Goal: Task Accomplishment & Management: Use online tool/utility

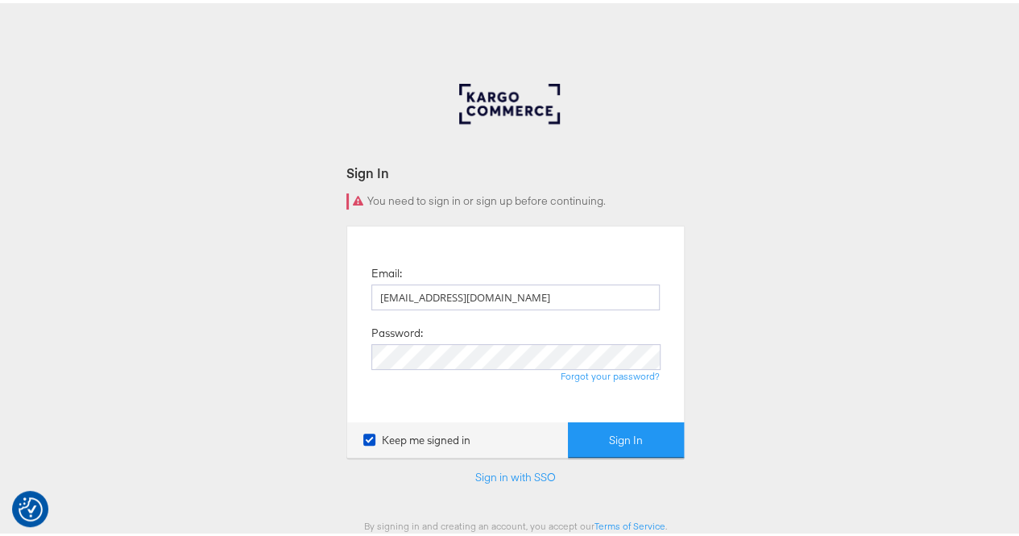
type input "[EMAIL_ADDRESS][DOMAIN_NAME]"
click at [563, 425] on div "Keep me signed in Sign In" at bounding box center [515, 437] width 337 height 36
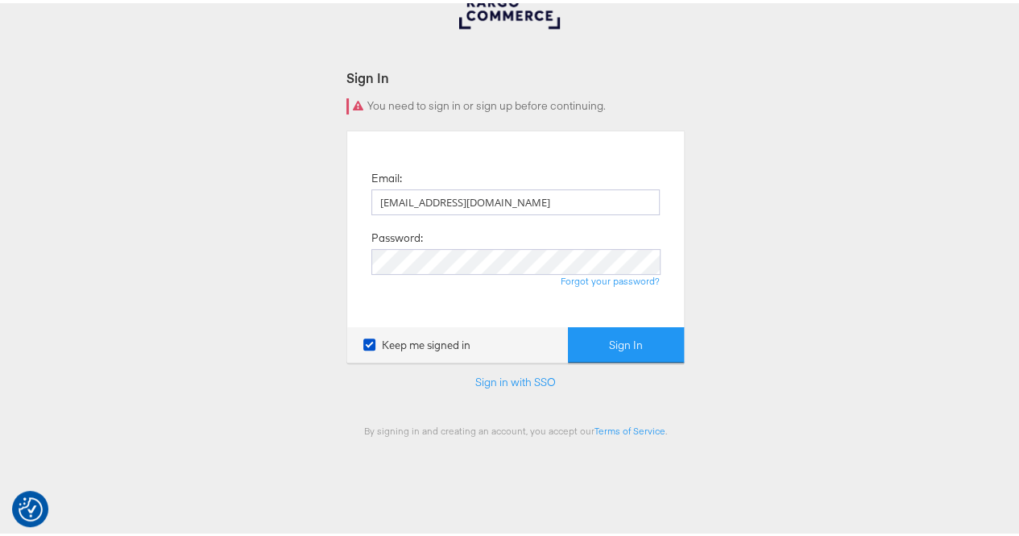
scroll to position [99, 0]
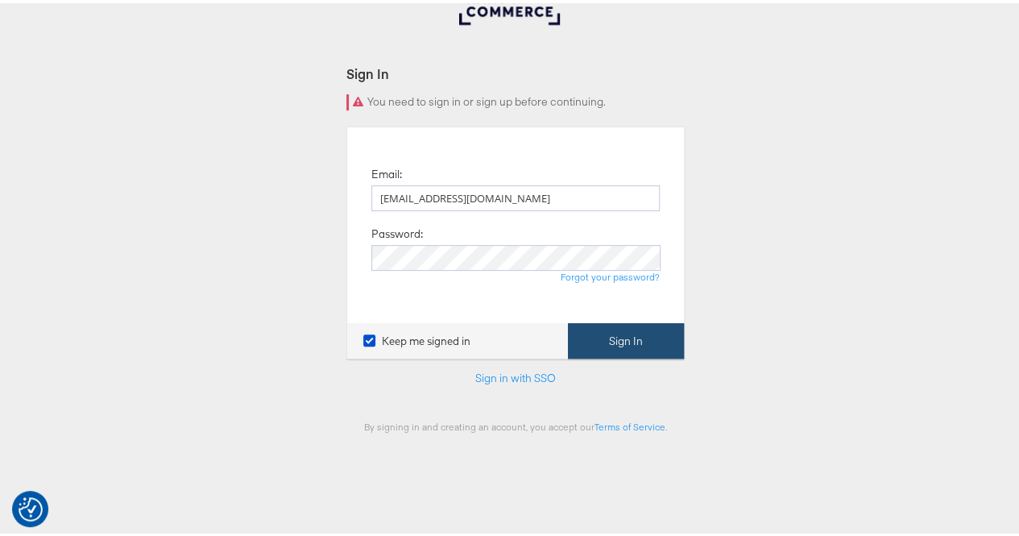
click at [587, 334] on button "Sign In" at bounding box center [626, 338] width 116 height 36
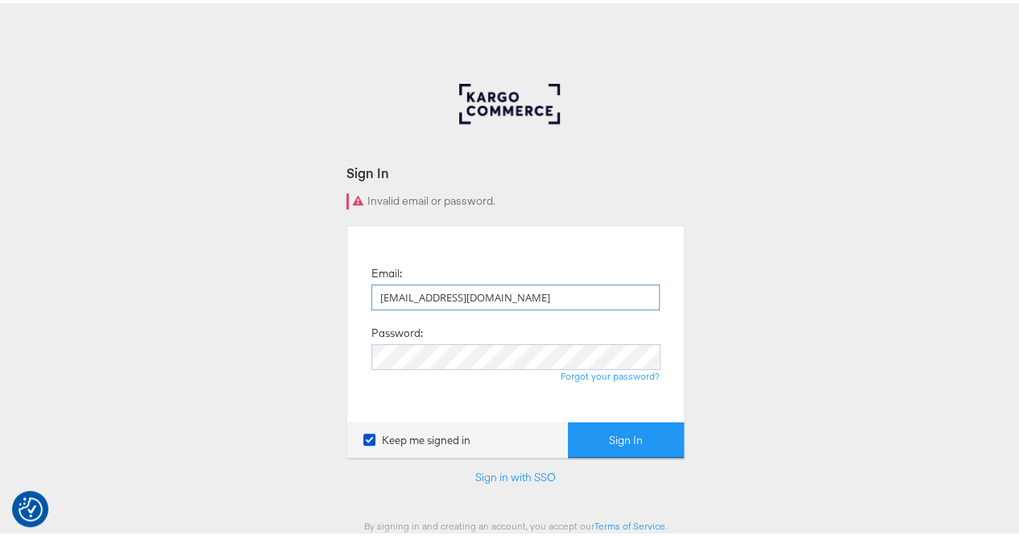
click at [534, 294] on input "rola.tarek@assemblyglobal.com" at bounding box center [516, 294] width 289 height 26
type input "rola.tarek@assemblyglobal.com"
click at [592, 420] on button "Sign In" at bounding box center [626, 437] width 116 height 36
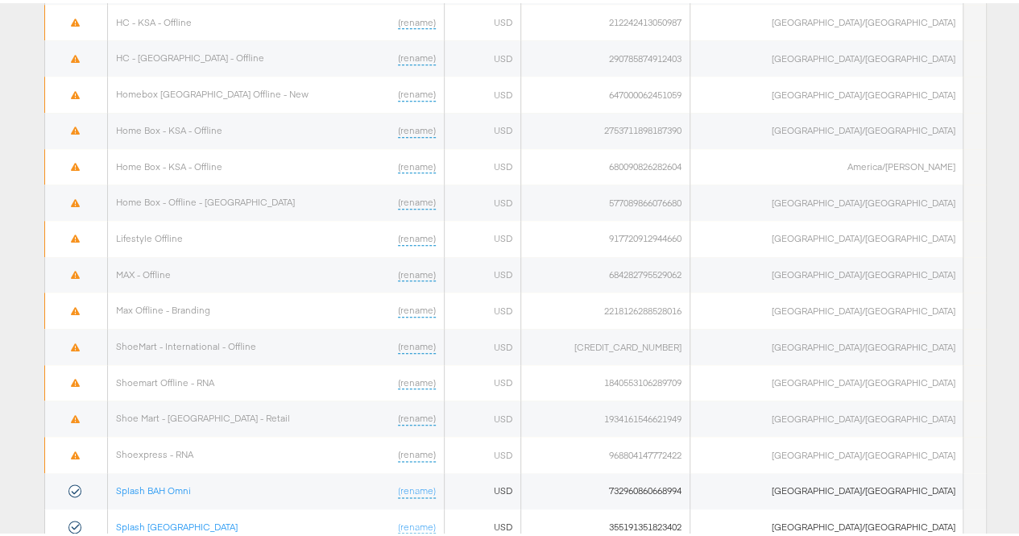
scroll to position [989, 0]
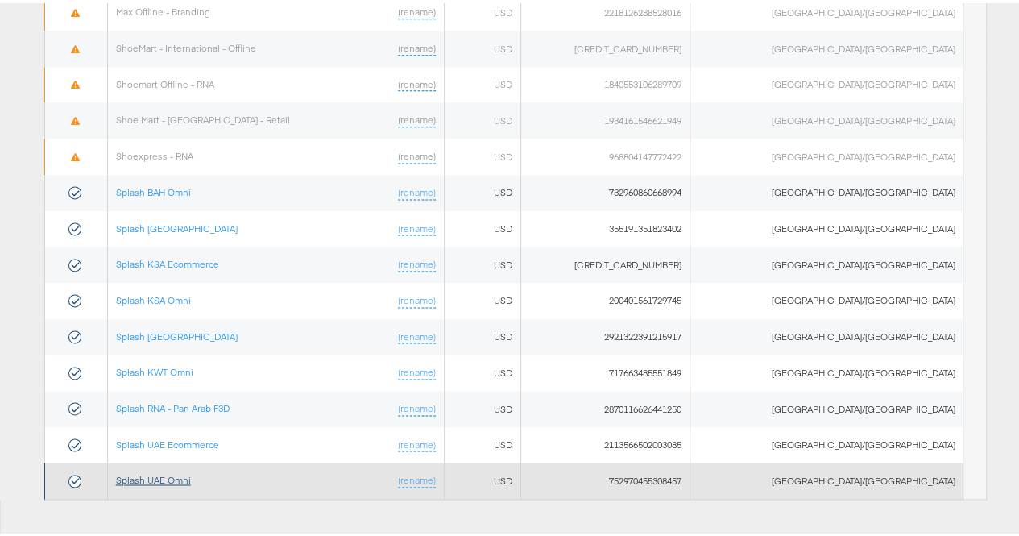
click at [166, 471] on link "Splash UAE Omni" at bounding box center [153, 477] width 75 height 12
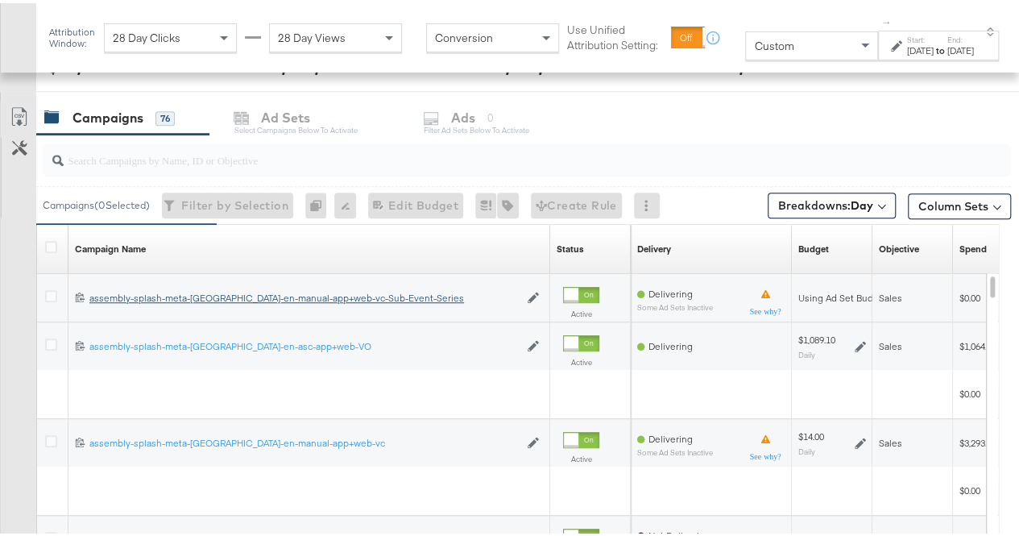
scroll to position [658, 0]
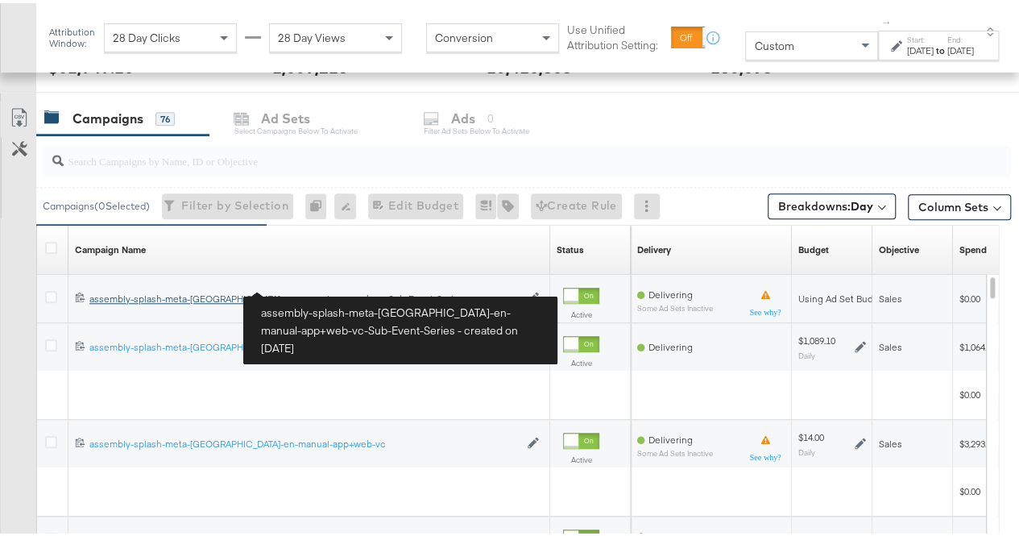
click at [264, 293] on div "assembly-splash-meta-uae-en-manual-app+web-vc-Sub-Event-Series assembly-splash-…" at bounding box center [304, 295] width 430 height 13
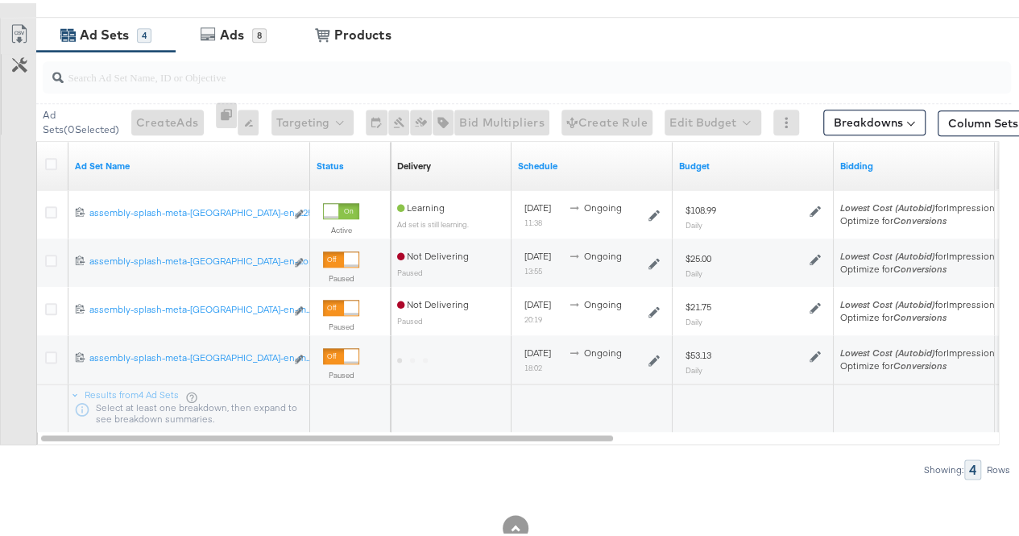
scroll to position [826, 0]
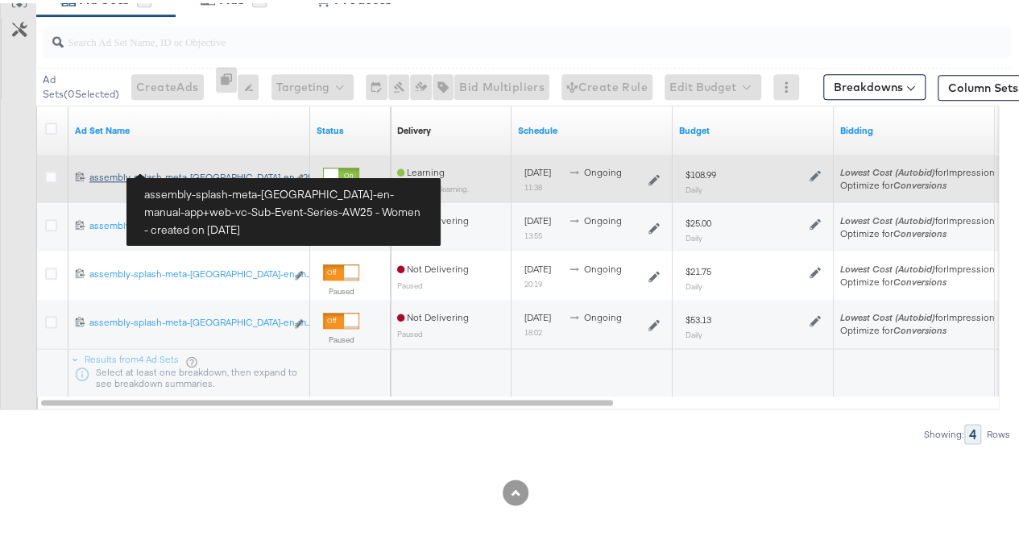
click at [204, 171] on div "assembly-splash-meta-uae-en-manual-app+web-vc-Sub-Event-Series-AW25 - Women ass…" at bounding box center [187, 174] width 196 height 13
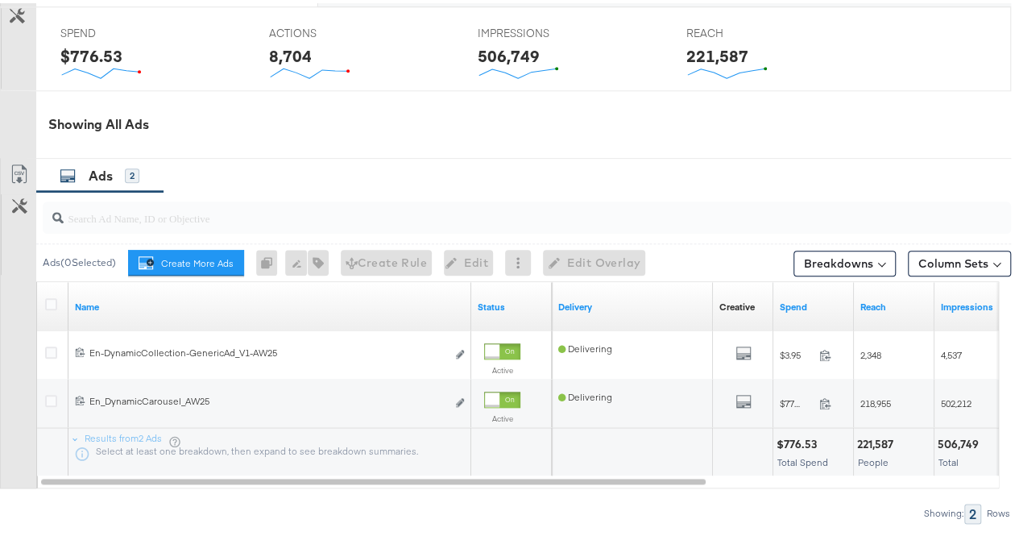
scroll to position [790, 0]
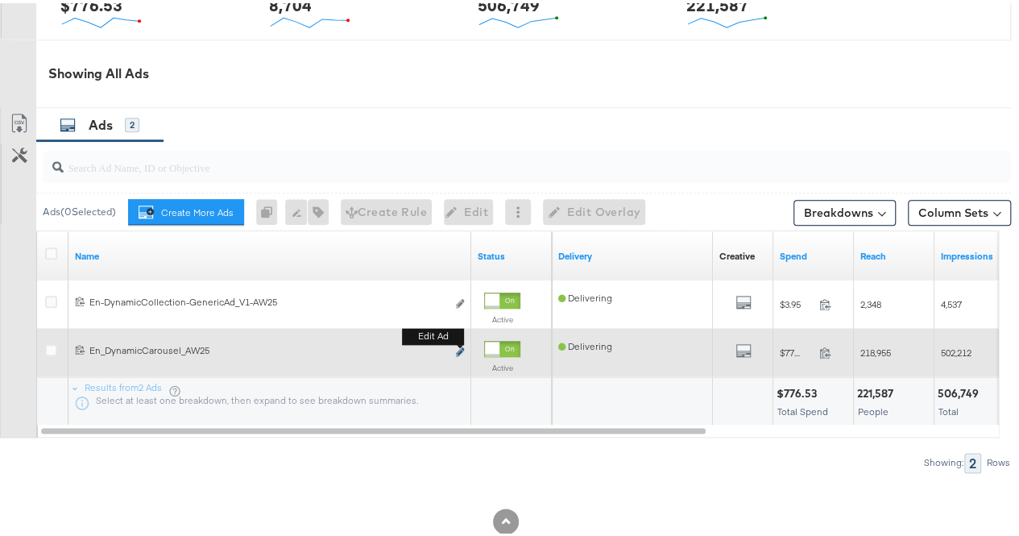
click at [459, 344] on icon "link" at bounding box center [460, 348] width 8 height 9
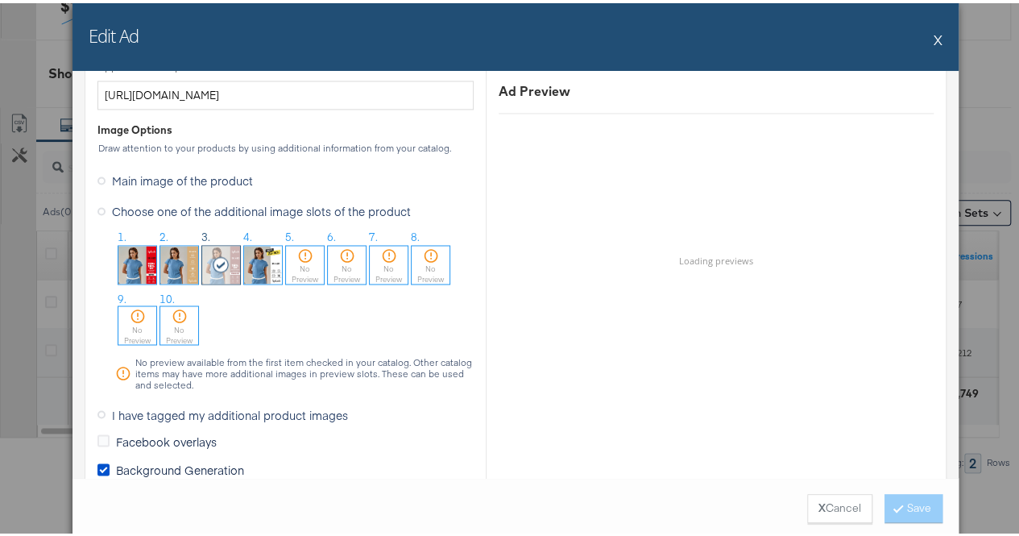
scroll to position [1312, 0]
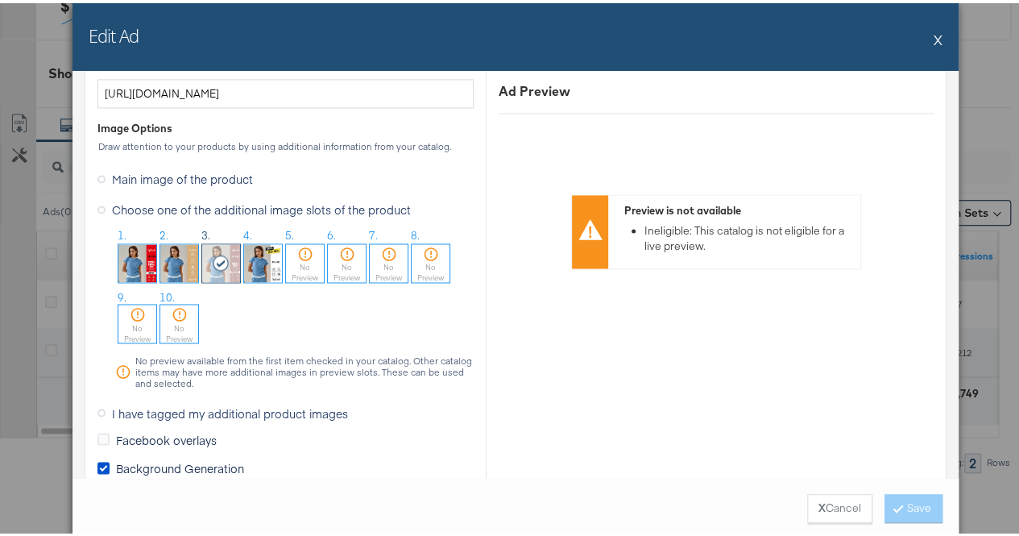
click at [98, 172] on icon at bounding box center [102, 176] width 8 height 8
click at [0, 0] on input "Main image of the product" at bounding box center [0, 0] width 0 height 0
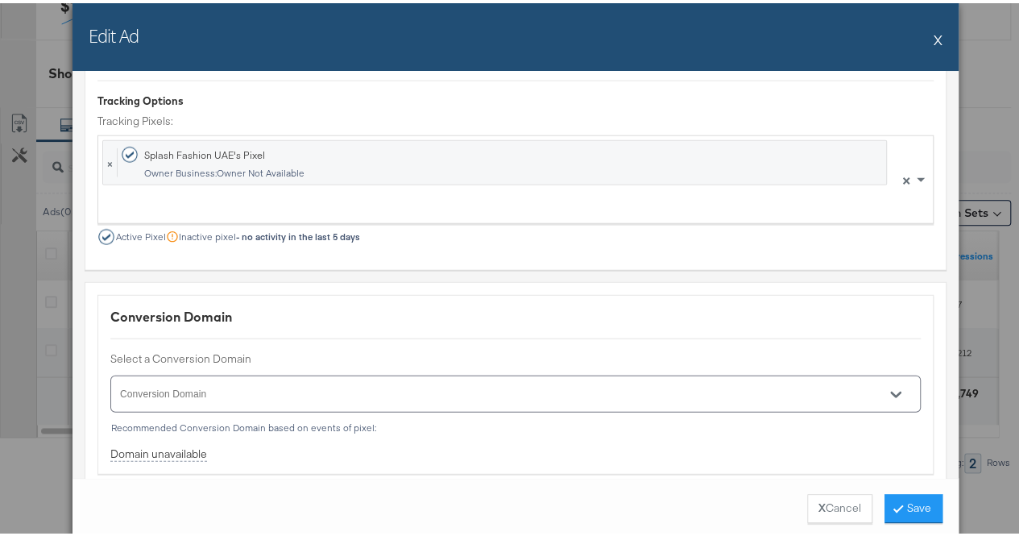
scroll to position [2045, 0]
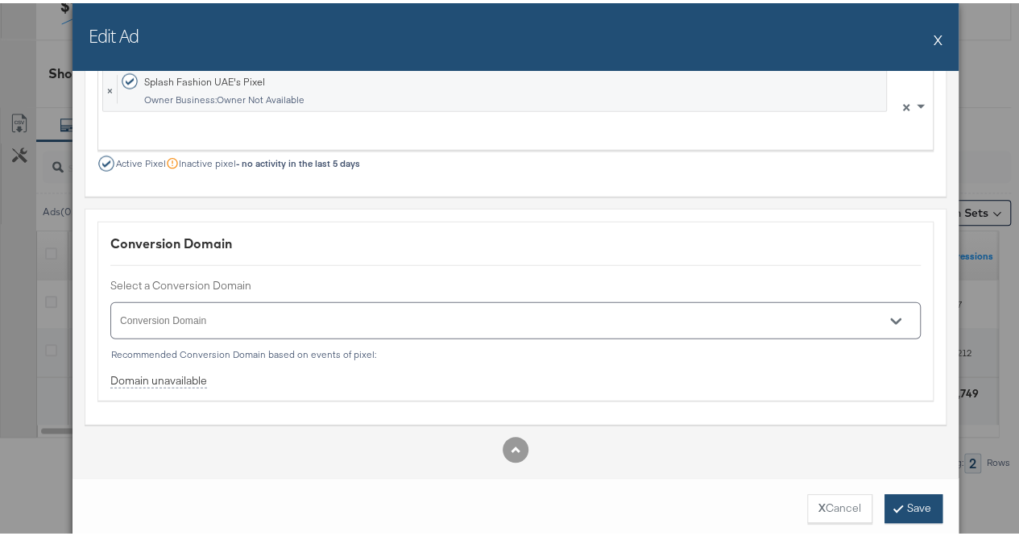
click at [895, 506] on button "Save" at bounding box center [914, 505] width 58 height 29
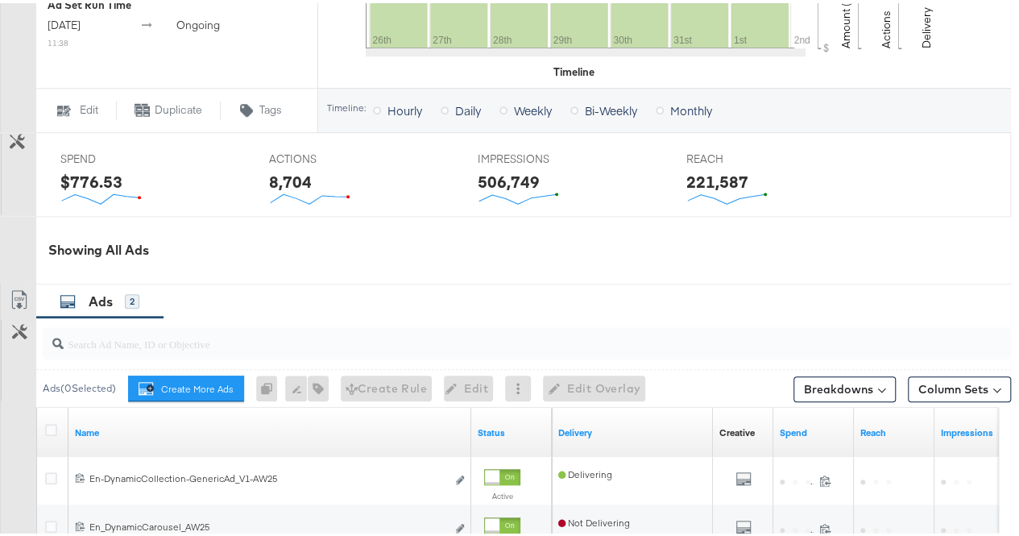
scroll to position [0, 0]
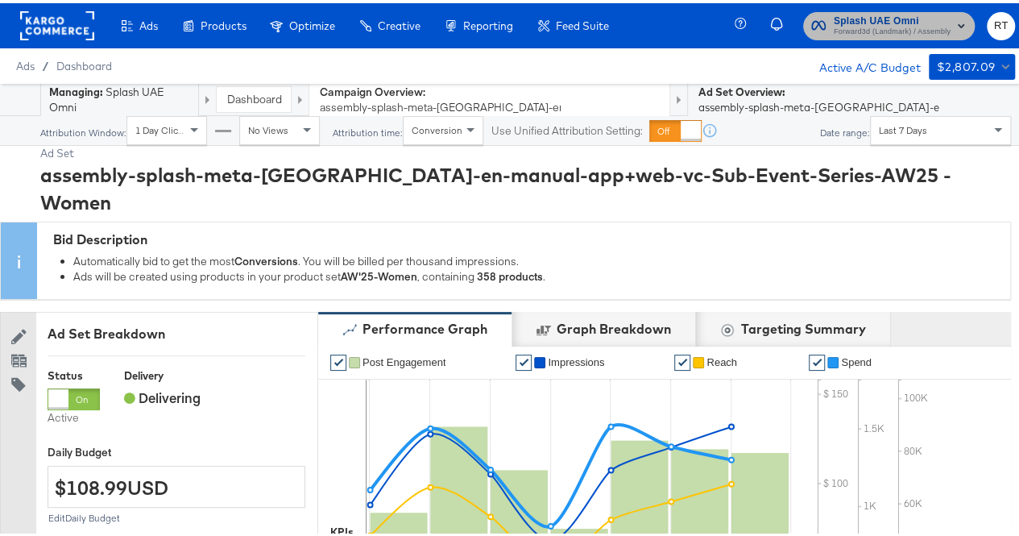
click at [895, 23] on span "Forward3d (Landmark) / Assembly" at bounding box center [892, 29] width 117 height 13
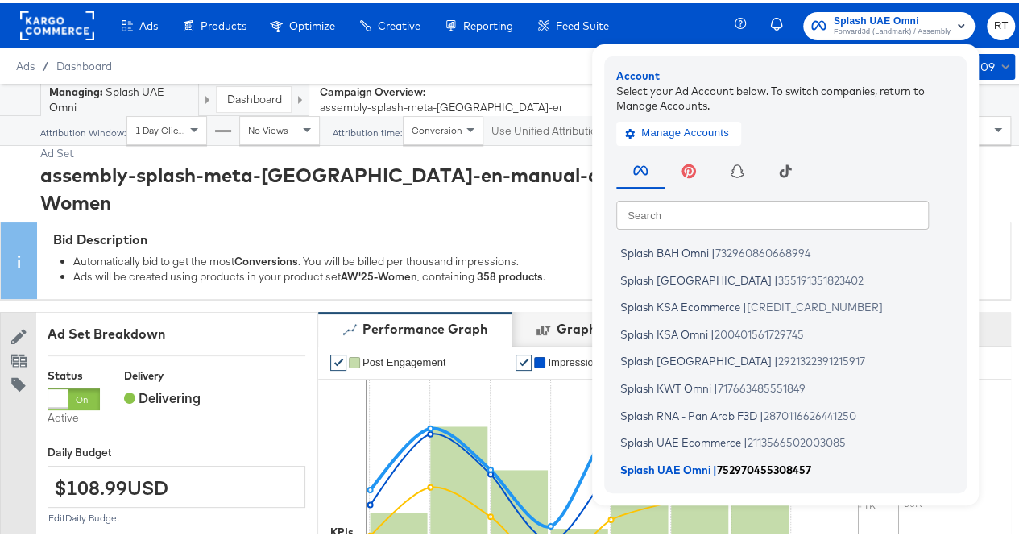
click at [664, 465] on span "Splash UAE Omni" at bounding box center [666, 465] width 90 height 13
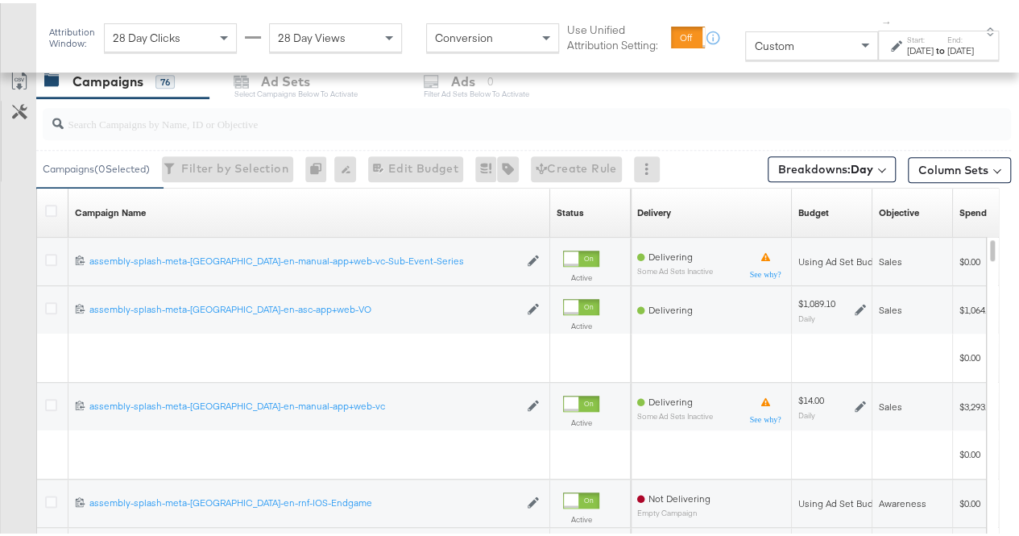
scroll to position [696, 0]
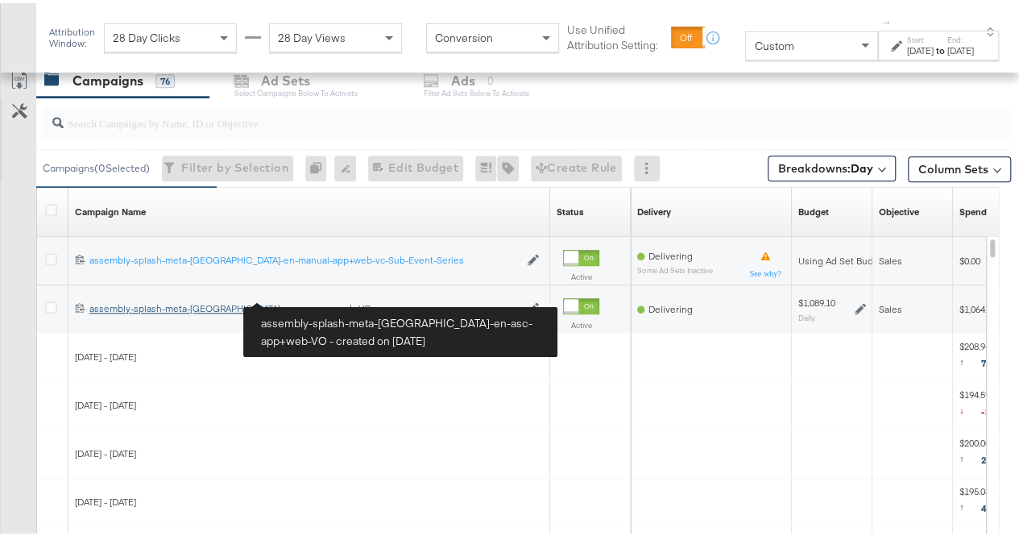
click at [159, 302] on div "assembly-splash-meta-uae-en-asc-app+web-VO assembly-splash-meta-uae-en-asc-app+…" at bounding box center [304, 305] width 430 height 13
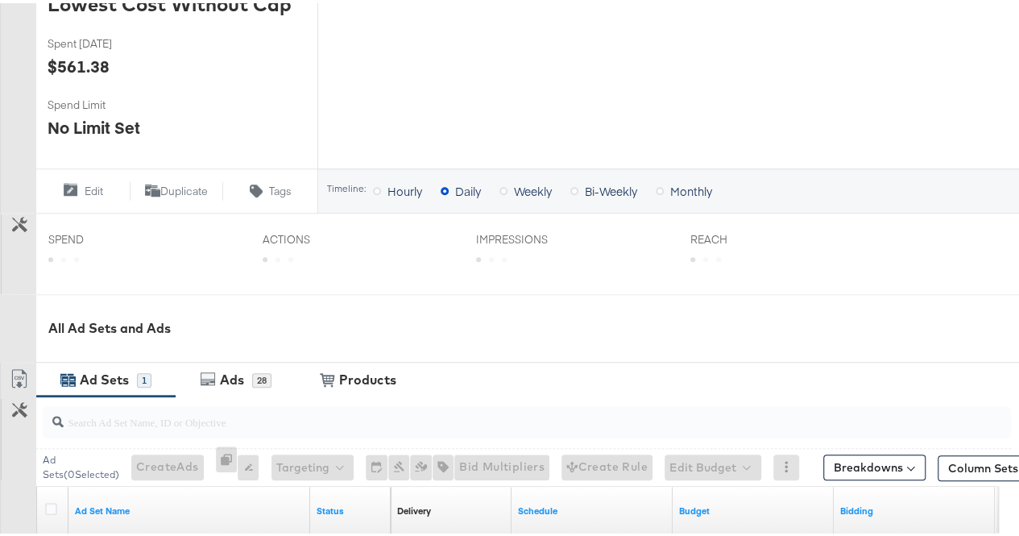
scroll to position [681, 0]
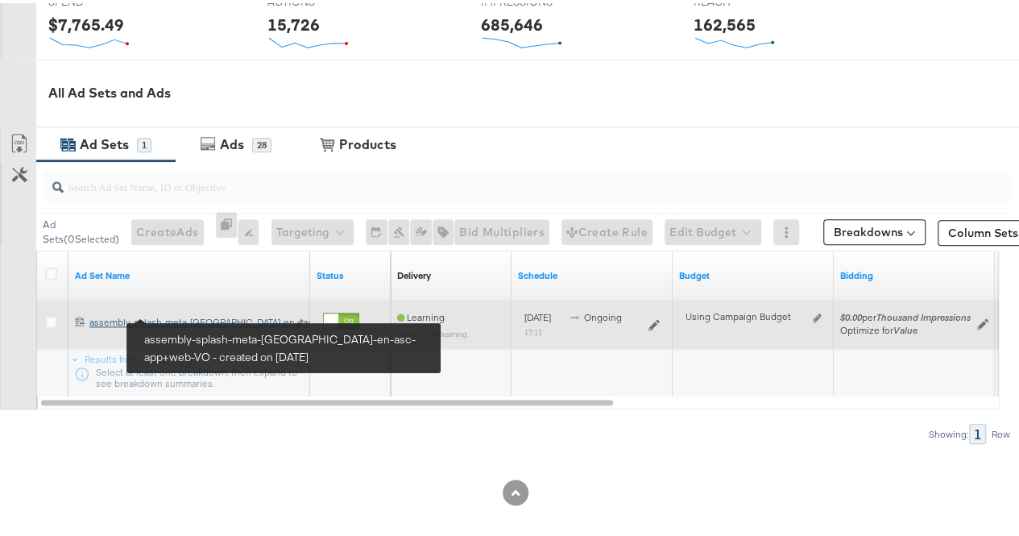
click at [194, 315] on div "assembly-splash-meta-uae-en-asc-app+web-VO assembly-splash-meta-uae-en-...app+w…" at bounding box center [187, 319] width 196 height 13
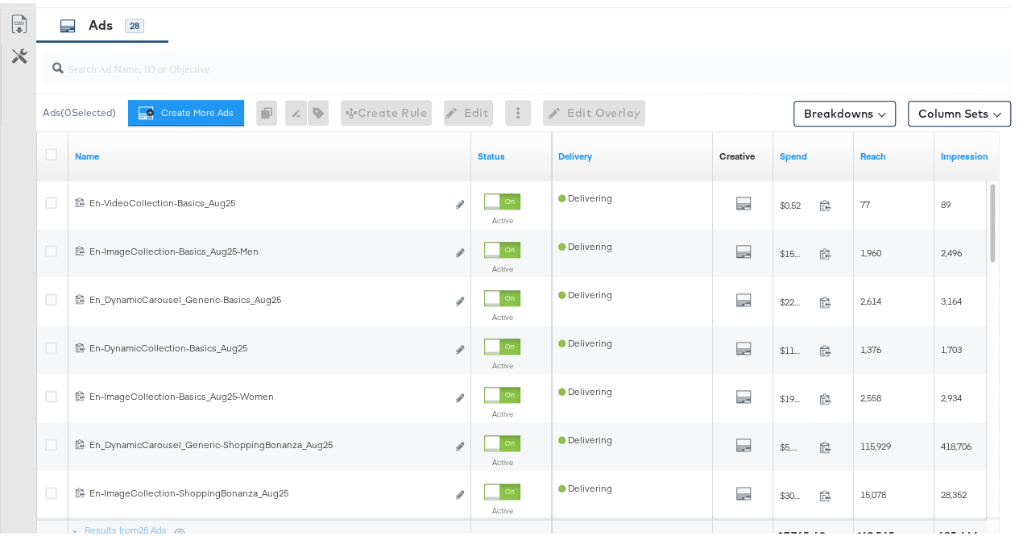
scroll to position [863, 0]
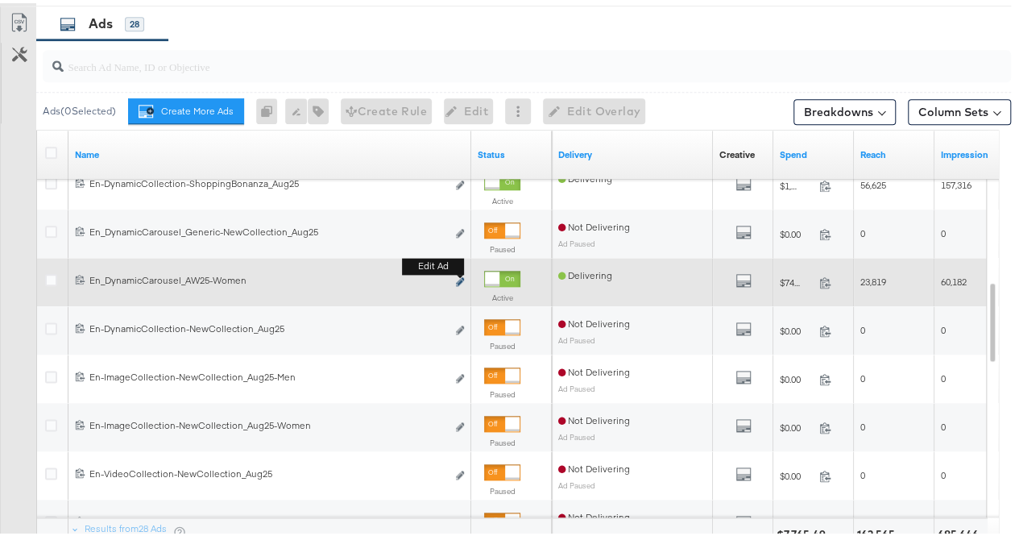
click at [459, 276] on icon "link" at bounding box center [460, 278] width 8 height 9
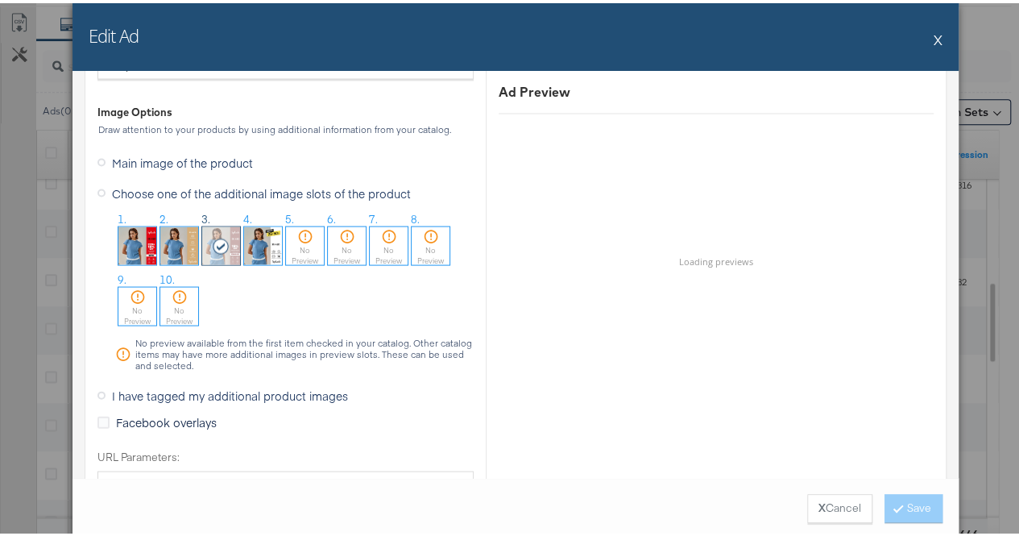
scroll to position [1602, 0]
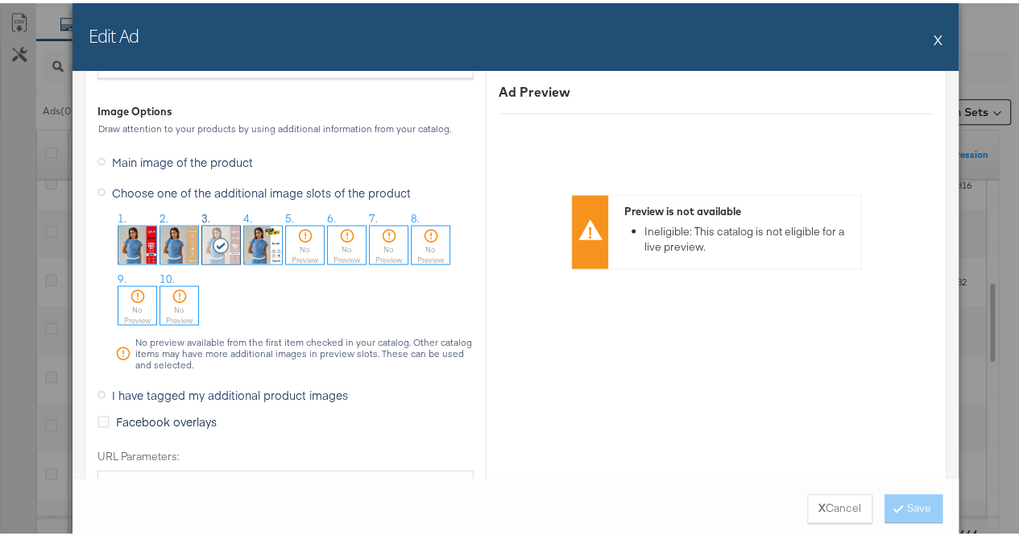
click at [113, 156] on span "Main image of the product" at bounding box center [182, 159] width 141 height 16
click at [0, 0] on input "Main image of the product" at bounding box center [0, 0] width 0 height 0
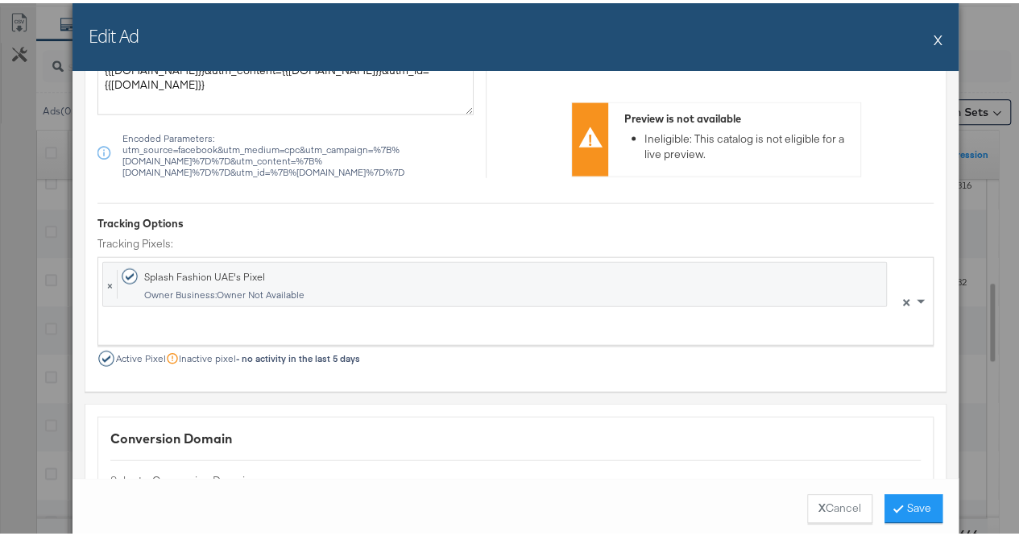
scroll to position [1896, 0]
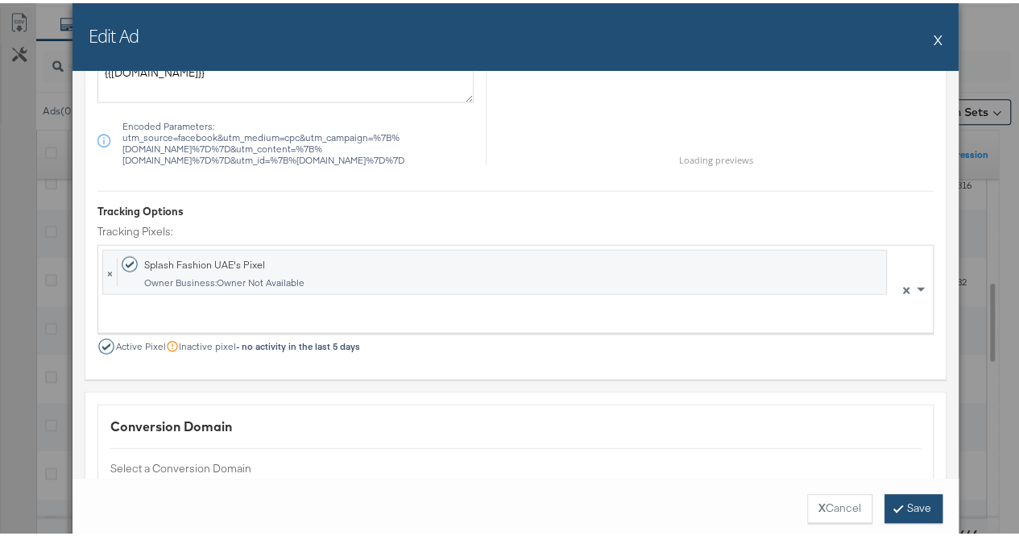
click at [910, 509] on button "Save" at bounding box center [914, 505] width 58 height 29
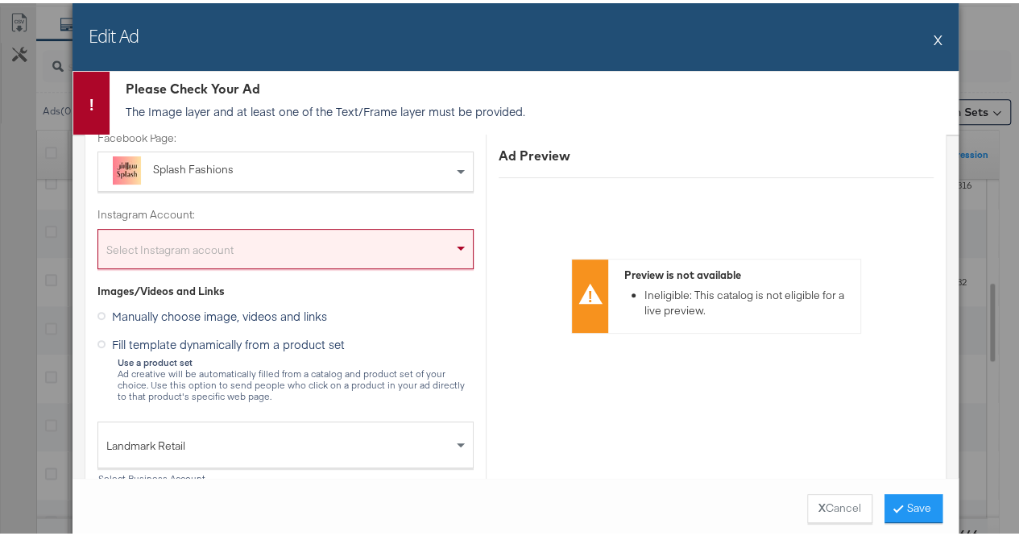
scroll to position [255, 0]
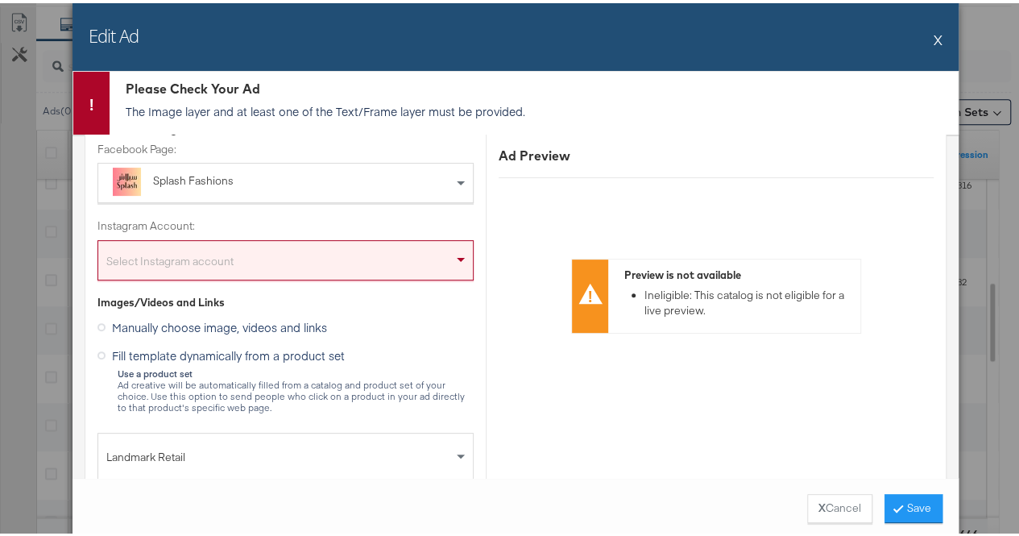
click at [934, 42] on button "X" at bounding box center [938, 36] width 9 height 32
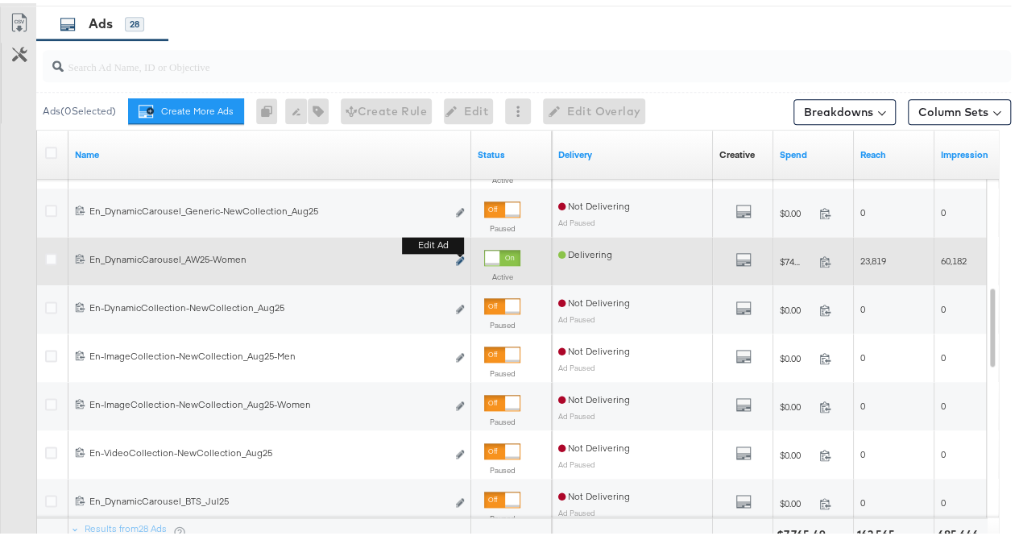
click at [459, 253] on icon "link" at bounding box center [460, 257] width 8 height 9
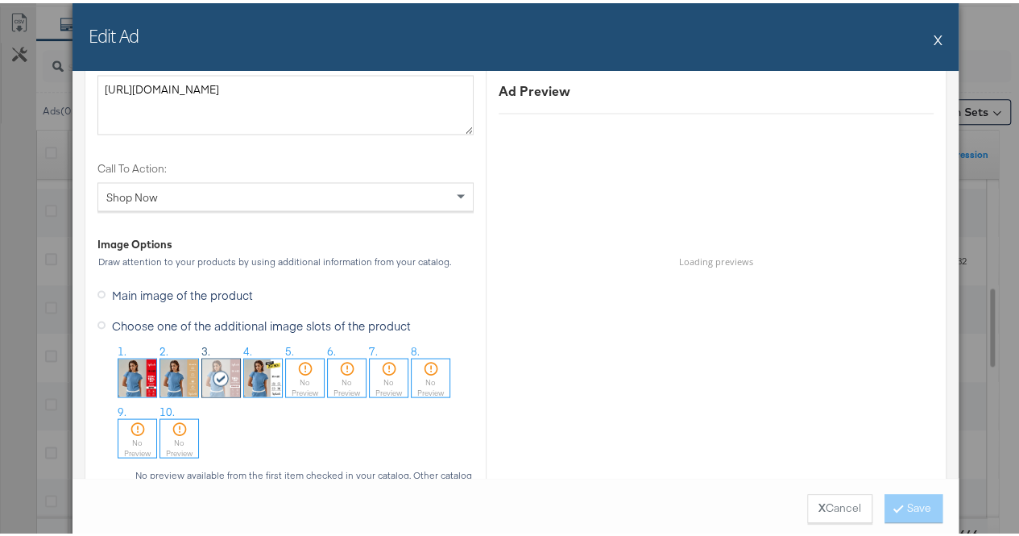
scroll to position [1473, 0]
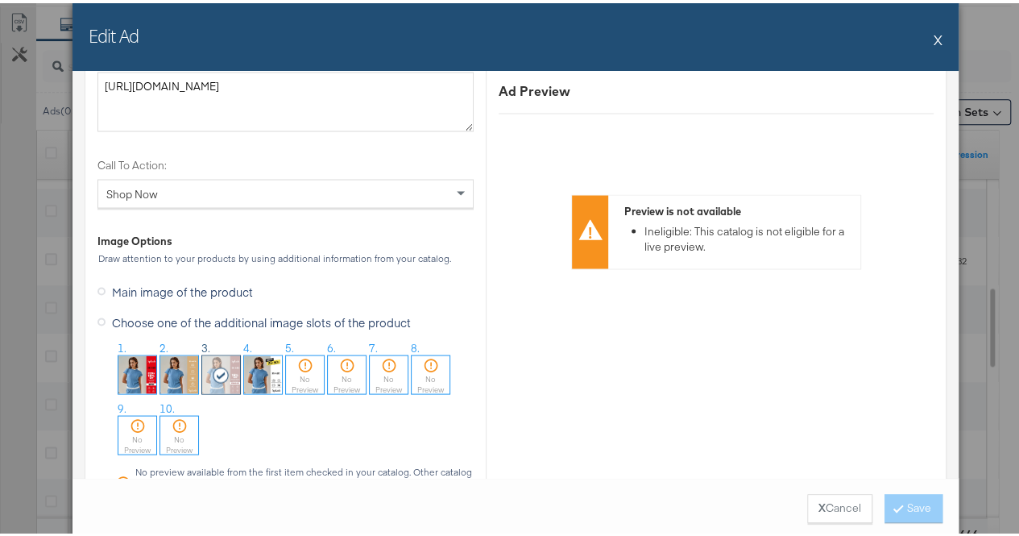
click at [98, 284] on icon at bounding box center [102, 288] width 8 height 8
click at [0, 0] on input "Main image of the product" at bounding box center [0, 0] width 0 height 0
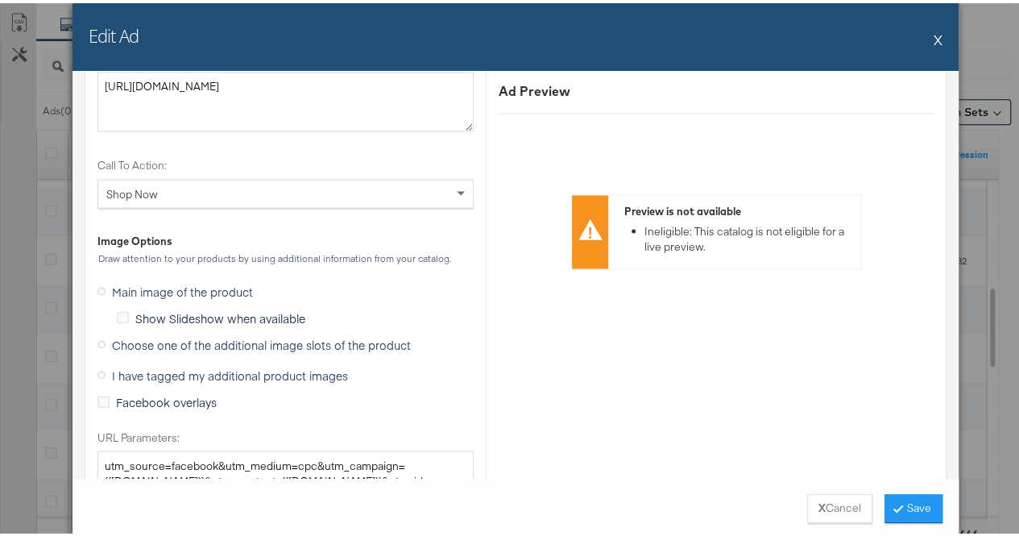
scroll to position [2051, 0]
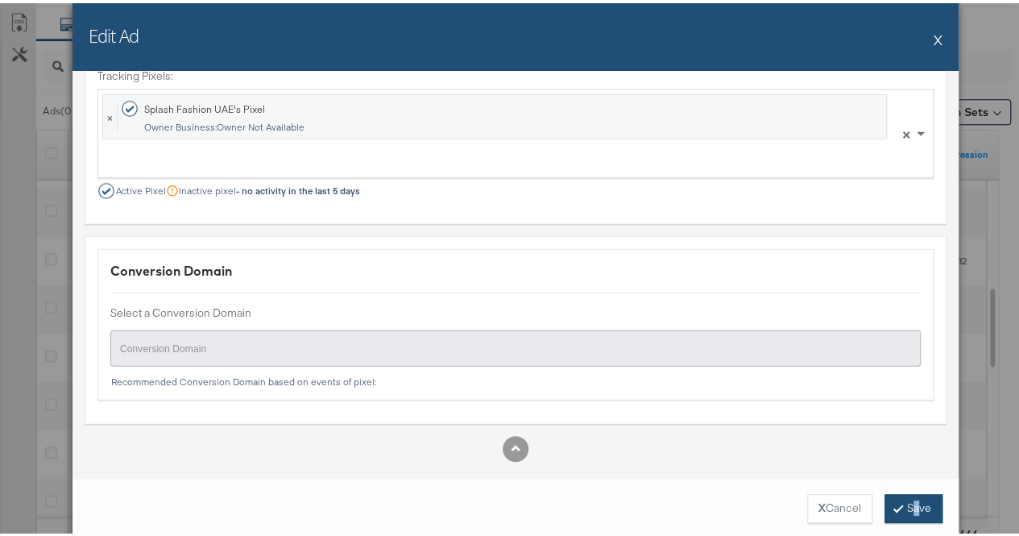
drag, startPoint x: 910, startPoint y: 520, endPoint x: 902, endPoint y: 508, distance: 14.5
click at [902, 508] on div "X Cancel Save" at bounding box center [516, 505] width 887 height 61
click at [902, 508] on button "Save" at bounding box center [914, 505] width 58 height 29
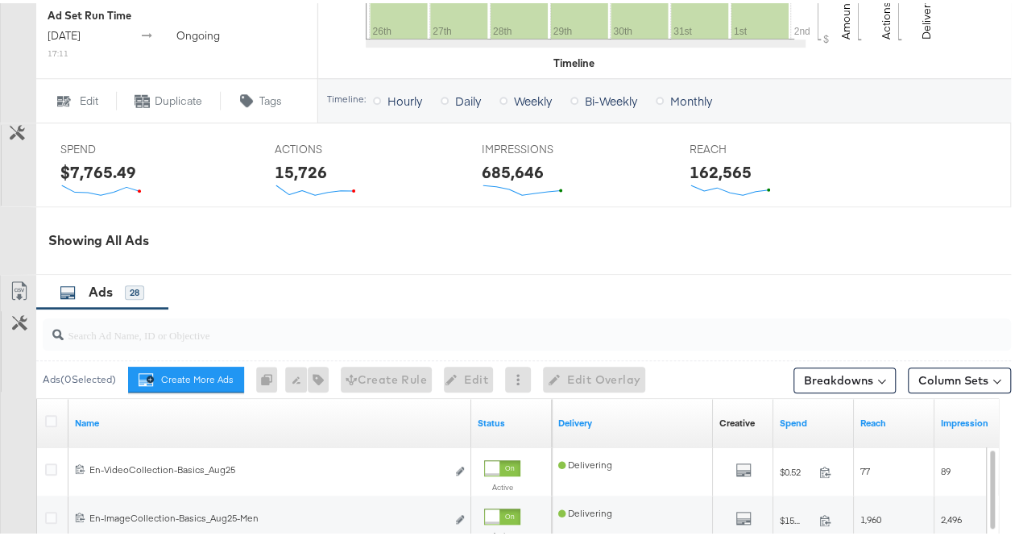
scroll to position [666, 0]
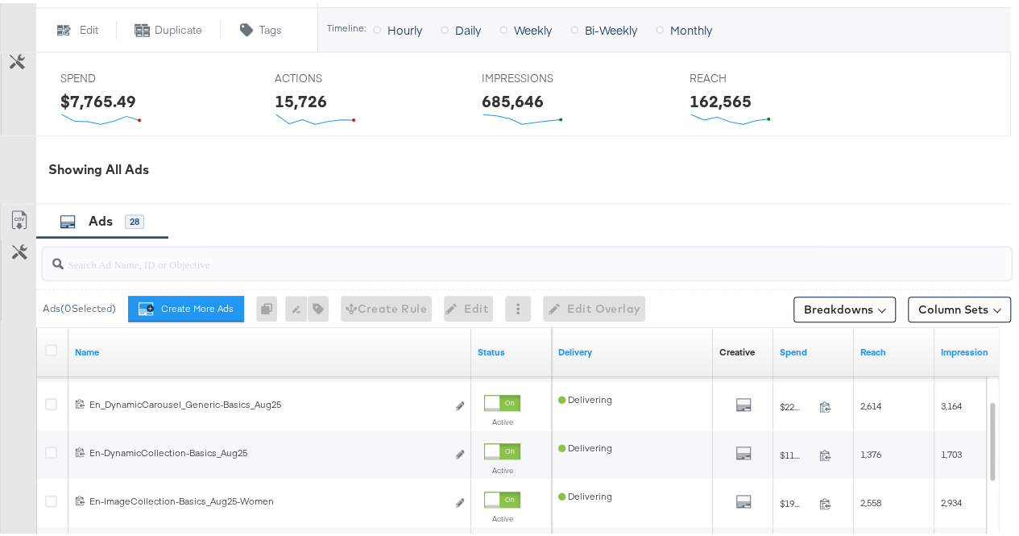
click at [206, 261] on input "search" at bounding box center [495, 254] width 863 height 31
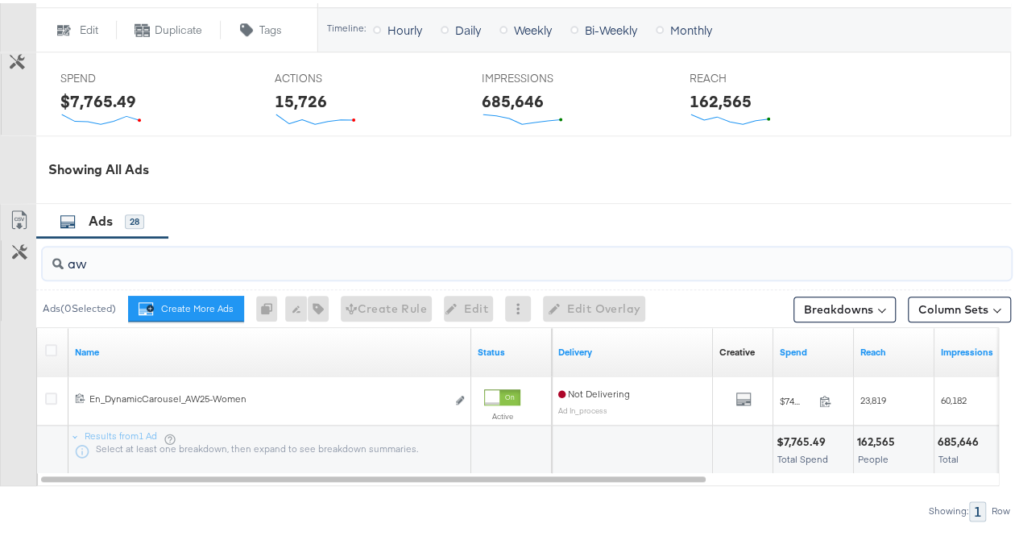
type input "a"
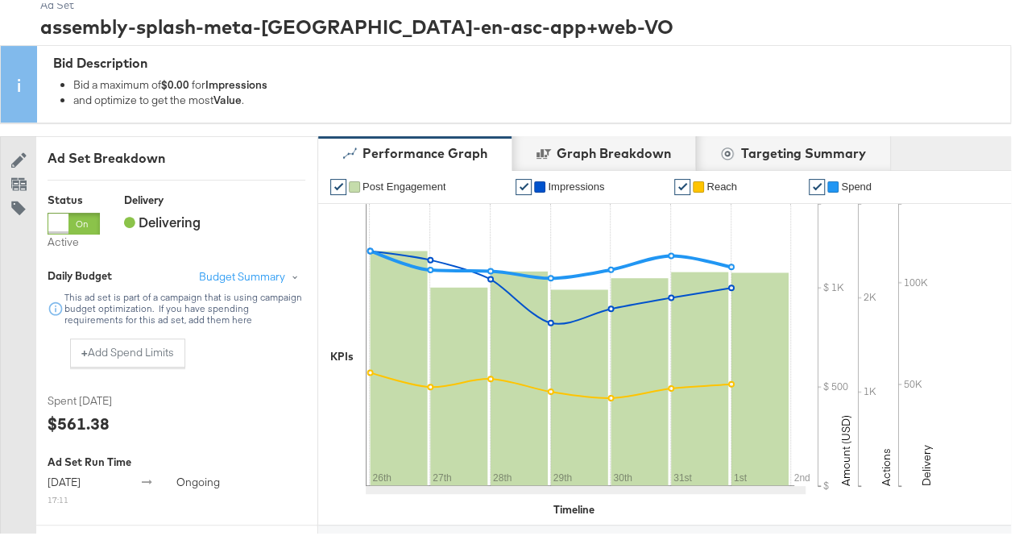
scroll to position [0, 0]
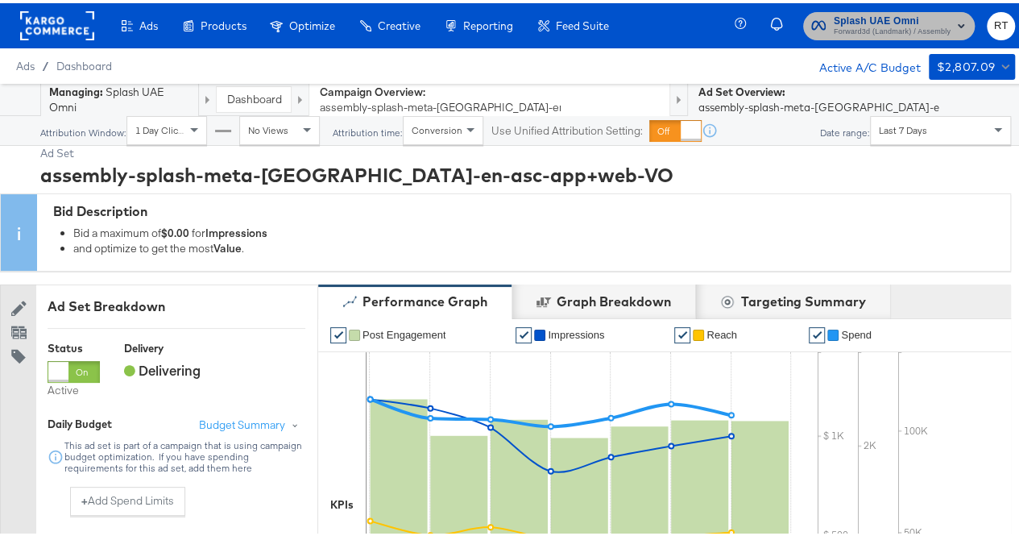
click at [841, 27] on span "Forward3d (Landmark) / Assembly" at bounding box center [892, 29] width 117 height 13
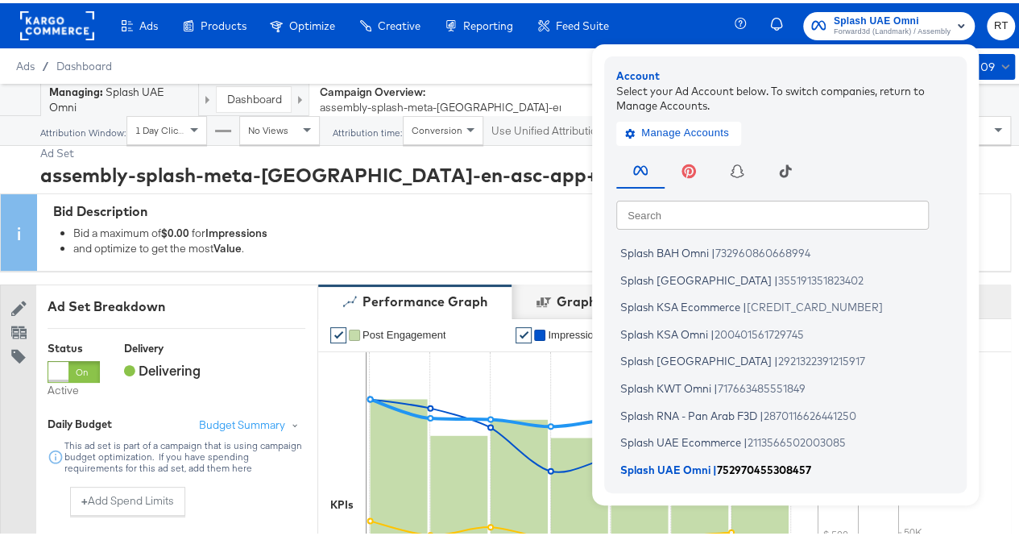
click at [669, 469] on span "Splash UAE Omni" at bounding box center [666, 465] width 90 height 13
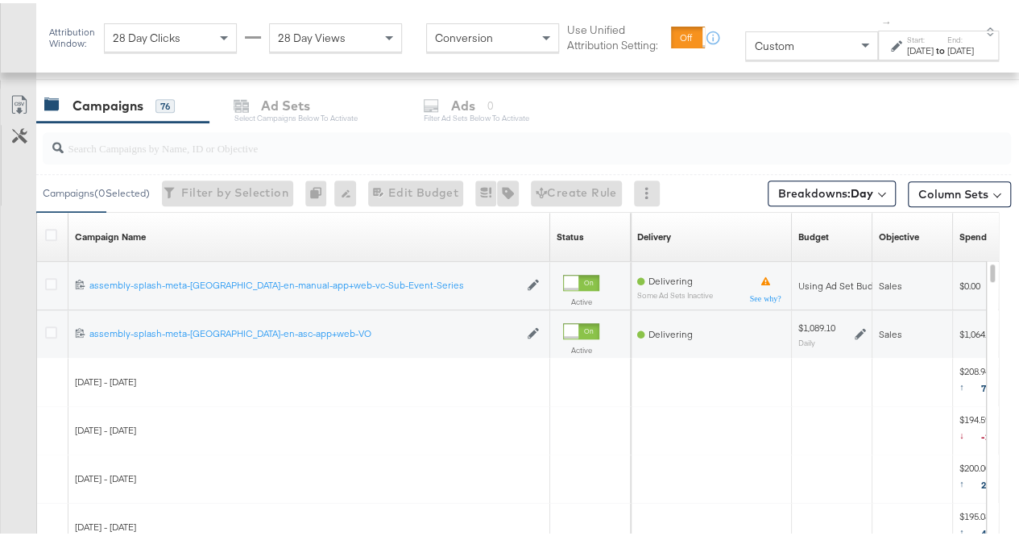
scroll to position [674, 0]
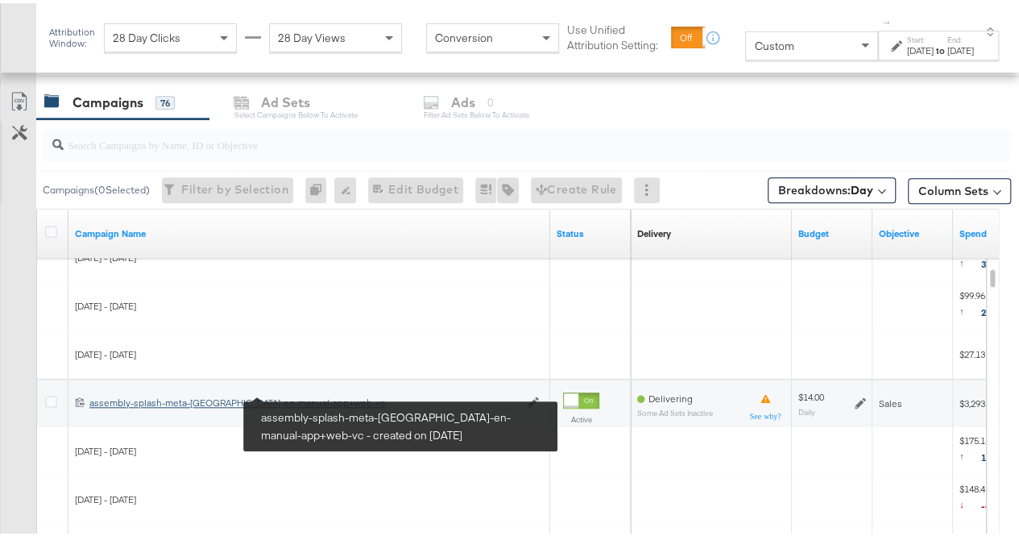
click at [232, 397] on div "assembly-splash-meta-uae-en-manual-app+web-vc assembly-splash-meta-uae-en-manua…" at bounding box center [304, 399] width 430 height 13
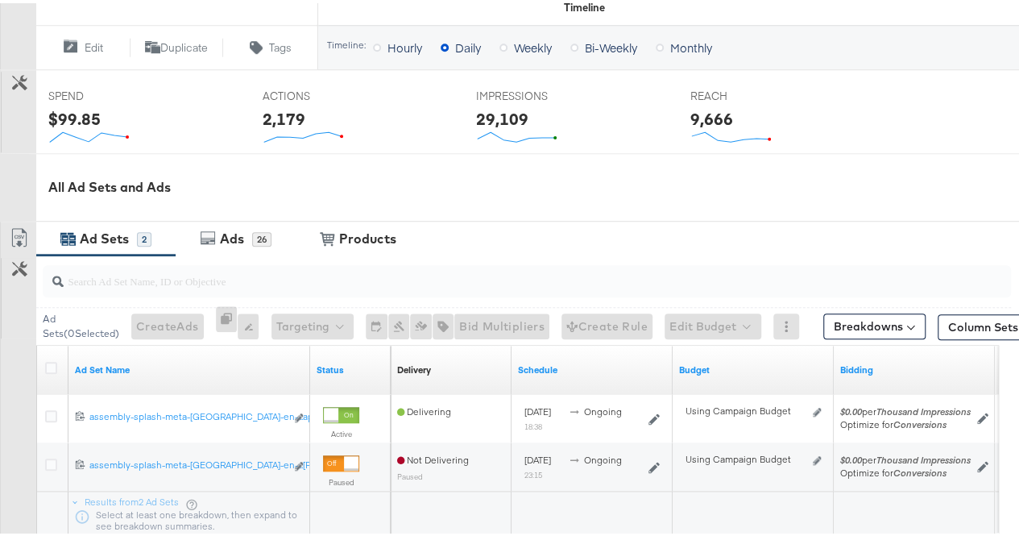
scroll to position [588, 0]
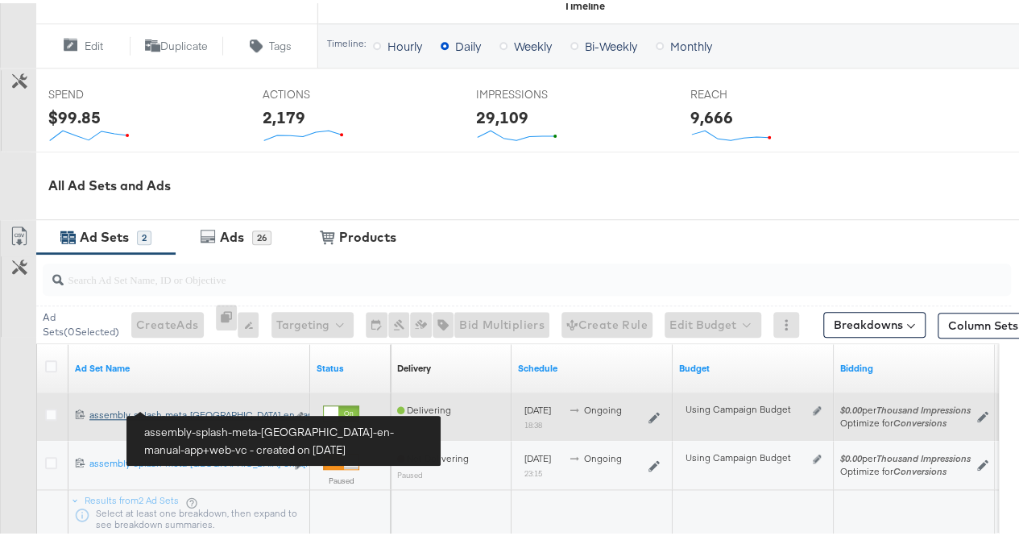
click at [189, 405] on div "assembly-splash-meta-uae-en-manual-app+web-vc assembly-splash-meta-uae-en-...ap…" at bounding box center [187, 411] width 196 height 13
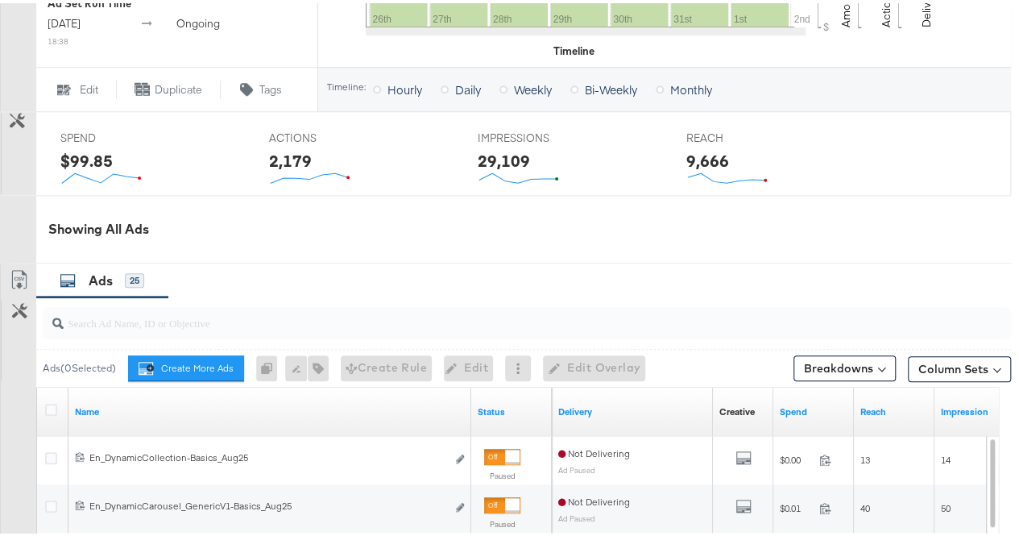
scroll to position [622, 0]
click at [198, 318] on input "search" at bounding box center [495, 312] width 863 height 31
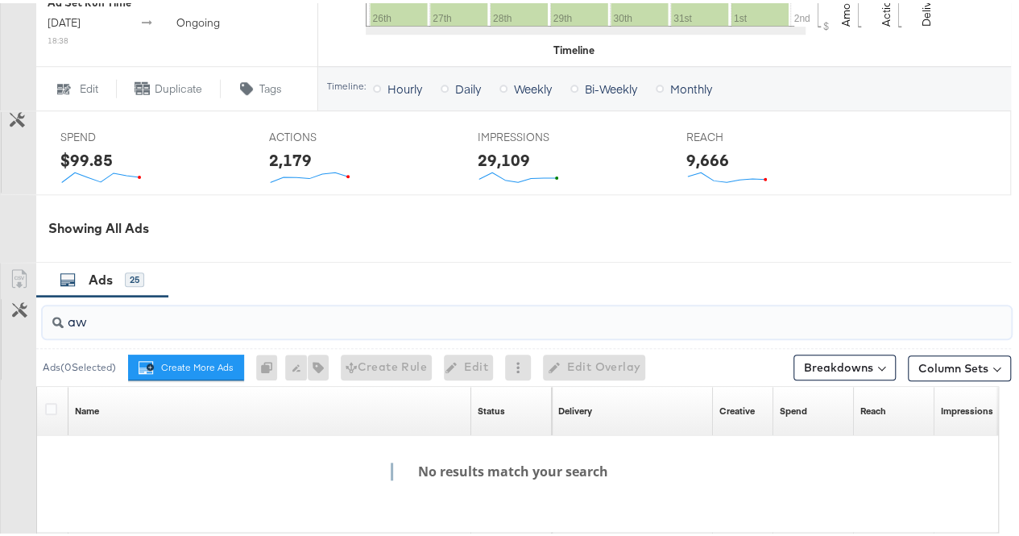
type input "a"
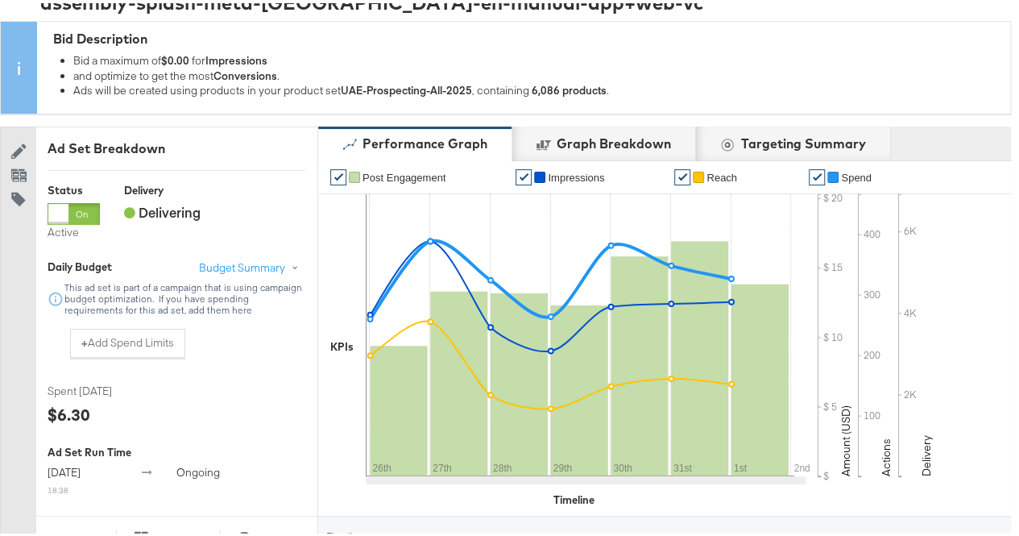
scroll to position [0, 0]
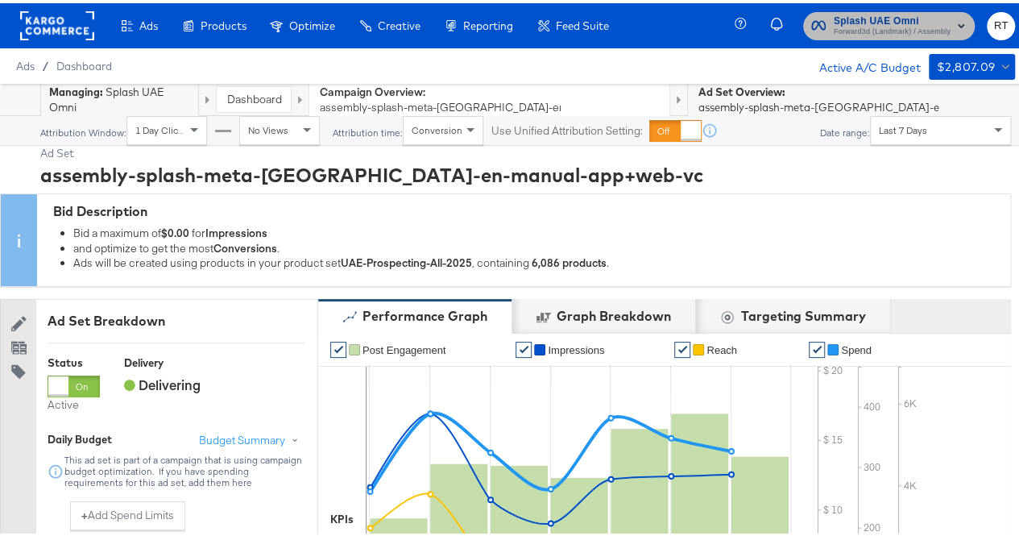
click at [857, 23] on span "Forward3d (Landmark) / Assembly" at bounding box center [892, 29] width 117 height 13
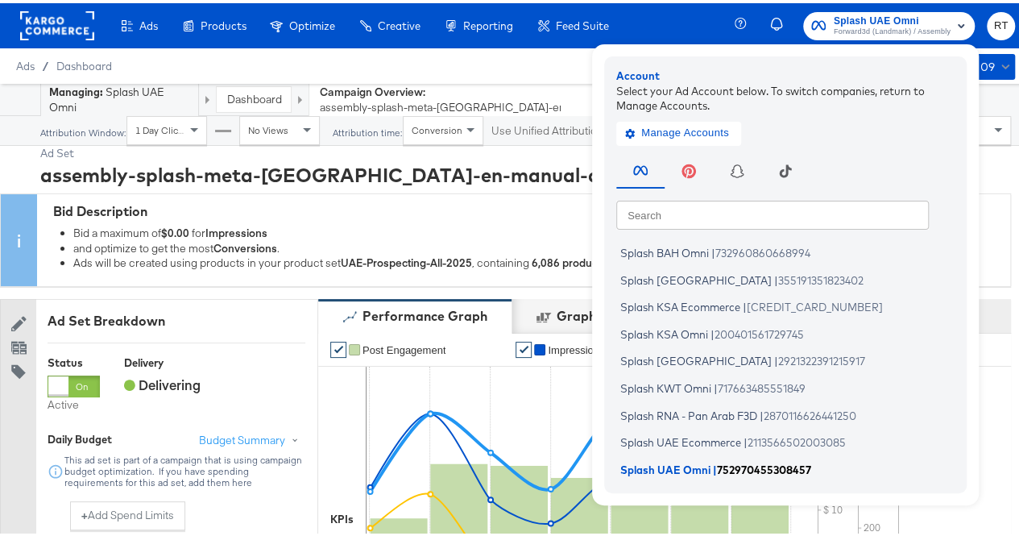
click at [650, 467] on span "Splash UAE Omni" at bounding box center [666, 465] width 90 height 13
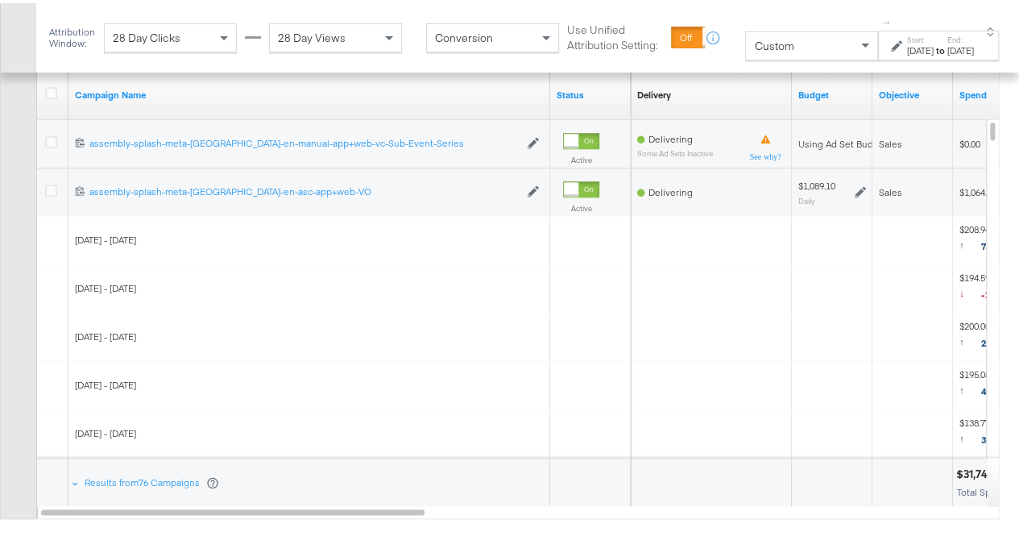
scroll to position [770, 0]
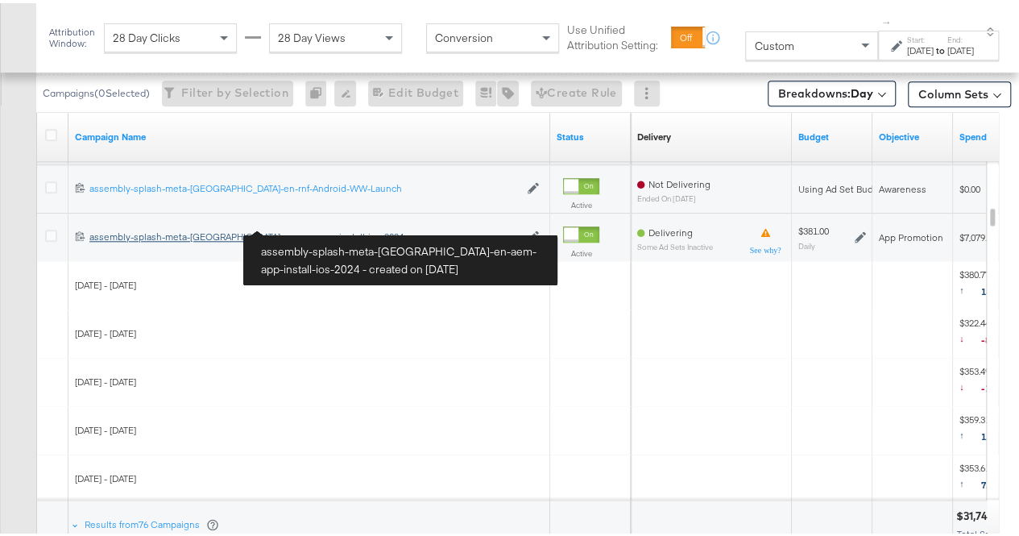
click at [253, 227] on div "assembly-splash-meta-[GEOGRAPHIC_DATA]-en-aem-app-install-ios-2024 assembly-spl…" at bounding box center [304, 233] width 430 height 13
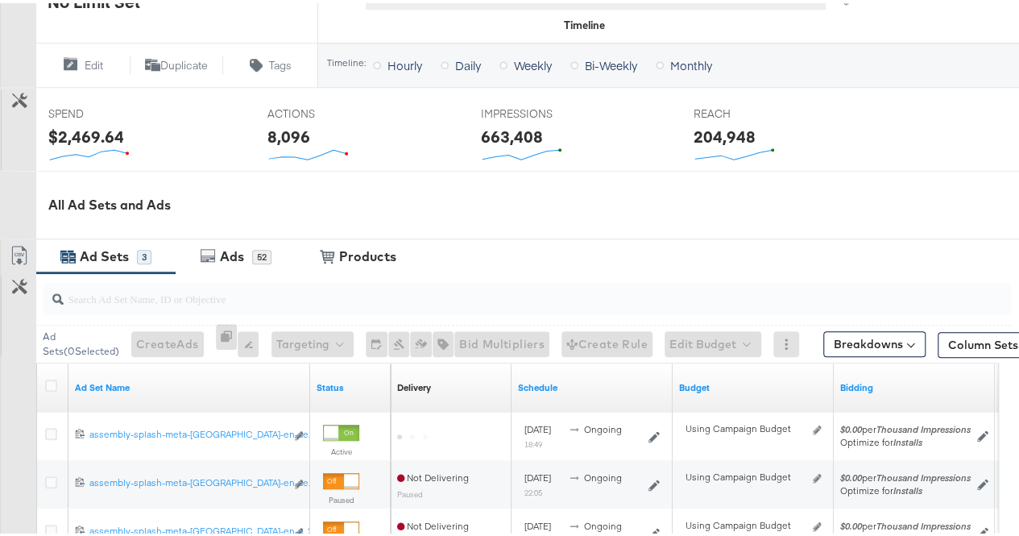
scroll to position [579, 0]
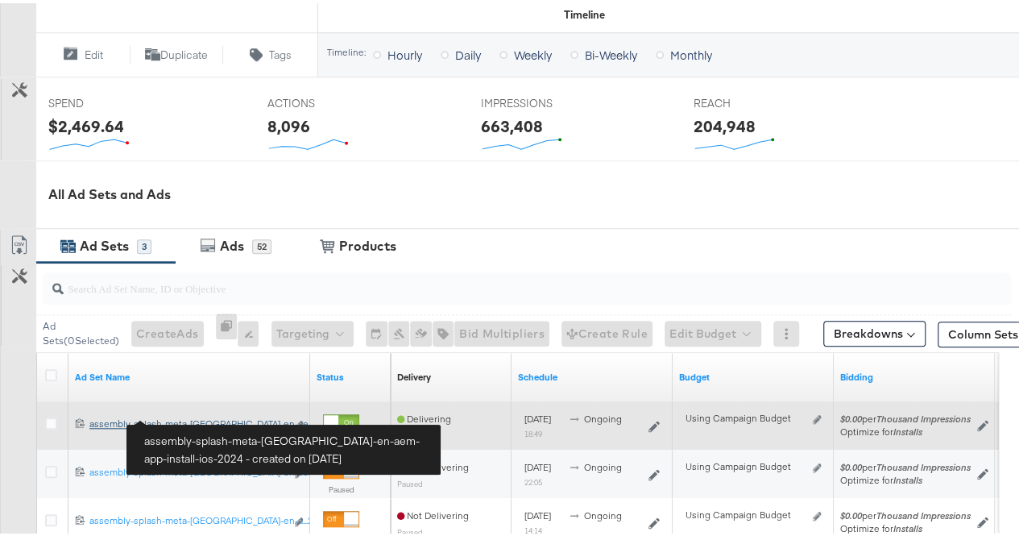
click at [187, 414] on div "assembly-splash-meta-[GEOGRAPHIC_DATA]-en-aem-app-install-ios-2024 assembly-spl…" at bounding box center [187, 420] width 196 height 13
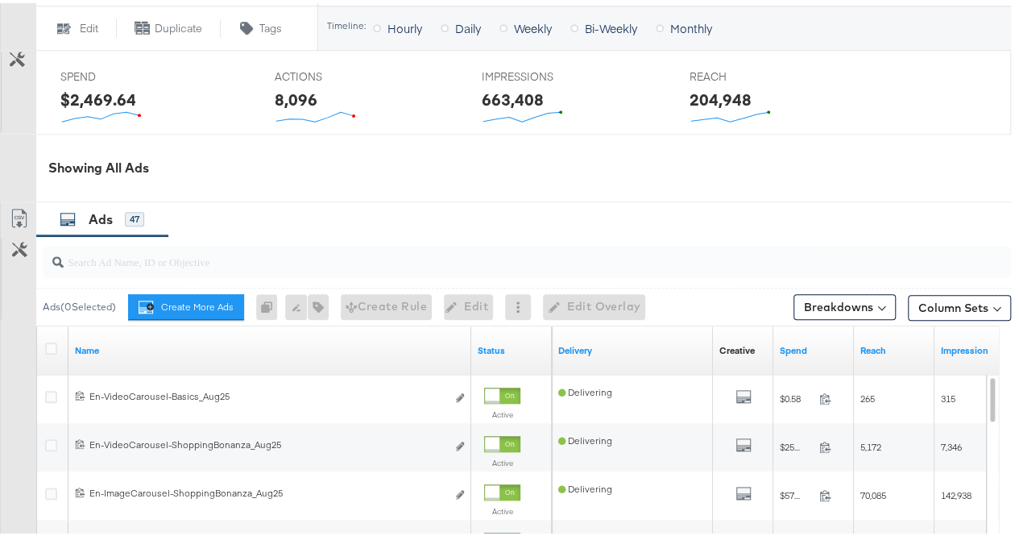
scroll to position [657, 0]
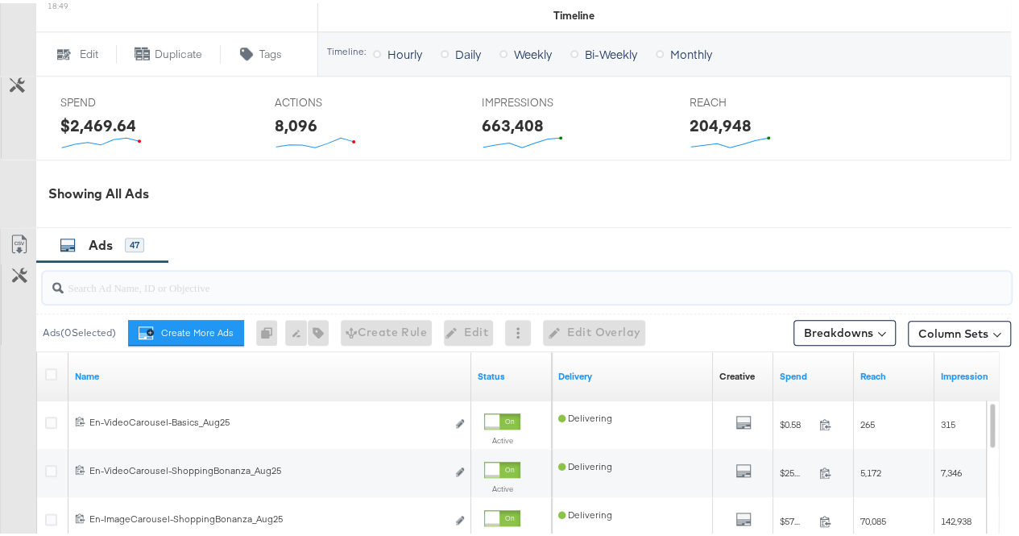
click at [160, 284] on input "search" at bounding box center [495, 277] width 863 height 31
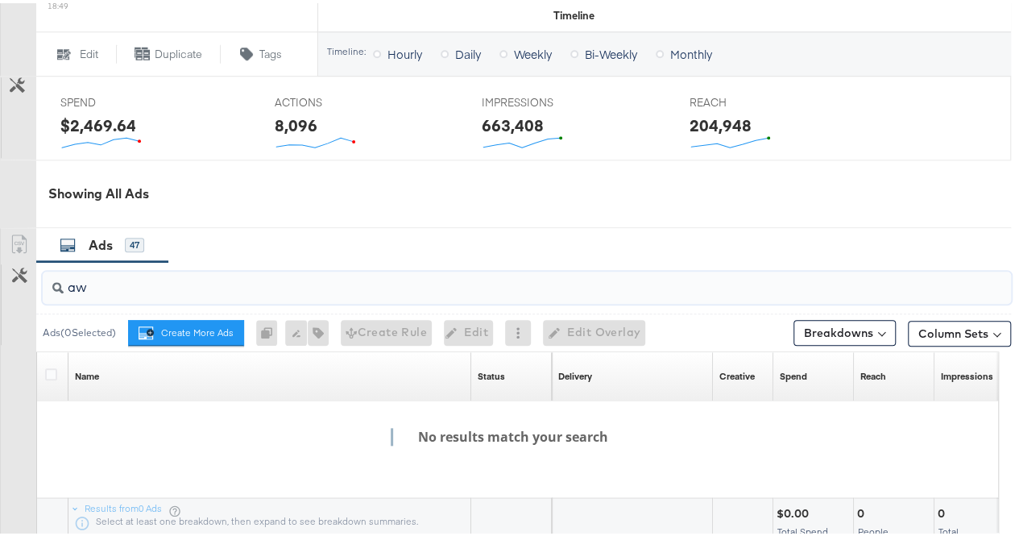
type input "a"
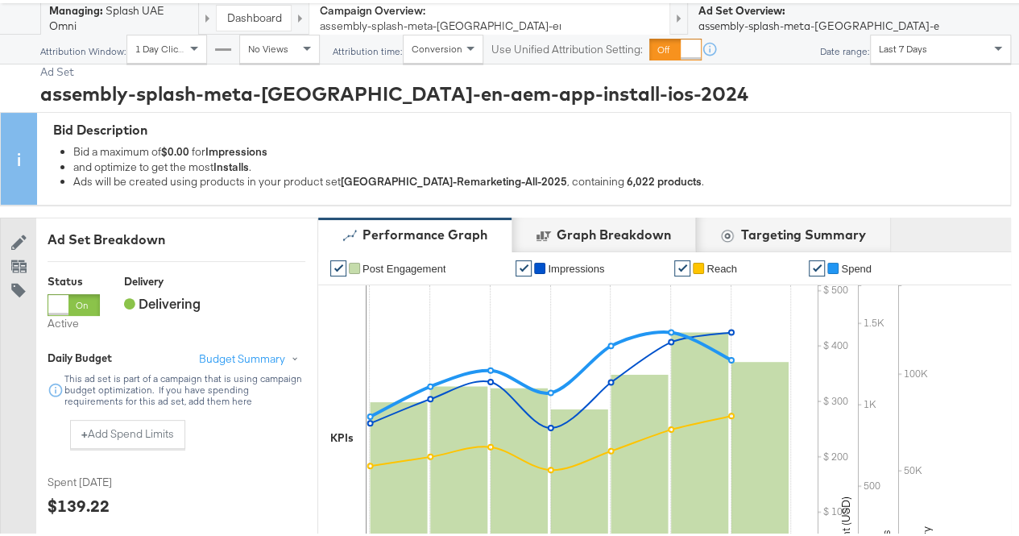
scroll to position [0, 0]
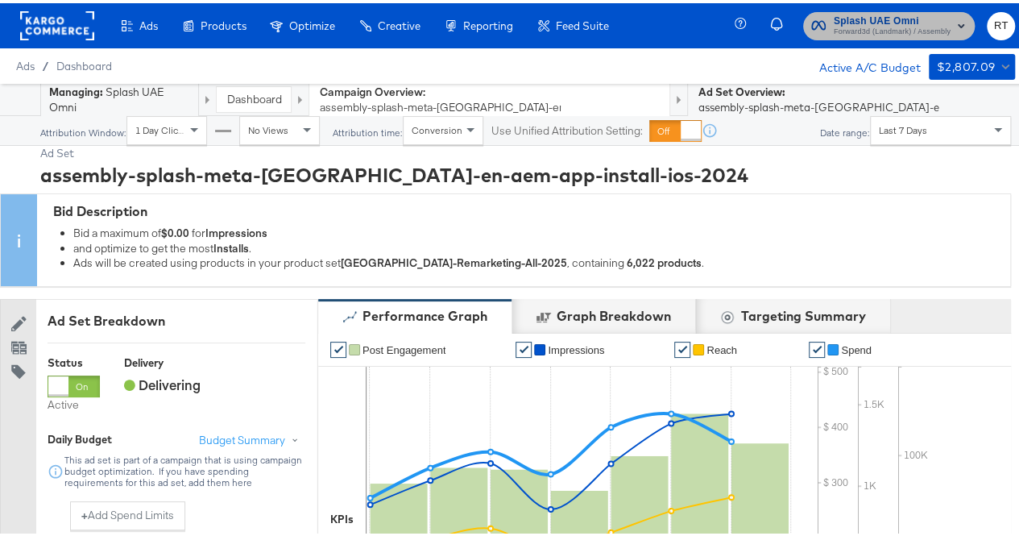
click at [869, 12] on span "Splash UAE Omni" at bounding box center [892, 18] width 117 height 17
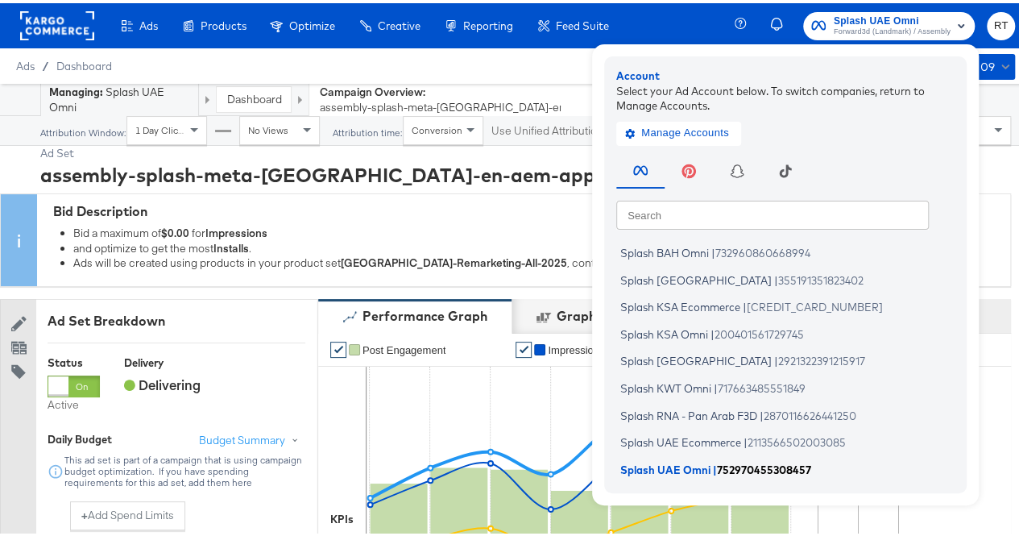
click at [656, 463] on span "Splash UAE Omni" at bounding box center [666, 465] width 90 height 13
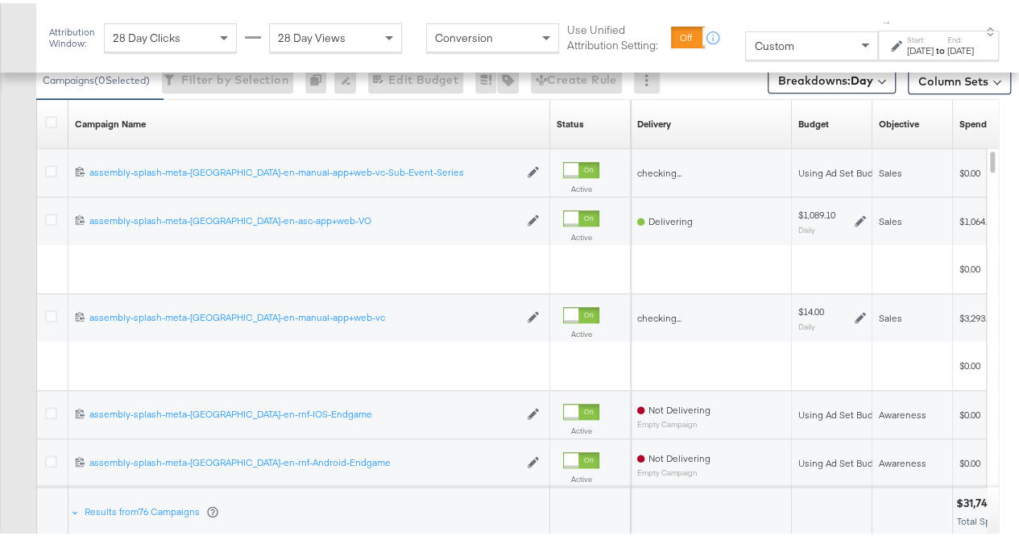
scroll to position [786, 0]
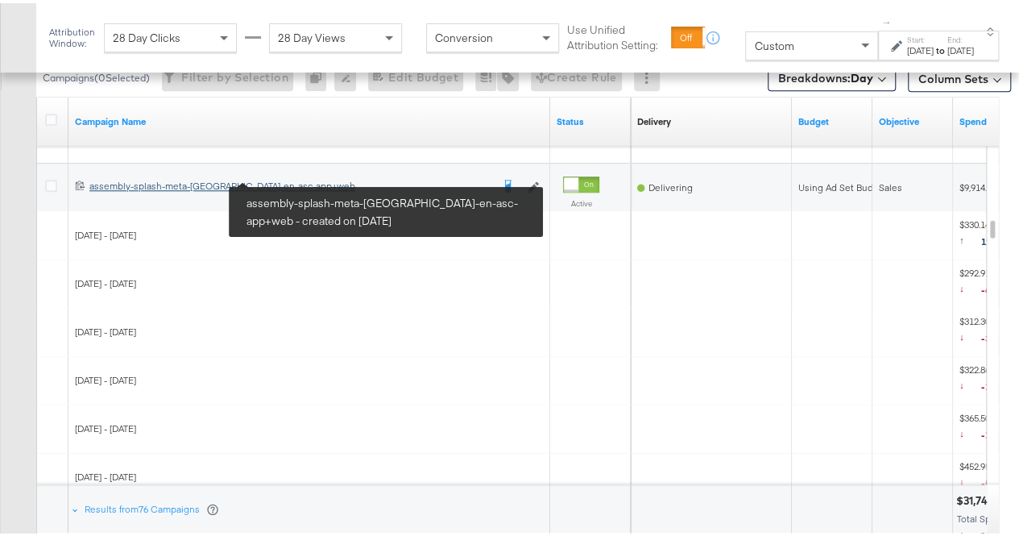
click at [235, 181] on div "assembly-splash-meta-[GEOGRAPHIC_DATA]-en-asc-app+web assembly-splash-meta-[GEO…" at bounding box center [289, 182] width 401 height 13
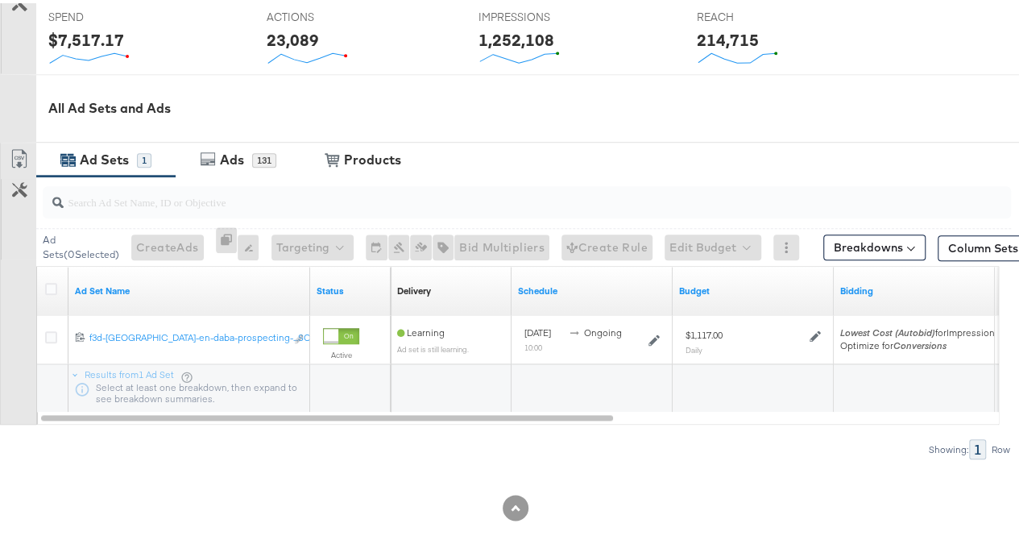
scroll to position [668, 0]
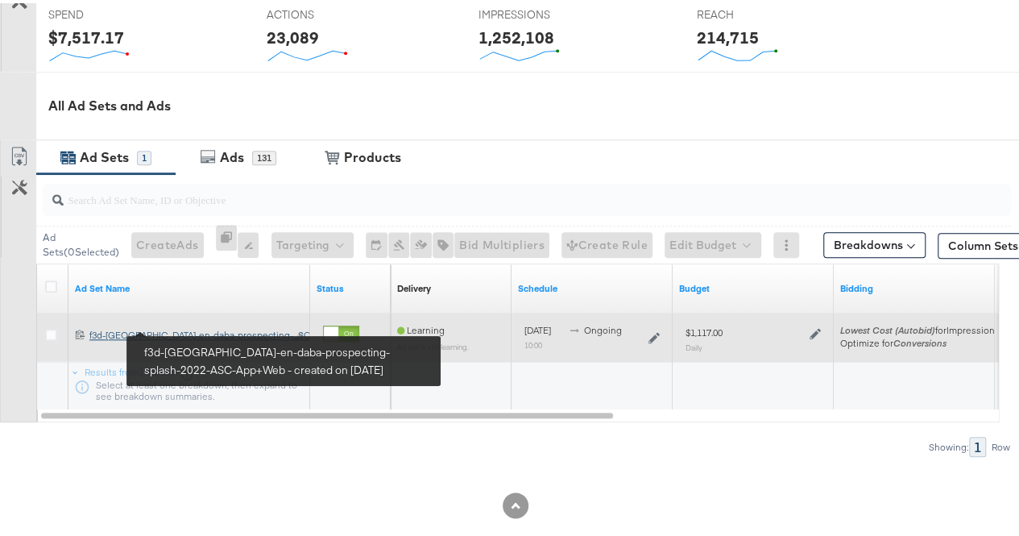
click at [162, 334] on div "f3d-[GEOGRAPHIC_DATA]-en-daba-prospecting-splash-2022-ASC-App+Web f3d-[GEOGRAPH…" at bounding box center [187, 332] width 196 height 13
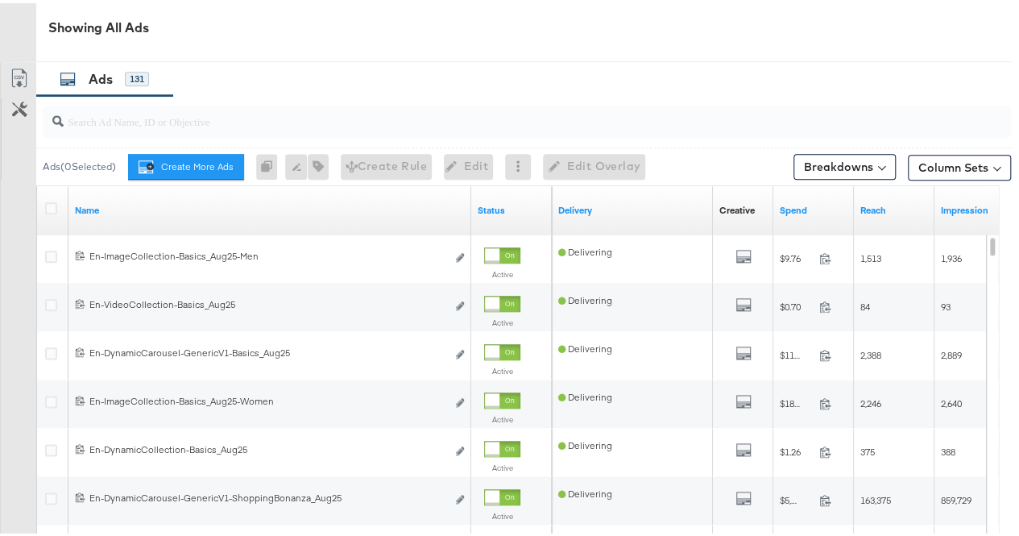
scroll to position [805, 0]
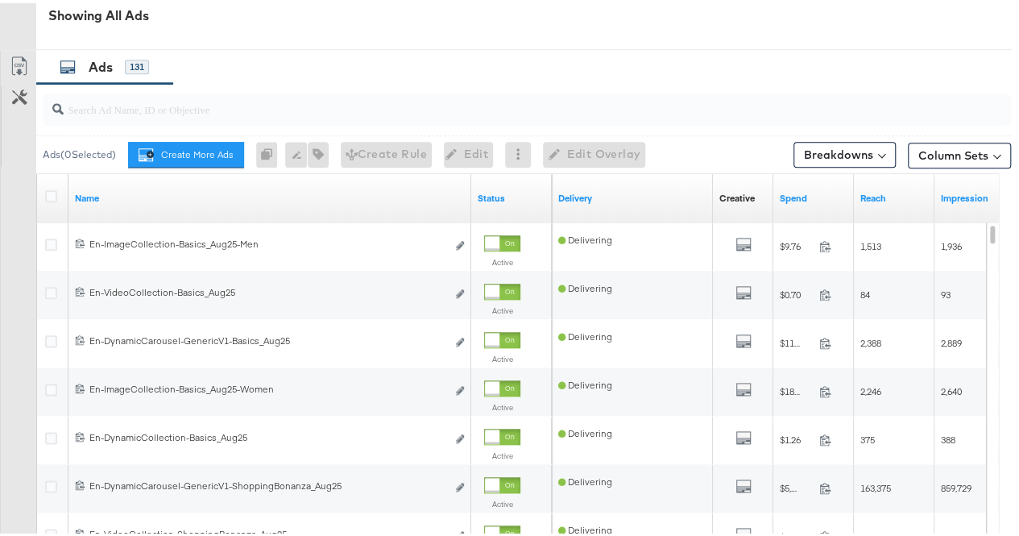
click at [113, 113] on div at bounding box center [527, 106] width 969 height 32
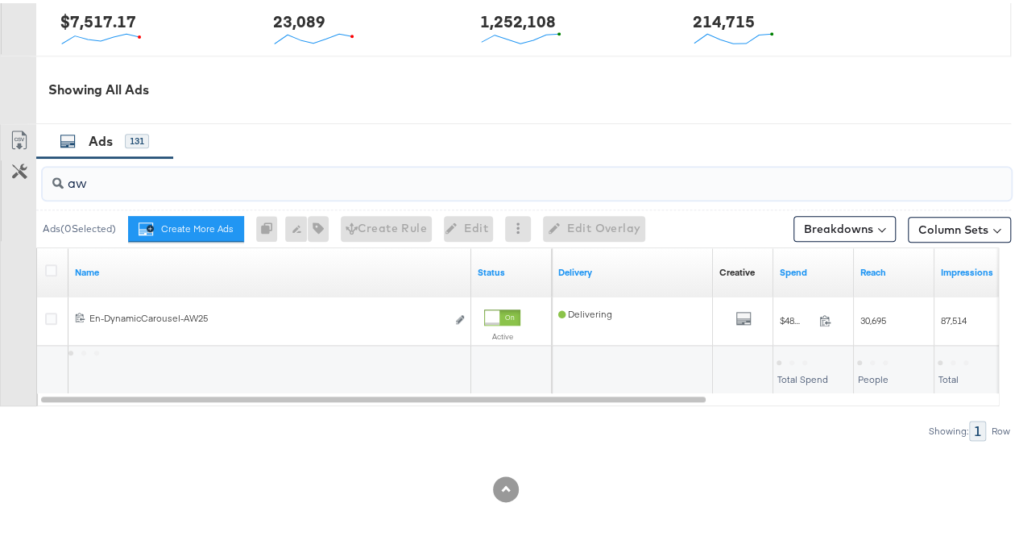
scroll to position [727, 0]
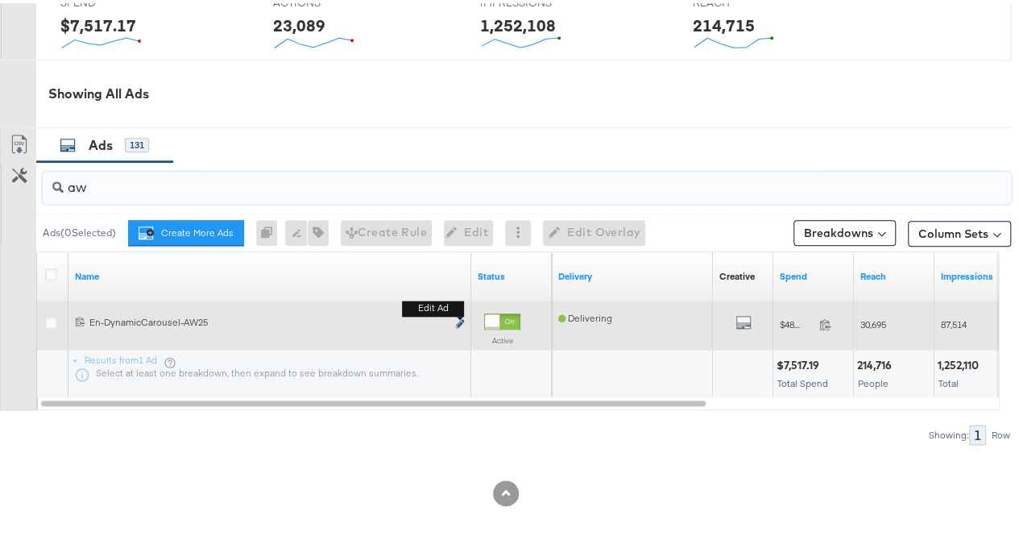
type input "aw"
click at [458, 318] on icon "link" at bounding box center [460, 320] width 8 height 9
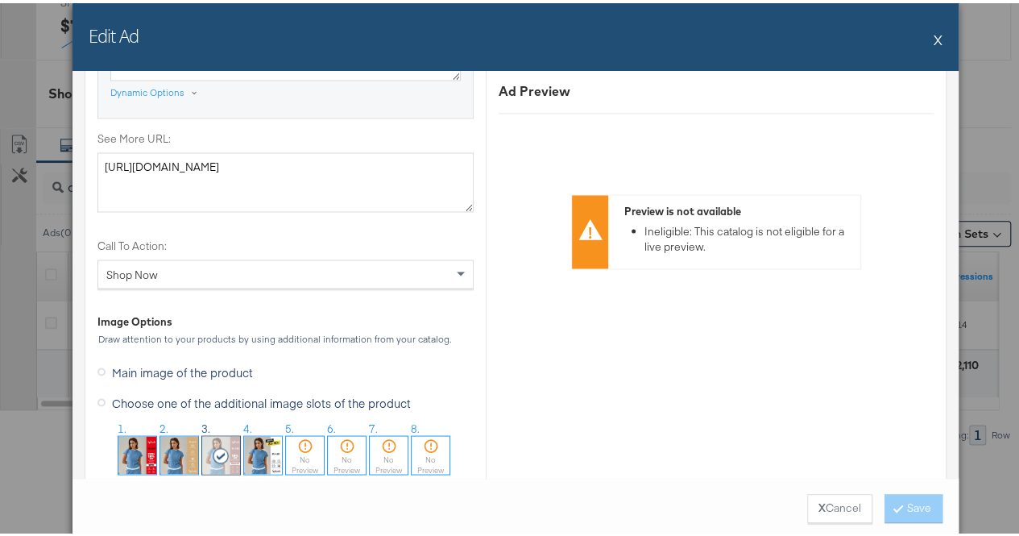
scroll to position [1544, 0]
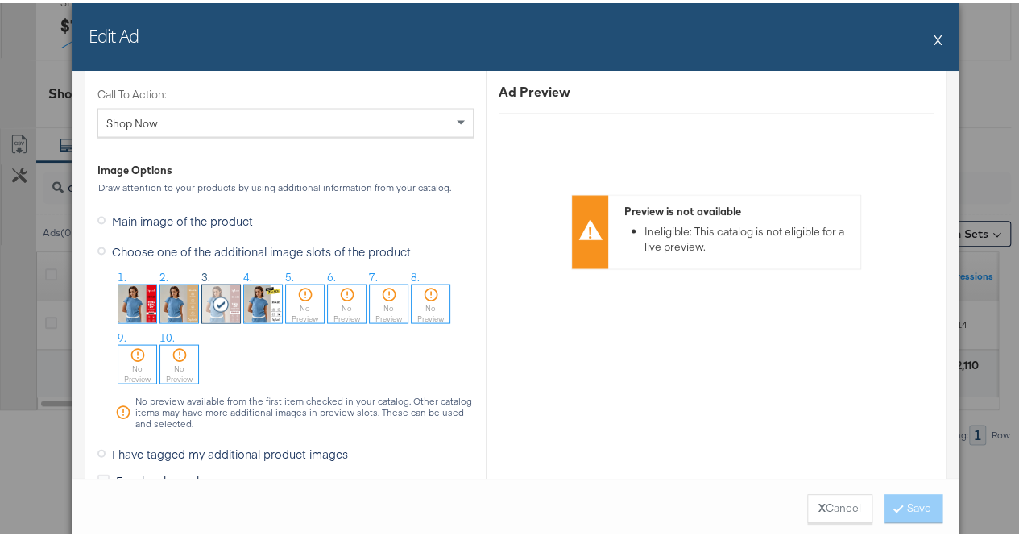
click at [98, 213] on icon at bounding box center [102, 217] width 8 height 8
click at [0, 0] on input "Main image of the product" at bounding box center [0, 0] width 0 height 0
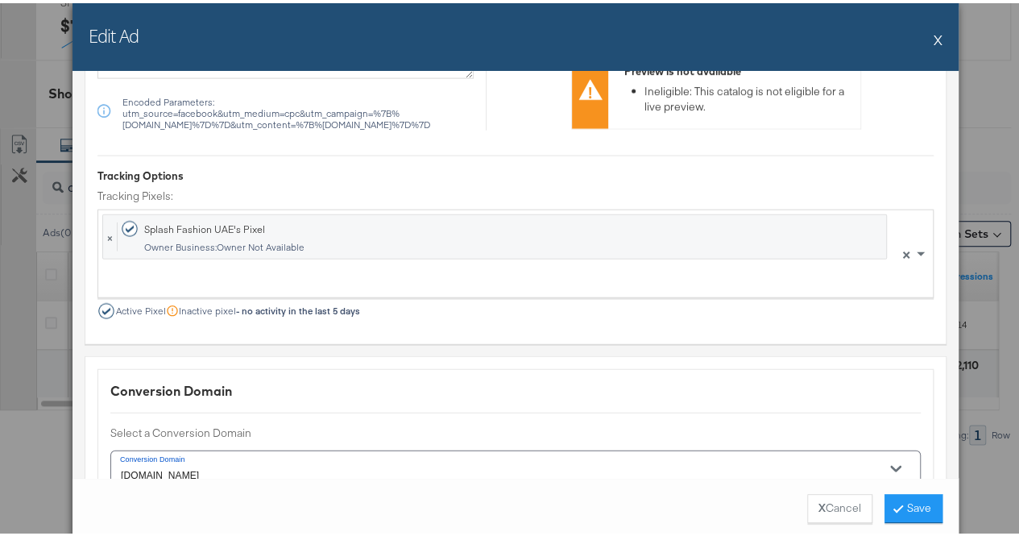
scroll to position [1970, 0]
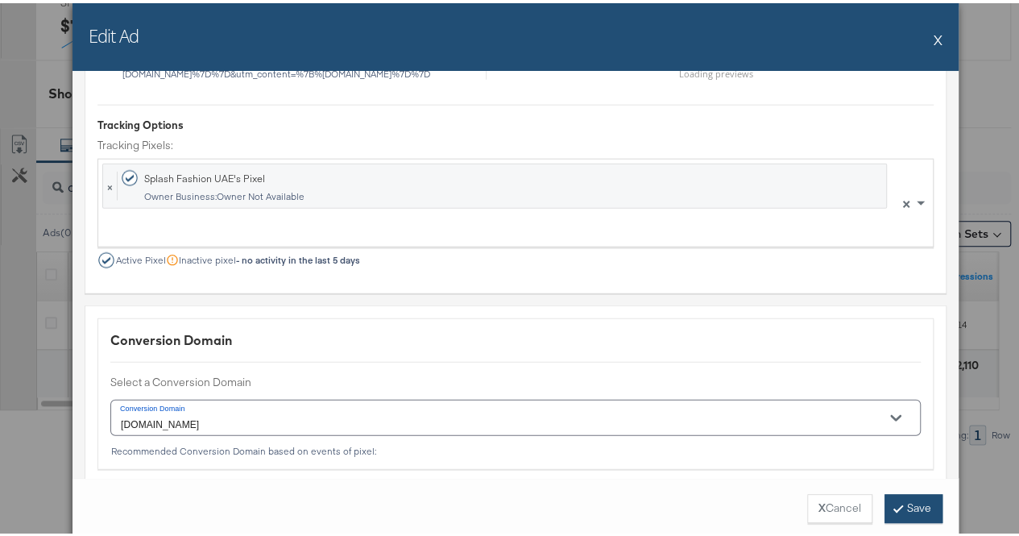
click at [919, 515] on button "Save" at bounding box center [914, 505] width 58 height 29
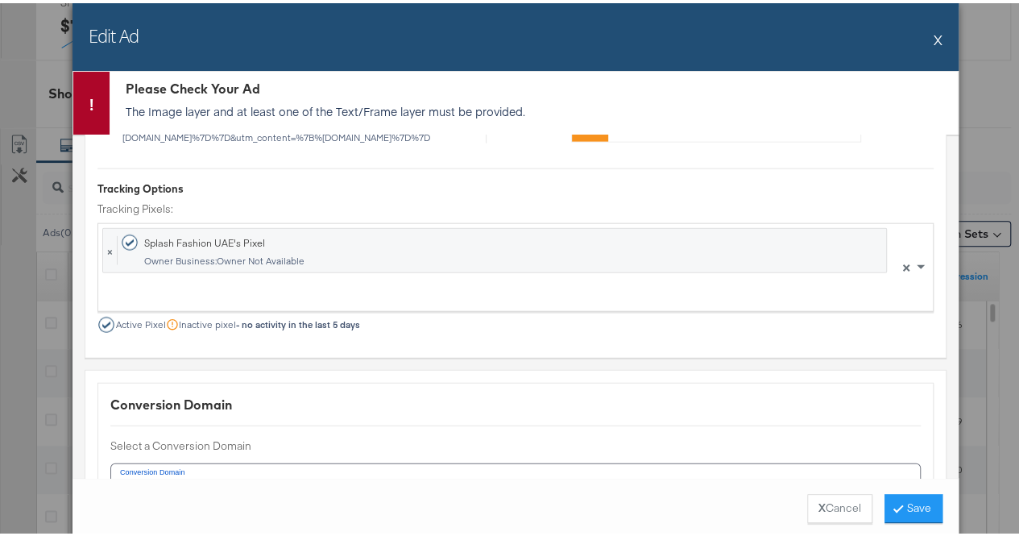
click at [934, 38] on button "X" at bounding box center [938, 36] width 9 height 32
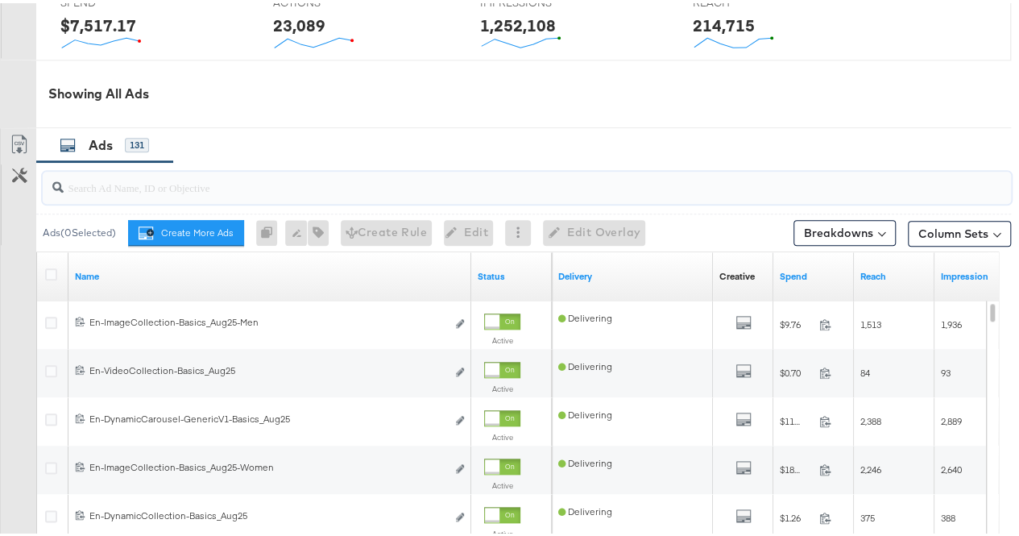
click at [198, 181] on input "search" at bounding box center [495, 177] width 863 height 31
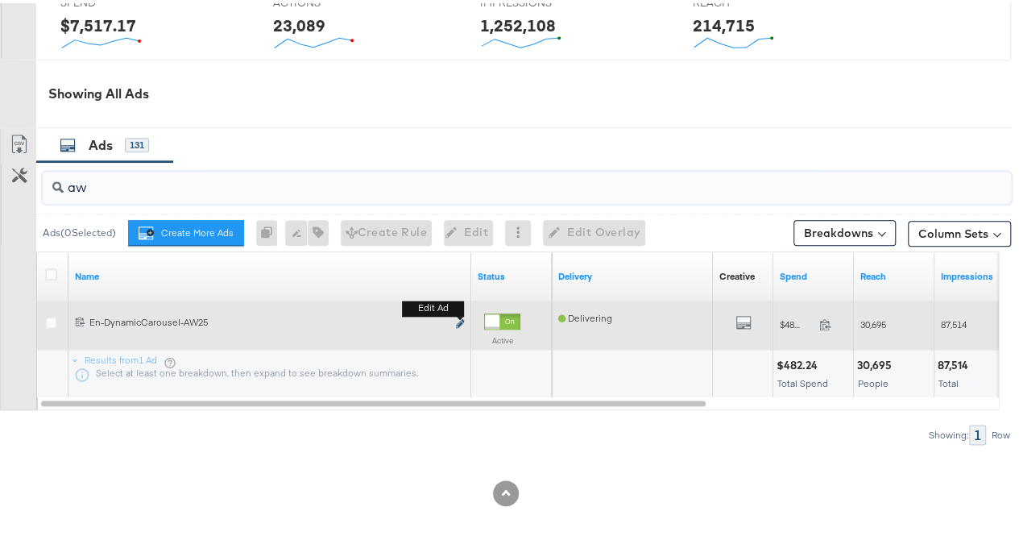
type input "aw"
click at [460, 316] on icon "link" at bounding box center [460, 320] width 8 height 9
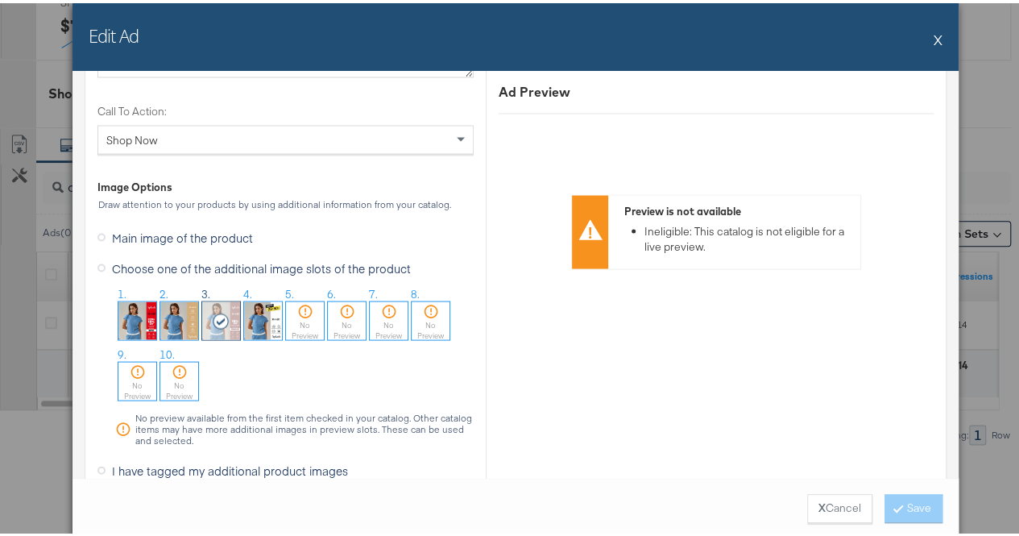
scroll to position [1528, 0]
click at [102, 230] on label "Main image of the product" at bounding box center [179, 233] width 162 height 24
click at [0, 0] on input "Main image of the product" at bounding box center [0, 0] width 0 height 0
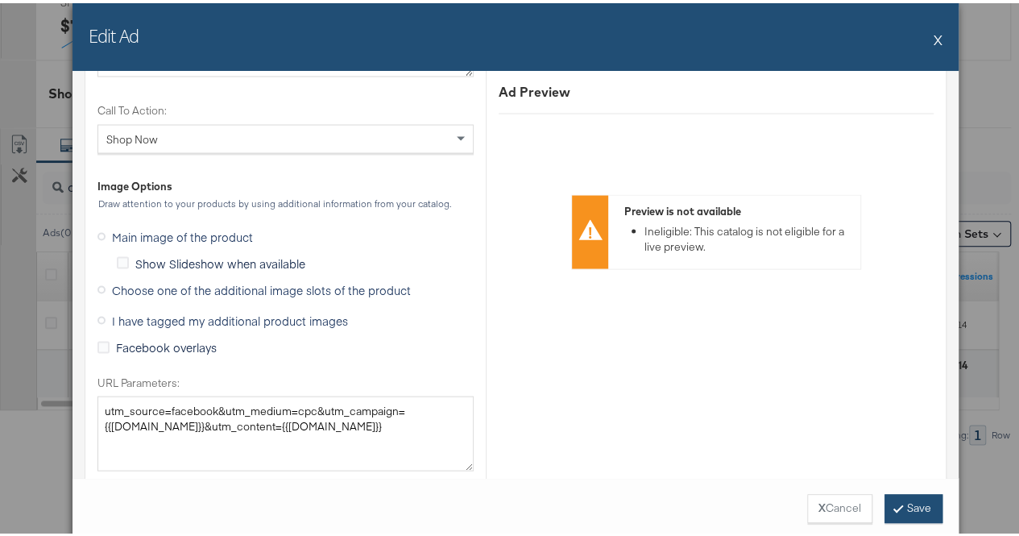
click at [904, 515] on button "Save" at bounding box center [914, 505] width 58 height 29
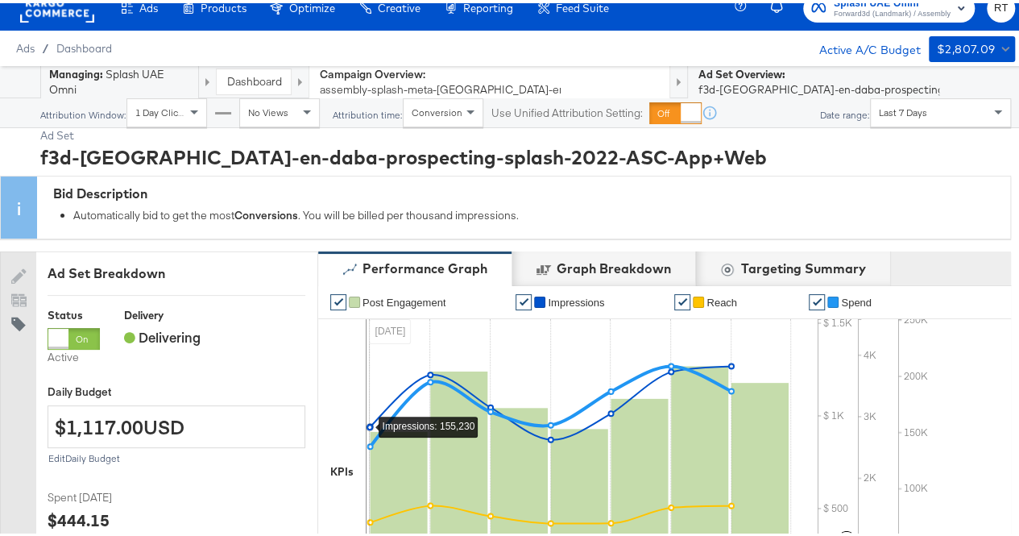
scroll to position [11, 0]
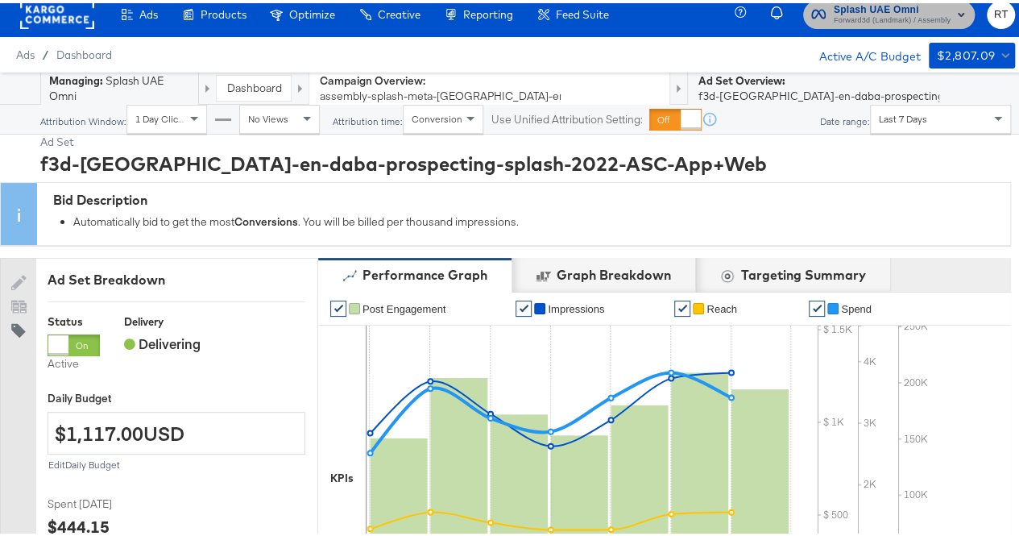
click at [861, 6] on span "Splash UAE Omni" at bounding box center [892, 6] width 117 height 17
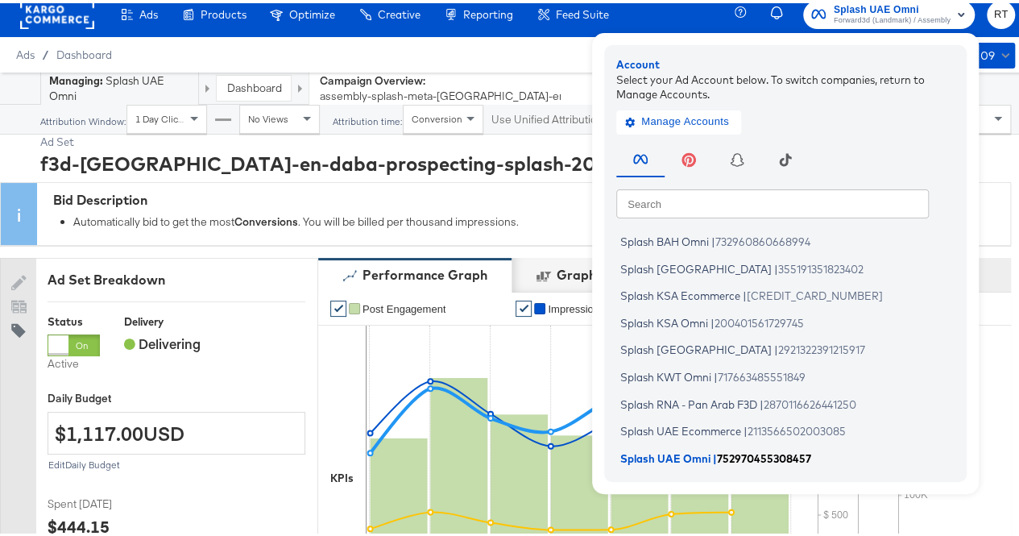
click at [678, 452] on span "Splash UAE Omni" at bounding box center [666, 454] width 90 height 13
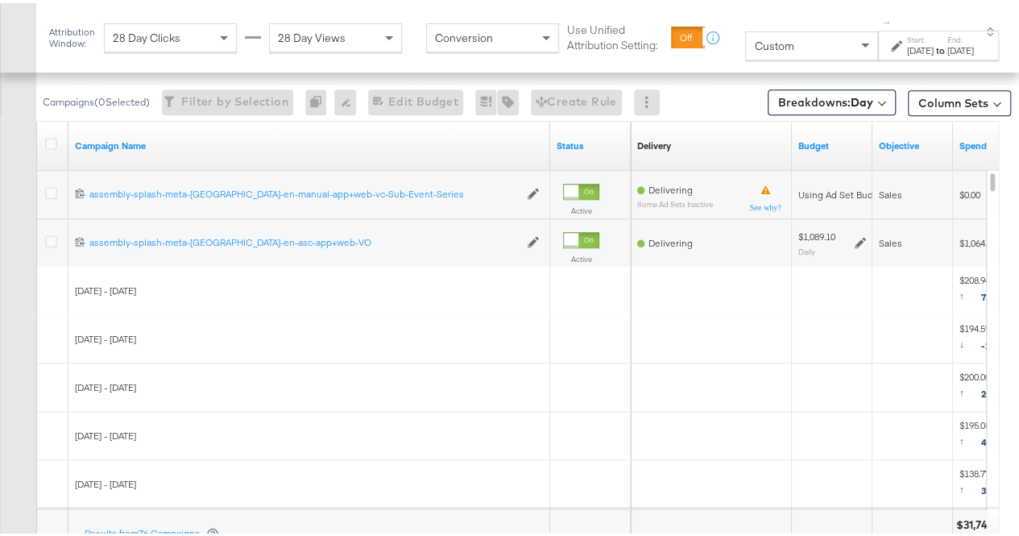
scroll to position [895, 0]
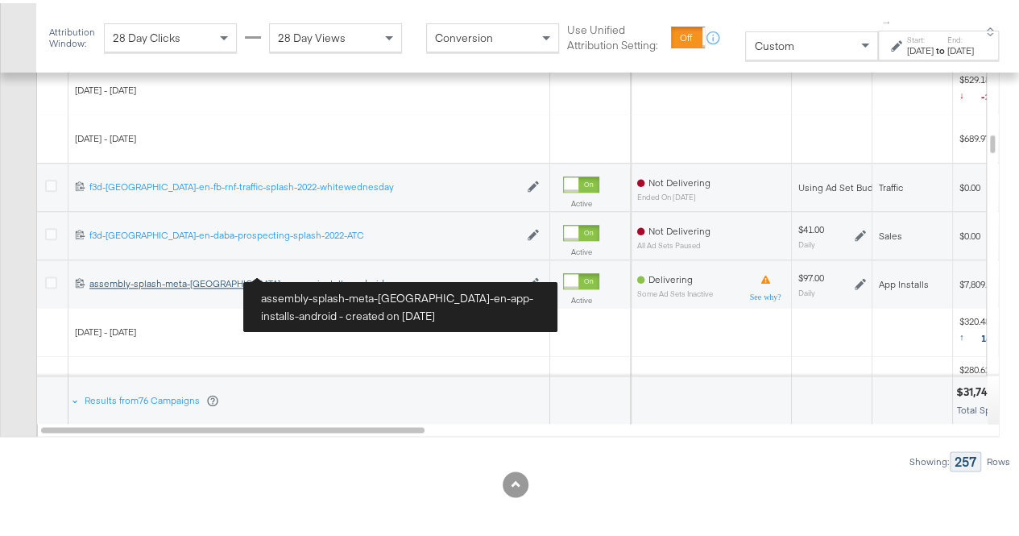
click at [251, 274] on div "assembly-splash-meta-uae-en-app-installs-android assembly-splash-meta-uae-en-ap…" at bounding box center [304, 280] width 430 height 13
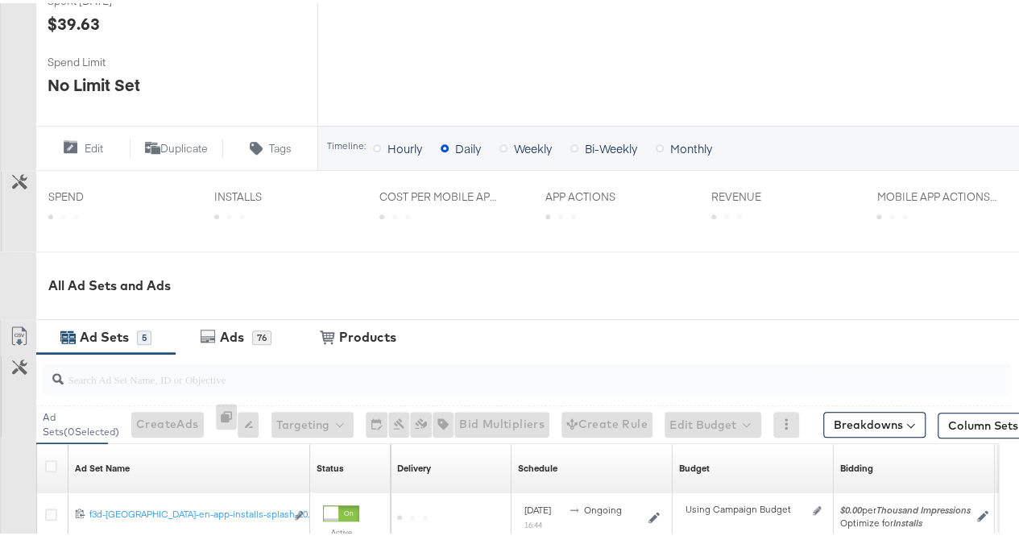
scroll to position [667, 0]
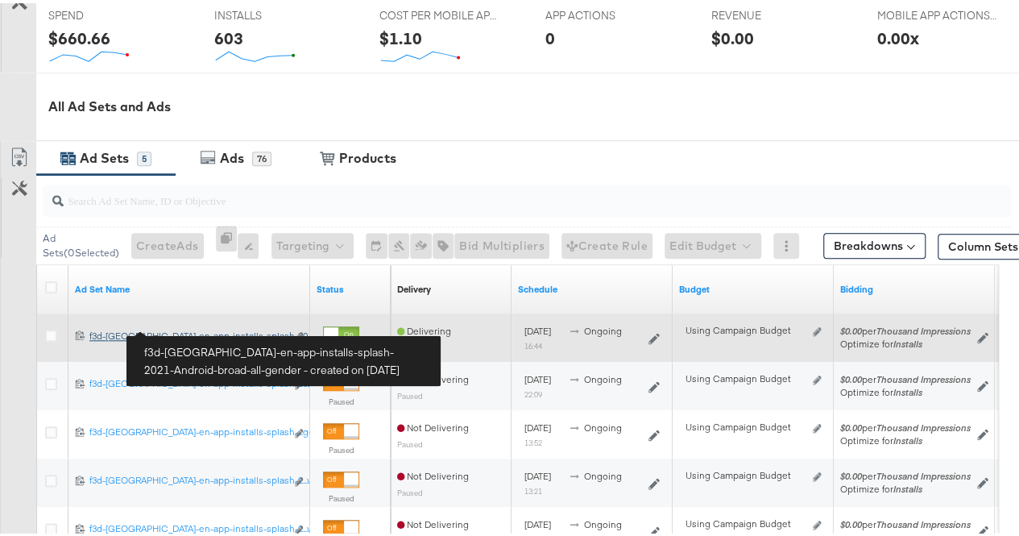
click at [201, 327] on div "f3d-uae-en-app-installs-splash-2021-Android-broad-all-gender f3d-uae-en-app-ins…" at bounding box center [187, 332] width 196 height 13
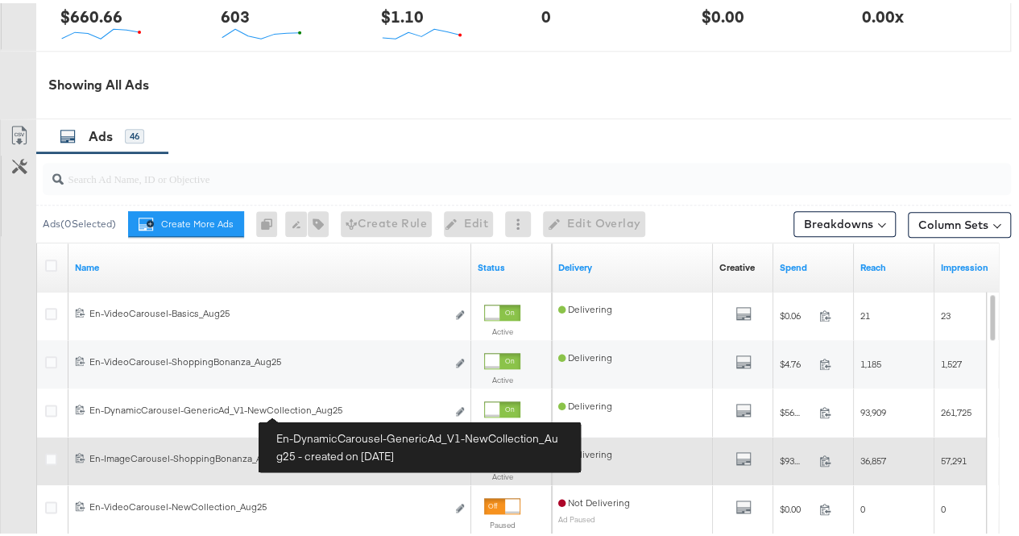
scroll to position [482, 0]
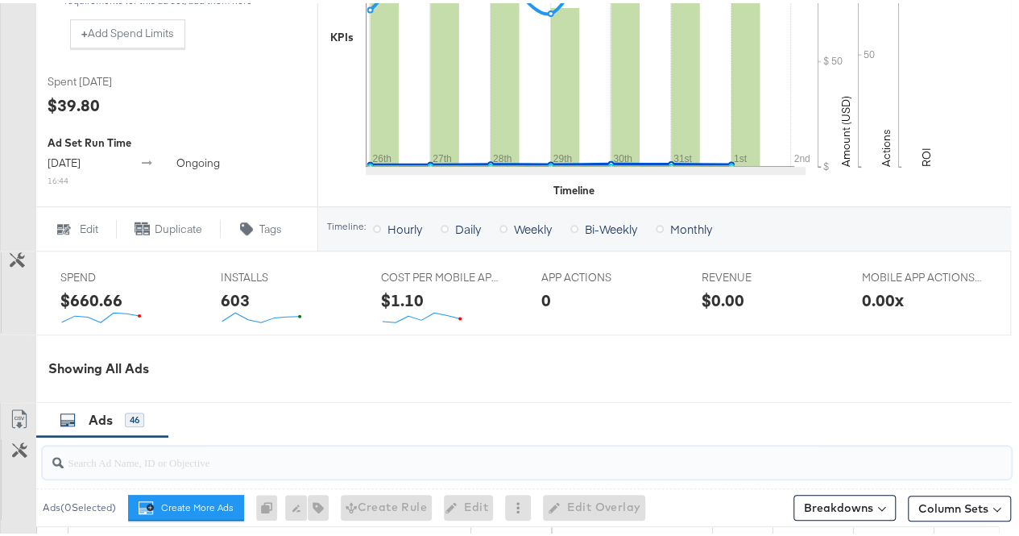
click at [161, 458] on input "search" at bounding box center [495, 452] width 863 height 31
type input "aw"
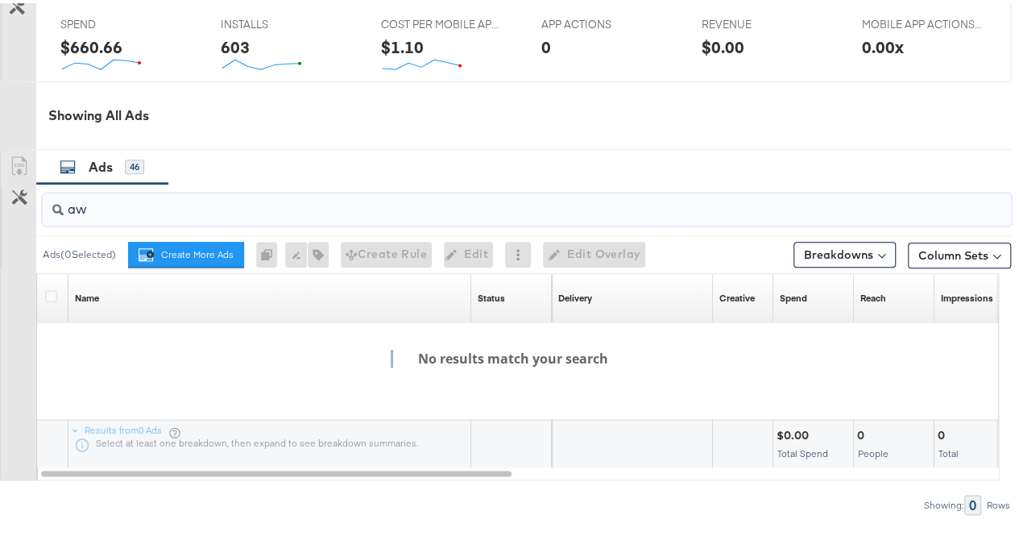
scroll to position [762, 0]
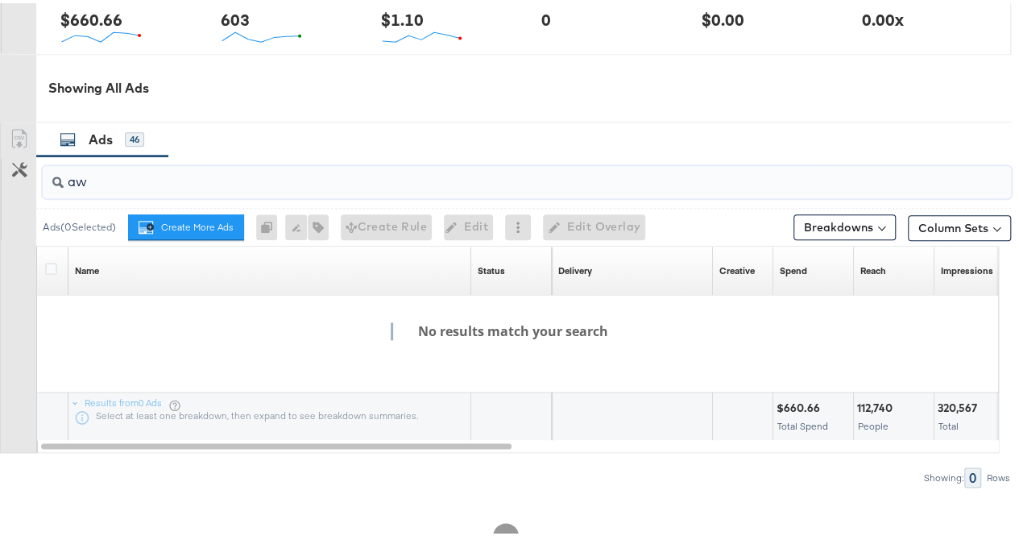
click at [103, 181] on input "aw" at bounding box center [495, 171] width 863 height 31
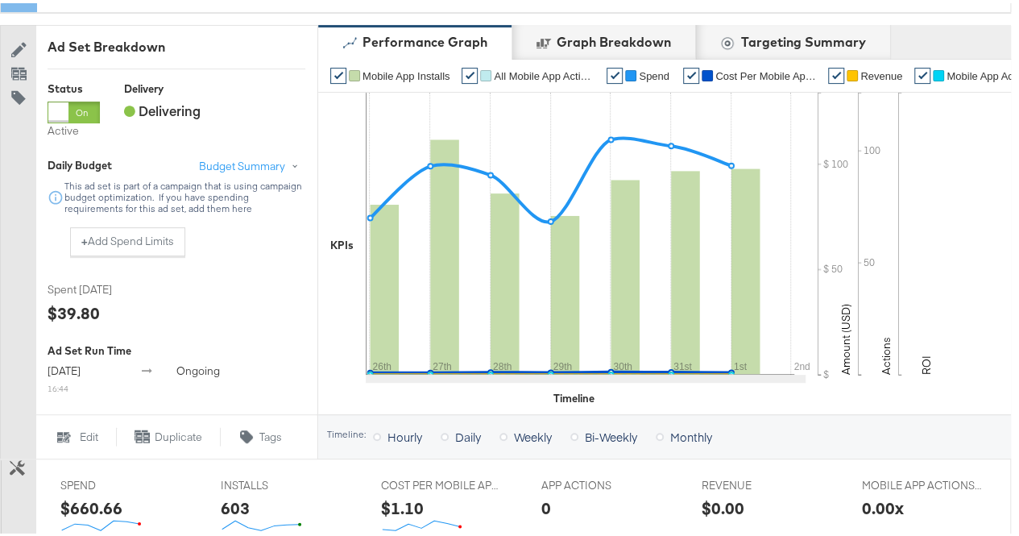
scroll to position [0, 0]
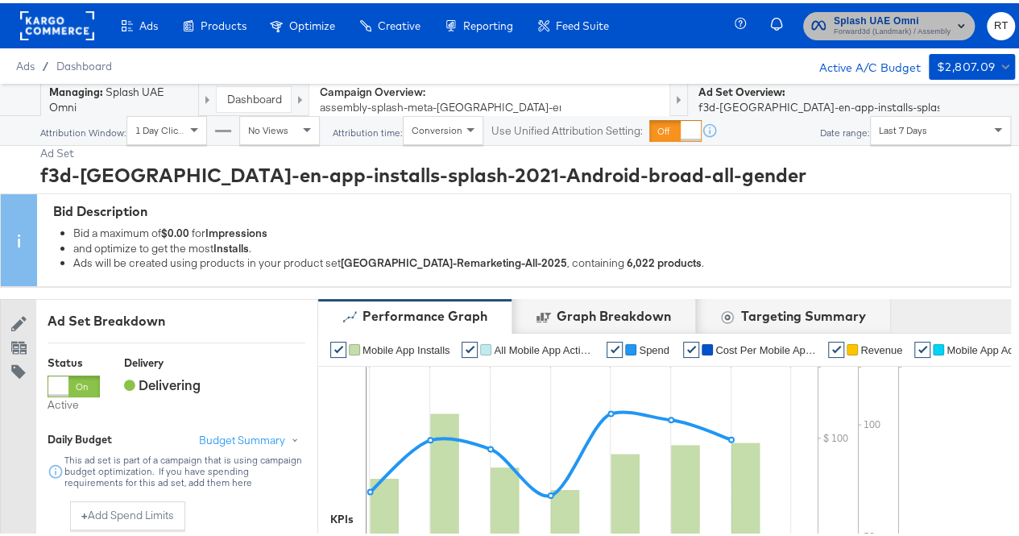
click at [874, 31] on span "Forward3d (Landmark) / Assembly" at bounding box center [892, 29] width 117 height 13
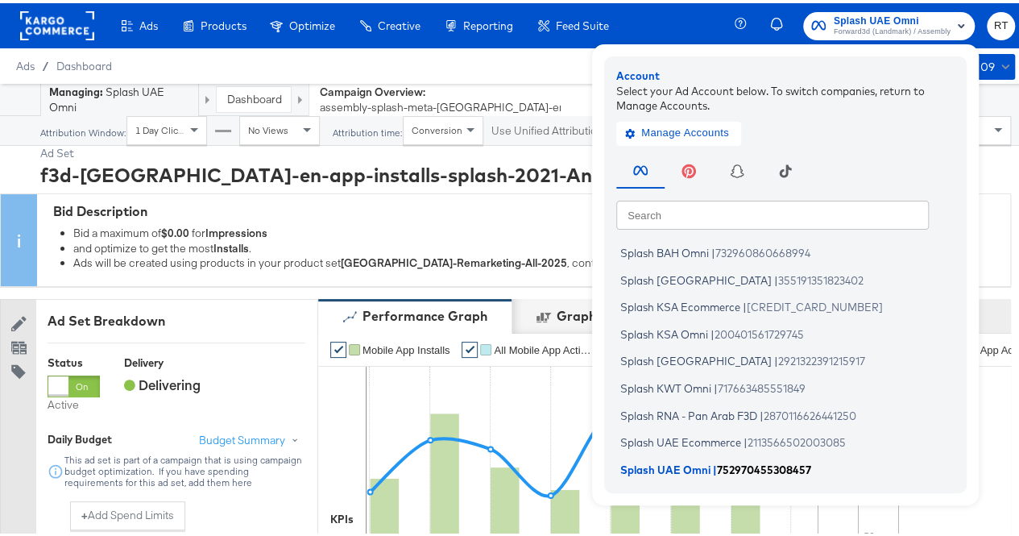
click at [675, 471] on span "Splash UAE Omni" at bounding box center [666, 465] width 90 height 13
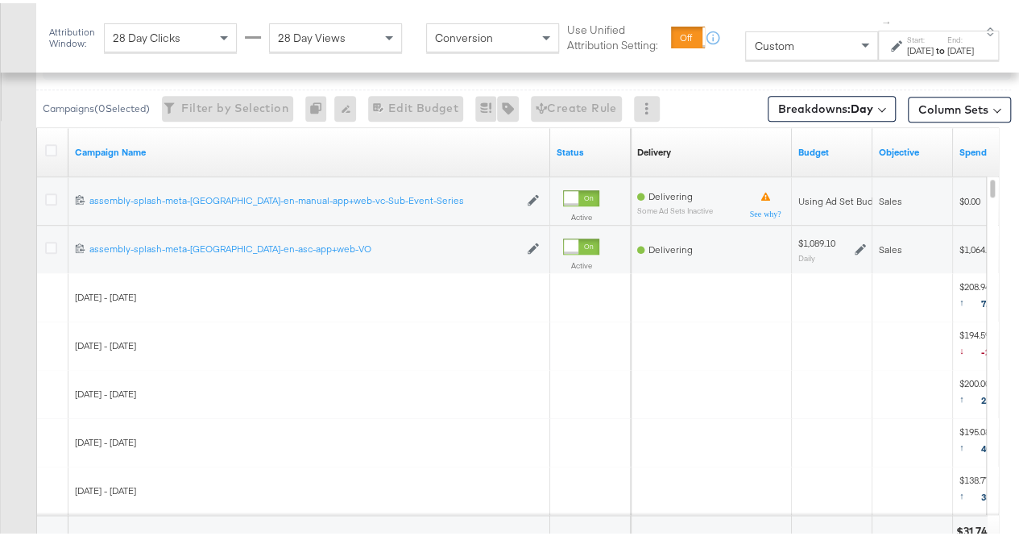
scroll to position [756, 0]
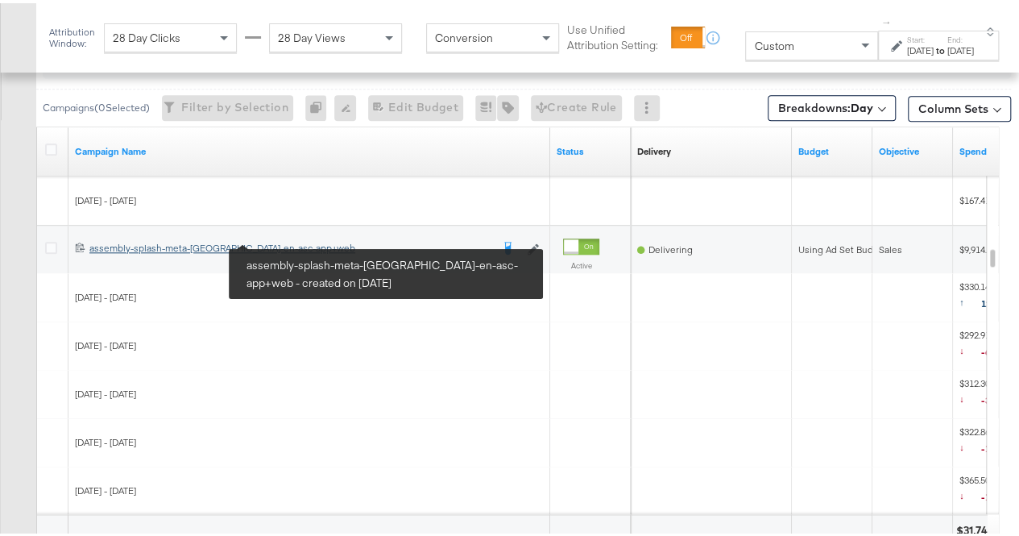
click at [225, 243] on div "assembly-splash-meta-[GEOGRAPHIC_DATA]-en-asc-app+web assembly-splash-meta-[GEO…" at bounding box center [289, 245] width 401 height 13
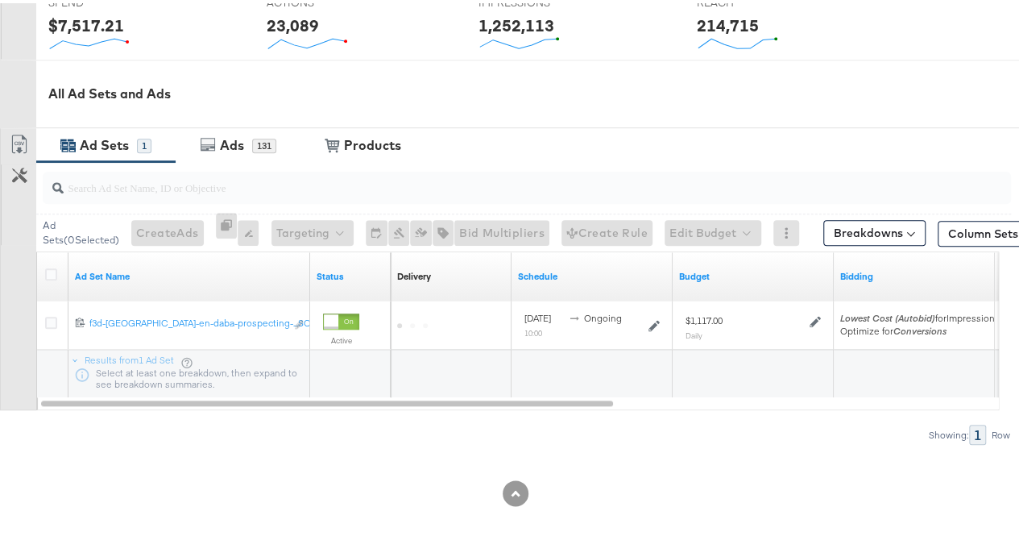
scroll to position [681, 0]
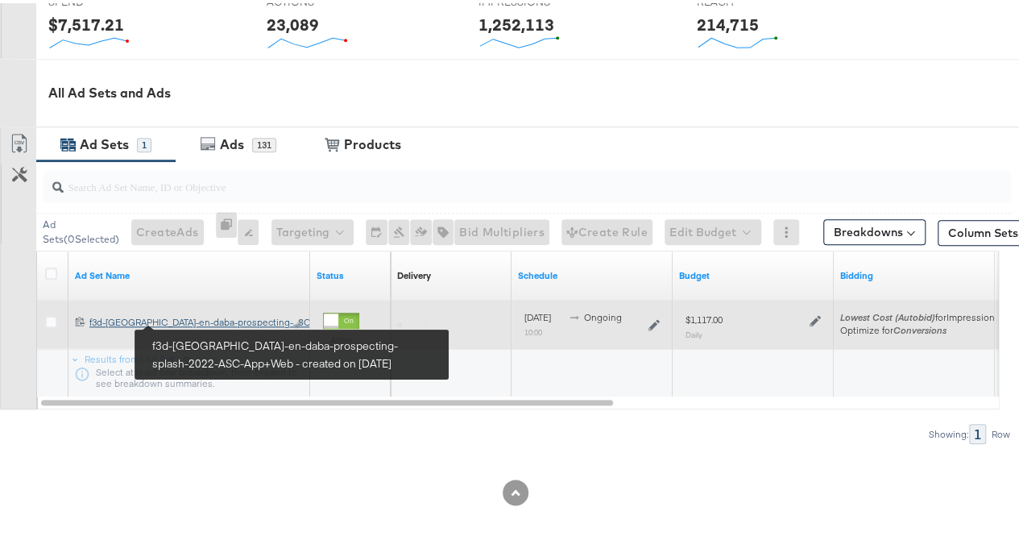
click at [195, 319] on div "f3d-[GEOGRAPHIC_DATA]-en-daba-prospecting-splash-2022-ASC-App+Web f3d-[GEOGRAPH…" at bounding box center [187, 319] width 196 height 13
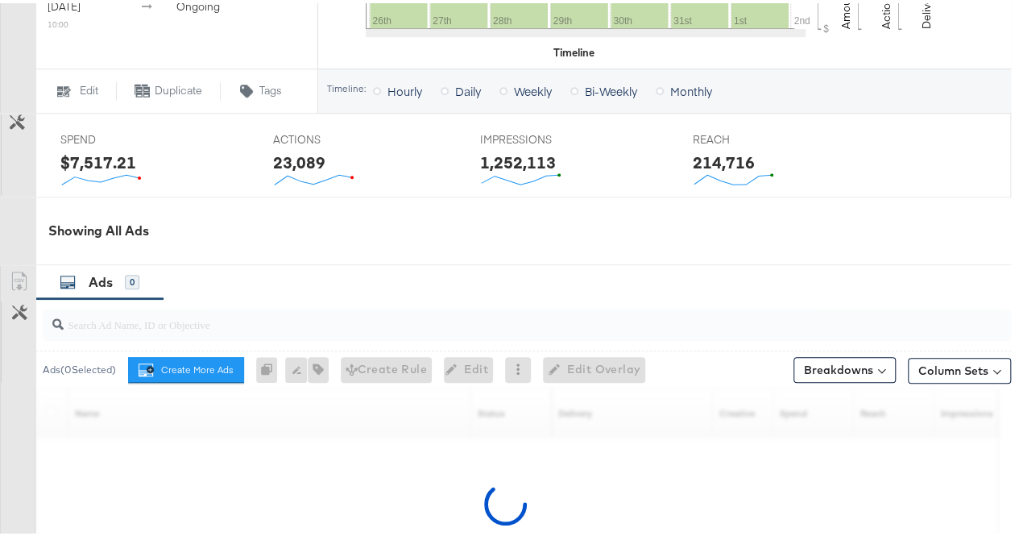
scroll to position [775, 0]
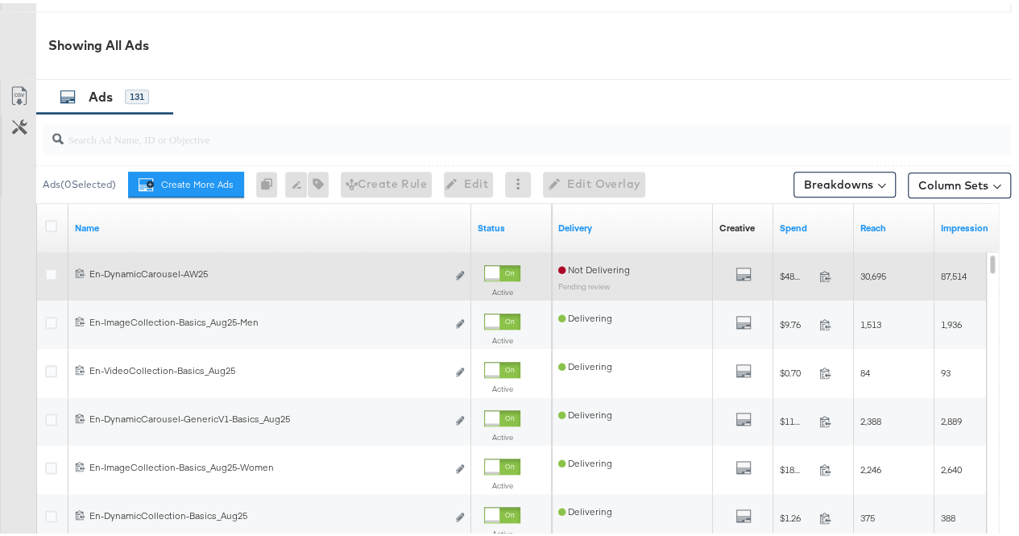
click at [464, 267] on button "Edit ad" at bounding box center [460, 272] width 10 height 17
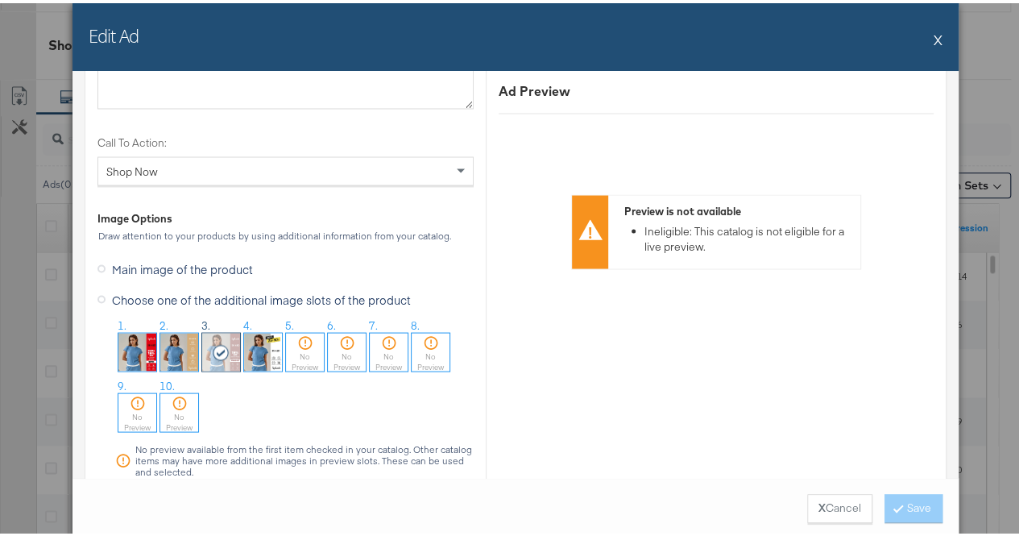
scroll to position [1497, 0]
click at [98, 260] on icon at bounding box center [102, 264] width 8 height 8
click at [0, 0] on input "Main image of the product" at bounding box center [0, 0] width 0 height 0
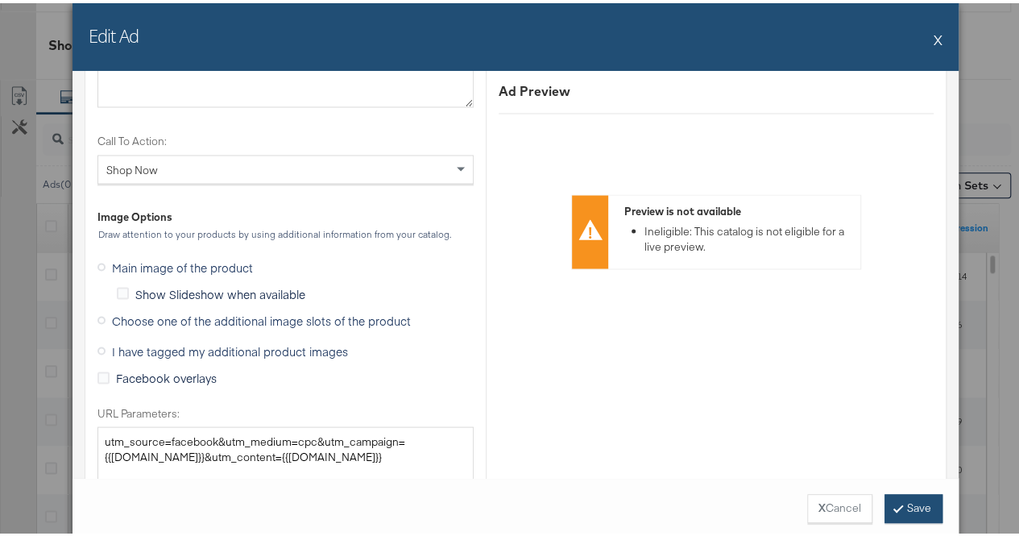
click at [912, 507] on button "Save" at bounding box center [914, 505] width 58 height 29
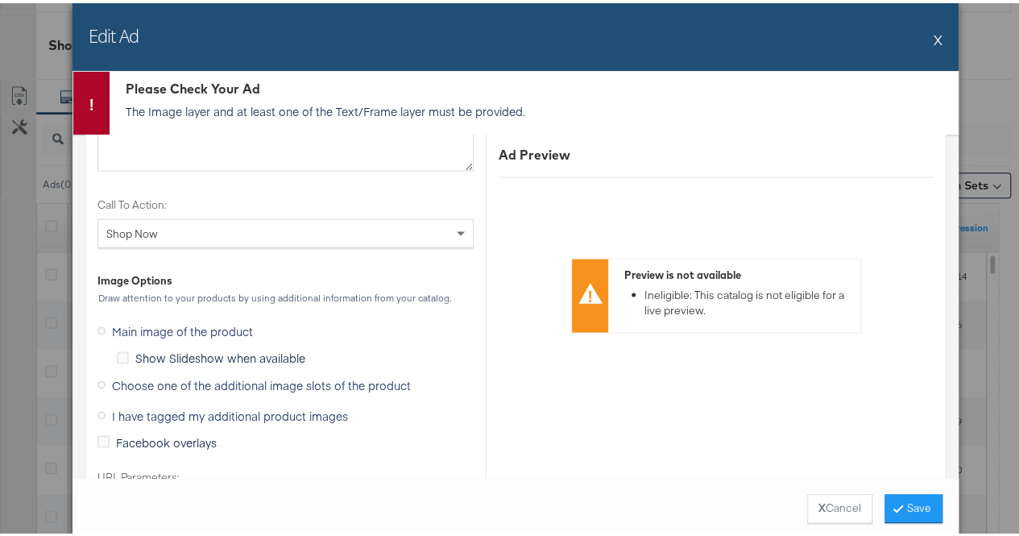
click at [934, 32] on button "X" at bounding box center [938, 36] width 9 height 32
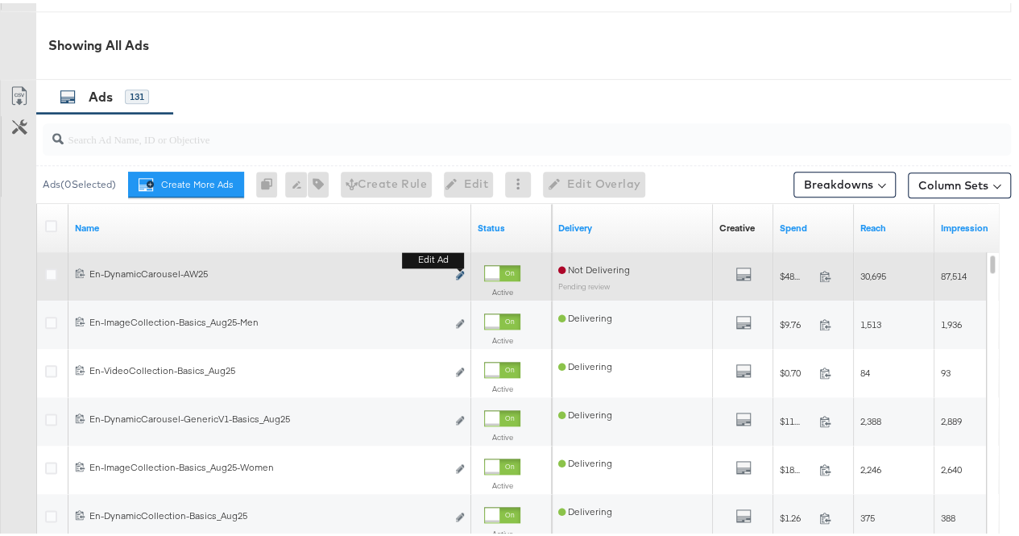
click at [460, 272] on icon "link" at bounding box center [460, 272] width 8 height 9
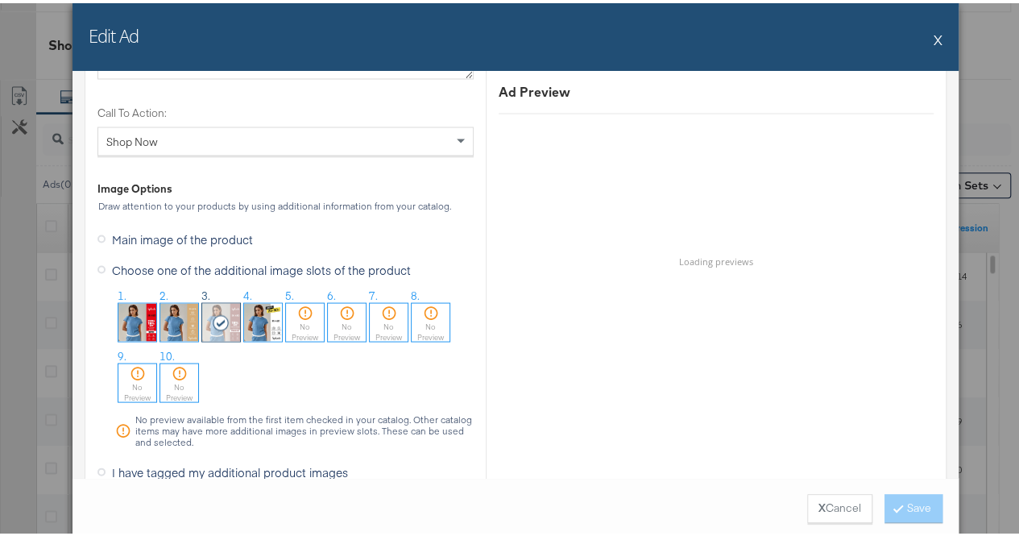
scroll to position [1526, 0]
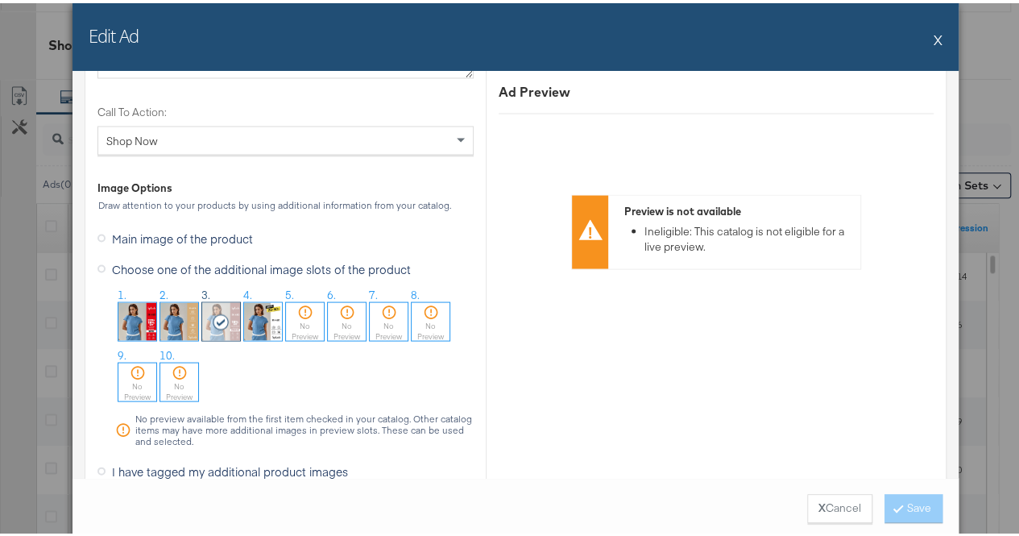
click at [98, 233] on icon at bounding box center [102, 234] width 8 height 8
click at [0, 0] on input "Main image of the product" at bounding box center [0, 0] width 0 height 0
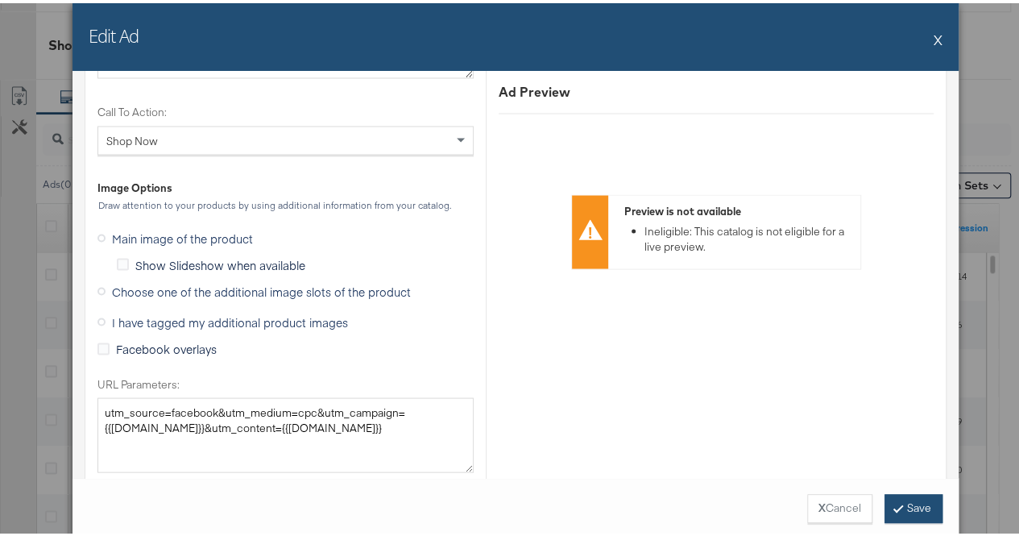
click at [886, 492] on button "Save" at bounding box center [914, 505] width 58 height 29
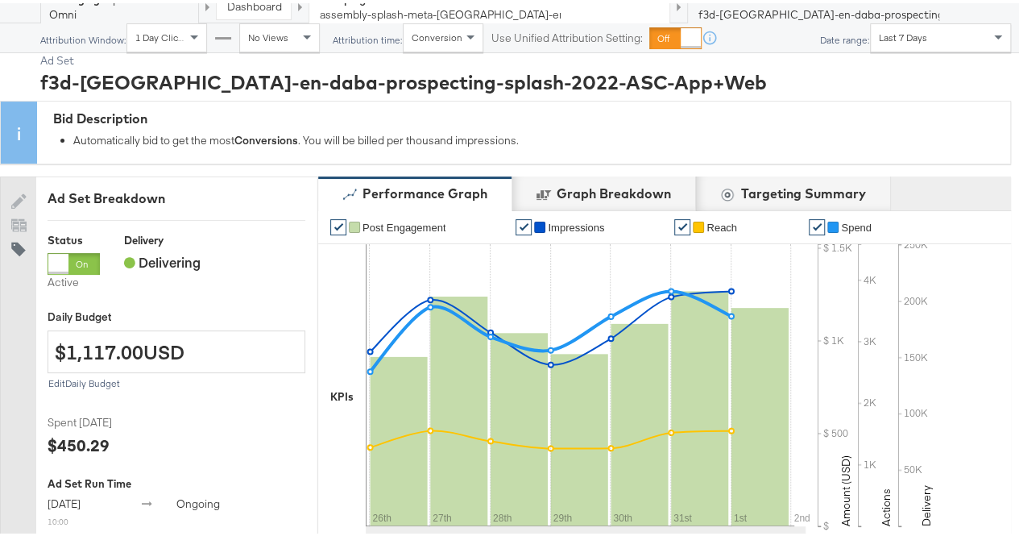
scroll to position [5, 0]
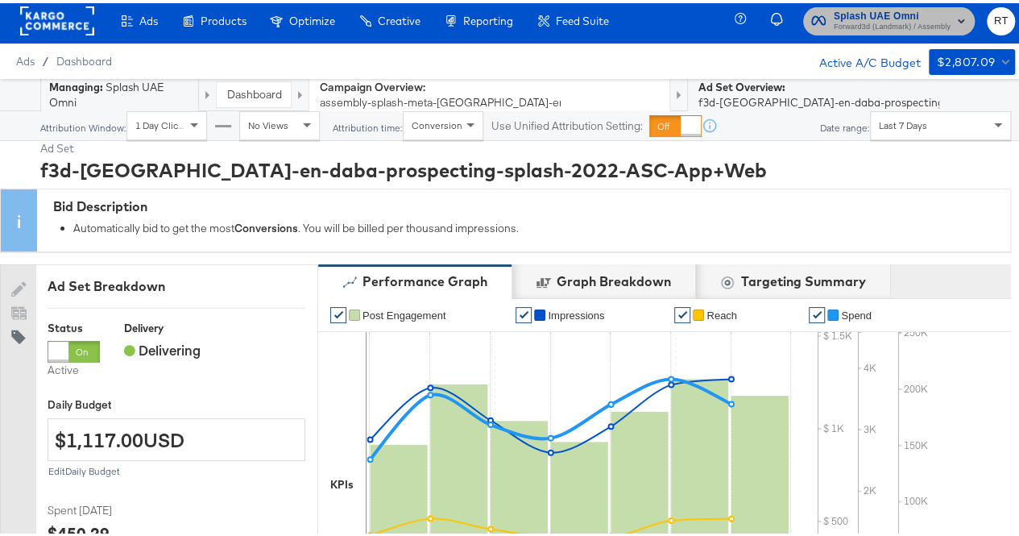
click at [919, 29] on span "Forward3d (Landmark) / Assembly" at bounding box center [892, 24] width 117 height 13
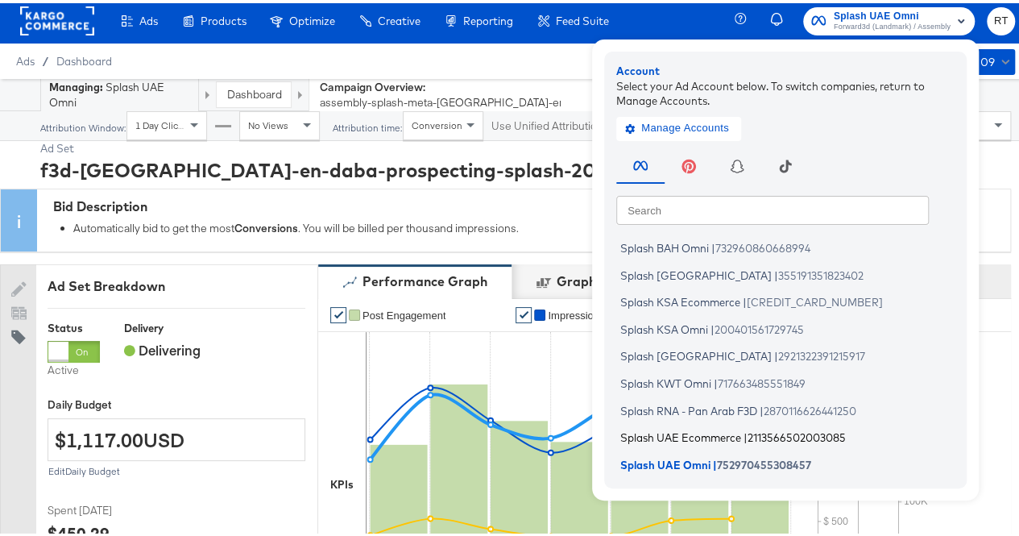
click at [661, 431] on span "Splash UAE Ecommerce" at bounding box center [681, 434] width 121 height 13
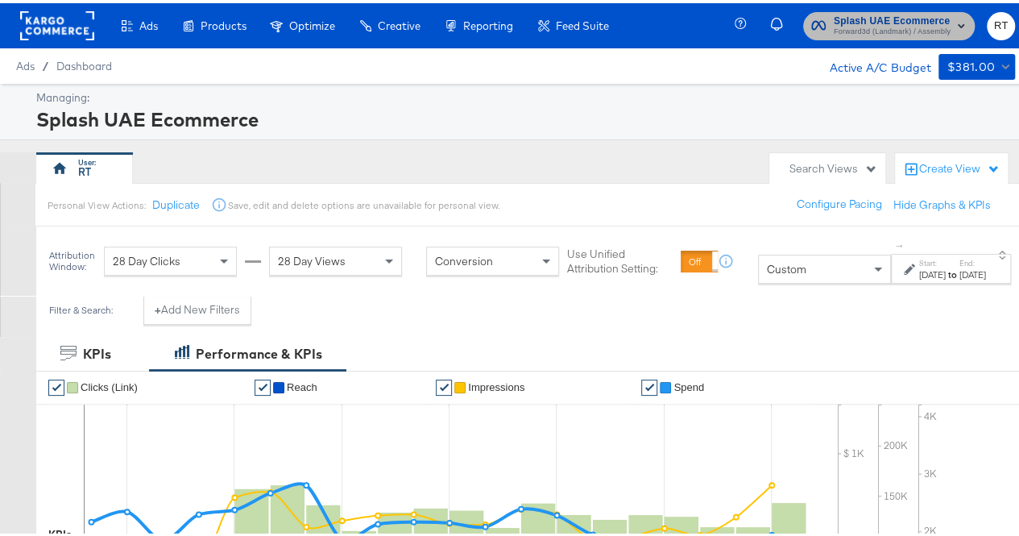
click at [859, 19] on span "Splash UAE Ecommerce" at bounding box center [892, 18] width 117 height 17
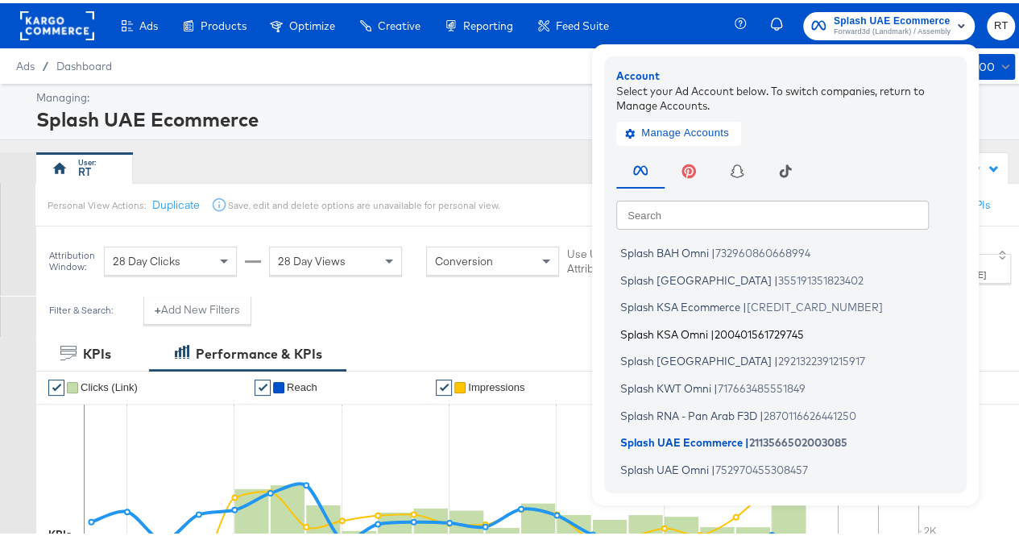
click at [665, 325] on span "Splash KSA Omni" at bounding box center [665, 330] width 88 height 13
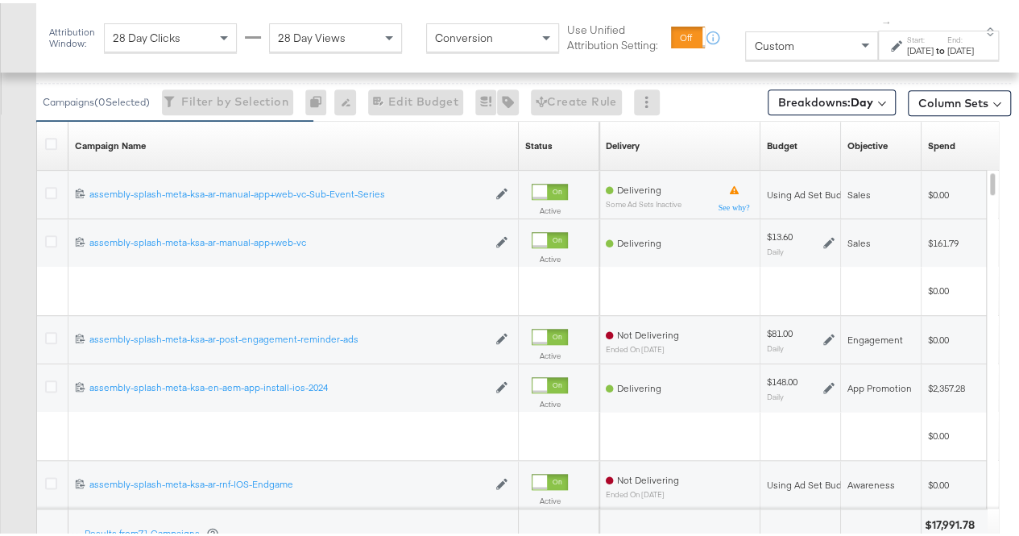
scroll to position [763, 0]
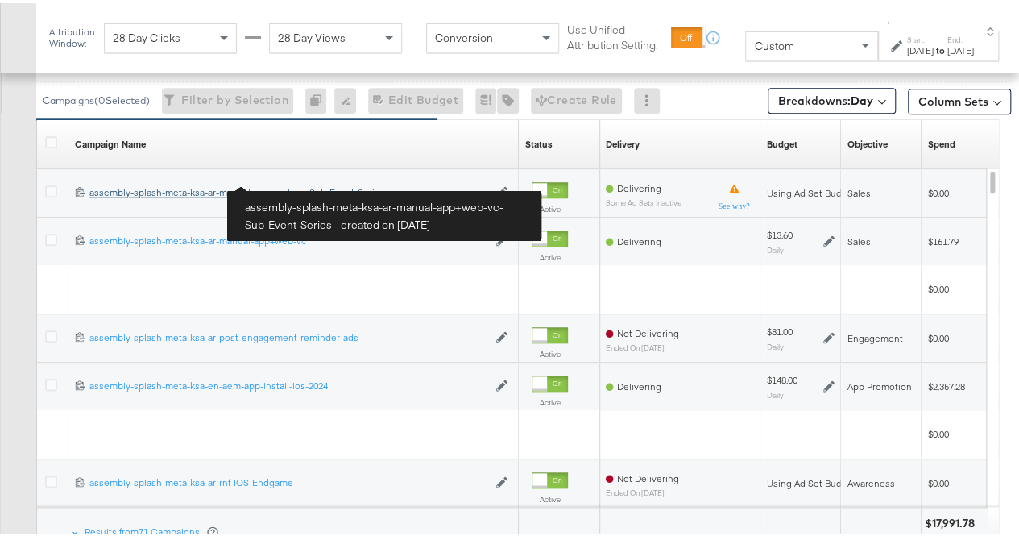
click at [280, 188] on div "assembly-splash-meta-ksa-ar-manual-app+web-vc-Sub-Event-Series assembly-splash-…" at bounding box center [288, 189] width 398 height 13
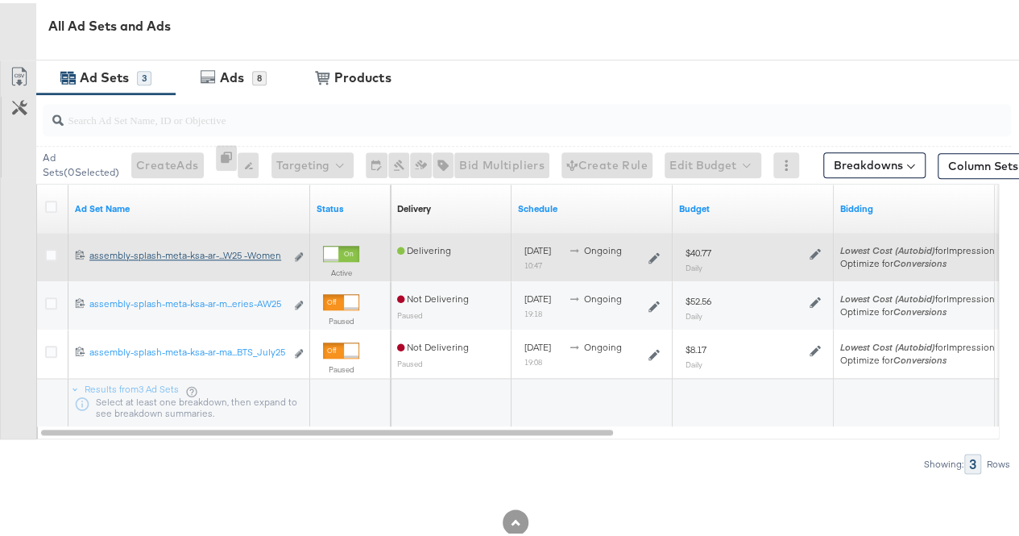
scroll to position [749, 0]
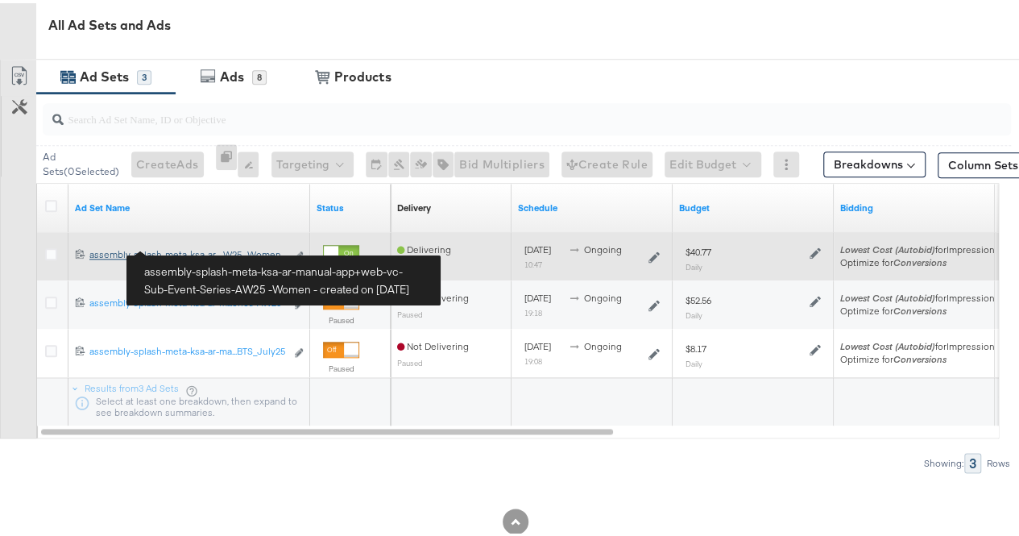
click at [211, 246] on div "assembly-splash-meta-ksa-ar-manual-app+web-vc-Sub-Event-Series-AW25 -Women asse…" at bounding box center [187, 251] width 196 height 13
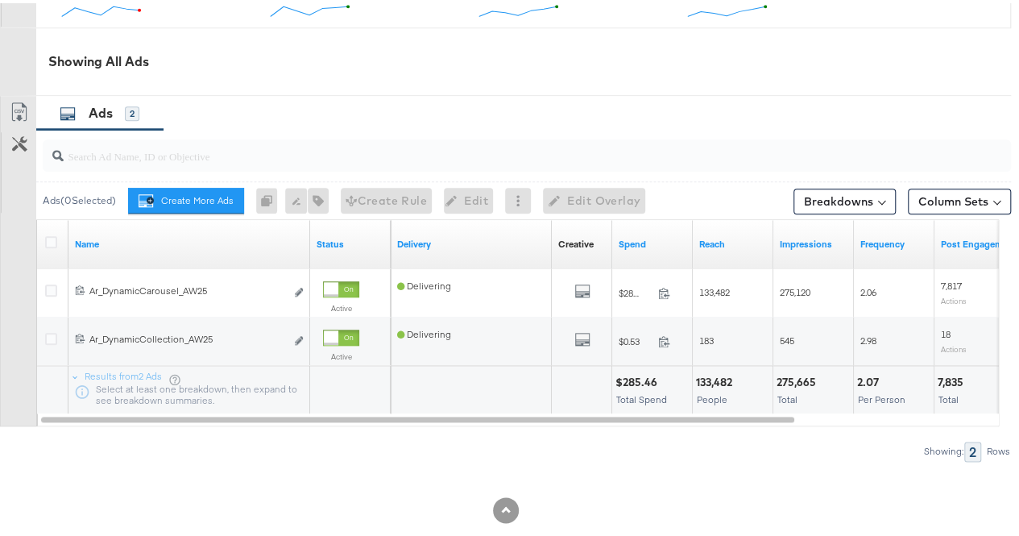
scroll to position [774, 0]
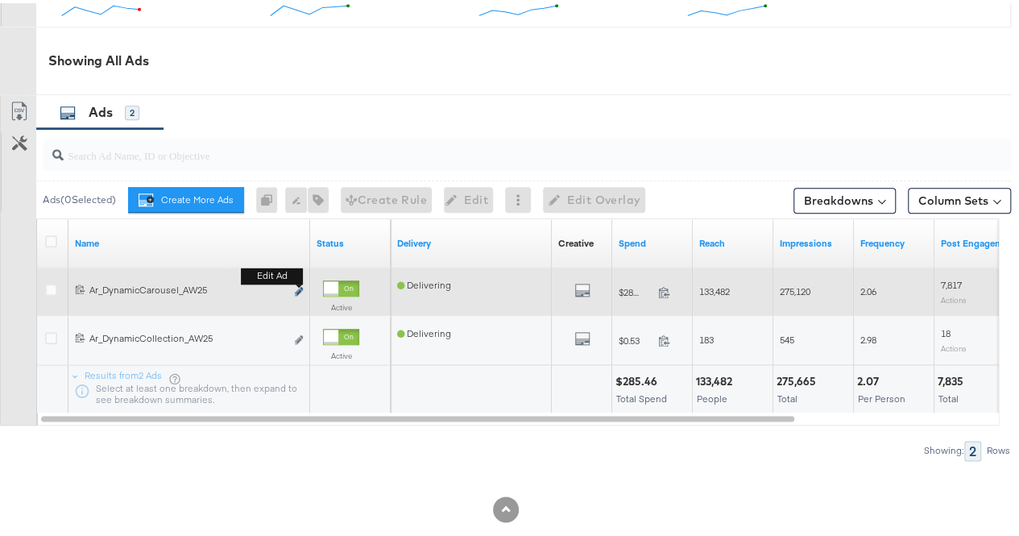
click at [299, 284] on icon "link" at bounding box center [299, 288] width 8 height 9
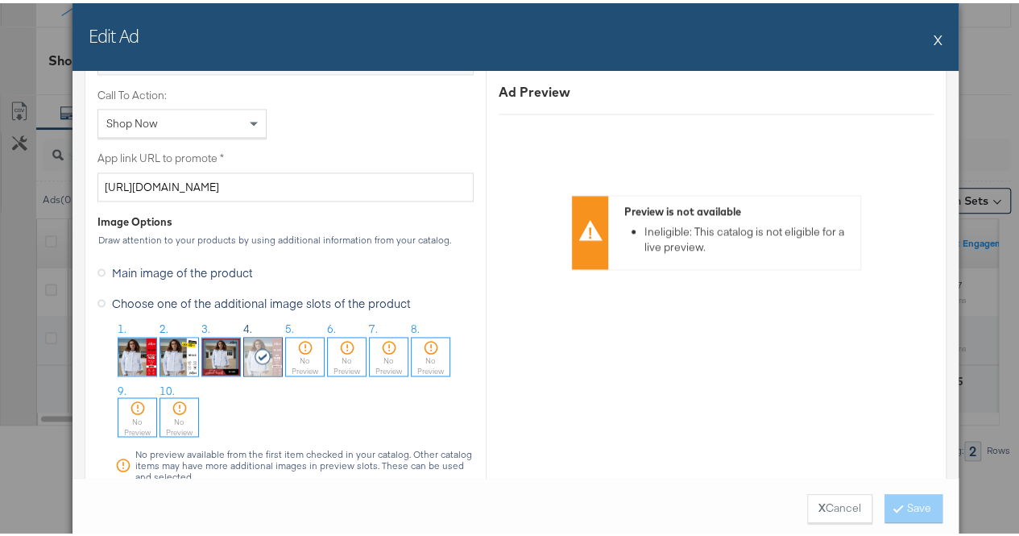
scroll to position [1293, 0]
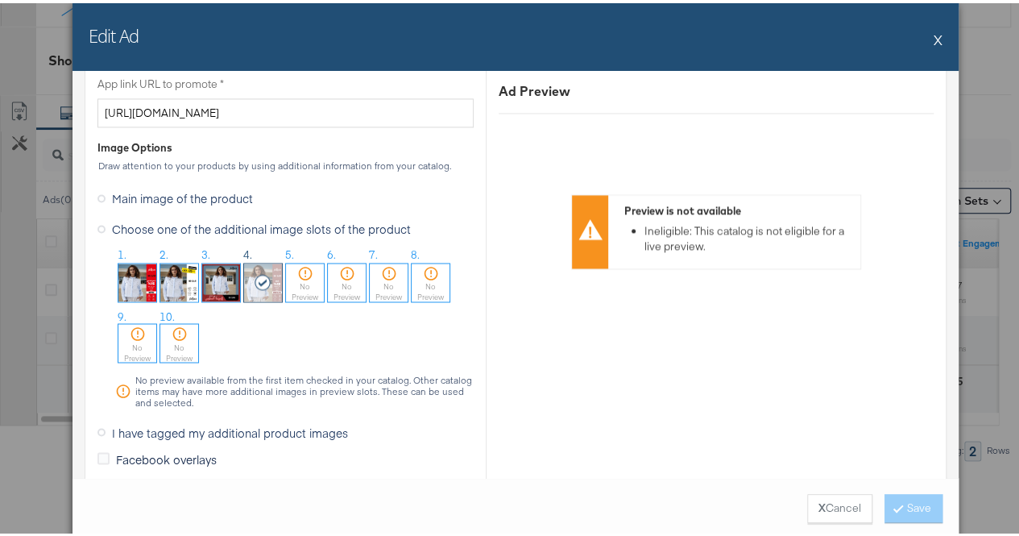
click at [115, 197] on span "Main image of the product" at bounding box center [182, 195] width 141 height 16
click at [0, 0] on input "Main image of the product" at bounding box center [0, 0] width 0 height 0
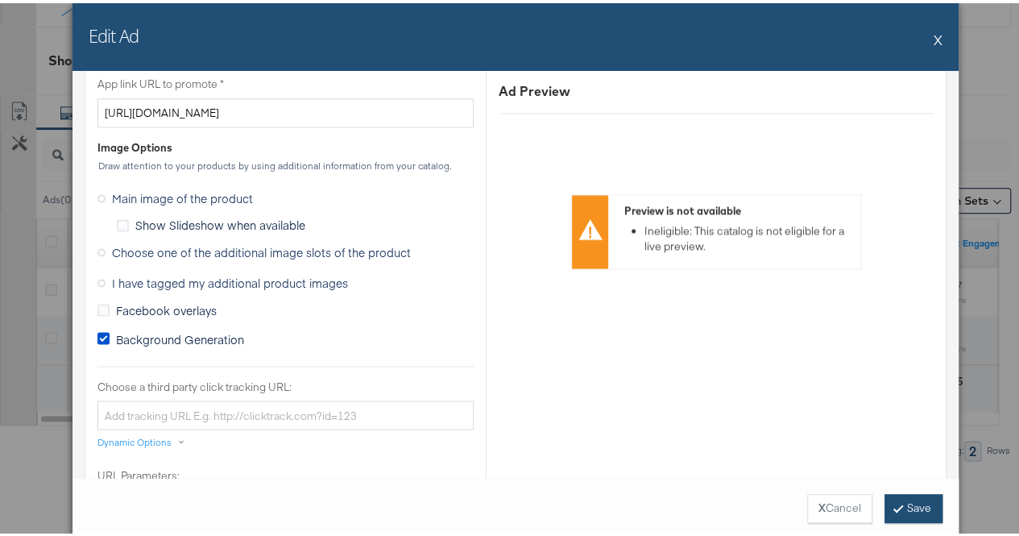
click at [907, 517] on button "Save" at bounding box center [914, 505] width 58 height 29
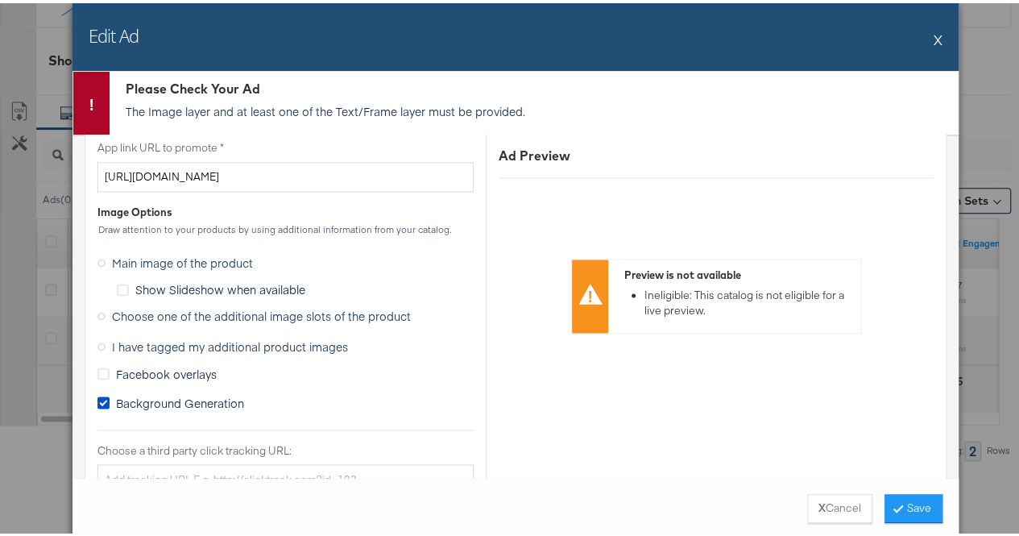
click at [934, 37] on button "X" at bounding box center [938, 36] width 9 height 32
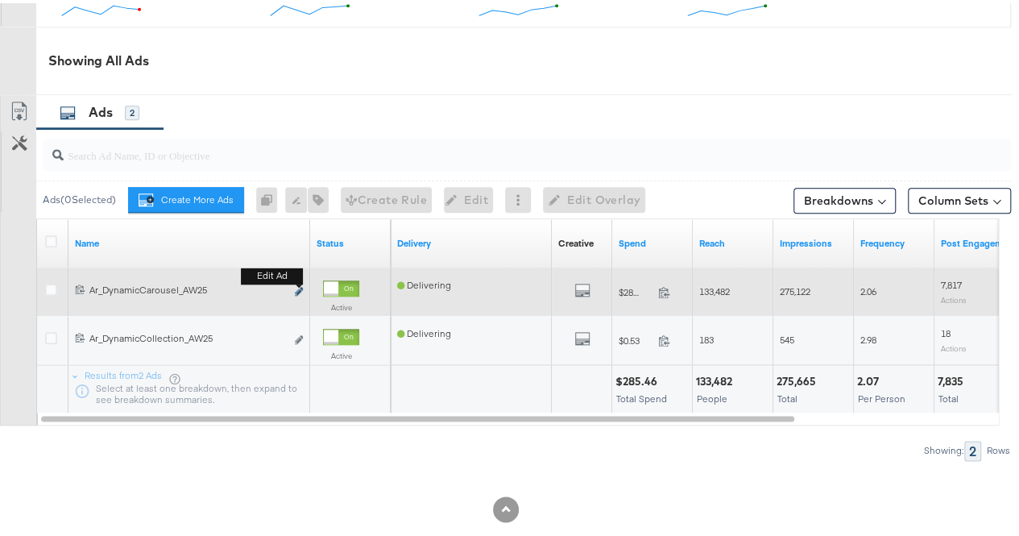
click at [298, 284] on icon "link" at bounding box center [299, 288] width 8 height 9
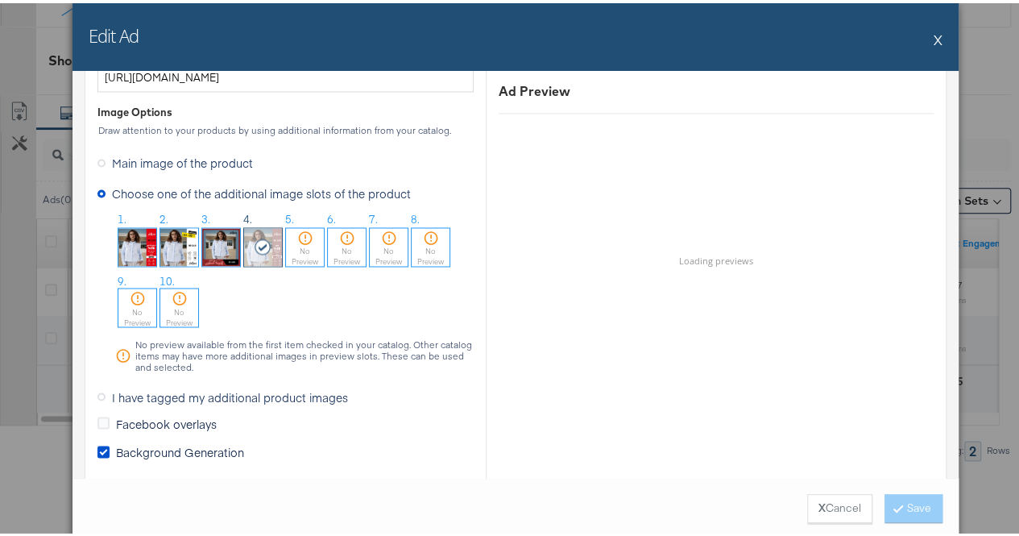
scroll to position [1329, 0]
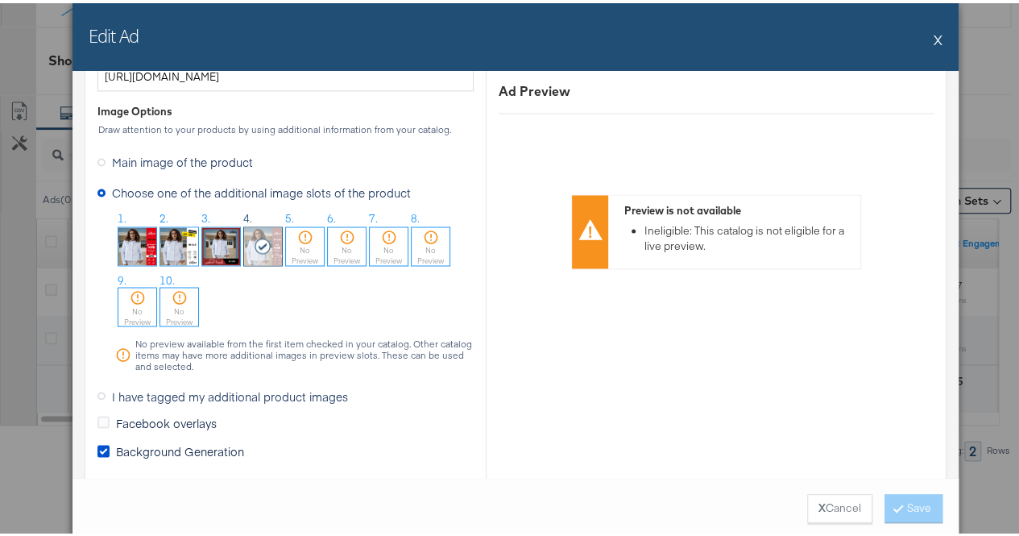
click at [131, 156] on span "Main image of the product" at bounding box center [182, 159] width 141 height 16
click at [0, 0] on input "Main image of the product" at bounding box center [0, 0] width 0 height 0
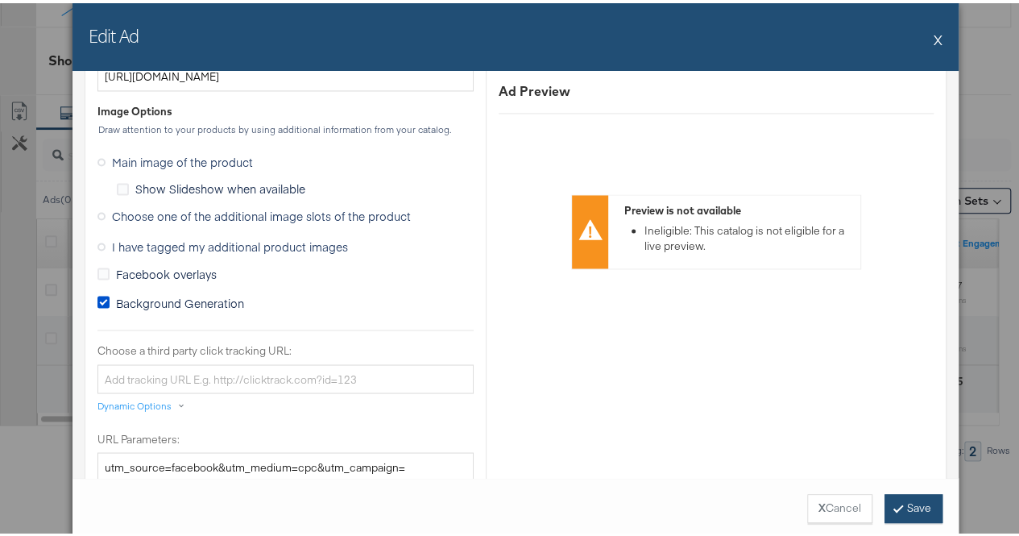
click at [891, 496] on button "Save" at bounding box center [914, 505] width 58 height 29
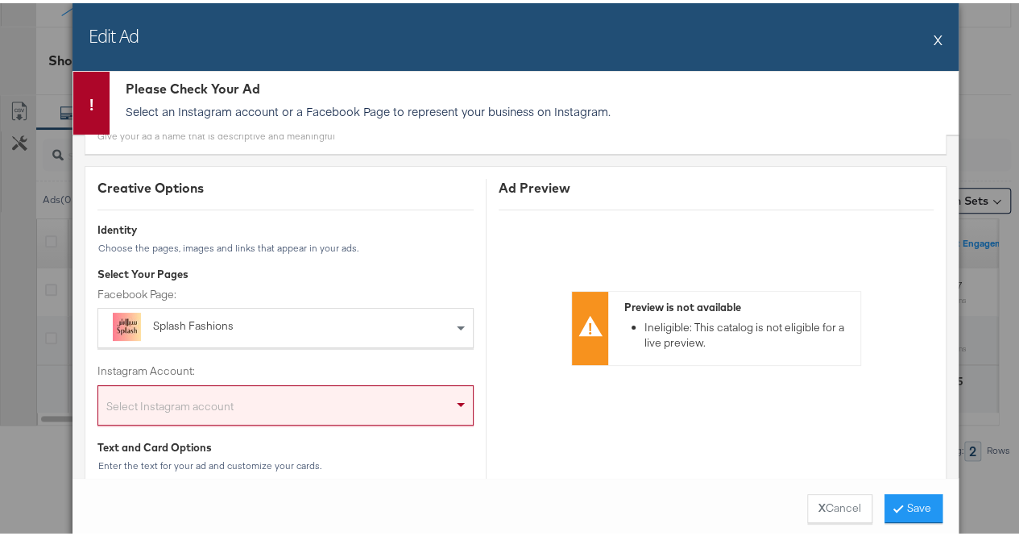
scroll to position [109, 0]
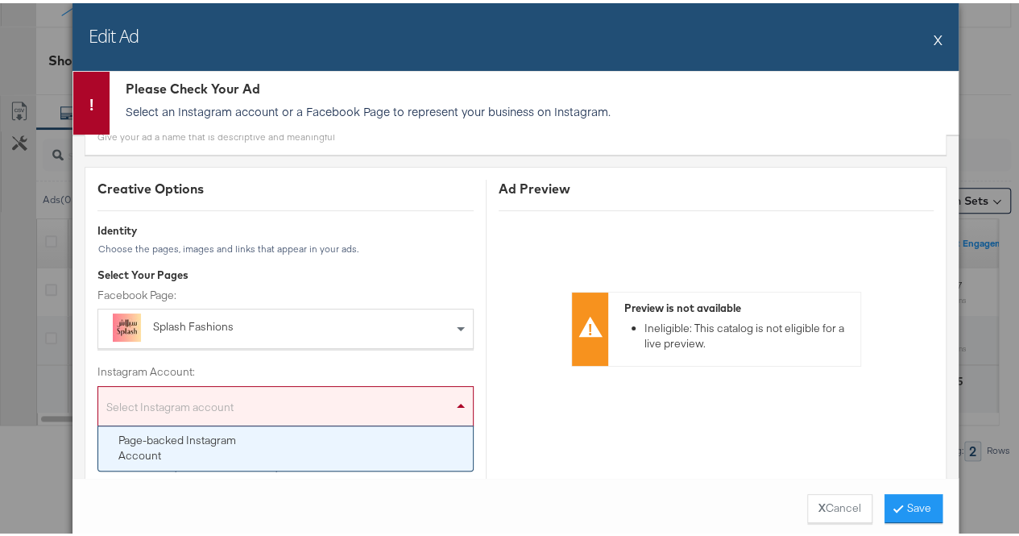
click at [268, 397] on div "Select Instagram account" at bounding box center [285, 406] width 375 height 32
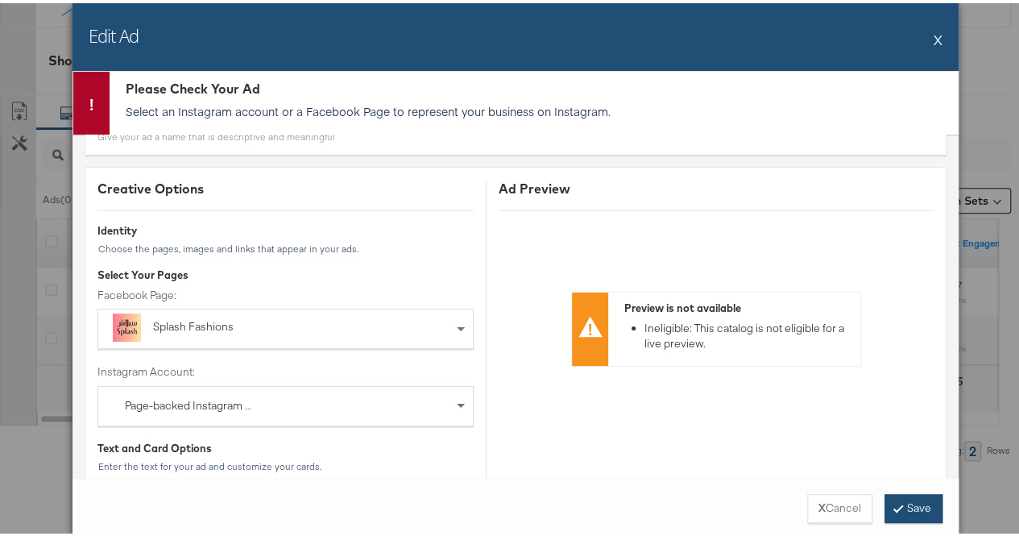
click at [916, 513] on button "Save" at bounding box center [914, 505] width 58 height 29
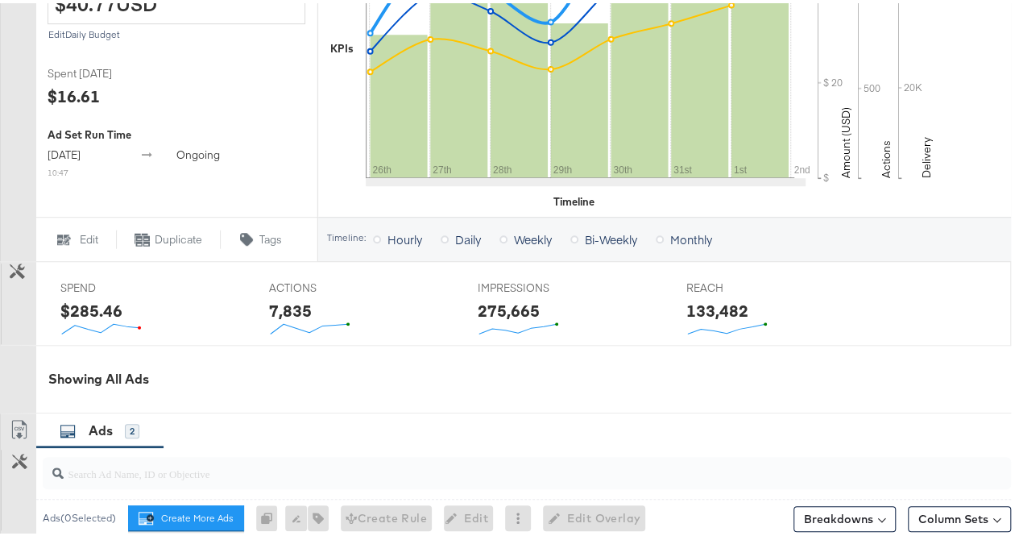
scroll to position [0, 0]
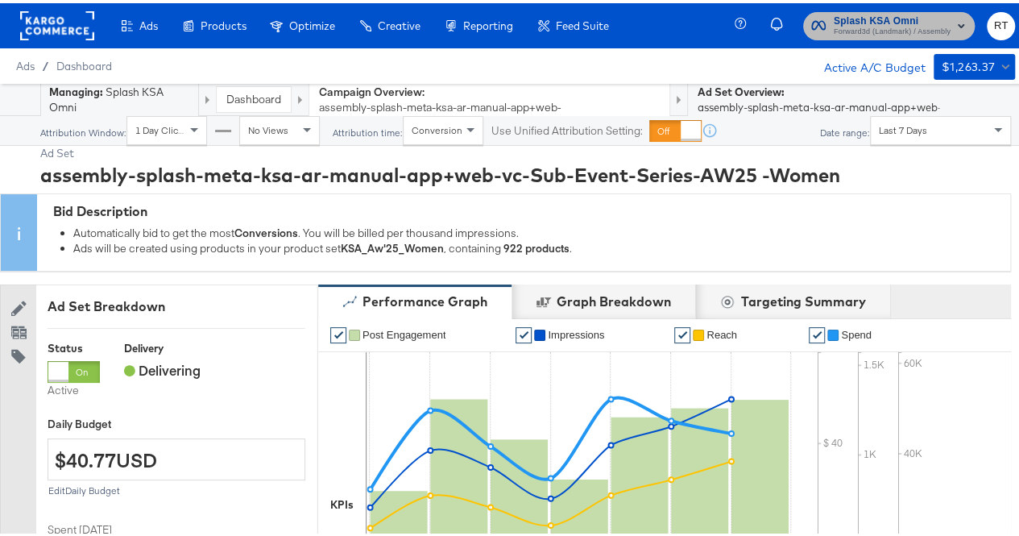
click at [861, 23] on span "Forward3d (Landmark) / Assembly" at bounding box center [892, 29] width 117 height 13
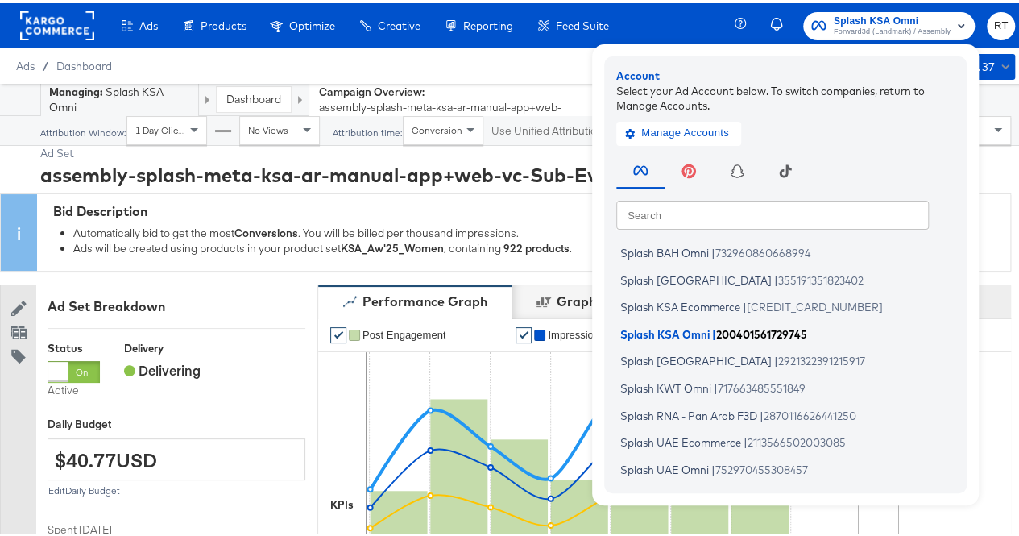
click at [664, 331] on span "Splash KSA Omni" at bounding box center [665, 330] width 89 height 13
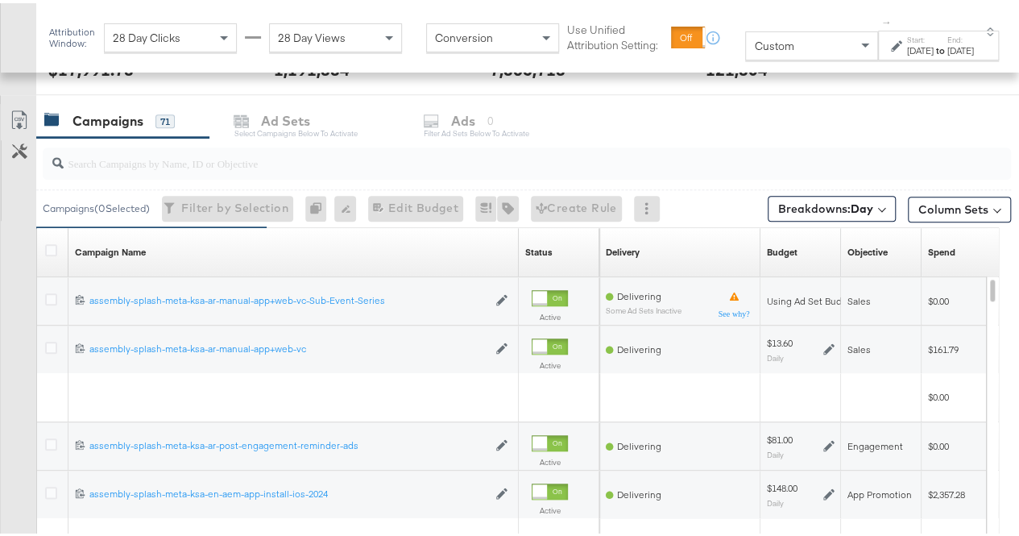
scroll to position [650, 0]
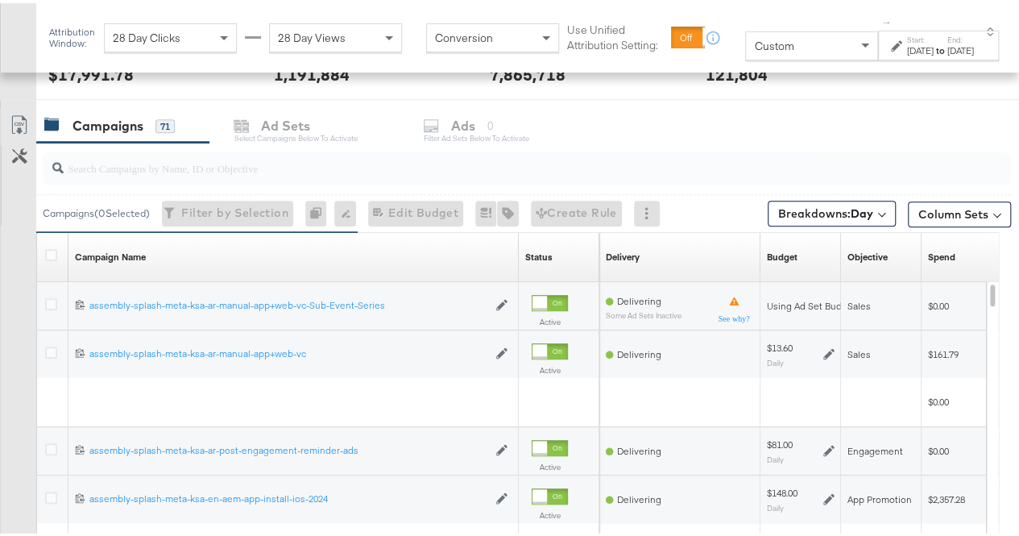
click at [153, 172] on div at bounding box center [527, 165] width 969 height 32
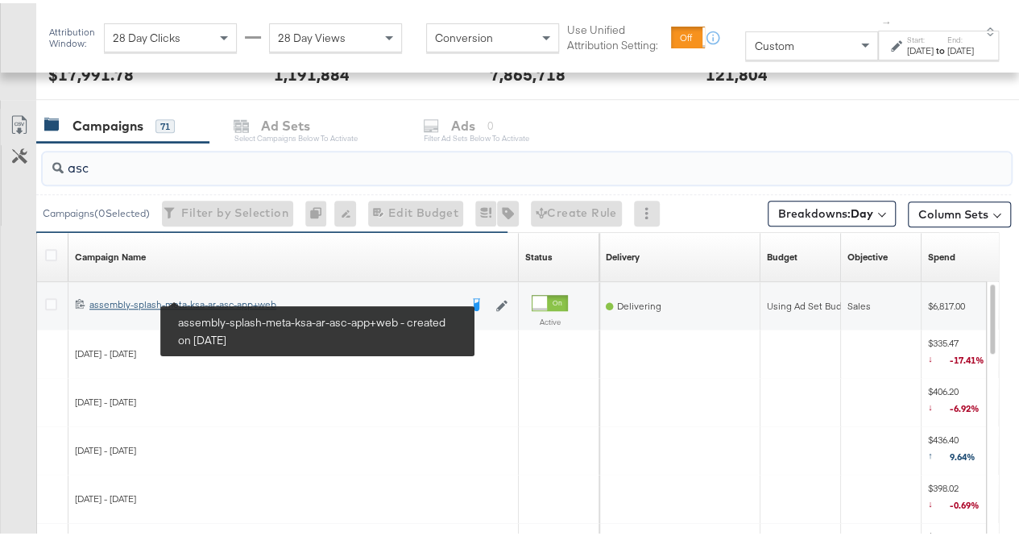
type input "asc"
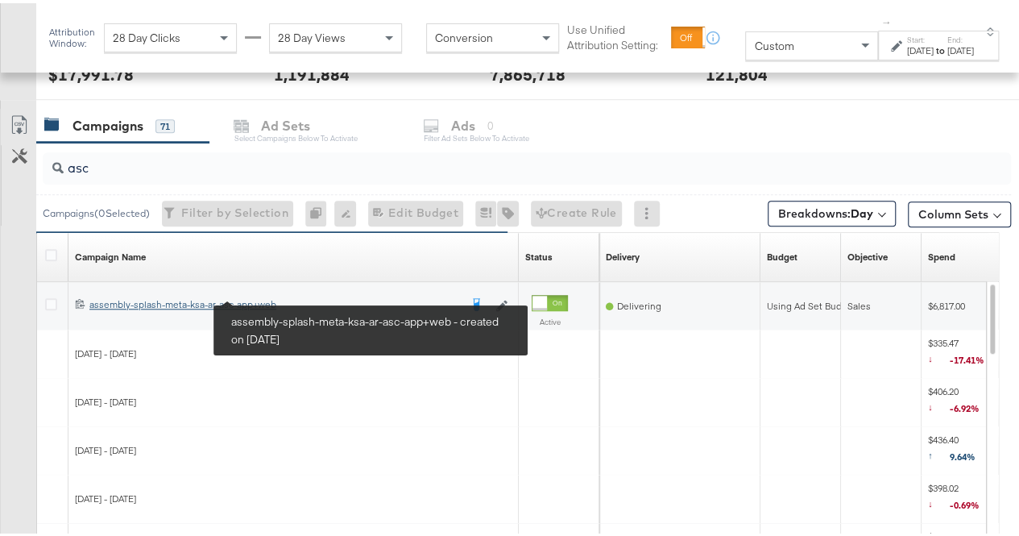
click at [221, 296] on div "assembly-splash-meta-ksa-ar-asc-app+web assembly-splash-meta-ksa-ar-asc-app+web" at bounding box center [274, 301] width 370 height 13
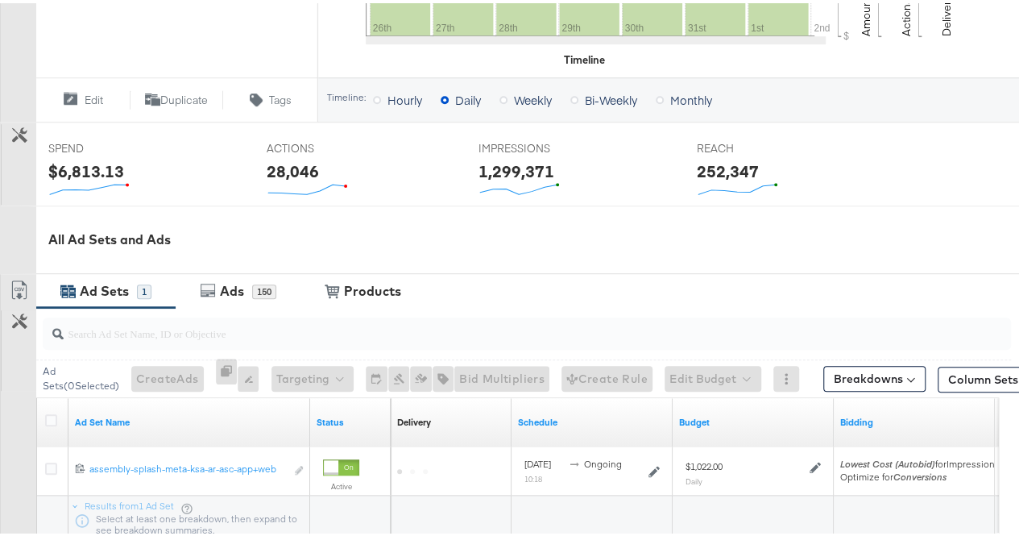
scroll to position [680, 0]
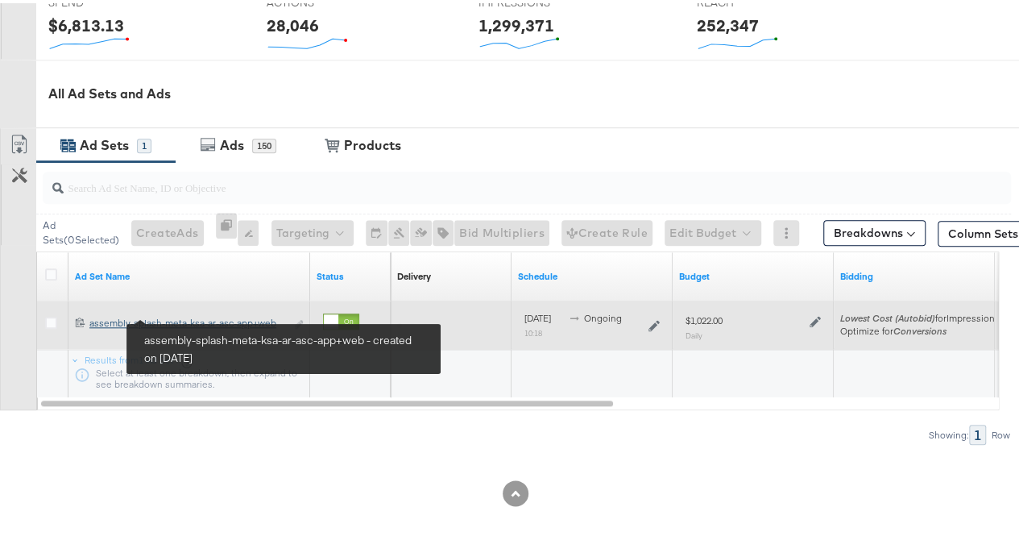
click at [227, 315] on div "assembly-splash-meta-ksa-ar-asc-app+web assembly-splash-meta-ksa-ar-asc-app+web" at bounding box center [187, 320] width 196 height 13
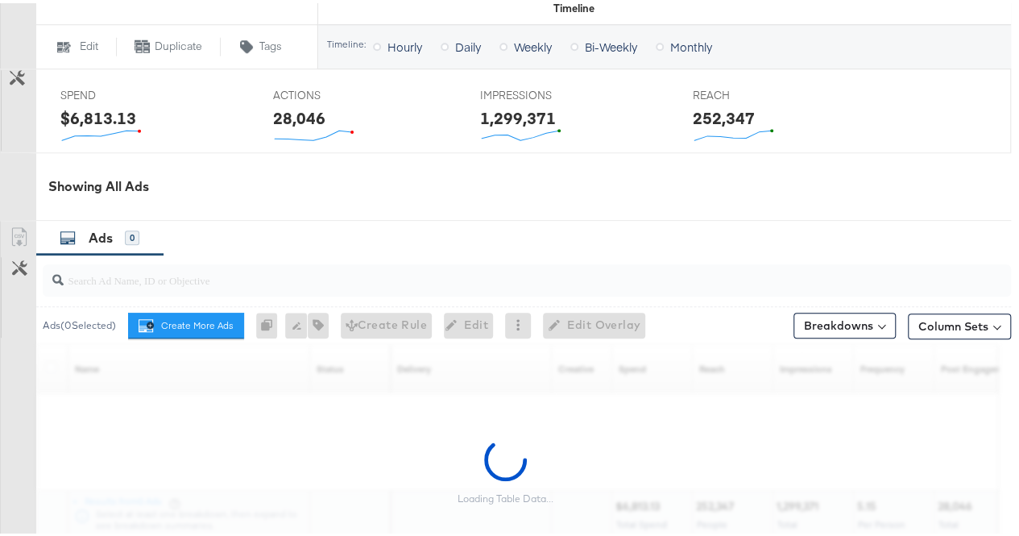
scroll to position [775, 0]
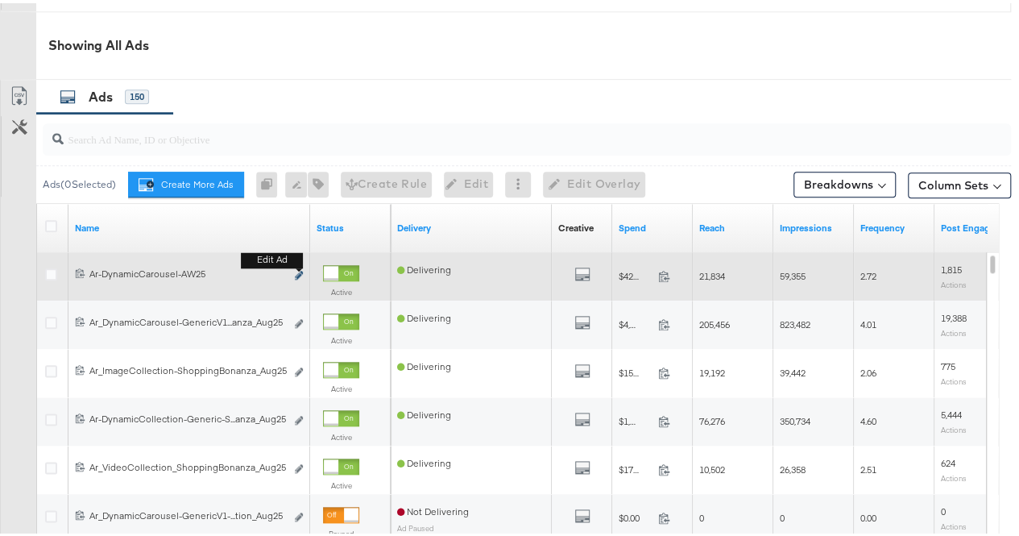
click at [297, 272] on icon "link" at bounding box center [299, 272] width 8 height 9
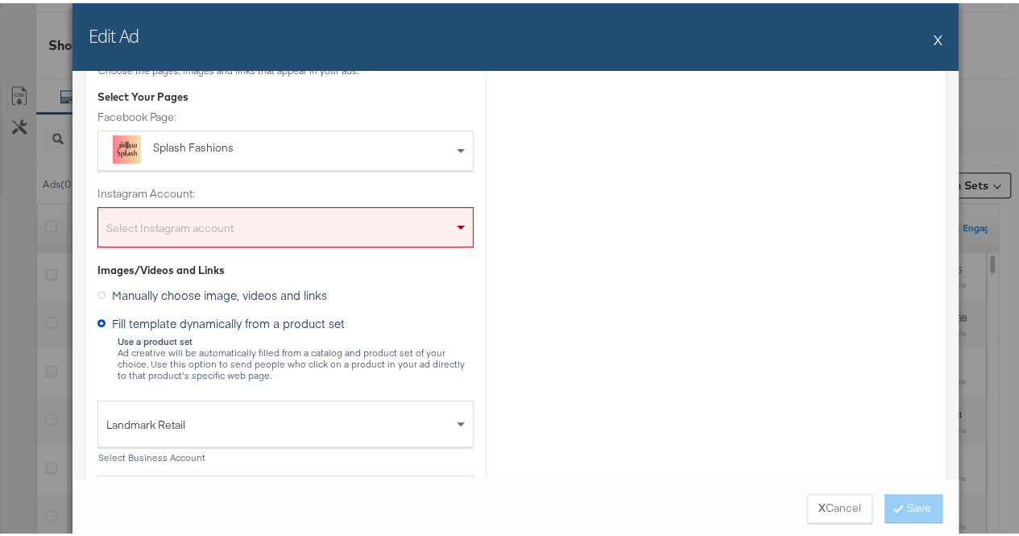
scroll to position [229, 0]
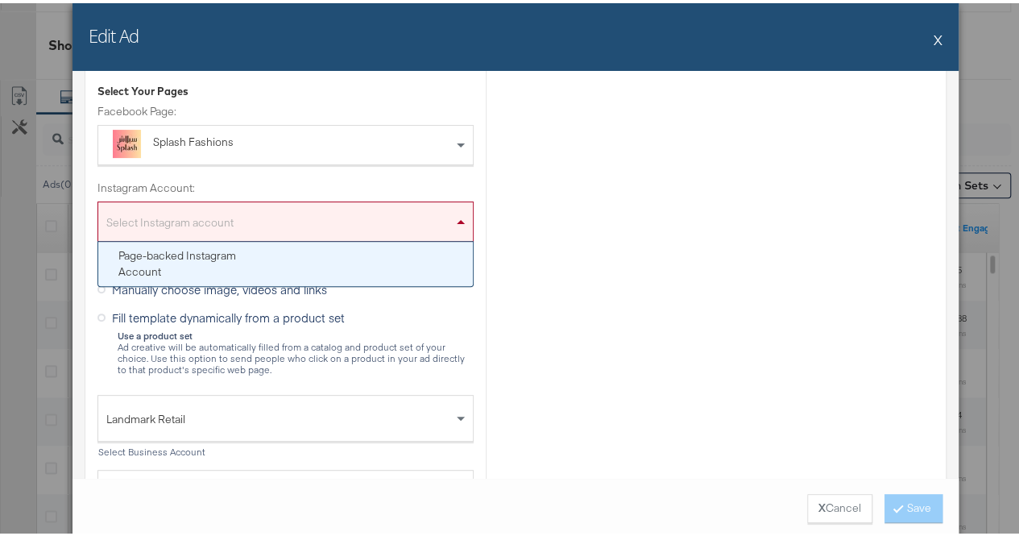
click at [379, 220] on div "Select Instagram account" at bounding box center [285, 222] width 375 height 32
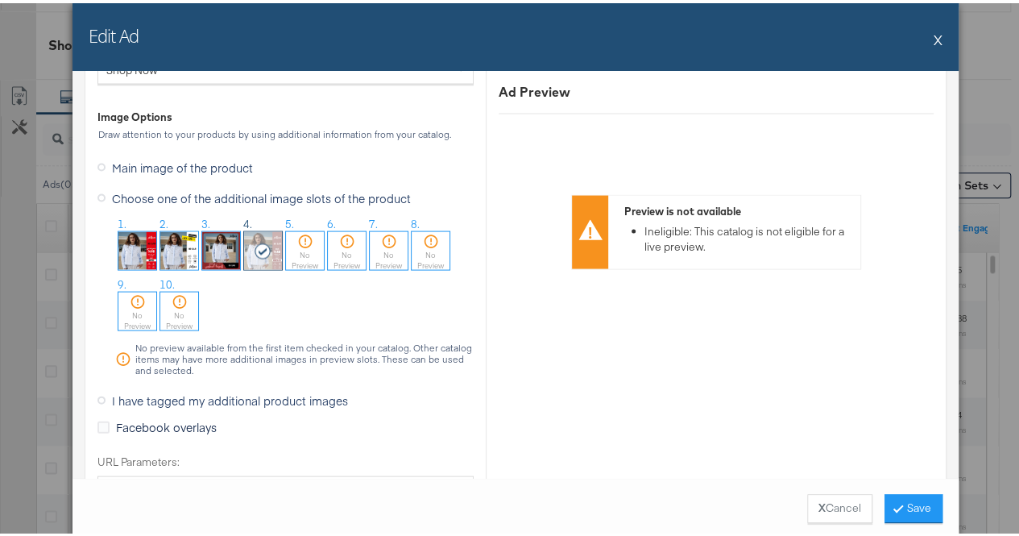
scroll to position [1601, 0]
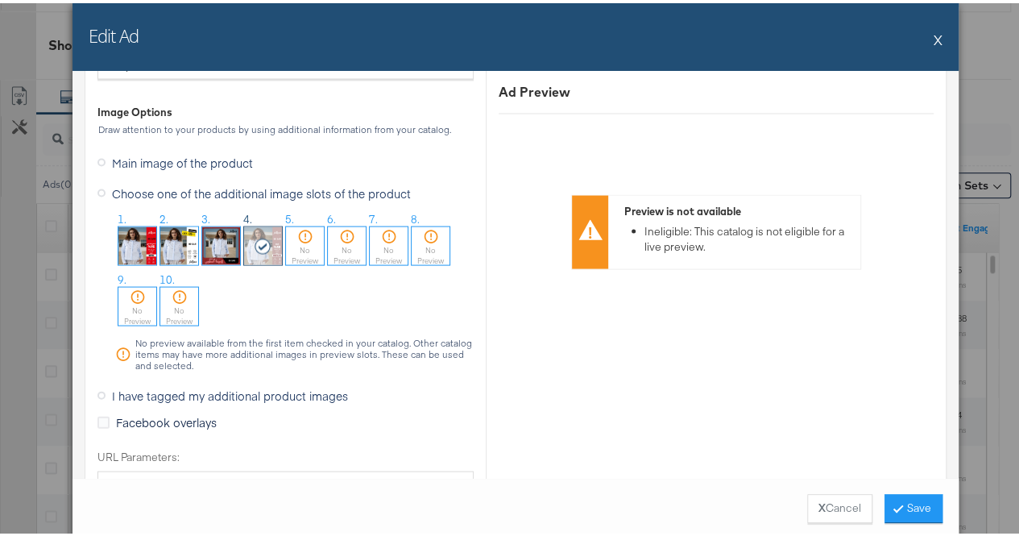
click at [152, 160] on span "Main image of the product" at bounding box center [182, 160] width 141 height 16
click at [0, 0] on input "Main image of the product" at bounding box center [0, 0] width 0 height 0
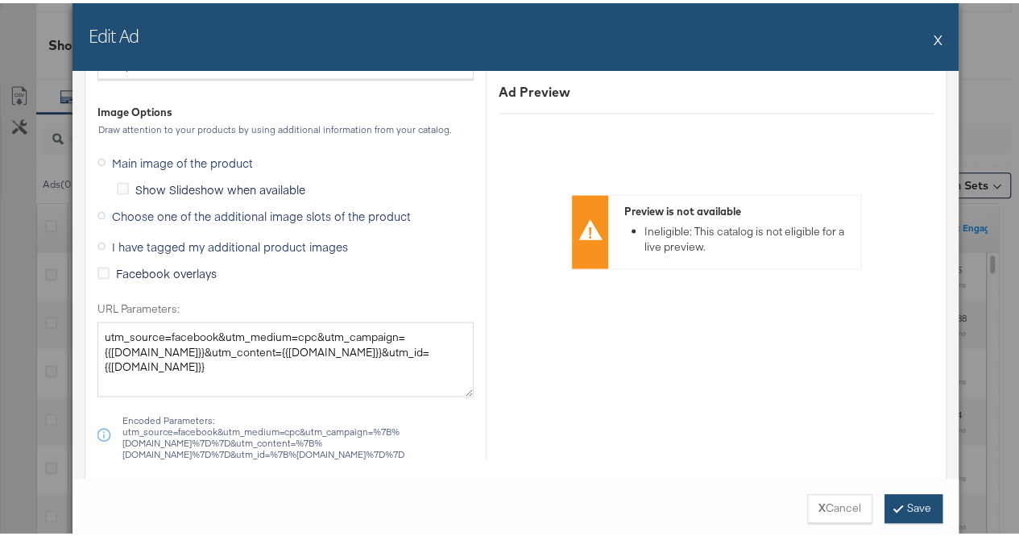
click at [893, 495] on button "Save" at bounding box center [914, 505] width 58 height 29
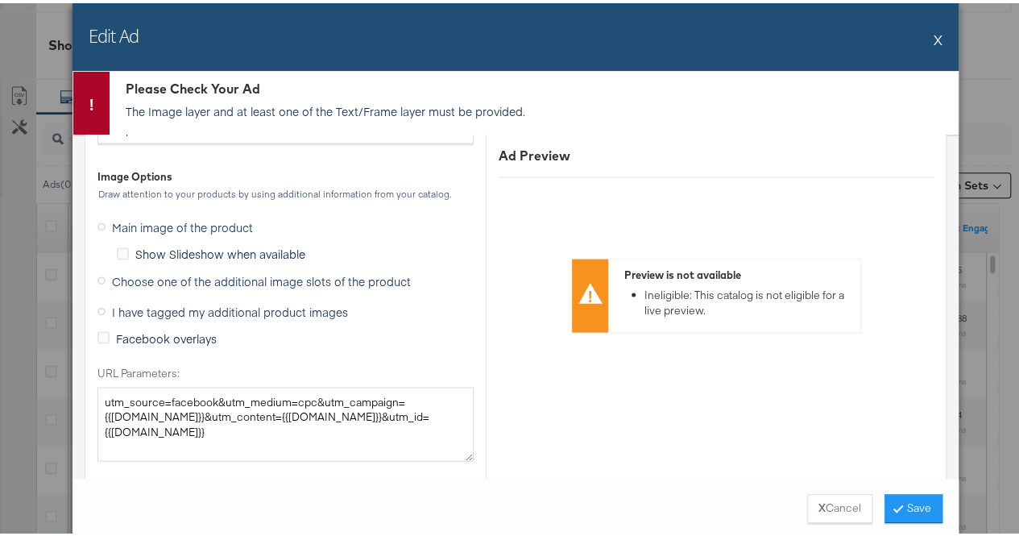
click at [934, 31] on button "X" at bounding box center [938, 36] width 9 height 32
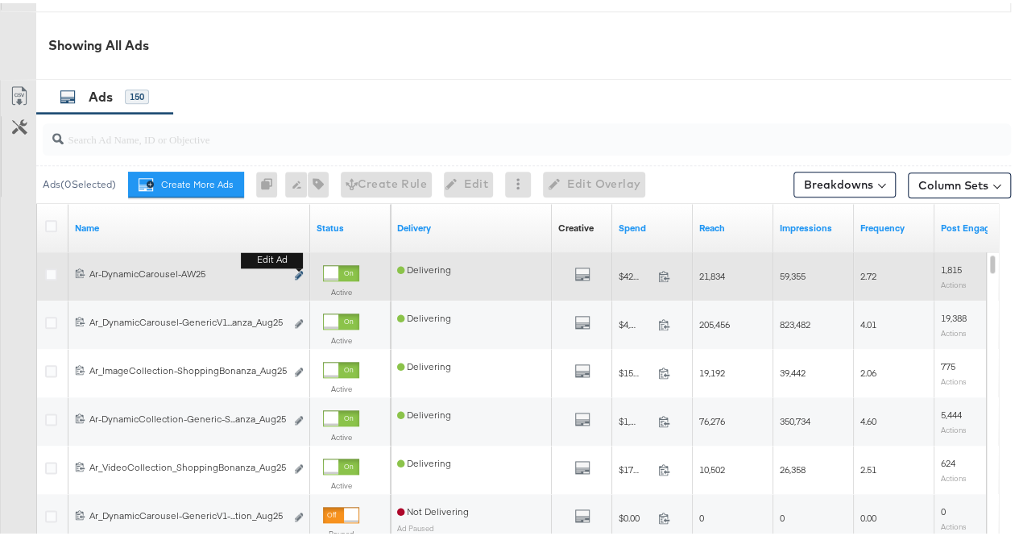
click at [297, 272] on icon "link" at bounding box center [299, 272] width 8 height 9
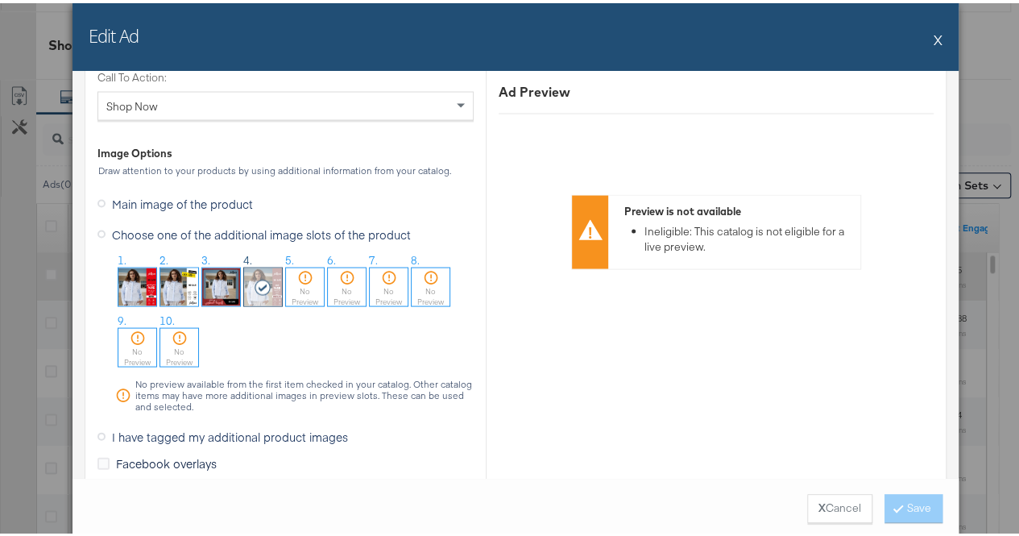
scroll to position [1562, 0]
click at [140, 199] on span "Main image of the product" at bounding box center [182, 199] width 141 height 16
click at [0, 0] on input "Main image of the product" at bounding box center [0, 0] width 0 height 0
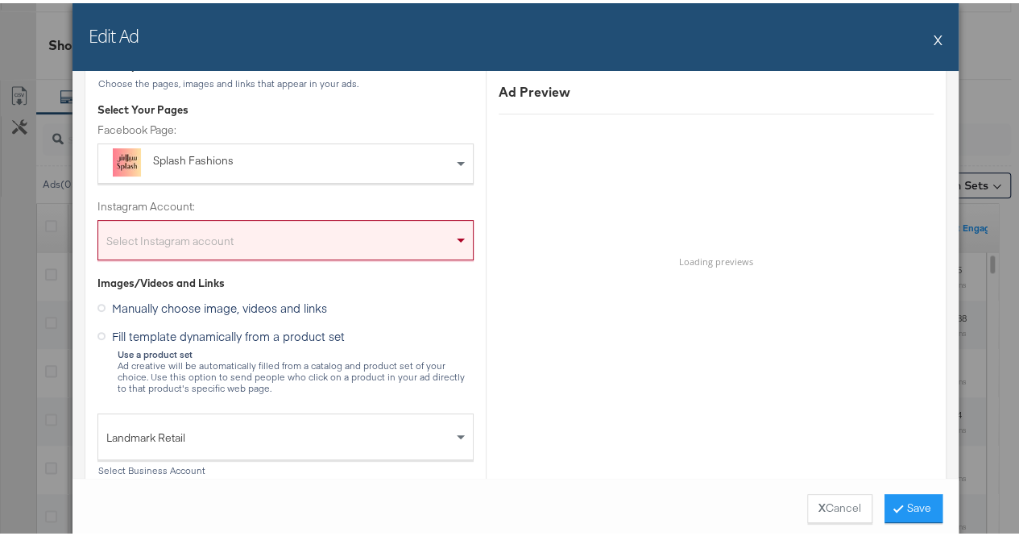
scroll to position [210, 0]
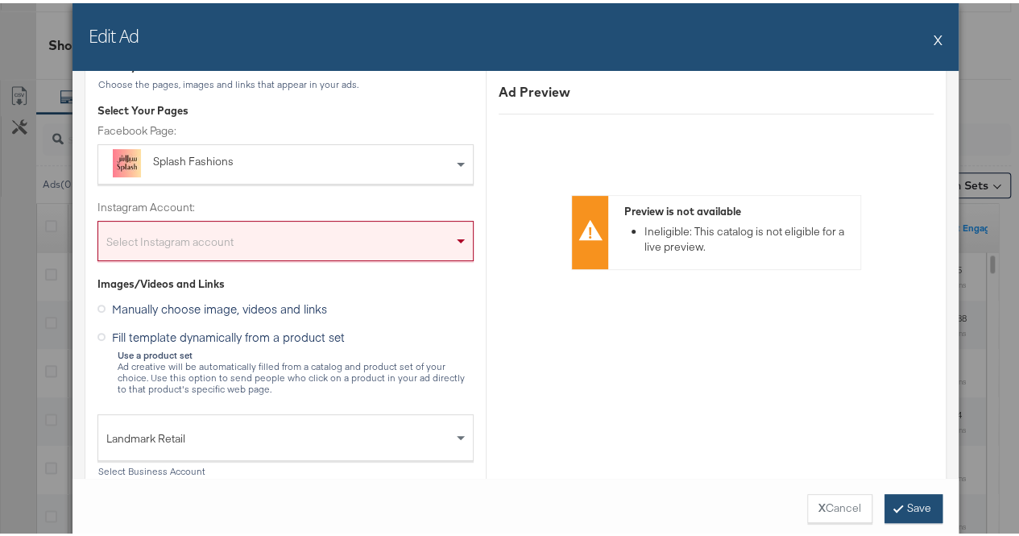
click at [897, 503] on button "Save" at bounding box center [914, 505] width 58 height 29
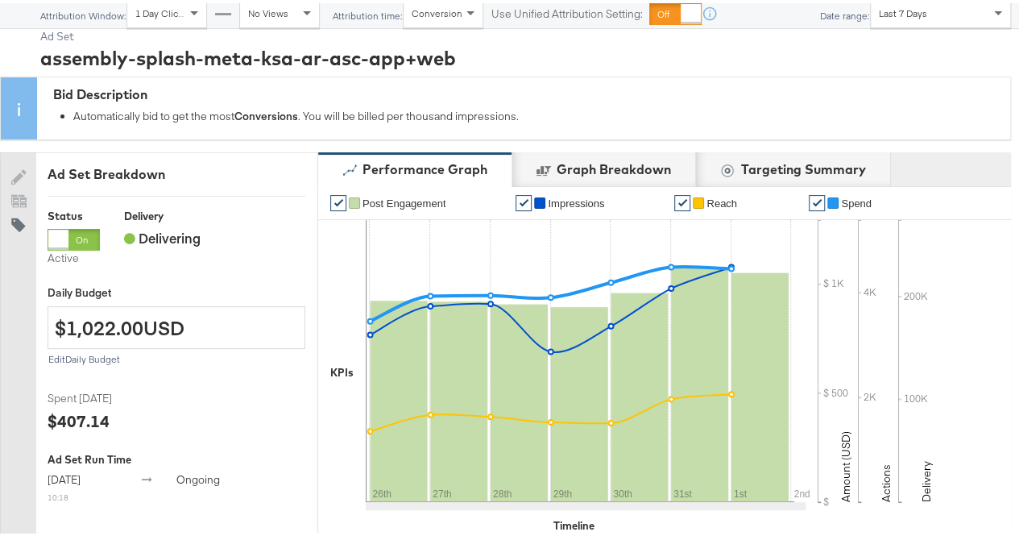
scroll to position [0, 0]
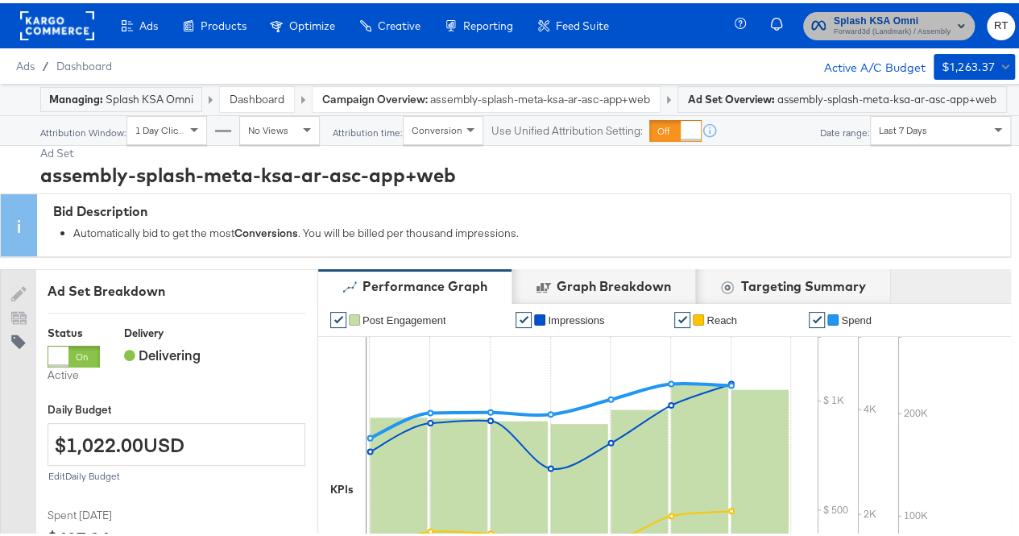
click at [866, 27] on span "Forward3d (Landmark) / Assembly" at bounding box center [892, 29] width 117 height 13
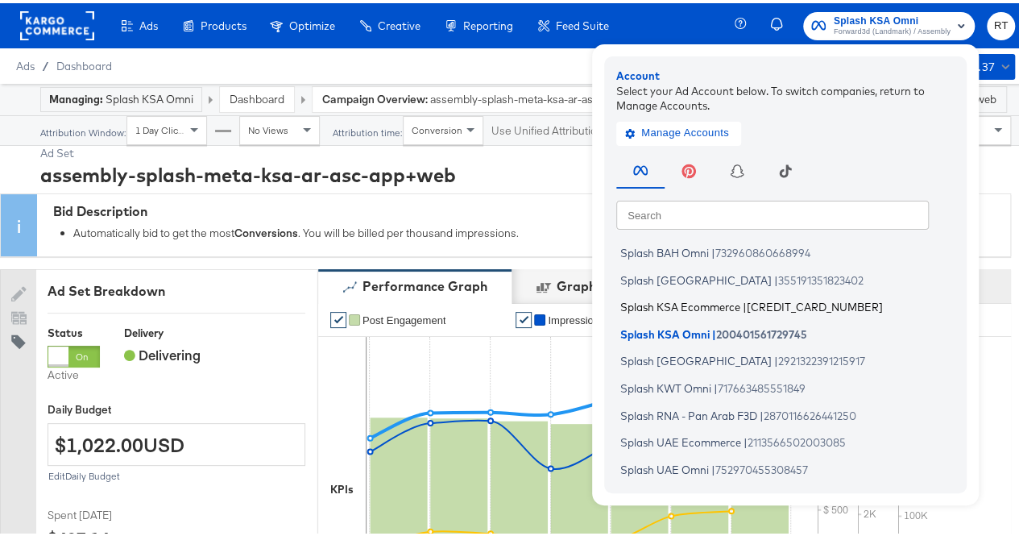
click at [667, 306] on span "Splash KSA Ecommerce" at bounding box center [681, 303] width 120 height 13
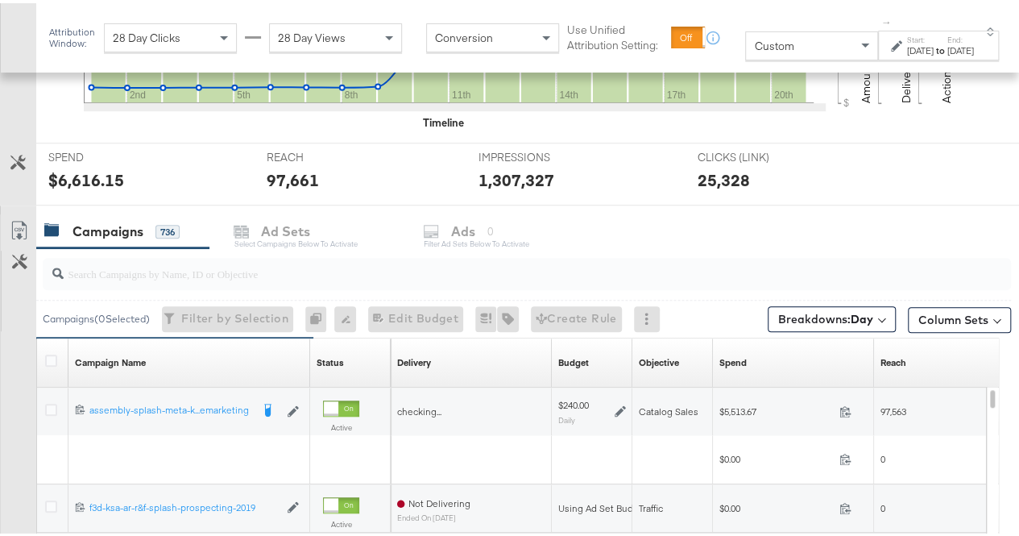
scroll to position [636, 0]
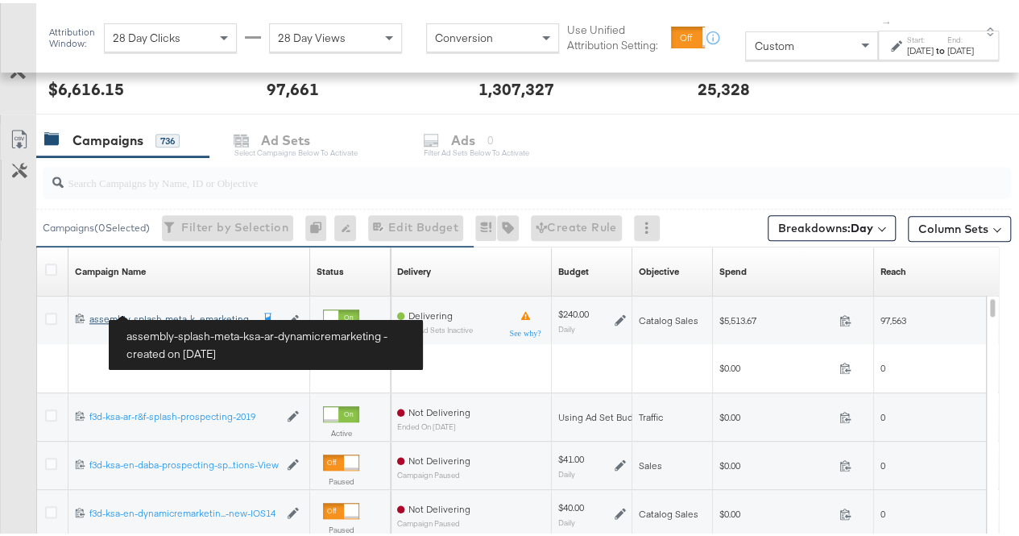
click at [176, 314] on div "assembly-splash-meta-ksa-ar-dynamicremarketing assembly-splash-meta-k...emarket…" at bounding box center [169, 315] width 161 height 13
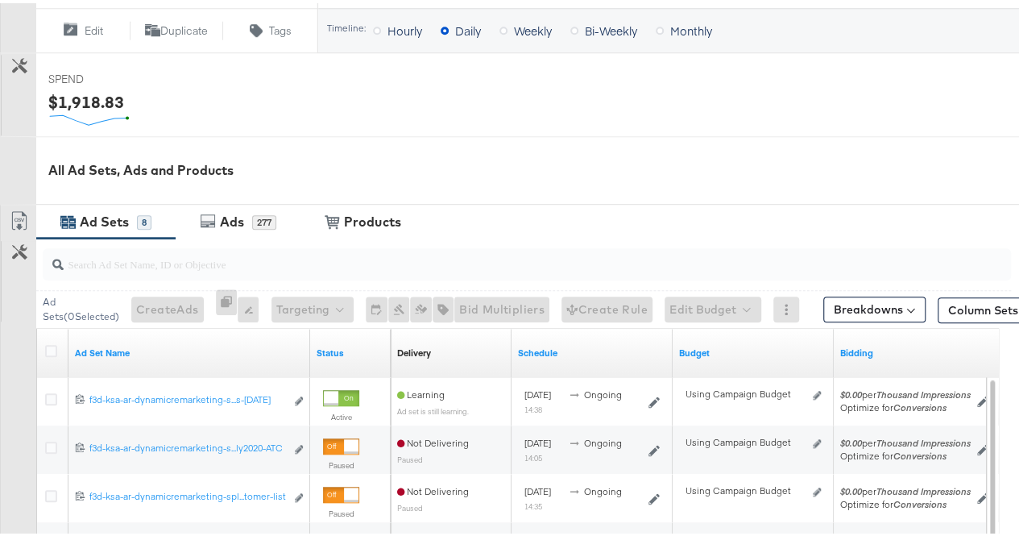
scroll to position [604, 0]
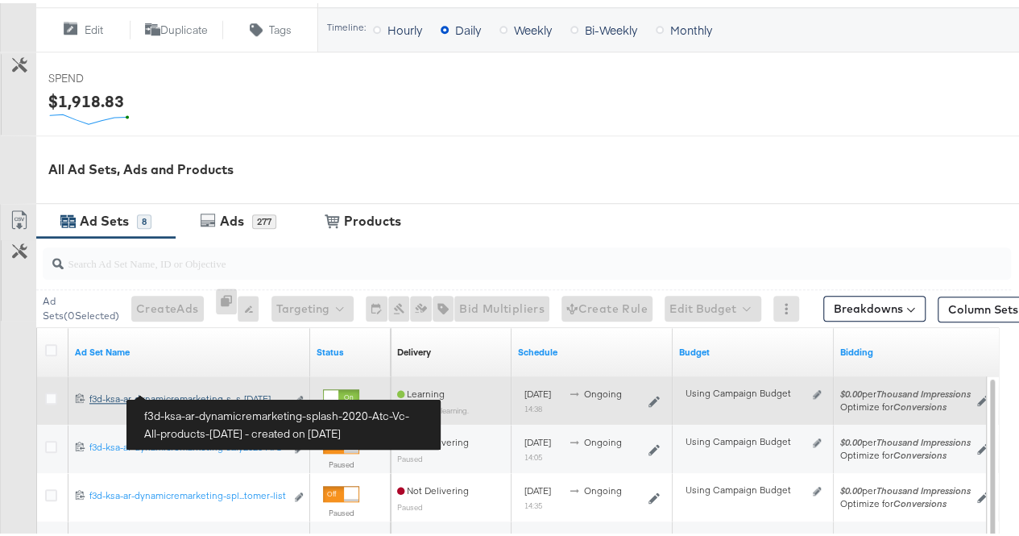
click at [161, 389] on div "f3d-ksa-ar-dynamicremarketing-splash-2020-Atc-Vc-All-products-[DATE] f3d-ksa-ar…" at bounding box center [187, 395] width 196 height 13
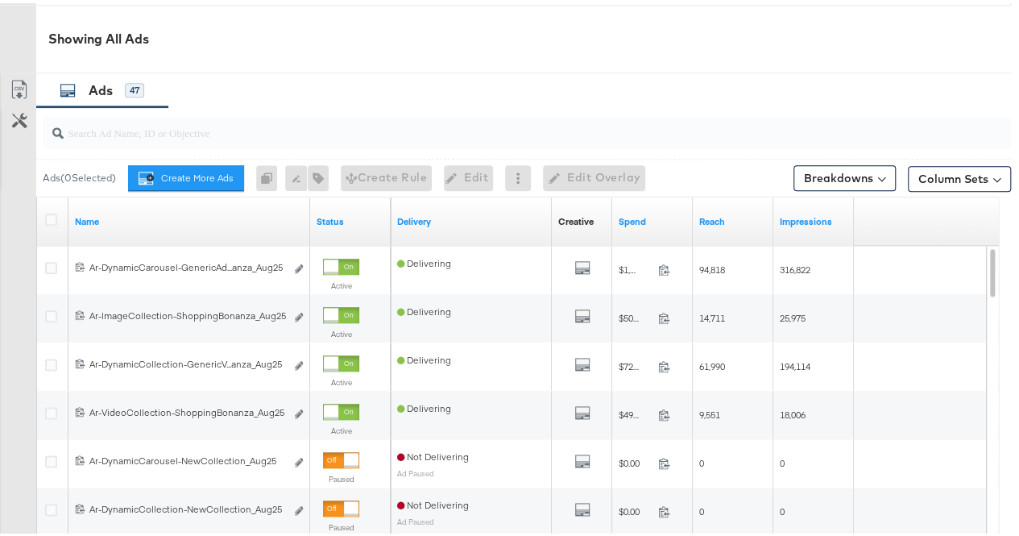
scroll to position [814, 0]
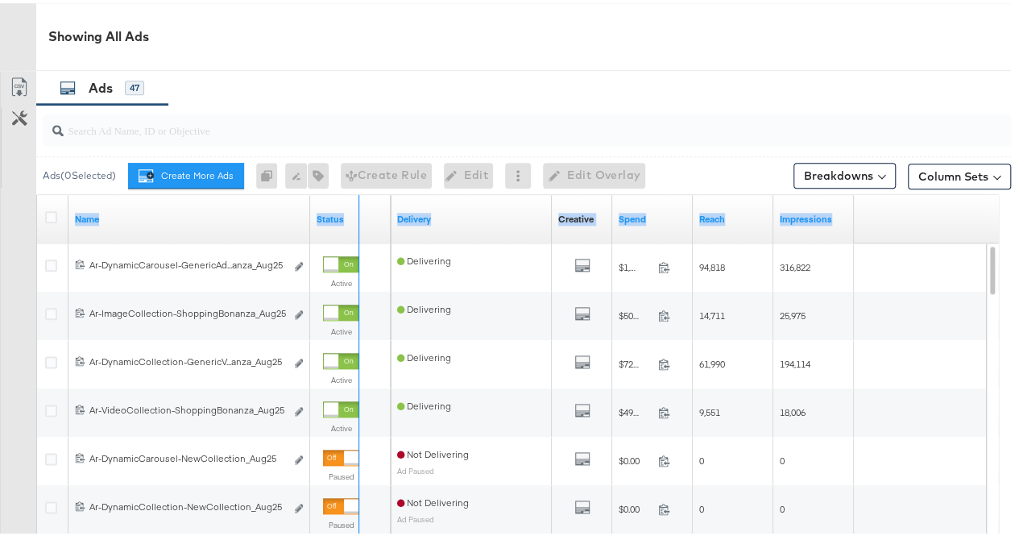
drag, startPoint x: 309, startPoint y: 193, endPoint x: 522, endPoint y: 188, distance: 213.6
click at [37, 192] on div "Name Status Delivery Creative Sorting Unavailable Spend Reach Impressions" at bounding box center [37, 192] width 0 height 0
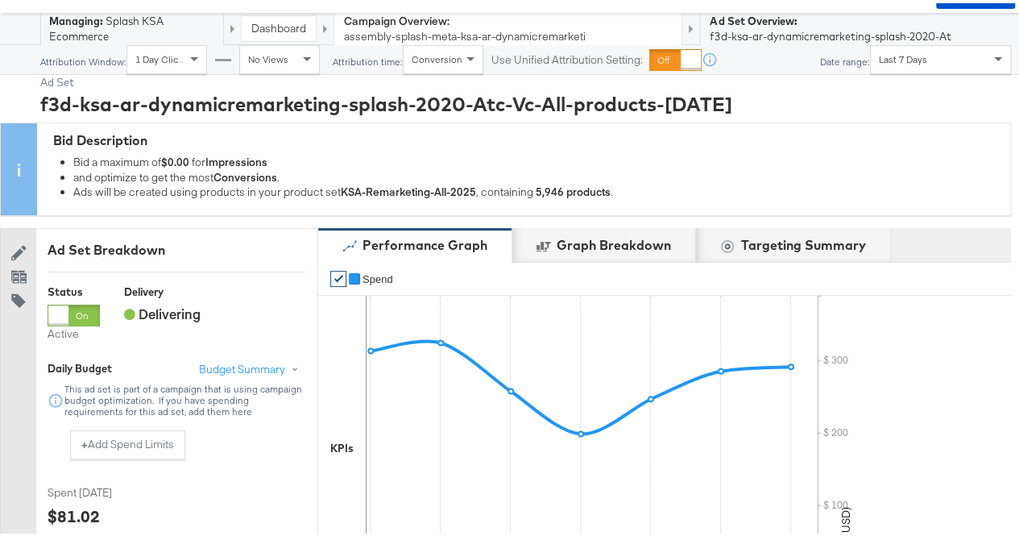
scroll to position [0, 0]
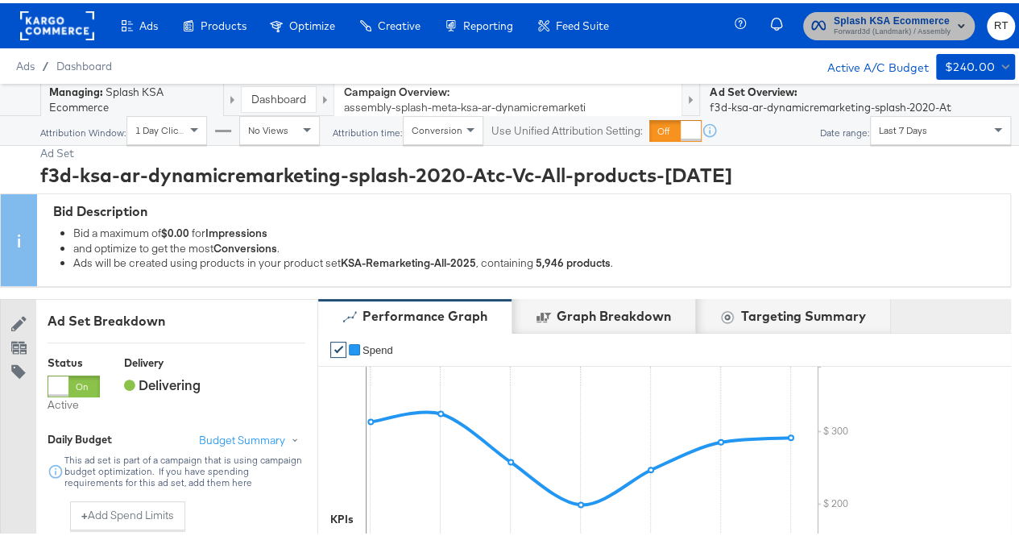
click at [851, 31] on span "Forward3d (Landmark) / Assembly" at bounding box center [892, 29] width 117 height 13
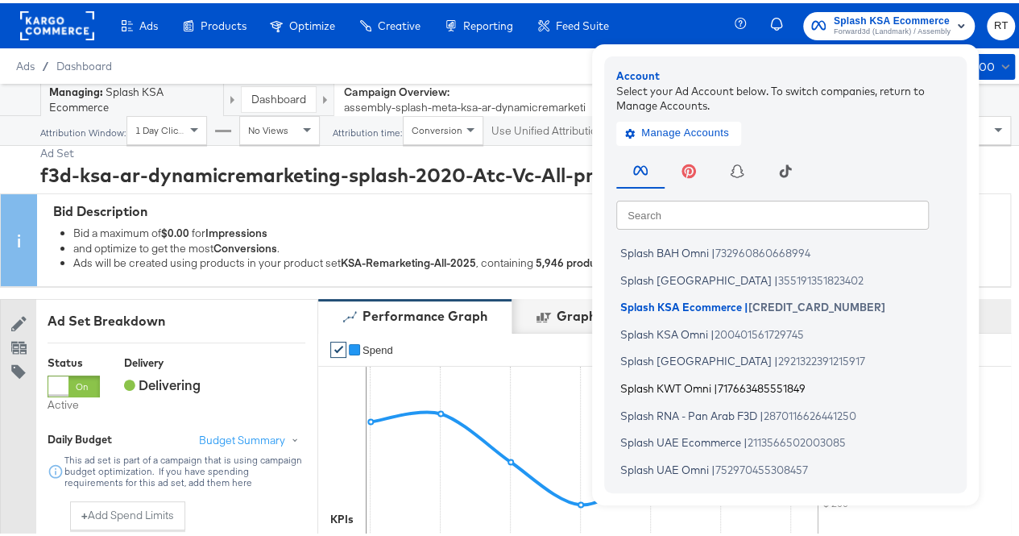
click at [658, 388] on span "Splash KWT Omni" at bounding box center [666, 384] width 91 height 13
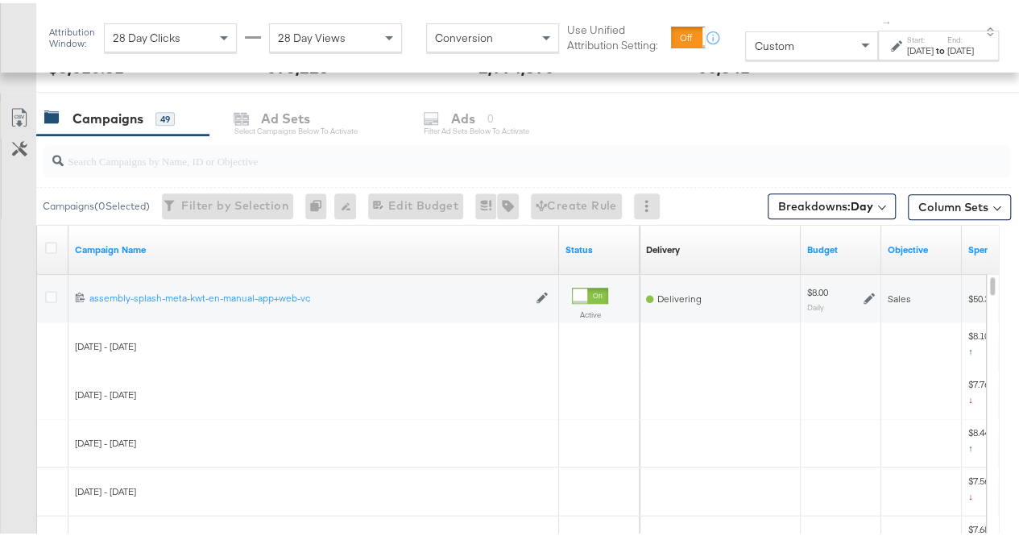
scroll to position [659, 0]
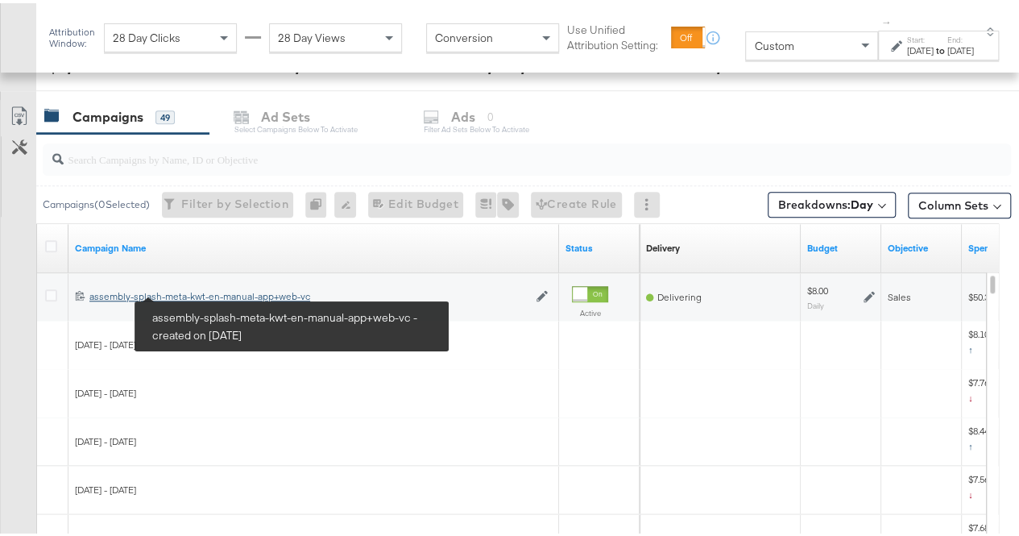
click at [195, 291] on div "assembly-splash-meta-kwt-en-manual-app+web-vc assembly-splash-meta-kwt-en-manua…" at bounding box center [308, 293] width 438 height 13
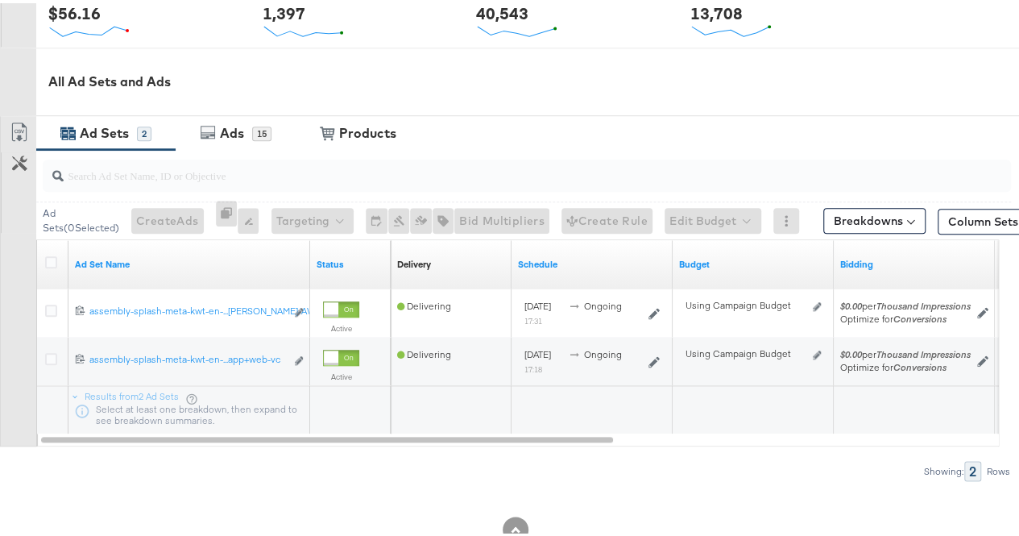
scroll to position [723, 0]
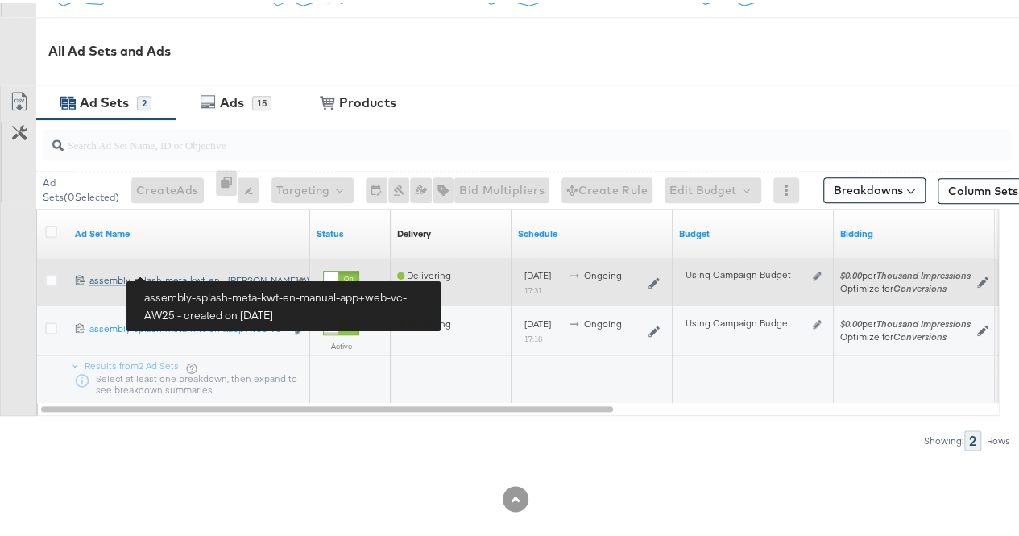
click at [230, 278] on div "assembly-splash-meta-kwt-en-manual-app+web-vc-AW25 assembly-splash-meta-kwt-en-…" at bounding box center [187, 277] width 196 height 13
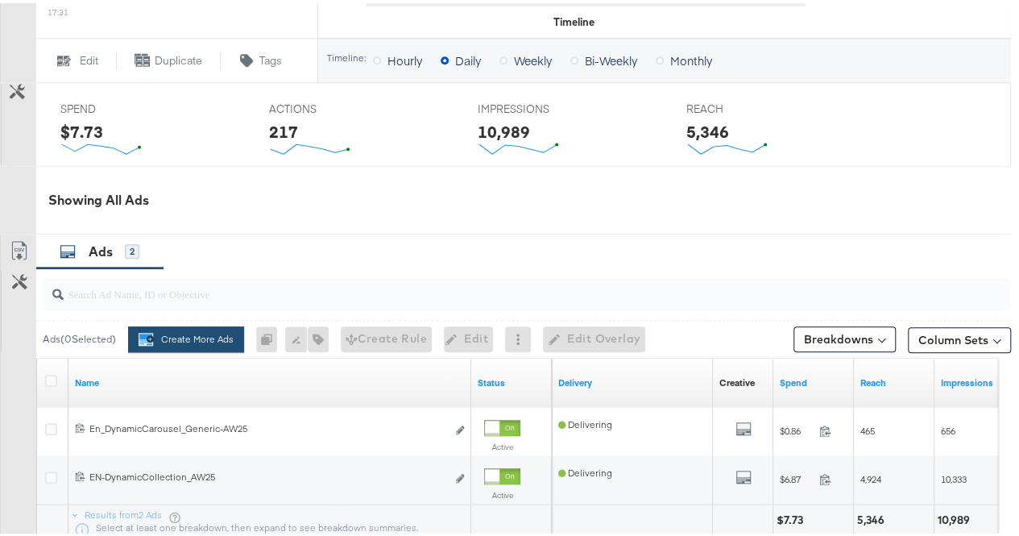
scroll to position [653, 0]
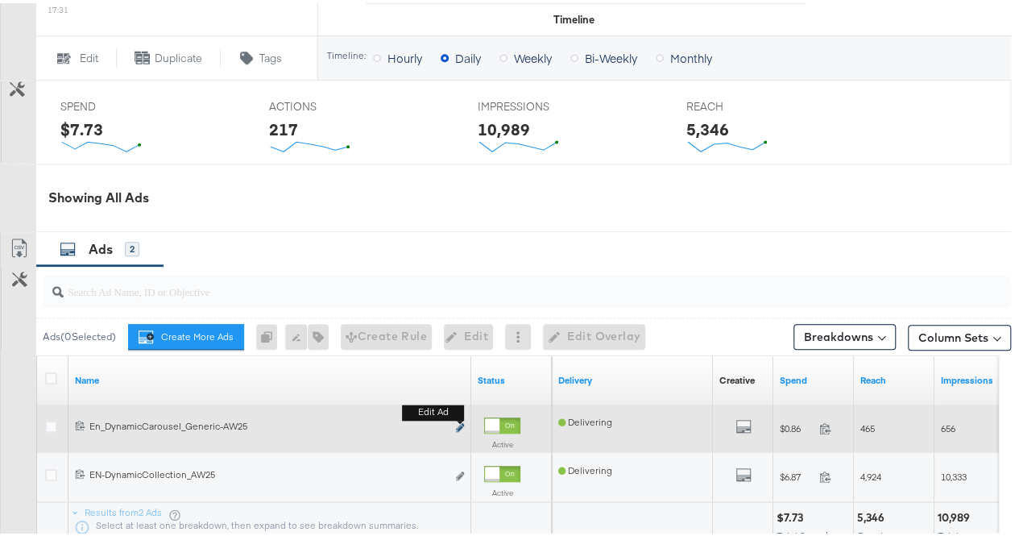
click at [461, 420] on icon "link" at bounding box center [460, 424] width 8 height 9
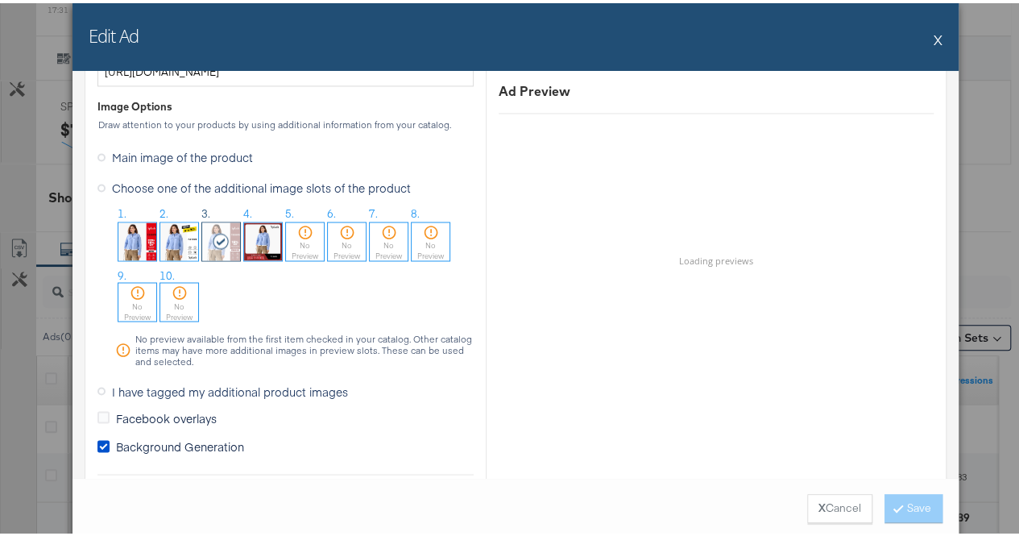
scroll to position [1335, 0]
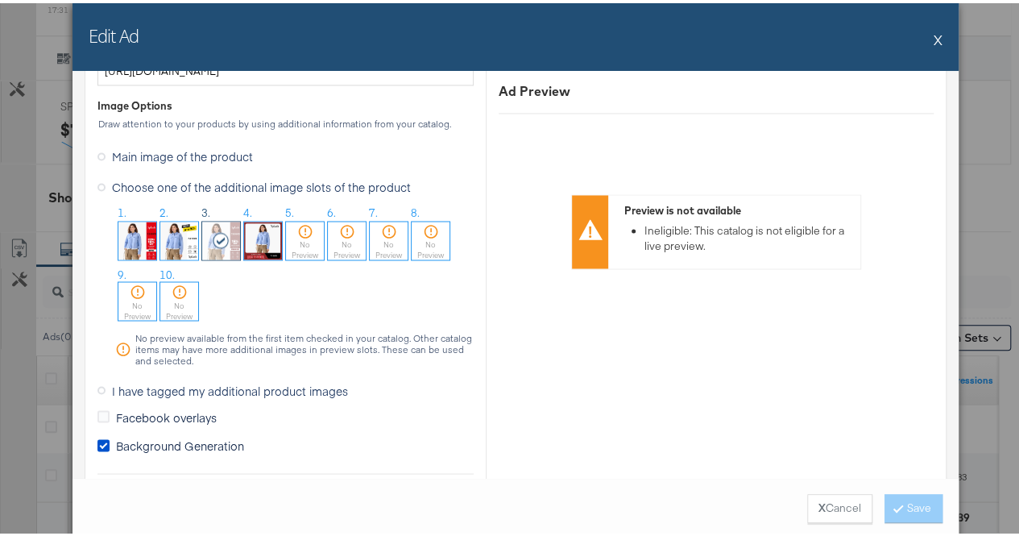
click at [121, 154] on span "Main image of the product" at bounding box center [182, 153] width 141 height 16
click at [0, 0] on input "Main image of the product" at bounding box center [0, 0] width 0 height 0
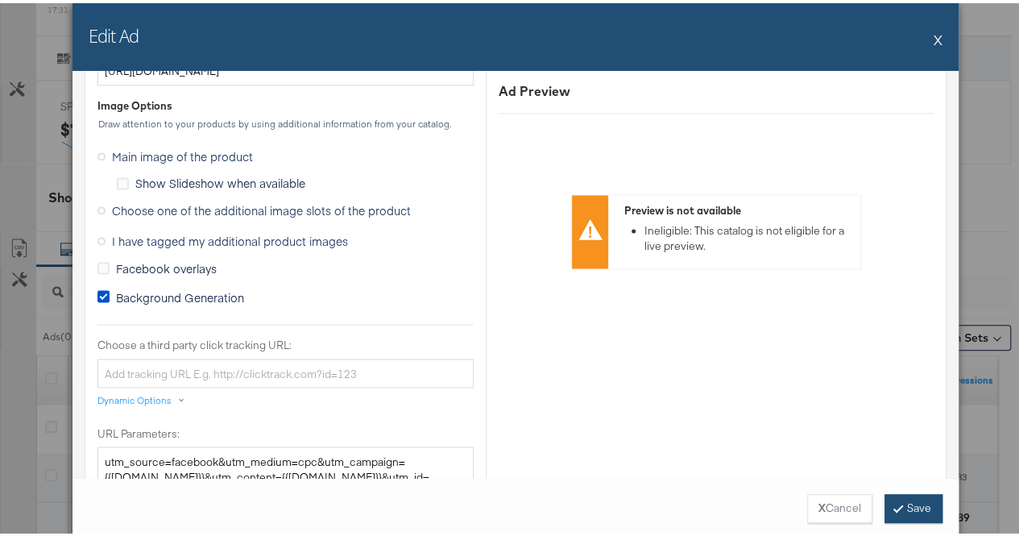
click at [887, 517] on button "Save" at bounding box center [914, 505] width 58 height 29
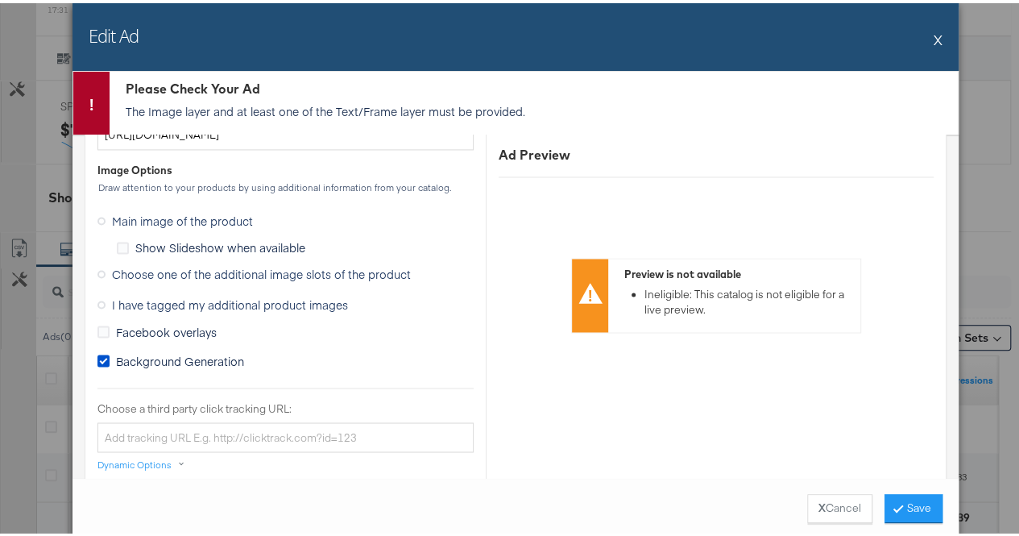
click at [936, 42] on div "Edit Ad X" at bounding box center [516, 34] width 887 height 68
click at [934, 31] on button "X" at bounding box center [938, 36] width 9 height 32
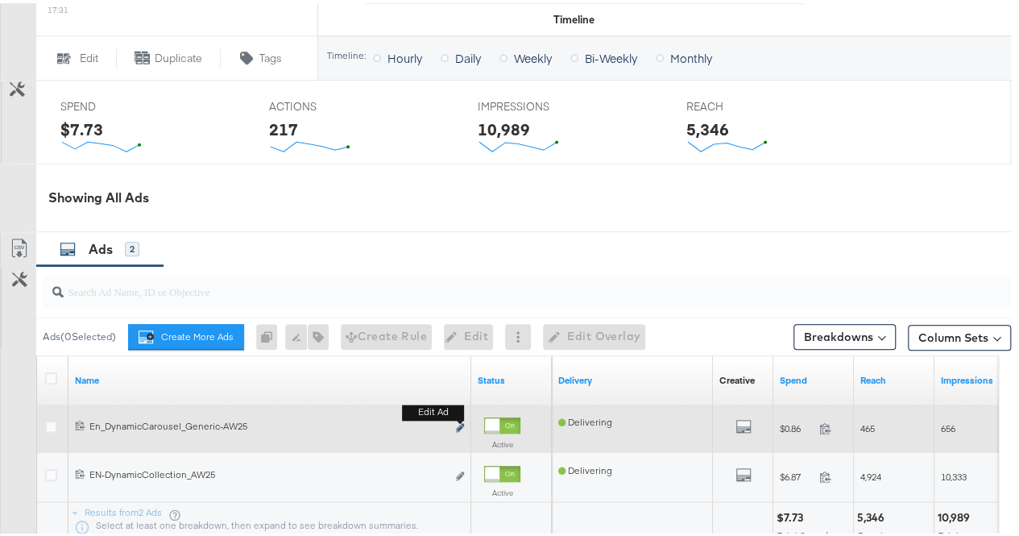
click at [462, 423] on icon "link" at bounding box center [460, 424] width 8 height 9
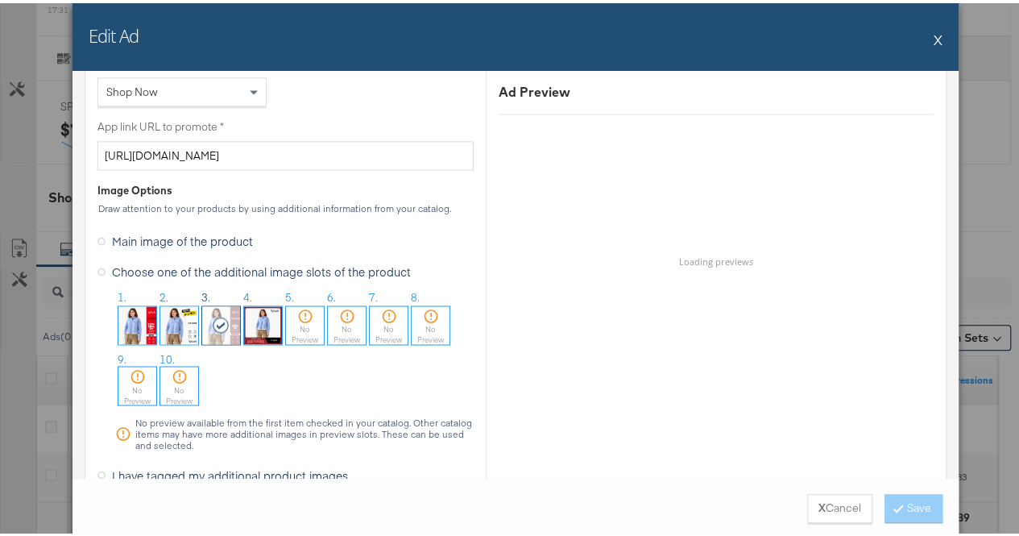
scroll to position [1311, 0]
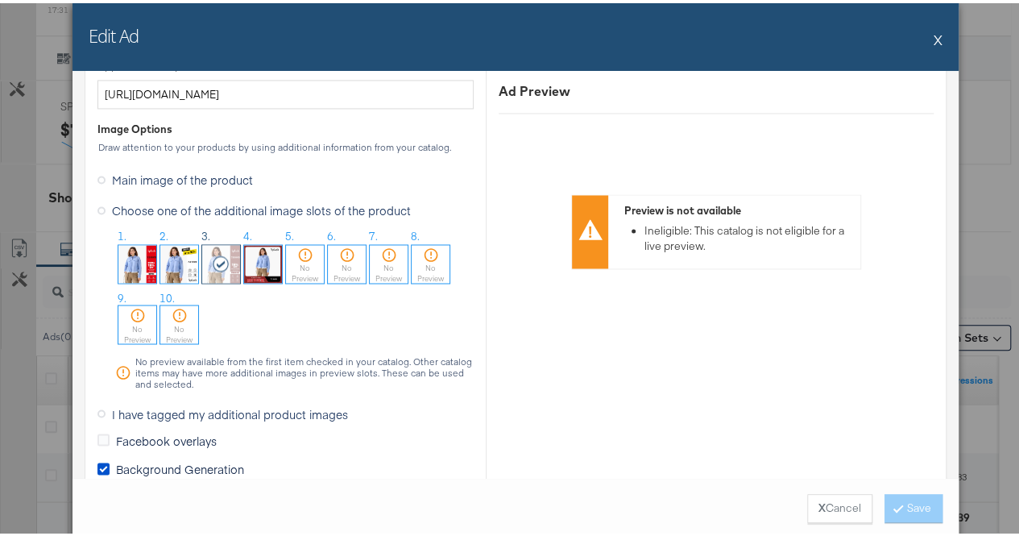
click at [161, 179] on span "Main image of the product" at bounding box center [182, 176] width 141 height 16
click at [0, 0] on input "Main image of the product" at bounding box center [0, 0] width 0 height 0
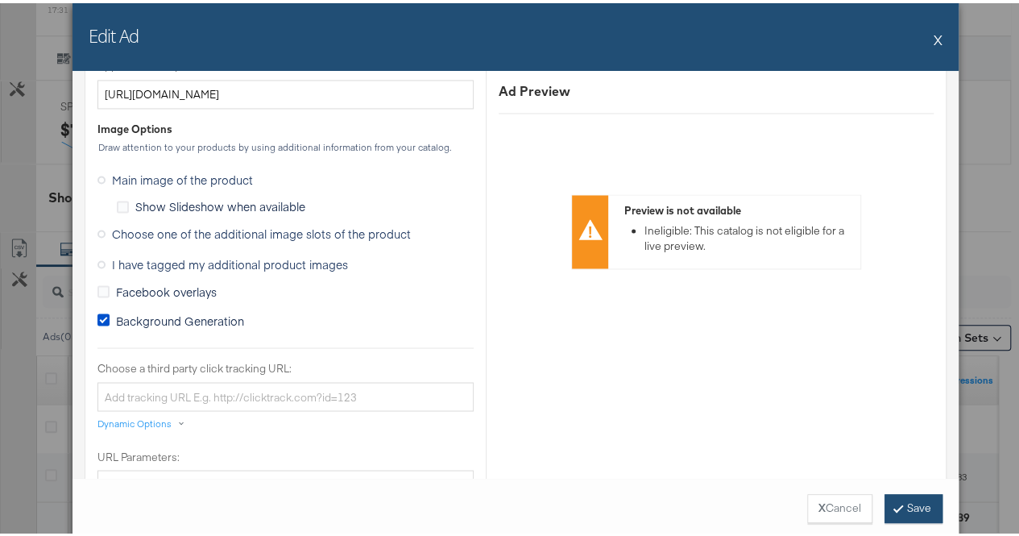
click at [906, 509] on button "Save" at bounding box center [914, 505] width 58 height 29
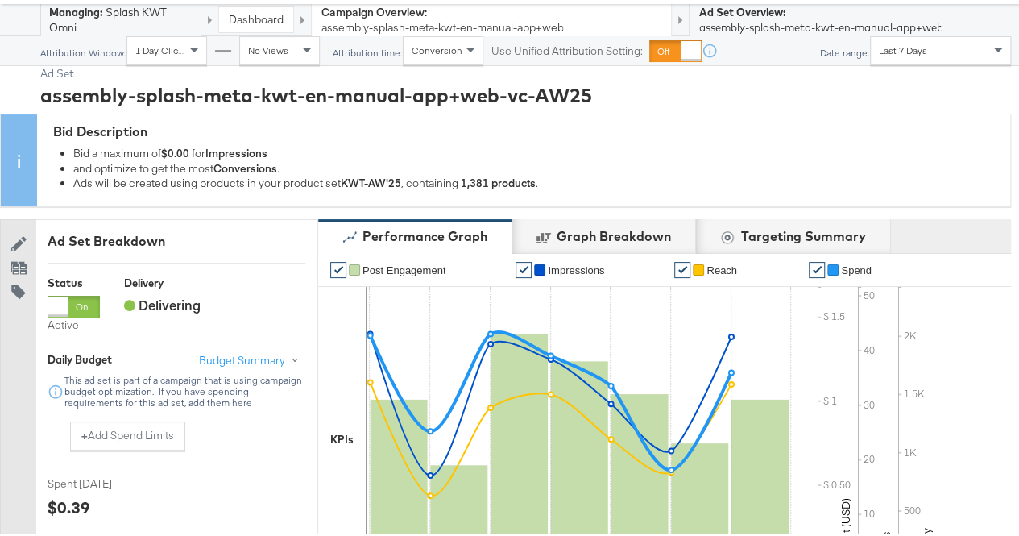
scroll to position [0, 0]
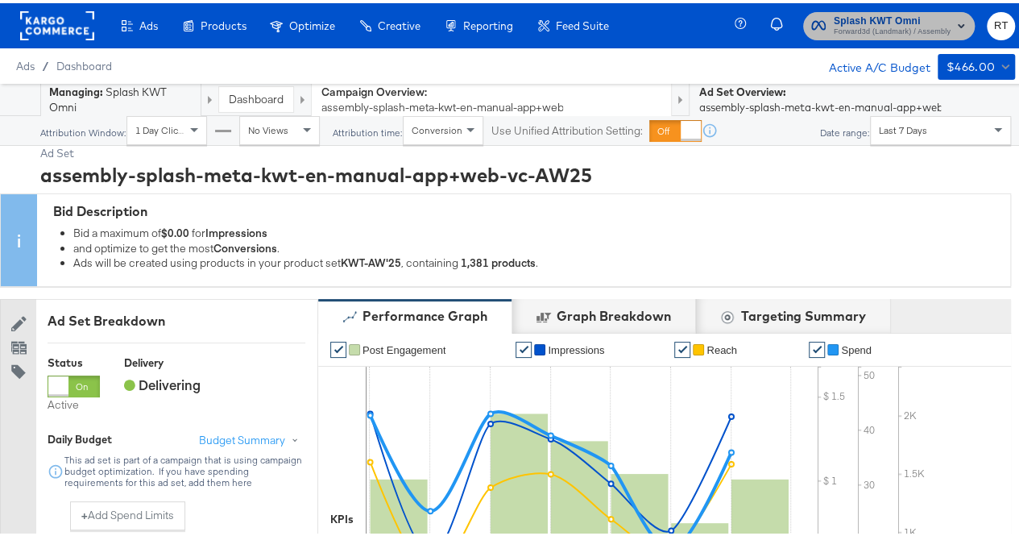
click at [856, 11] on span "Splash KWT Omni" at bounding box center [892, 18] width 117 height 17
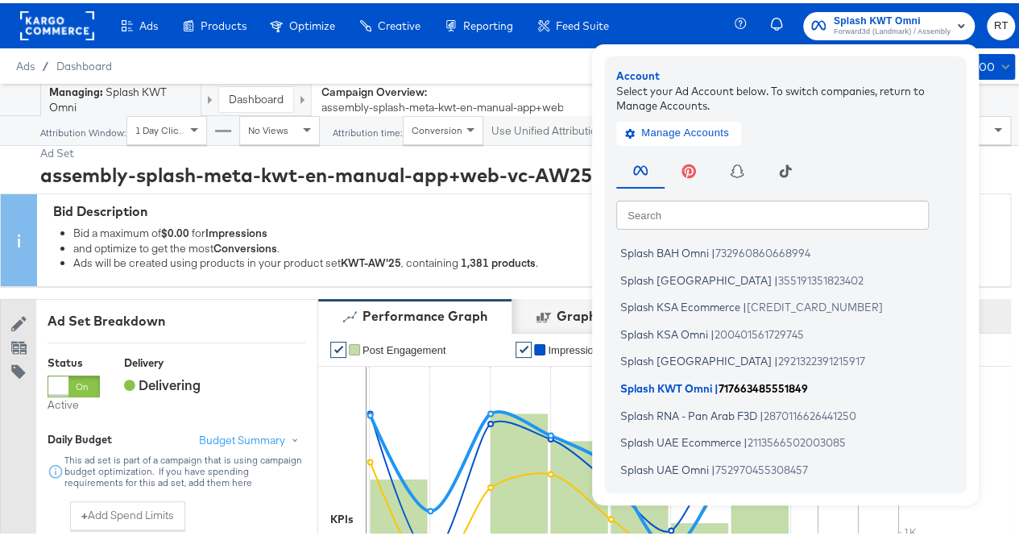
click at [662, 381] on span "Splash KWT Omni" at bounding box center [667, 384] width 92 height 13
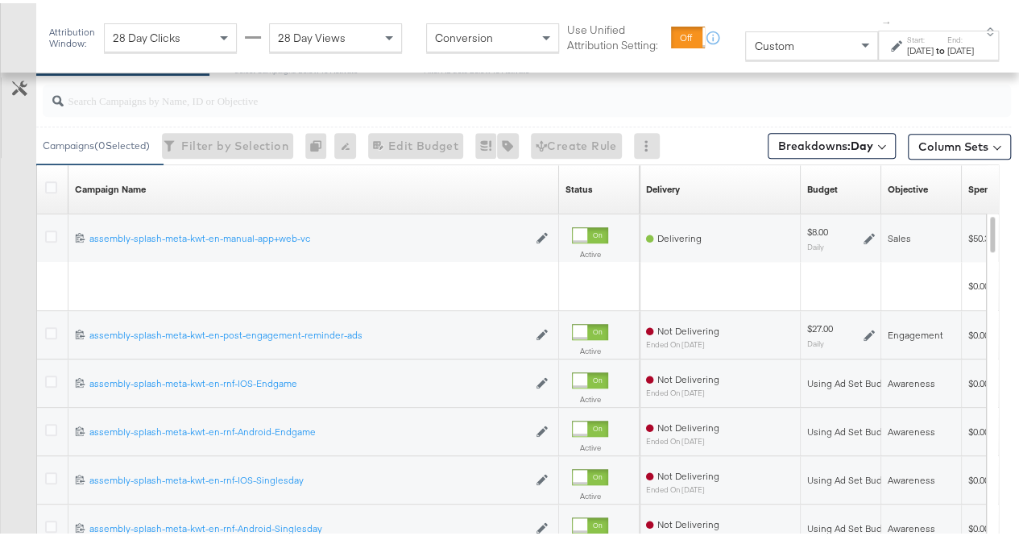
scroll to position [717, 0]
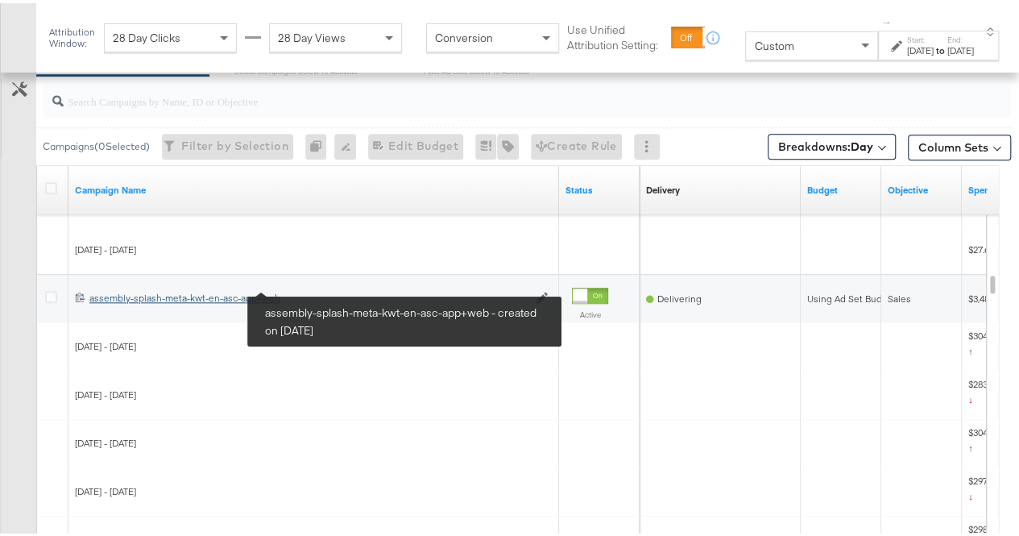
click at [230, 293] on div "assembly-splash-meta-kwt-en-asc-app+web assembly-splash-meta-kwt-en-asc-app+web" at bounding box center [308, 295] width 438 height 13
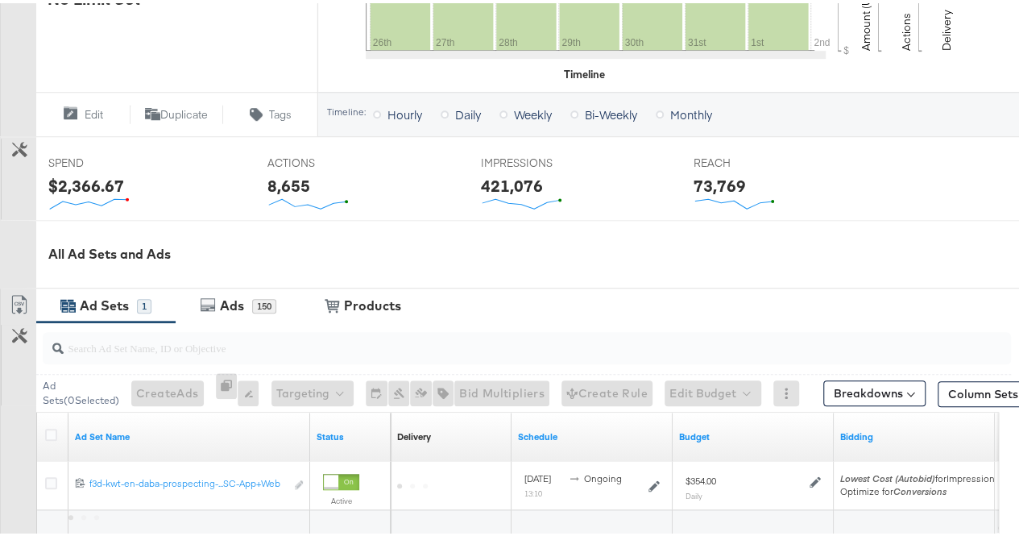
scroll to position [681, 0]
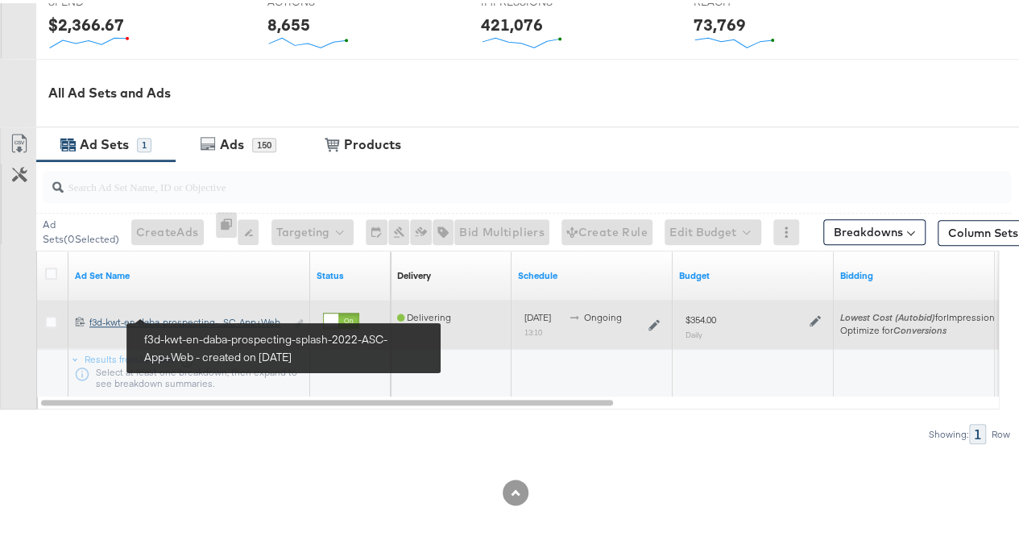
click at [226, 317] on div "f3d-kwt-en-daba-prospecting-splash-2022-ASC-App+Web f3d-kwt-en-daba-prospecting…" at bounding box center [187, 319] width 196 height 13
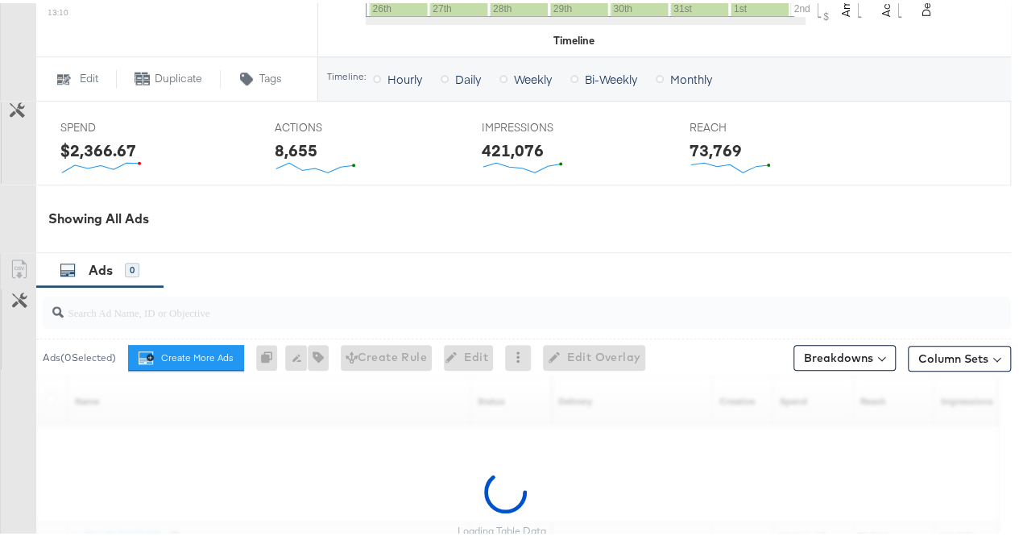
scroll to position [775, 0]
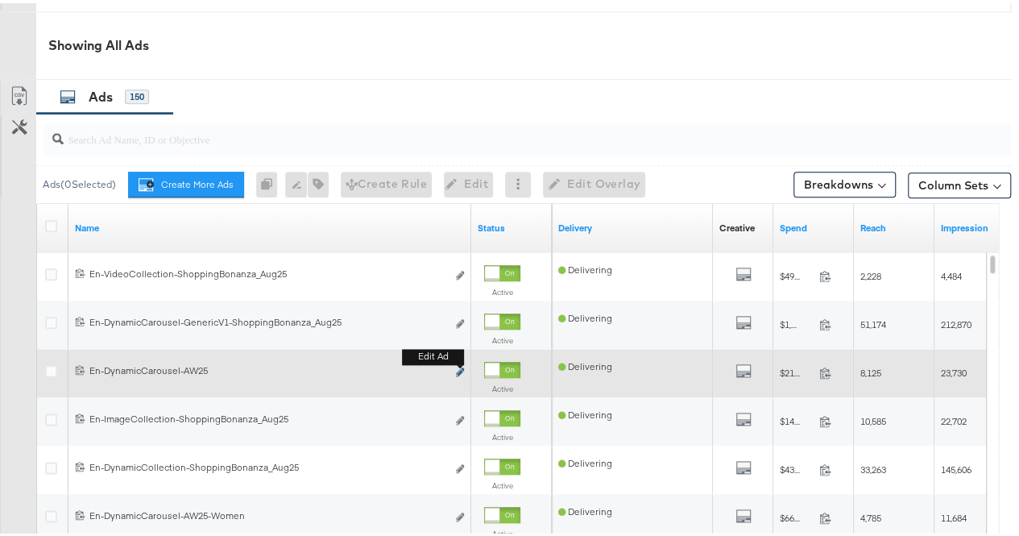
click at [458, 367] on icon "link" at bounding box center [460, 368] width 8 height 9
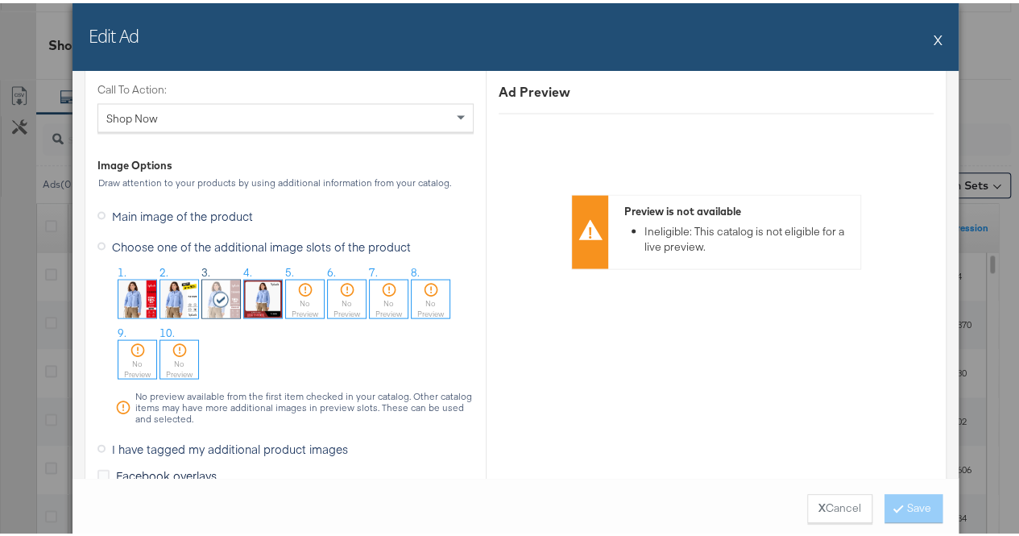
scroll to position [1550, 0]
click at [112, 204] on span "Main image of the product" at bounding box center [182, 211] width 141 height 16
click at [0, 0] on input "Main image of the product" at bounding box center [0, 0] width 0 height 0
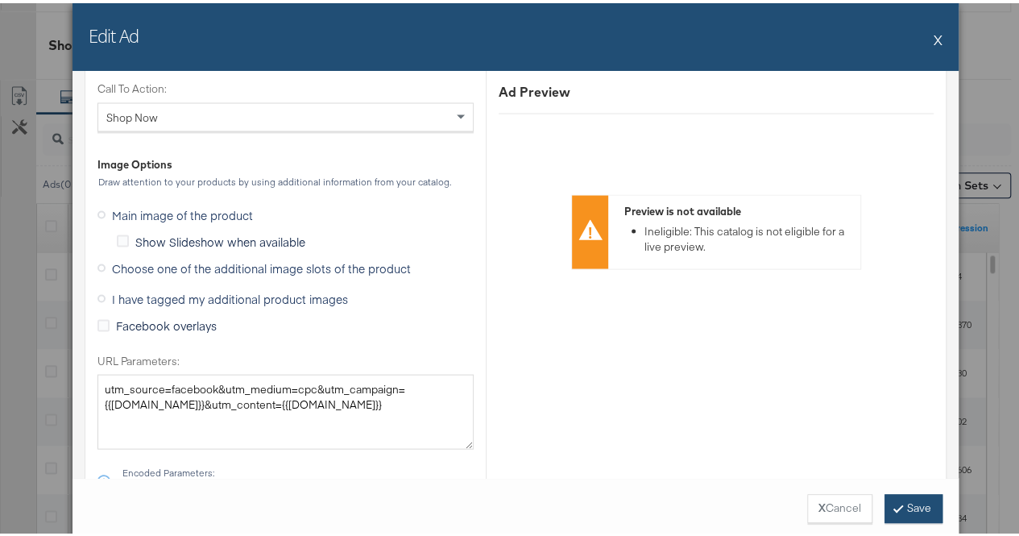
click at [913, 502] on button "Save" at bounding box center [914, 505] width 58 height 29
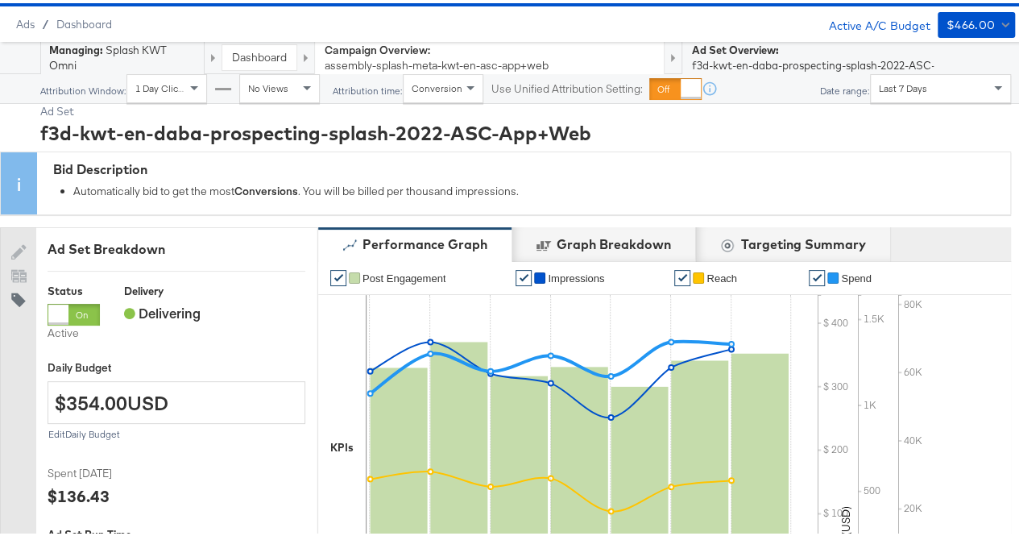
scroll to position [0, 0]
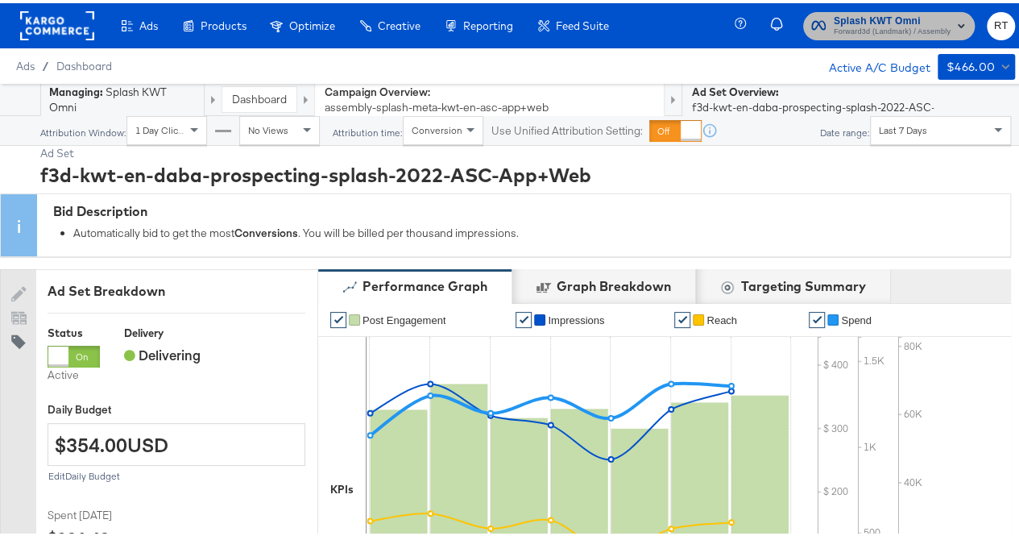
click at [872, 15] on span "Splash KWT Omni" at bounding box center [892, 18] width 117 height 17
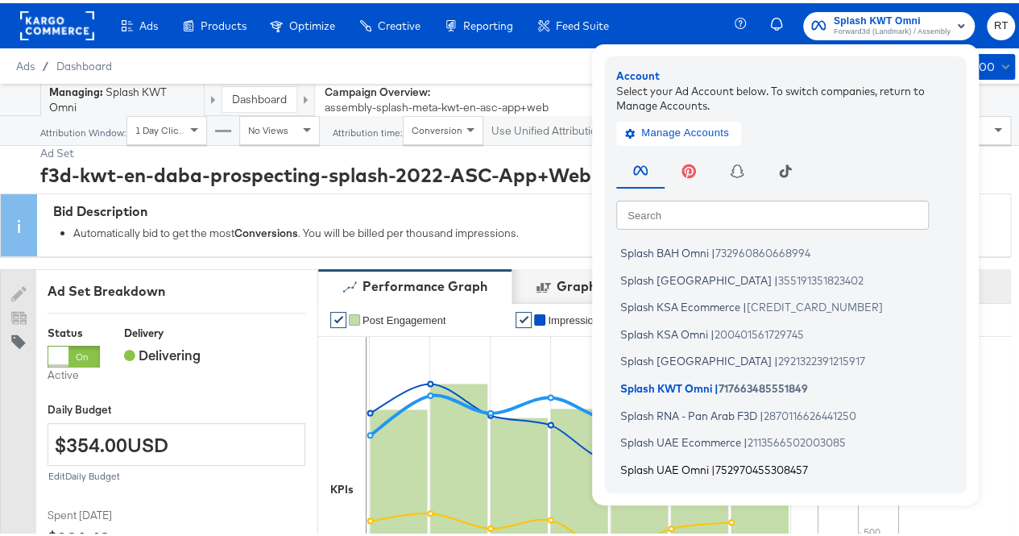
click at [652, 463] on span "Splash UAE Omni" at bounding box center [665, 465] width 89 height 13
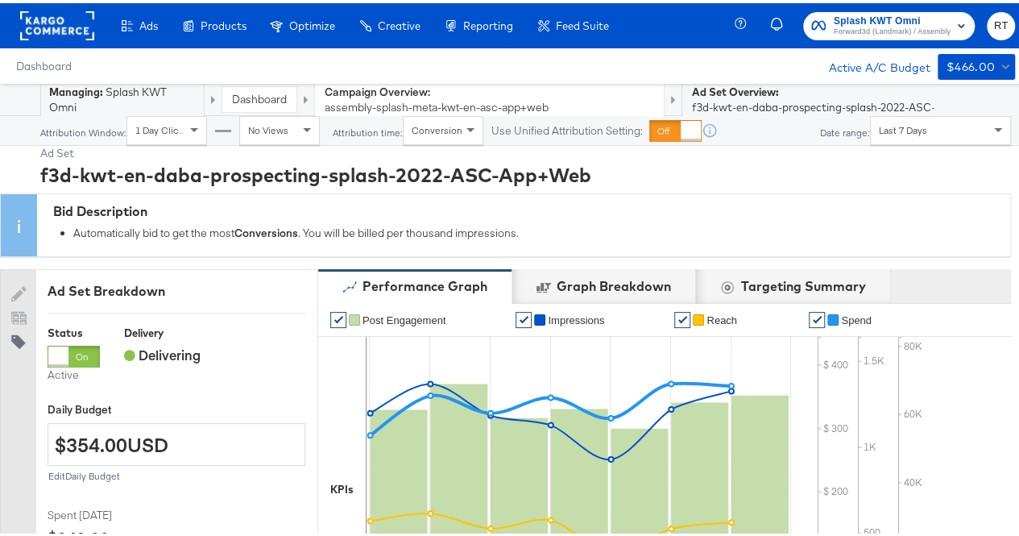
click at [81, 22] on rect at bounding box center [57, 22] width 74 height 29
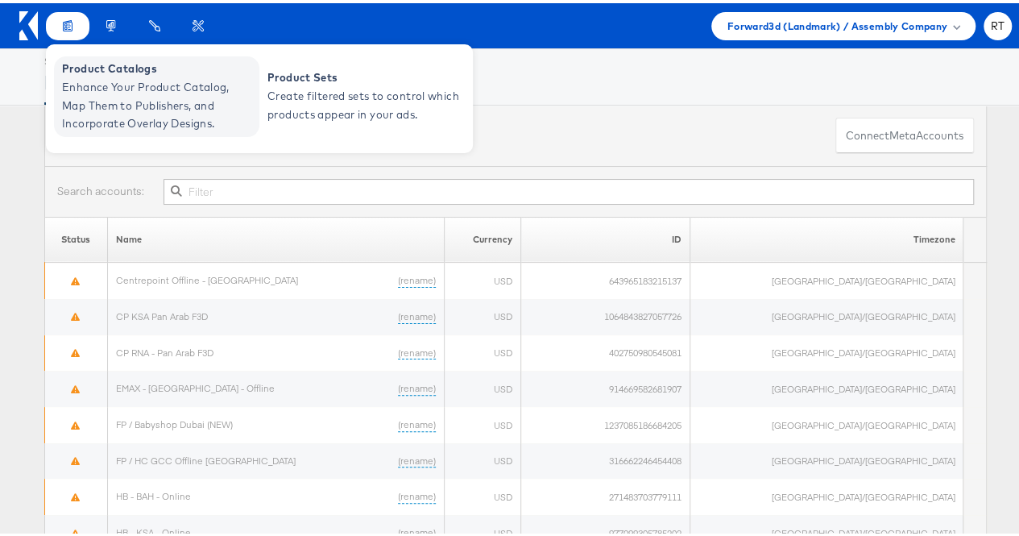
click at [113, 80] on span "Enhance Your Product Catalog, Map Them to Publishers, and Incorporate Overlay D…" at bounding box center [158, 102] width 193 height 55
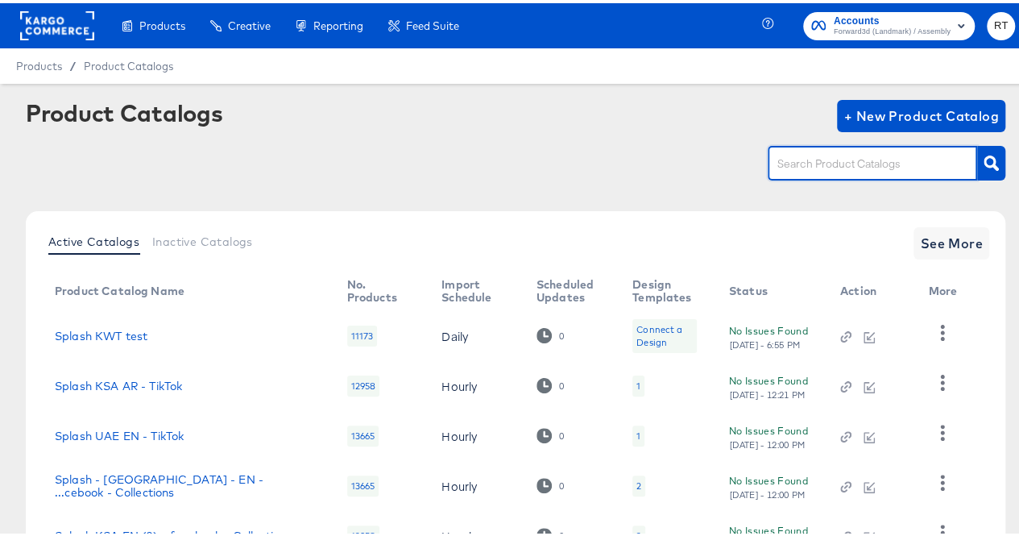
click at [872, 164] on input "text" at bounding box center [860, 161] width 172 height 19
type input "uae"
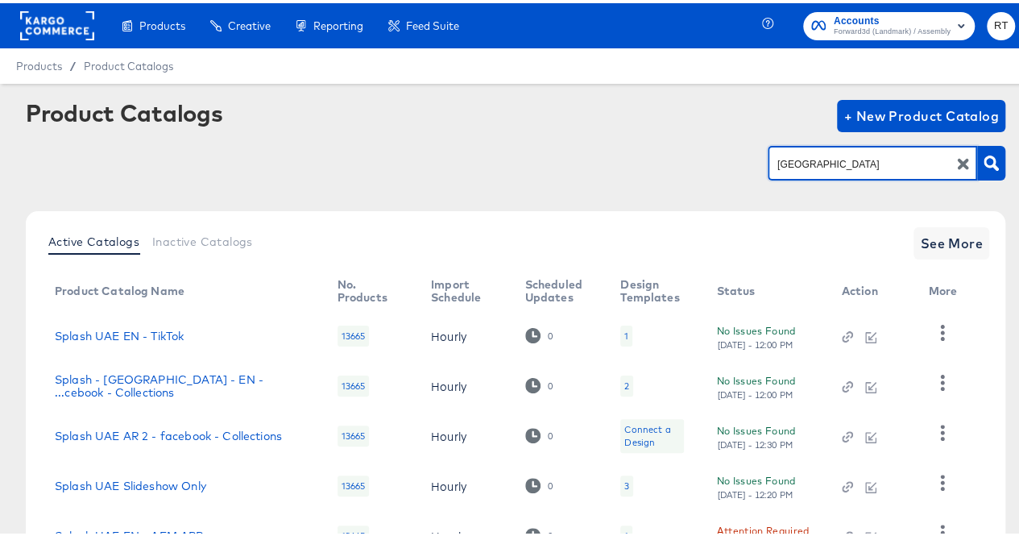
scroll to position [127, 0]
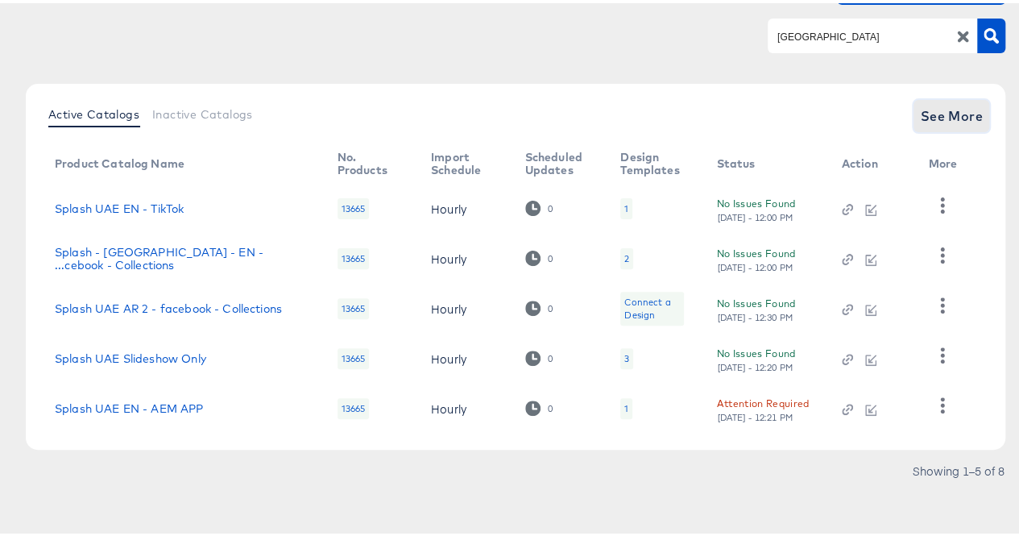
click at [920, 103] on span "See More" at bounding box center [951, 113] width 63 height 23
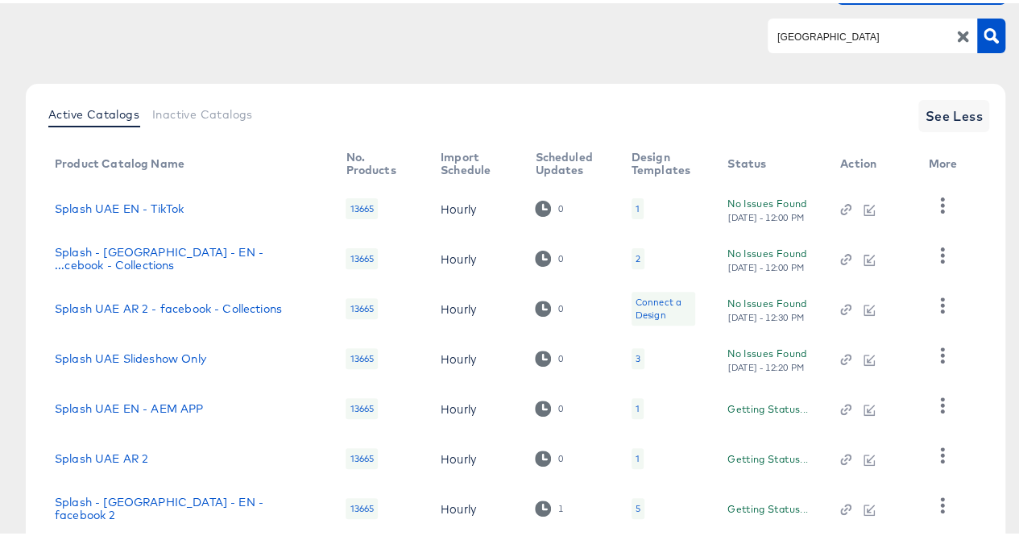
scroll to position [277, 0]
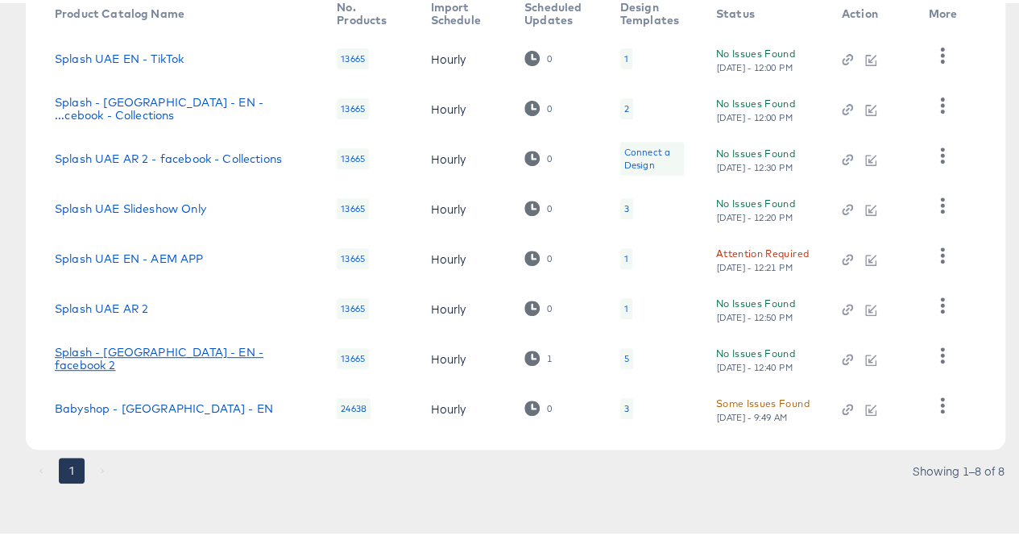
click at [155, 354] on link "Splash - UAE - EN - facebook 2" at bounding box center [180, 356] width 250 height 26
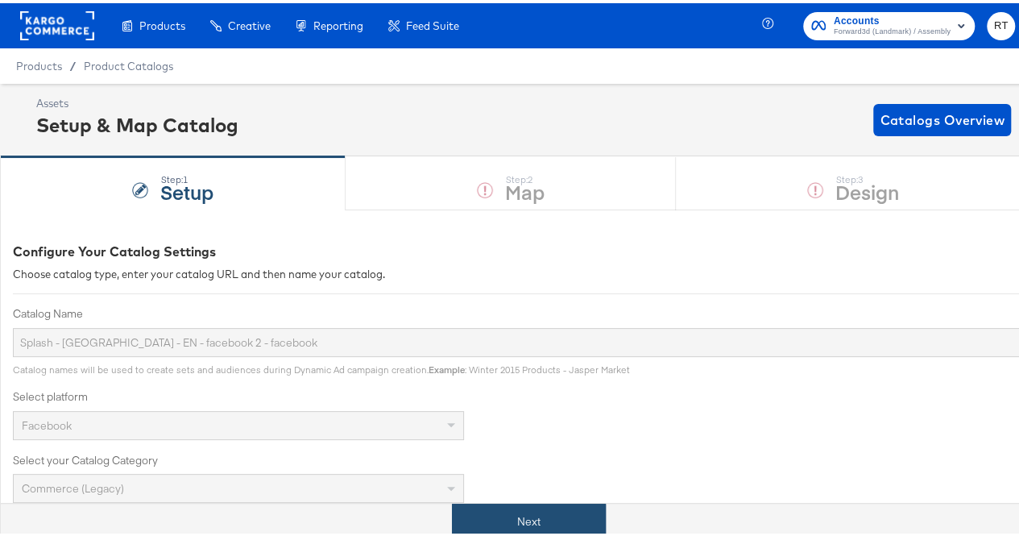
click at [501, 521] on button "Next" at bounding box center [529, 518] width 154 height 36
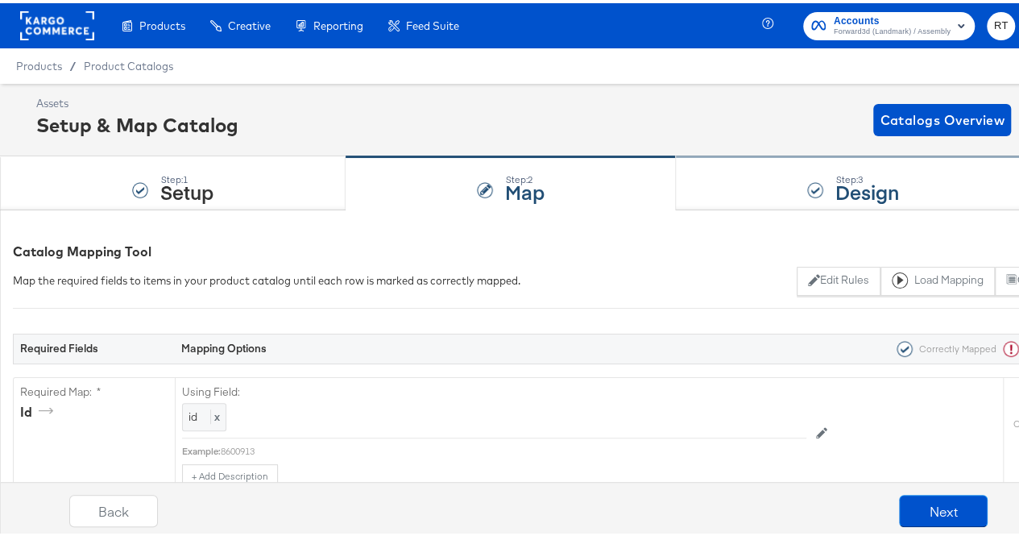
click at [796, 184] on div "Step: 3 Design" at bounding box center [853, 180] width 355 height 53
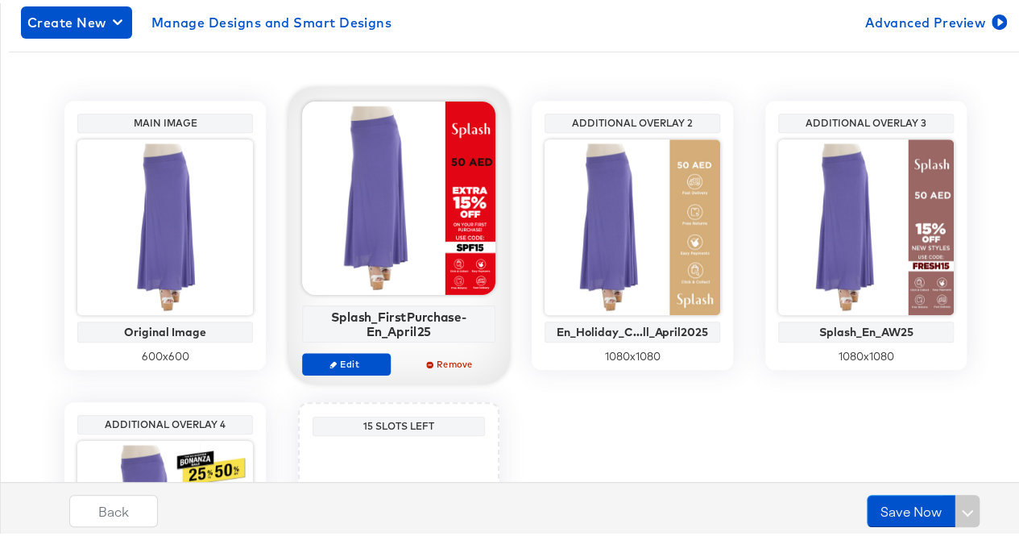
scroll to position [354, 0]
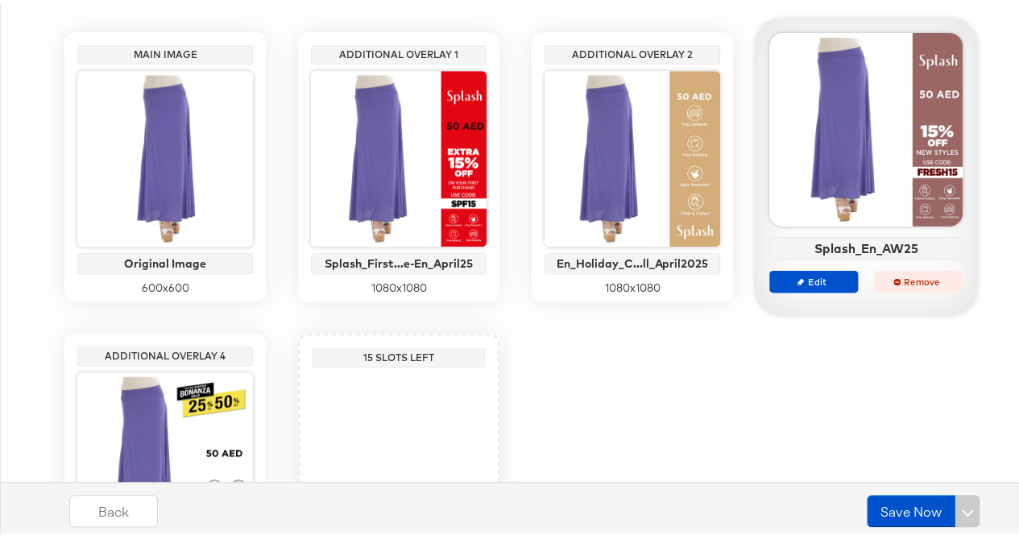
click at [899, 275] on span "Remove" at bounding box center [919, 278] width 74 height 12
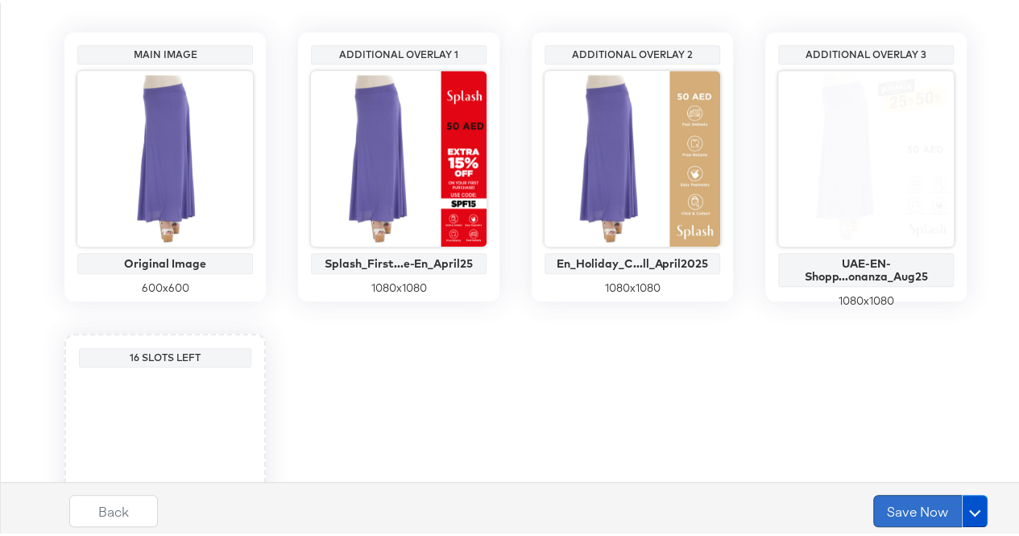
click at [882, 502] on button "Save Now" at bounding box center [918, 508] width 89 height 32
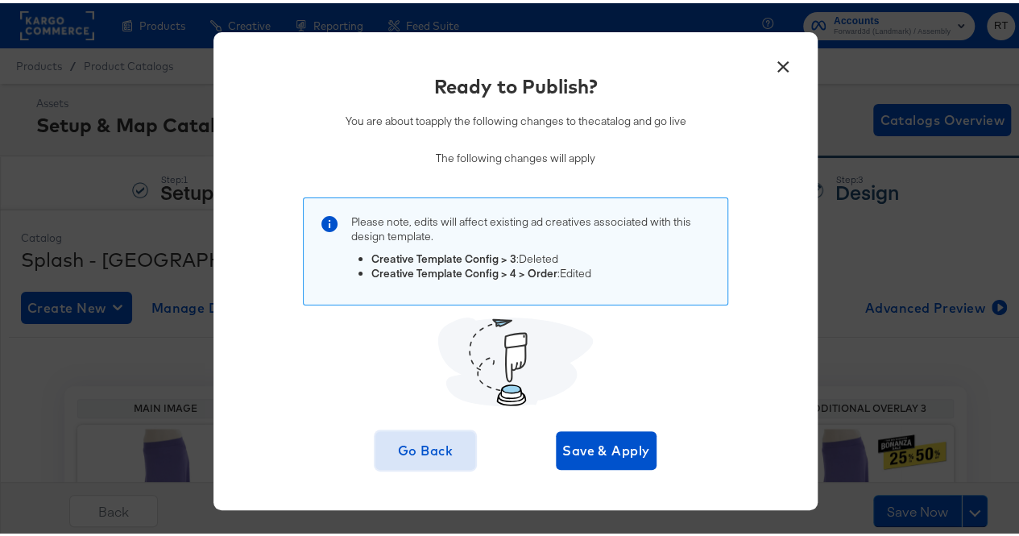
click at [429, 434] on button "Go Back" at bounding box center [426, 447] width 101 height 39
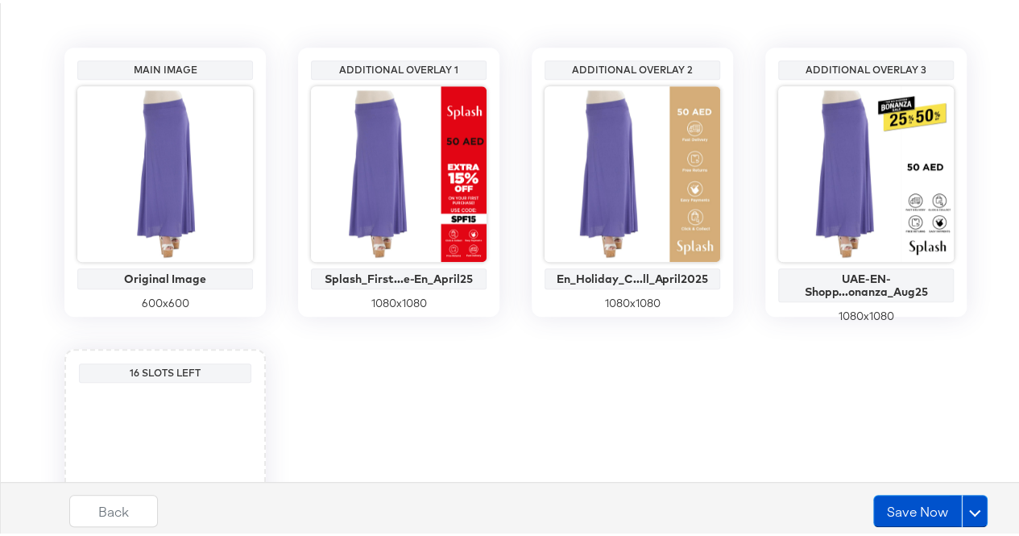
scroll to position [331, 0]
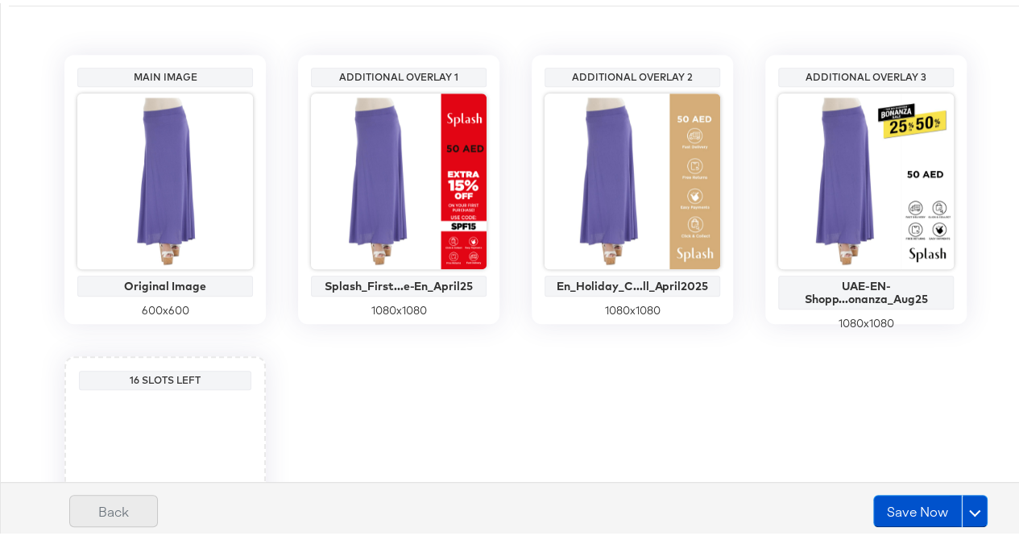
click at [112, 502] on button "Back" at bounding box center [113, 508] width 89 height 32
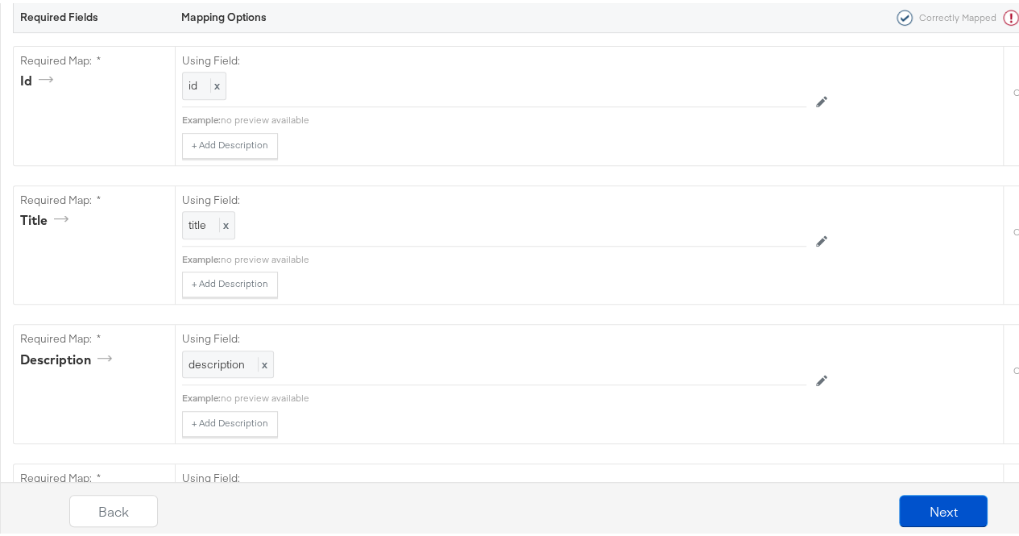
scroll to position [0, 0]
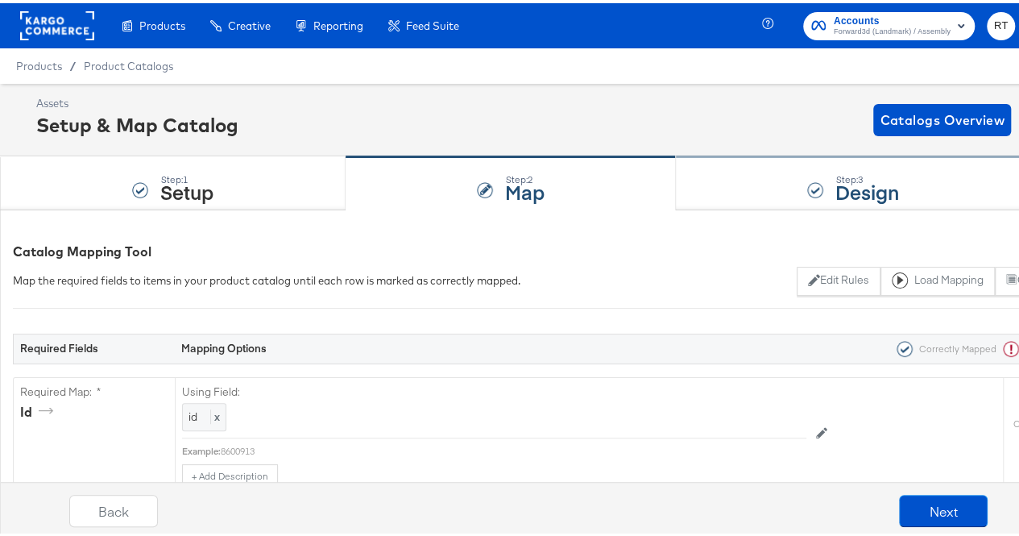
click at [845, 191] on strong "Design" at bounding box center [868, 188] width 64 height 27
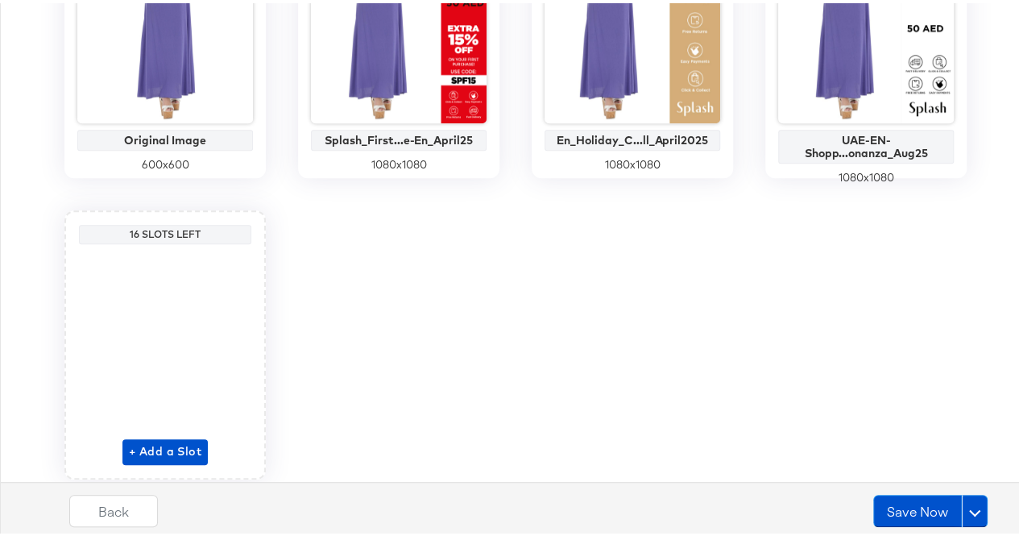
scroll to position [410, 0]
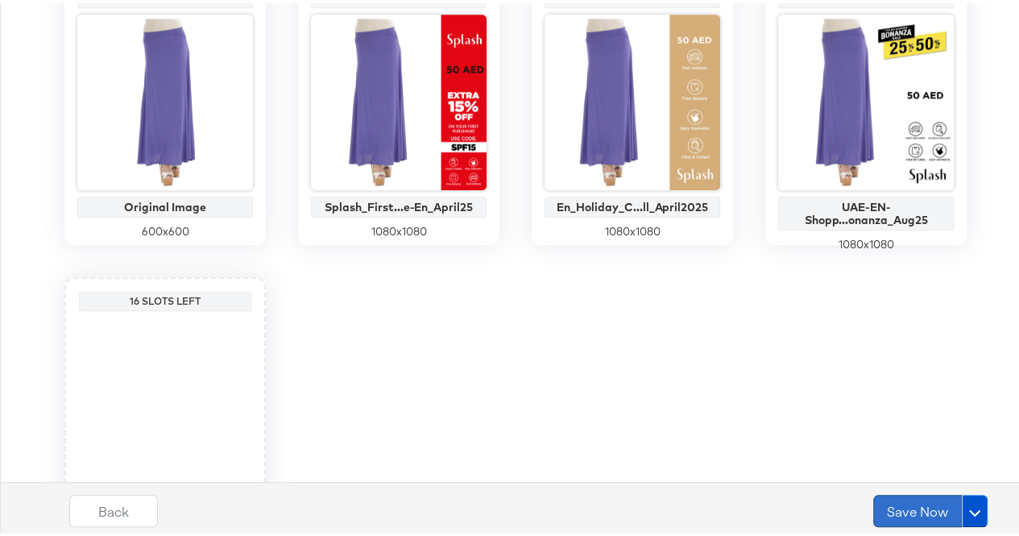
click at [878, 521] on button "Save Now" at bounding box center [918, 508] width 89 height 32
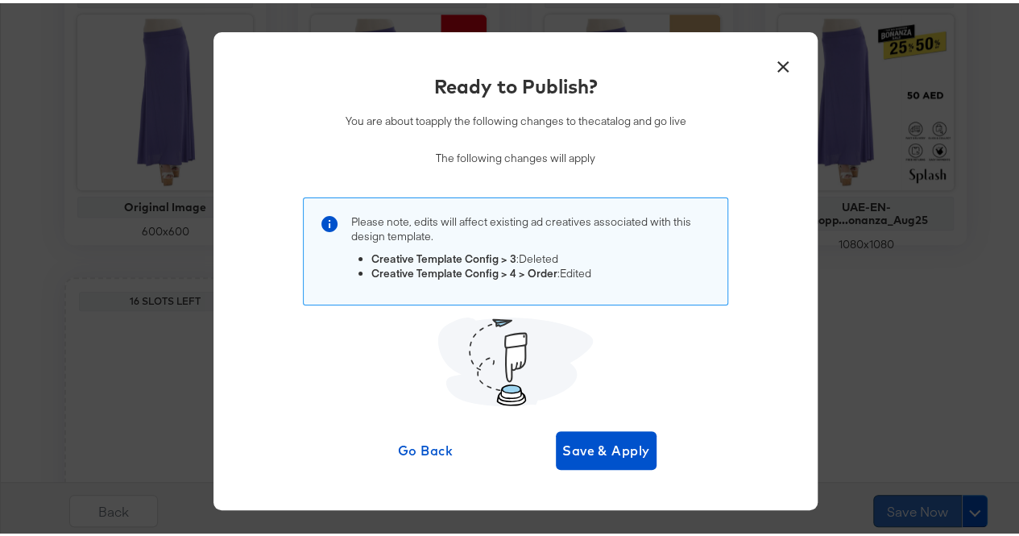
scroll to position [0, 0]
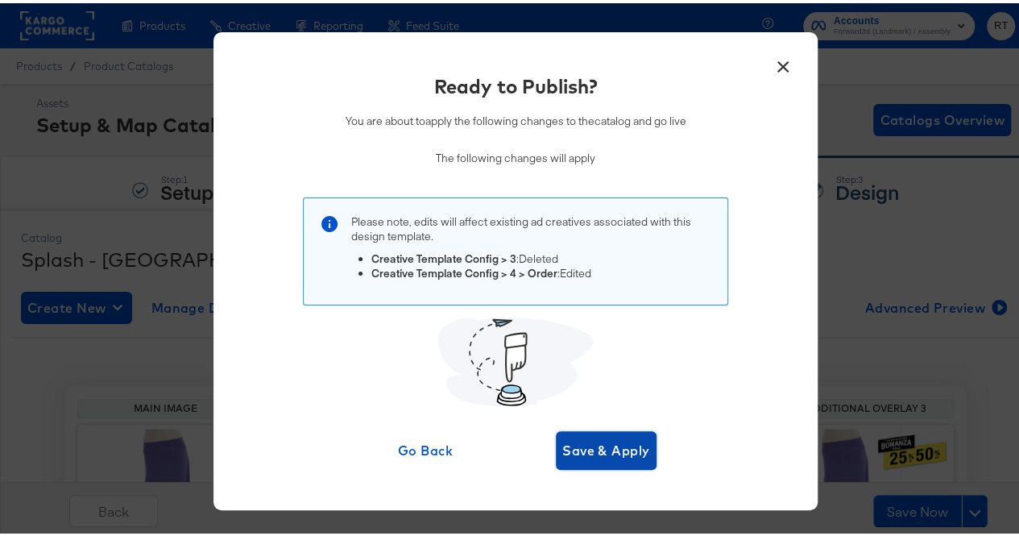
click at [626, 451] on span "Save & Apply" at bounding box center [607, 447] width 88 height 23
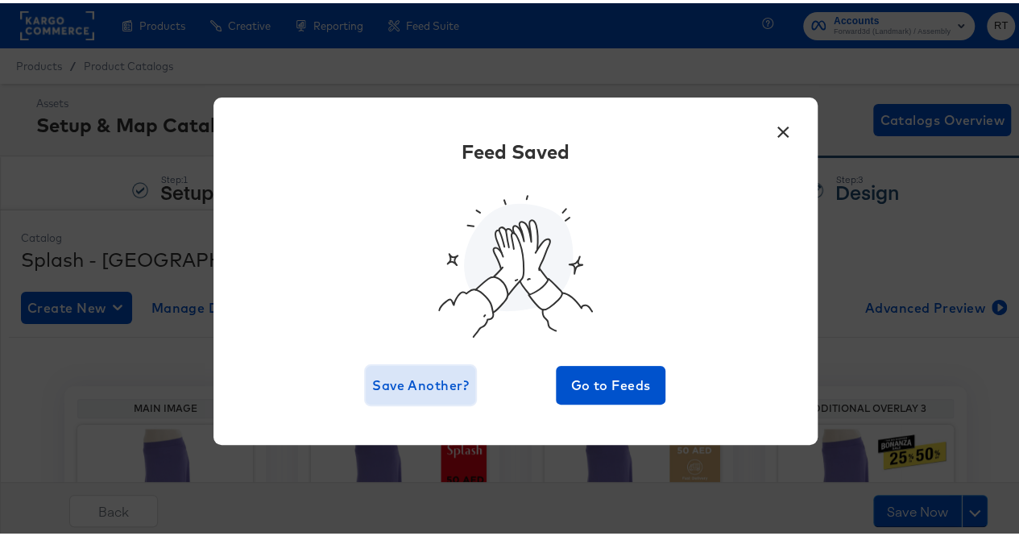
click at [429, 376] on span "Save Another?" at bounding box center [420, 382] width 97 height 23
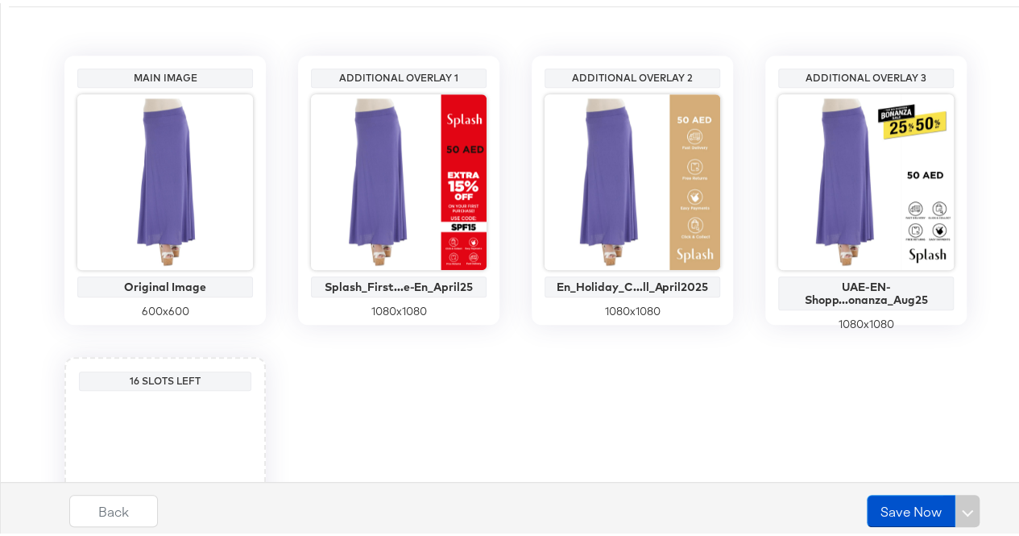
scroll to position [331, 0]
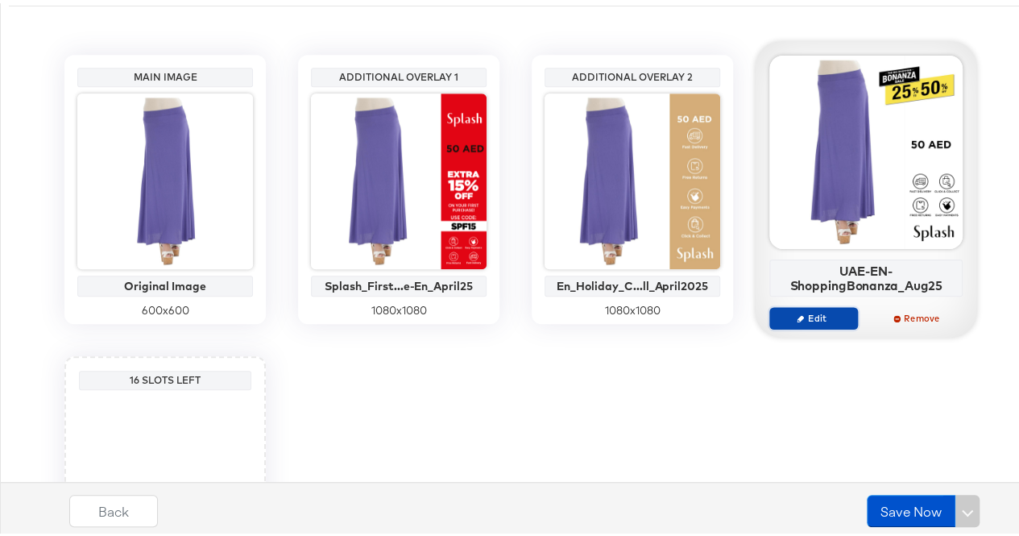
click at [837, 317] on span "Edit" at bounding box center [814, 315] width 74 height 12
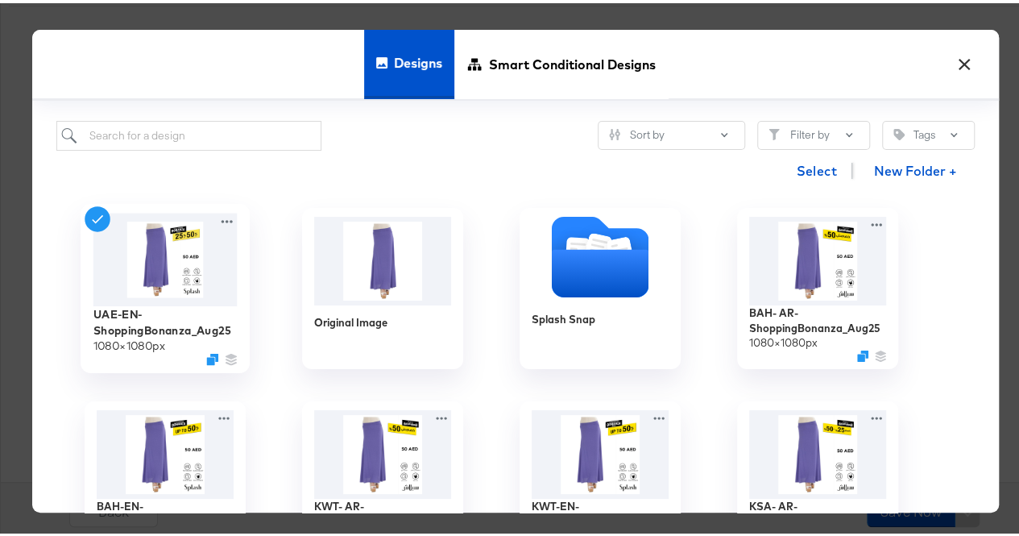
click at [85, 213] on icon at bounding box center [97, 215] width 25 height 25
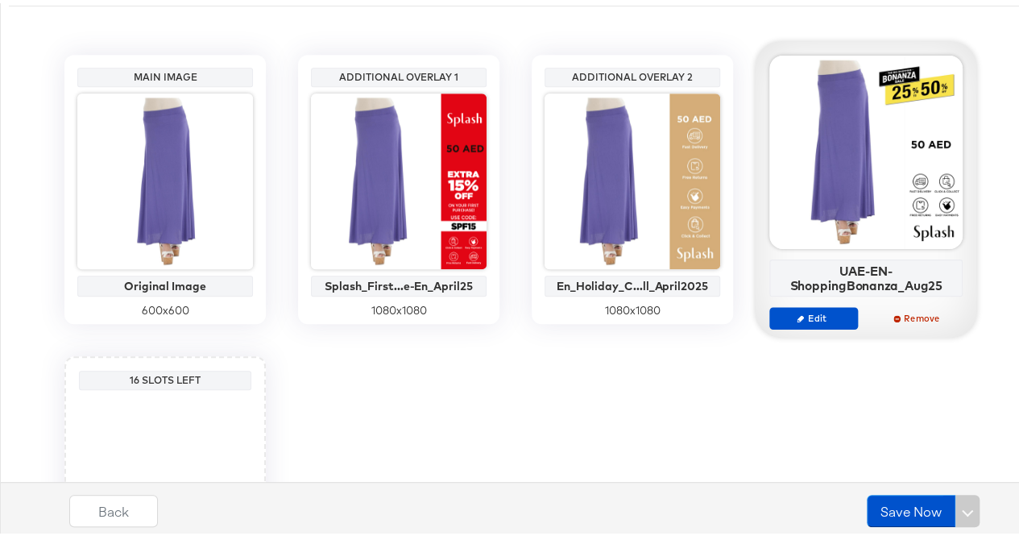
scroll to position [347, 0]
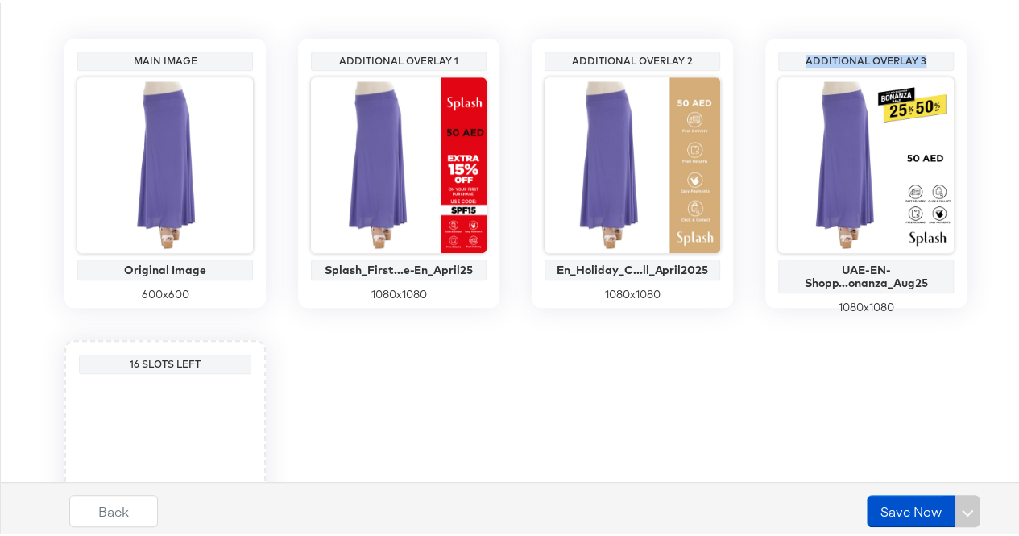
drag, startPoint x: 837, startPoint y: 170, endPoint x: 671, endPoint y: 354, distance: 247.6
click at [671, 354] on div "Main Image Original Image 600 x 600 Additional Overlay 1 Splash_First...e-En_Ap…" at bounding box center [516, 320] width 1014 height 571
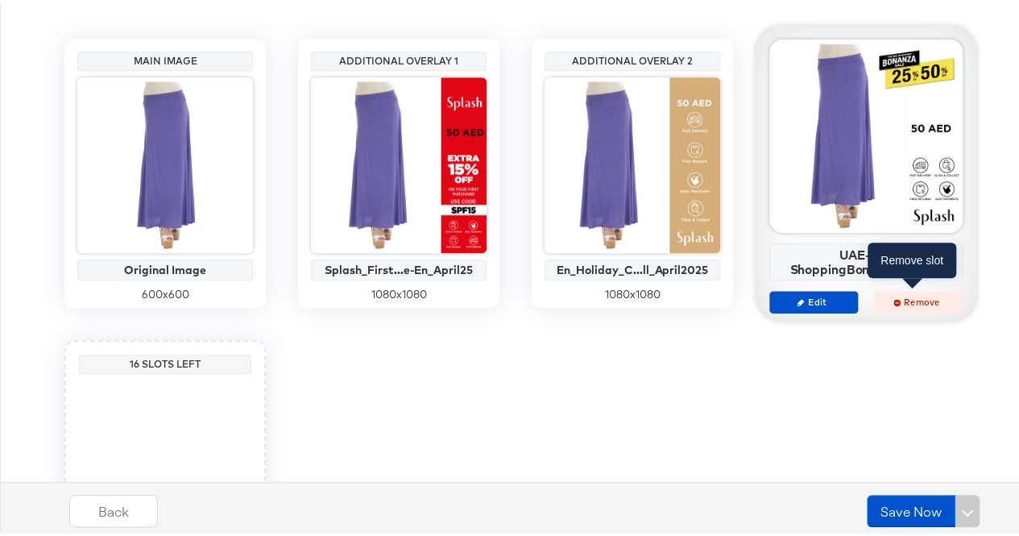
click at [916, 301] on span "Remove" at bounding box center [919, 299] width 74 height 12
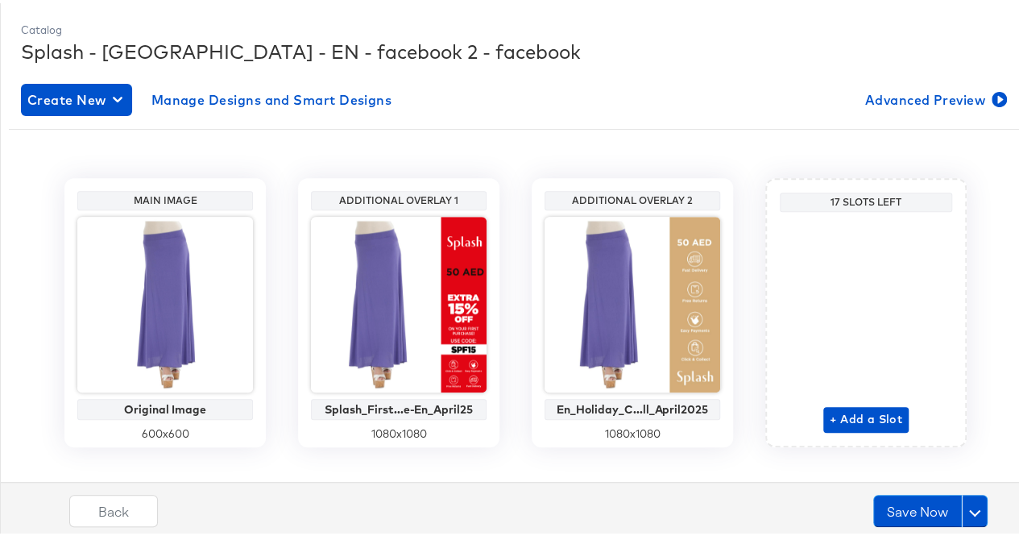
scroll to position [231, 0]
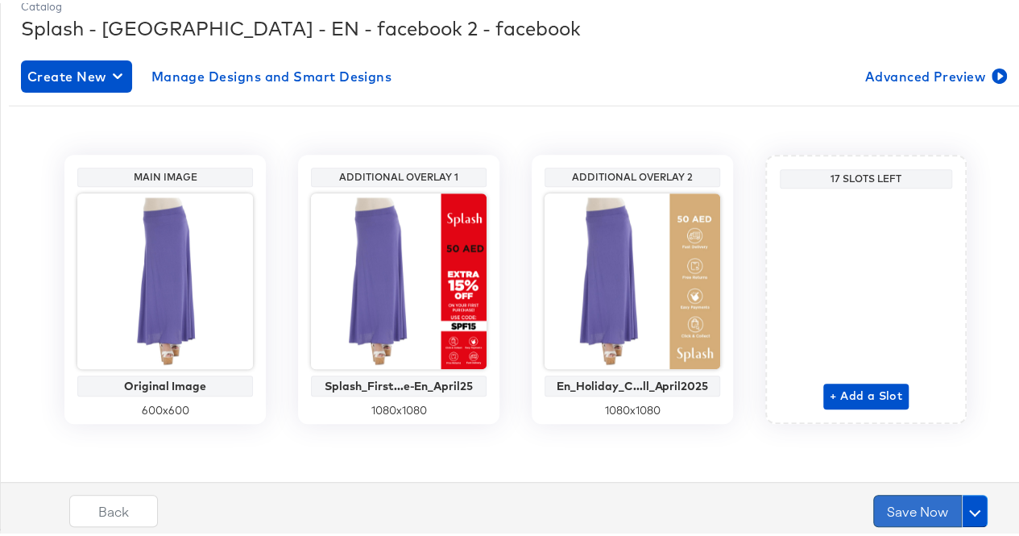
click at [883, 496] on button "Save Now" at bounding box center [918, 508] width 89 height 32
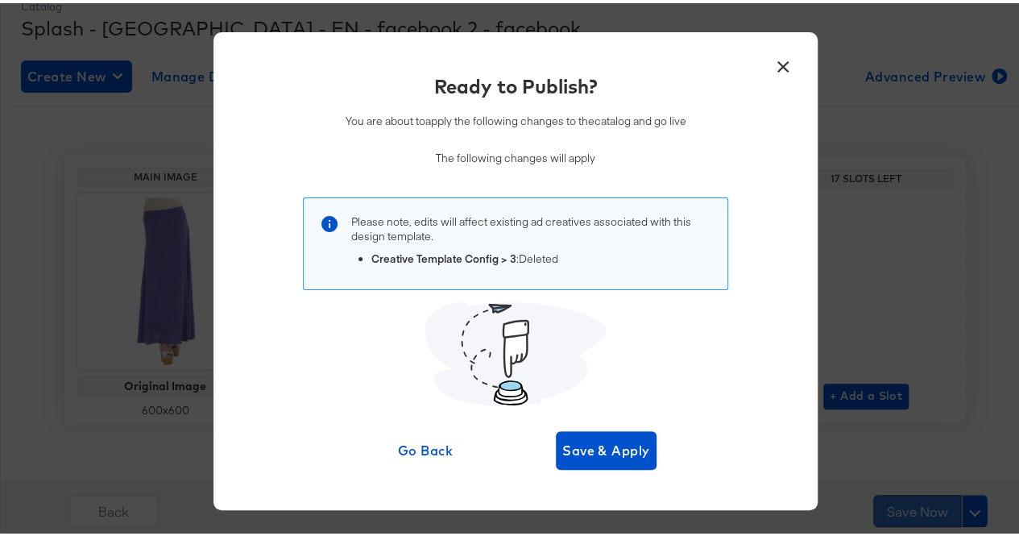
scroll to position [0, 0]
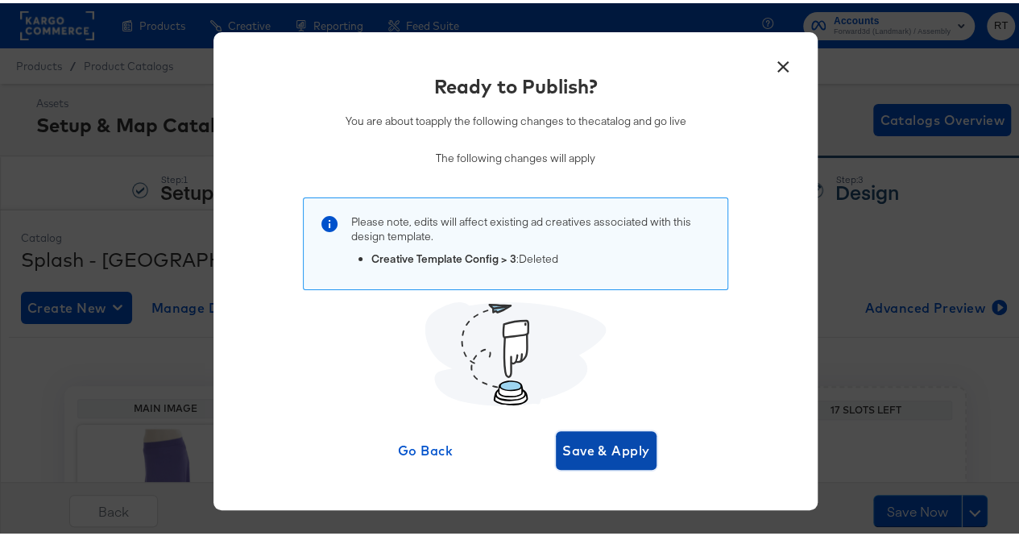
click at [606, 430] on button "Save & Apply" at bounding box center [606, 447] width 101 height 39
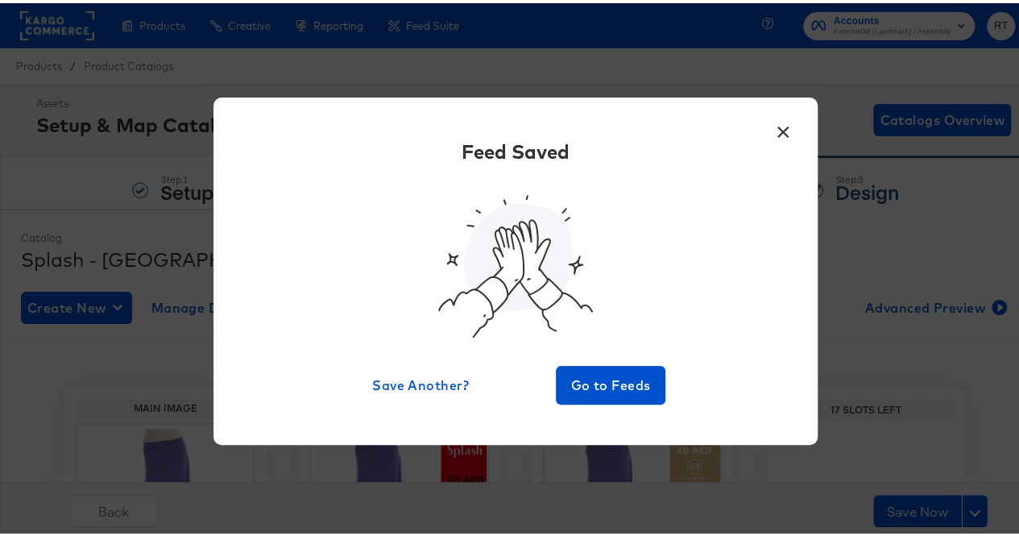
click at [777, 133] on button "×" at bounding box center [783, 124] width 29 height 29
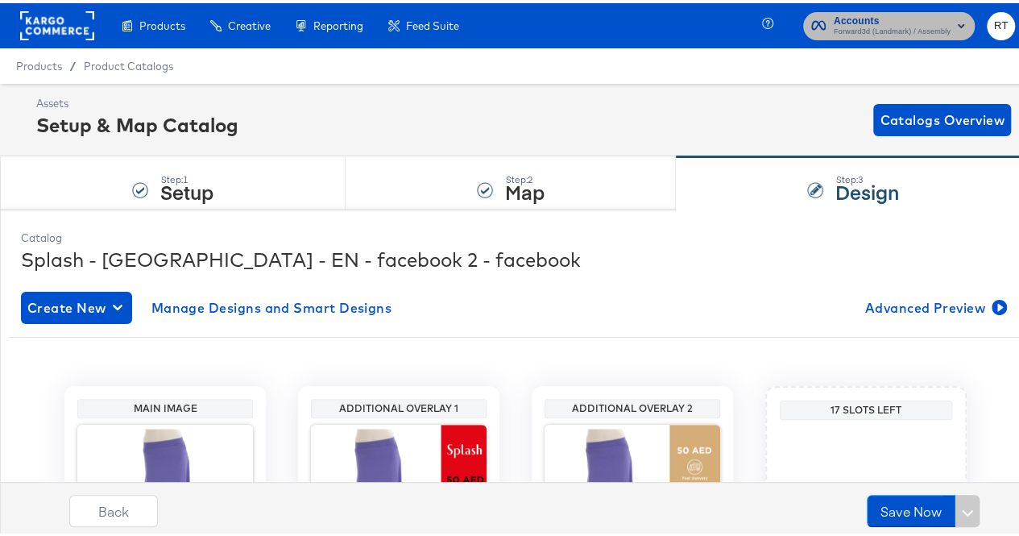
click at [834, 22] on span "Accounts" at bounding box center [892, 18] width 117 height 17
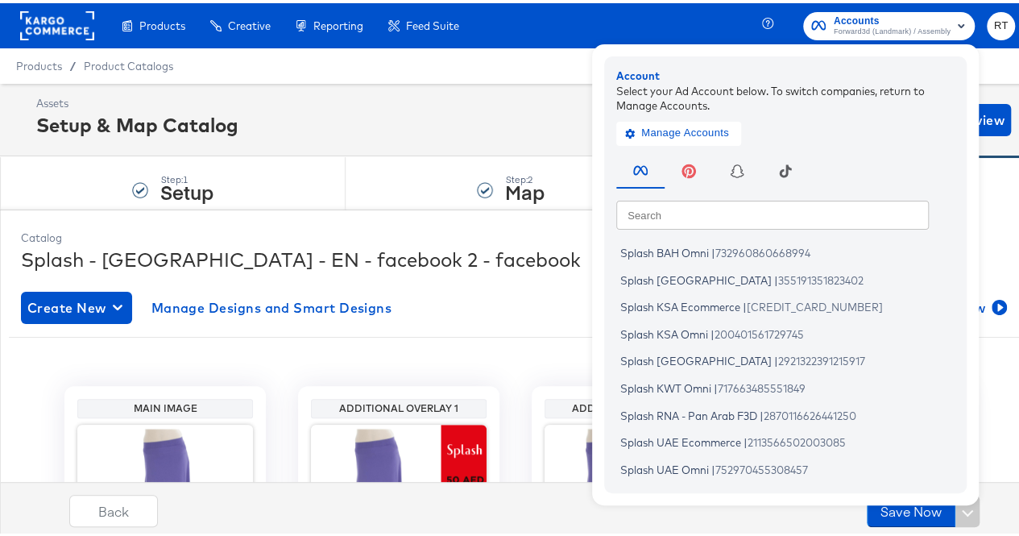
click at [466, 114] on div "Assets Setup & Map Catalog Catalogs Overview" at bounding box center [523, 117] width 975 height 48
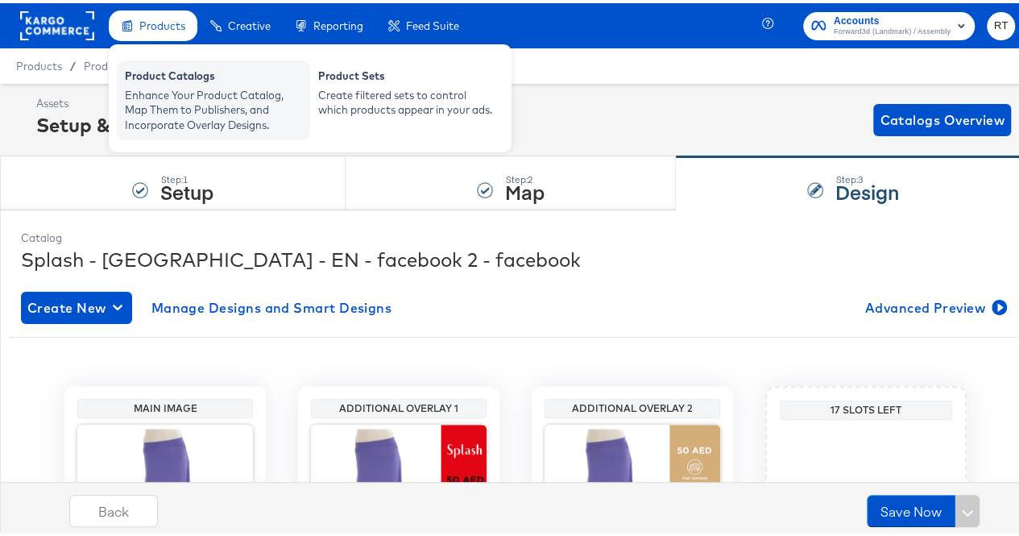
click at [164, 106] on div "Enhance Your Product Catalog, Map Them to Publishers, and Incorporate Overlay D…" at bounding box center [213, 107] width 177 height 45
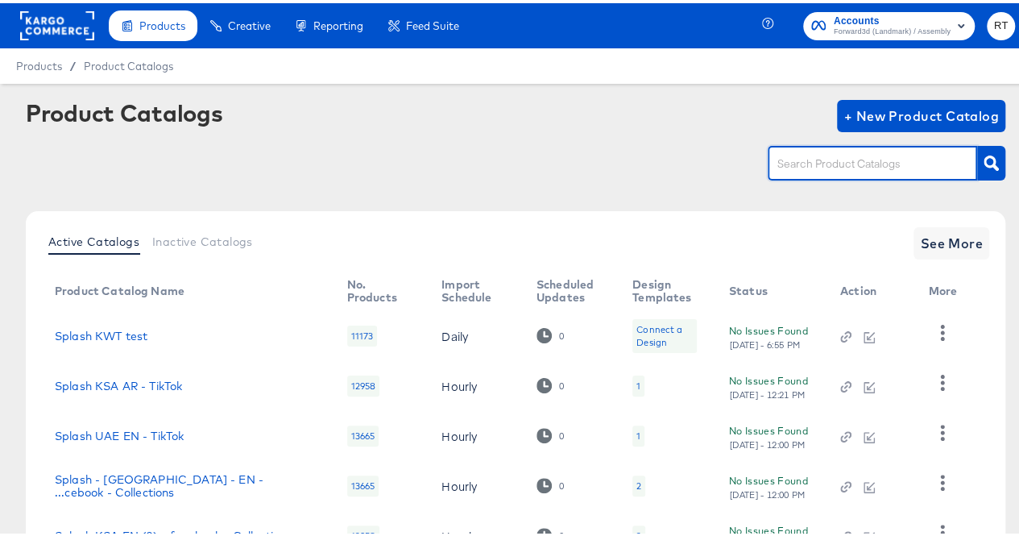
click at [801, 162] on input "text" at bounding box center [860, 161] width 172 height 19
type input "ksa"
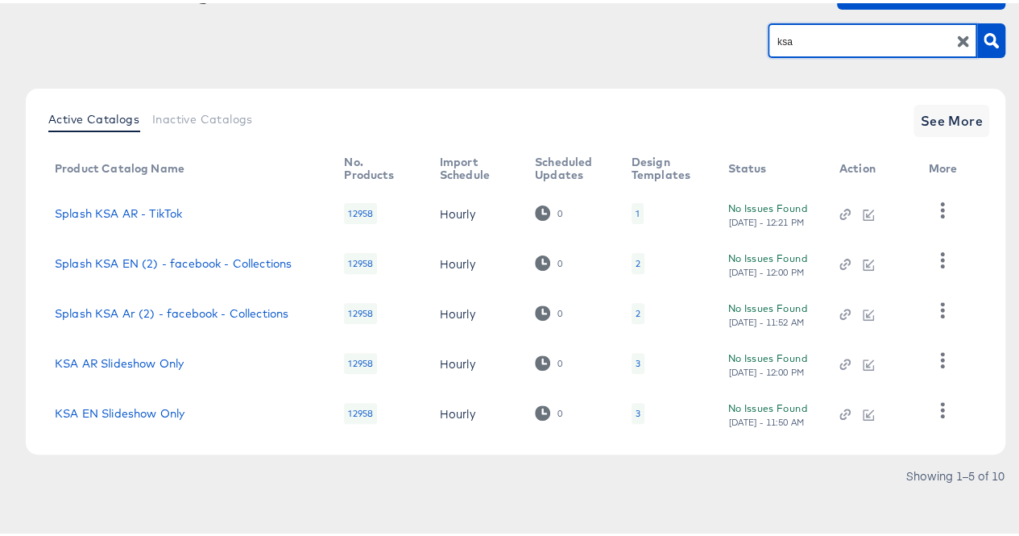
scroll to position [124, 0]
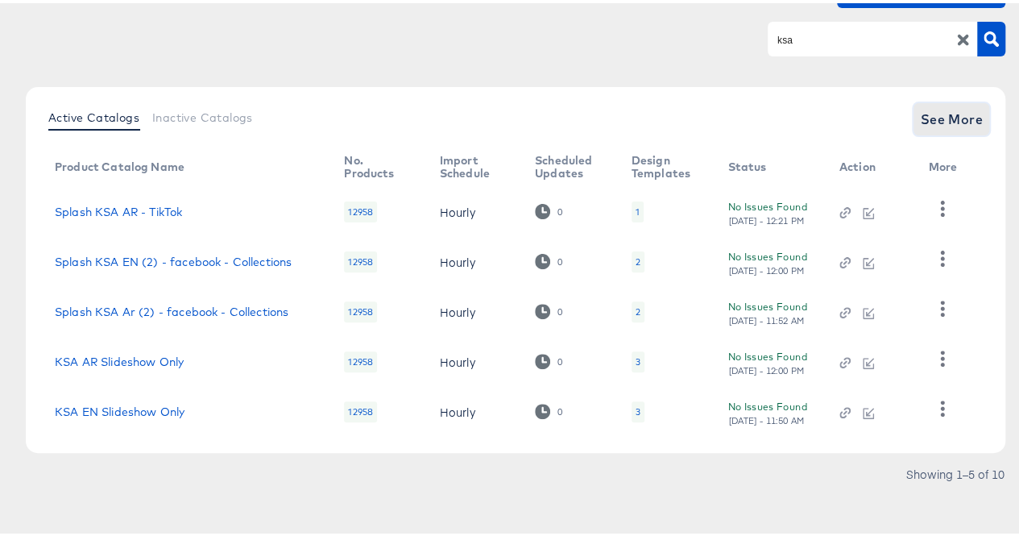
click at [936, 122] on span "See More" at bounding box center [951, 116] width 63 height 23
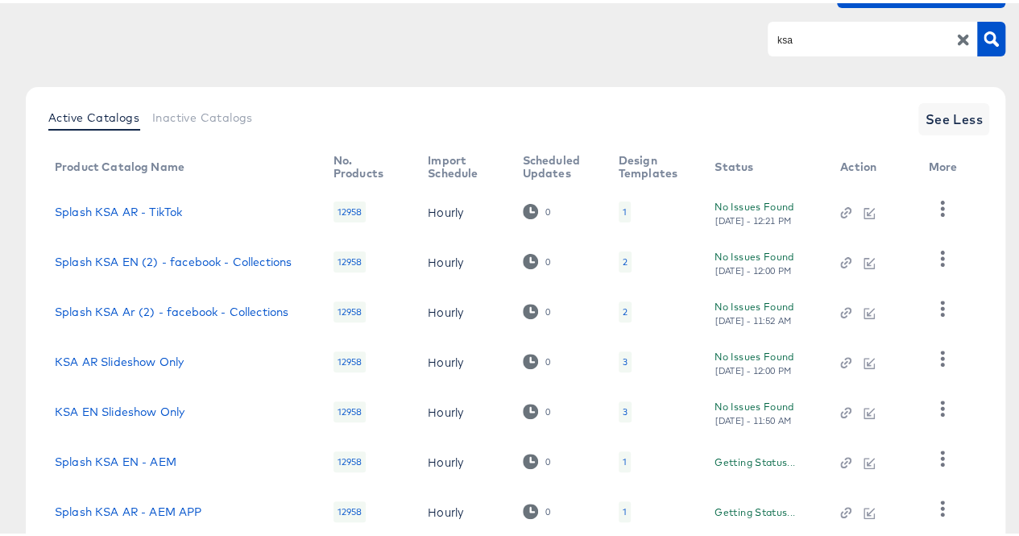
scroll to position [377, 0]
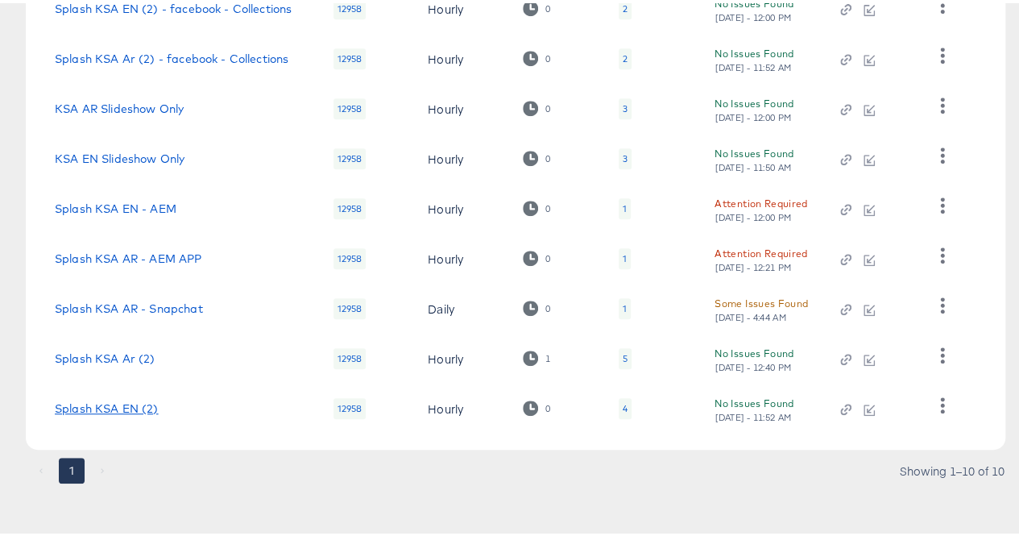
click at [110, 410] on link "Splash KSA EN (2)" at bounding box center [107, 405] width 104 height 13
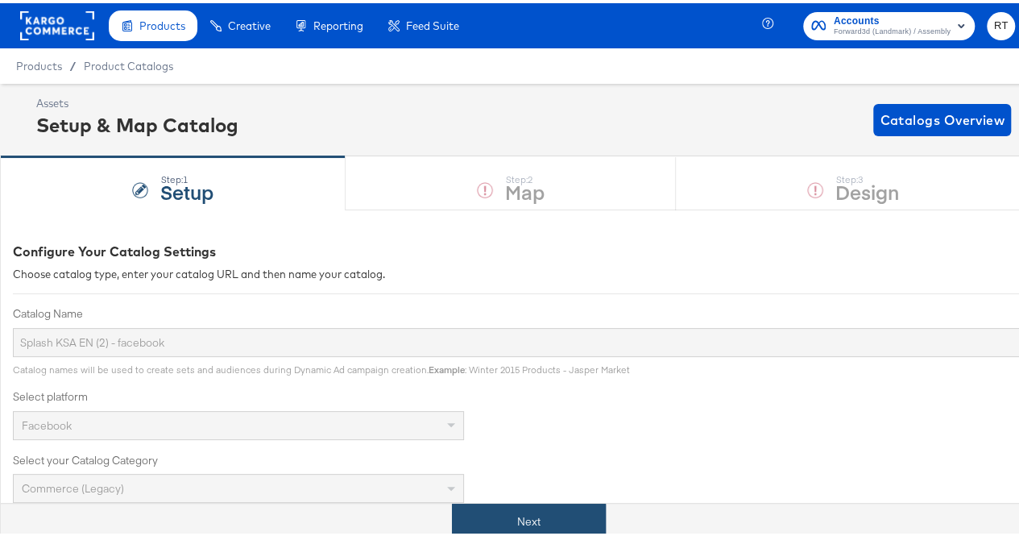
click at [500, 505] on button "Next" at bounding box center [529, 518] width 154 height 36
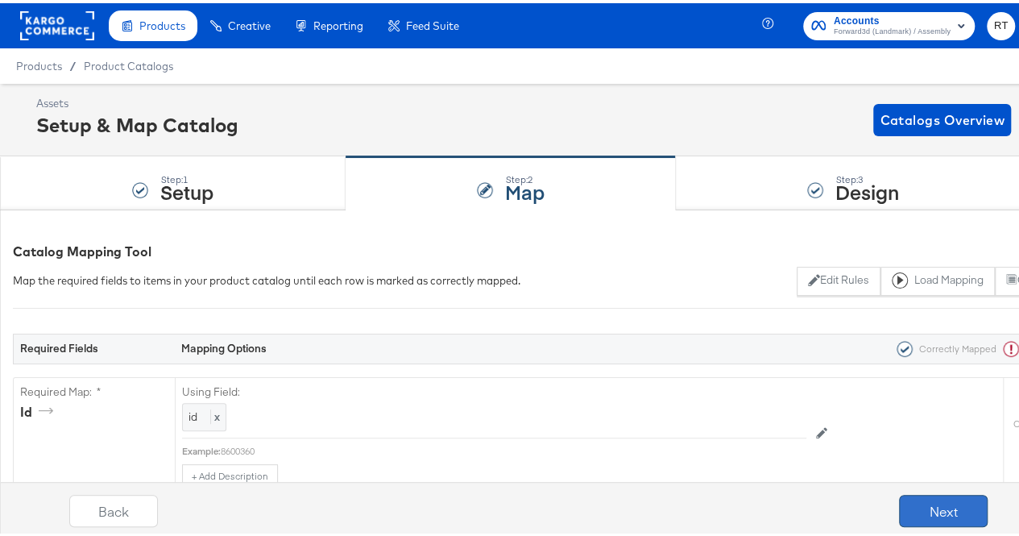
click at [919, 515] on button "Next" at bounding box center [943, 508] width 89 height 32
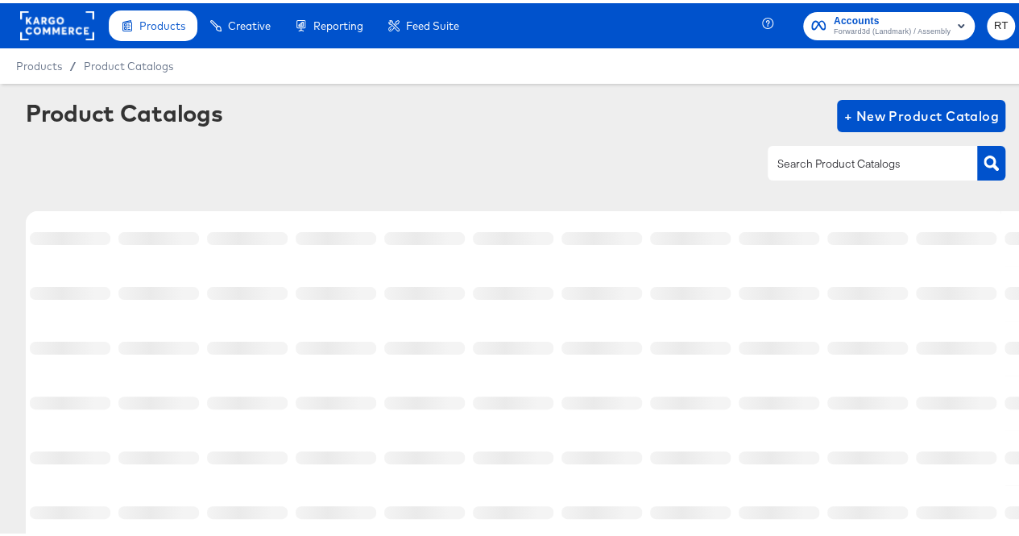
scroll to position [114, 0]
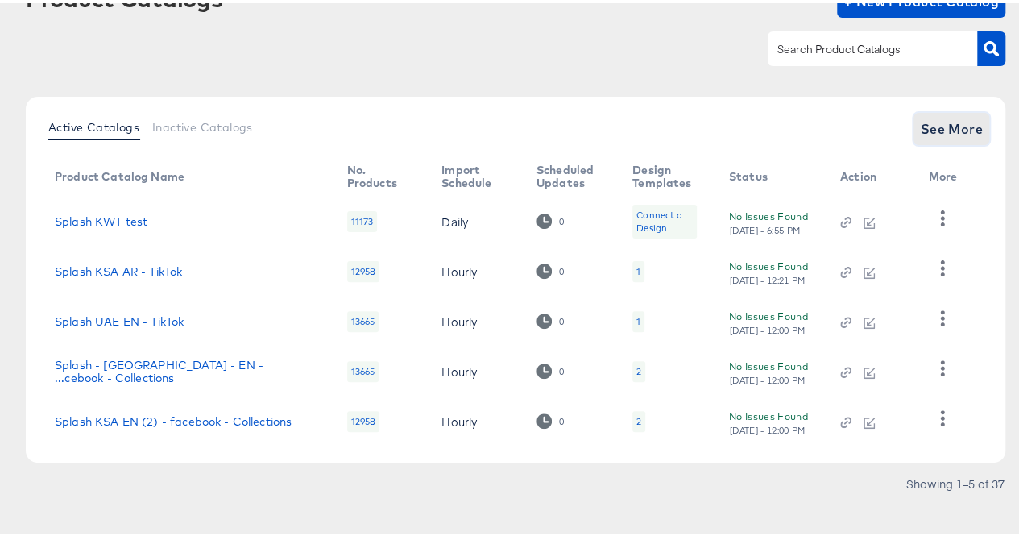
click at [925, 137] on button "See More" at bounding box center [952, 126] width 76 height 32
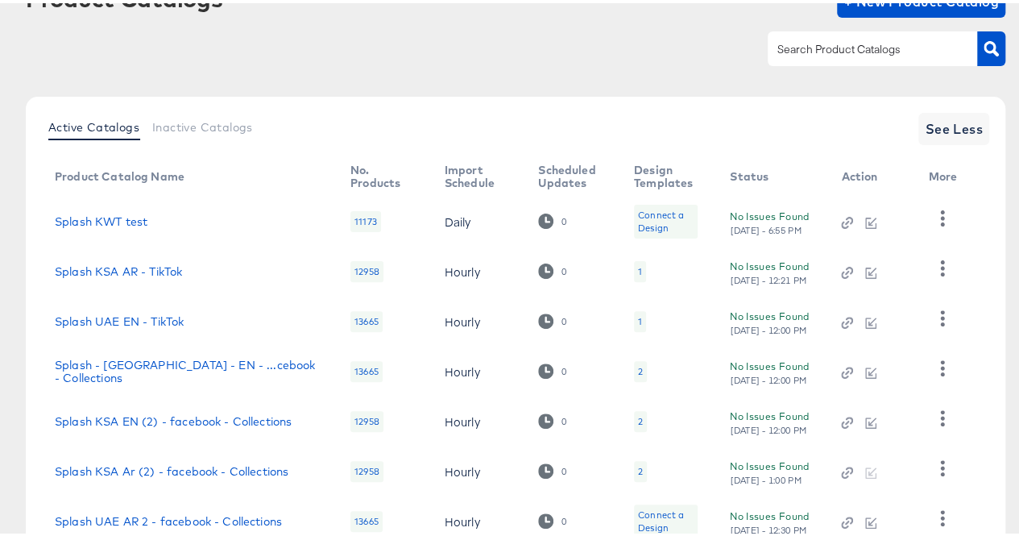
click at [828, 59] on div at bounding box center [873, 45] width 210 height 34
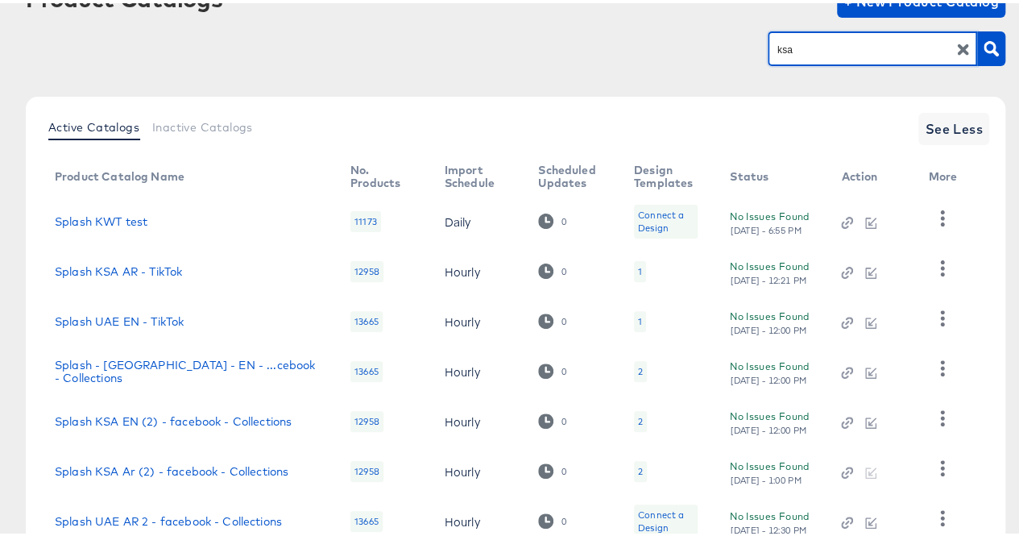
type input "ksa"
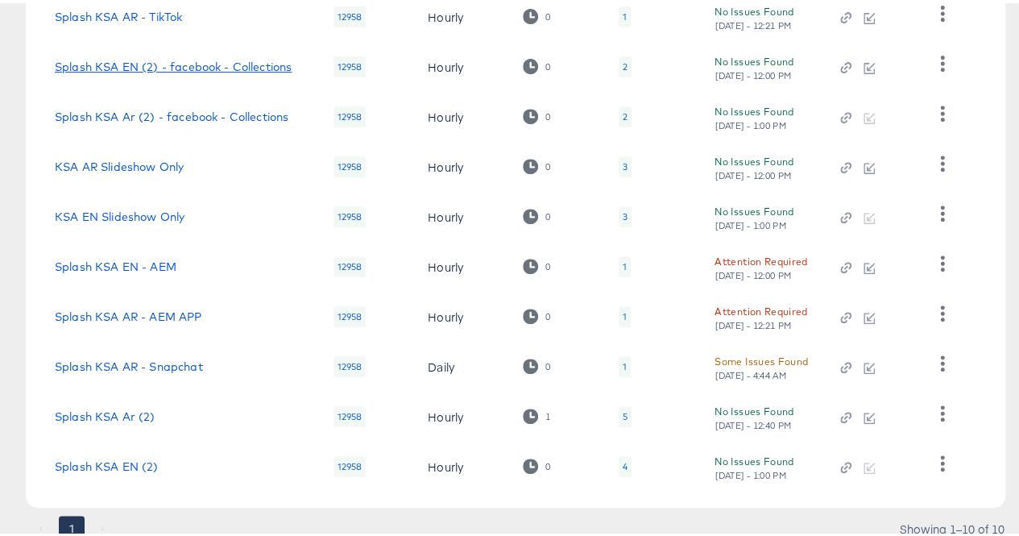
scroll to position [264, 0]
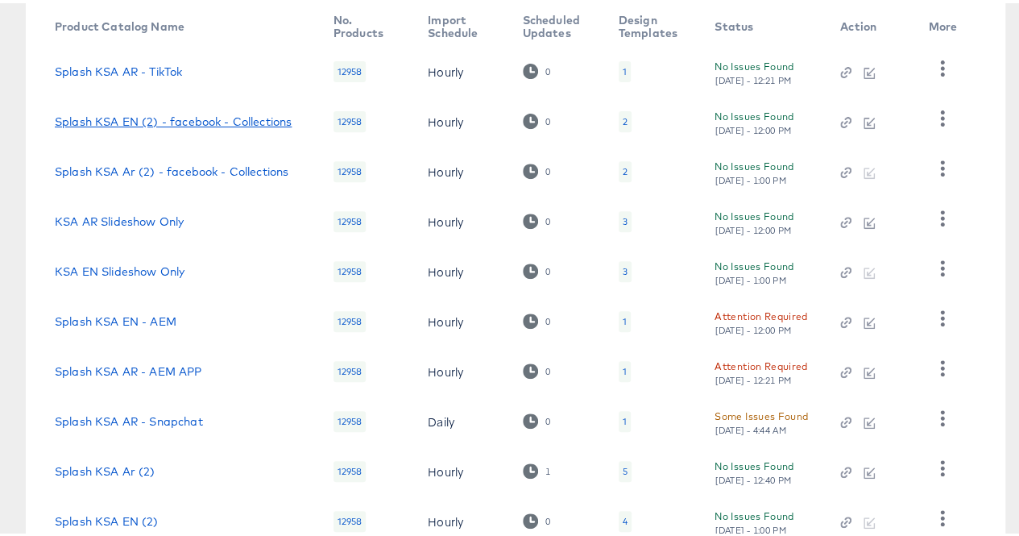
click at [98, 122] on link "Splash KSA EN (2) - facebook - Collections" at bounding box center [173, 118] width 237 height 13
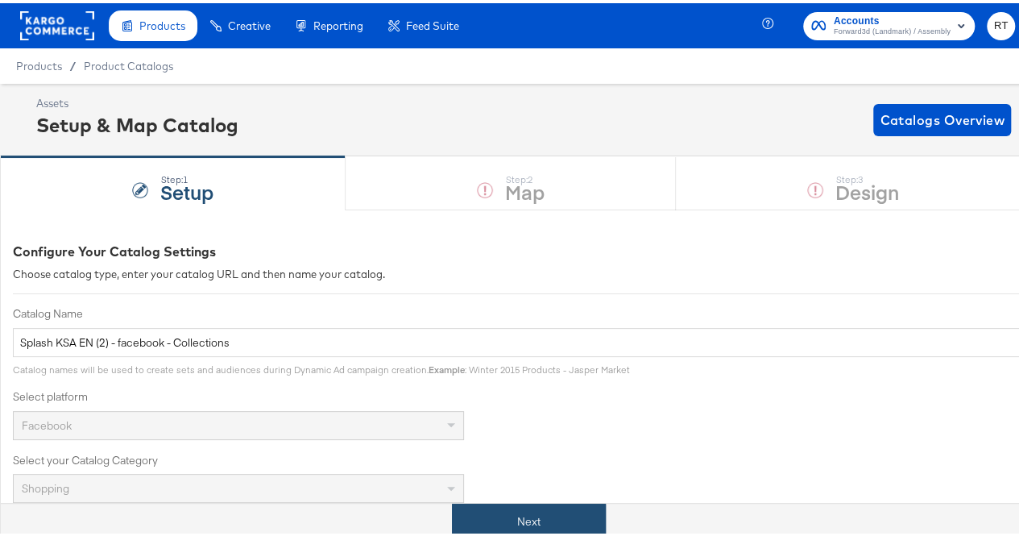
click at [529, 529] on button "Next" at bounding box center [529, 518] width 154 height 36
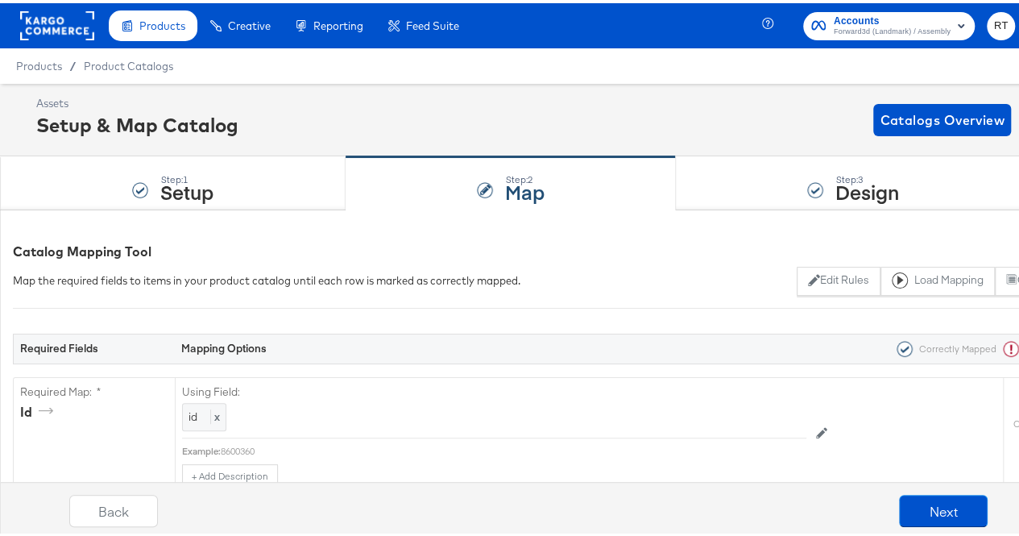
click at [760, 193] on div "Step: 3 Design" at bounding box center [853, 180] width 355 height 53
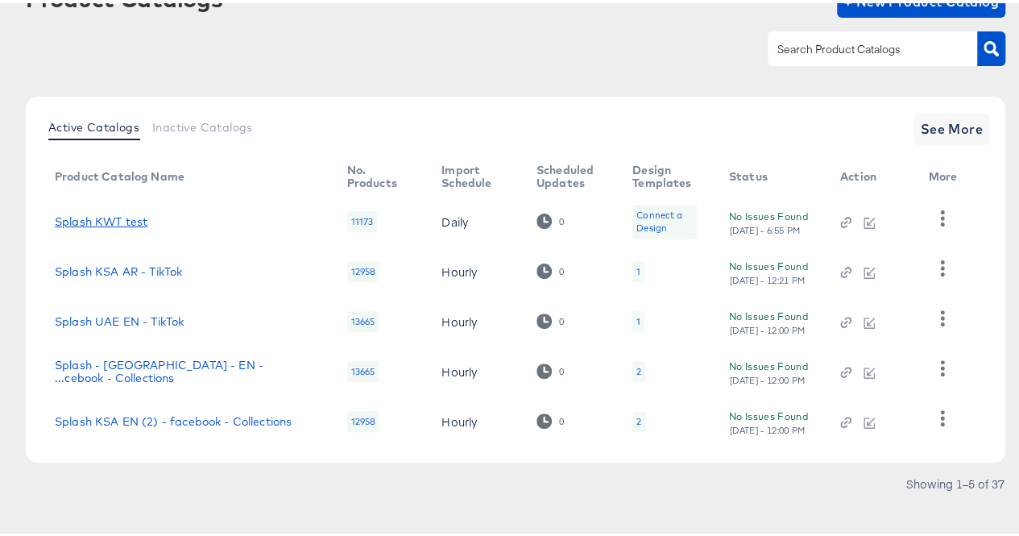
scroll to position [127, 0]
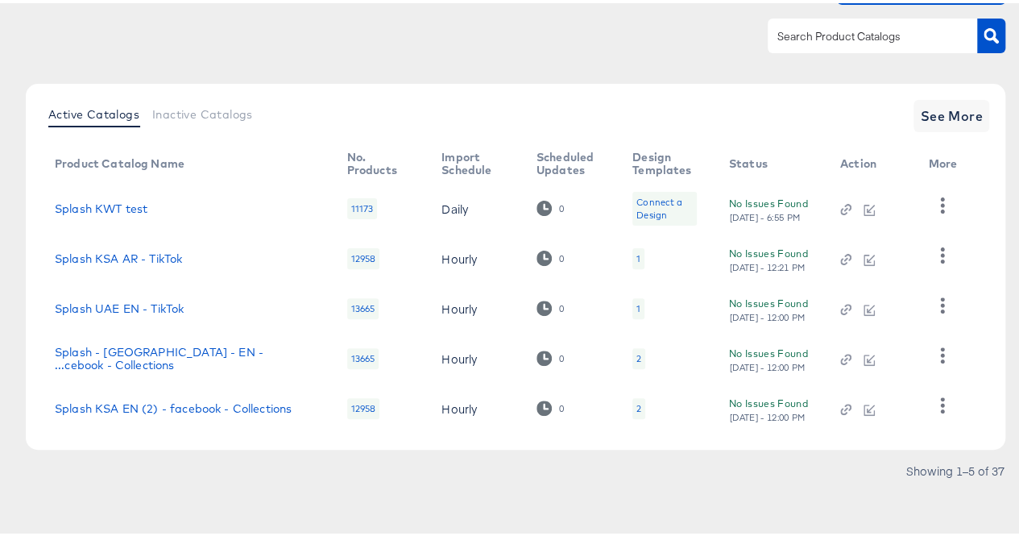
click at [806, 47] on div at bounding box center [873, 32] width 210 height 34
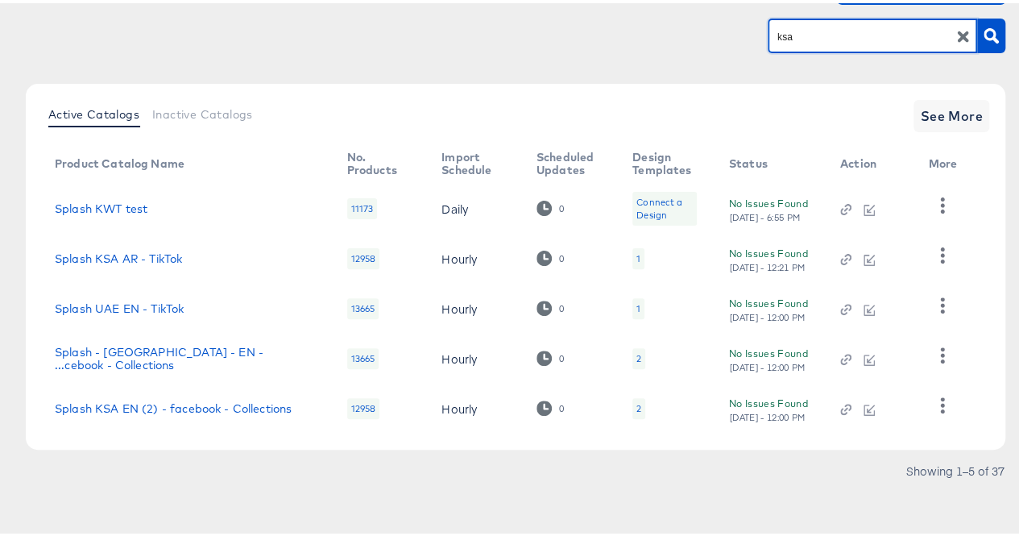
type input "ksa"
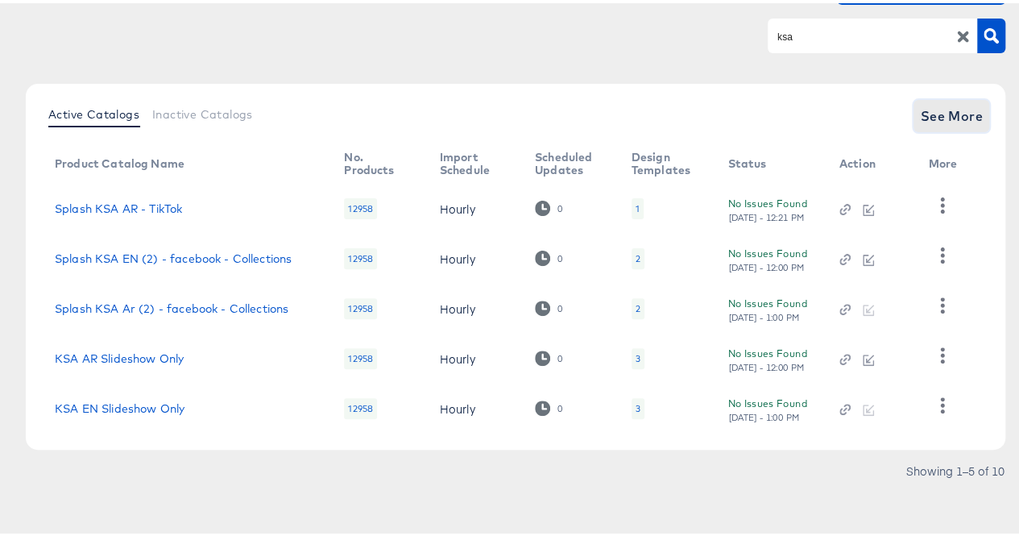
click at [920, 111] on span "See More" at bounding box center [951, 113] width 63 height 23
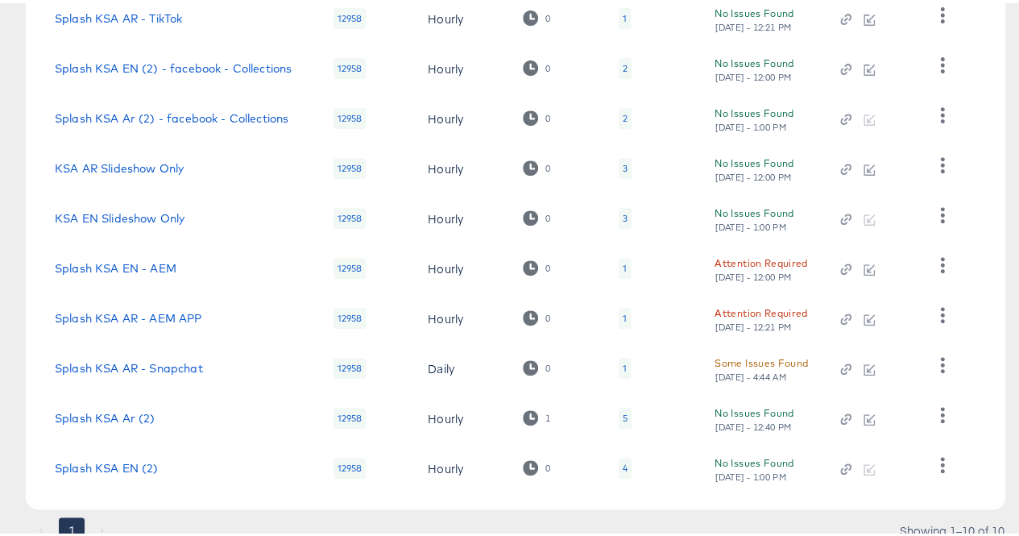
scroll to position [319, 0]
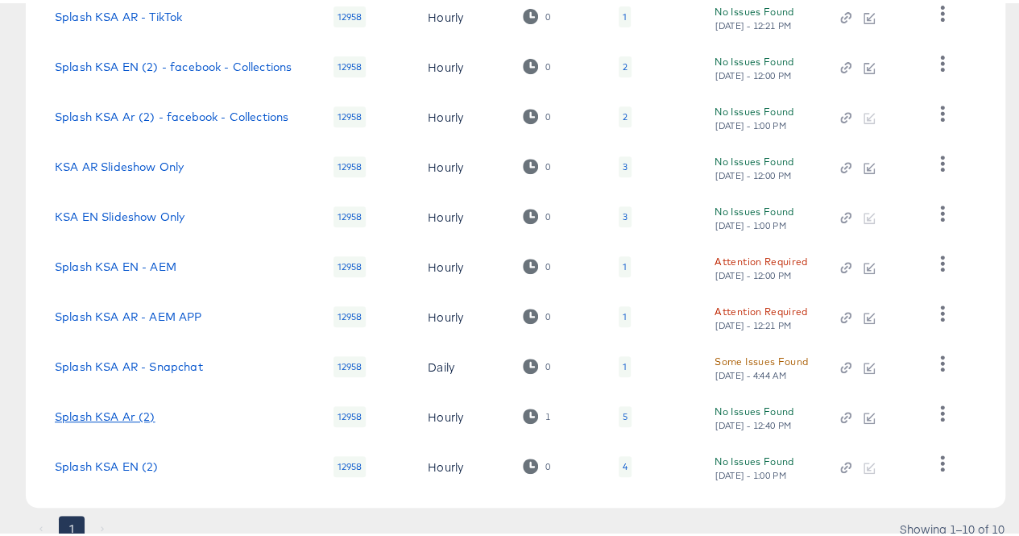
click at [107, 417] on link "Splash KSA Ar (2)" at bounding box center [105, 413] width 101 height 13
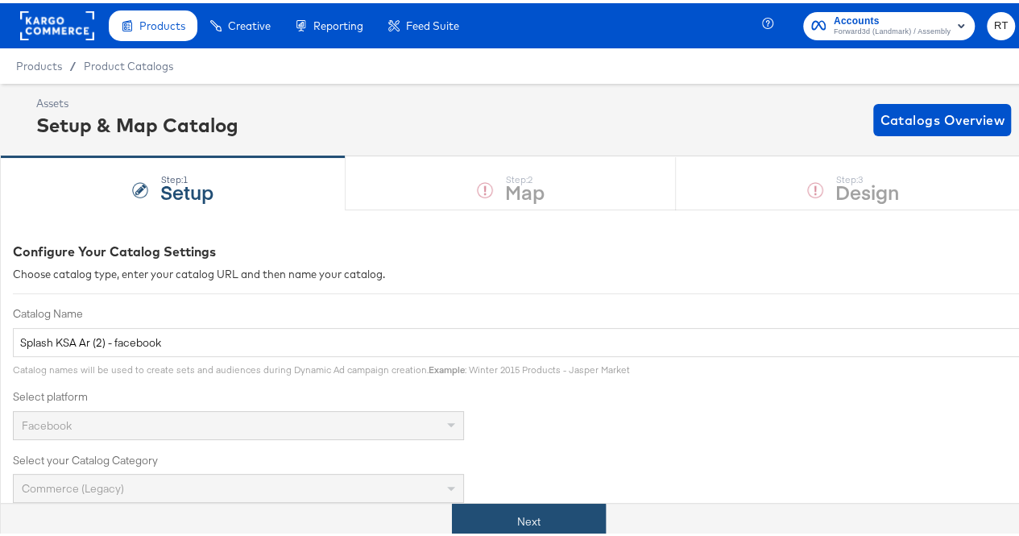
click at [498, 505] on button "Next" at bounding box center [529, 518] width 154 height 36
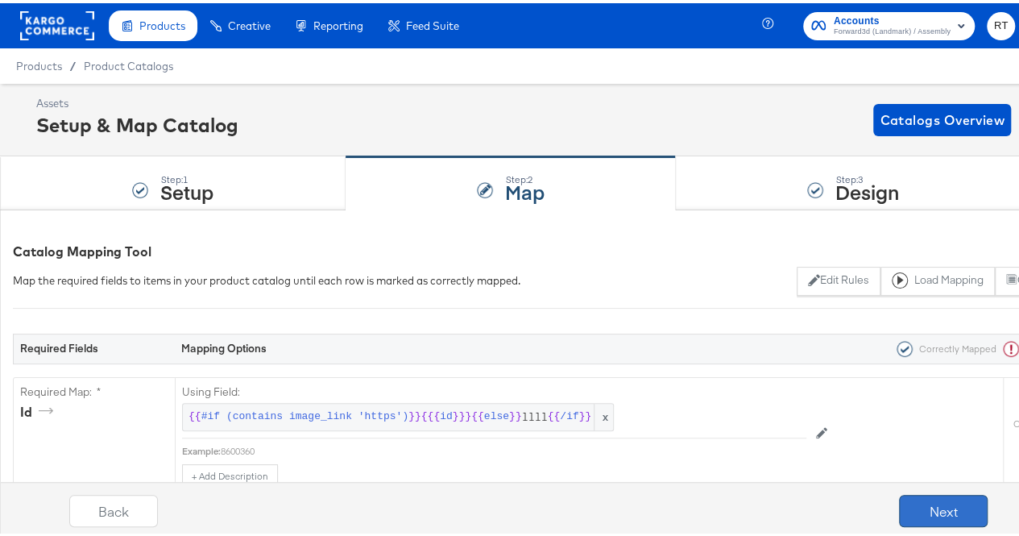
click at [899, 505] on div "Next" at bounding box center [943, 508] width 89 height 32
click at [928, 509] on button "Next" at bounding box center [943, 508] width 89 height 32
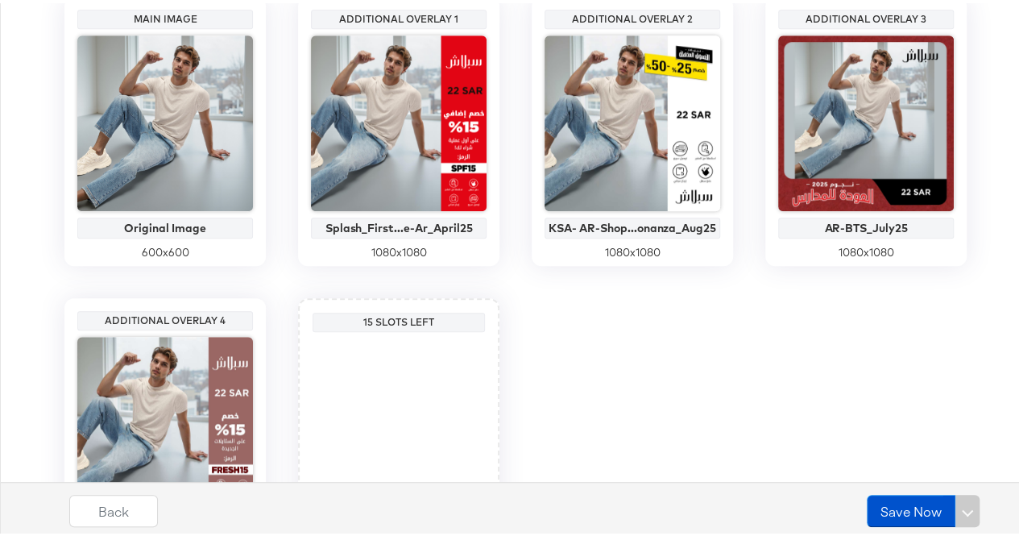
scroll to position [533, 0]
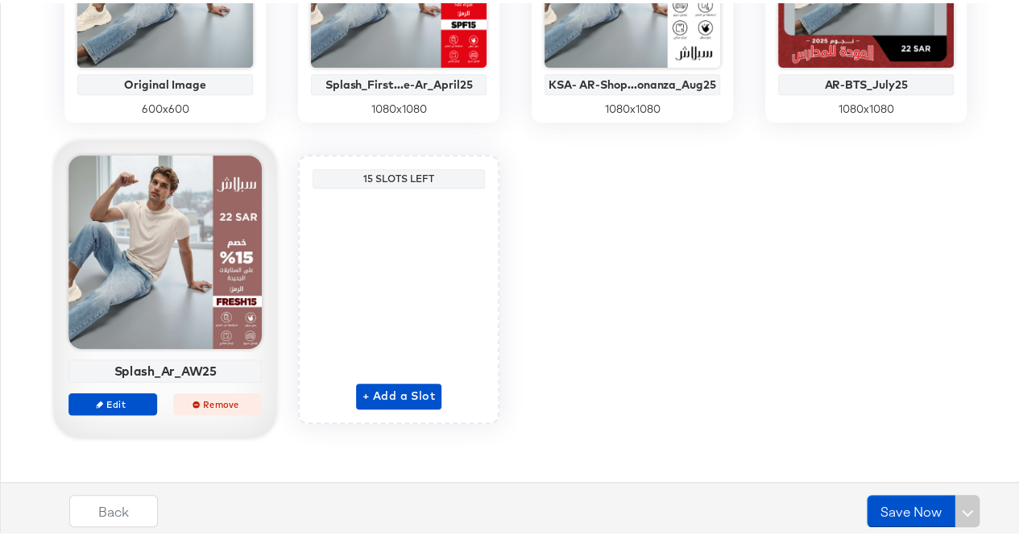
click at [197, 404] on span "Remove" at bounding box center [218, 400] width 74 height 12
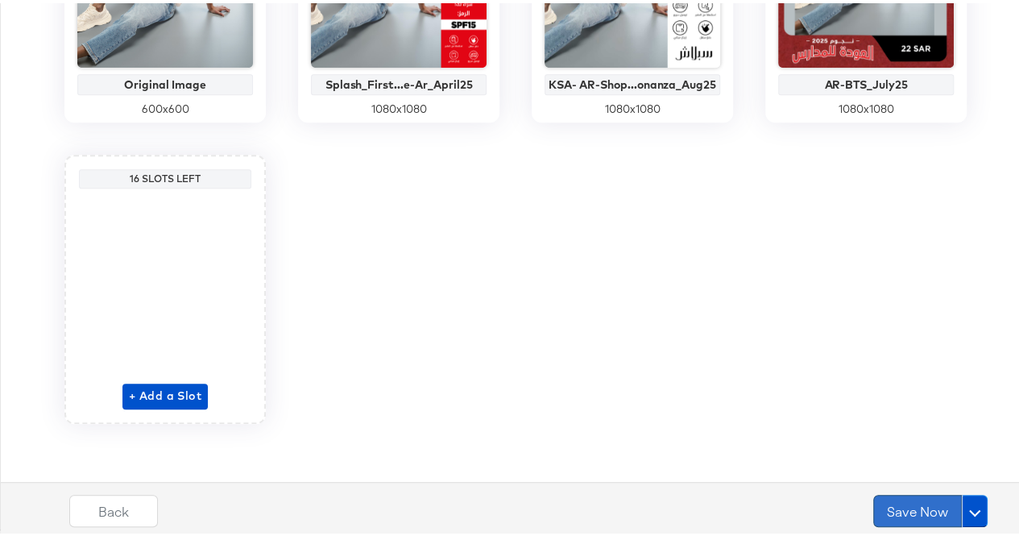
click at [891, 507] on button "Save Now" at bounding box center [918, 508] width 89 height 32
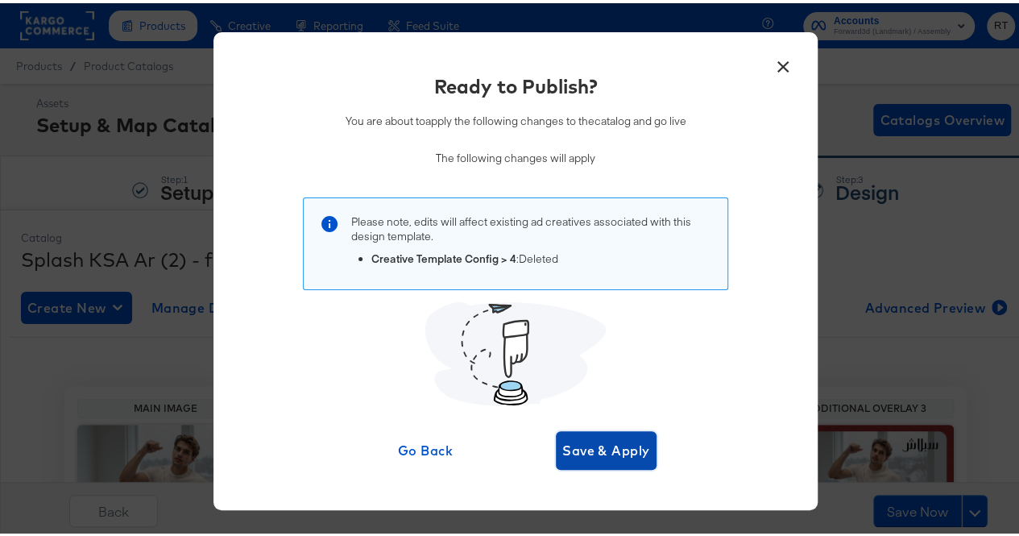
click at [621, 444] on span "Save & Apply" at bounding box center [607, 447] width 88 height 23
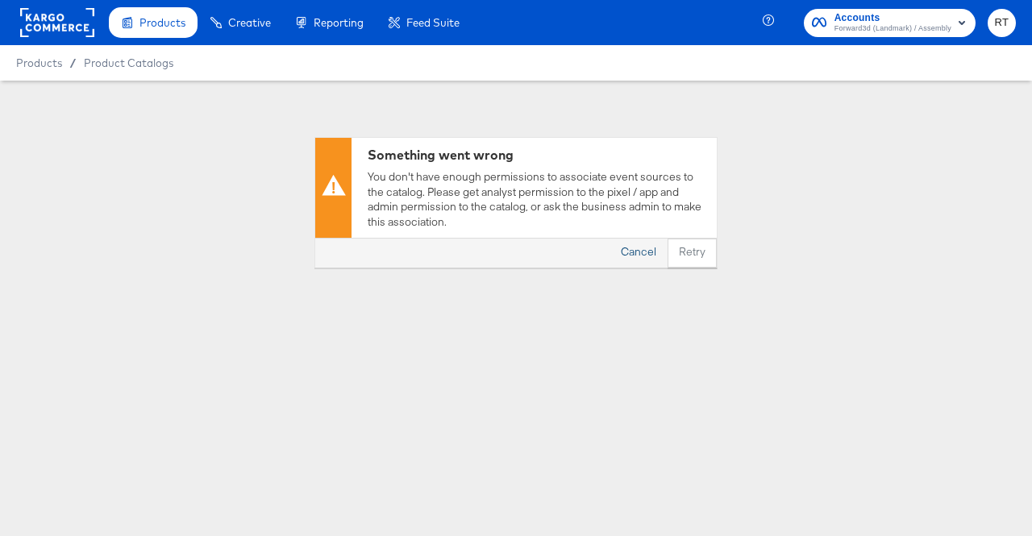
click at [635, 252] on button "Cancel" at bounding box center [638, 253] width 58 height 29
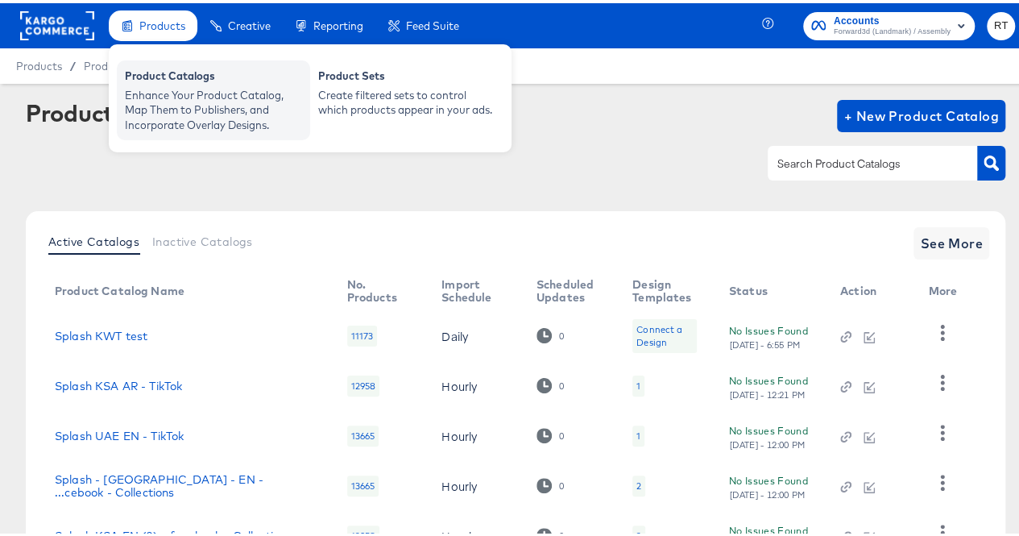
click at [172, 98] on div "Enhance Your Product Catalog, Map Them to Publishers, and Incorporate Overlay D…" at bounding box center [213, 107] width 177 height 45
click at [160, 75] on div "Product Catalogs" at bounding box center [213, 74] width 177 height 19
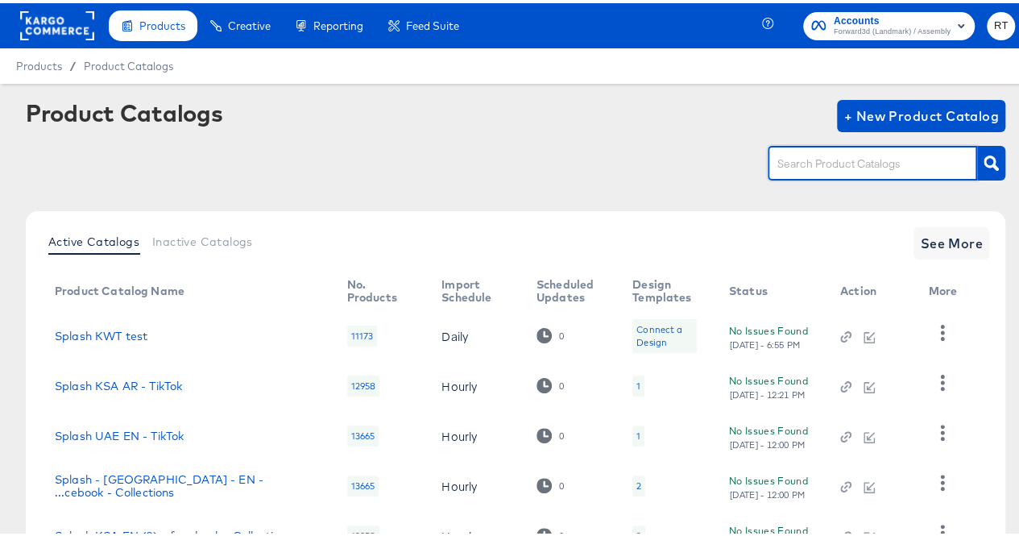
click at [870, 159] on input "text" at bounding box center [860, 161] width 172 height 19
type input "kwt"
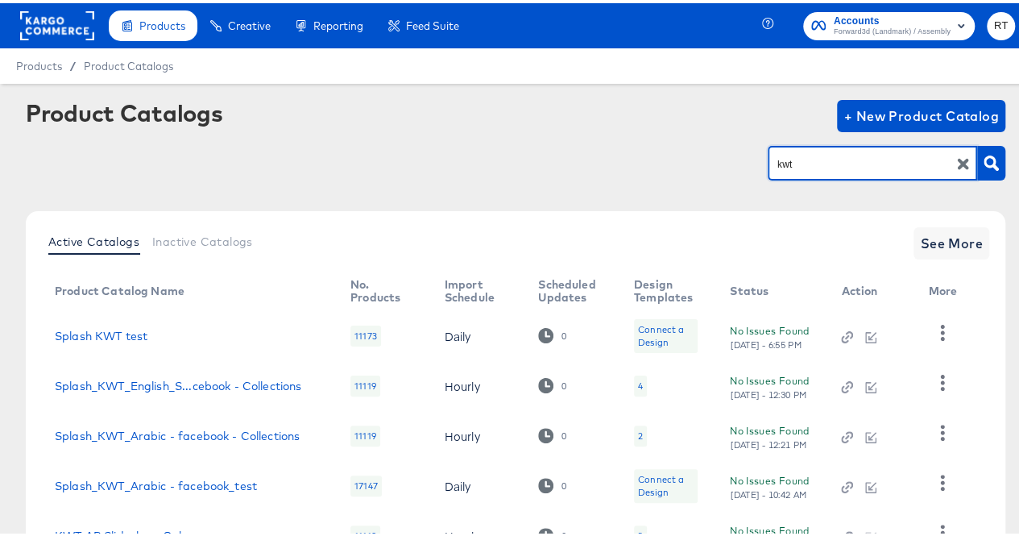
scroll to position [127, 0]
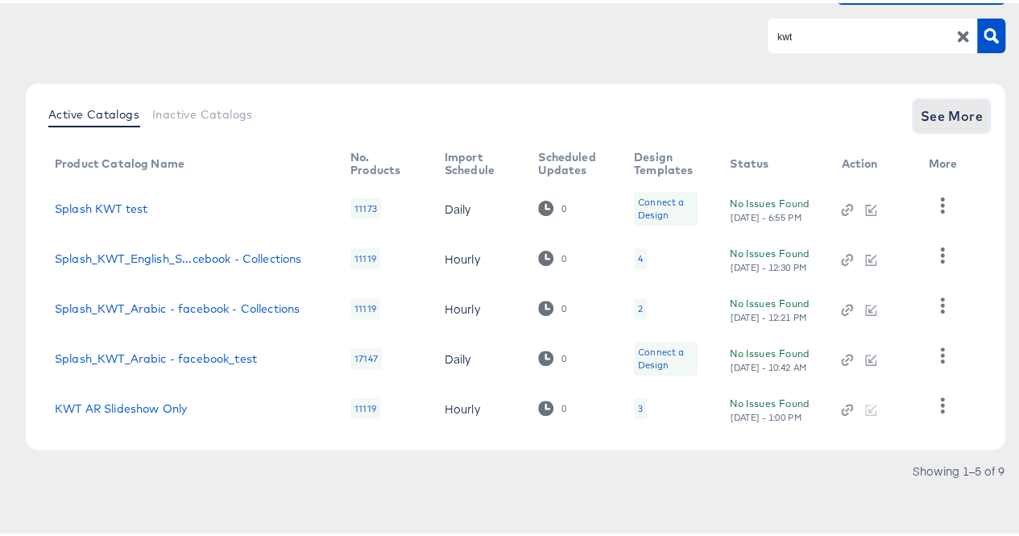
click at [920, 119] on span "See More" at bounding box center [951, 113] width 63 height 23
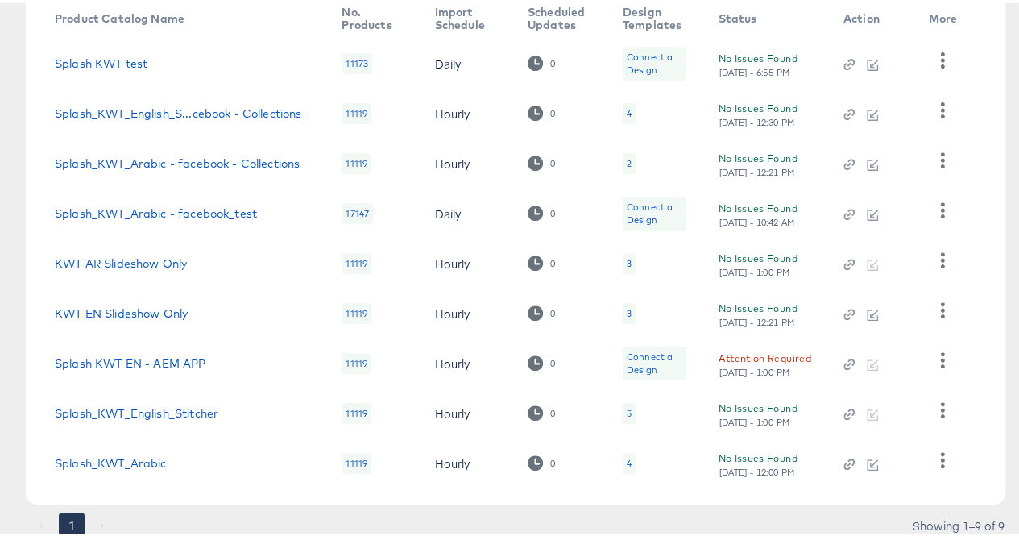
scroll to position [327, 0]
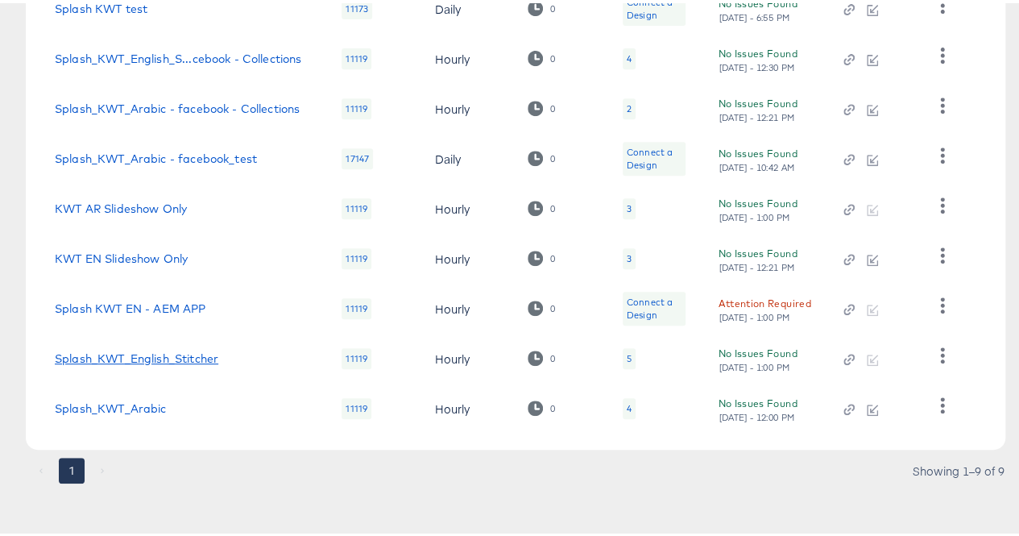
click at [161, 358] on link "Splash_KWT_English_Stitcher" at bounding box center [137, 355] width 164 height 13
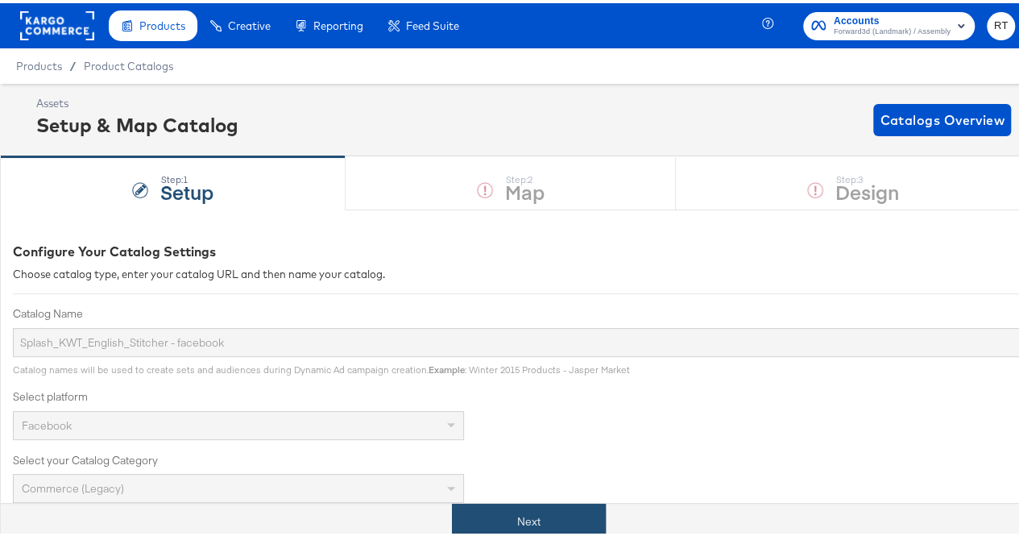
click at [521, 505] on button "Next" at bounding box center [529, 518] width 154 height 36
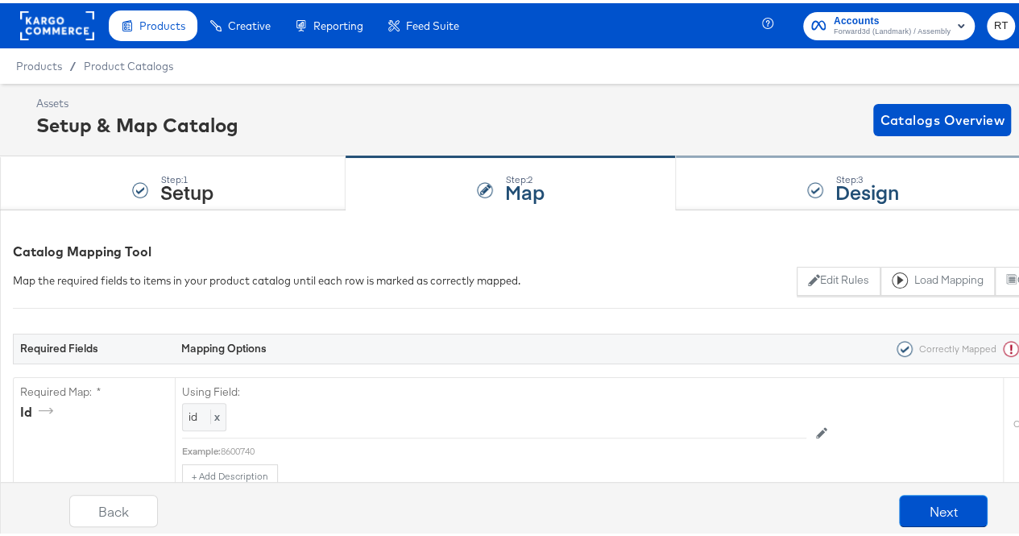
click at [723, 193] on div "Step: 3 Design" at bounding box center [853, 180] width 355 height 53
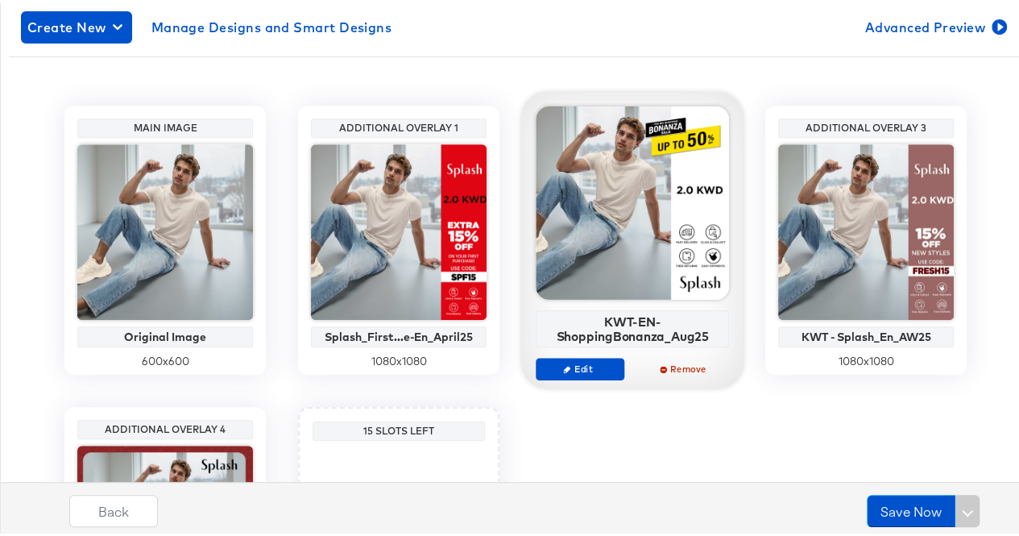
scroll to position [358, 0]
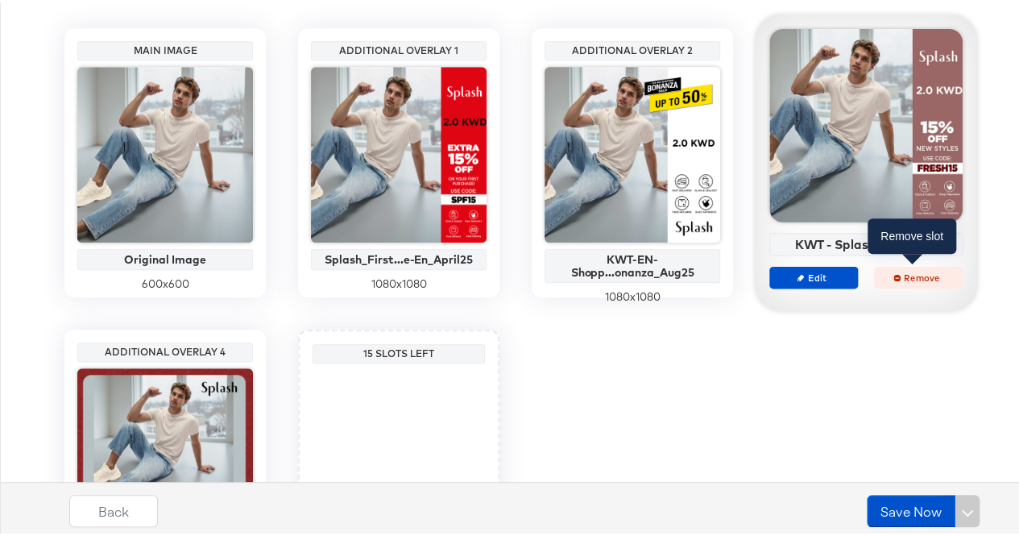
click at [916, 272] on span "Remove" at bounding box center [919, 274] width 74 height 12
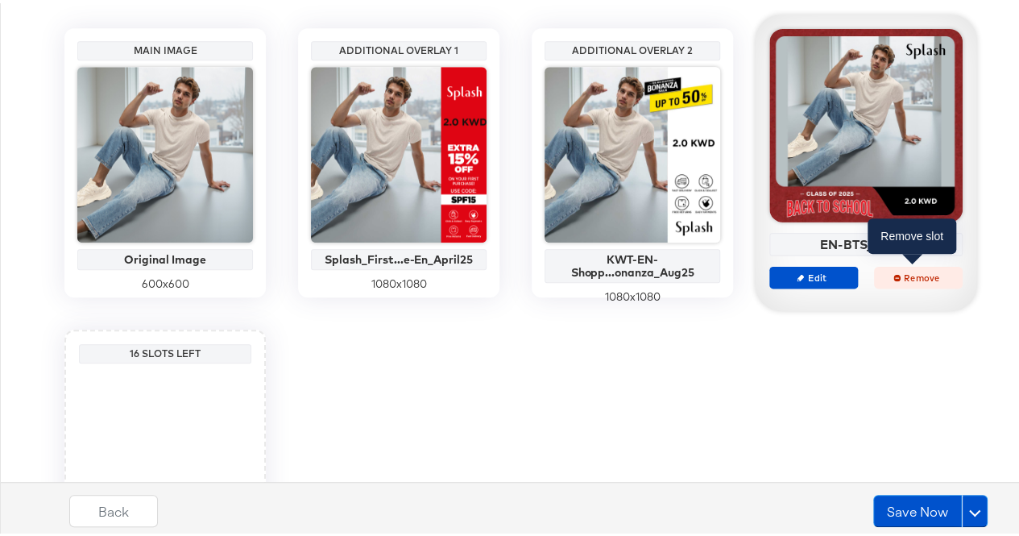
click at [900, 275] on span "Remove" at bounding box center [919, 274] width 74 height 12
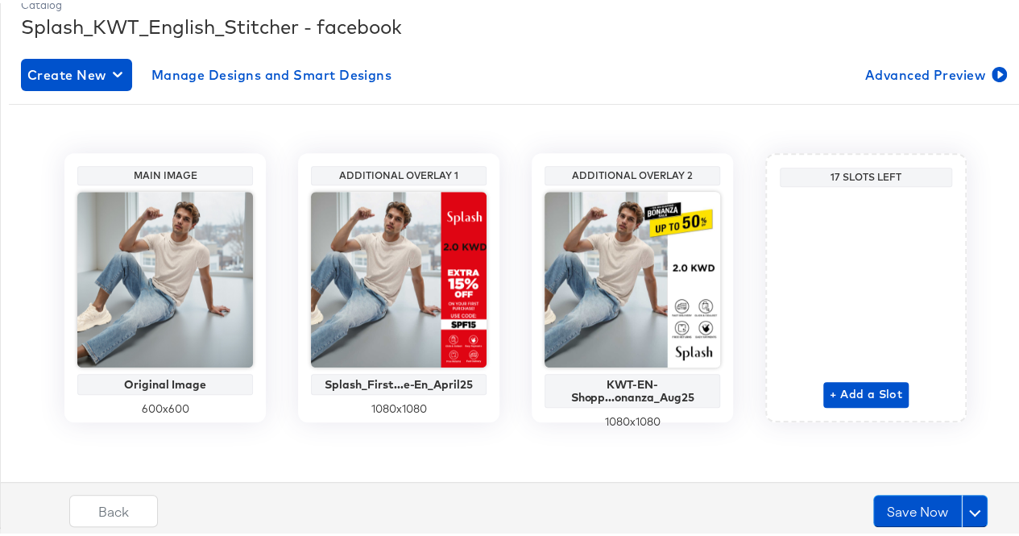
scroll to position [231, 0]
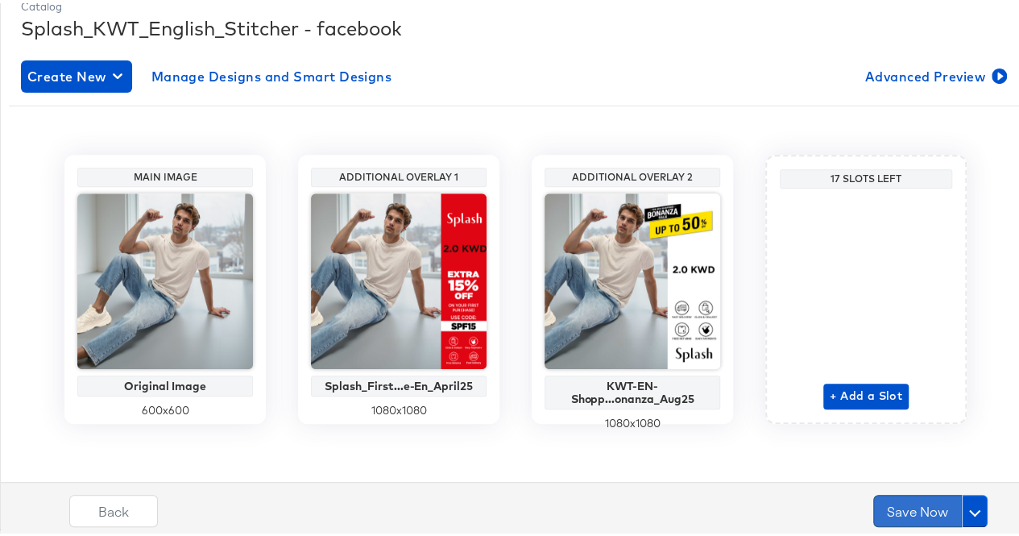
click at [887, 513] on button "Save Now" at bounding box center [918, 508] width 89 height 32
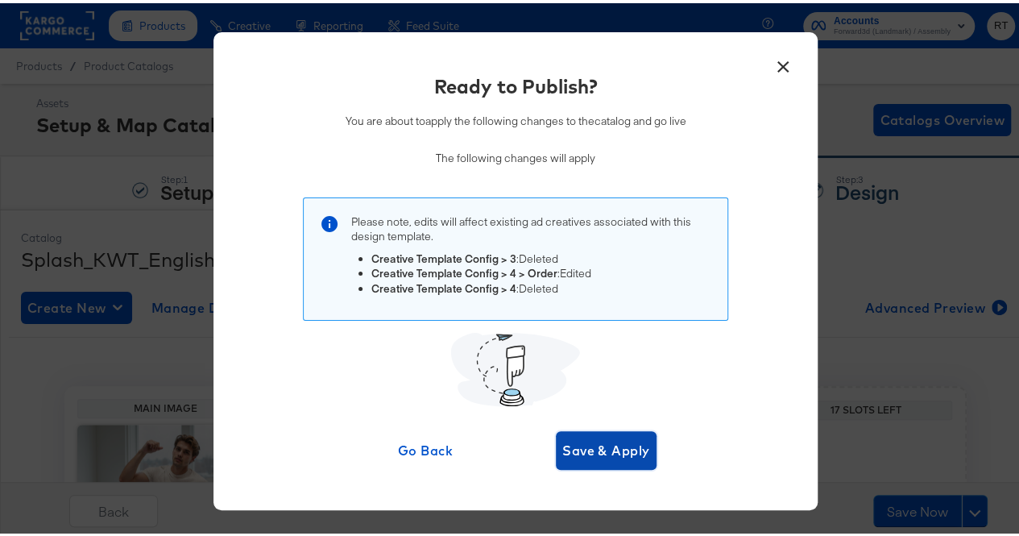
click at [584, 442] on span "Save & Apply" at bounding box center [607, 447] width 88 height 23
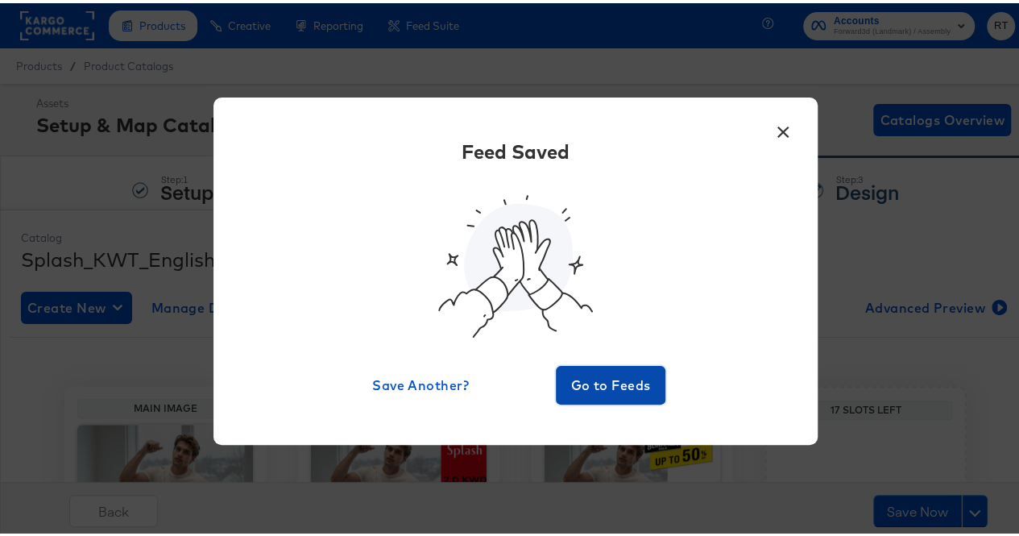
click at [572, 386] on span "Go to Feeds" at bounding box center [611, 382] width 97 height 23
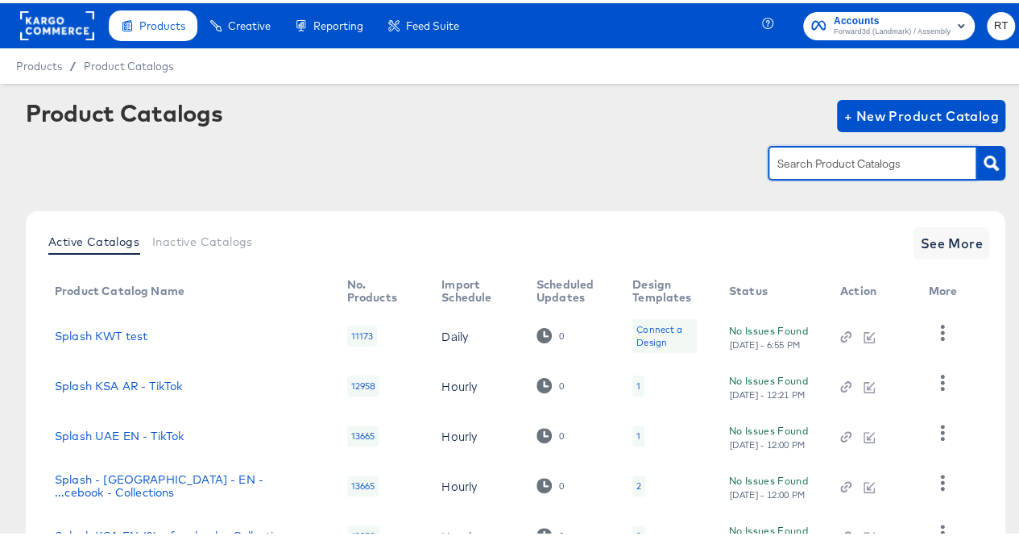
click at [841, 159] on input "text" at bounding box center [860, 161] width 172 height 19
type input "kwt"
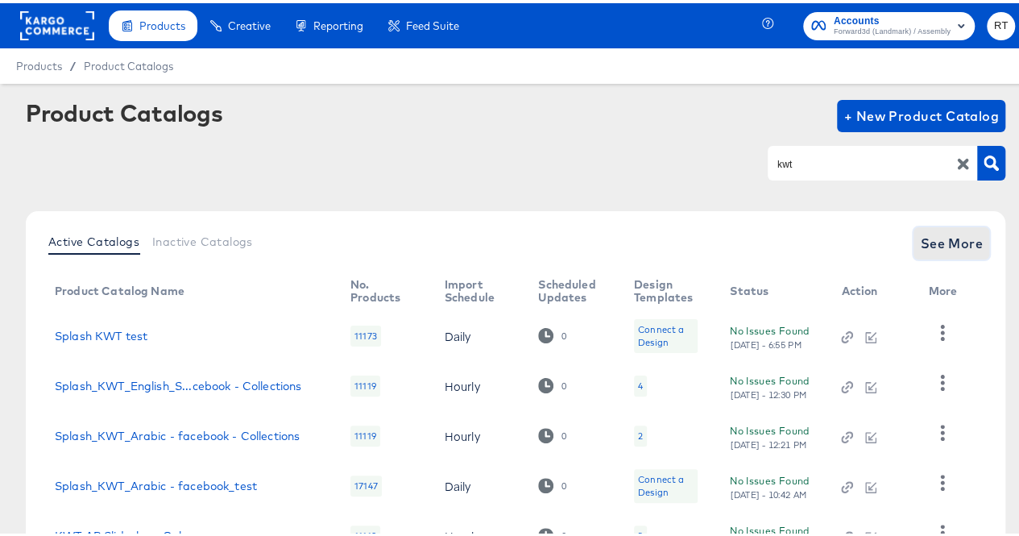
click at [930, 239] on span "See More" at bounding box center [951, 240] width 63 height 23
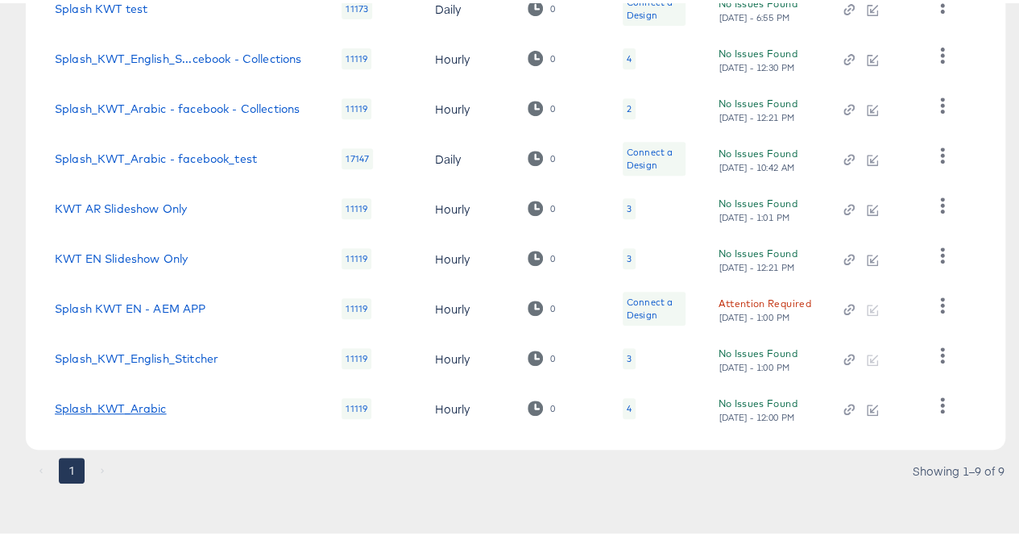
click at [127, 402] on link "Splash_KWT_Arabic" at bounding box center [111, 405] width 112 height 13
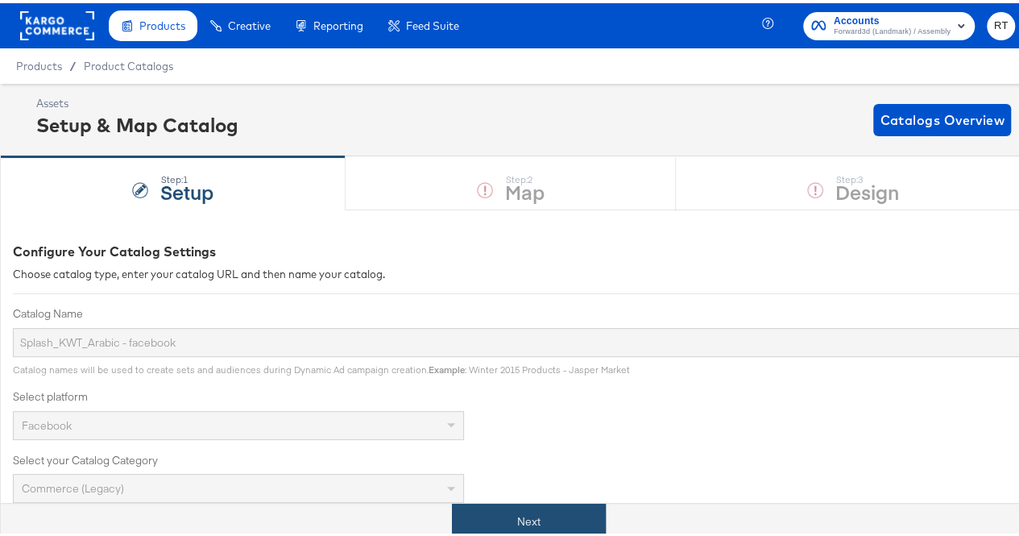
click at [551, 511] on button "Next" at bounding box center [529, 518] width 154 height 36
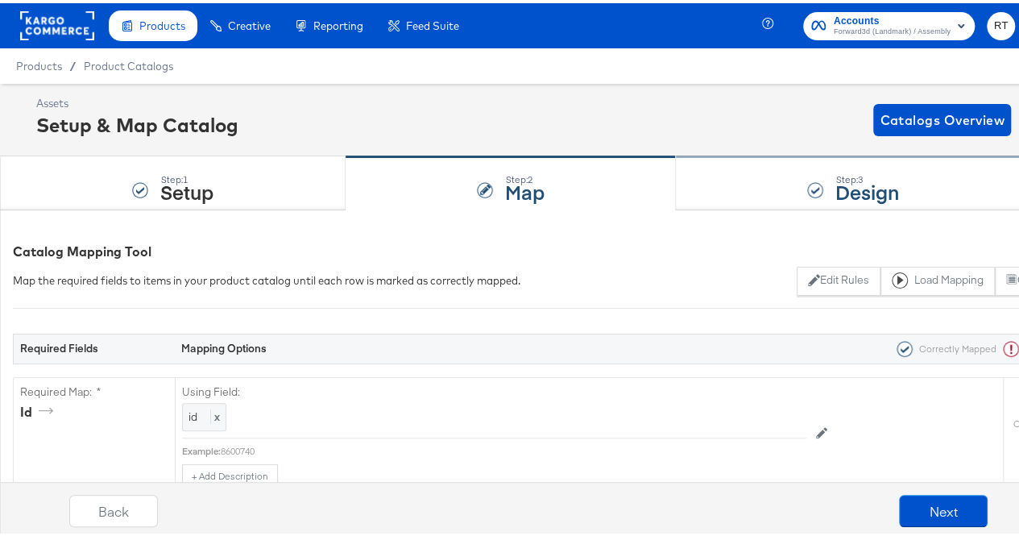
click at [746, 170] on div "Step: 3 Design" at bounding box center [853, 180] width 355 height 53
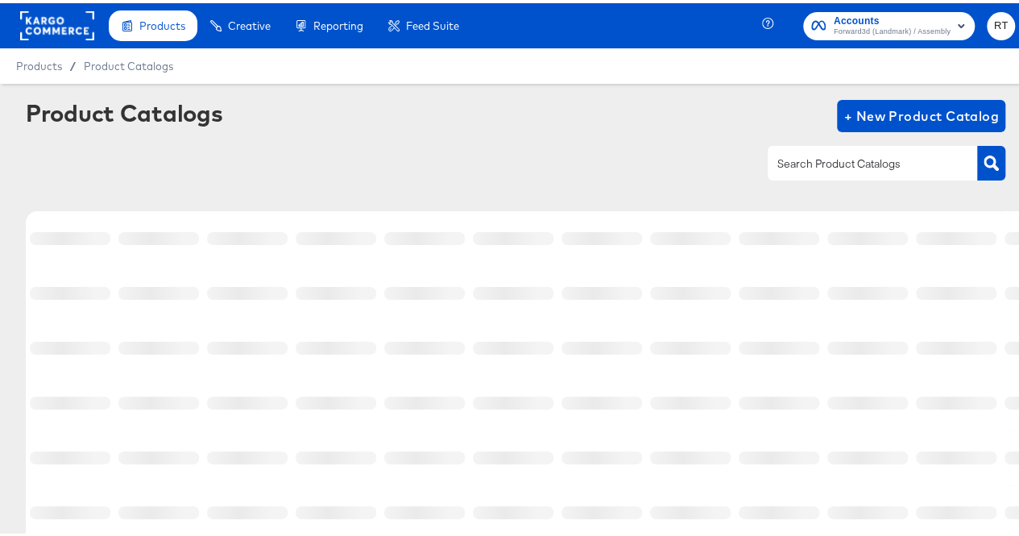
scroll to position [114, 0]
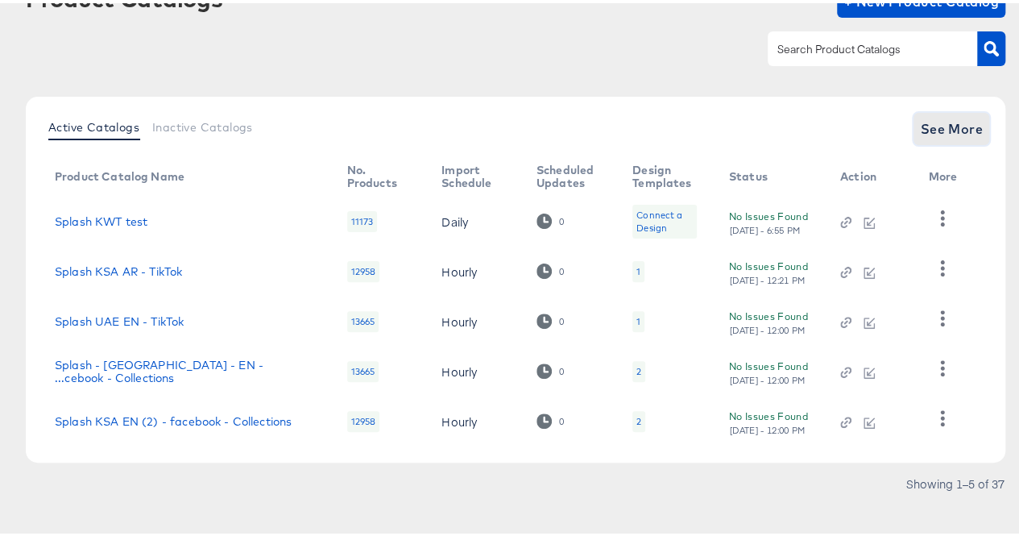
click at [920, 120] on span "See More" at bounding box center [951, 125] width 63 height 23
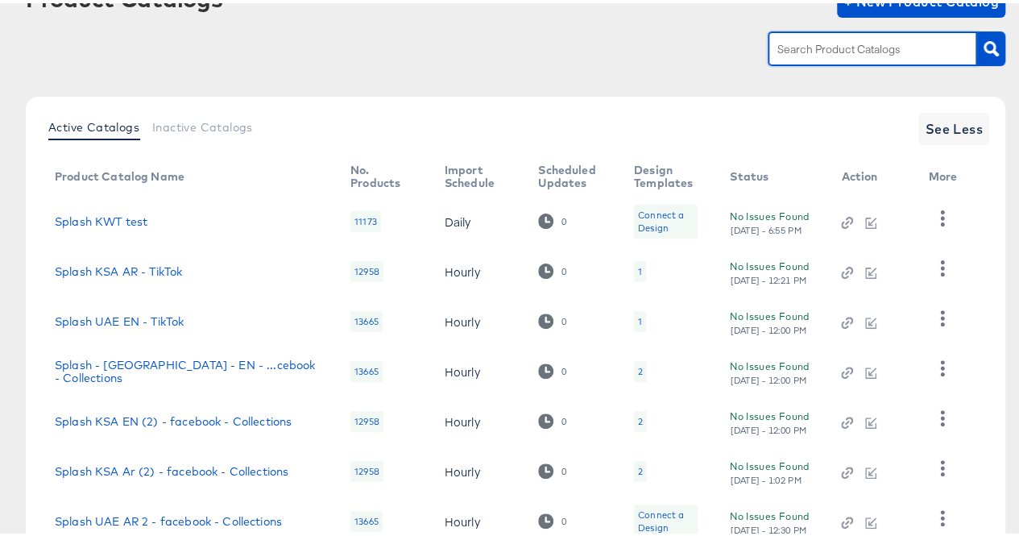
click at [841, 51] on input "text" at bounding box center [860, 46] width 172 height 19
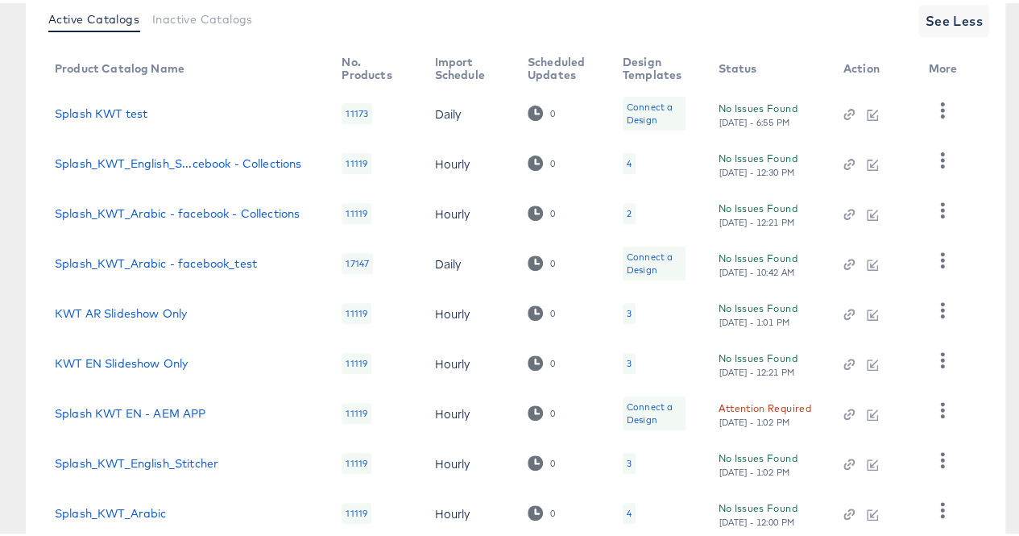
scroll to position [0, 0]
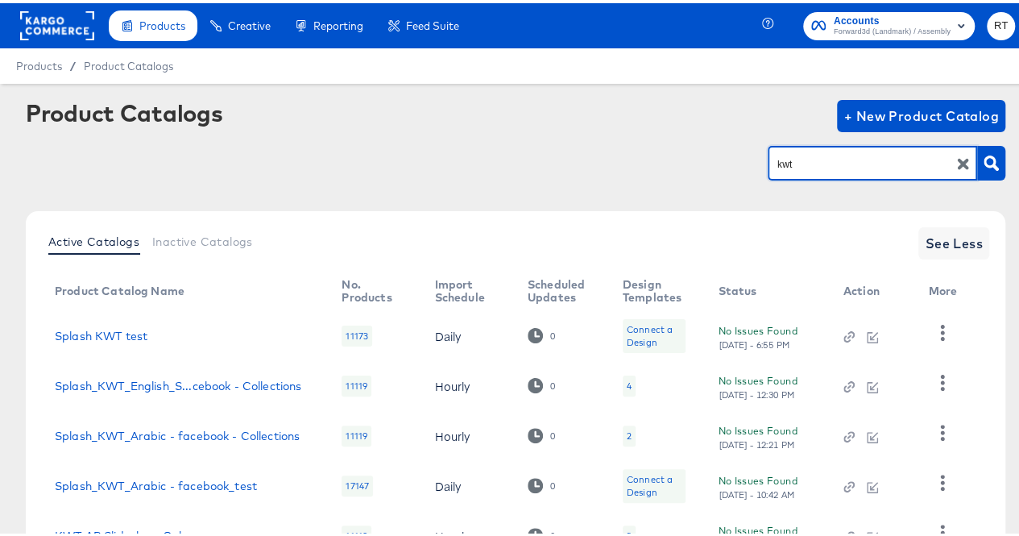
click at [798, 163] on input "kwt" at bounding box center [860, 161] width 172 height 19
type input "bah"
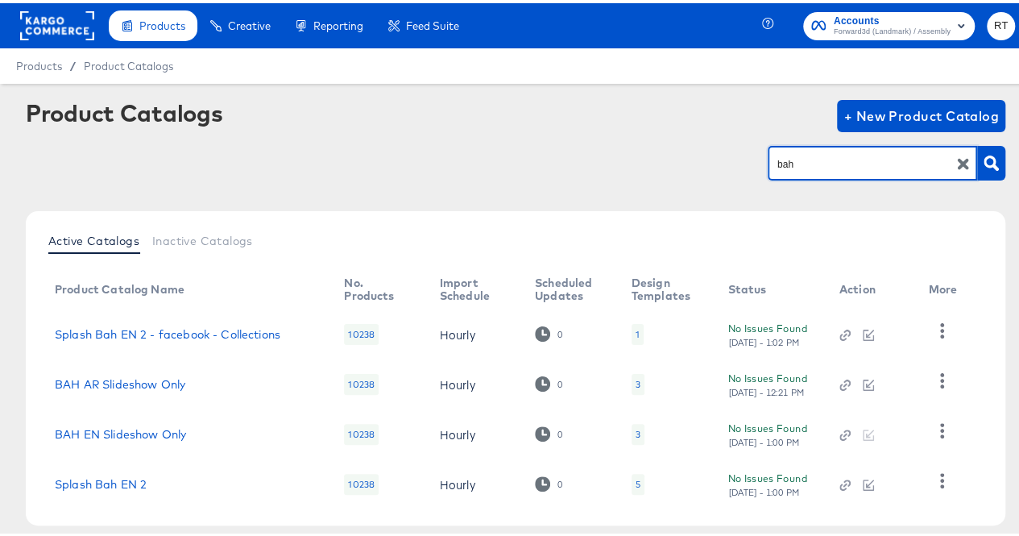
scroll to position [75, 0]
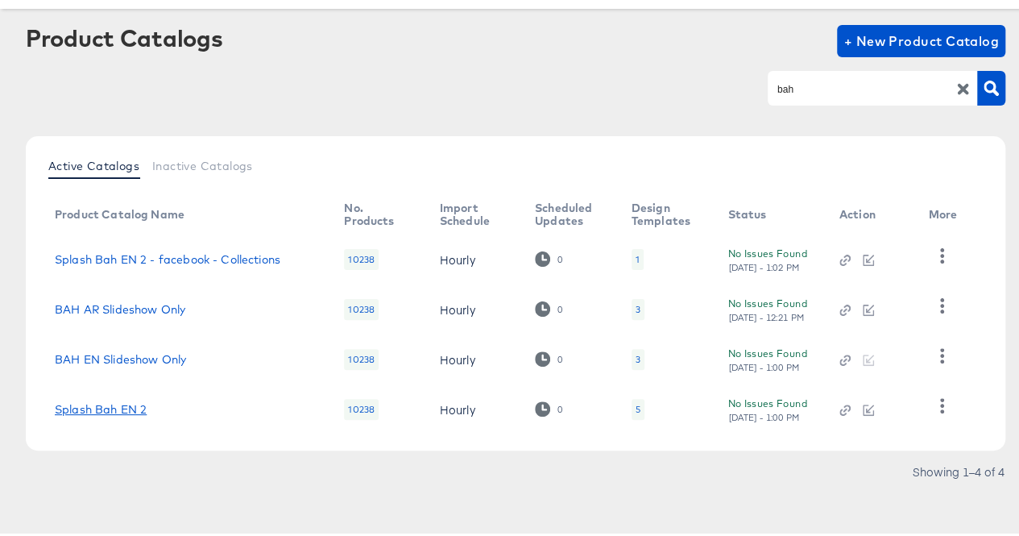
click at [114, 406] on link "Splash Bah EN 2" at bounding box center [101, 406] width 92 height 13
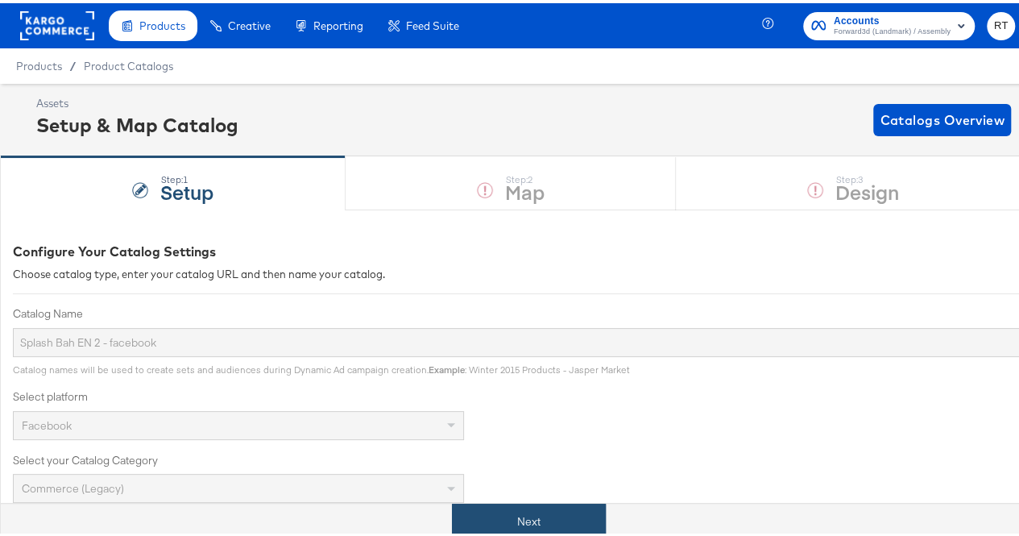
click at [512, 507] on button "Next" at bounding box center [529, 518] width 154 height 36
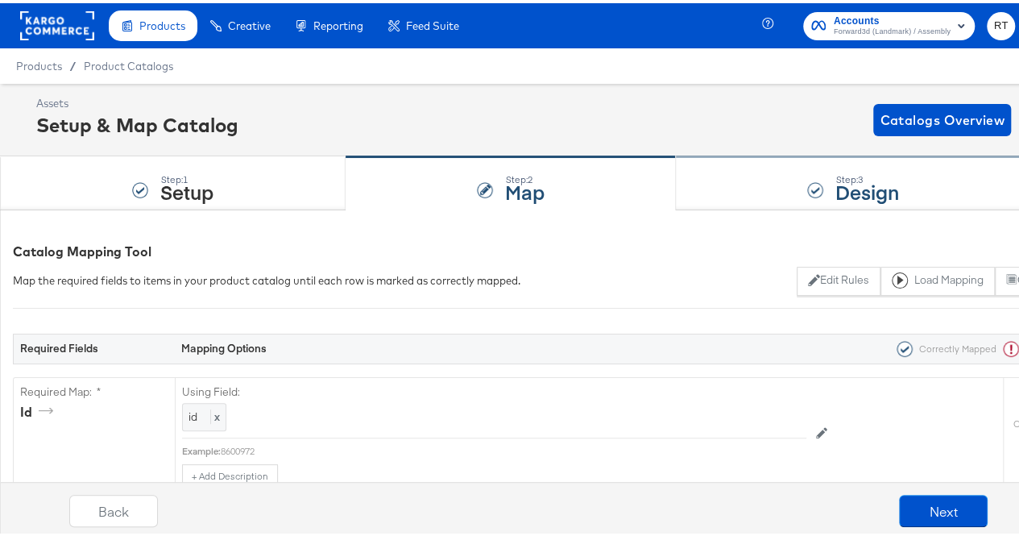
click at [793, 186] on div "Step: 3 Design" at bounding box center [853, 180] width 355 height 53
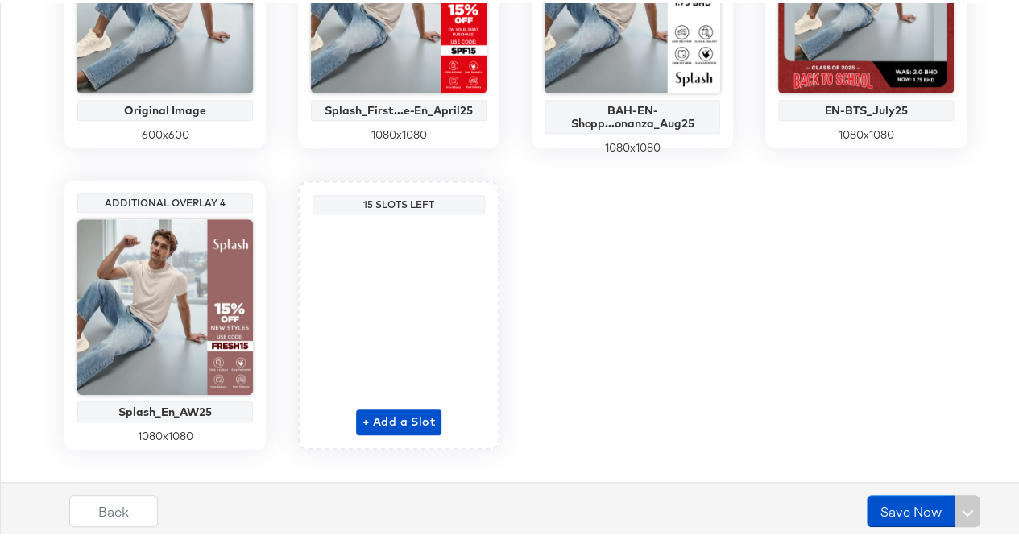
scroll to position [509, 0]
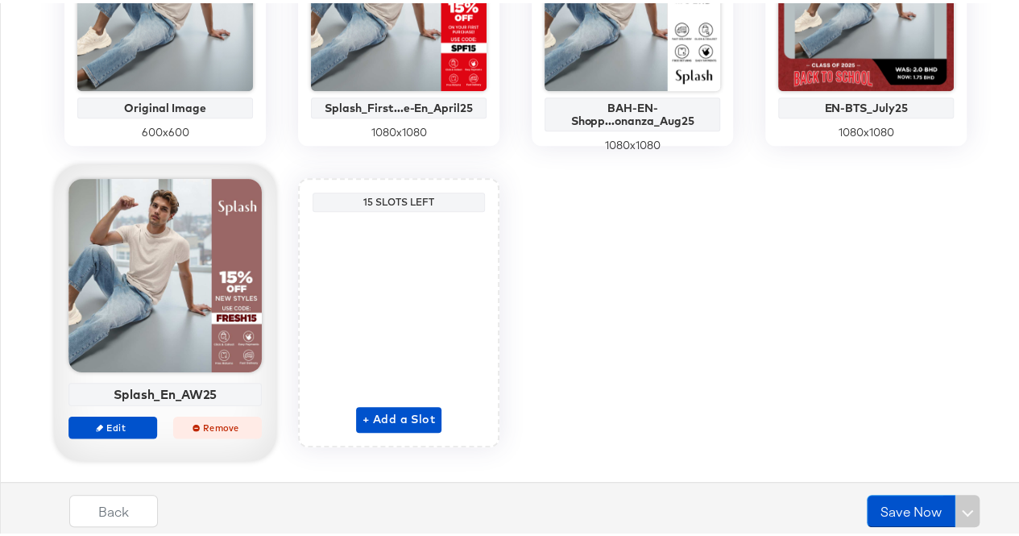
click at [193, 423] on icon "button" at bounding box center [196, 424] width 7 height 7
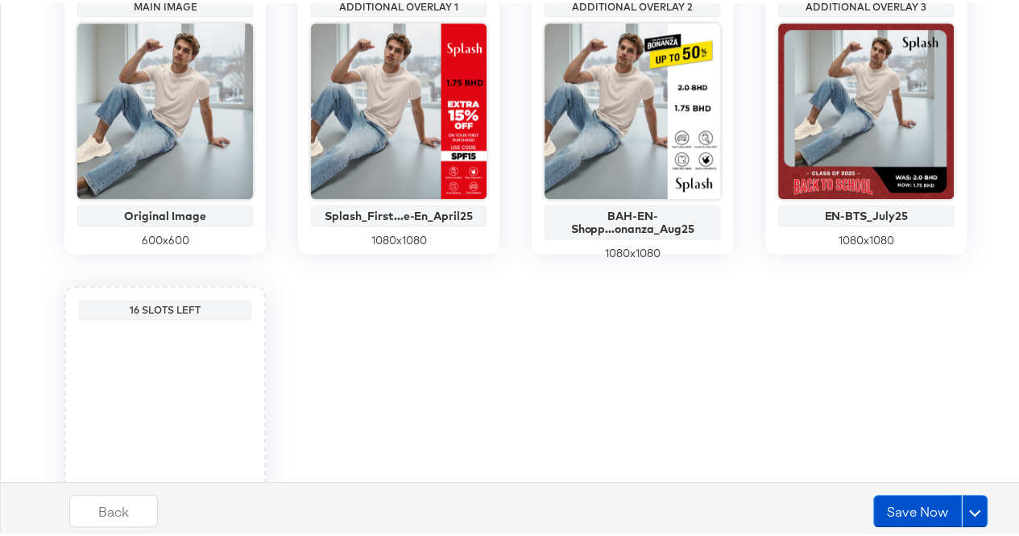
scroll to position [398, 0]
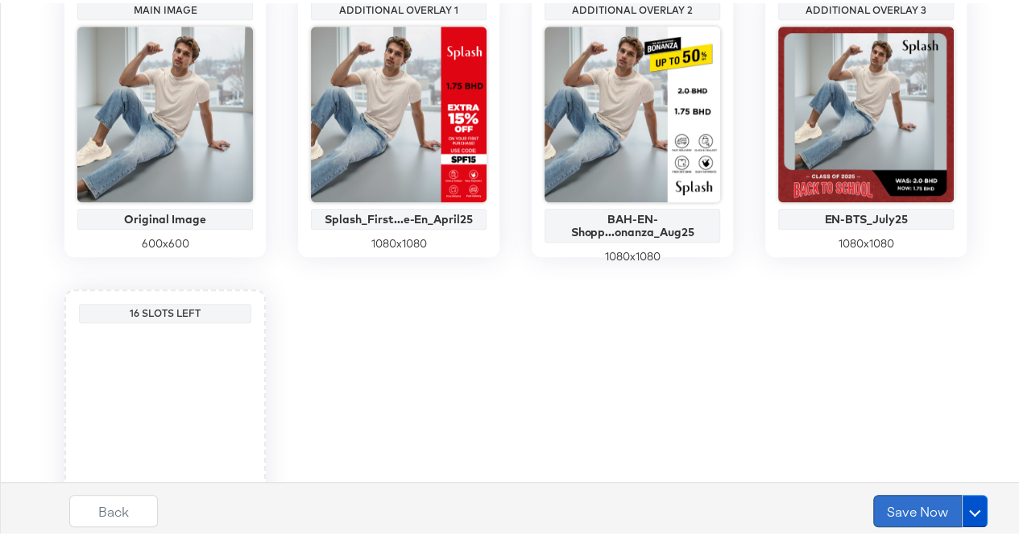
click at [892, 494] on button "Save Now" at bounding box center [918, 508] width 89 height 32
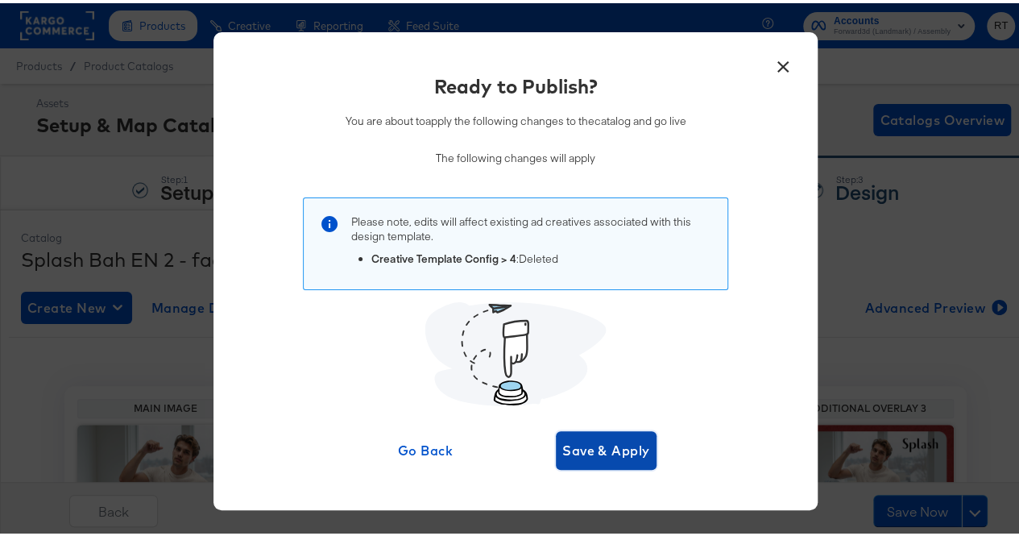
click at [579, 451] on span "Save & Apply" at bounding box center [607, 447] width 88 height 23
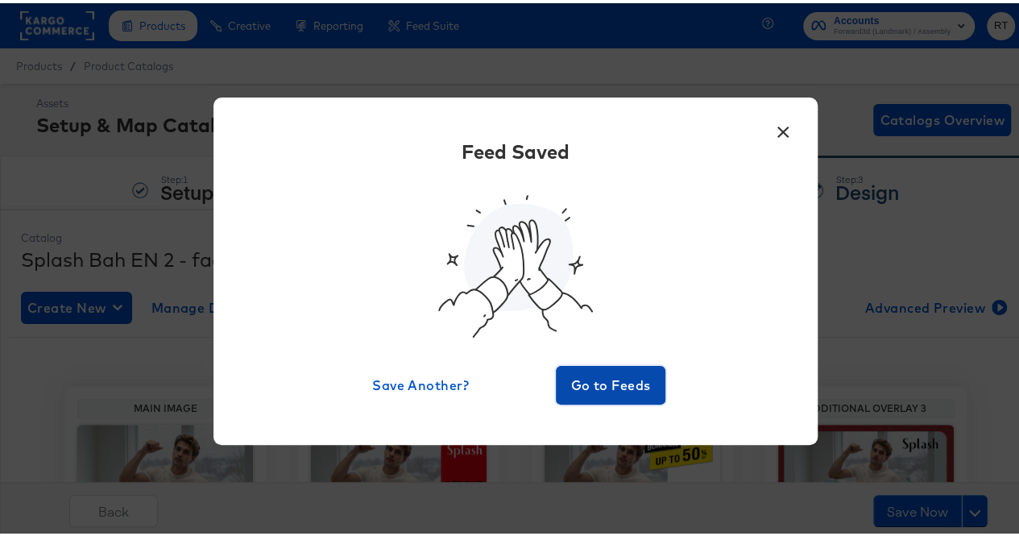
click at [595, 383] on span "Go to Feeds" at bounding box center [611, 382] width 97 height 23
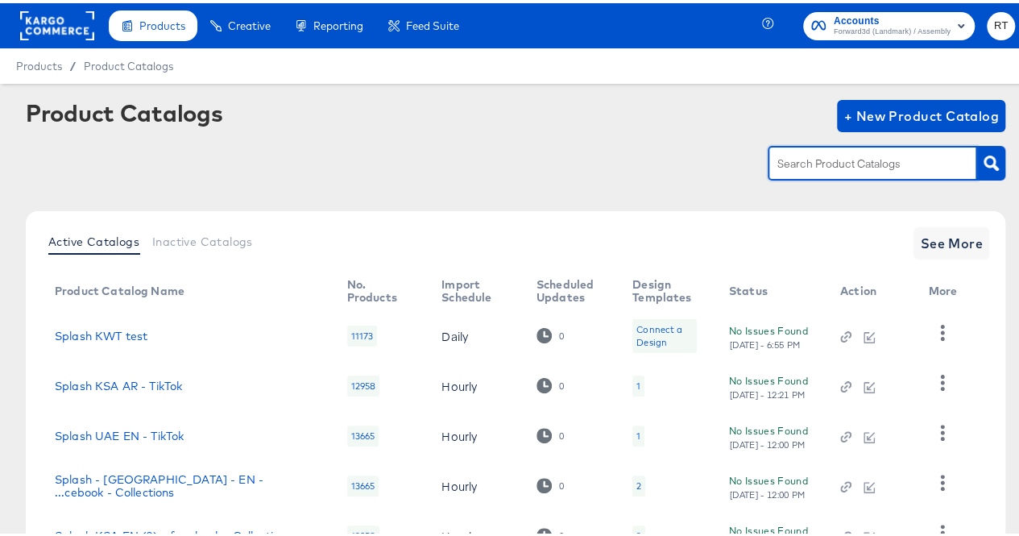
click at [779, 168] on input "text" at bounding box center [860, 161] width 172 height 19
type input "bh"
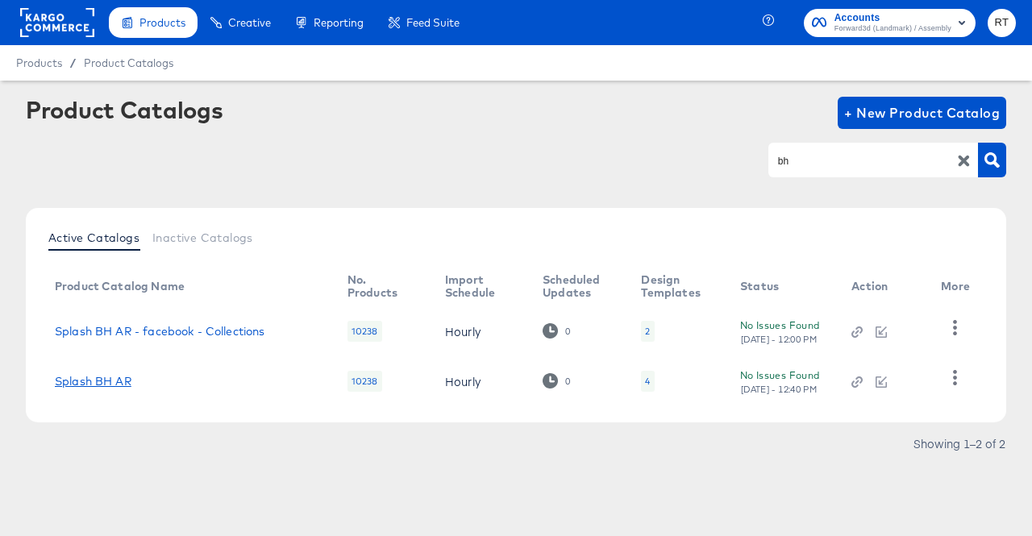
click at [97, 378] on link "Splash BH AR" at bounding box center [93, 381] width 77 height 13
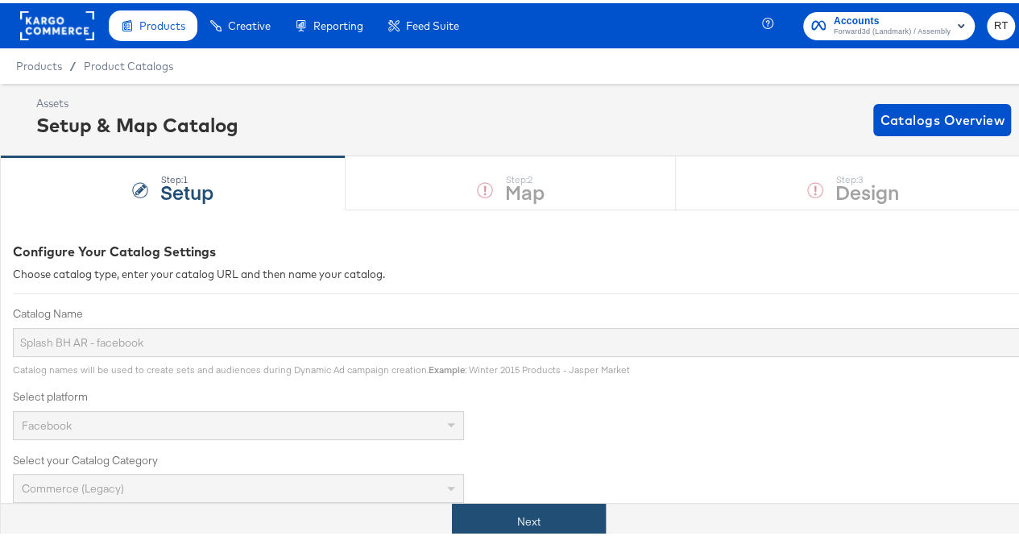
click at [484, 518] on button "Next" at bounding box center [529, 518] width 154 height 36
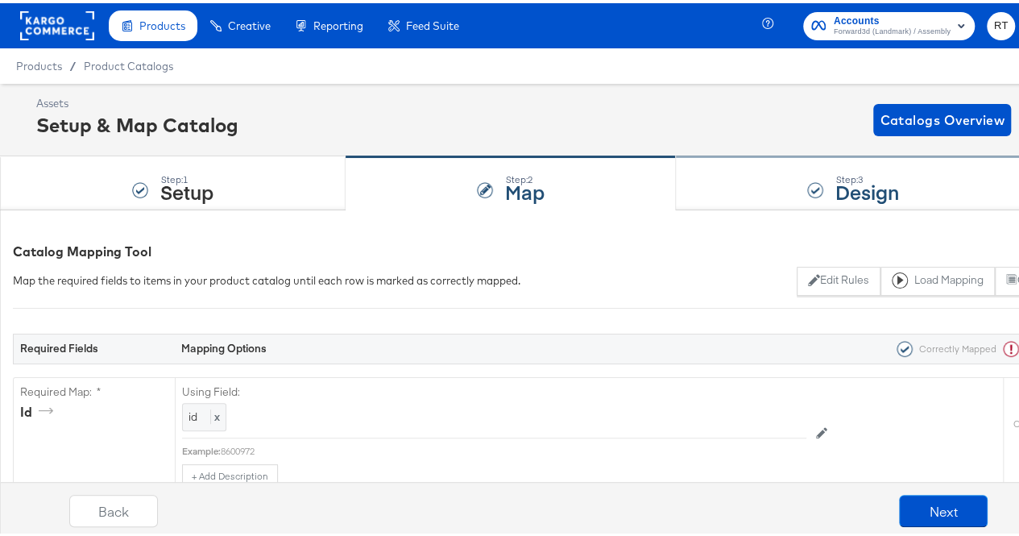
click at [743, 184] on div "Step: 3 Design" at bounding box center [853, 180] width 355 height 53
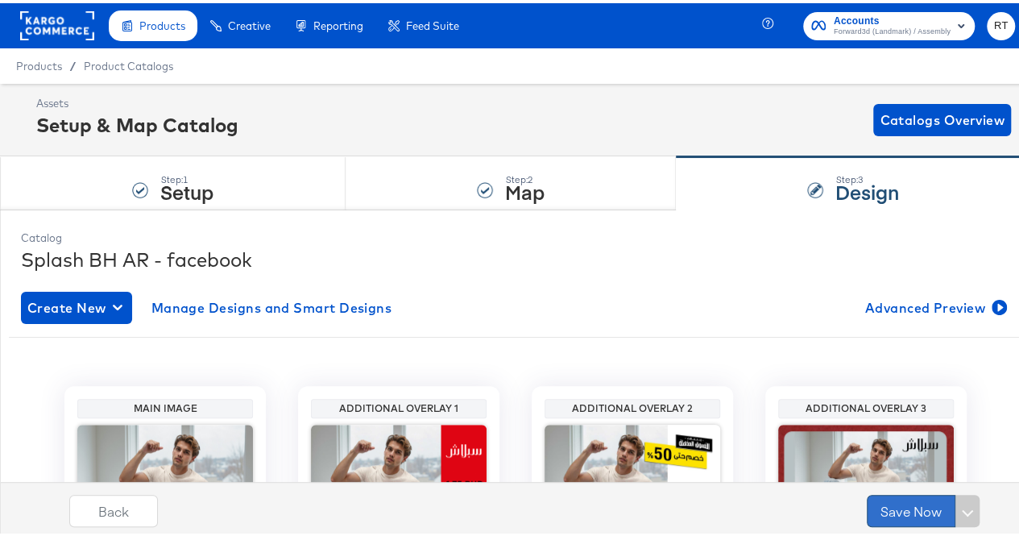
click at [879, 510] on button "Save Now" at bounding box center [911, 508] width 89 height 32
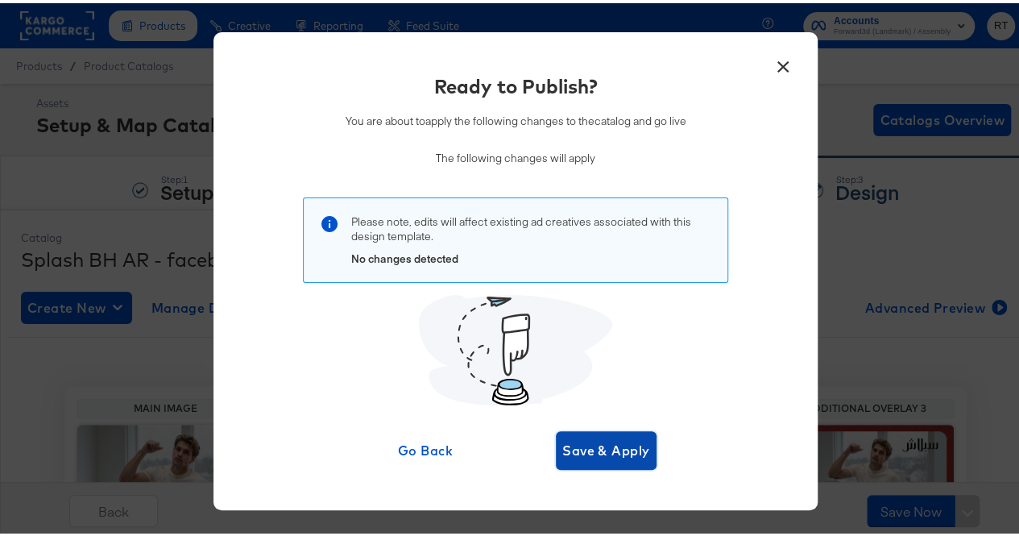
click at [627, 434] on button "Save & Apply" at bounding box center [606, 447] width 101 height 39
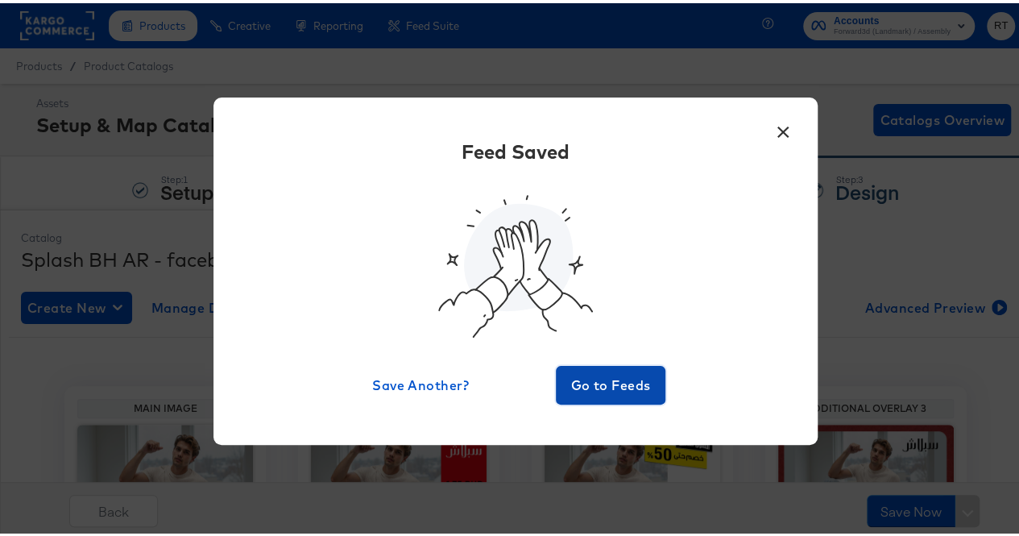
click at [575, 383] on span "Go to Feeds" at bounding box center [611, 382] width 97 height 23
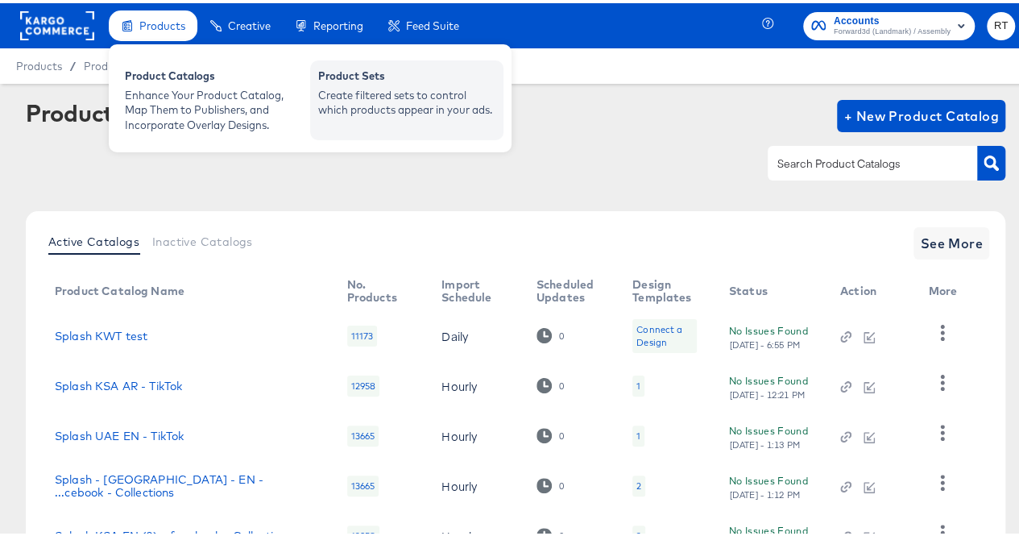
click at [351, 78] on div "Product Sets" at bounding box center [406, 74] width 177 height 19
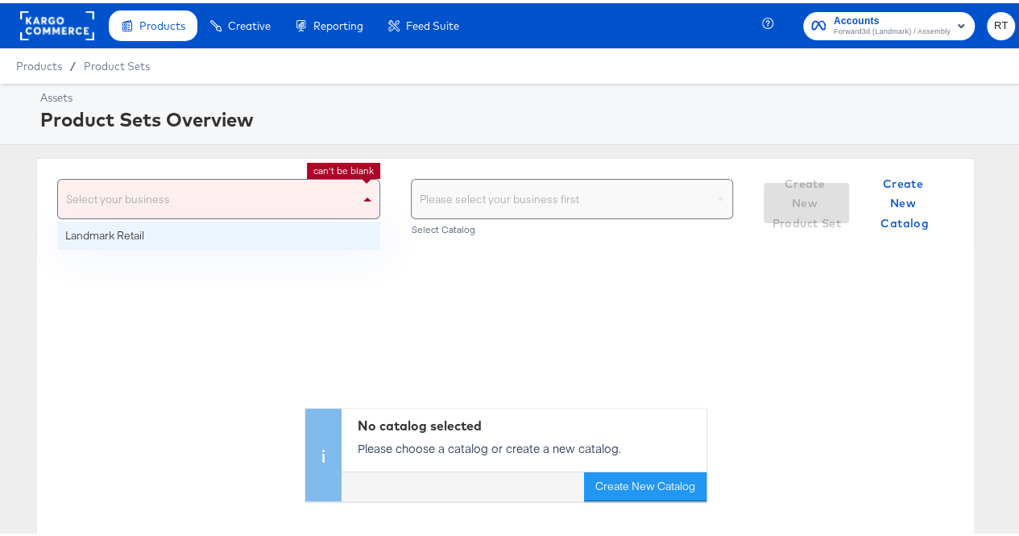
click at [350, 205] on div "Select your business" at bounding box center [219, 195] width 322 height 39
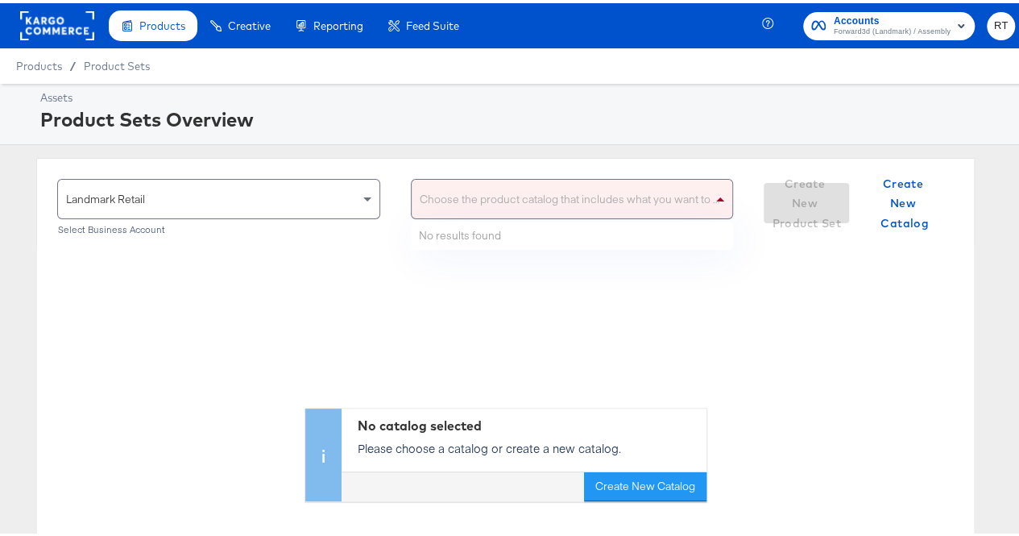
click at [500, 209] on div "Choose the product catalog that includes what you want to sell" at bounding box center [573, 195] width 322 height 39
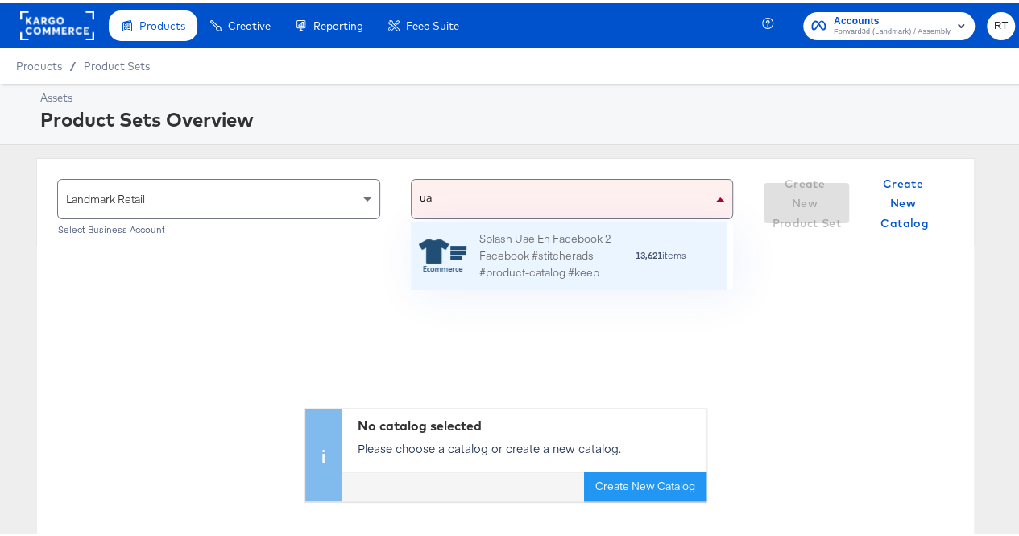
scroll to position [56, 305]
type input "[GEOGRAPHIC_DATA]"
click at [538, 232] on div "Splash Uae En Facebook 2 Facebook #stitcherads #product-catalog #keep" at bounding box center [558, 252] width 156 height 50
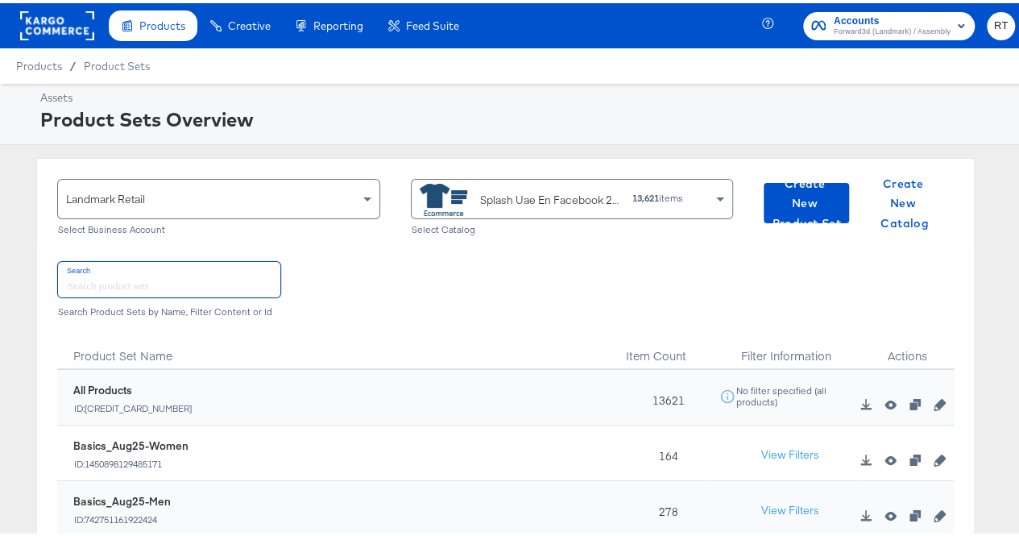
click at [193, 272] on input "text" at bounding box center [169, 276] width 222 height 35
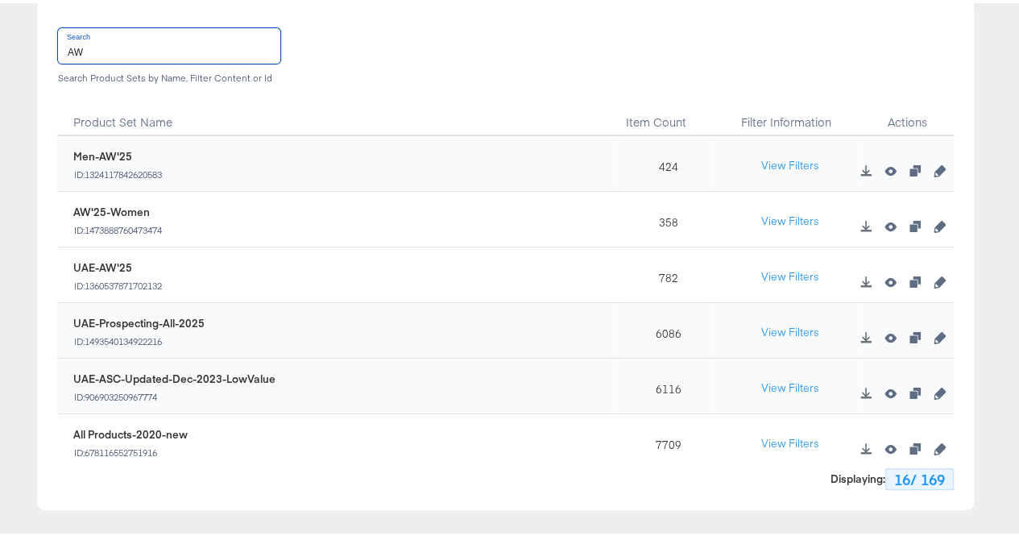
scroll to position [235, 0]
type input "AW"
click at [934, 276] on icon "button" at bounding box center [939, 277] width 11 height 11
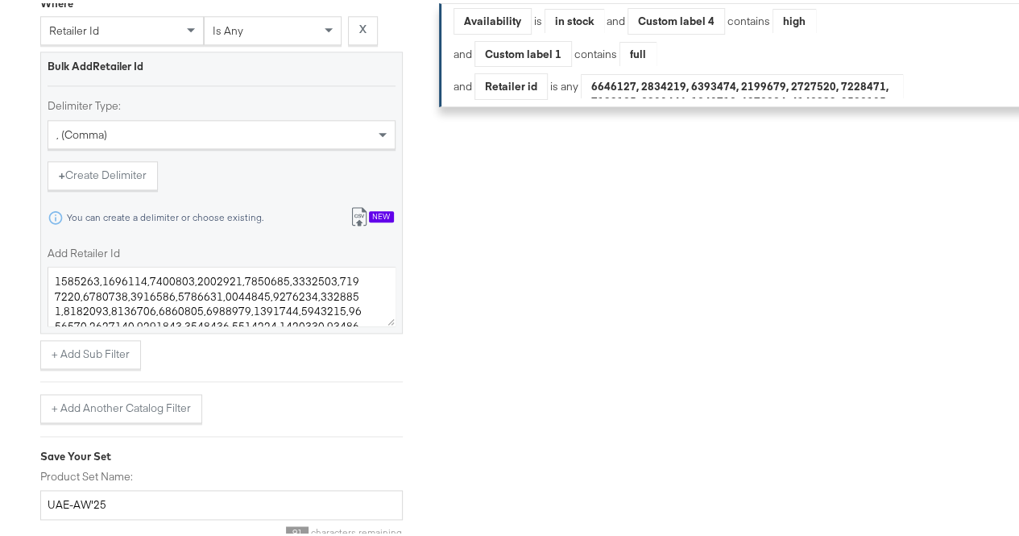
scroll to position [996, 0]
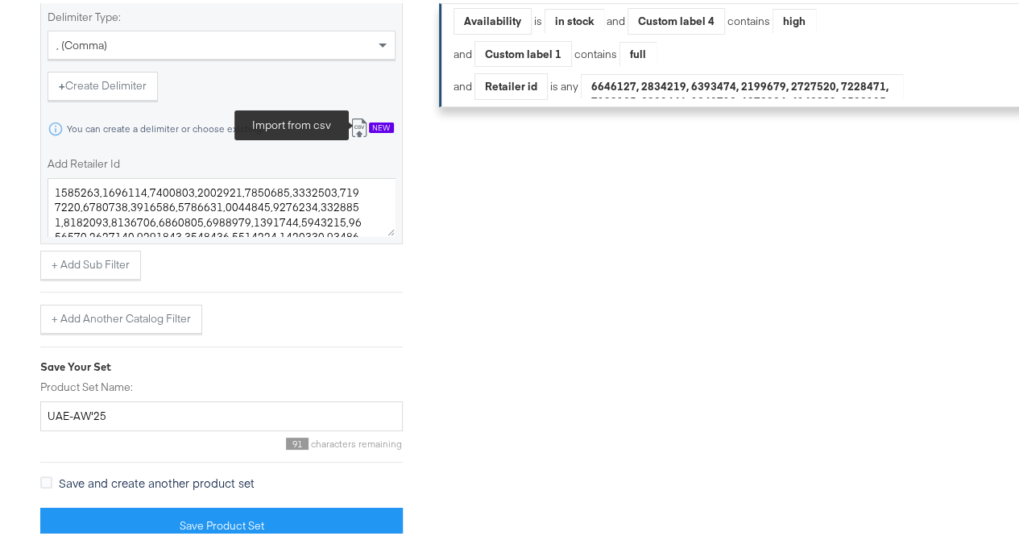
click at [360, 122] on icon at bounding box center [360, 128] width 10 height 12
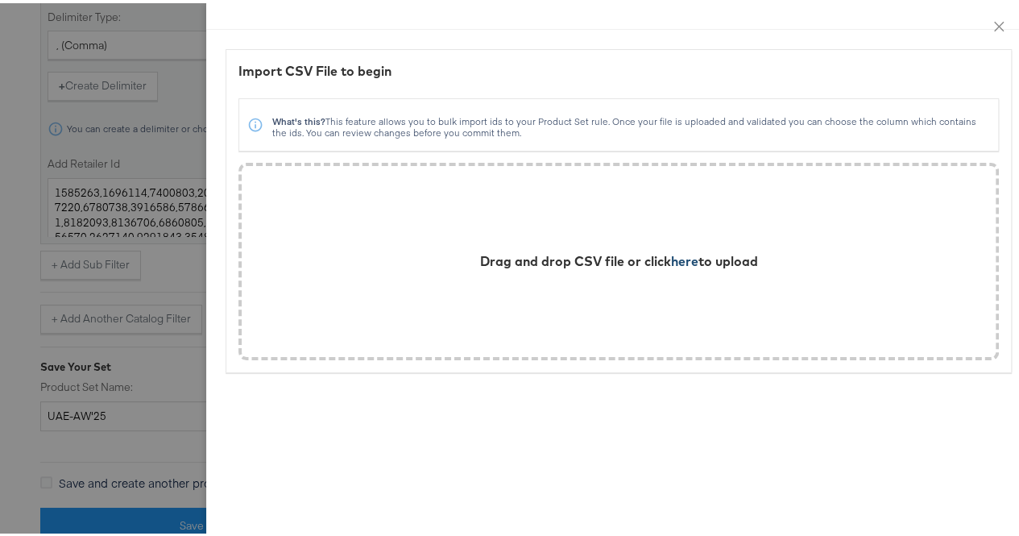
click at [671, 258] on span "here" at bounding box center [684, 258] width 27 height 16
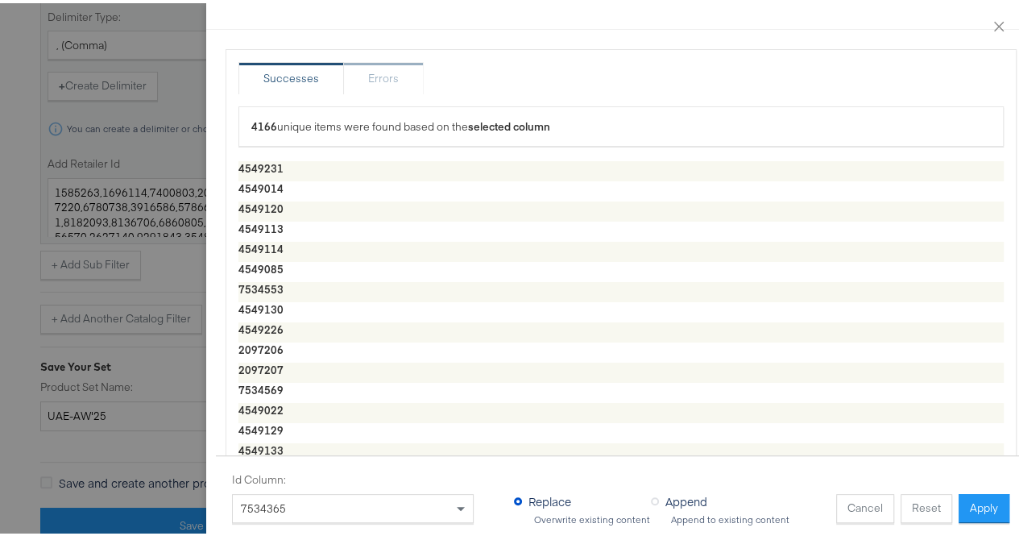
scroll to position [3010, 0]
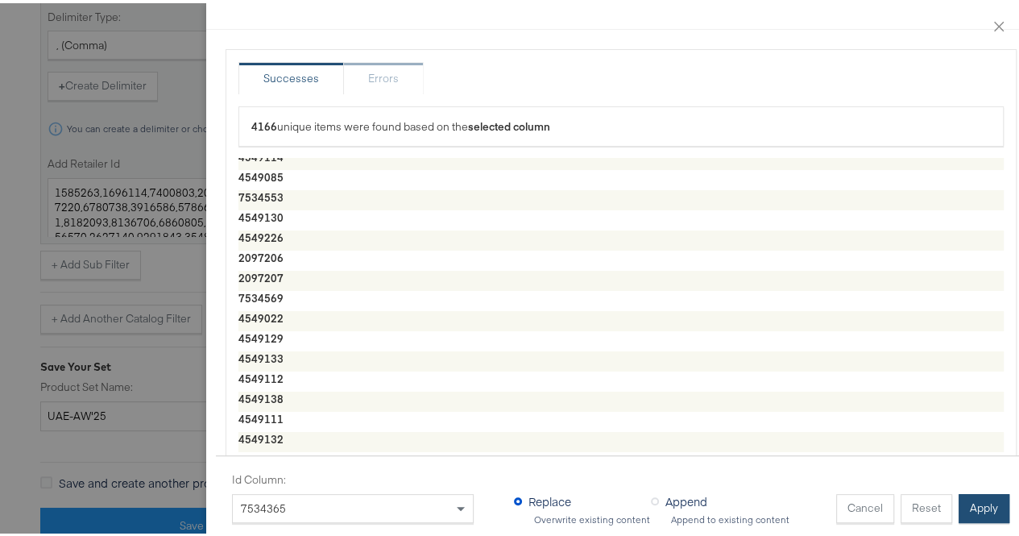
click at [975, 491] on button "Apply" at bounding box center [984, 505] width 51 height 29
type textarea "7534364,5016445,5016449,6040174,7534363,6040175,5016451,5016448,5016447,5016446…"
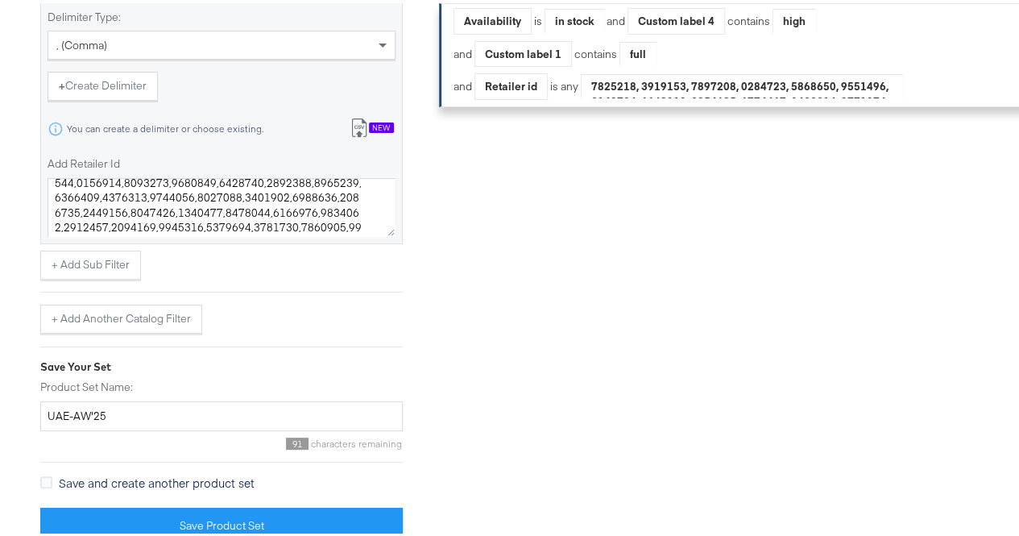
scroll to position [5882, 0]
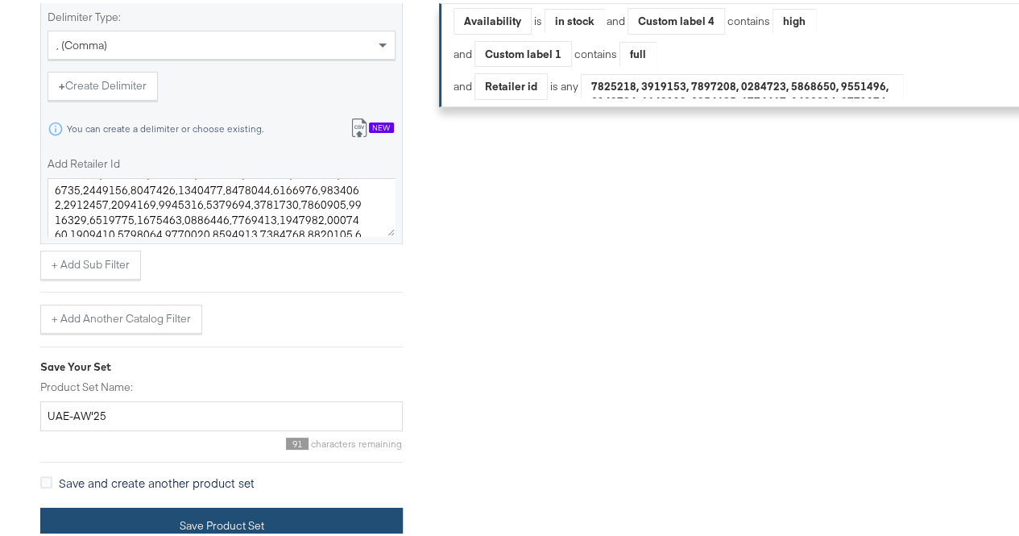
click at [201, 525] on button "Save Product Set" at bounding box center [221, 523] width 363 height 36
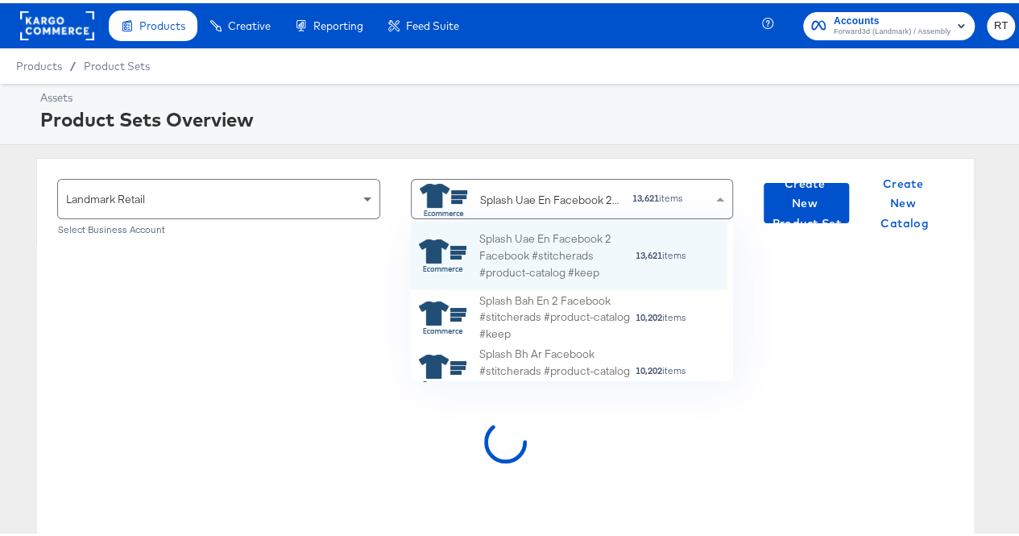
click at [546, 206] on div "Splash Uae En Facebook 2 Facebook #stitcherads #product-catalog #keep" at bounding box center [520, 197] width 201 height 32
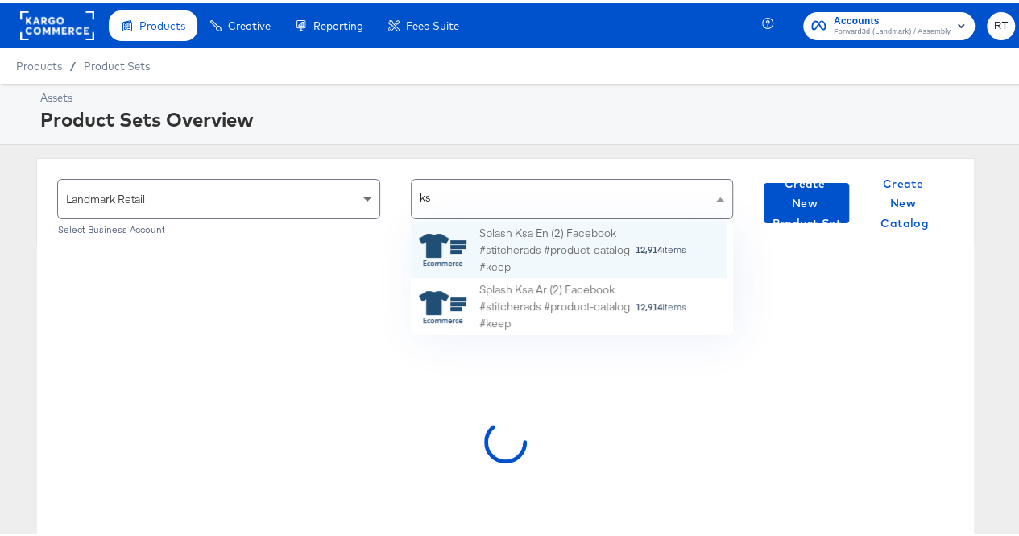
type input "ksa"
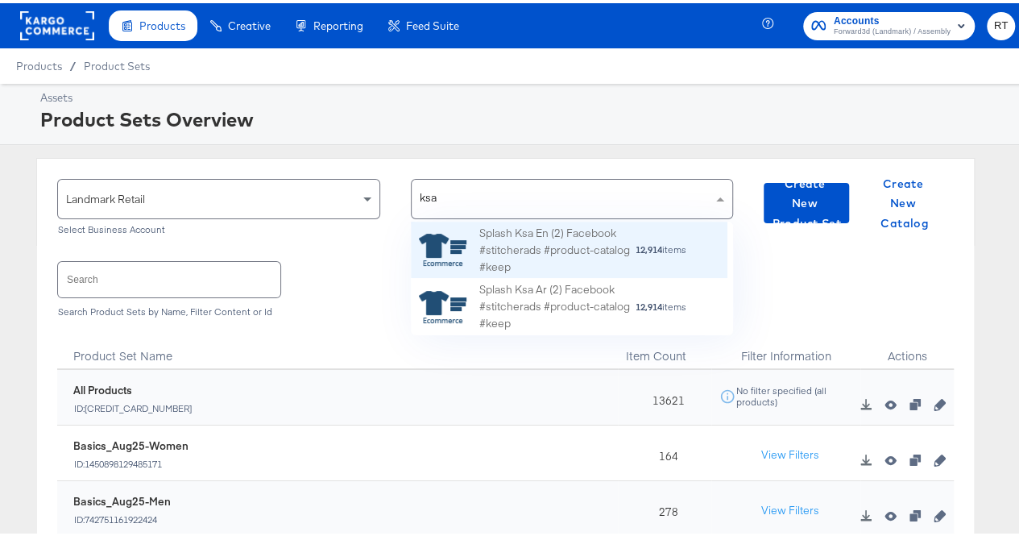
click at [528, 229] on div "Splash Ksa En (2) Facebook #stitcherads #product-catalog #keep" at bounding box center [558, 247] width 156 height 50
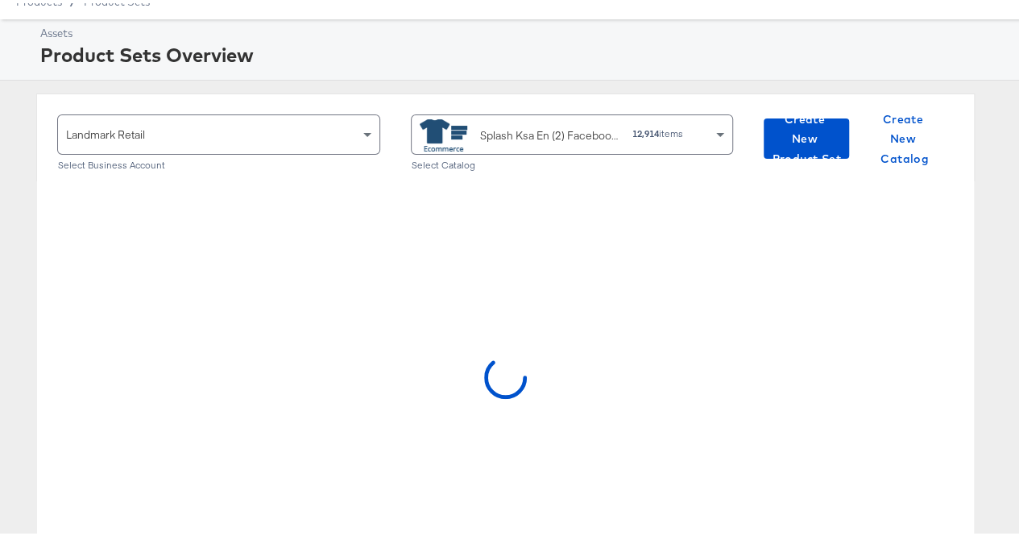
scroll to position [0, 0]
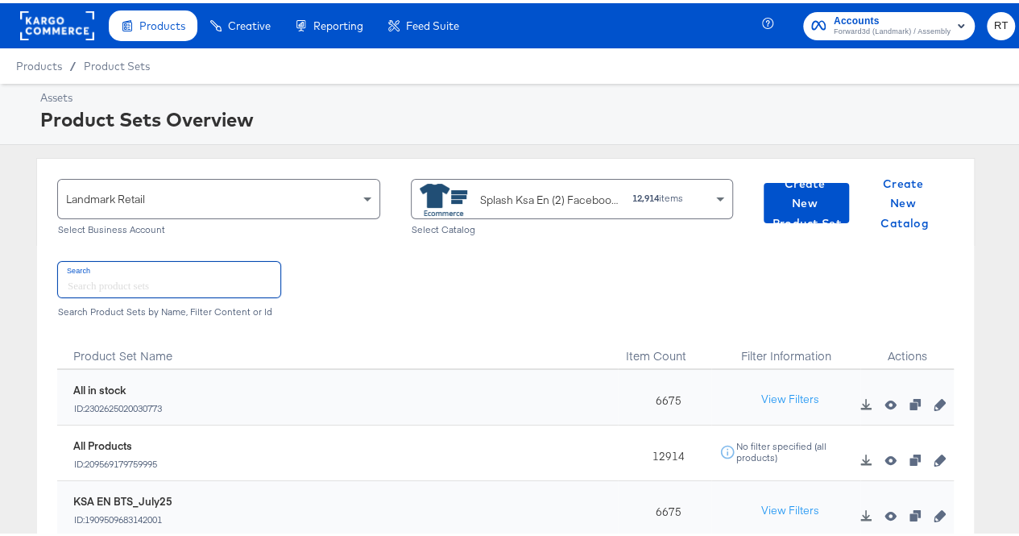
click at [131, 276] on input "text" at bounding box center [169, 276] width 222 height 35
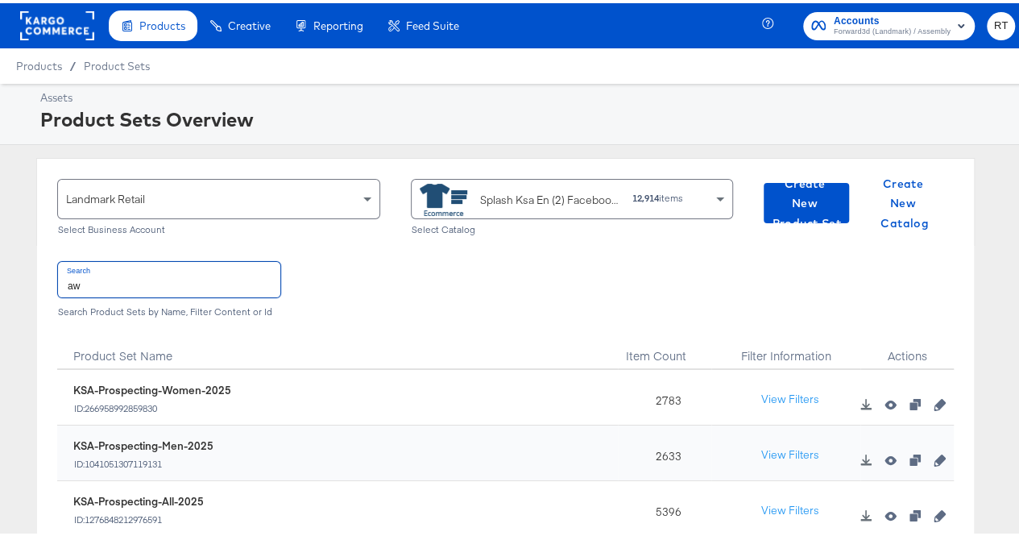
type input "a"
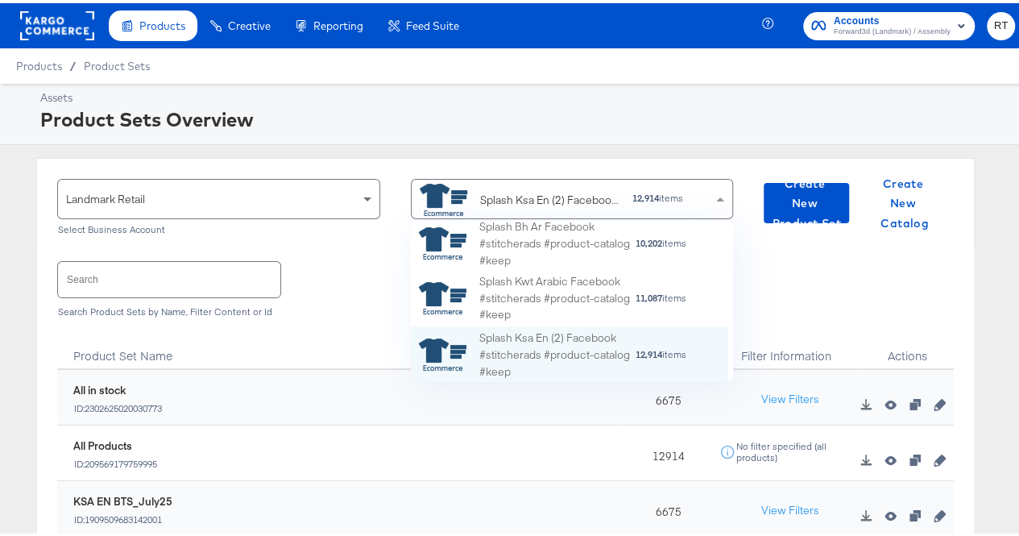
scroll to position [147, 305]
click at [536, 193] on div "Splash Ksa En (2) Facebook #stitcherads #product-catalog #keep" at bounding box center [550, 197] width 140 height 17
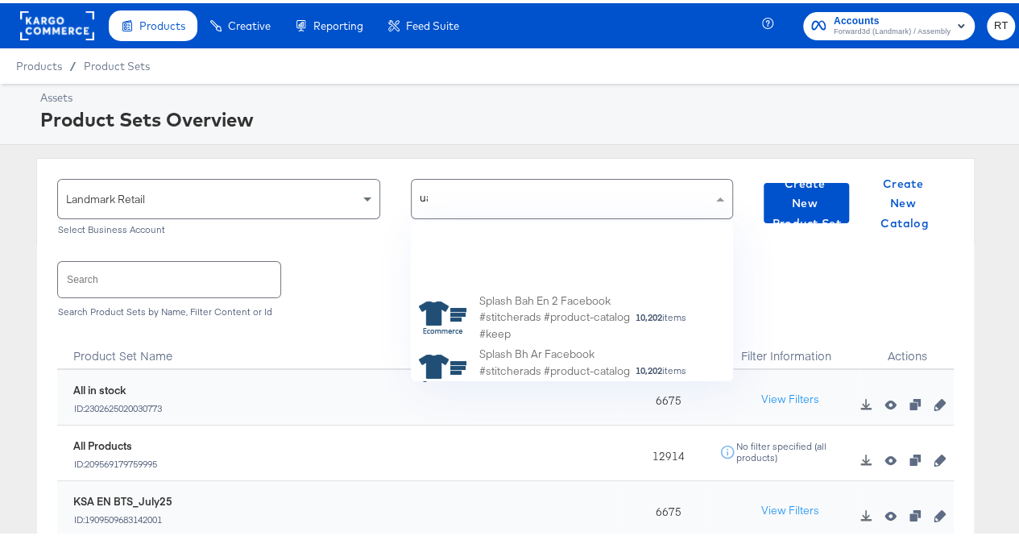
scroll to position [56, 305]
type input "[GEOGRAPHIC_DATA]"
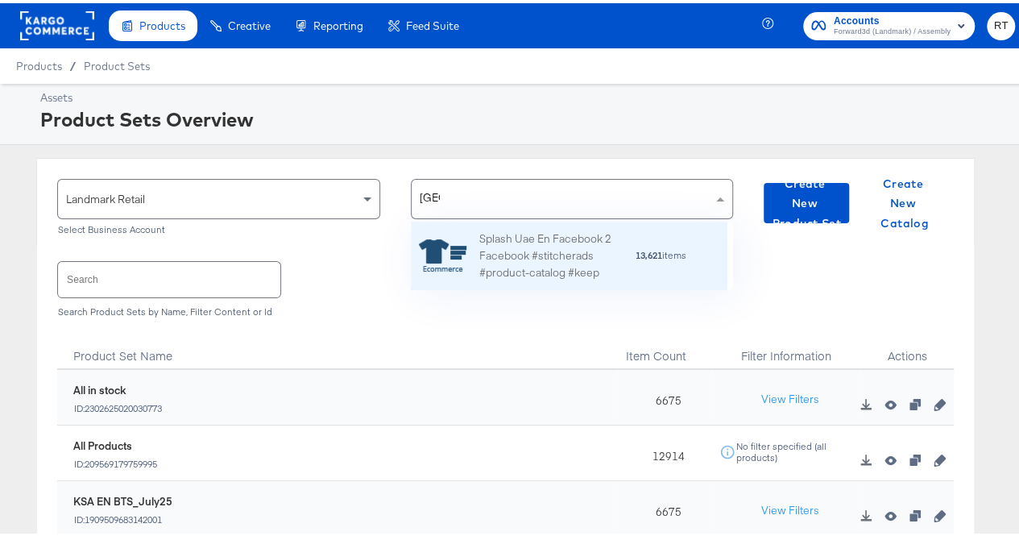
click at [532, 235] on div "Splash Uae En Facebook 2 Facebook #stitcherads #product-catalog #keep" at bounding box center [558, 252] width 156 height 50
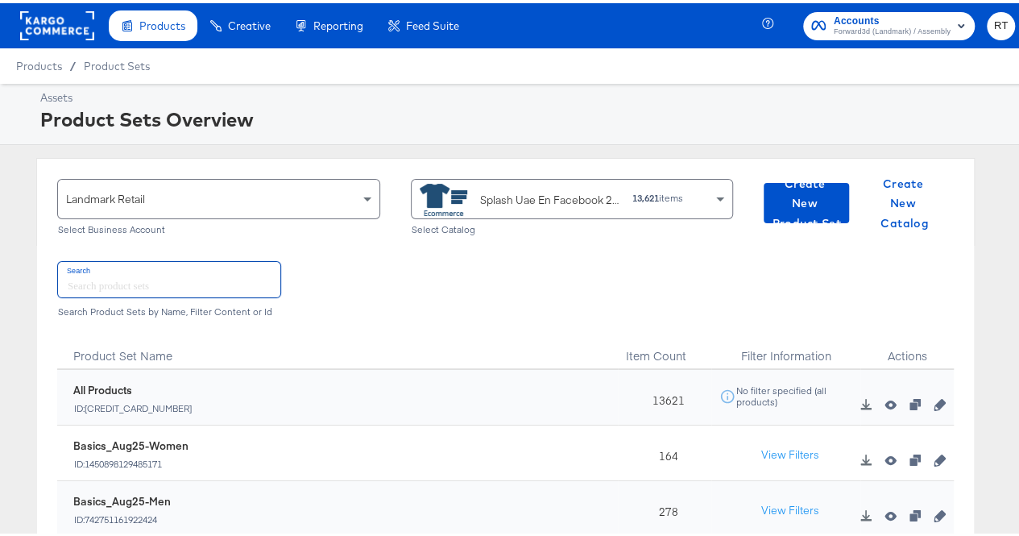
click at [129, 267] on input "text" at bounding box center [169, 276] width 222 height 35
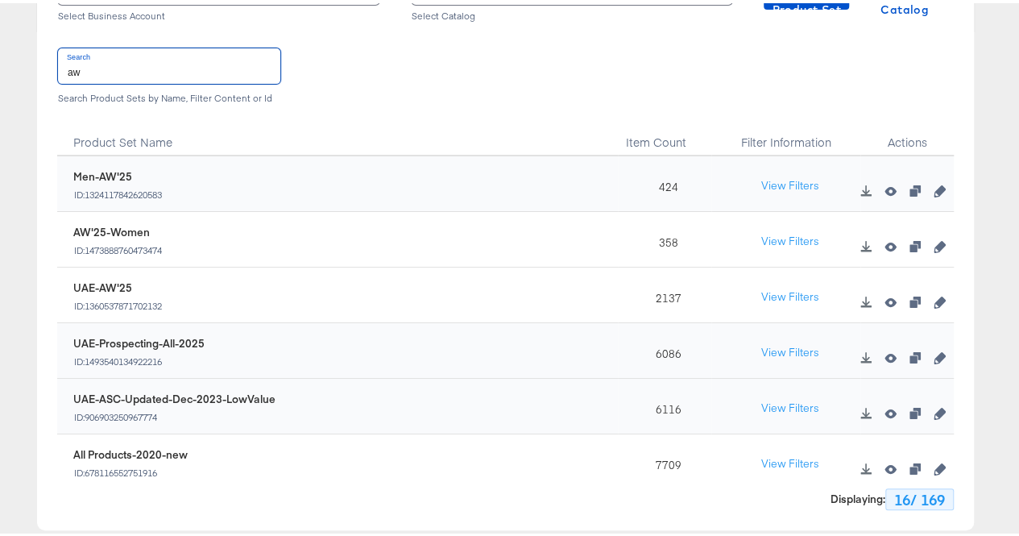
scroll to position [214, 0]
type input "aw"
click at [934, 189] on icon "button" at bounding box center [939, 186] width 11 height 11
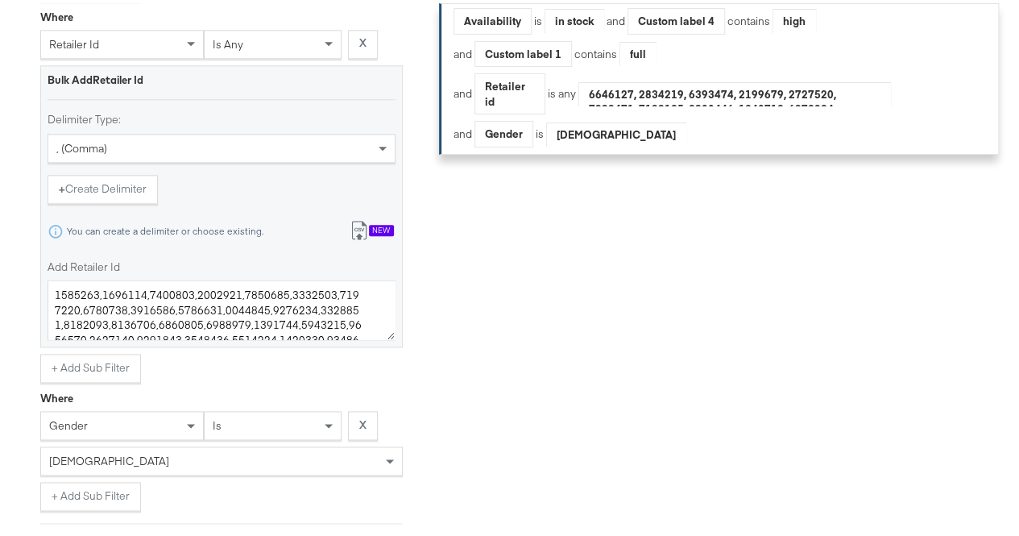
scroll to position [814, 0]
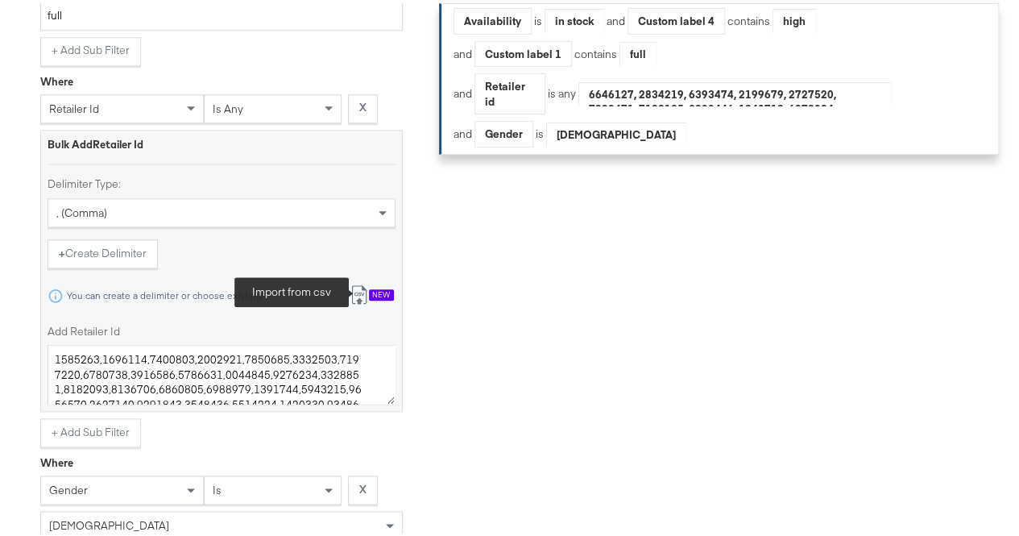
click at [361, 301] on icon at bounding box center [359, 291] width 19 height 19
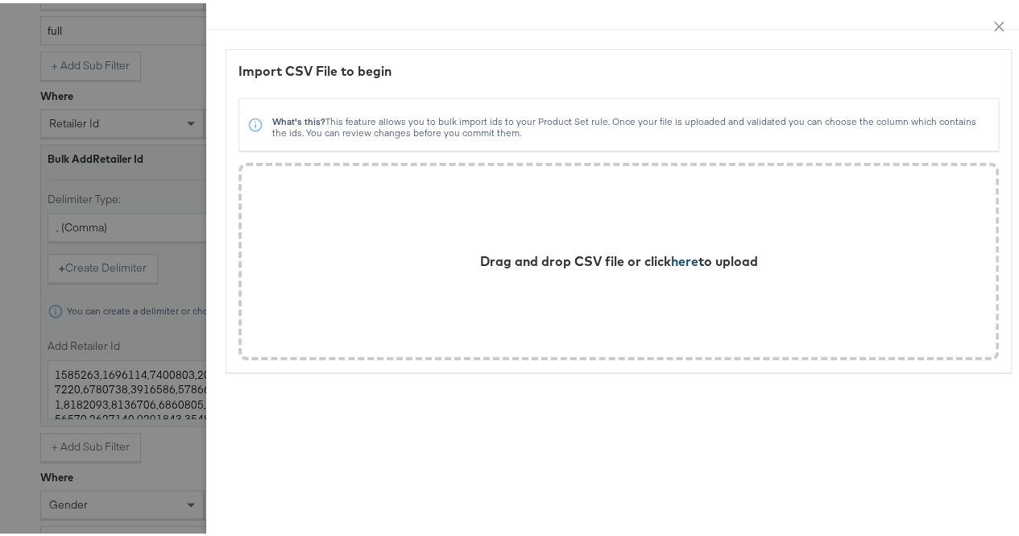
click at [671, 262] on span "here" at bounding box center [684, 258] width 27 height 16
click at [978, 31] on button "Close" at bounding box center [999, 22] width 45 height 45
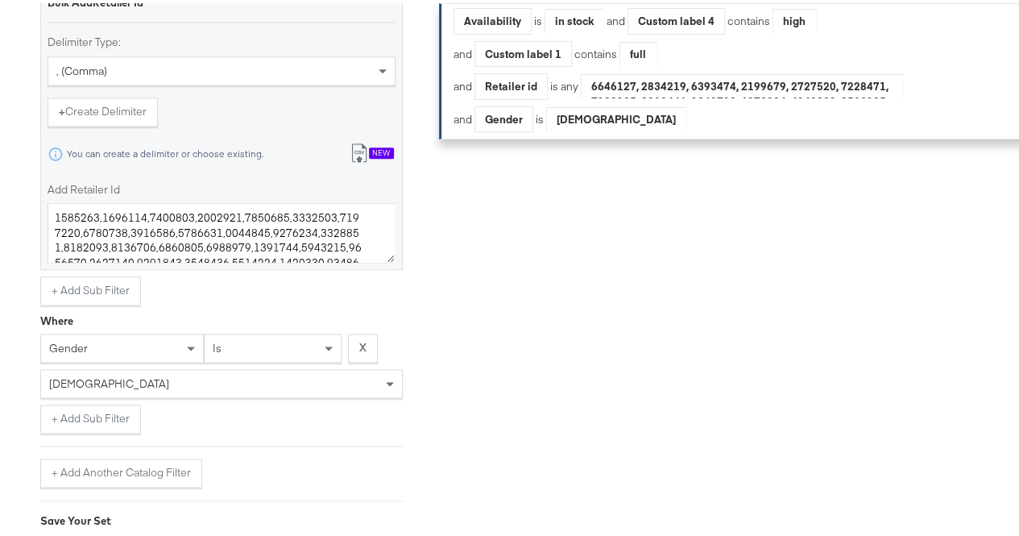
scroll to position [956, 0]
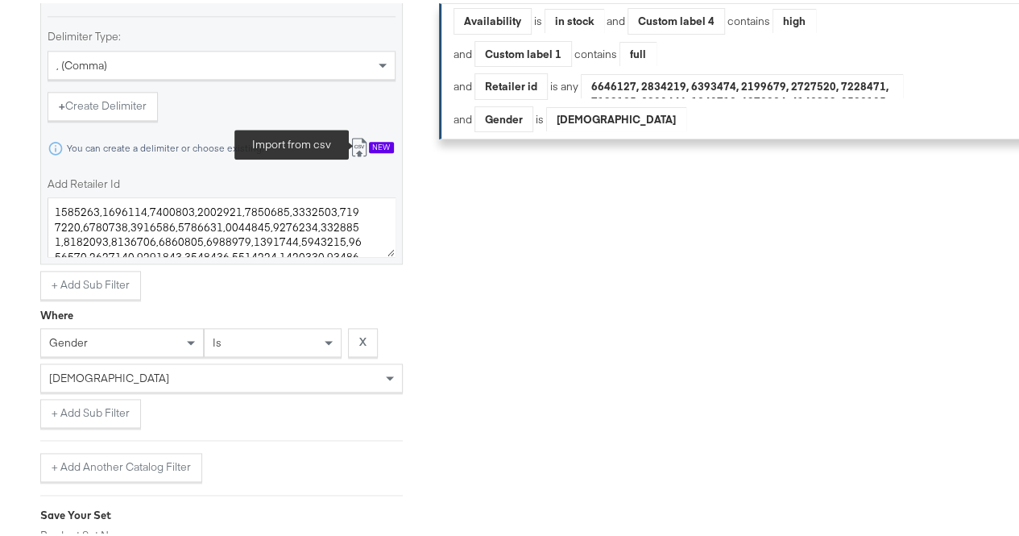
click at [361, 152] on icon at bounding box center [359, 144] width 19 height 19
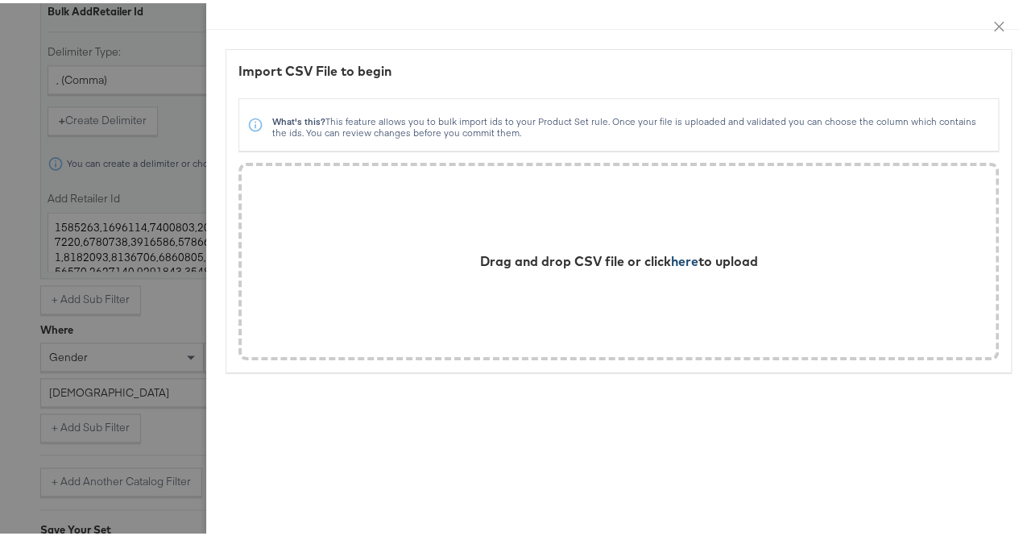
click at [672, 257] on span "here" at bounding box center [684, 258] width 27 height 16
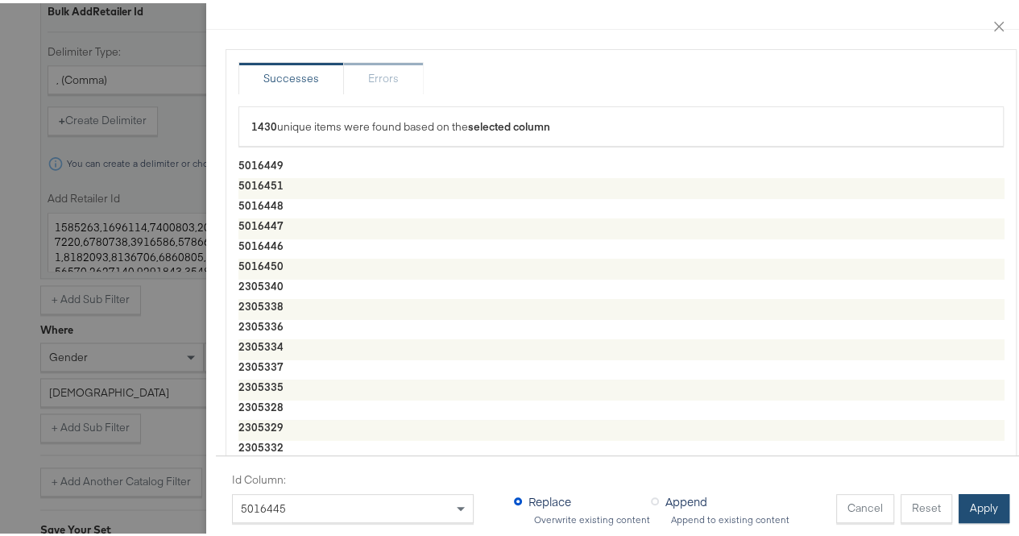
click at [959, 494] on button "Apply" at bounding box center [984, 505] width 51 height 29
type textarea "5016449,5016451,5016448,5016447,5016446,5016450,2305340,2305338,2305336,2305334…"
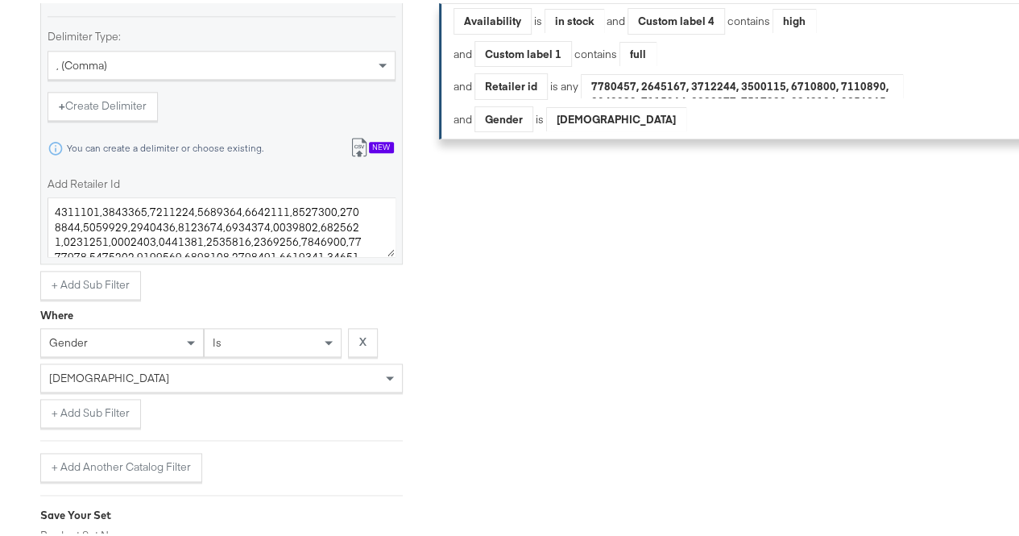
scroll to position [1123, 0]
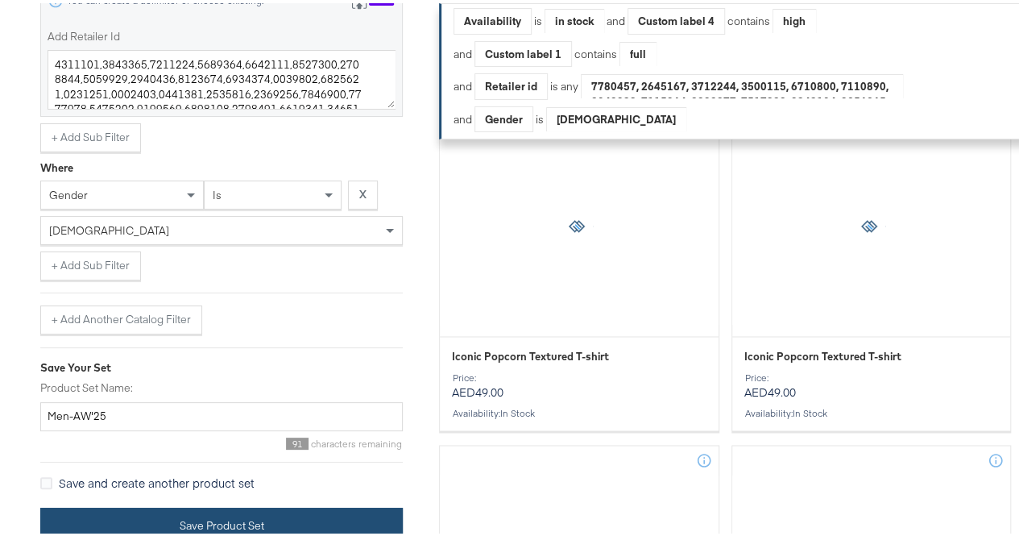
click at [100, 505] on button "Save Product Set" at bounding box center [221, 523] width 363 height 36
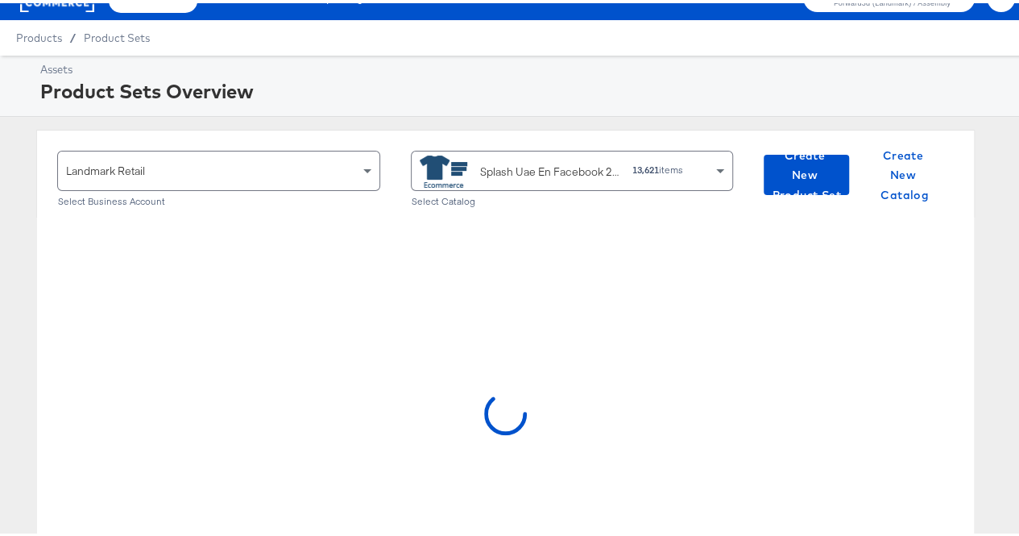
scroll to position [23, 0]
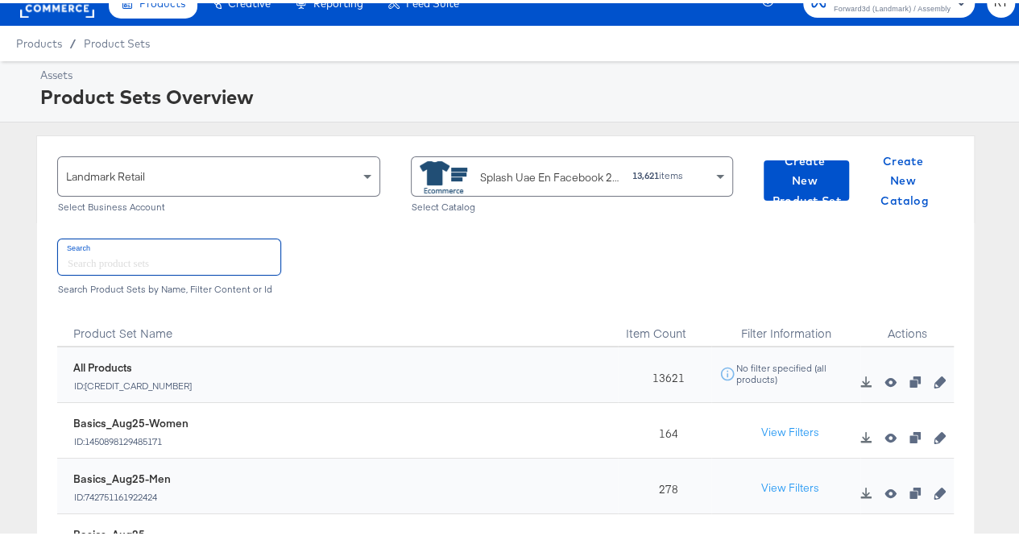
click at [137, 258] on input "text" at bounding box center [169, 253] width 222 height 35
type input "[GEOGRAPHIC_DATA]"
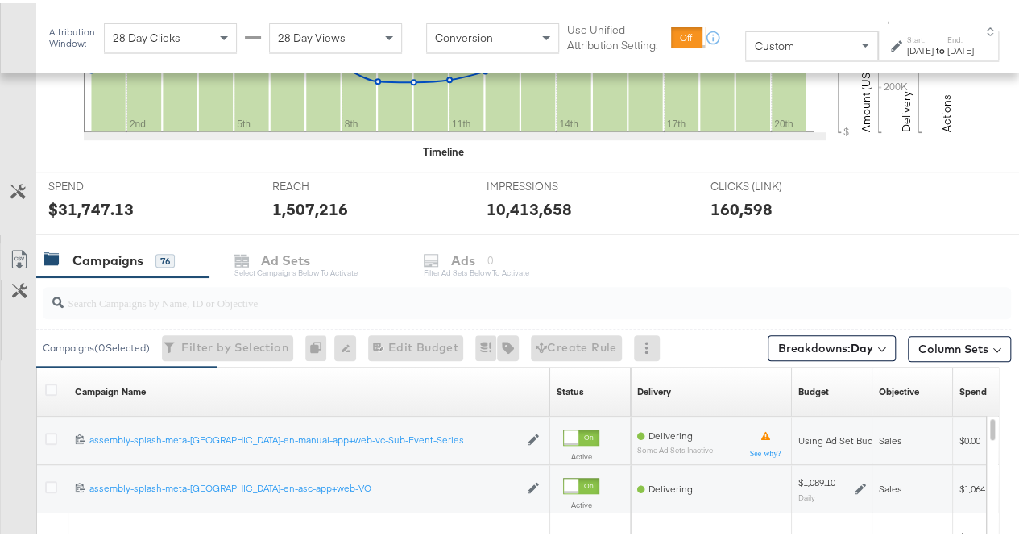
scroll to position [653, 0]
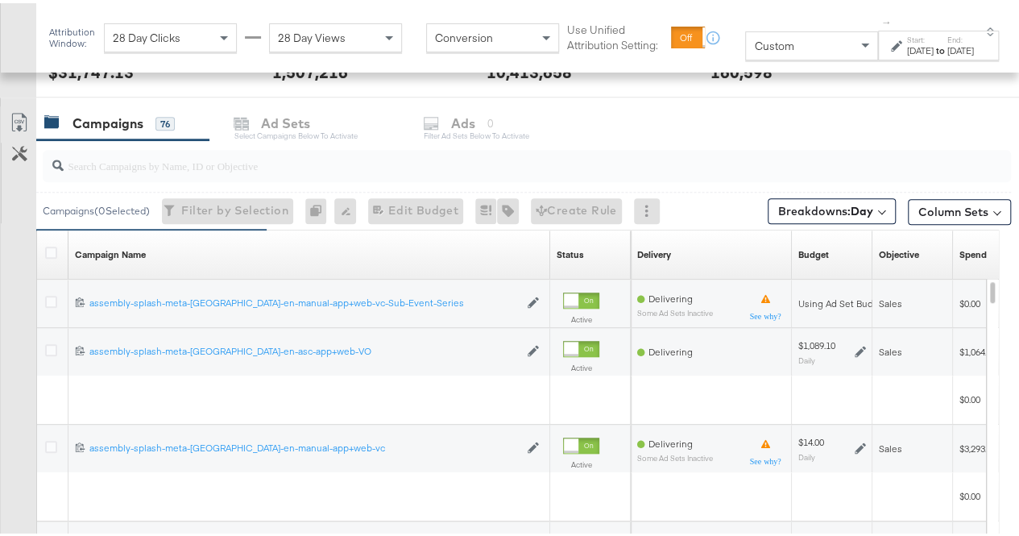
click at [448, 119] on div "Campaigns 76 Ad Sets Select Campaigns below to activate Ads 0 Filter Ad Sets be…" at bounding box center [533, 120] width 995 height 35
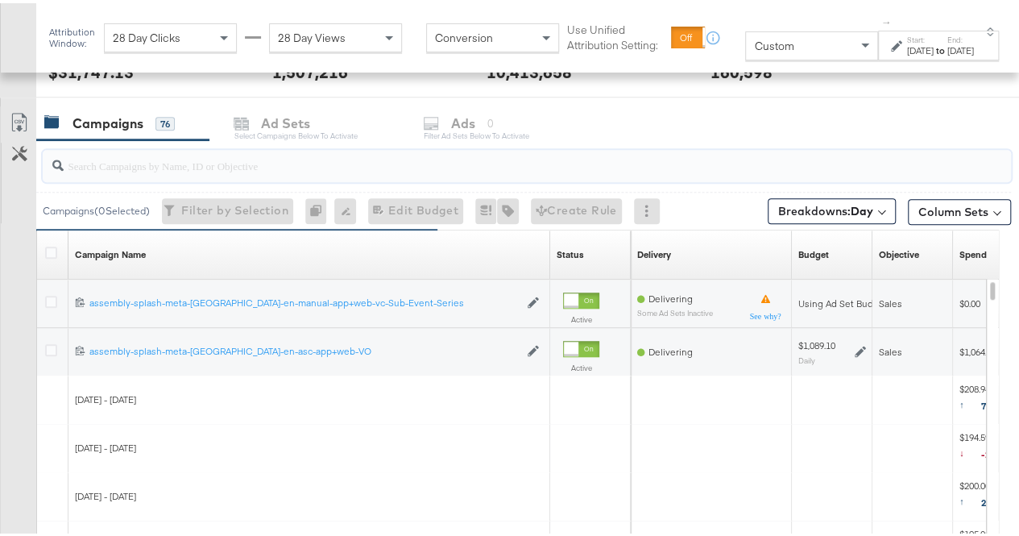
click at [127, 167] on input "search" at bounding box center [495, 155] width 863 height 31
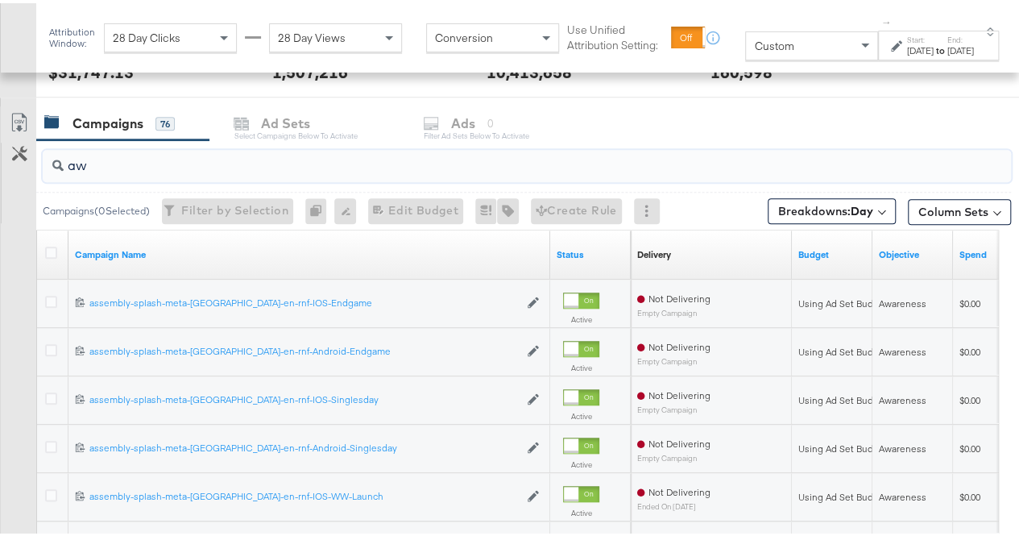
type input "aw"
click at [467, 121] on div "Campaigns 76 Ad Sets Select Campaigns below to activate Ads 0 Filter Ad Sets be…" at bounding box center [533, 120] width 995 height 35
click at [35, 180] on div "Customize KPIs" at bounding box center [18, 179] width 35 height 81
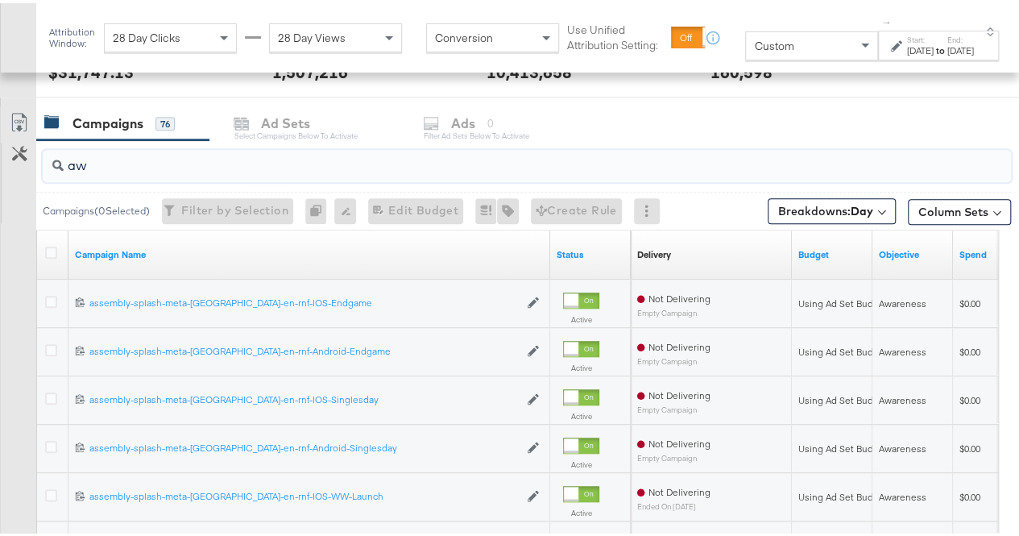
click at [110, 162] on input "aw" at bounding box center [495, 155] width 863 height 31
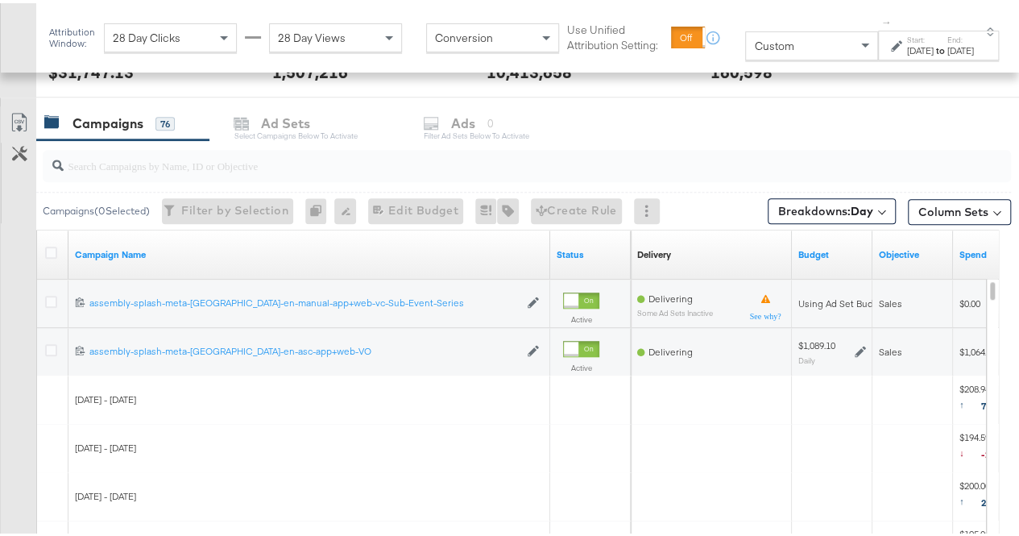
click at [197, 204] on div "Filter by Selection Filter 0 campaigns" at bounding box center [227, 208] width 131 height 26
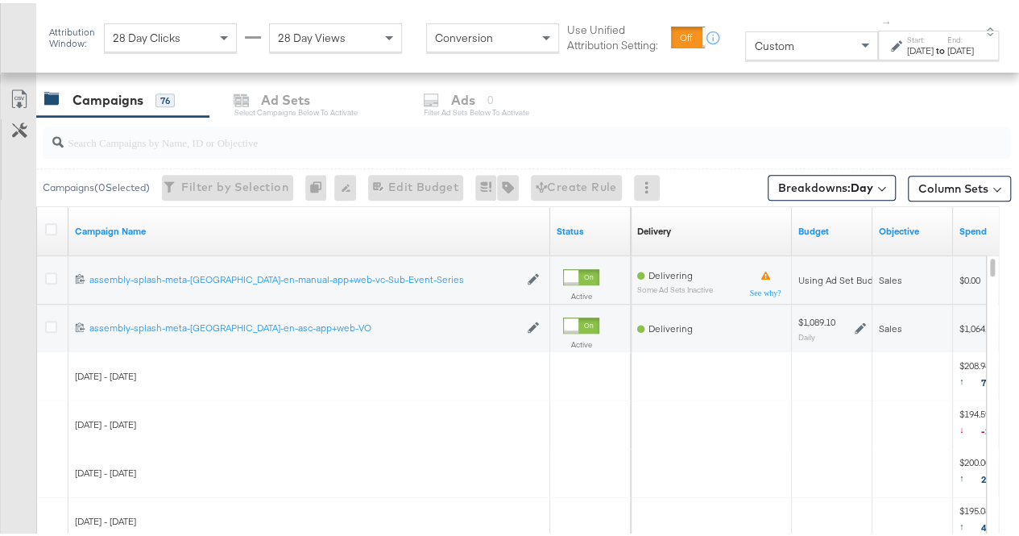
scroll to position [675, 0]
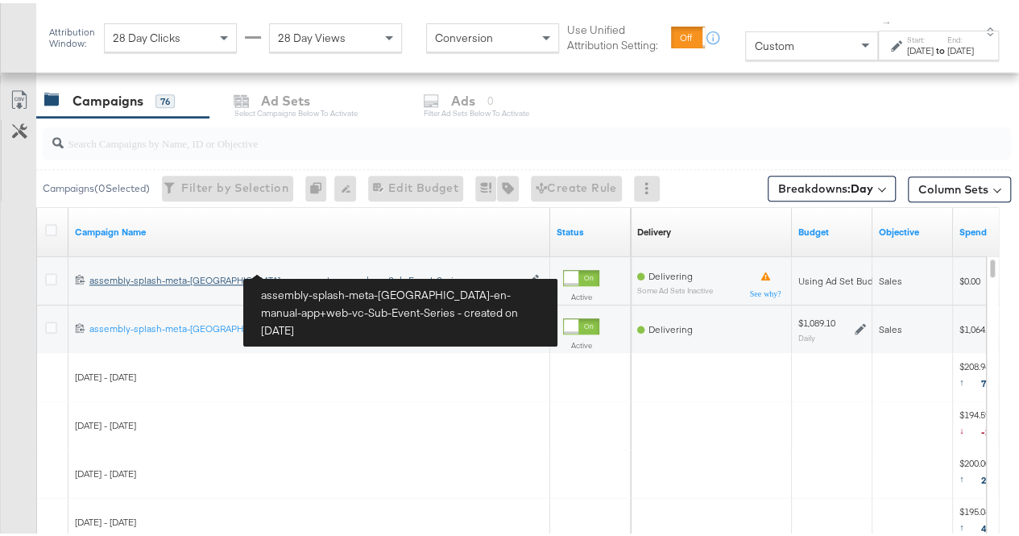
click at [292, 271] on div "assembly-splash-meta-uae-en-manual-app+web-vc-Sub-Event-Series assembly-splash-…" at bounding box center [304, 277] width 430 height 13
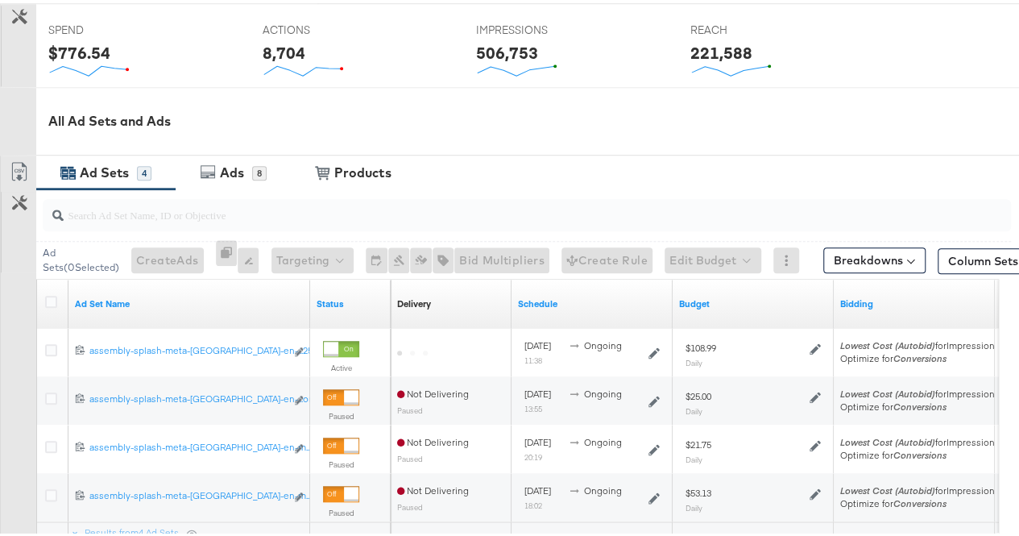
scroll to position [660, 0]
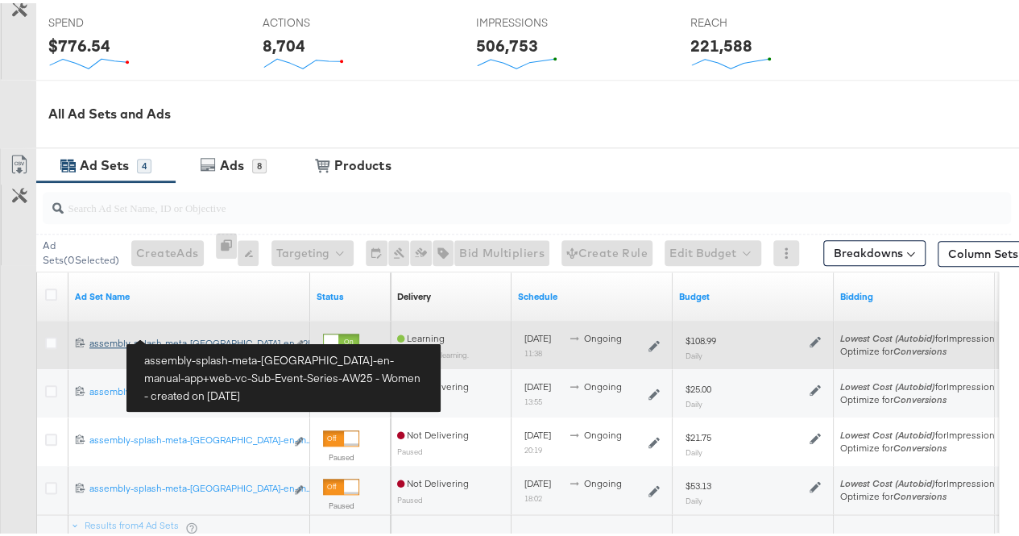
click at [157, 336] on div "assembly-splash-meta-uae-en-manual-app+web-vc-Sub-Event-Series-AW25 - Women ass…" at bounding box center [187, 340] width 196 height 13
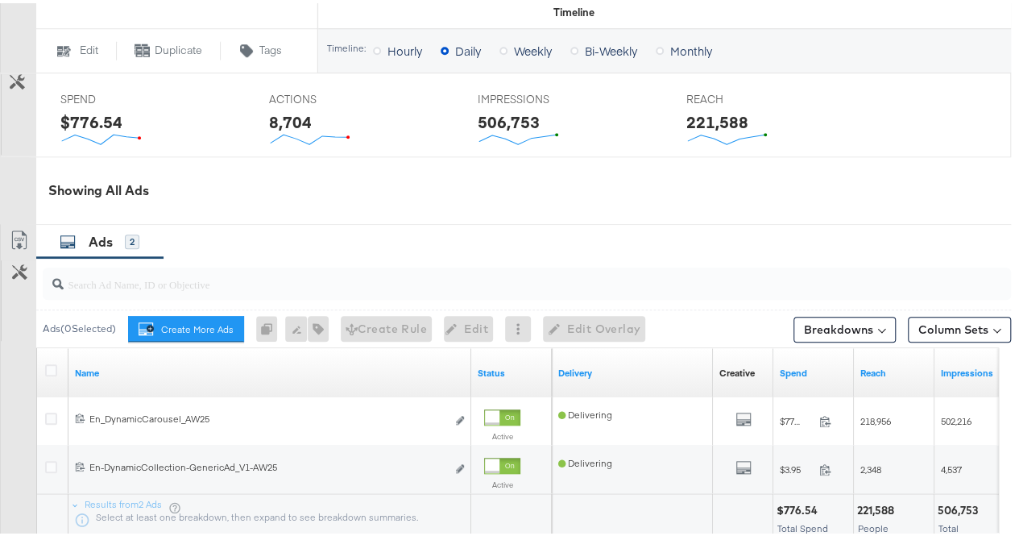
scroll to position [675, 0]
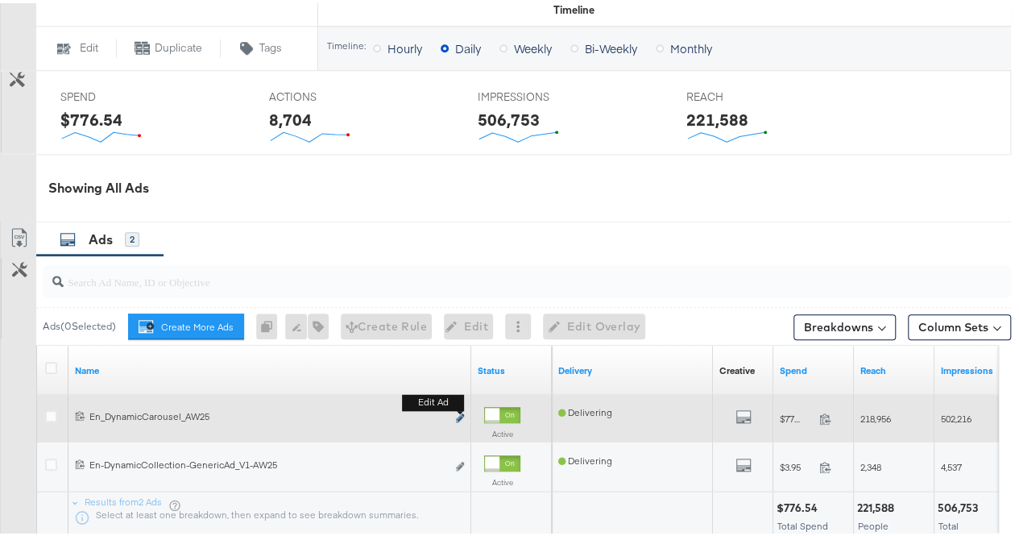
click at [459, 410] on icon "link" at bounding box center [460, 414] width 8 height 9
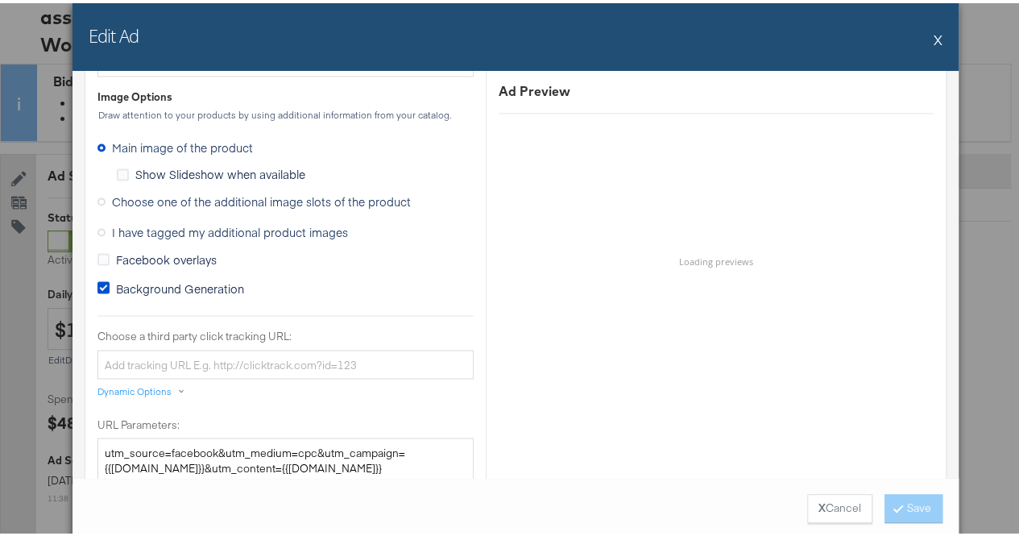
scroll to position [1347, 0]
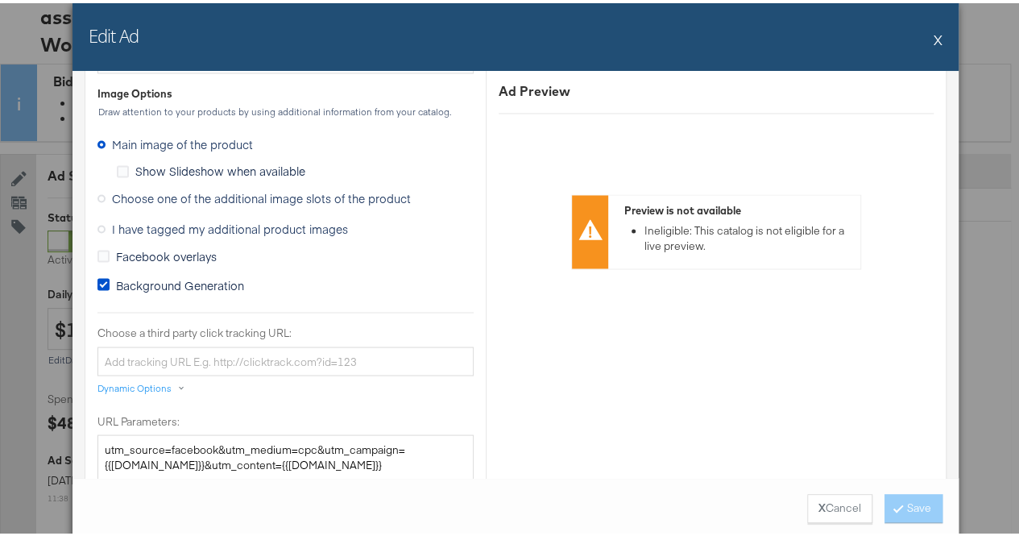
click at [102, 189] on label "Choose one of the additional image slots of the product" at bounding box center [258, 195] width 320 height 24
click at [0, 0] on input "Choose one of the additional image slots of the product" at bounding box center [0, 0] width 0 height 0
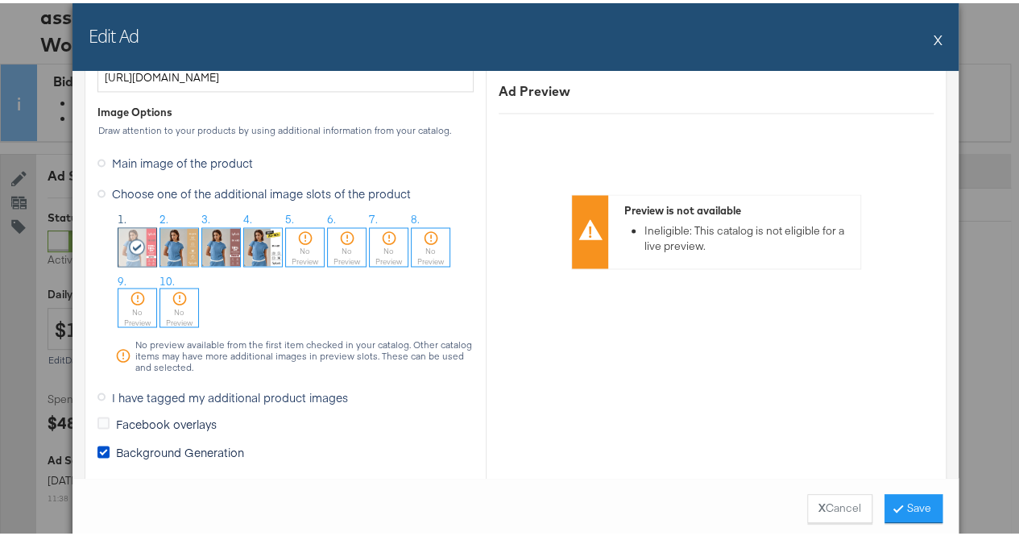
scroll to position [1327, 0]
click at [298, 245] on div "No Preview" at bounding box center [305, 253] width 38 height 21
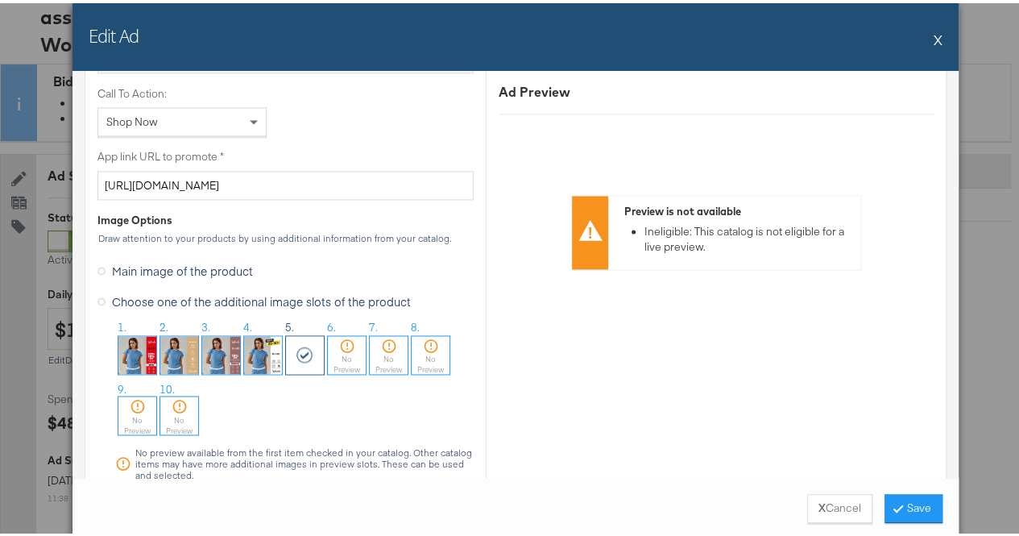
scroll to position [1221, 0]
click at [904, 509] on button "Save" at bounding box center [914, 505] width 58 height 29
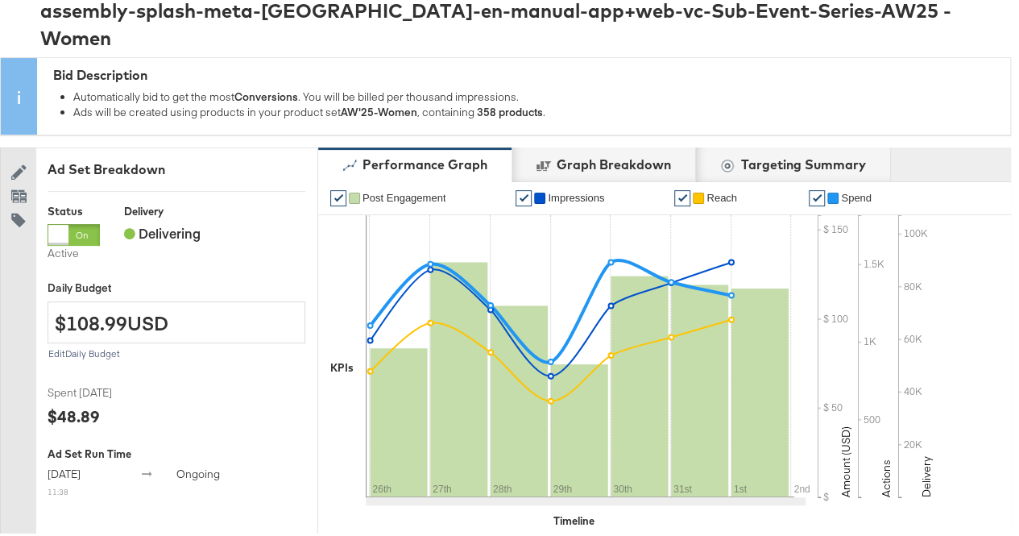
scroll to position [0, 0]
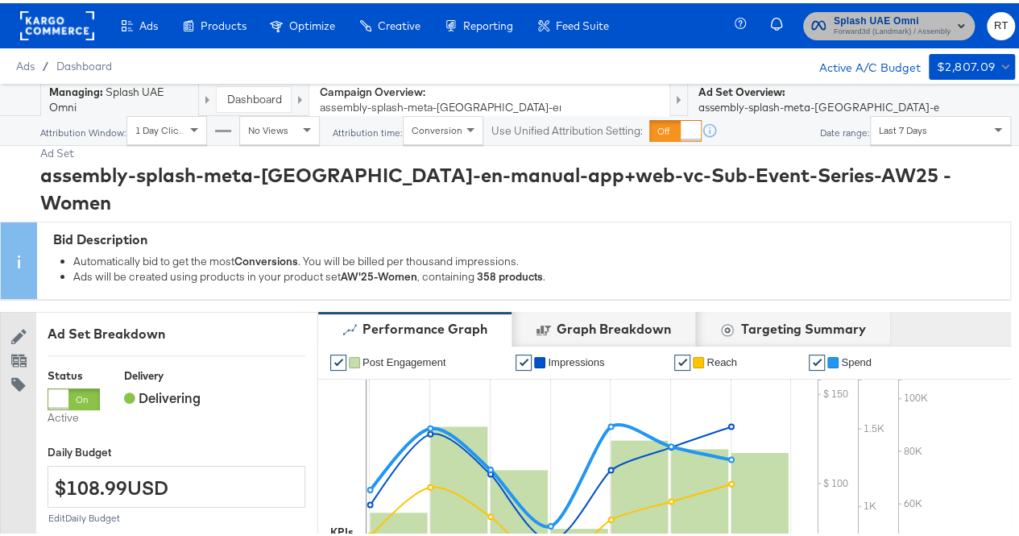
click at [867, 27] on span "Forward3d (Landmark) / Assembly" at bounding box center [892, 29] width 117 height 13
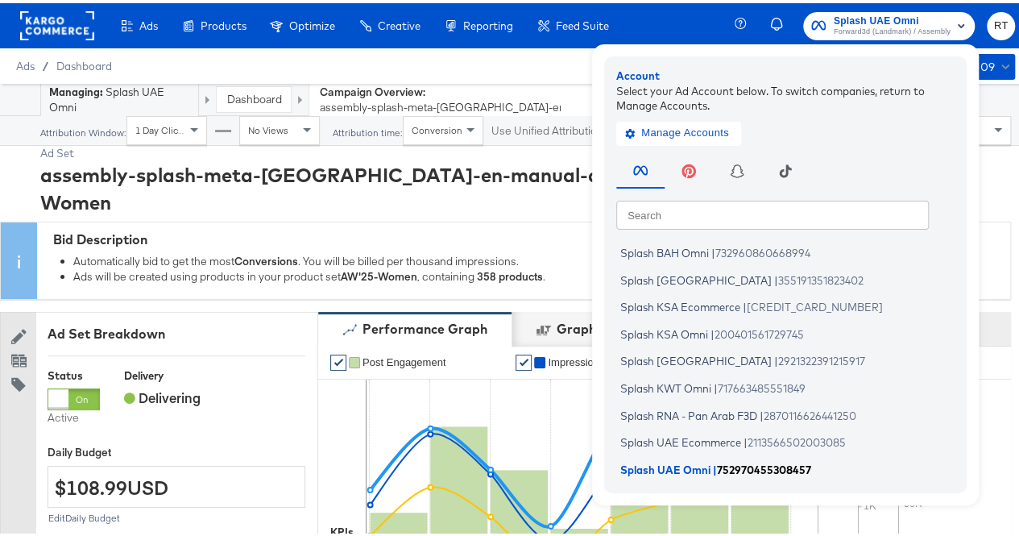
click at [679, 470] on span "Splash UAE Omni" at bounding box center [666, 465] width 90 height 13
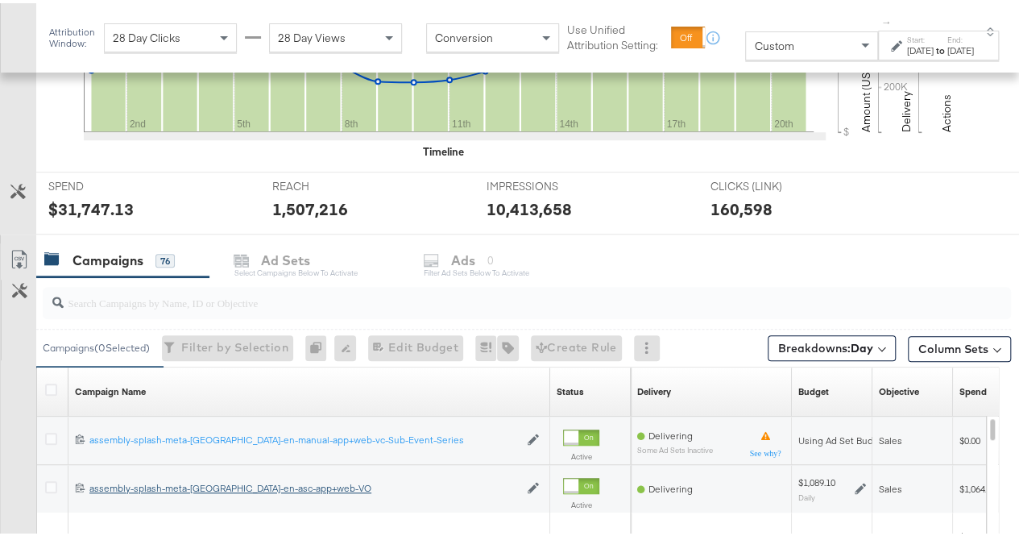
scroll to position [653, 0]
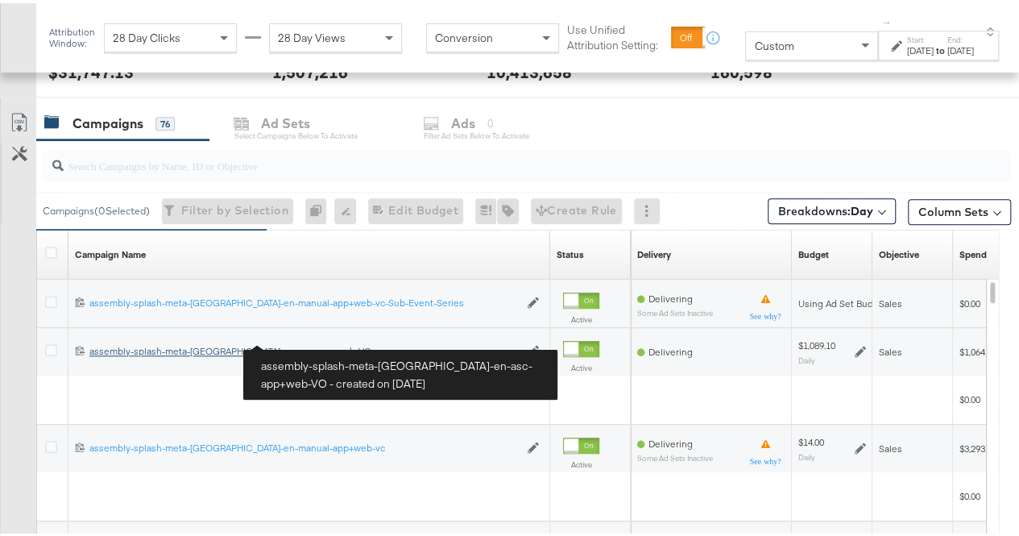
click at [227, 343] on div "assembly-splash-meta-[GEOGRAPHIC_DATA]-en-asc-app+web-VO assembly-splash-meta-[…" at bounding box center [304, 348] width 430 height 13
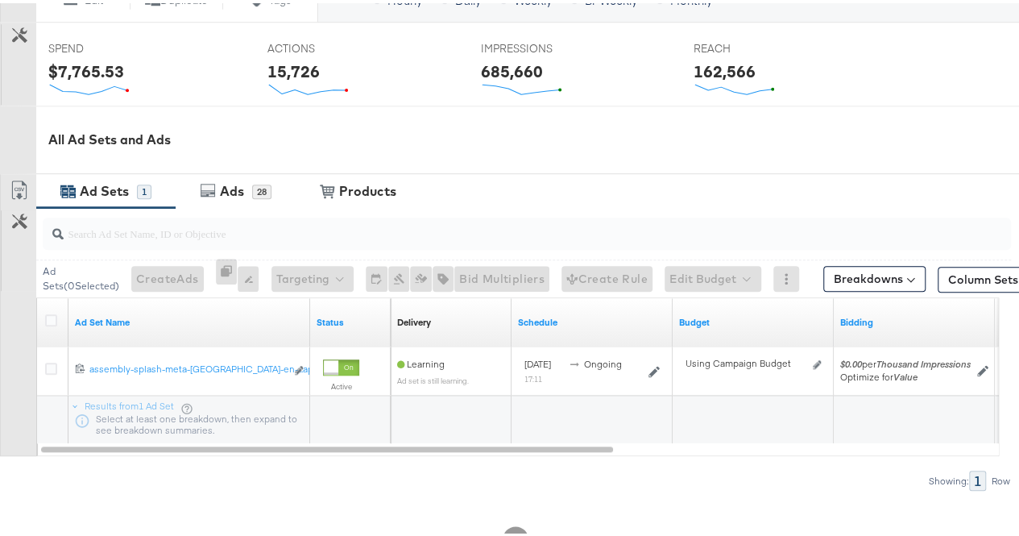
scroll to position [646, 0]
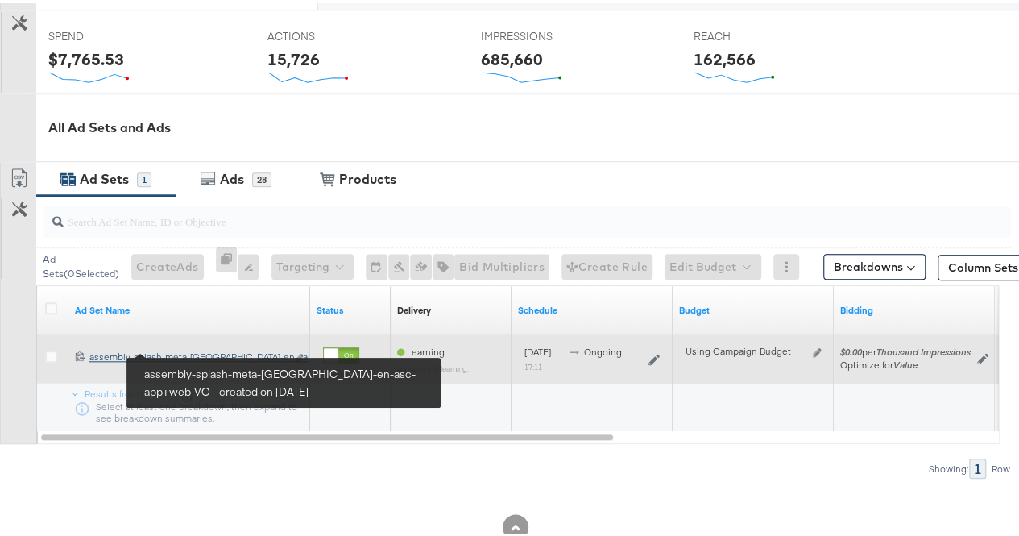
click at [168, 348] on div "assembly-splash-meta-[GEOGRAPHIC_DATA]-en-asc-app+web-VO assembly-splash-meta-[…" at bounding box center [187, 353] width 196 height 13
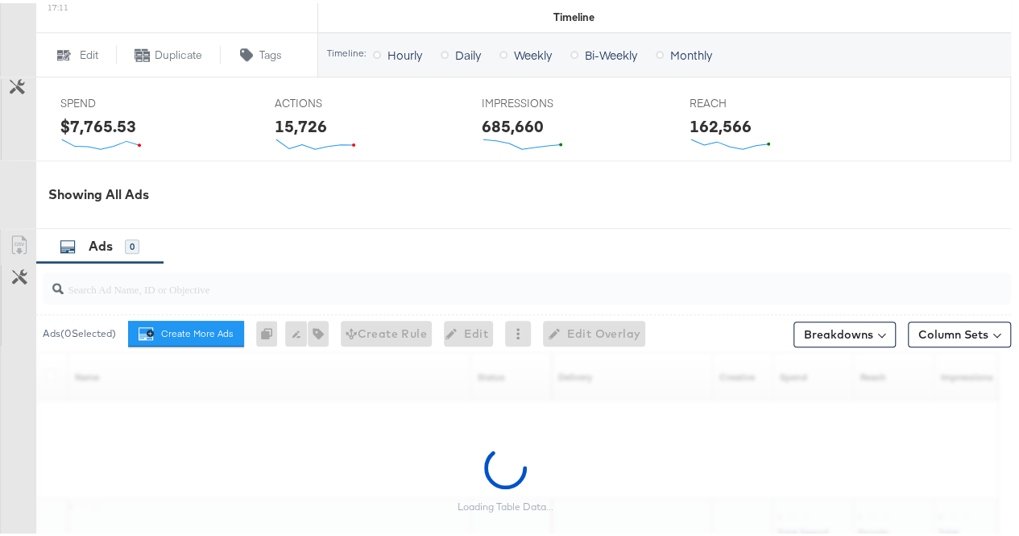
scroll to position [790, 0]
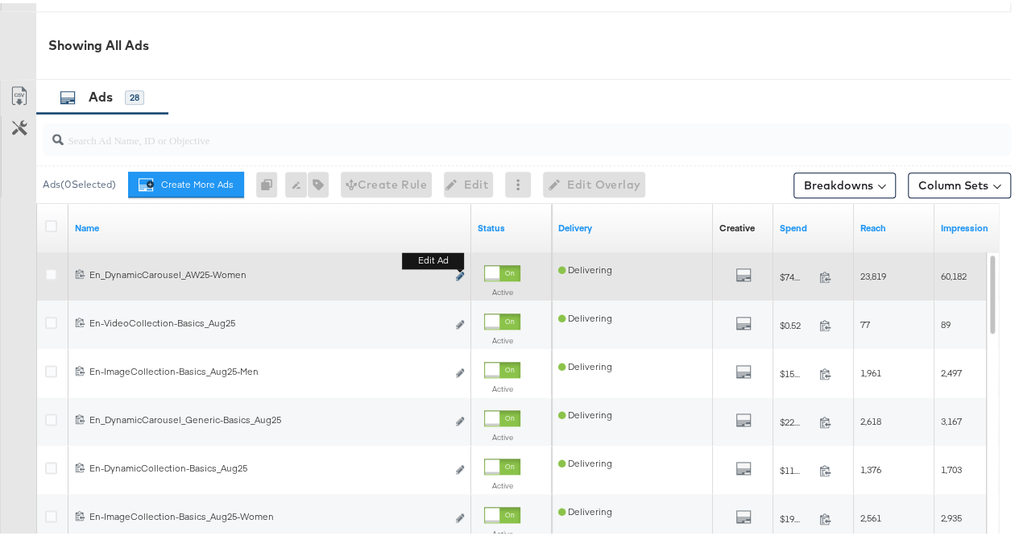
click at [458, 270] on icon "link" at bounding box center [460, 272] width 8 height 9
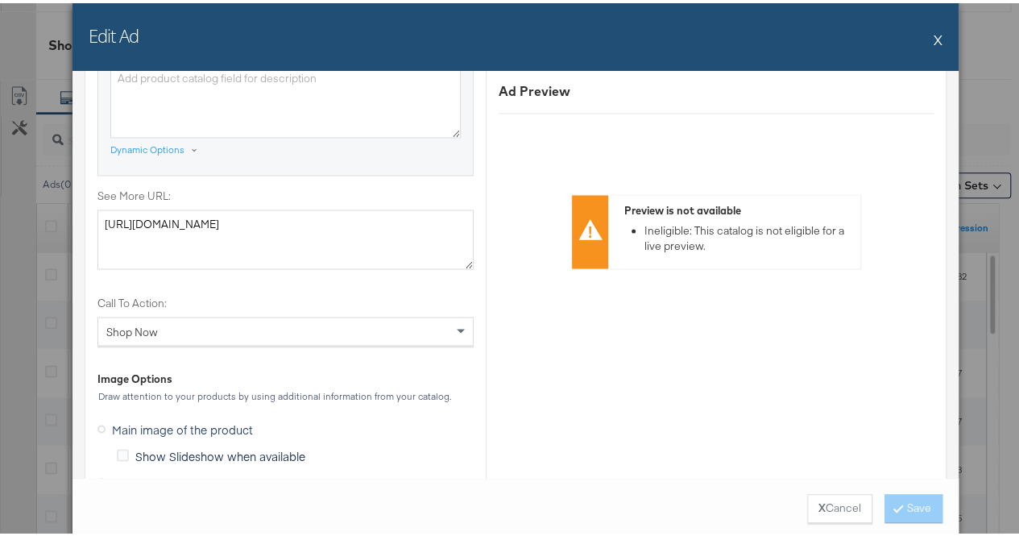
scroll to position [1446, 0]
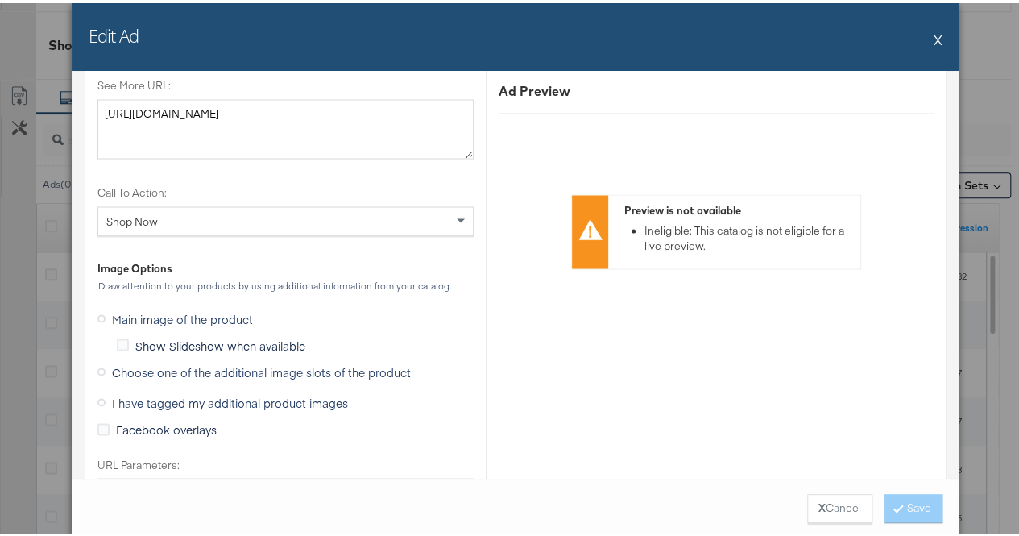
click at [98, 365] on icon at bounding box center [102, 368] width 8 height 8
click at [0, 0] on input "Choose one of the additional image slots of the product" at bounding box center [0, 0] width 0 height 0
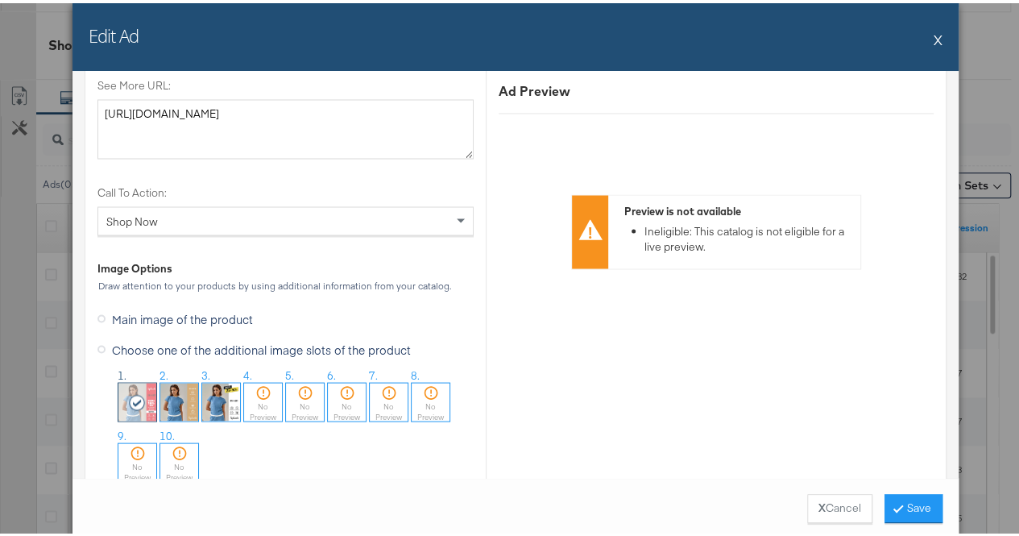
click at [255, 391] on icon at bounding box center [263, 389] width 16 height 16
click at [917, 510] on button "Save" at bounding box center [914, 505] width 58 height 29
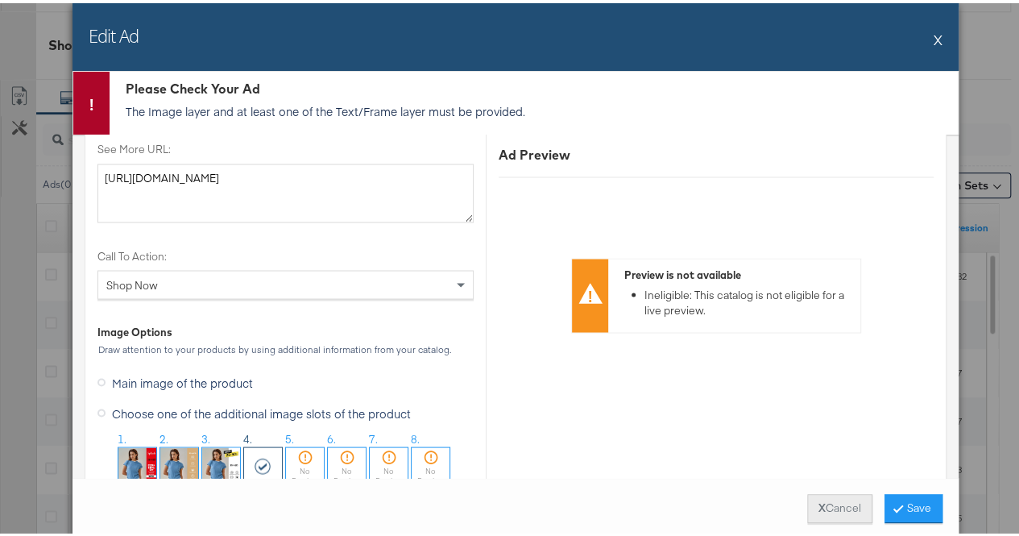
click at [835, 501] on button "X Cancel" at bounding box center [840, 505] width 65 height 29
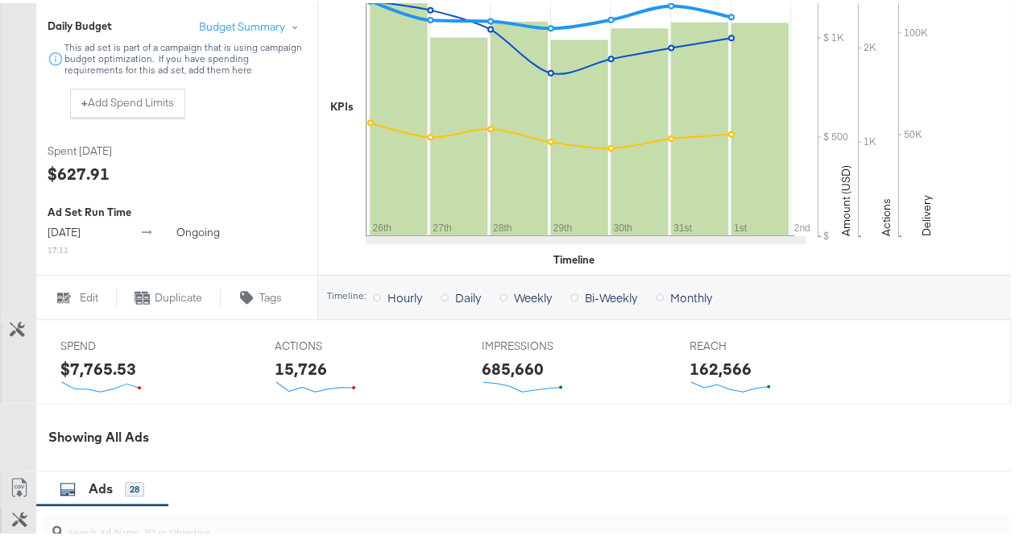
scroll to position [0, 0]
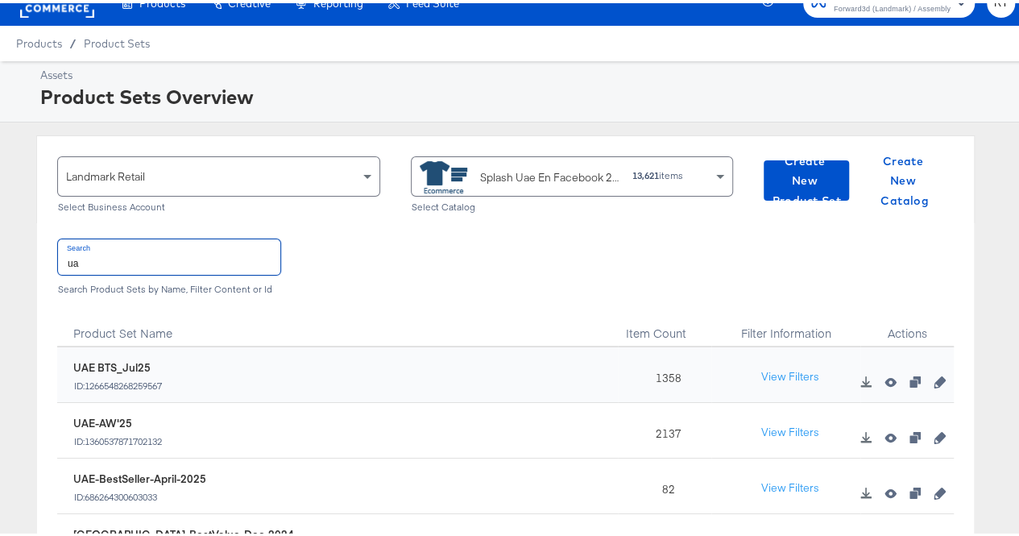
scroll to position [23, 0]
type input "u"
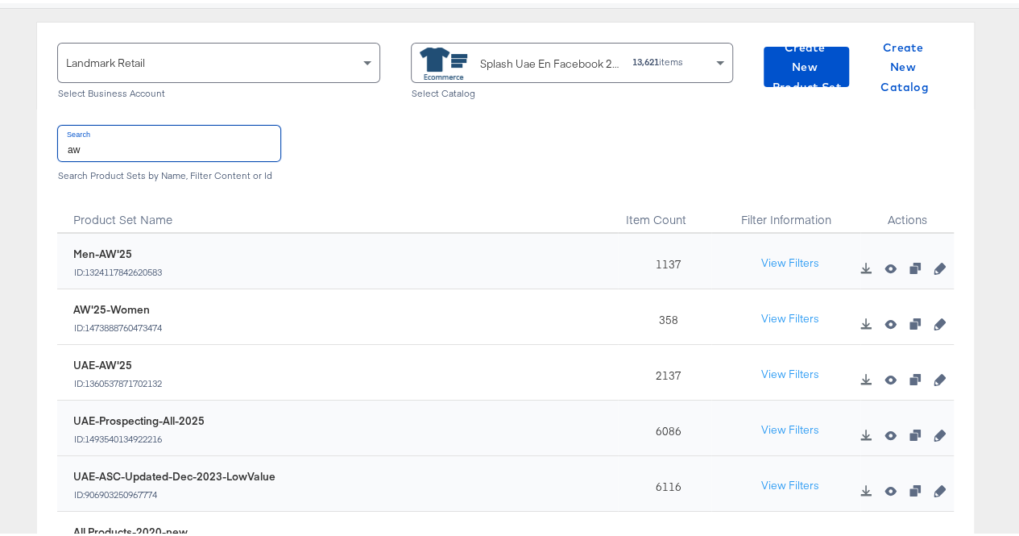
scroll to position [137, 0]
type input "aw"
click at [934, 320] on icon "button" at bounding box center [939, 319] width 11 height 11
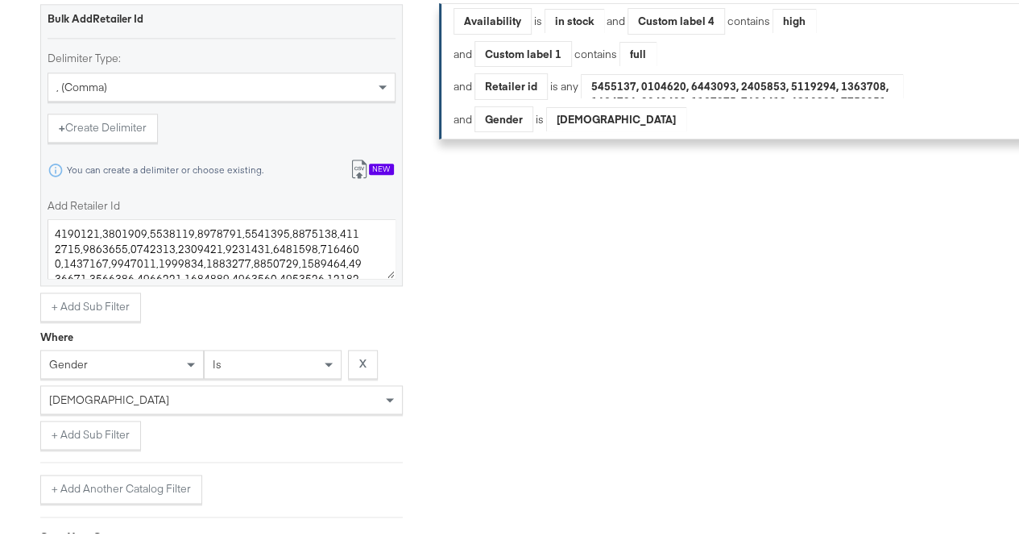
scroll to position [936, 0]
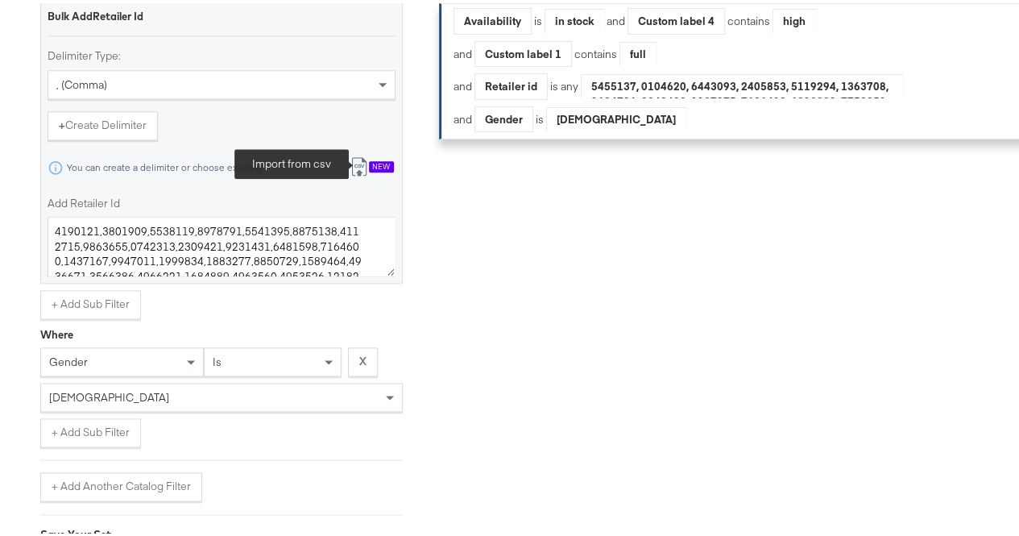
click at [356, 173] on icon at bounding box center [359, 163] width 19 height 19
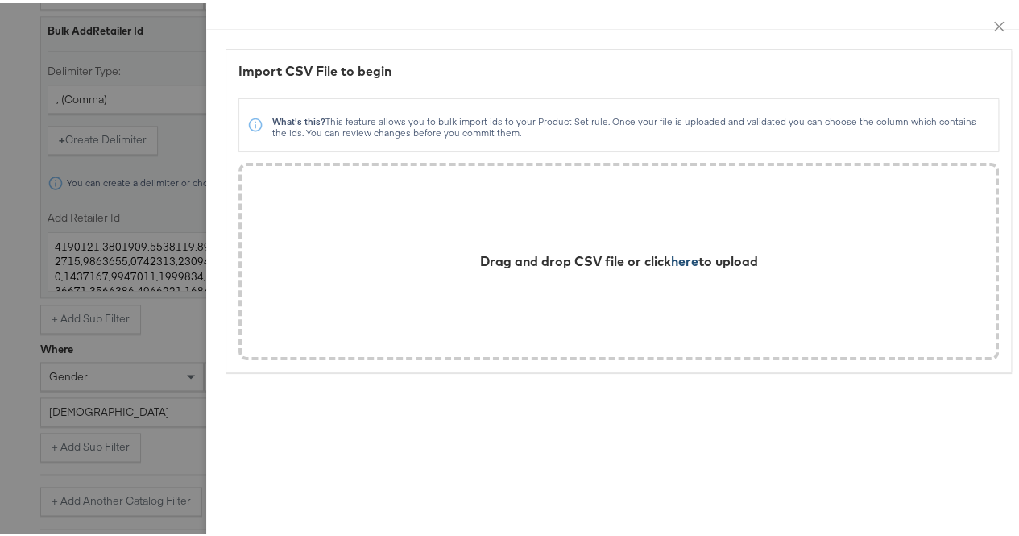
click at [671, 258] on span "here" at bounding box center [684, 258] width 27 height 16
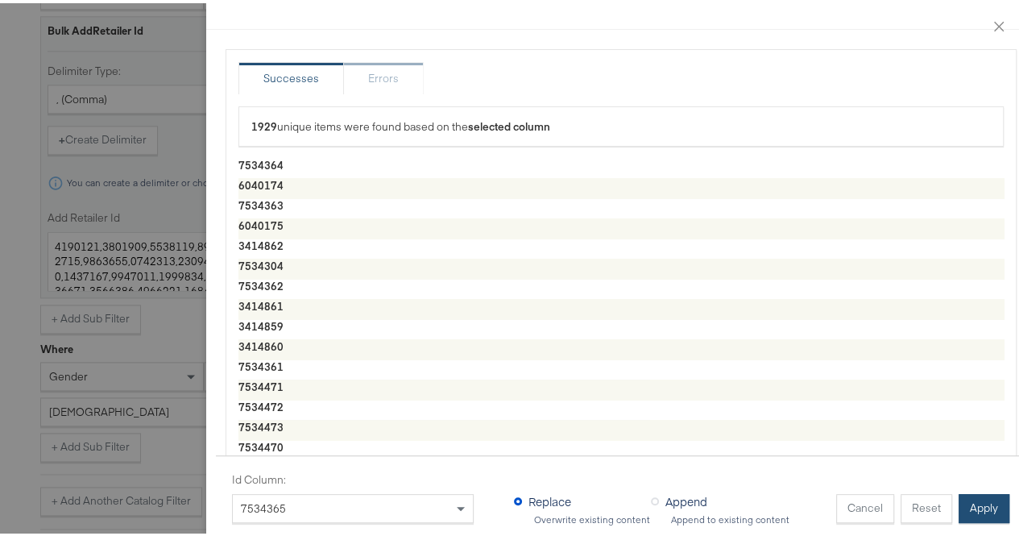
click at [970, 494] on button "Apply" at bounding box center [984, 505] width 51 height 29
type textarea "7534364,6040174,7534363,6040175,3414862,7534304,7534362,3414861,3414859,3414860…"
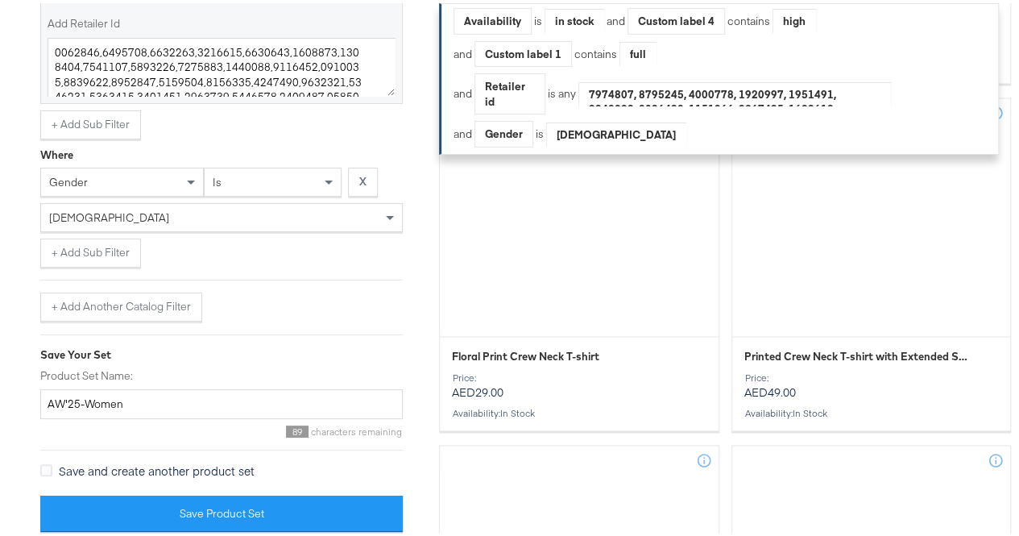
scroll to position [1136, 0]
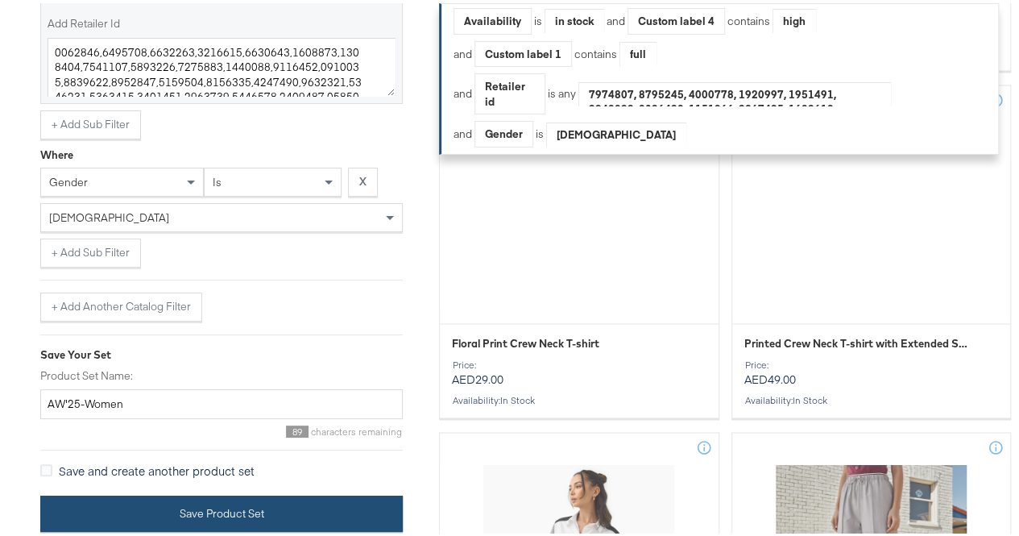
click at [111, 503] on button "Save Product Set" at bounding box center [221, 510] width 363 height 36
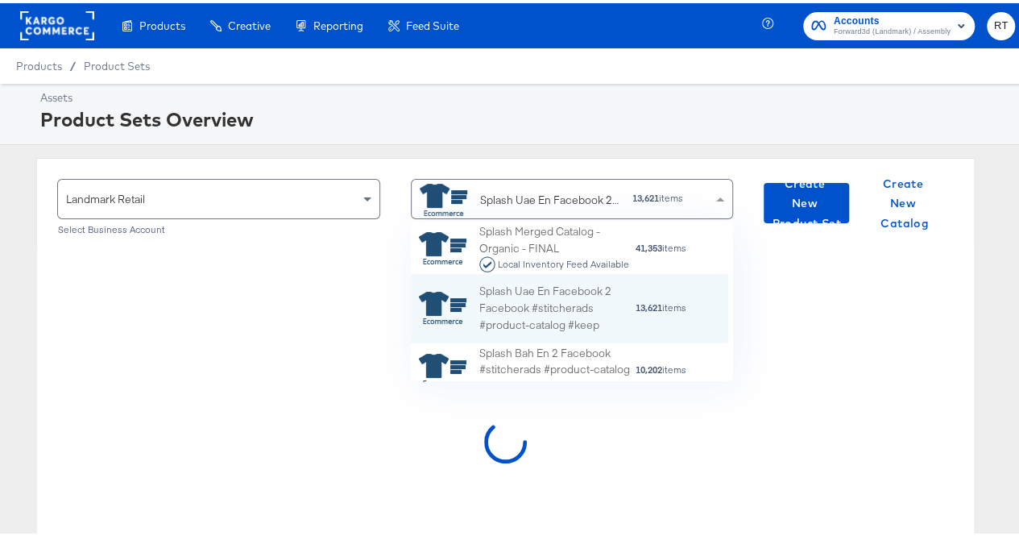
click at [529, 207] on div "Splash Uae En Facebook 2 Facebook #stitcherads #product-catalog #keep" at bounding box center [520, 197] width 201 height 32
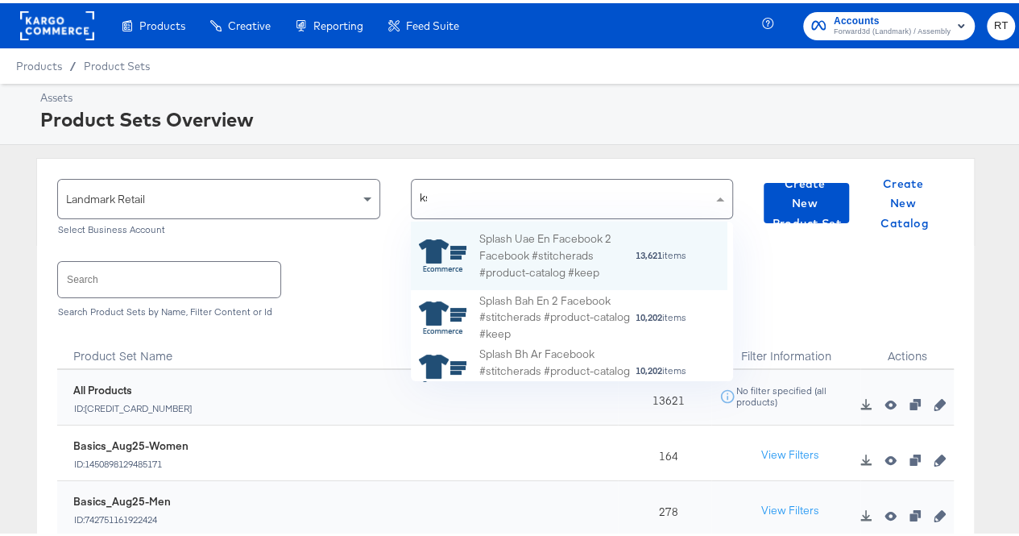
scroll to position [101, 305]
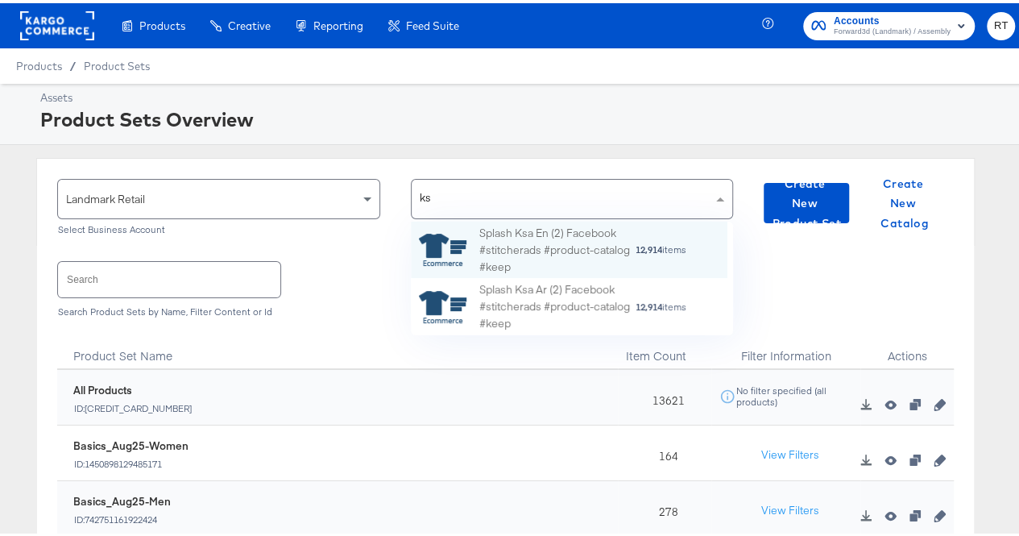
type input "ksa"
click at [525, 226] on div "Splash Ksa En (2) Facebook #stitcherads #product-catalog #keep" at bounding box center [558, 247] width 156 height 50
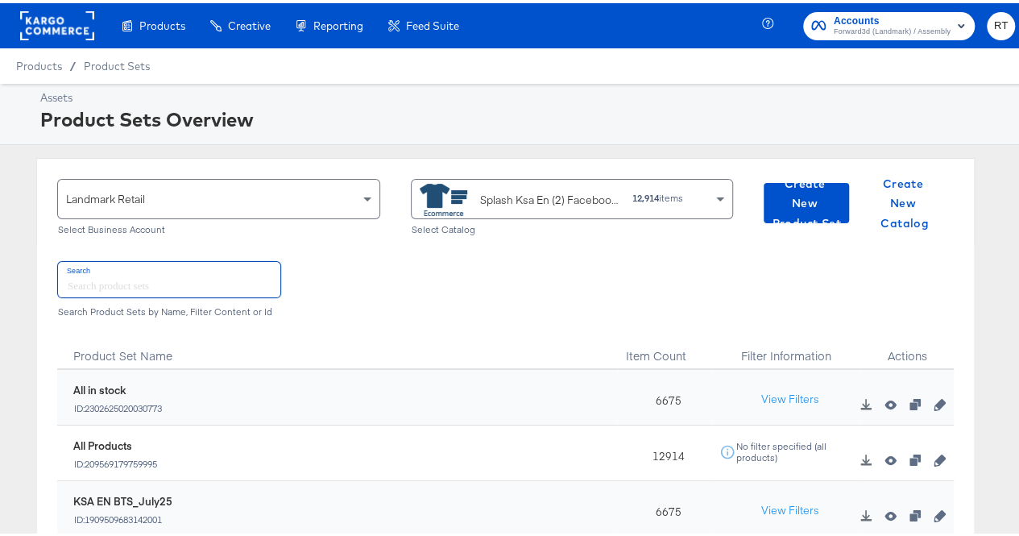
click at [98, 288] on input "text" at bounding box center [169, 276] width 222 height 35
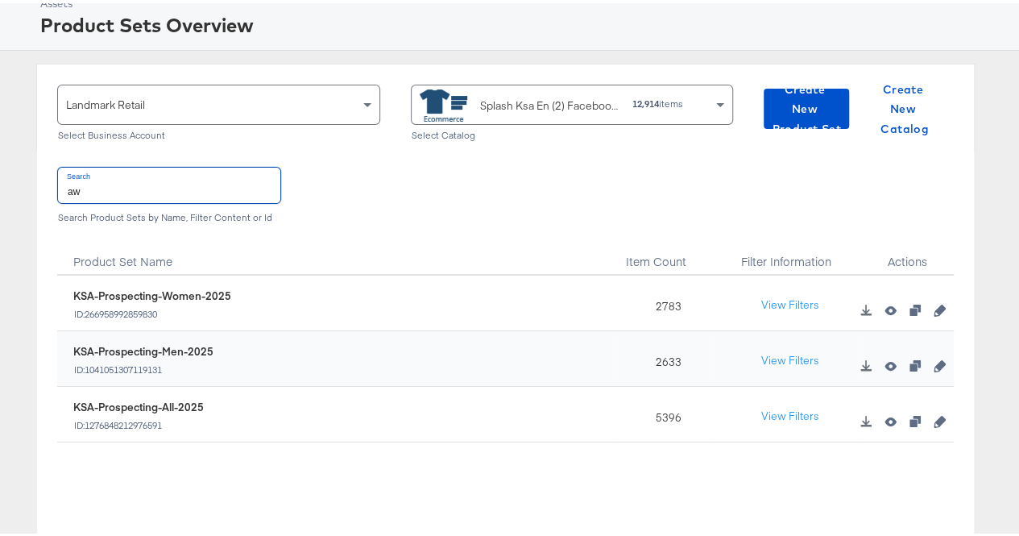
scroll to position [96, 0]
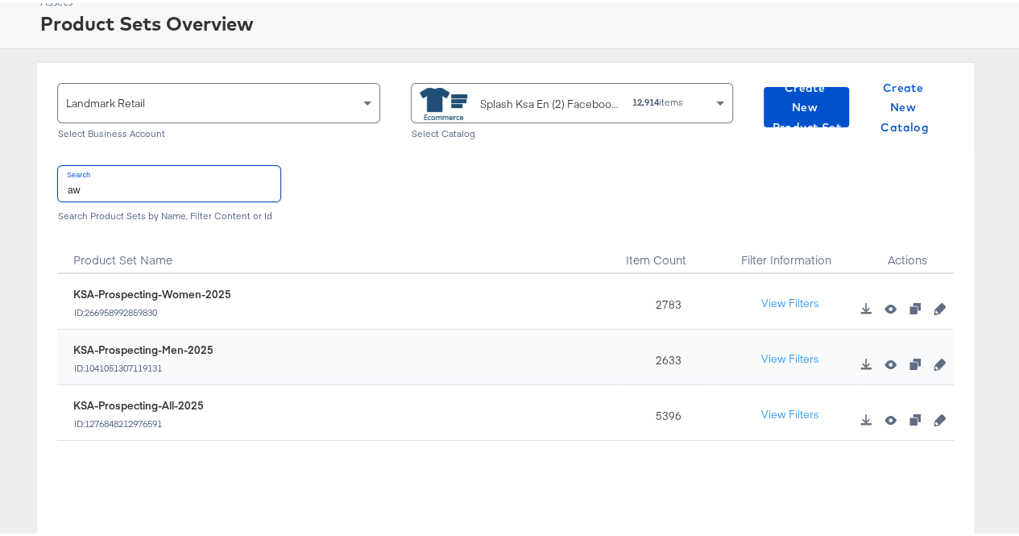
type input "aw"
click at [119, 191] on input "aw" at bounding box center [169, 180] width 222 height 35
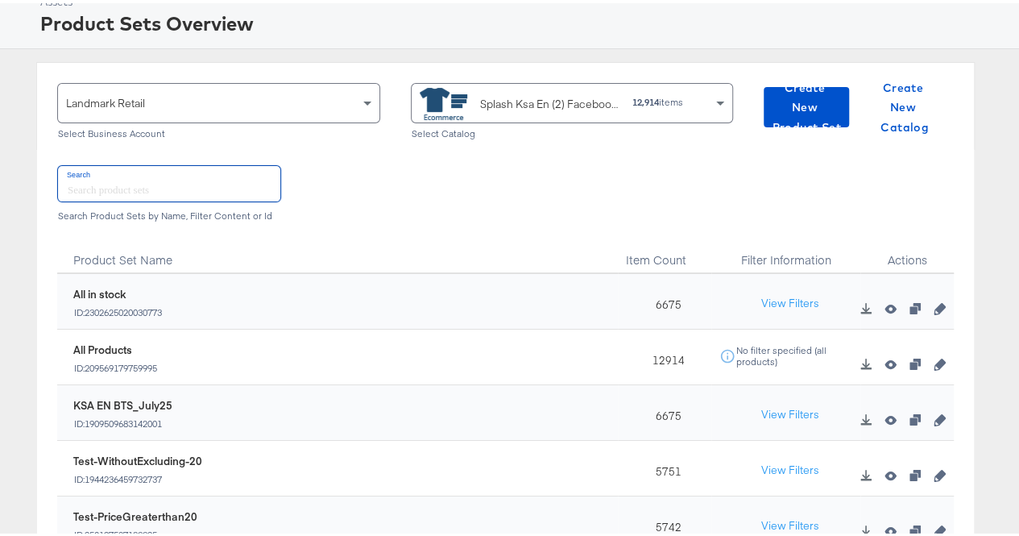
click at [393, 191] on div "Search Search Product Sets by Name, Filter Content or Id" at bounding box center [505, 188] width 897 height 83
click at [153, 188] on input "text" at bounding box center [169, 180] width 222 height 35
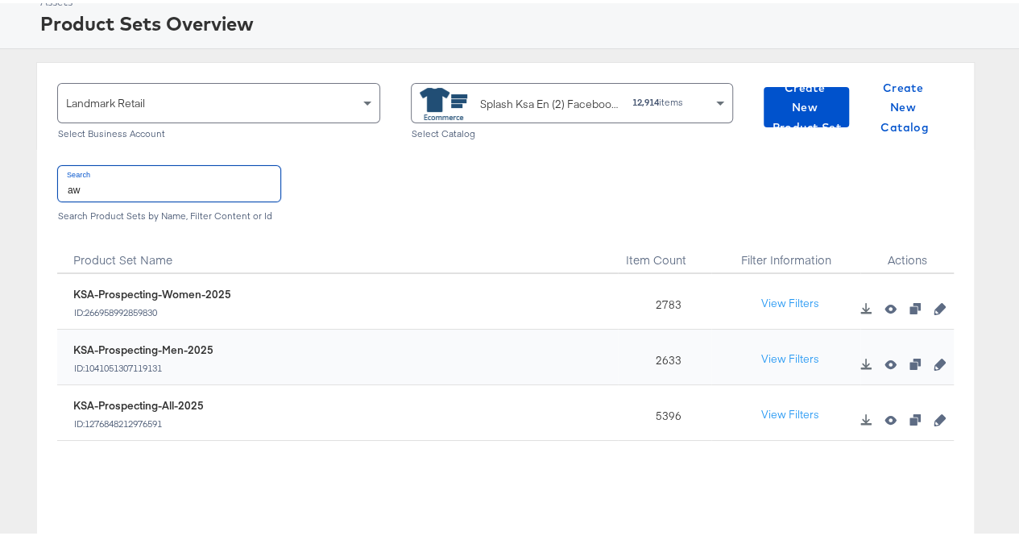
type input "a"
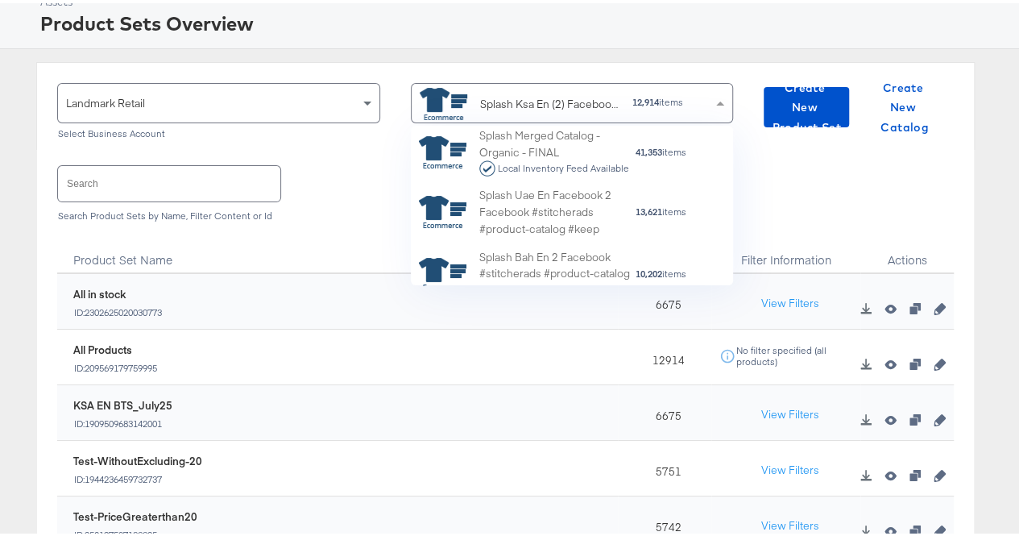
click at [546, 102] on div "Splash Ksa En (2) Facebook #stitcherads #product-catalog #keep" at bounding box center [550, 101] width 140 height 17
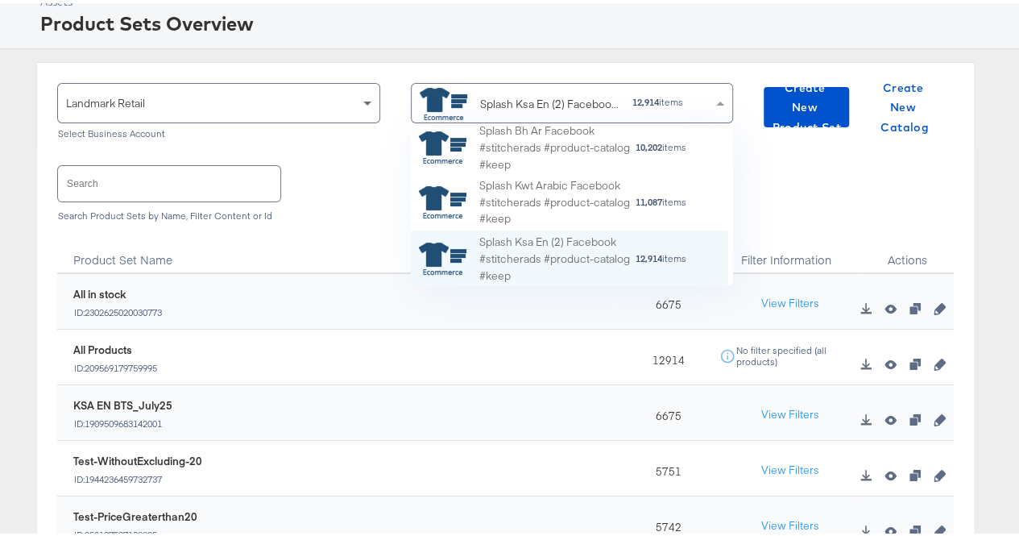
click at [524, 100] on div "Splash Ksa En (2) Facebook #stitcherads #product-catalog #keep" at bounding box center [550, 101] width 140 height 17
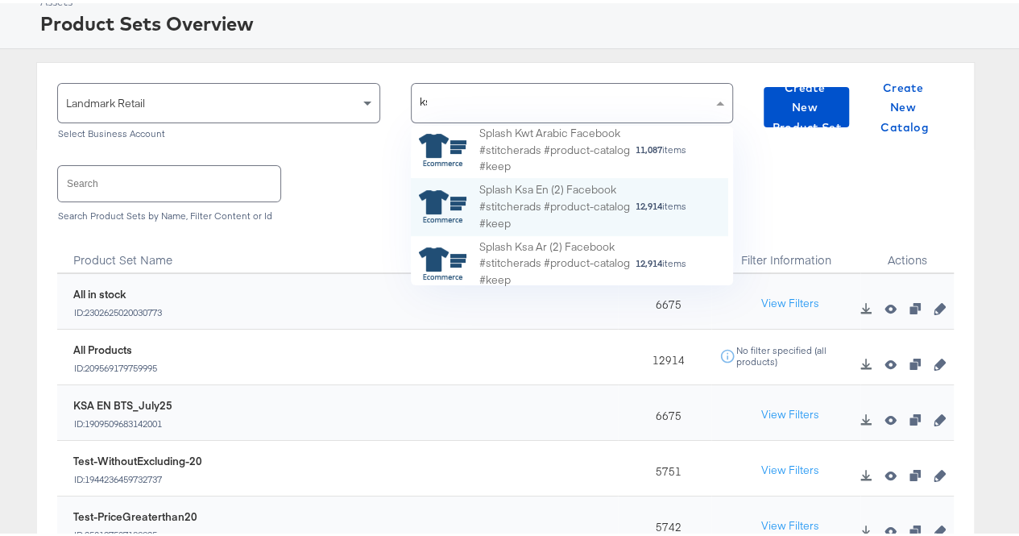
scroll to position [101, 305]
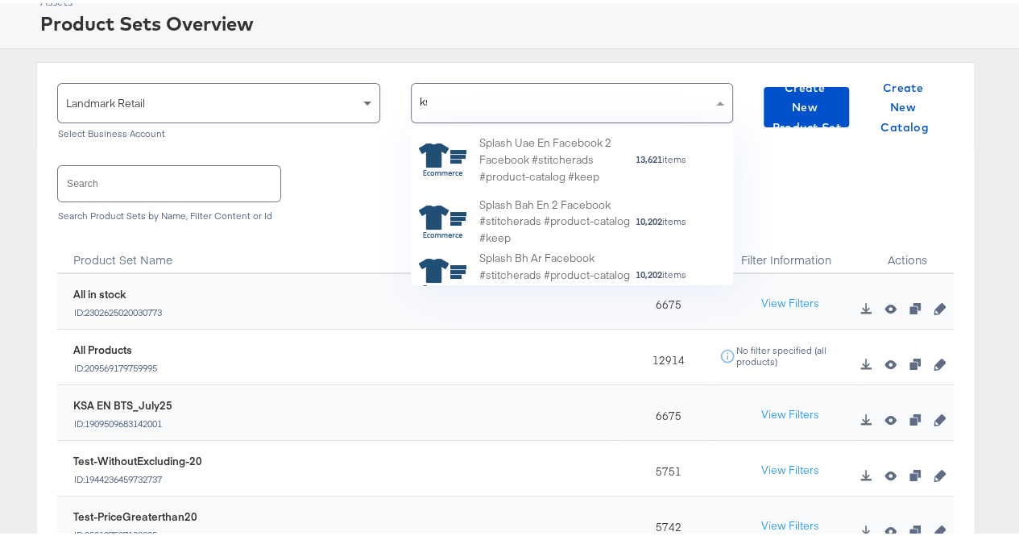
type input "ksa"
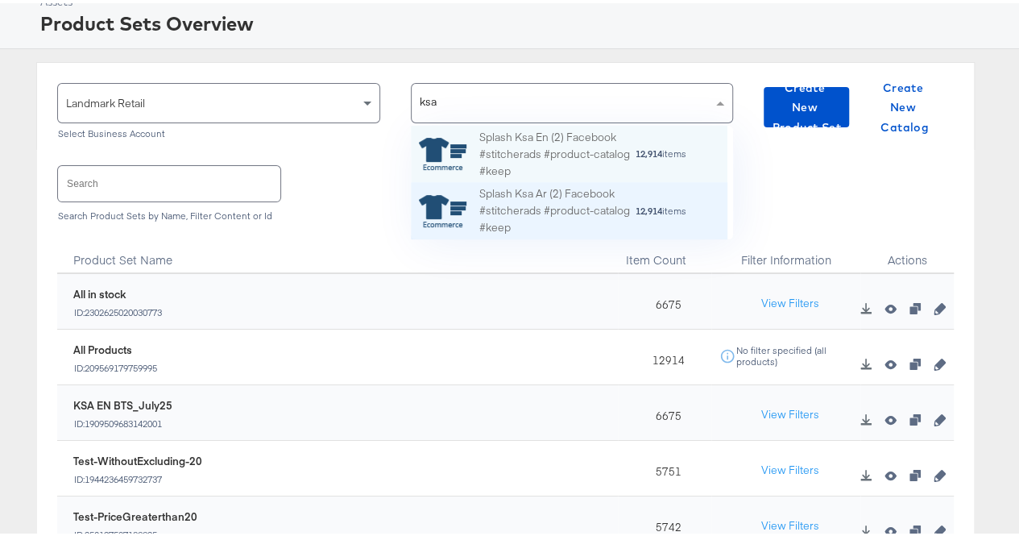
click at [522, 197] on div "Splash Ksa Ar (2) Facebook #stitcherads #product-catalog #keep" at bounding box center [558, 208] width 156 height 50
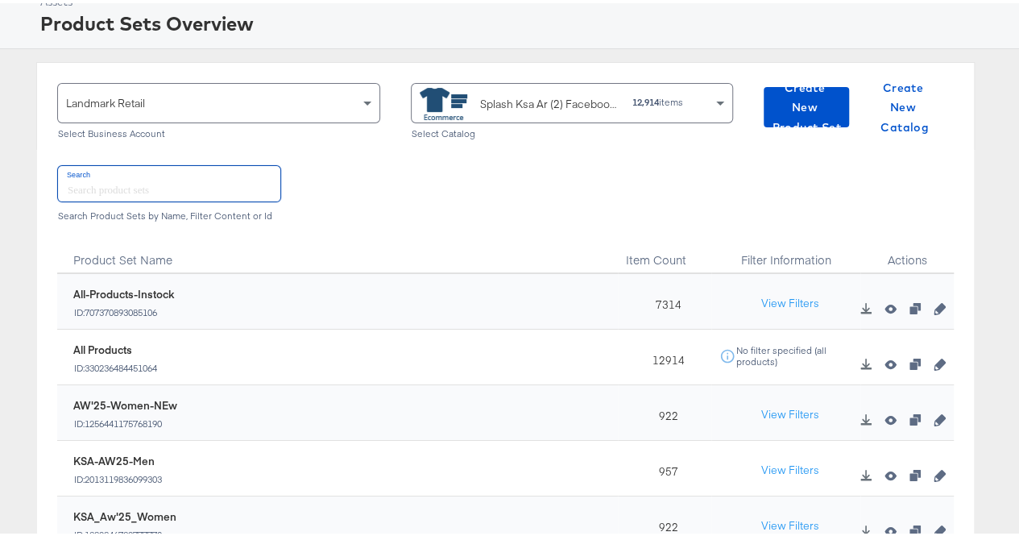
click at [221, 189] on input "text" at bounding box center [169, 180] width 222 height 35
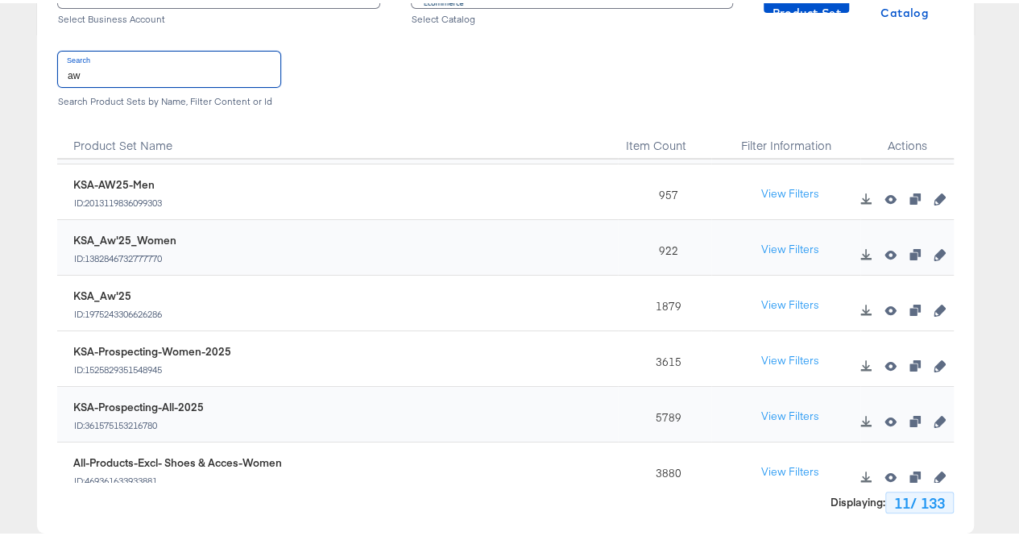
scroll to position [79, 0]
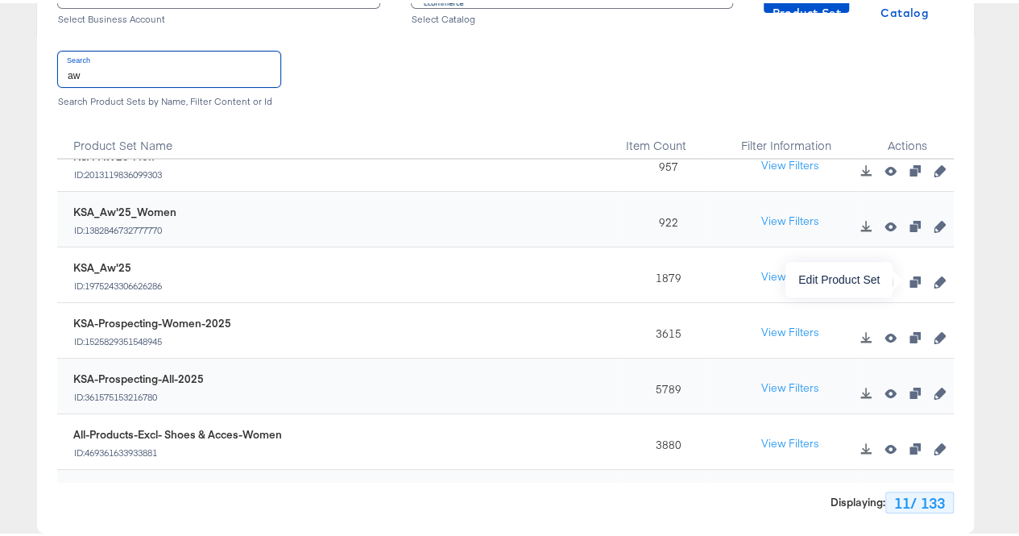
type input "aw"
click at [934, 276] on icon "button" at bounding box center [939, 278] width 11 height 11
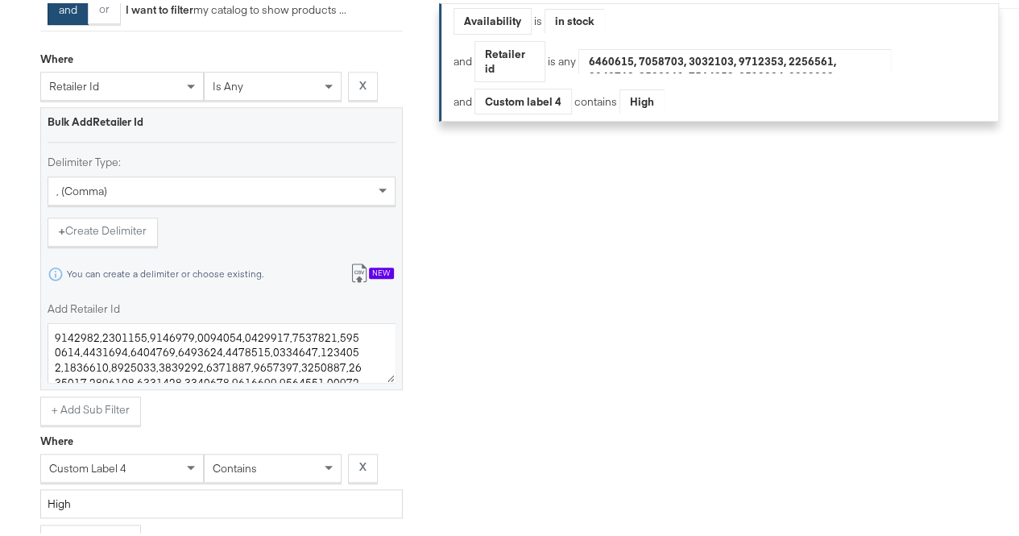
scroll to position [577, 0]
click at [364, 288] on button "Import from csv New" at bounding box center [371, 273] width 67 height 30
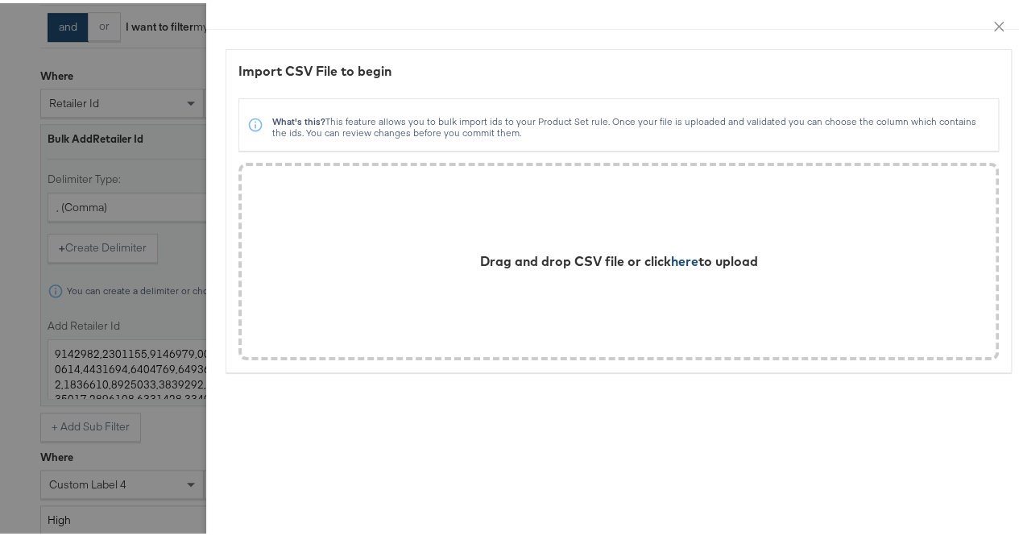
click at [671, 254] on span "here" at bounding box center [684, 258] width 27 height 16
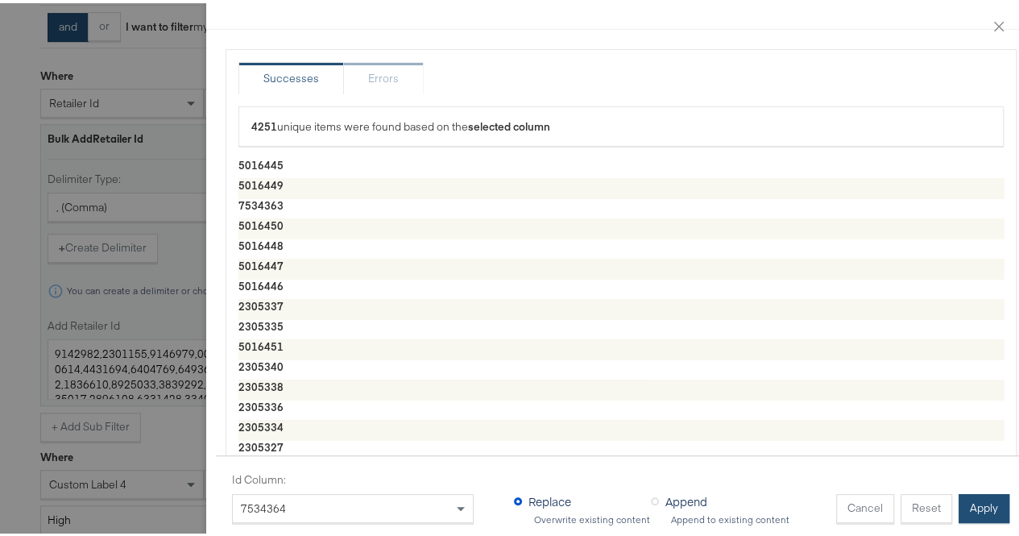
click at [959, 491] on button "Apply" at bounding box center [984, 505] width 51 height 29
type textarea "5016445,5016449,7534363,5016450,5016448,5016447,5016446,2305337,2305335,5016451…"
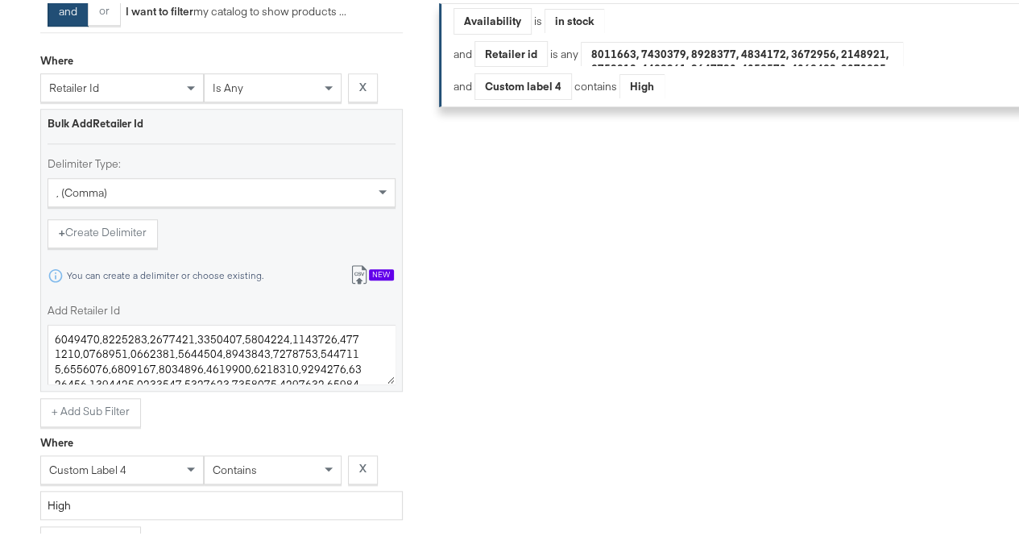
scroll to position [867, 0]
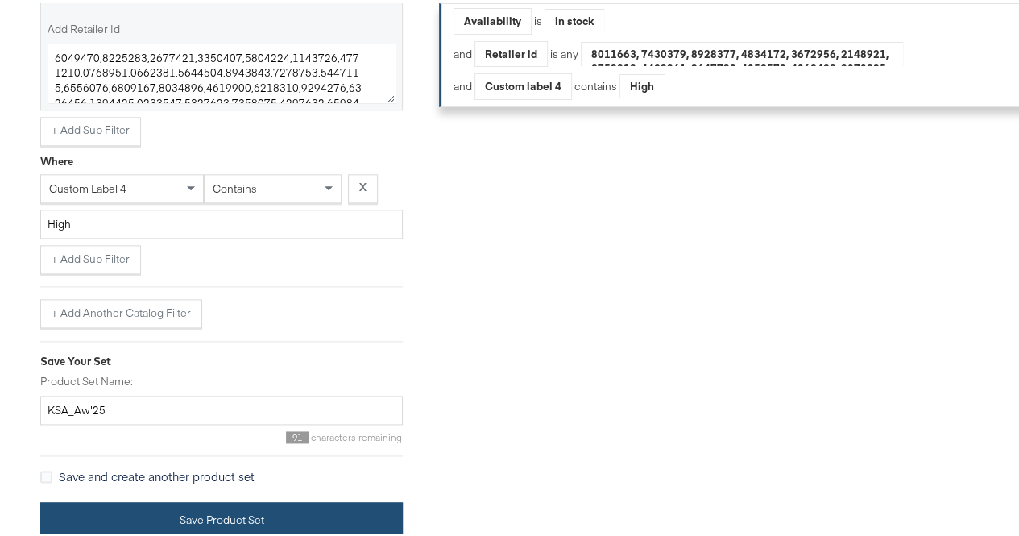
click at [109, 515] on button "Save Product Set" at bounding box center [221, 517] width 363 height 36
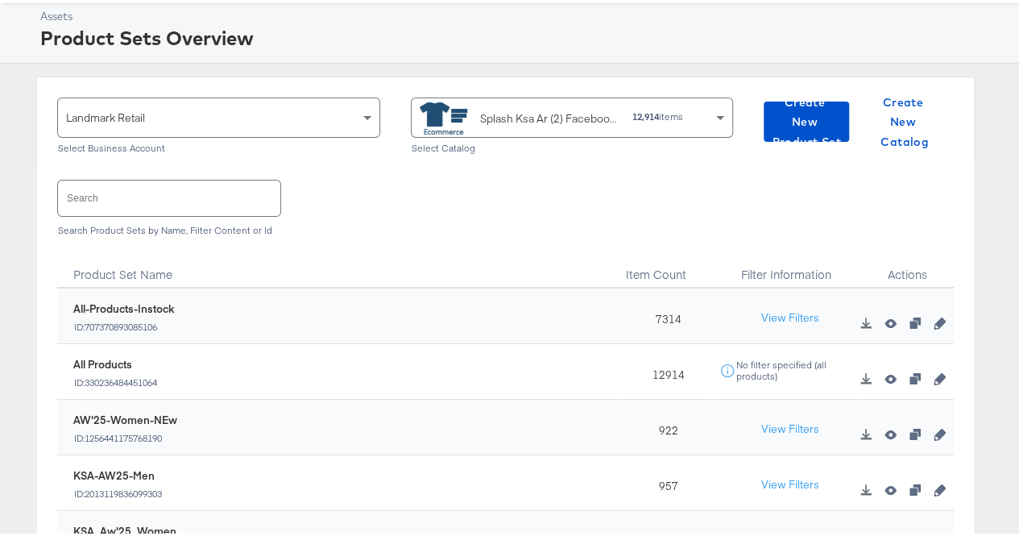
scroll to position [66, 0]
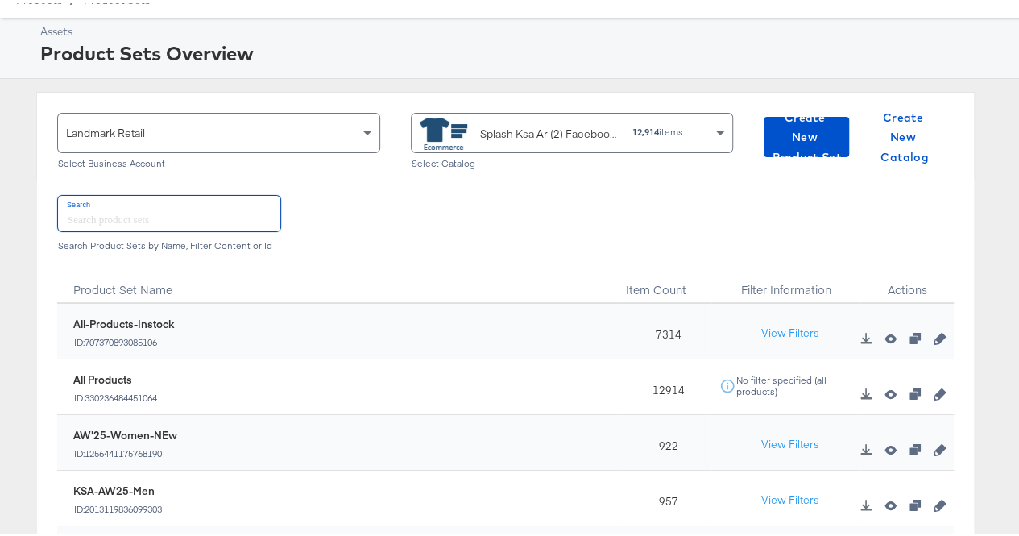
click at [122, 213] on input "text" at bounding box center [169, 210] width 222 height 35
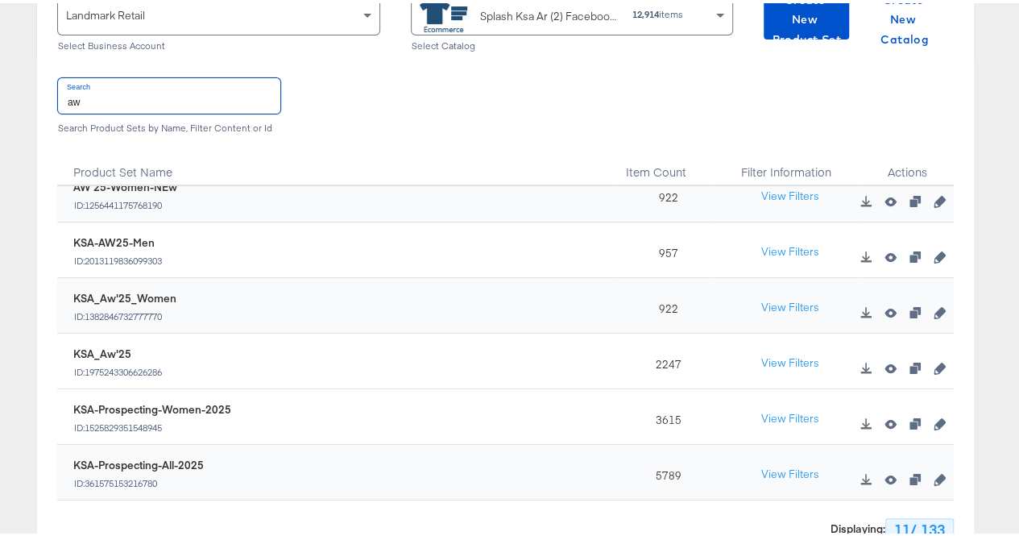
scroll to position [0, 0]
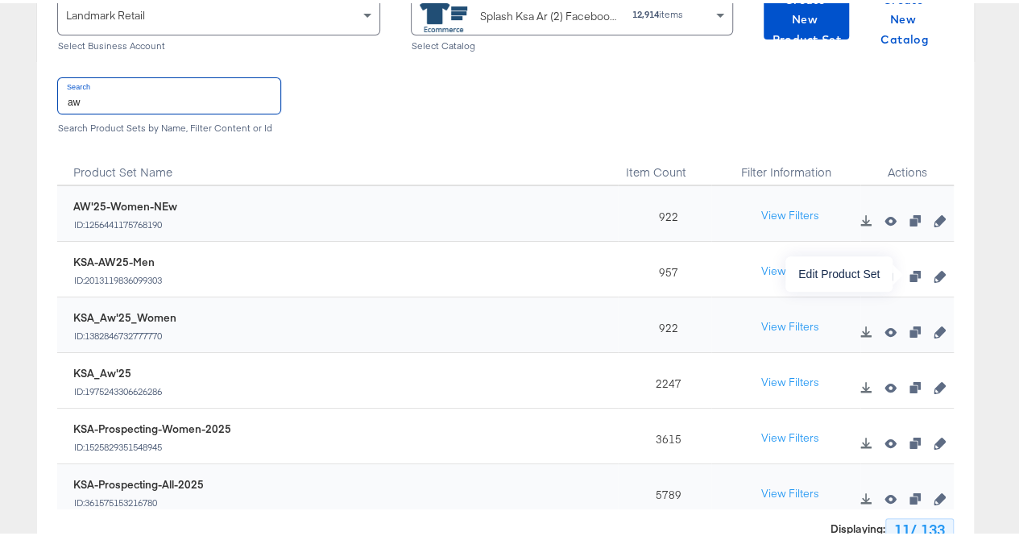
type input "aw"
click at [934, 268] on icon "button" at bounding box center [939, 273] width 11 height 11
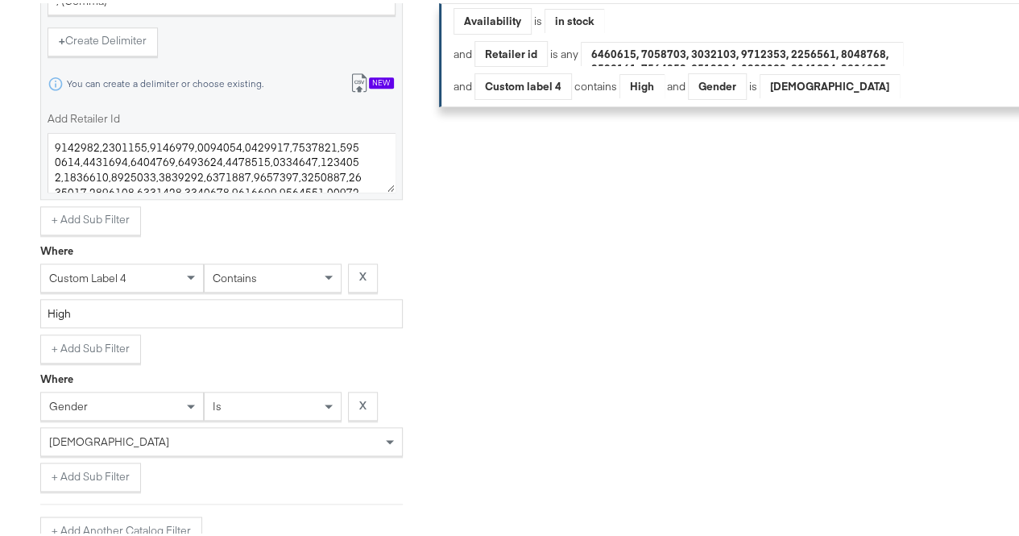
scroll to position [741, 0]
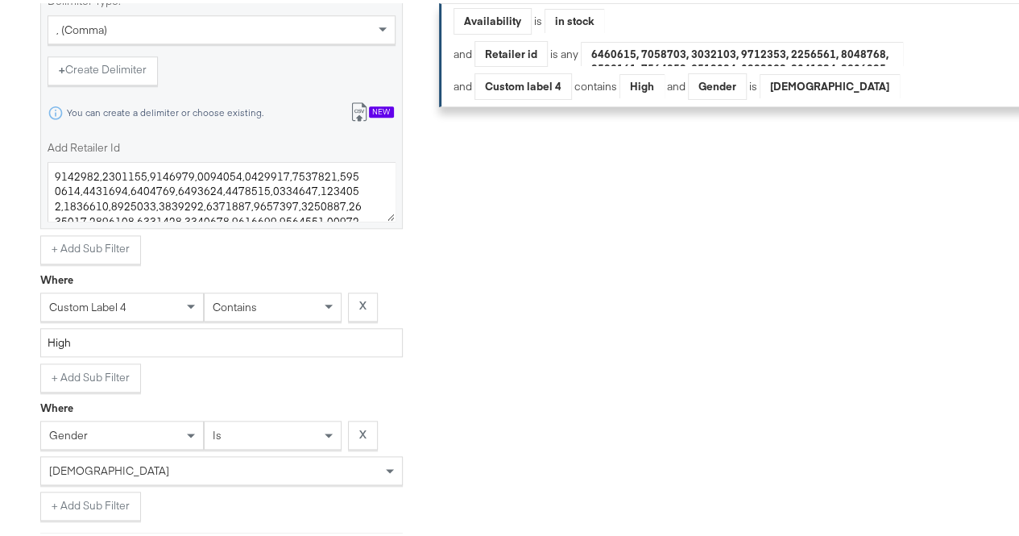
click at [363, 110] on button "Import from csv New" at bounding box center [371, 110] width 67 height 30
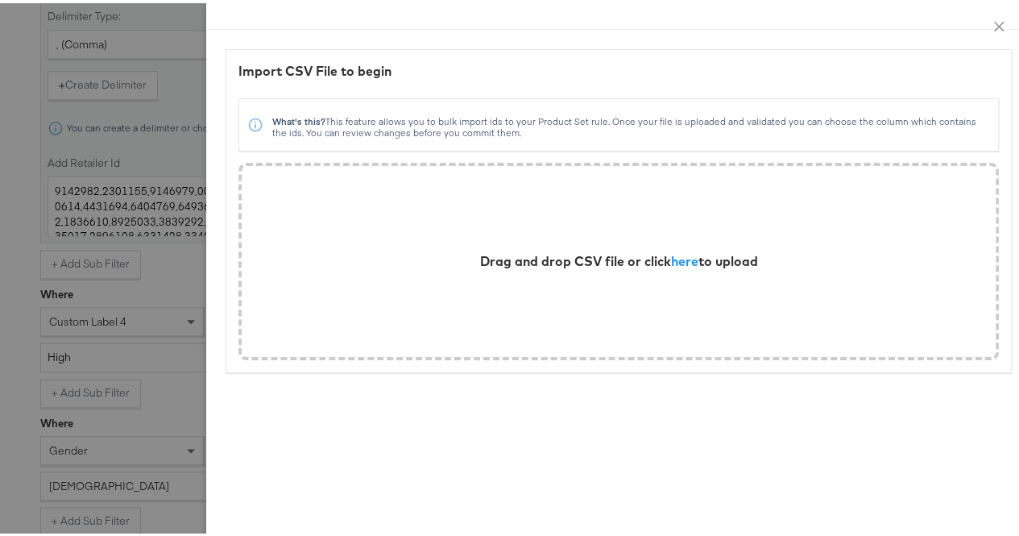
click at [3, 246] on div at bounding box center [516, 268] width 1032 height 536
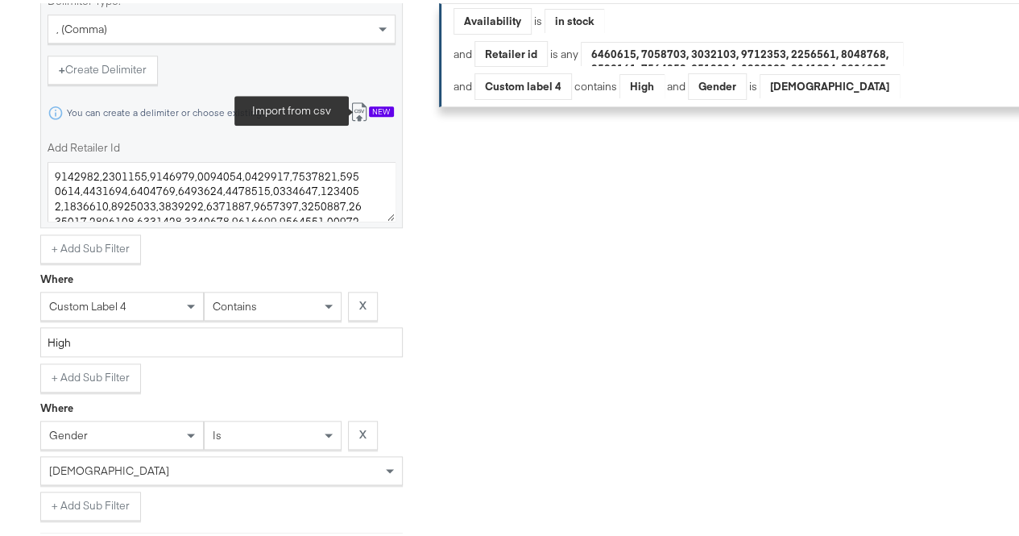
click at [363, 118] on icon at bounding box center [359, 108] width 19 height 19
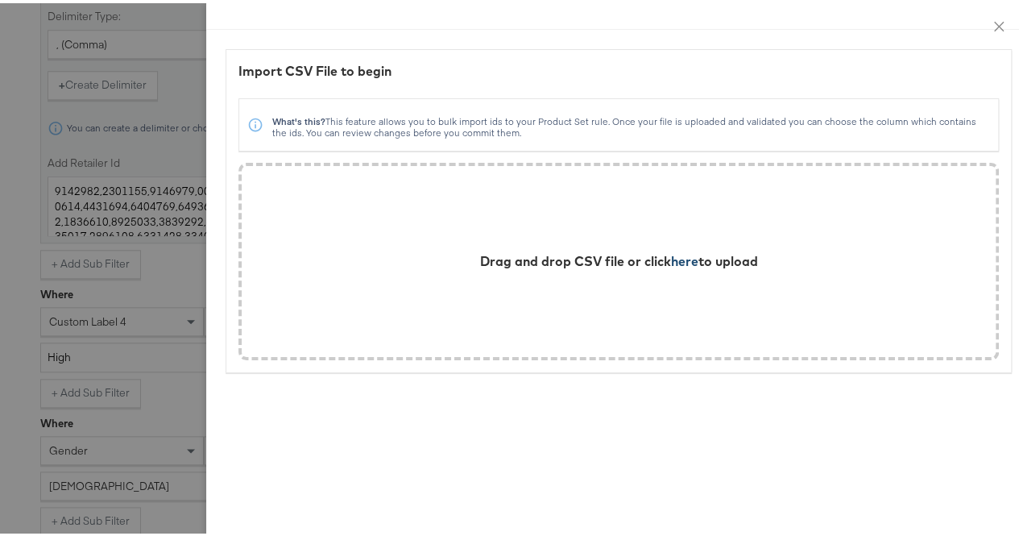
click at [671, 252] on span "here" at bounding box center [684, 258] width 27 height 16
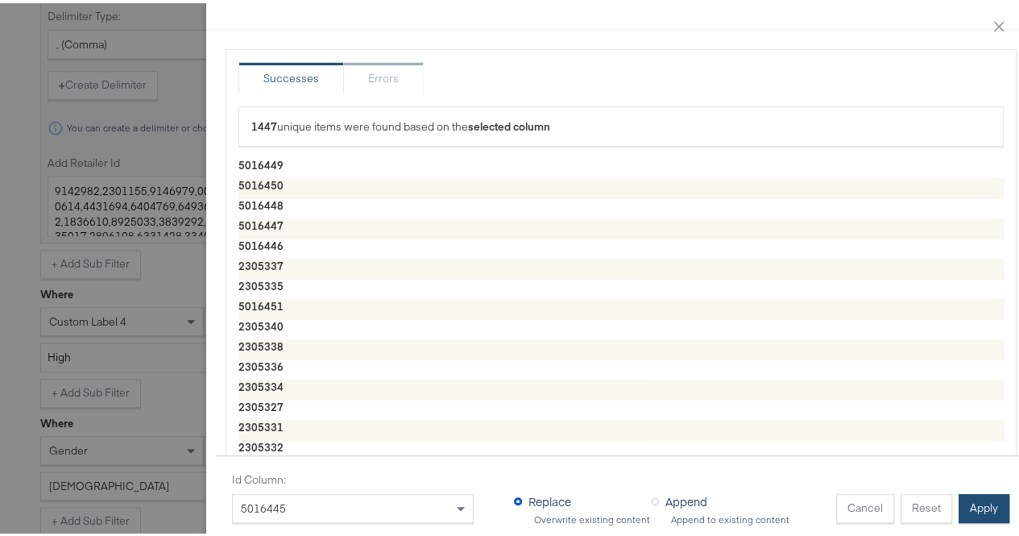
click at [974, 497] on button "Apply" at bounding box center [984, 505] width 51 height 29
type textarea "5016449,5016450,5016448,5016447,5016446,2305337,2305335,5016451,2305340,2305338…"
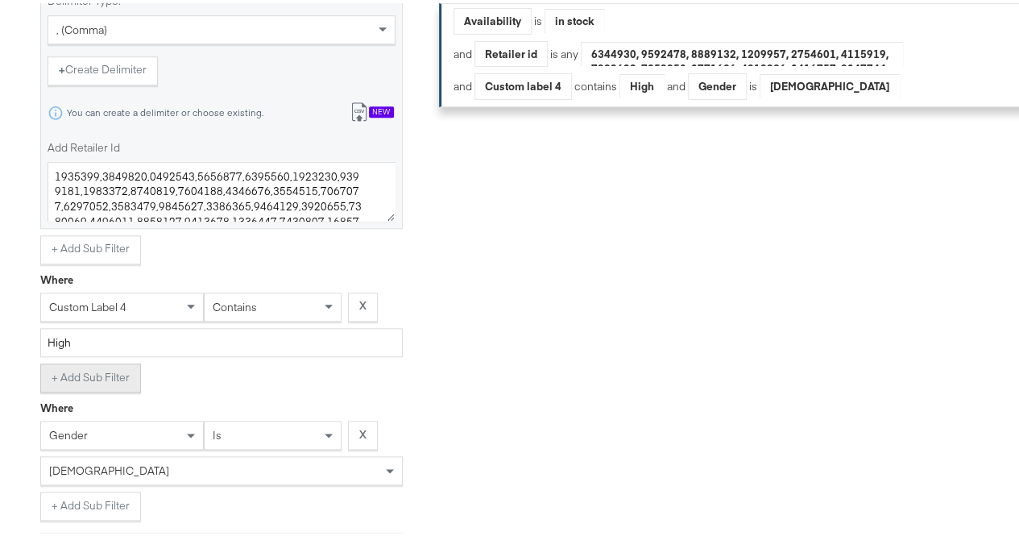
scroll to position [996, 0]
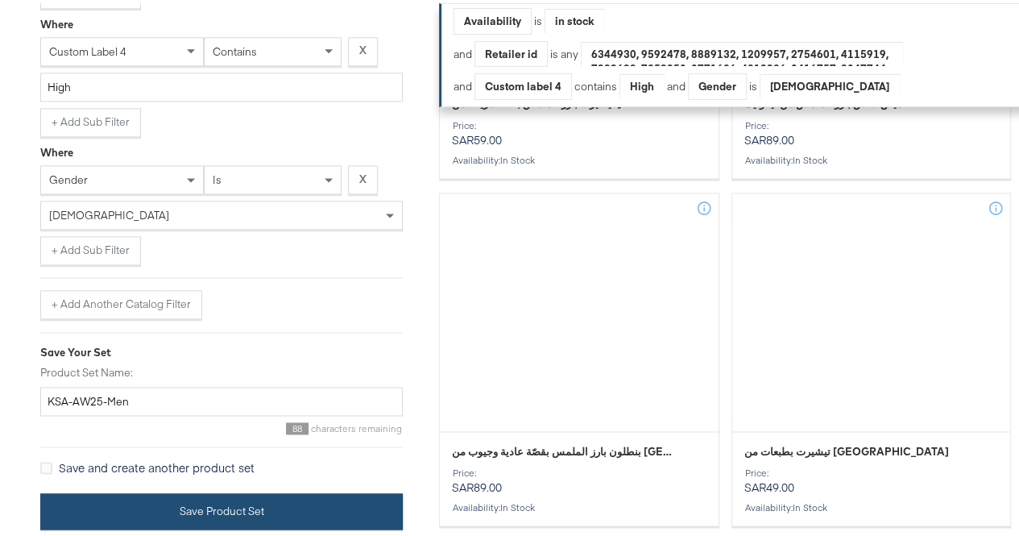
click at [96, 515] on button "Save Product Set" at bounding box center [221, 508] width 363 height 36
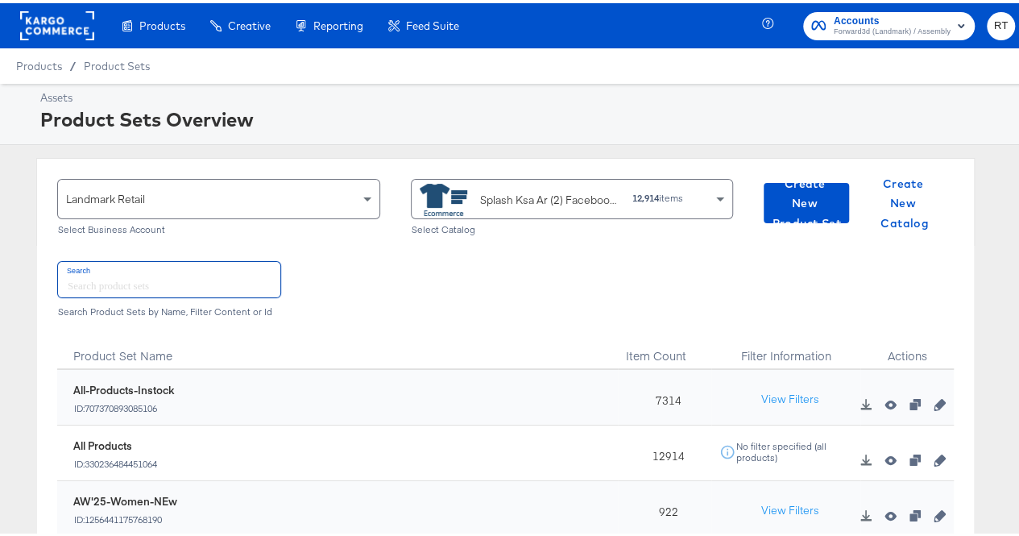
click at [117, 262] on input "text" at bounding box center [169, 276] width 222 height 35
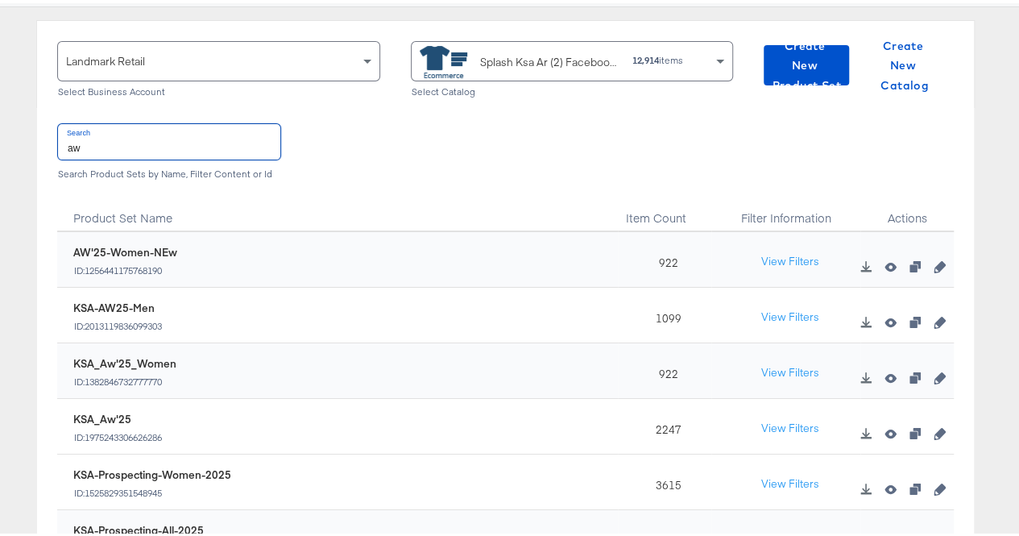
scroll to position [139, 0]
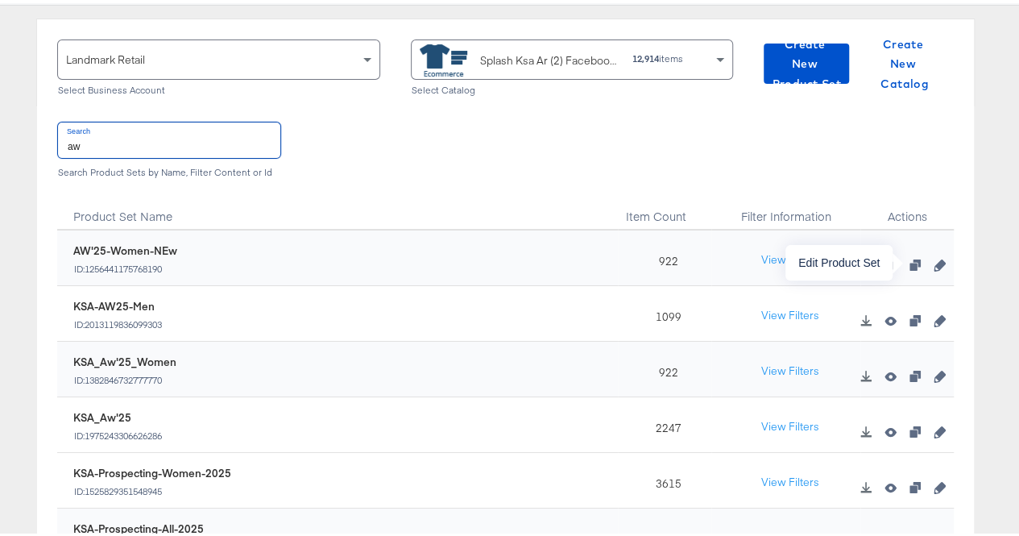
type input "aw"
click at [934, 262] on icon "button" at bounding box center [939, 261] width 11 height 11
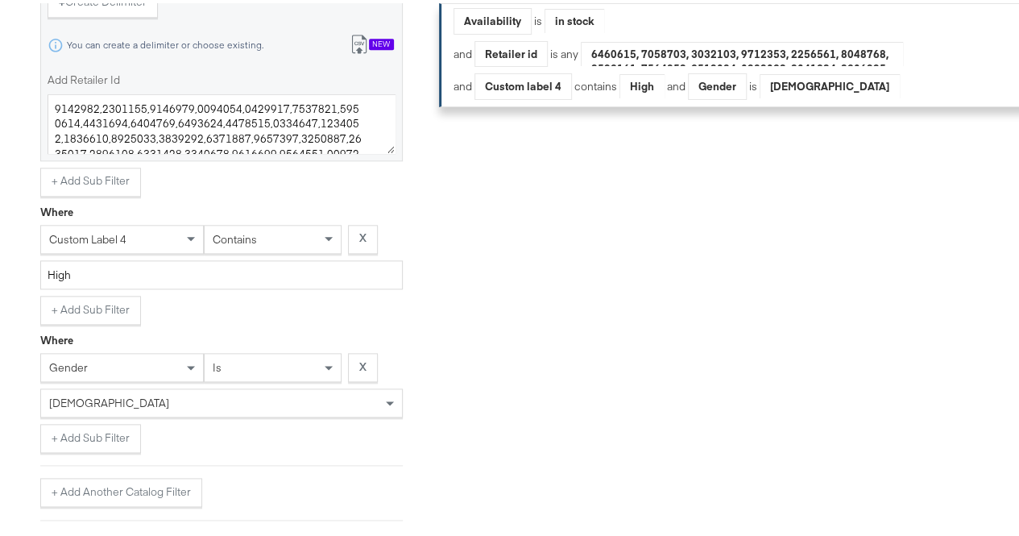
scroll to position [801, 0]
click at [363, 52] on icon at bounding box center [359, 41] width 19 height 19
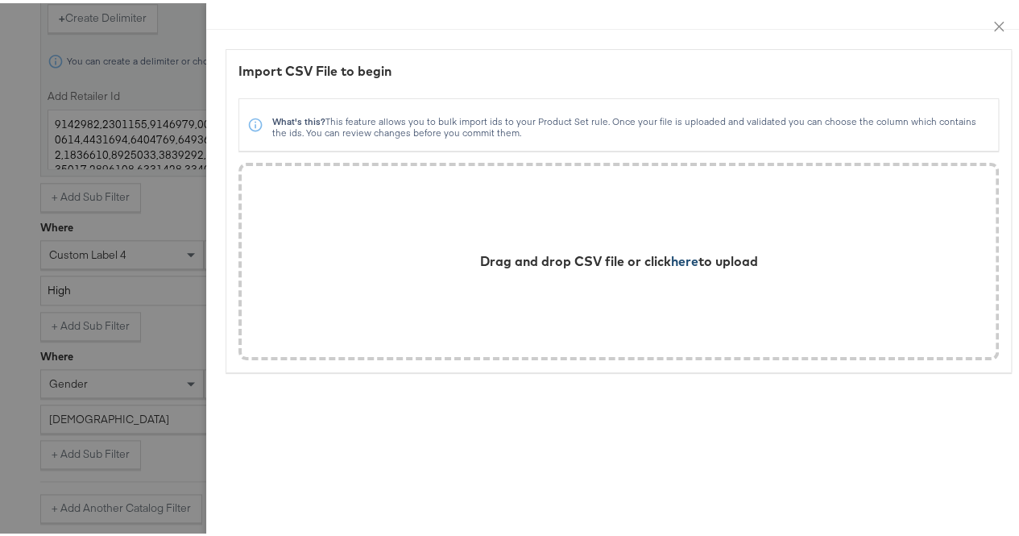
click at [678, 265] on span "here" at bounding box center [684, 258] width 27 height 16
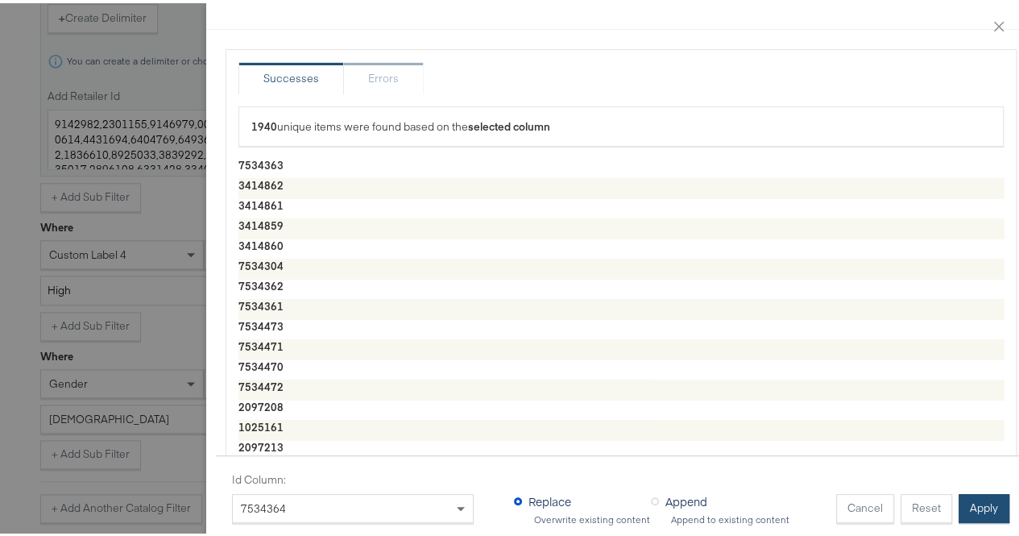
click at [959, 492] on button "Apply" at bounding box center [984, 505] width 51 height 29
type textarea "7534363,3414862,3414861,3414859,3414860,7534304,7534362,7534361,7534473,7534471…"
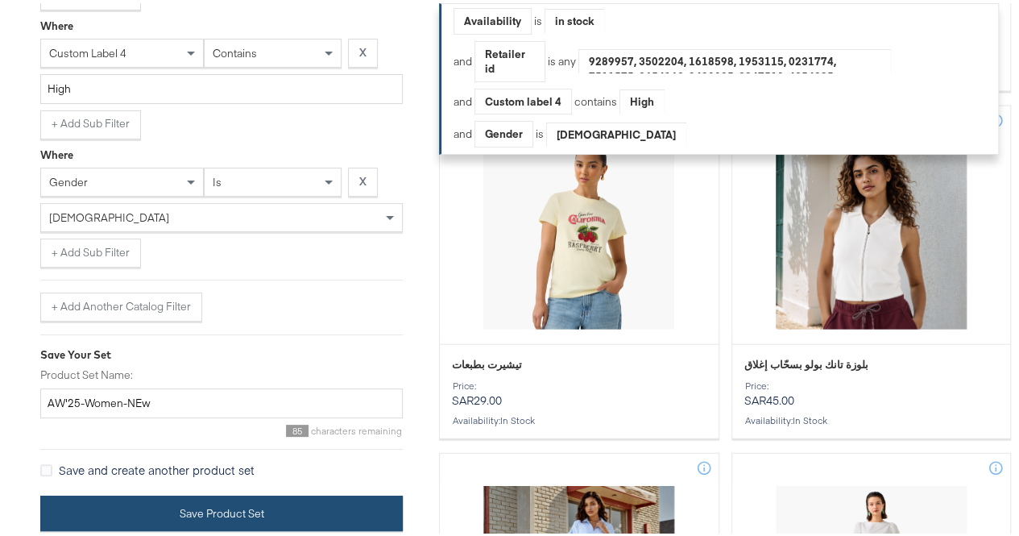
scroll to position [1796, 0]
click at [98, 505] on button "Save Product Set" at bounding box center [221, 510] width 363 height 36
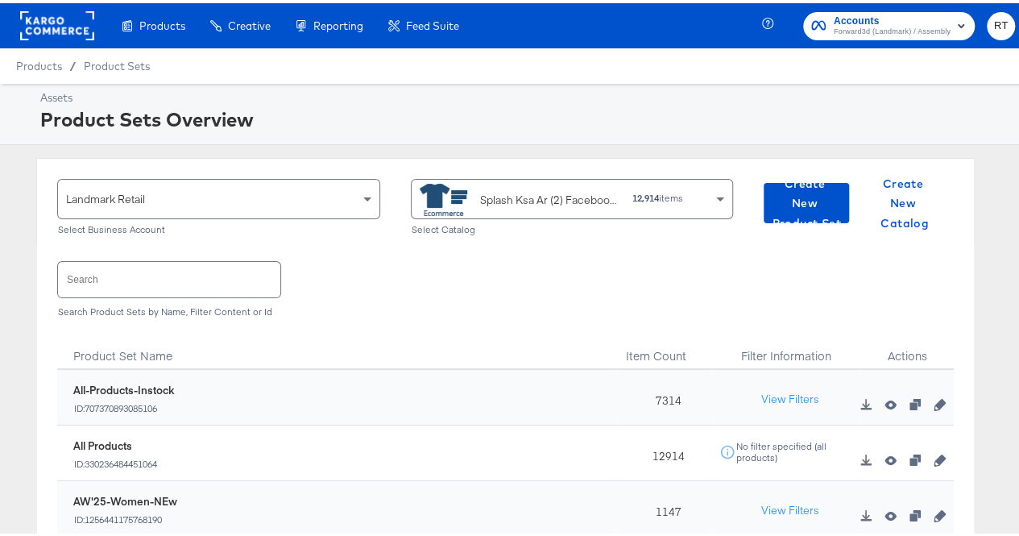
click at [98, 284] on input "text" at bounding box center [169, 276] width 222 height 35
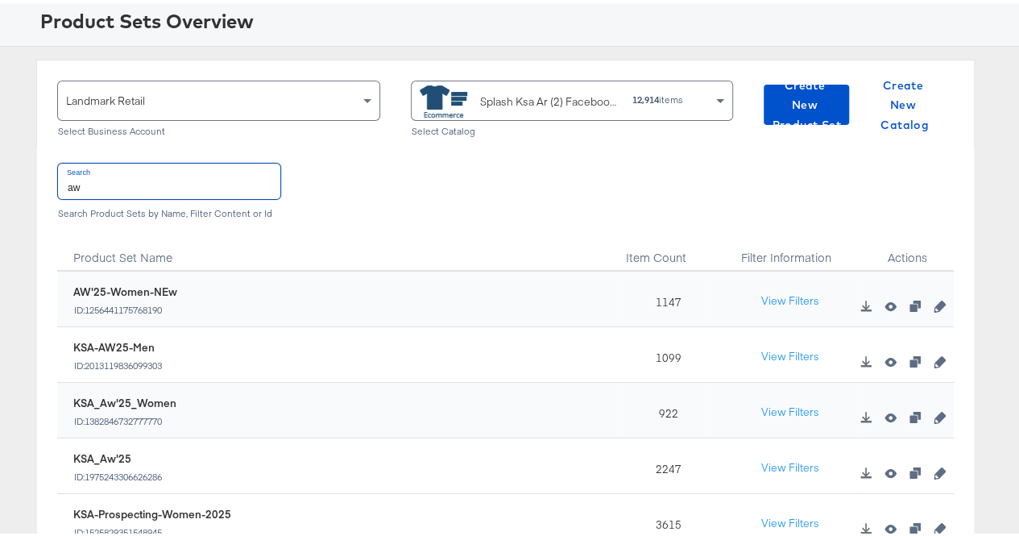
scroll to position [103, 0]
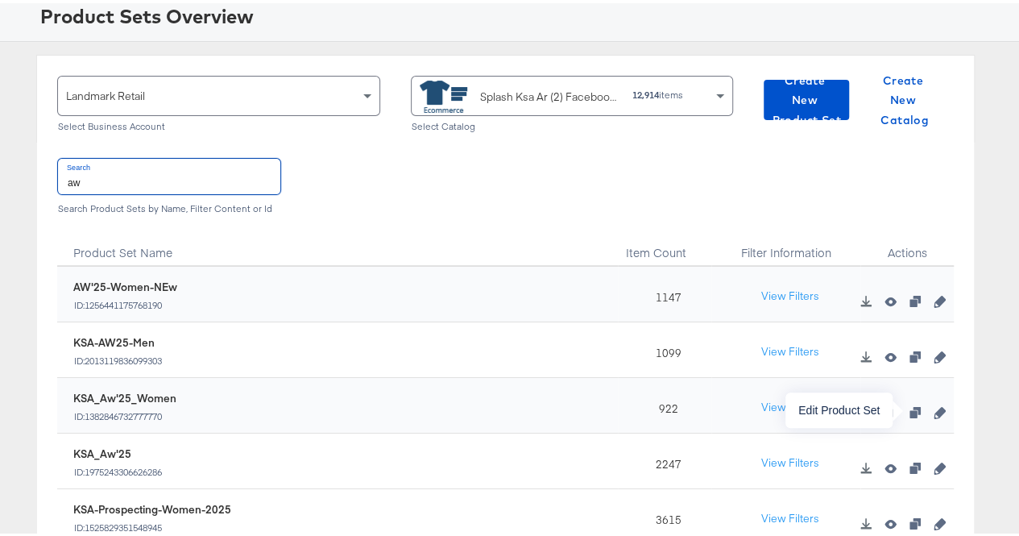
type input "aw"
click at [934, 408] on icon "button" at bounding box center [939, 409] width 11 height 11
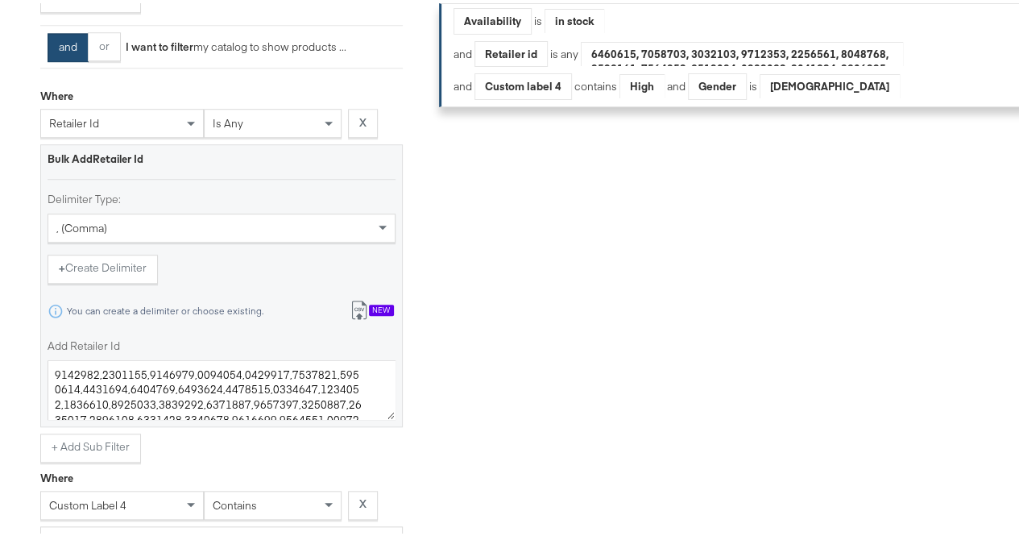
scroll to position [557, 0]
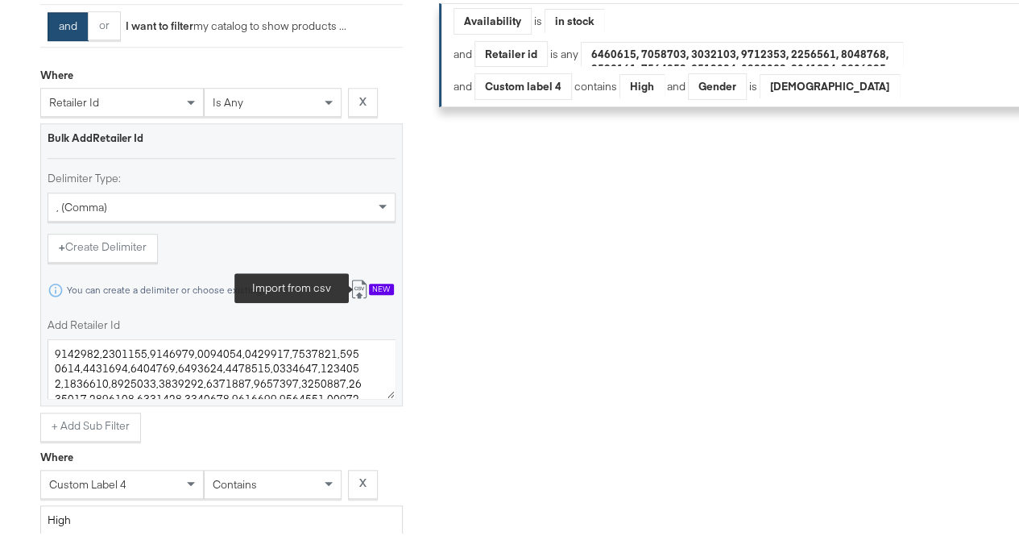
click at [359, 296] on icon at bounding box center [359, 285] width 19 height 19
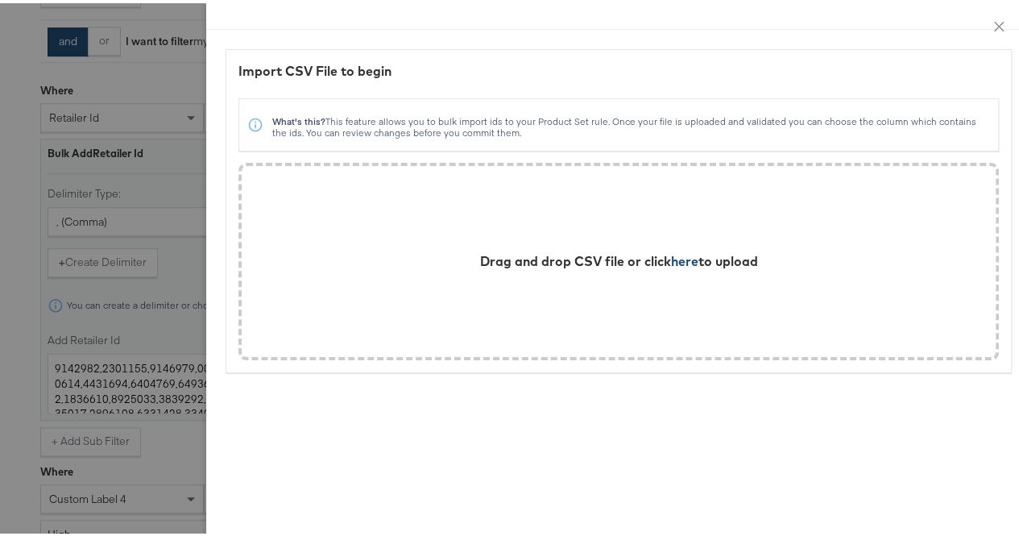
click at [671, 258] on span "here" at bounding box center [684, 258] width 27 height 16
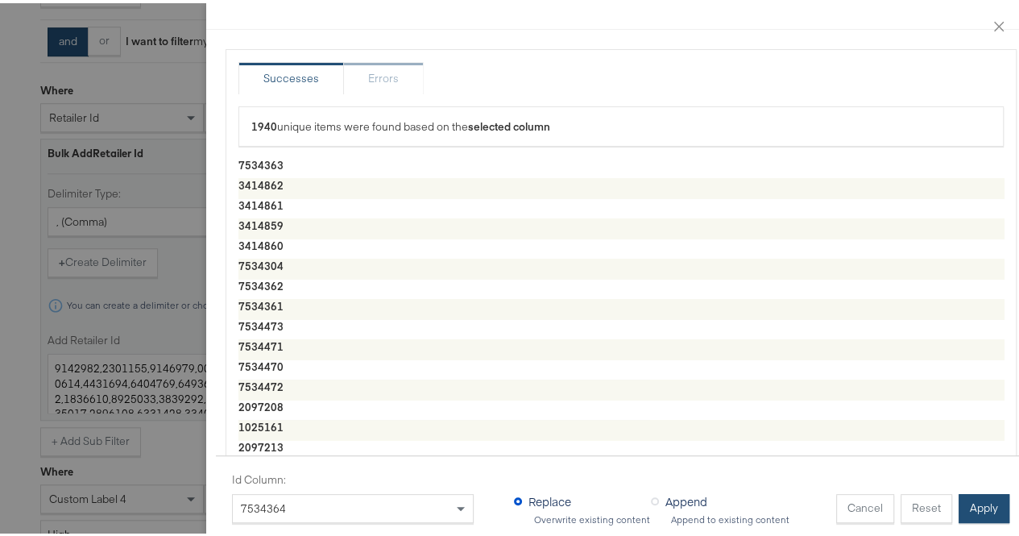
click at [982, 491] on button "Apply" at bounding box center [984, 505] width 51 height 29
type textarea "7534363,3414862,3414861,3414859,3414860,7534304,7534362,7534361,7534473,7534471…"
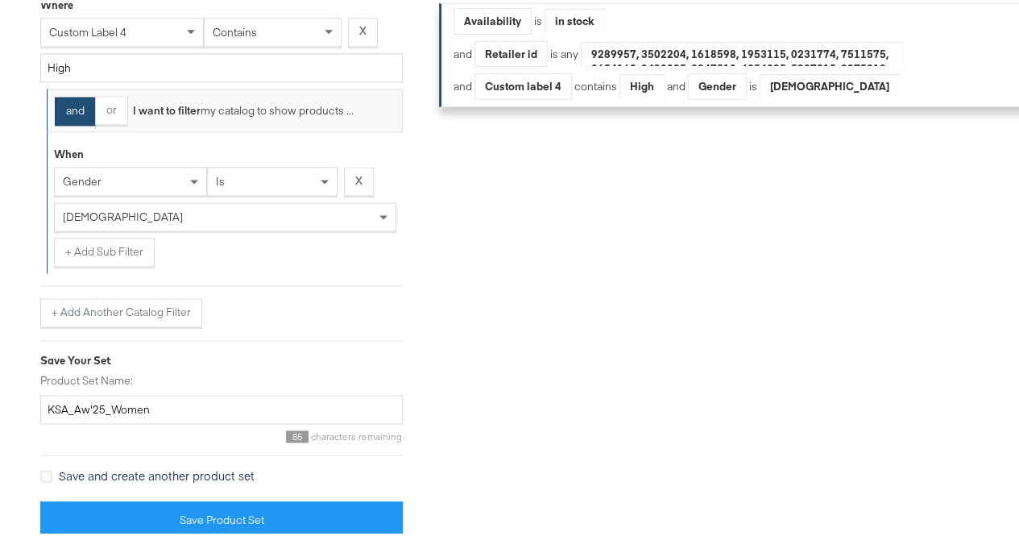
scroll to position [1023, 0]
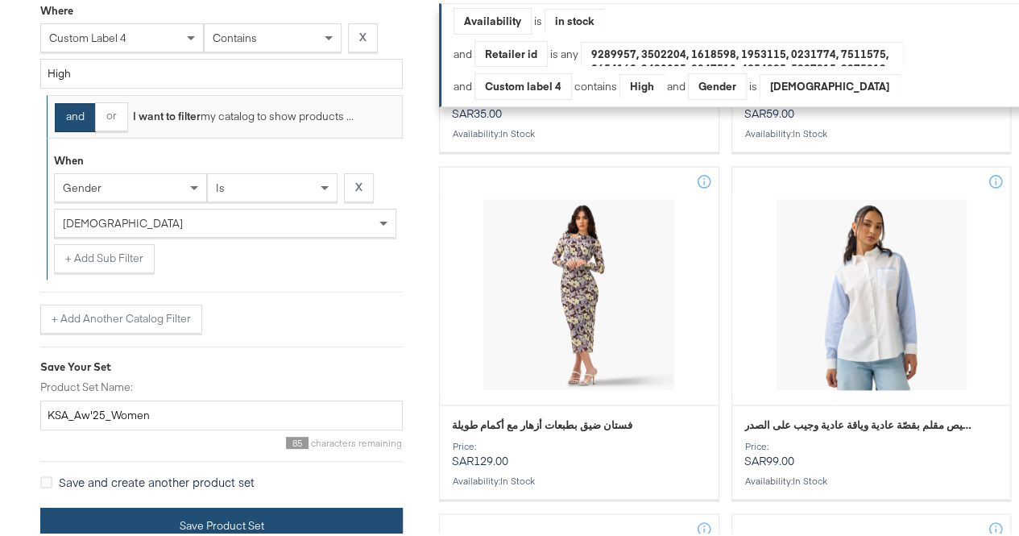
click at [123, 509] on button "Save Product Set" at bounding box center [221, 523] width 363 height 36
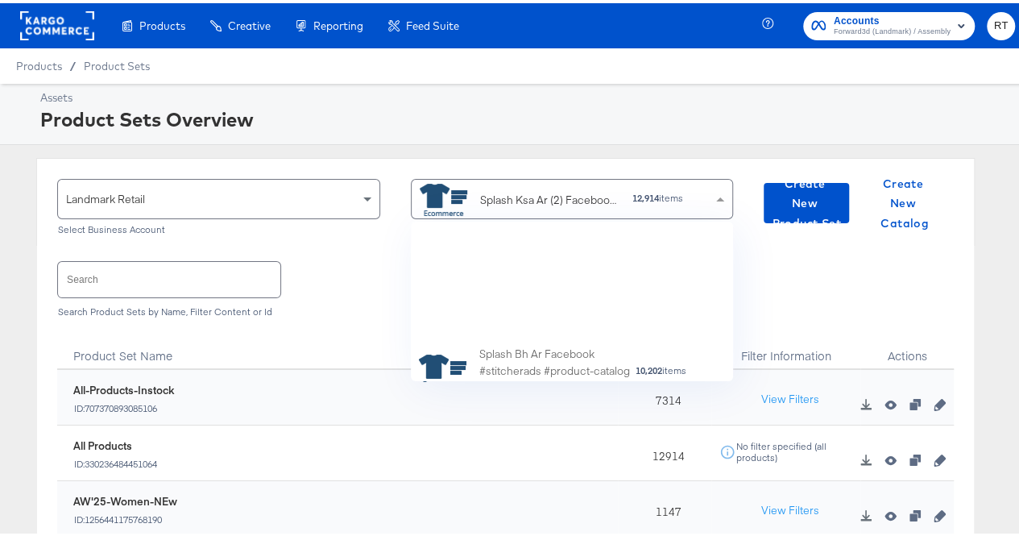
click at [506, 197] on div "Splash Ksa Ar (2) Facebook #stitcherads #product-catalog #keep" at bounding box center [550, 197] width 140 height 17
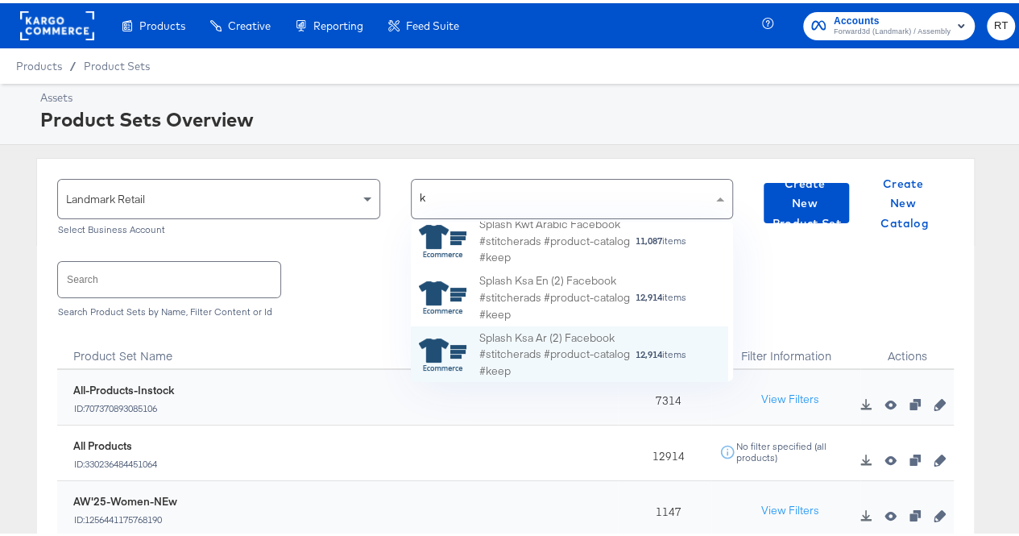
type input "kw"
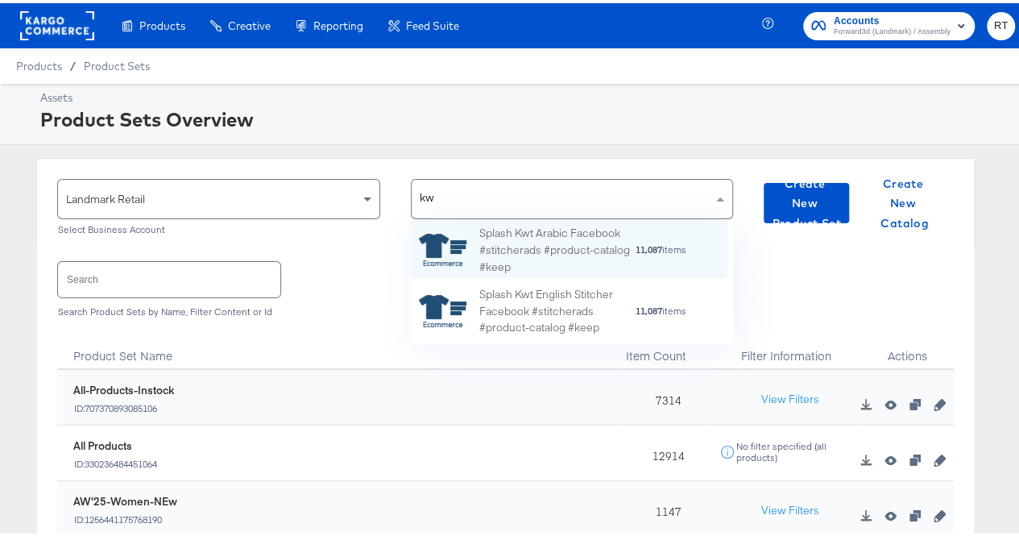
scroll to position [110, 305]
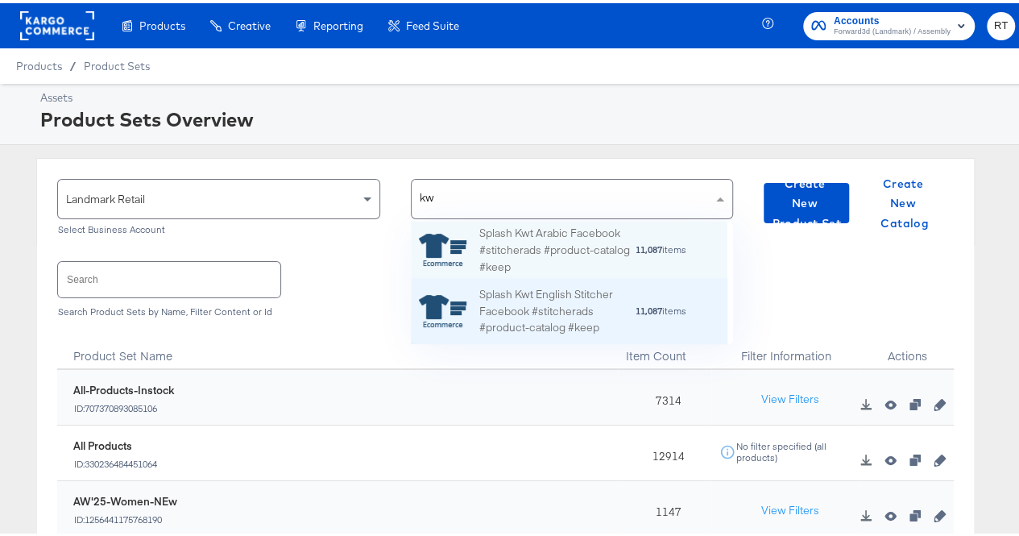
click at [533, 293] on div "Splash Kwt English Stitcher Facebook #stitcherads #product-catalog #keep" at bounding box center [558, 308] width 156 height 50
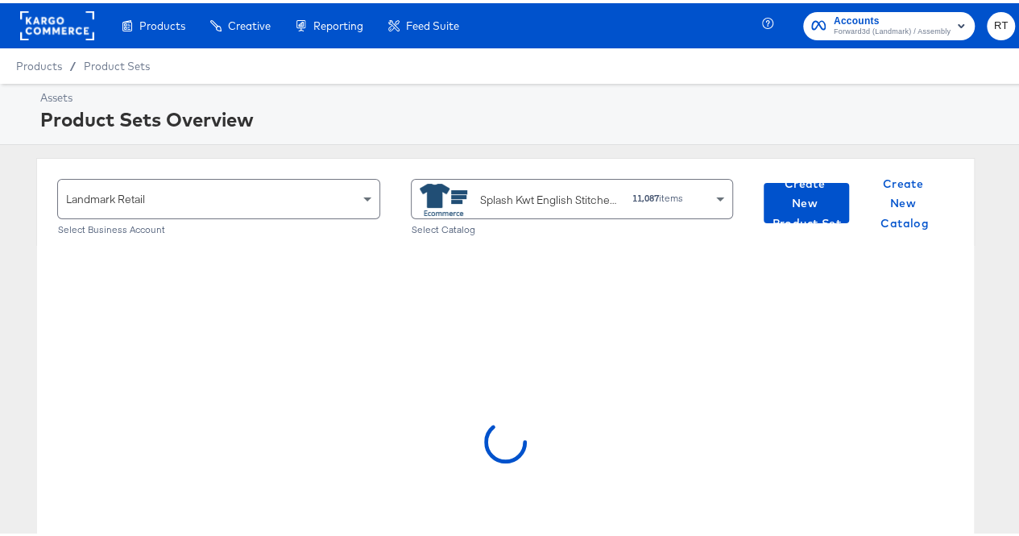
scroll to position [72, 0]
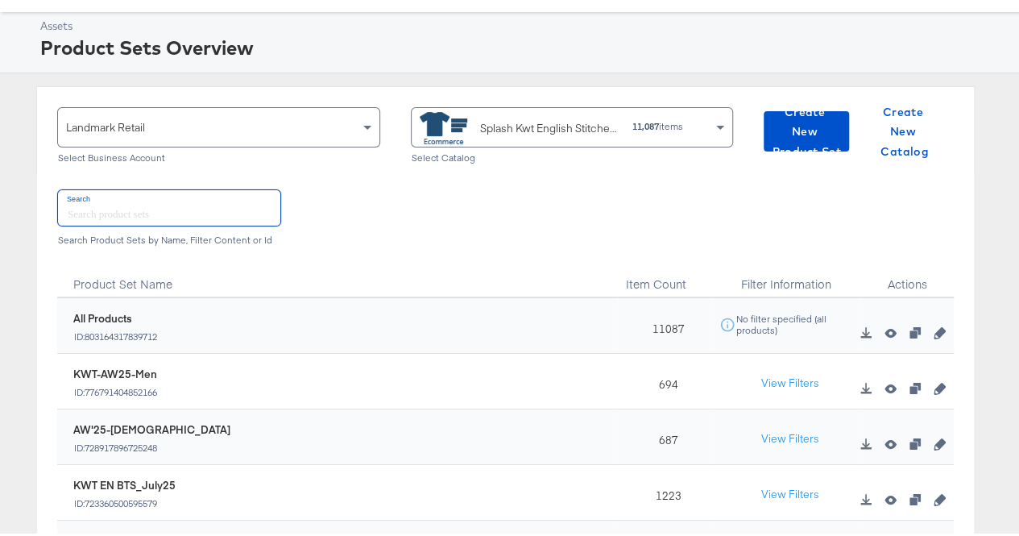
click at [150, 197] on input "text" at bounding box center [169, 204] width 222 height 35
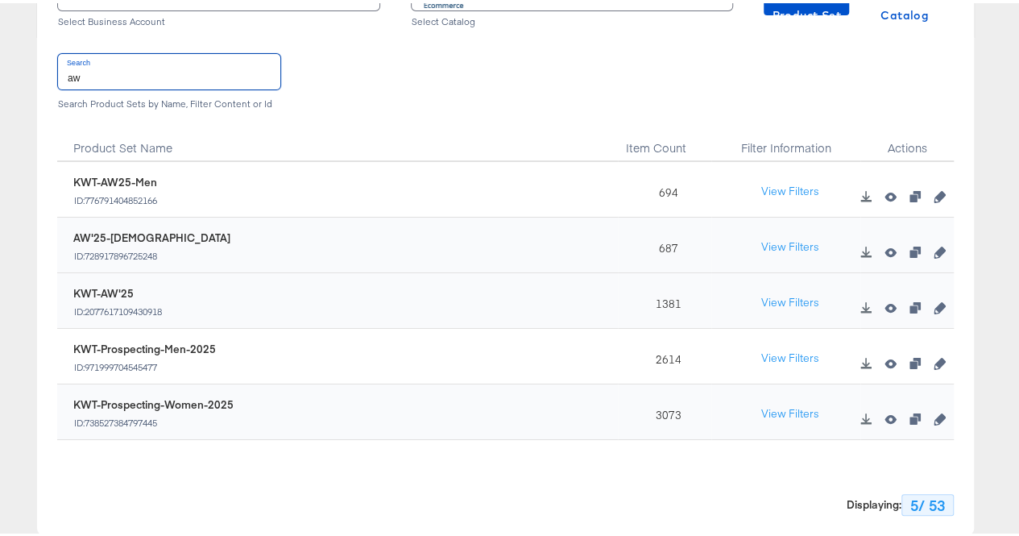
scroll to position [209, 0]
type input "aw"
click at [934, 301] on icon "button" at bounding box center [939, 303] width 11 height 11
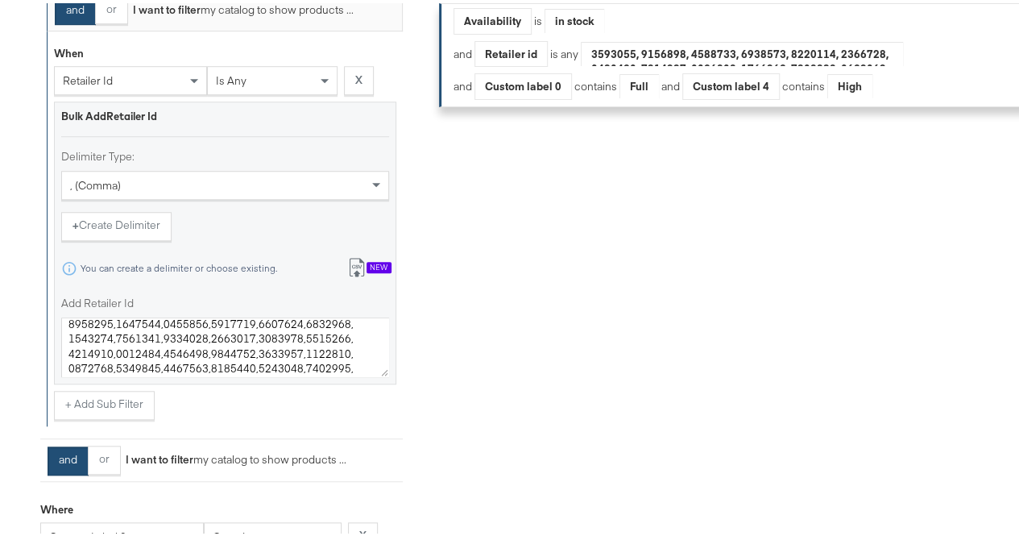
scroll to position [467, 0]
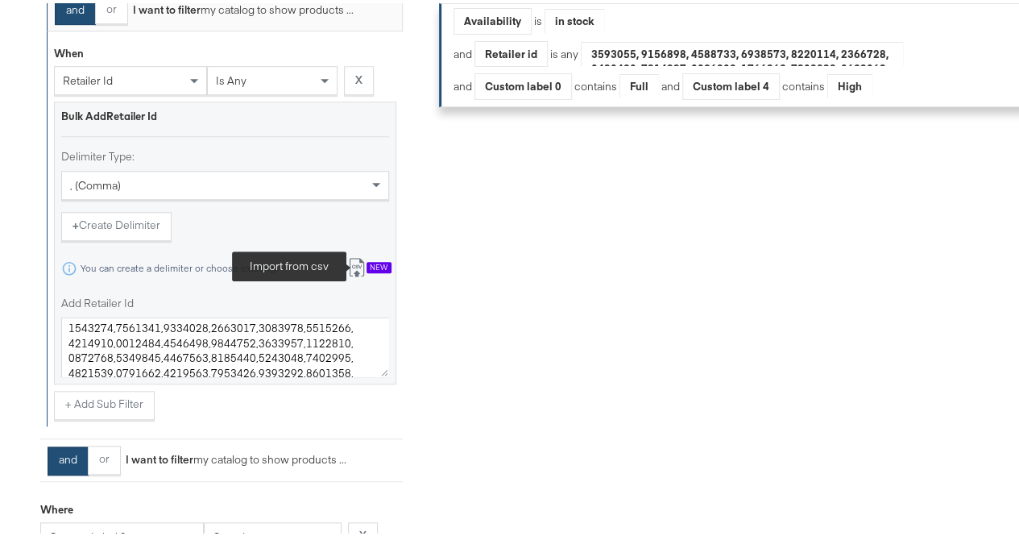
click at [361, 269] on icon at bounding box center [356, 264] width 15 height 19
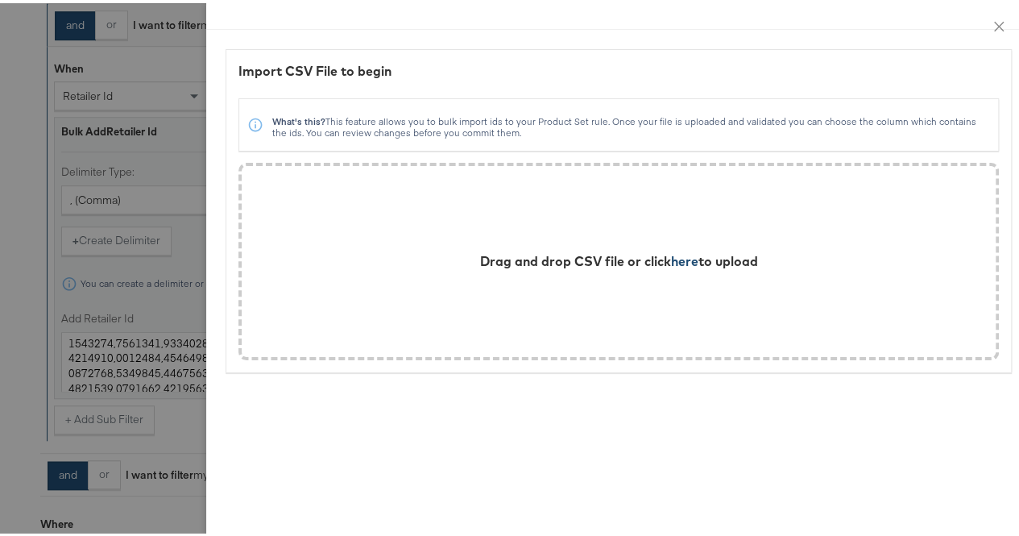
click at [673, 258] on span "here" at bounding box center [684, 258] width 27 height 16
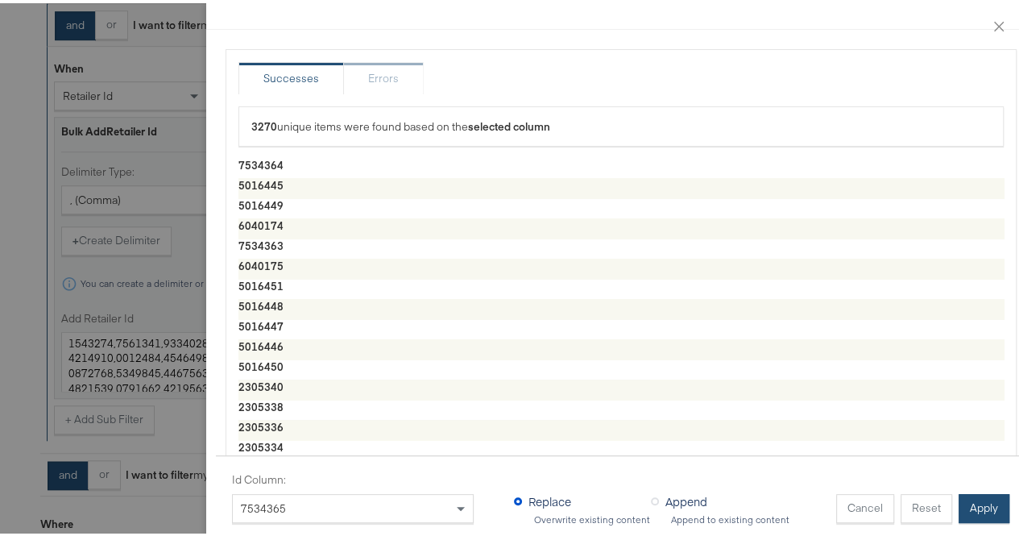
click at [972, 500] on button "Apply" at bounding box center [984, 505] width 51 height 29
type textarea "7534364,5016445,5016449,6040174,7534363,6040175,5016451,5016448,5016447,5016446…"
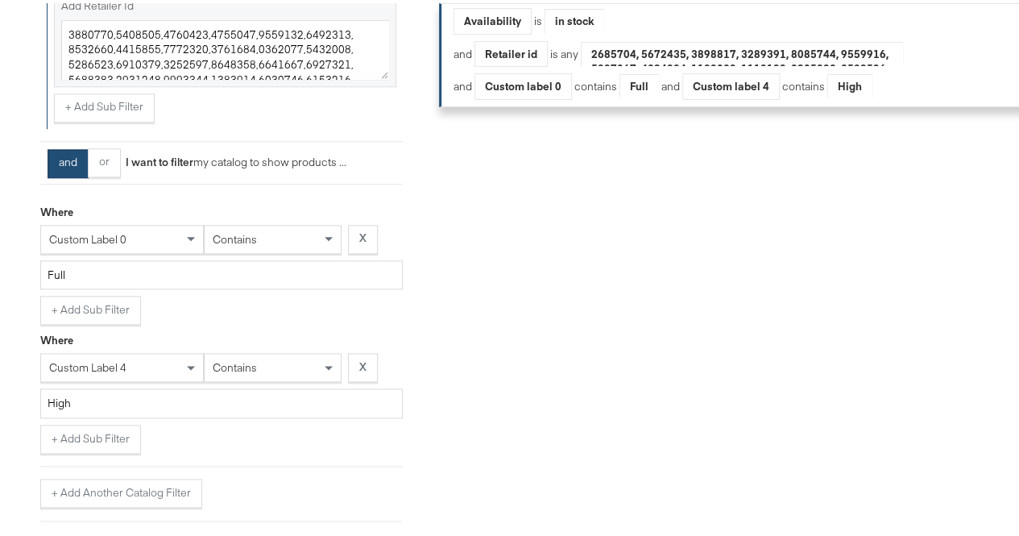
scroll to position [1023, 0]
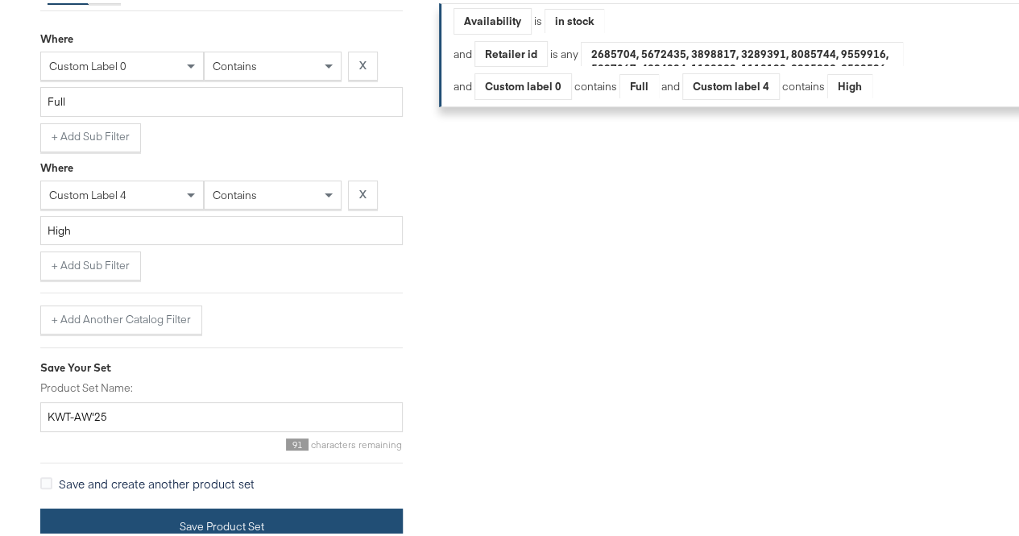
click at [118, 505] on button "Save Product Set" at bounding box center [221, 523] width 363 height 36
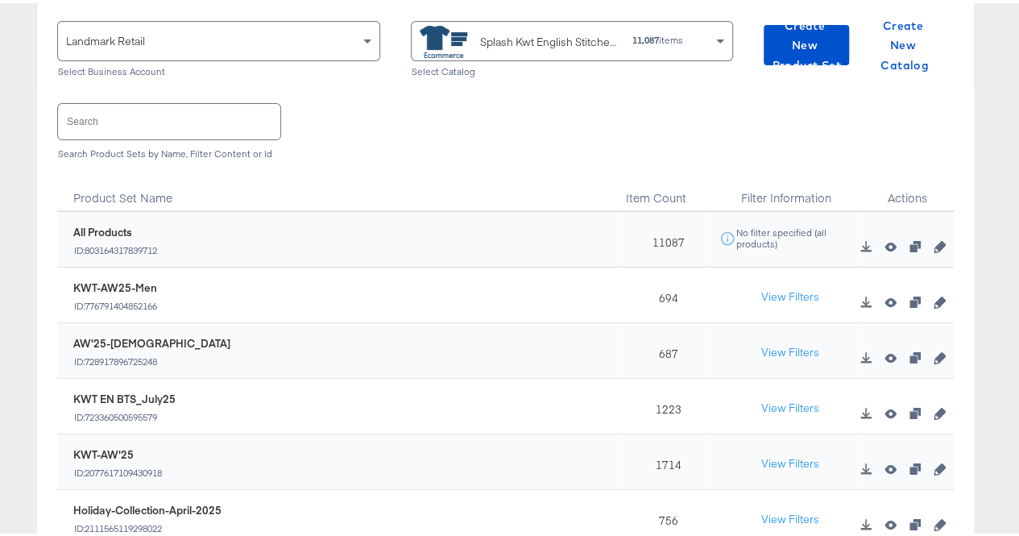
scroll to position [159, 0]
click at [142, 130] on input "text" at bounding box center [169, 117] width 222 height 35
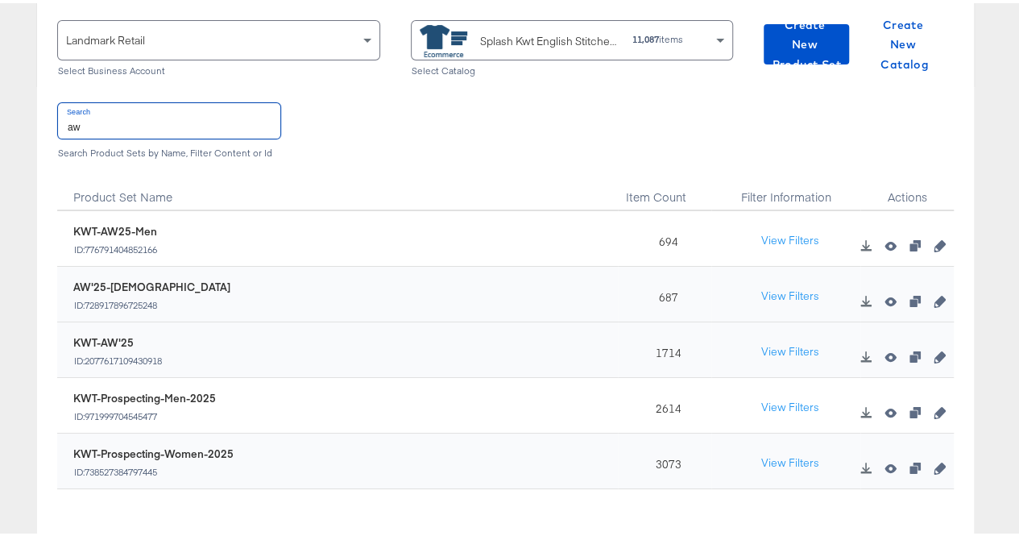
type input "aw"
click at [934, 243] on icon "button" at bounding box center [939, 242] width 11 height 11
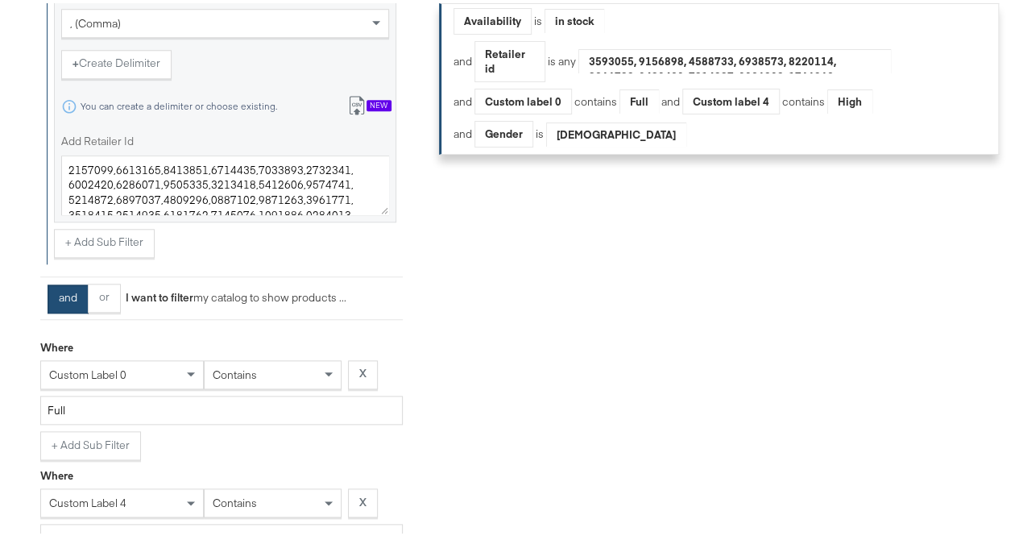
scroll to position [684, 0]
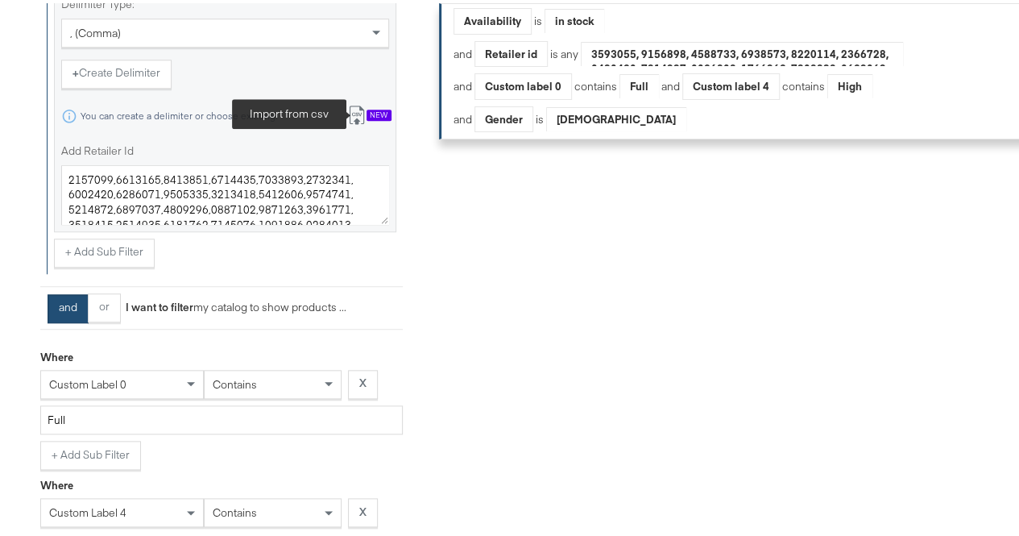
click at [358, 122] on icon at bounding box center [356, 111] width 19 height 19
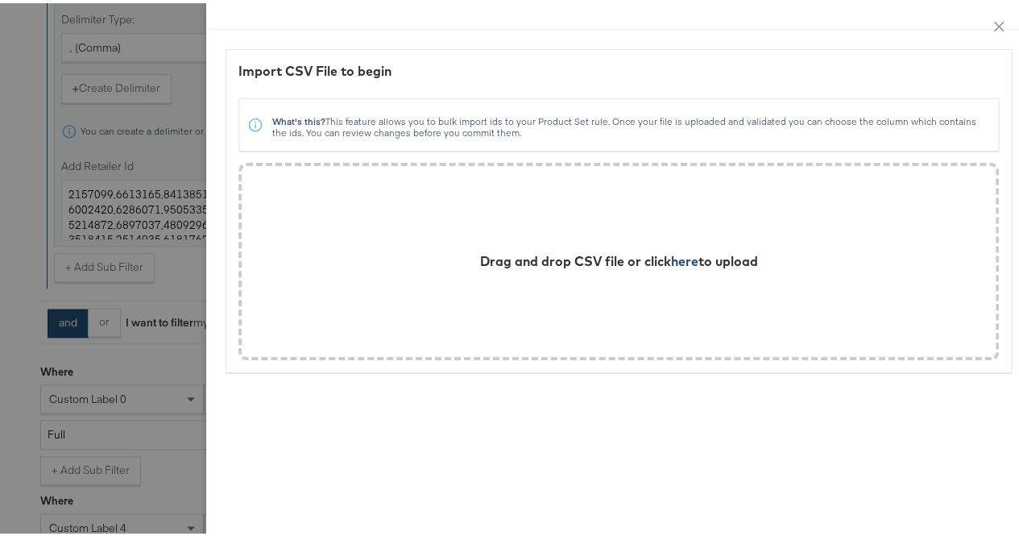
click at [679, 256] on span "here" at bounding box center [684, 258] width 27 height 16
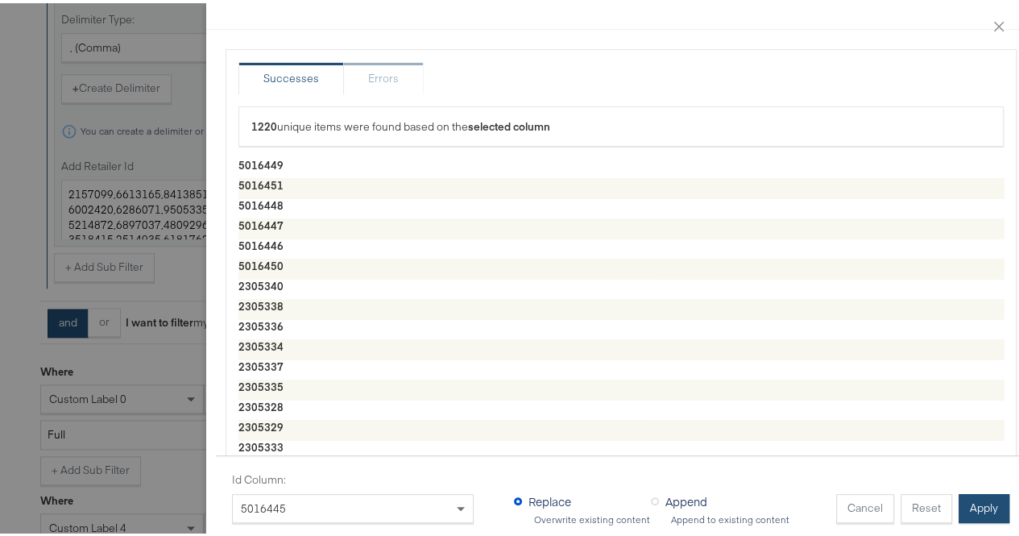
click at [959, 498] on button "Apply" at bounding box center [984, 505] width 51 height 29
type textarea "5016449,5016451,5016448,5016447,5016446,5016450,2305340,2305338,2305336,2305334…"
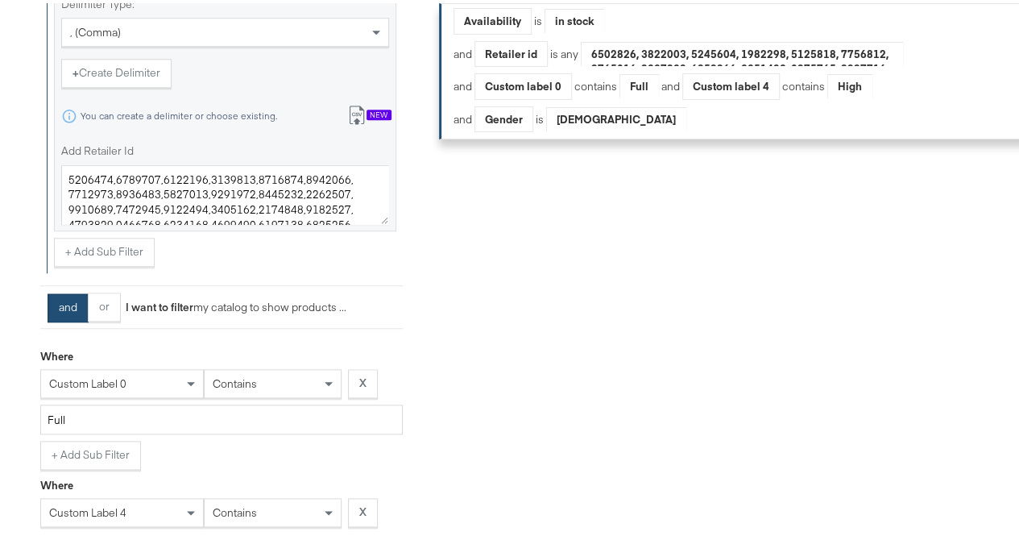
scroll to position [1151, 0]
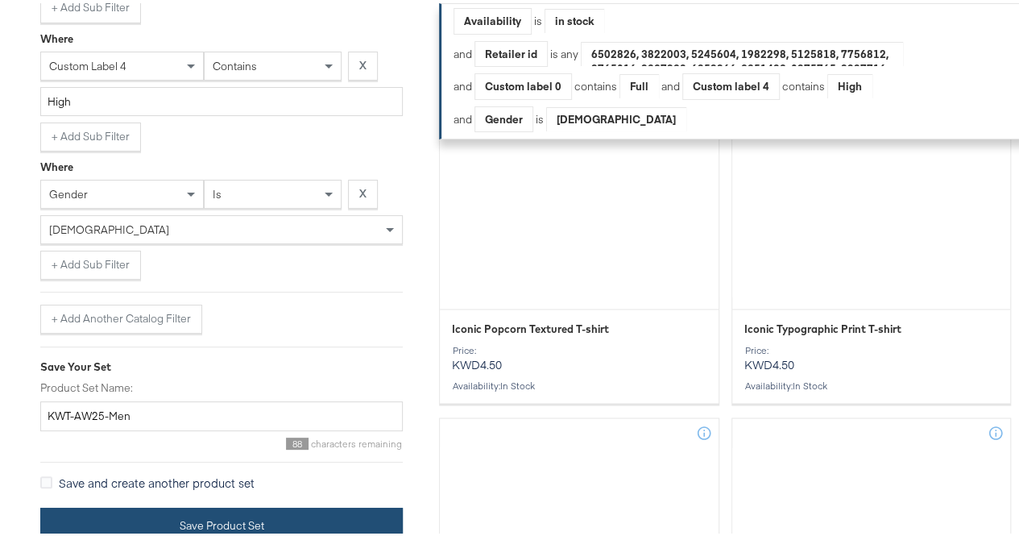
click at [99, 526] on button "Save Product Set" at bounding box center [221, 523] width 363 height 36
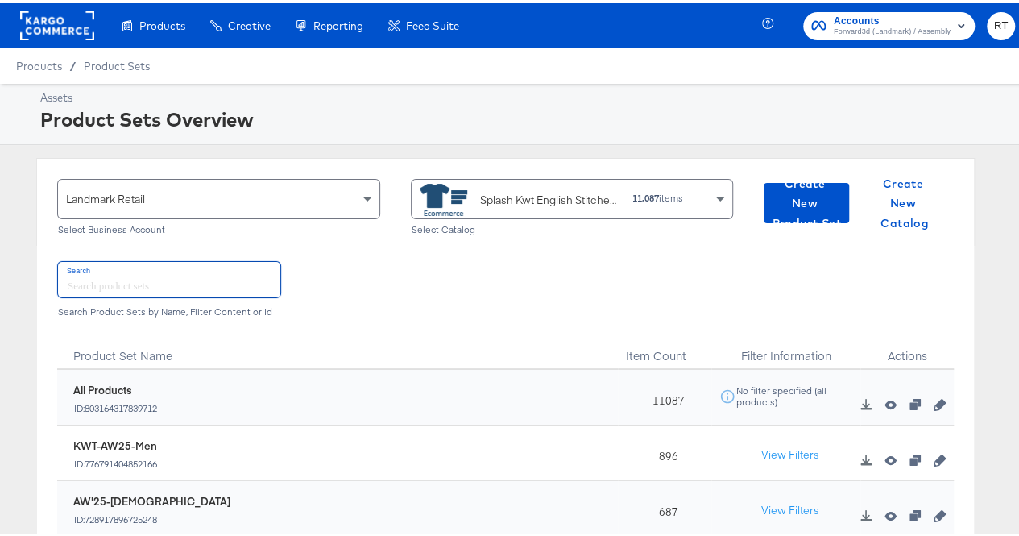
click at [143, 286] on input "text" at bounding box center [169, 276] width 222 height 35
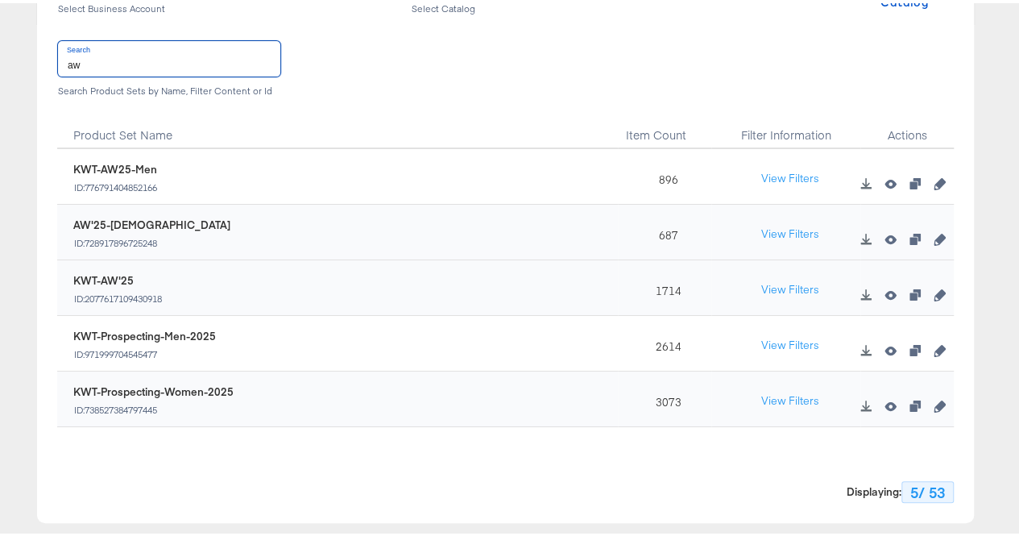
scroll to position [222, 0]
type input "aw"
click at [934, 238] on icon "button" at bounding box center [939, 235] width 11 height 11
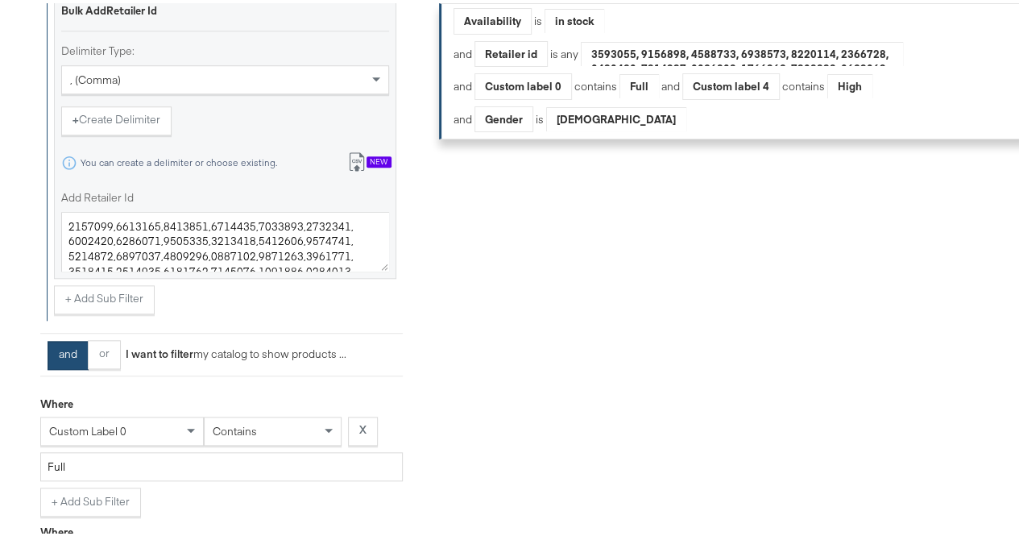
scroll to position [636, 0]
click at [359, 160] on button "Import from csv New" at bounding box center [369, 162] width 67 height 30
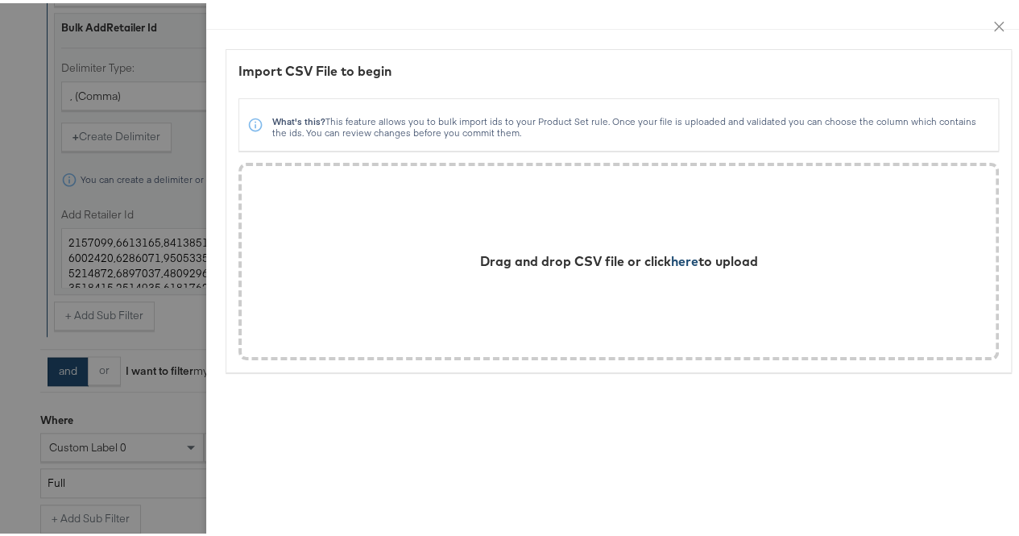
click at [671, 264] on span "here" at bounding box center [684, 258] width 27 height 16
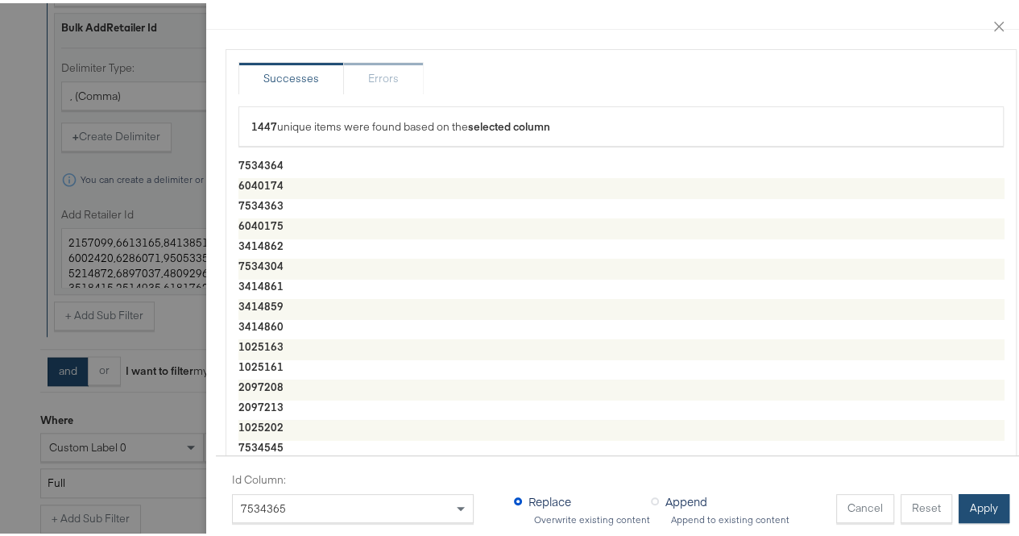
click at [965, 497] on button "Apply" at bounding box center [984, 505] width 51 height 29
type textarea "7534364,6040174,7534363,6040175,3414862,7534304,3414861,3414859,3414860,1025163…"
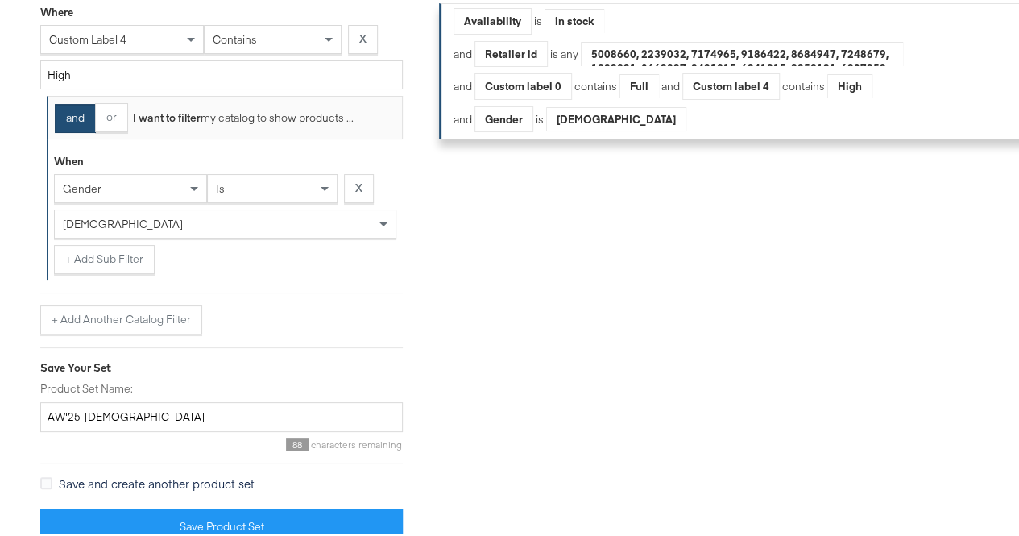
scroll to position [1177, 0]
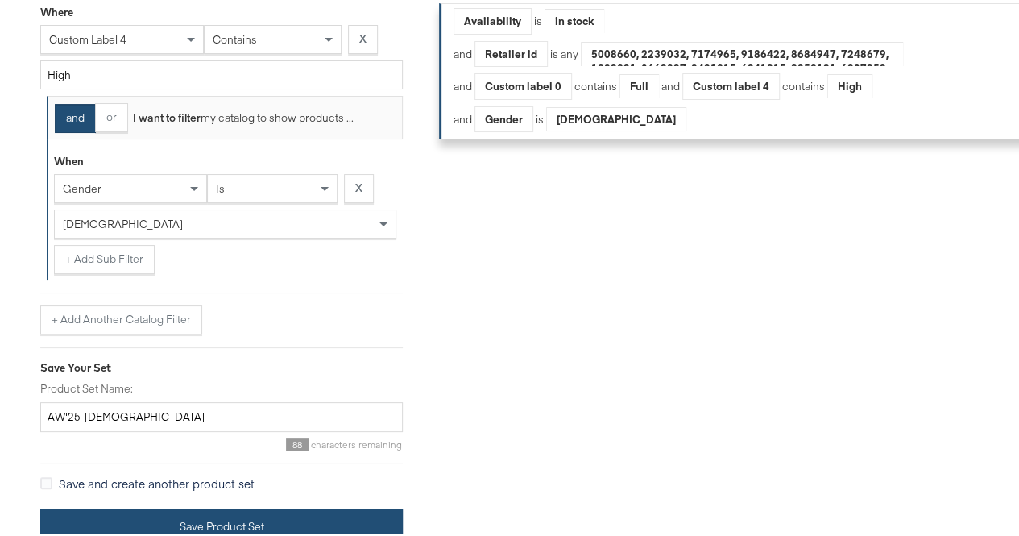
click at [113, 505] on button "Save Product Set" at bounding box center [221, 523] width 363 height 36
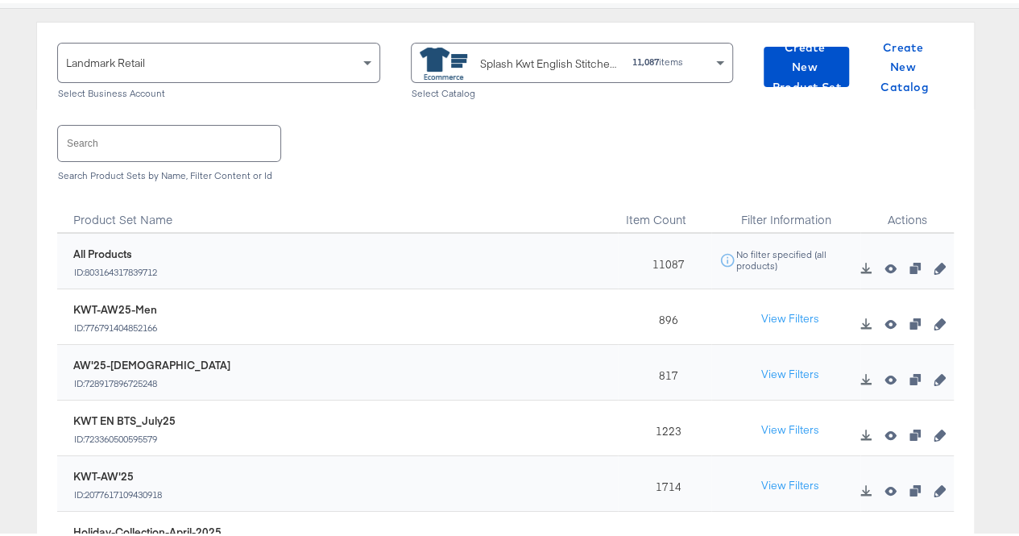
scroll to position [137, 0]
click at [105, 150] on input "text" at bounding box center [169, 139] width 222 height 35
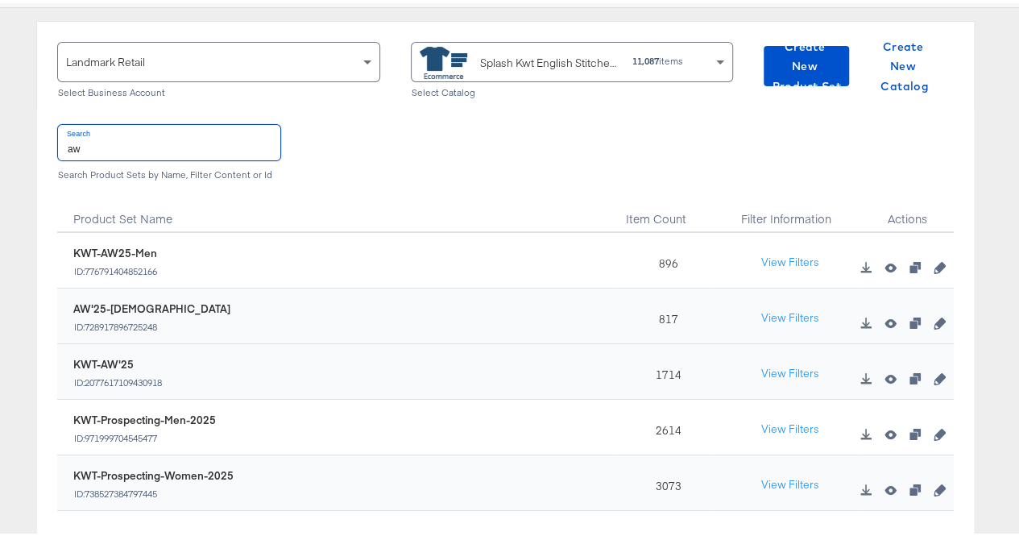
type input "aw"
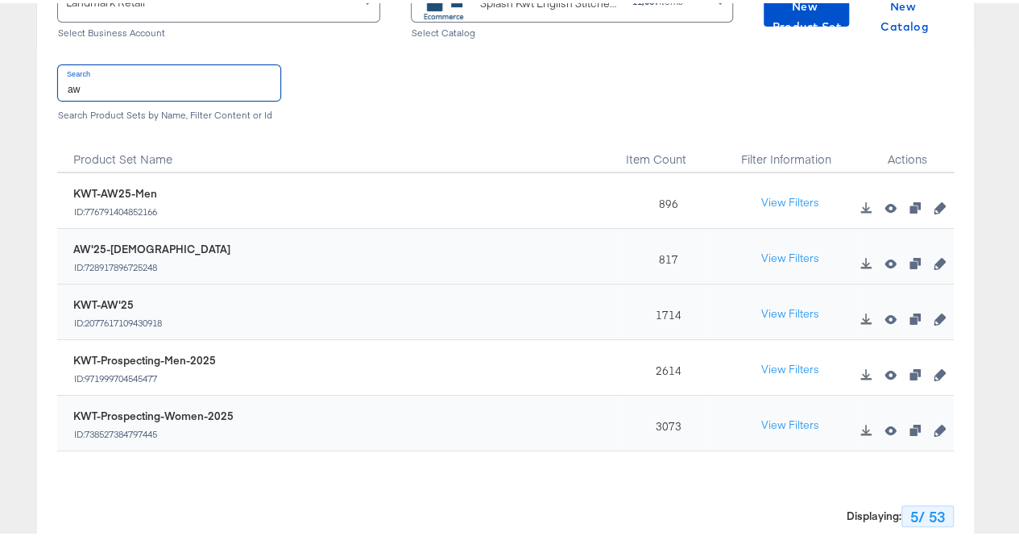
scroll to position [0, 0]
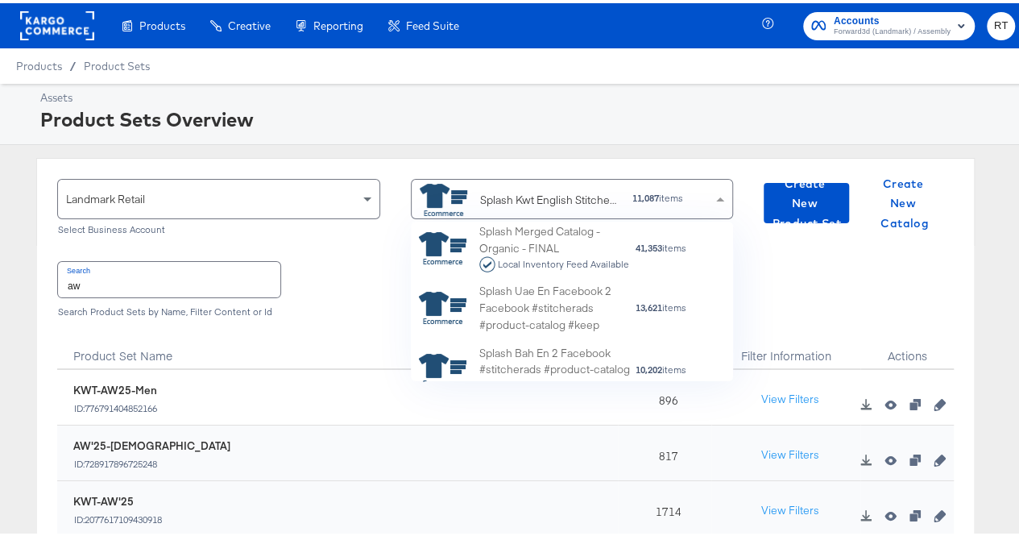
click at [548, 199] on div "Splash Kwt English Stitcher Facebook #stitcherads #product-catalog #keep" at bounding box center [550, 197] width 140 height 17
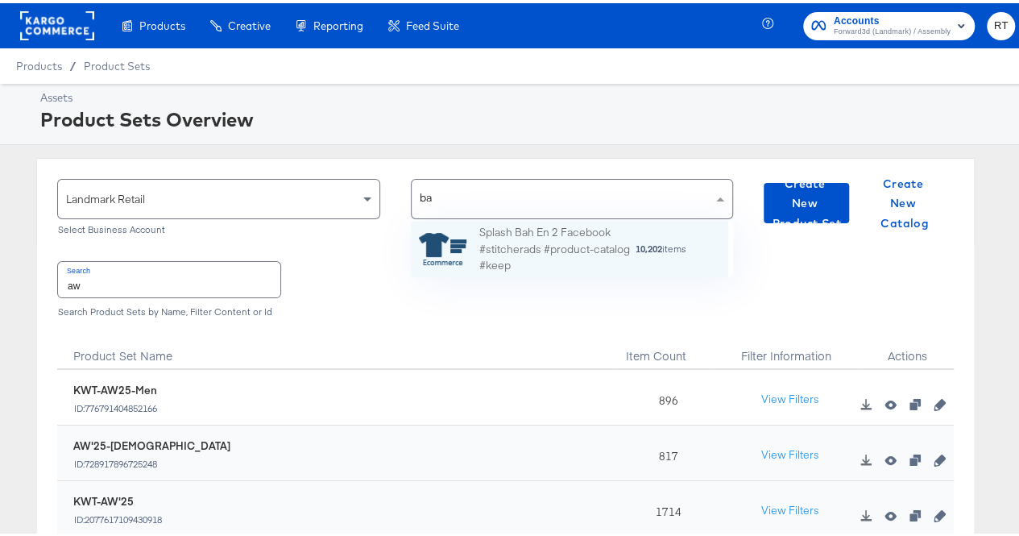
scroll to position [43, 305]
type input "bah"
click at [536, 242] on div "Splash Bah En 2 Facebook #stitcherads #product-catalog #keep" at bounding box center [558, 246] width 156 height 50
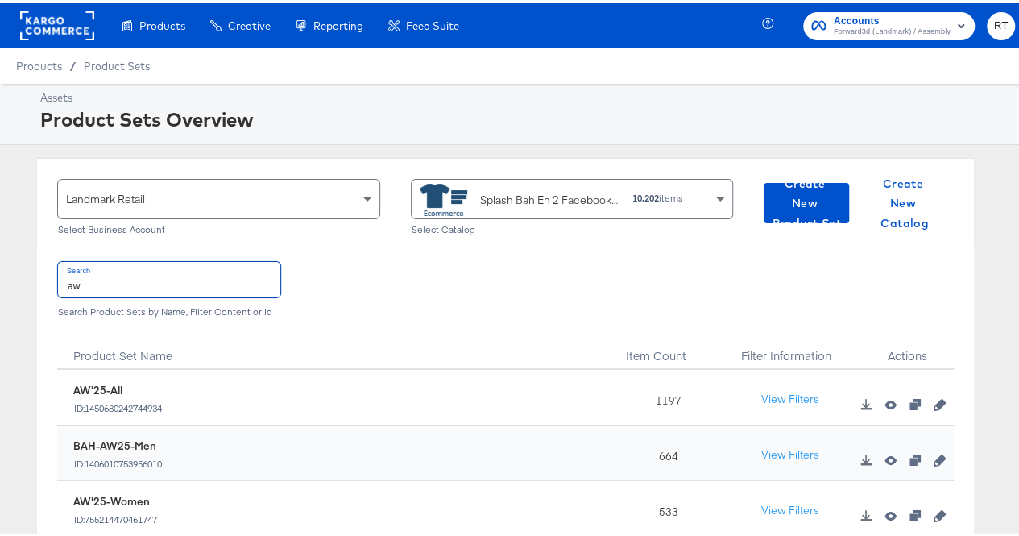
click at [131, 276] on input "aw" at bounding box center [169, 276] width 222 height 35
type input "aw"
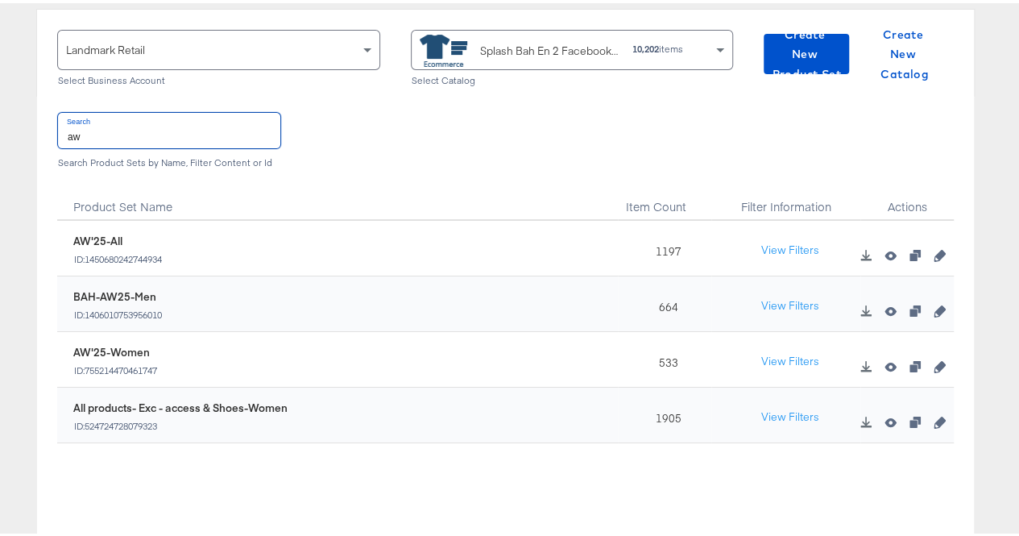
scroll to position [164, 0]
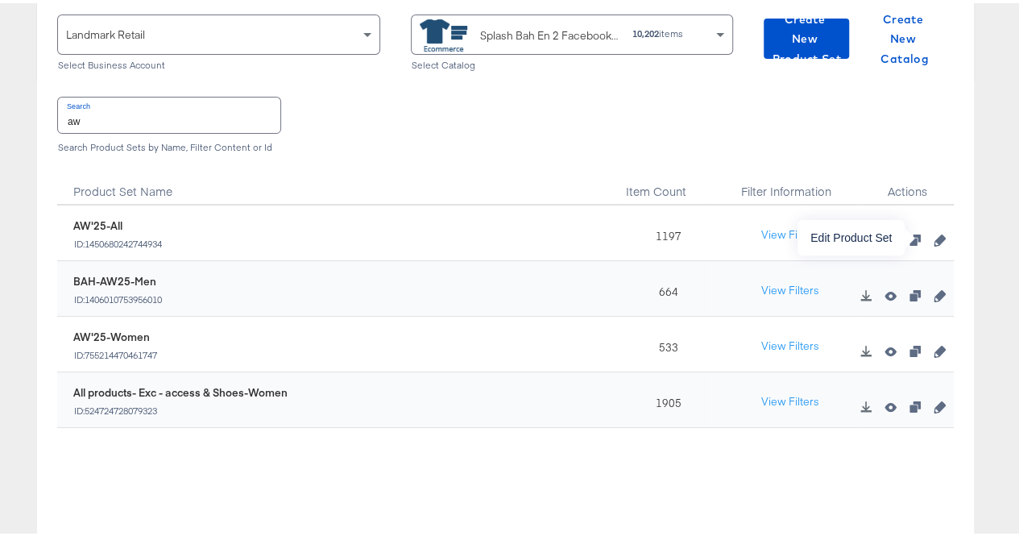
click at [934, 238] on icon "button" at bounding box center [939, 236] width 11 height 11
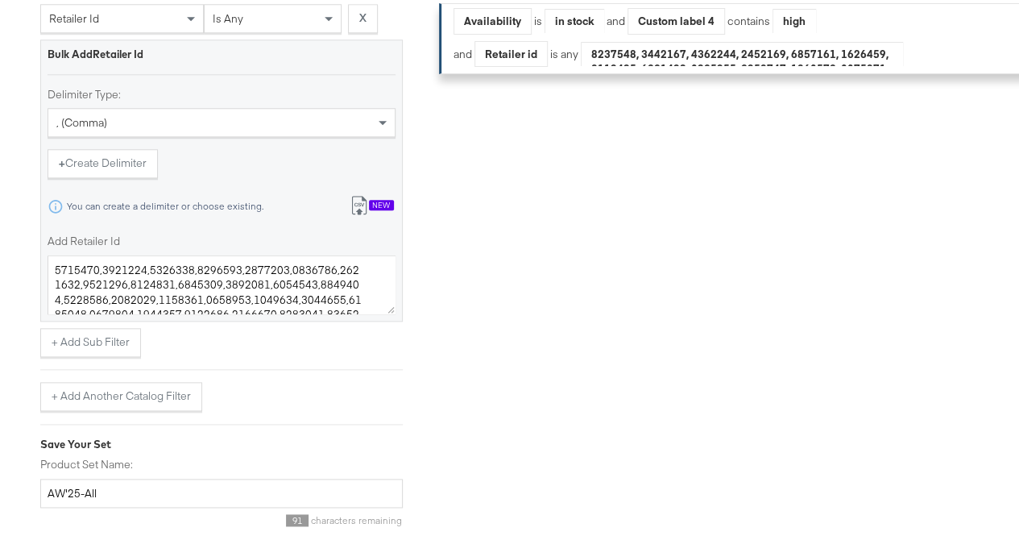
scroll to position [799, 0]
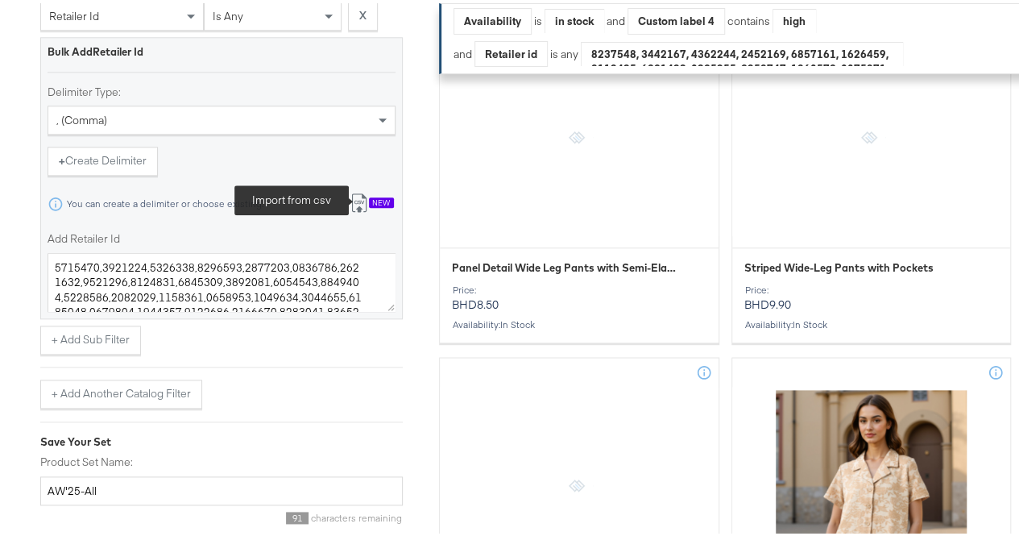
click at [356, 210] on icon at bounding box center [359, 199] width 19 height 19
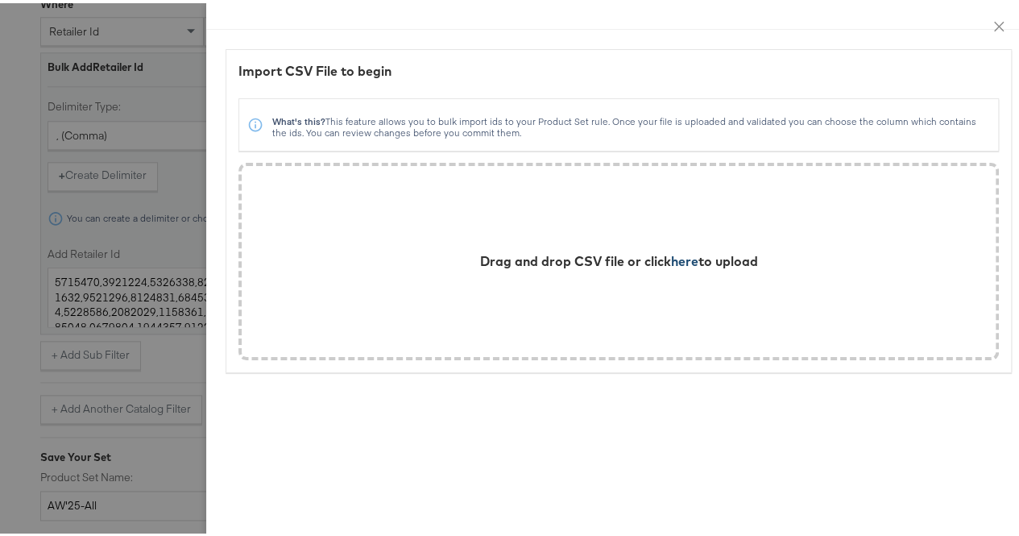
click at [671, 259] on span "here" at bounding box center [684, 258] width 27 height 16
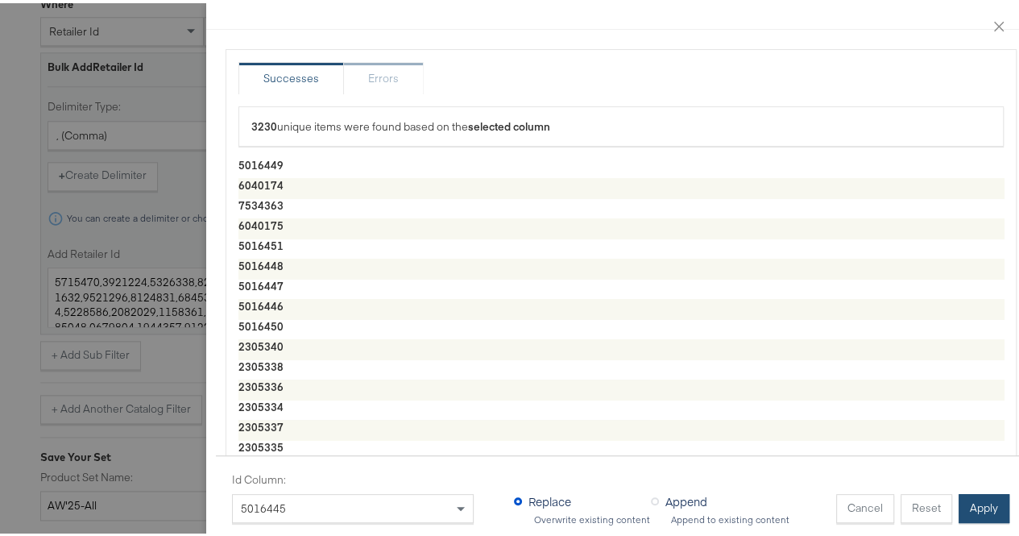
click at [990, 492] on button "Apply" at bounding box center [984, 505] width 51 height 29
type textarea "5016449,6040174,7534363,6040175,5016451,5016448,5016447,5016446,5016450,2305340…"
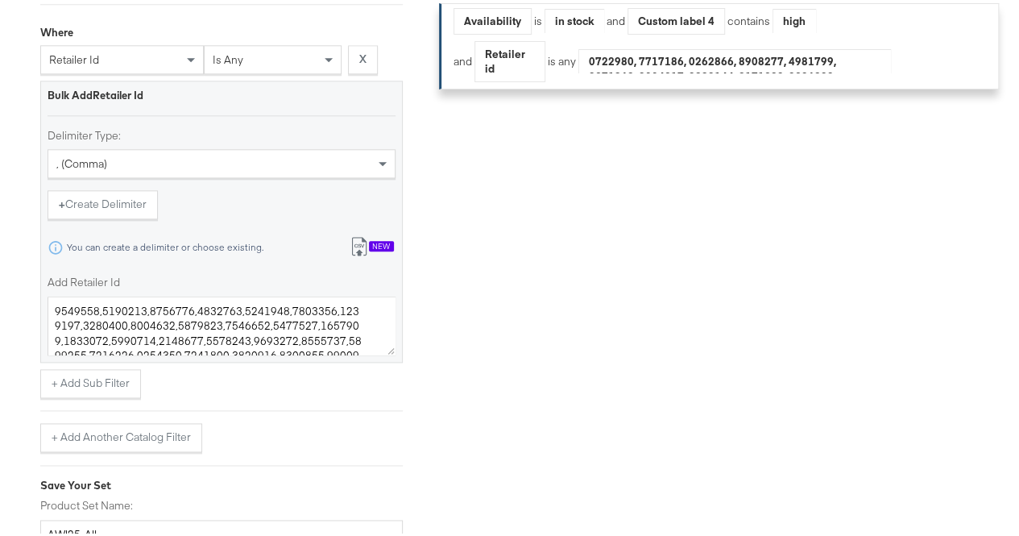
scroll to position [1013, 0]
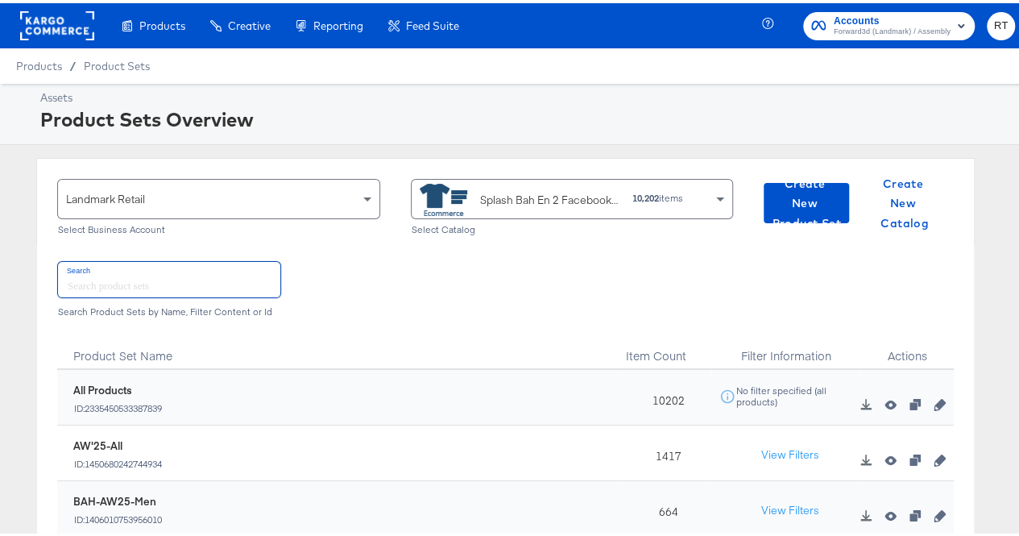
click at [89, 272] on input "text" at bounding box center [169, 276] width 222 height 35
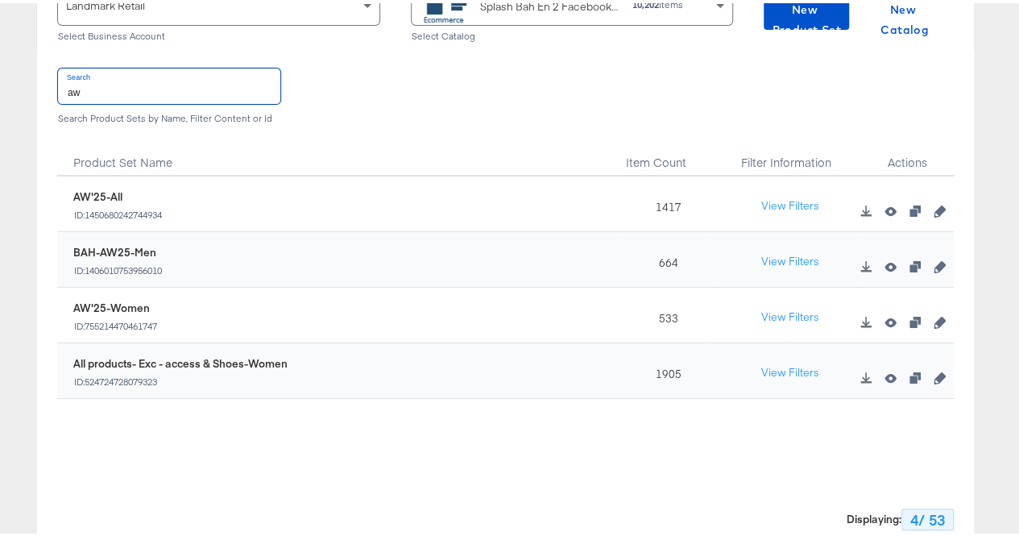
scroll to position [195, 0]
type input "aw"
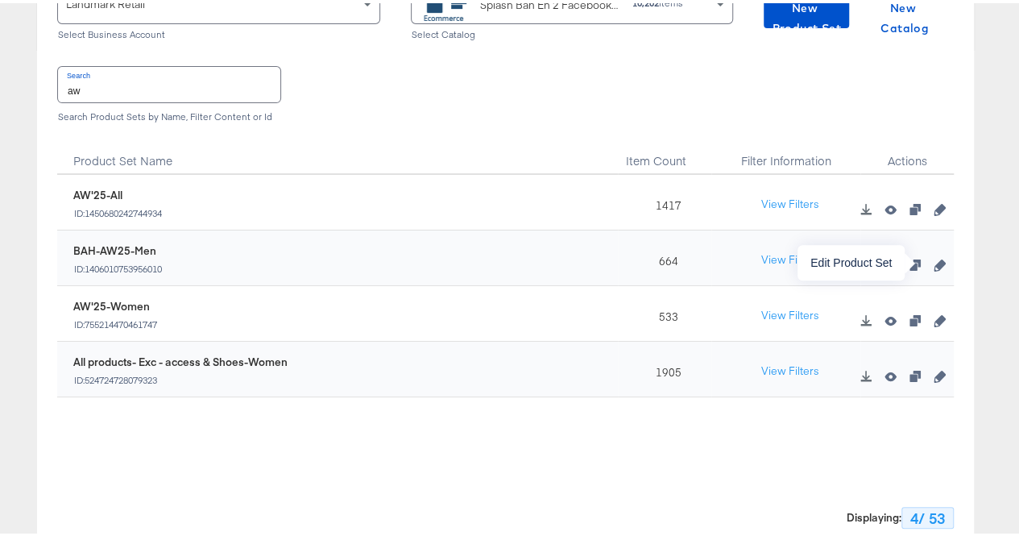
click at [934, 257] on icon "button" at bounding box center [939, 261] width 11 height 11
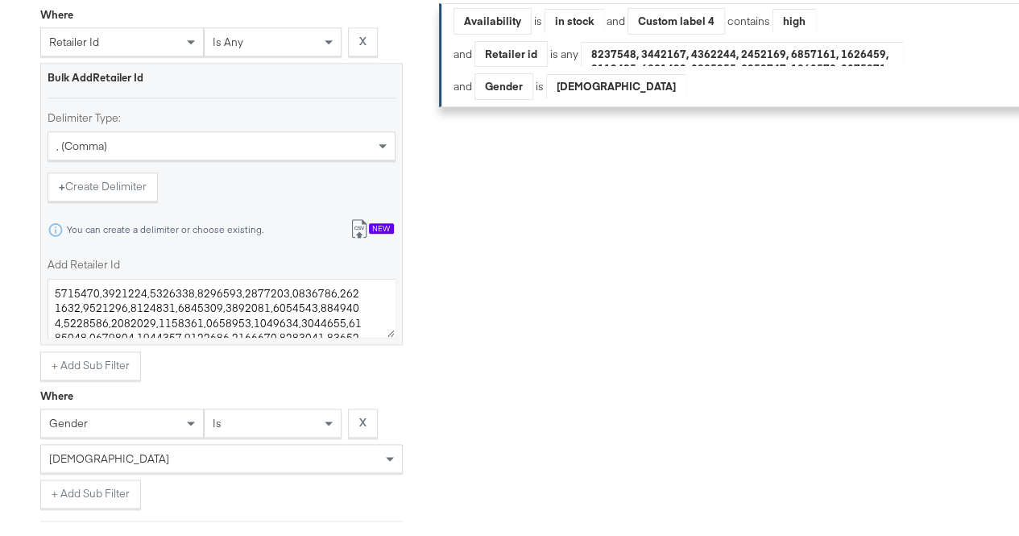
scroll to position [21, 0]
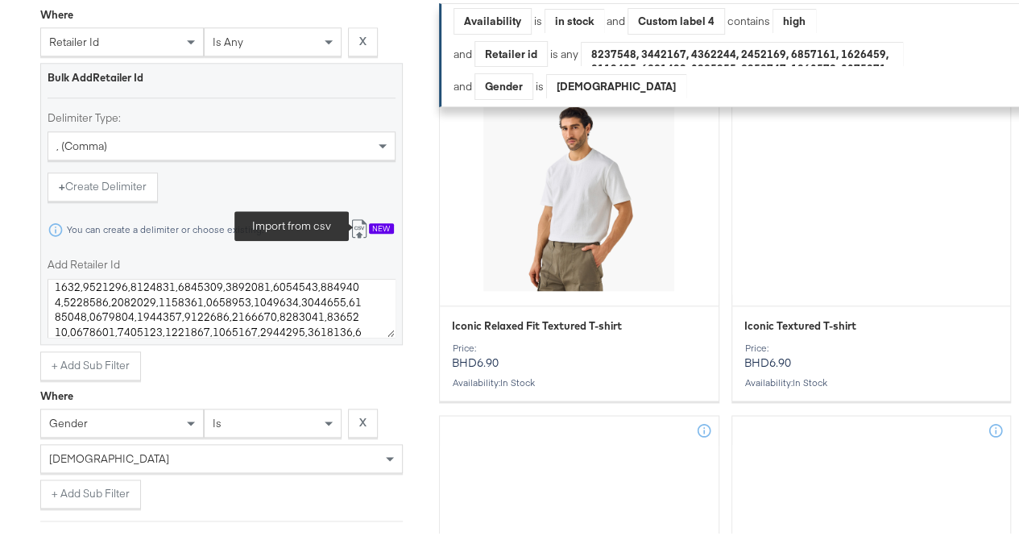
click at [358, 235] on icon at bounding box center [359, 225] width 19 height 19
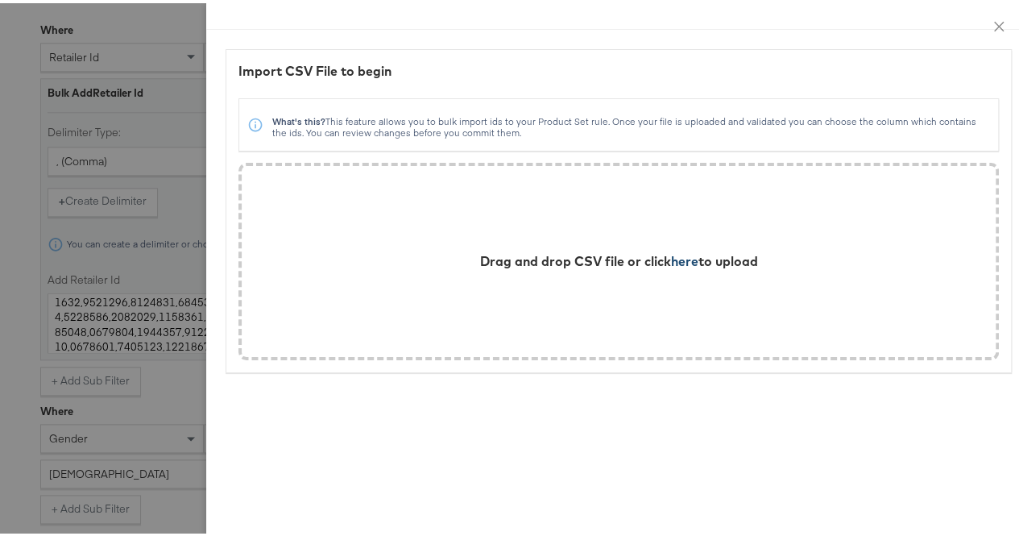
click at [671, 260] on span "here" at bounding box center [684, 258] width 27 height 16
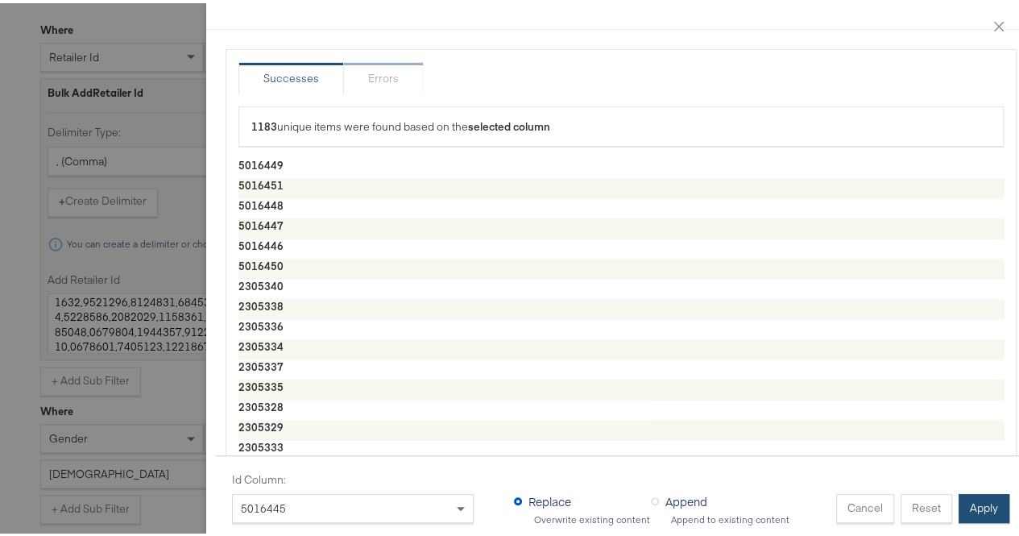
click at [966, 491] on button "Apply" at bounding box center [984, 505] width 51 height 29
type textarea "5016449,5016451,5016448,5016447,5016446,5016450,2305340,2305338,2305336,2305334…"
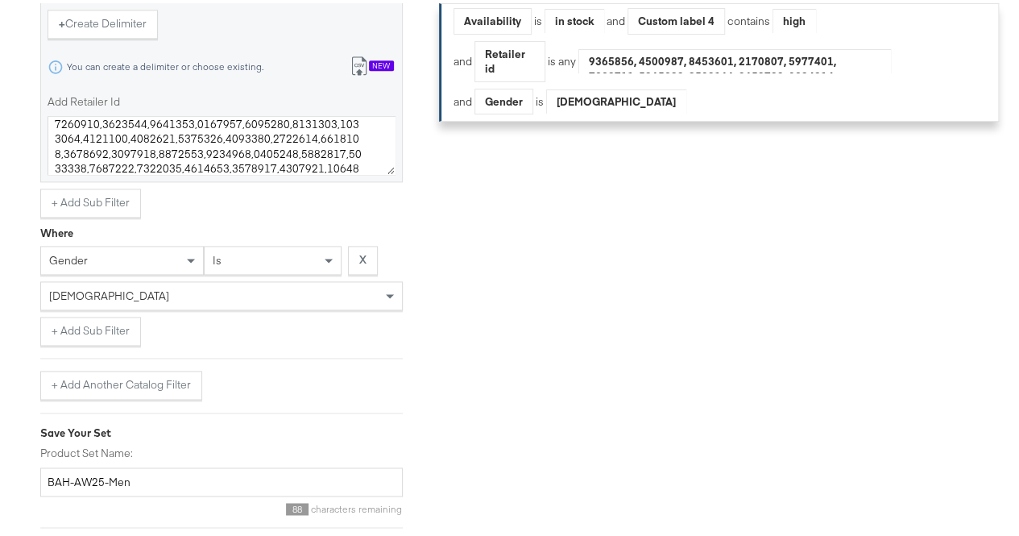
scroll to position [1089, 0]
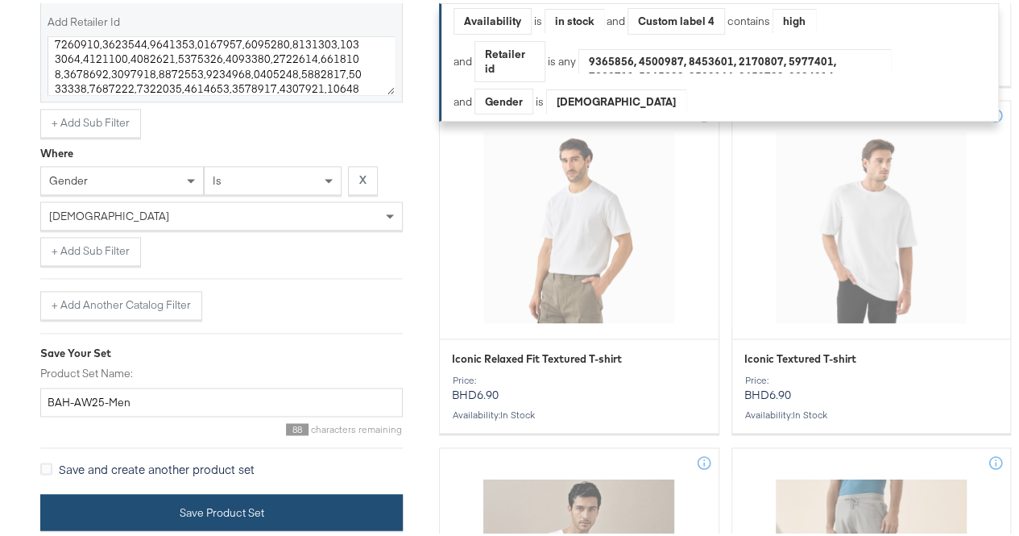
click at [128, 509] on button "Save Product Set" at bounding box center [221, 509] width 363 height 36
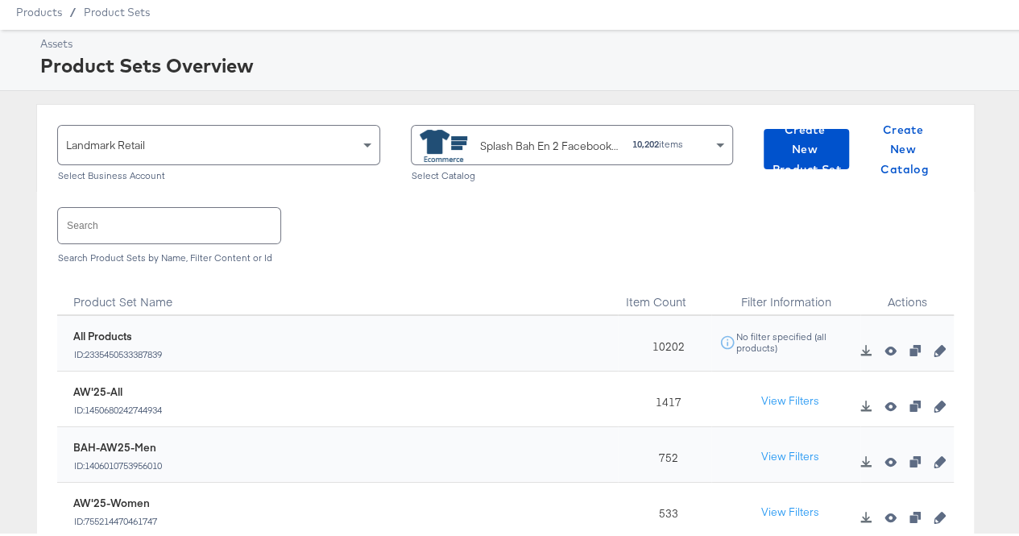
scroll to position [53, 0]
click at [118, 231] on input "text" at bounding box center [169, 223] width 222 height 35
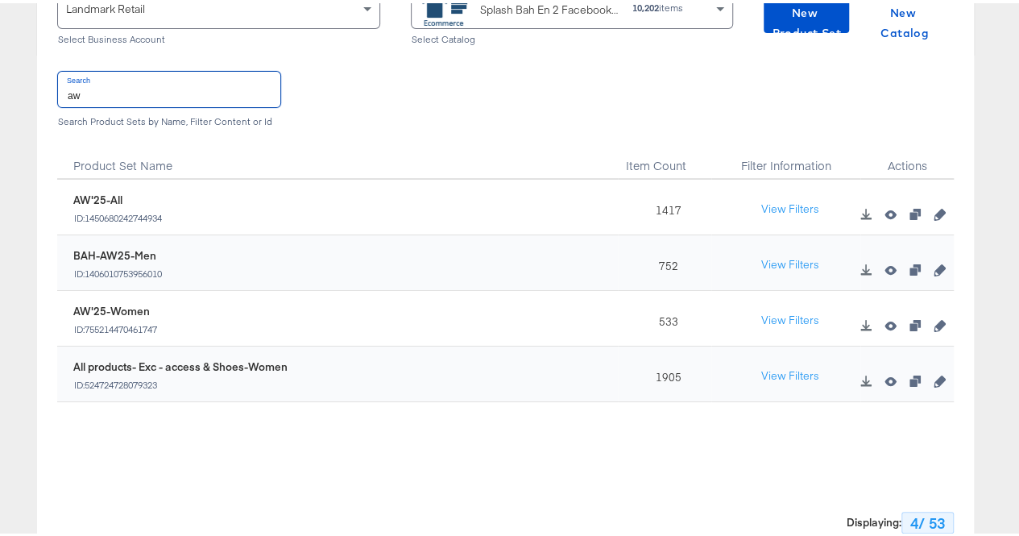
scroll to position [198, 0]
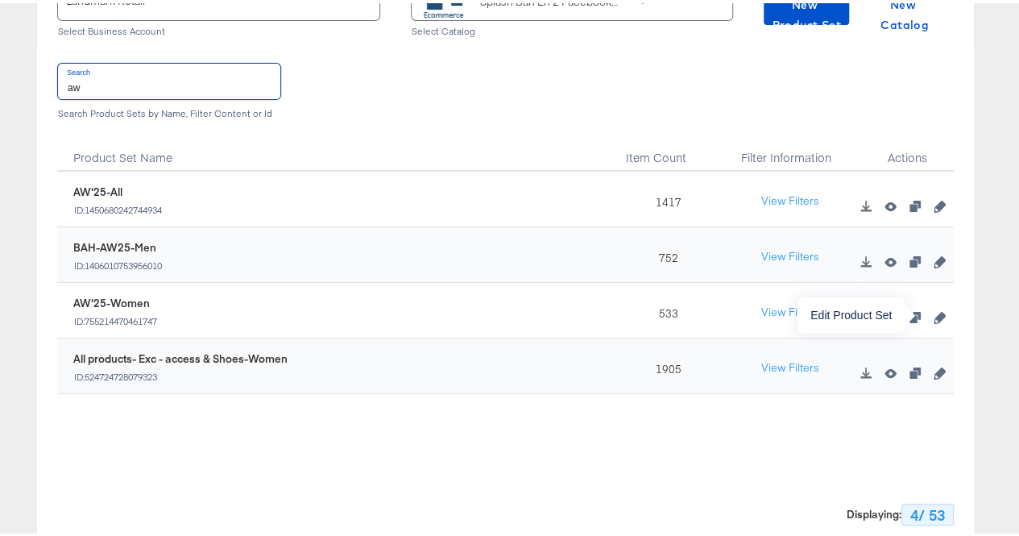
type input "aw"
click at [934, 317] on icon "button" at bounding box center [939, 314] width 11 height 11
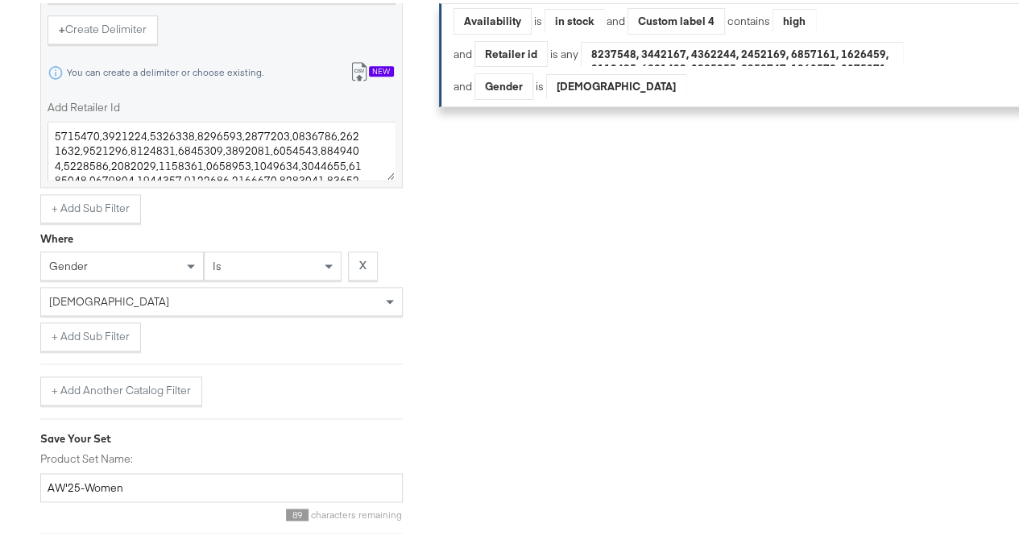
scroll to position [936, 0]
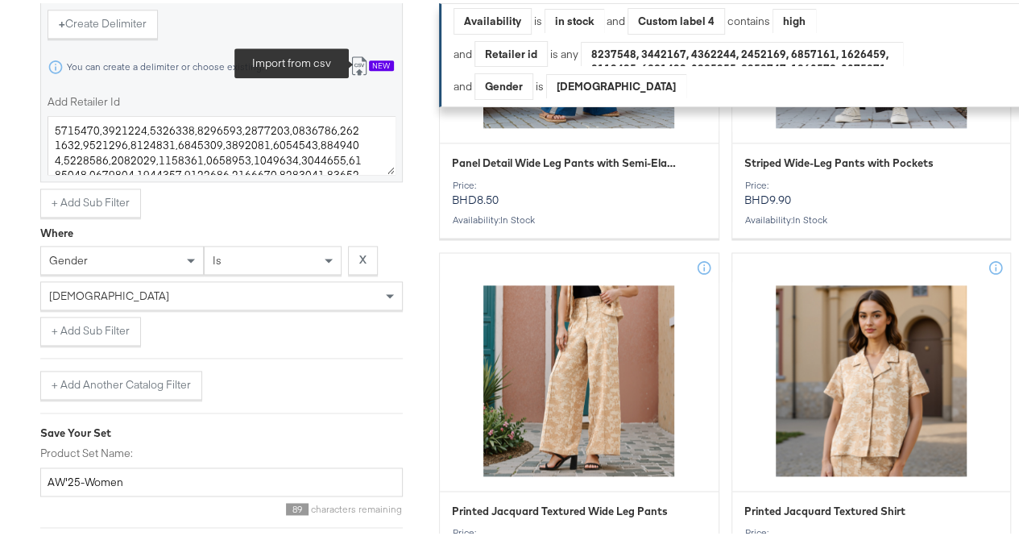
click at [355, 71] on icon at bounding box center [359, 62] width 19 height 19
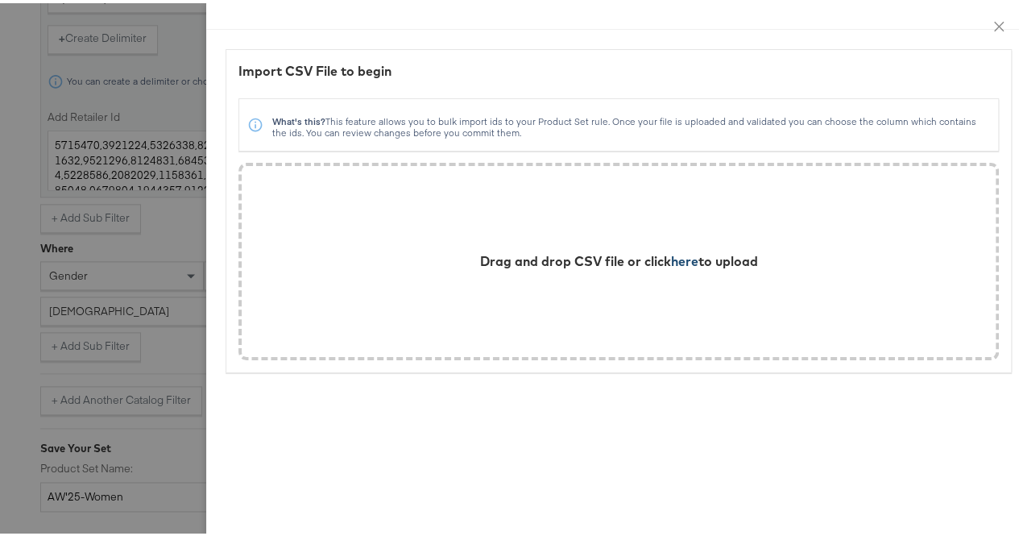
click at [674, 255] on span "here" at bounding box center [684, 258] width 27 height 16
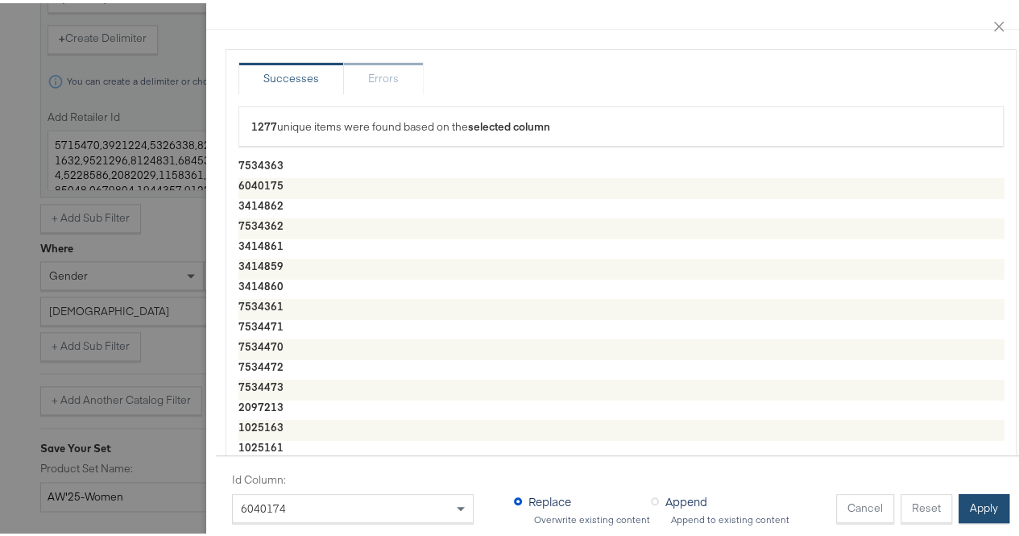
click at [961, 491] on button "Apply" at bounding box center [984, 505] width 51 height 29
type textarea "7534363,6040175,3414862,7534362,3414861,3414859,3414860,7534361,7534471,7534470…"
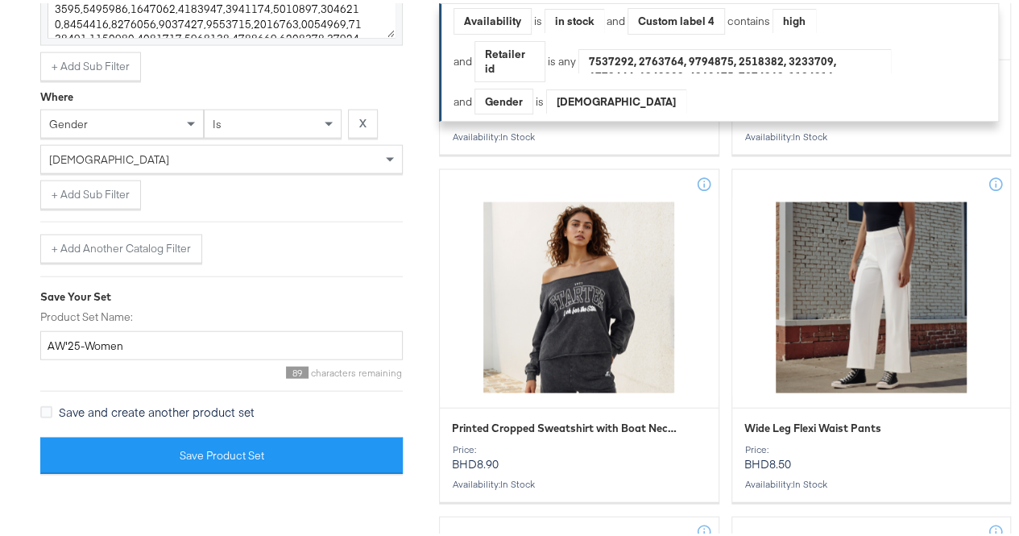
scroll to position [1731, 0]
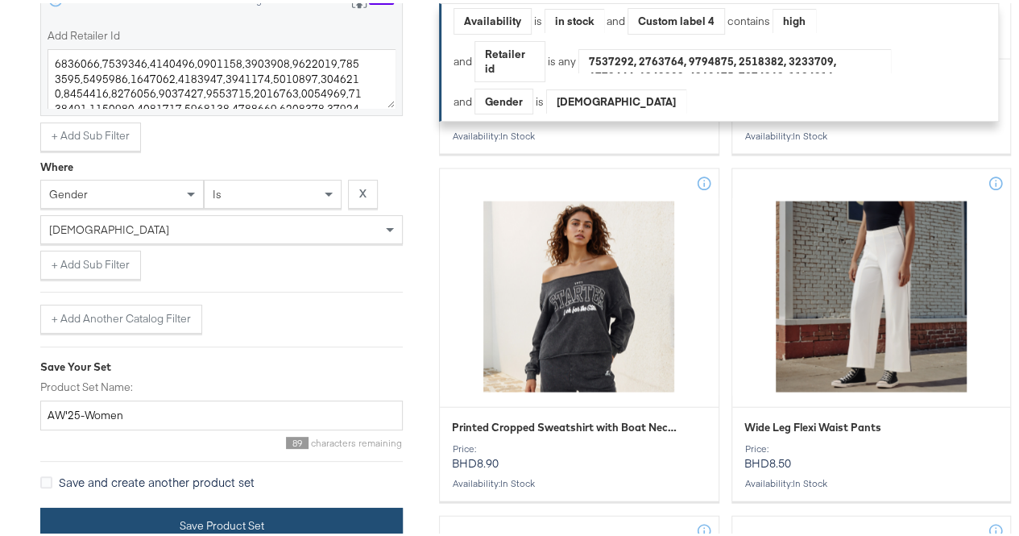
click at [109, 505] on button "Save Product Set" at bounding box center [221, 523] width 363 height 36
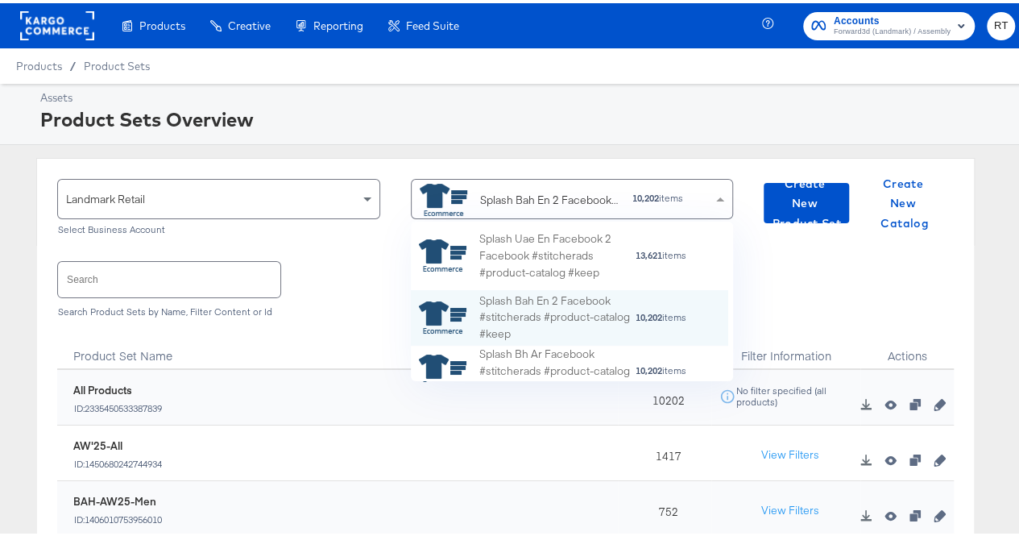
scroll to position [147, 305]
click at [538, 193] on div "Splash Bah En 2 Facebook #stitcherads #product-catalog #keep" at bounding box center [550, 197] width 140 height 17
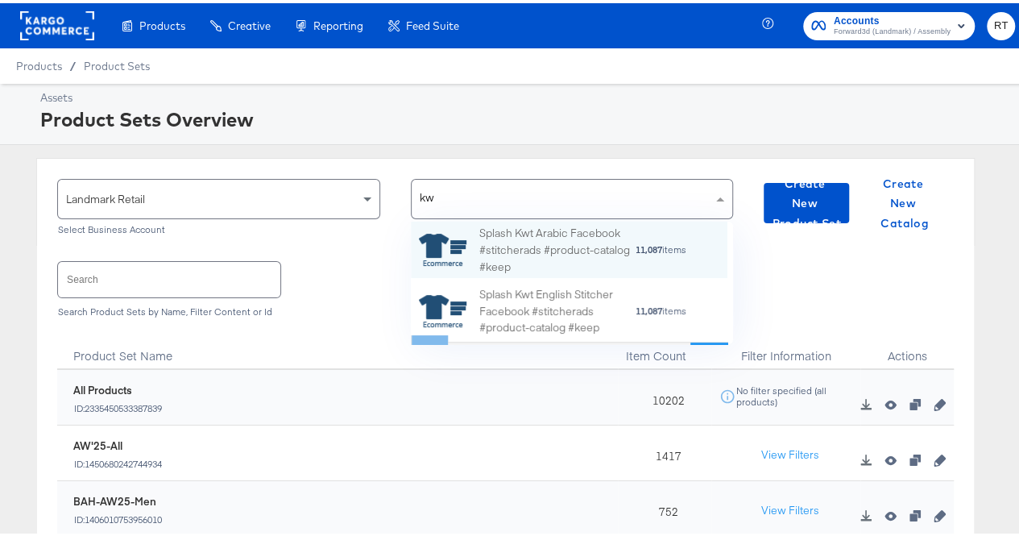
type input "kwt"
click at [536, 225] on div "Splash Kwt Arabic Facebook #stitcherads #product-catalog #keep" at bounding box center [558, 247] width 156 height 50
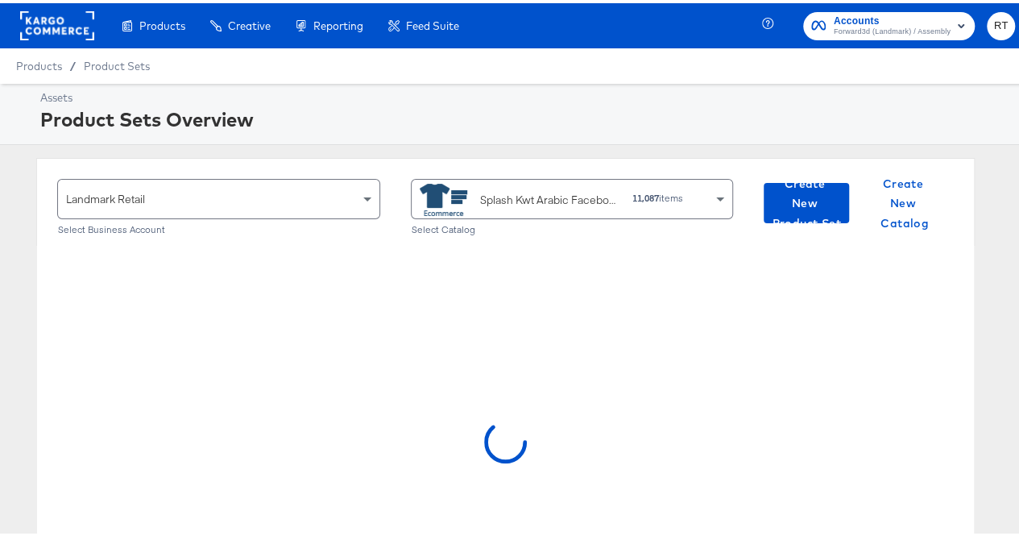
scroll to position [158, 0]
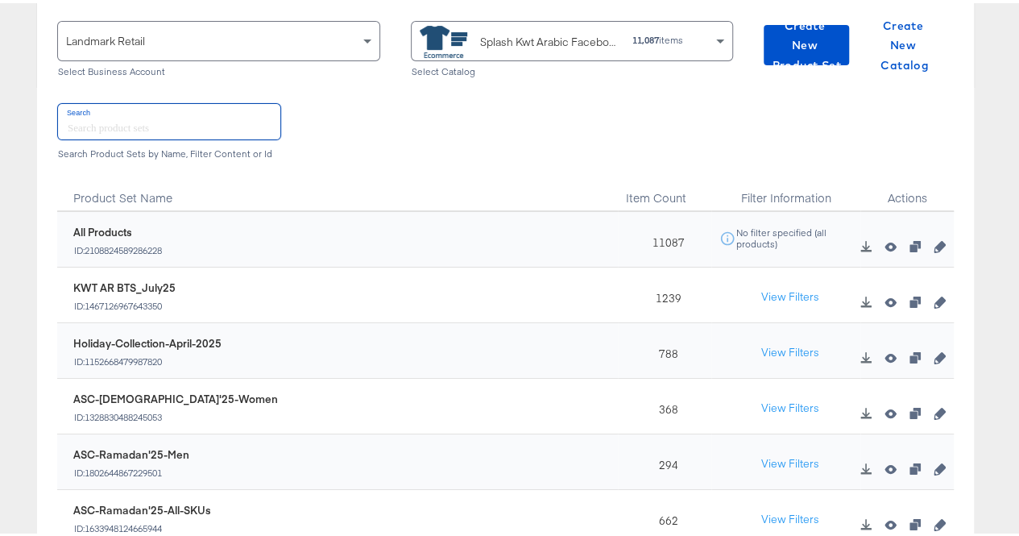
click at [123, 118] on input "text" at bounding box center [169, 118] width 222 height 35
type input "aw"
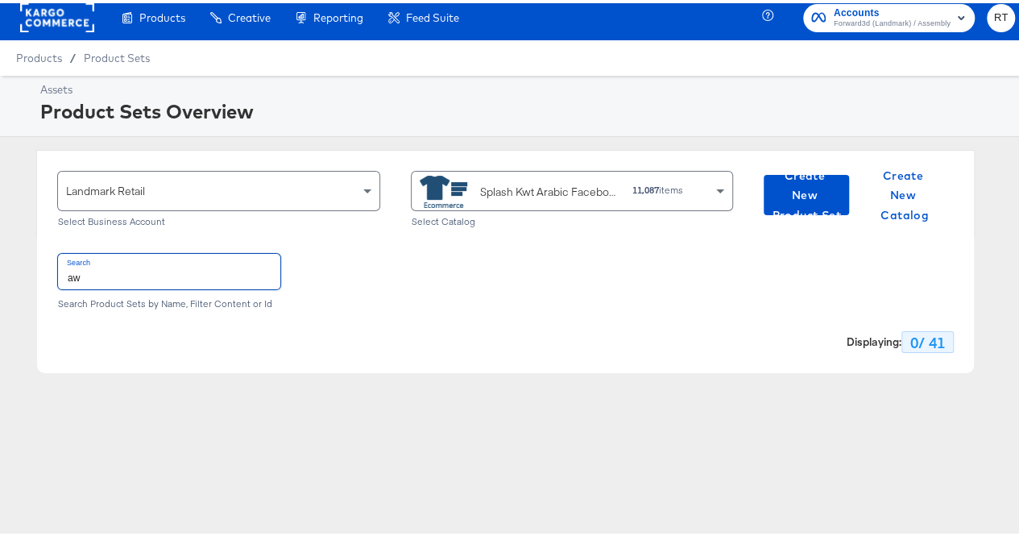
scroll to position [6, 0]
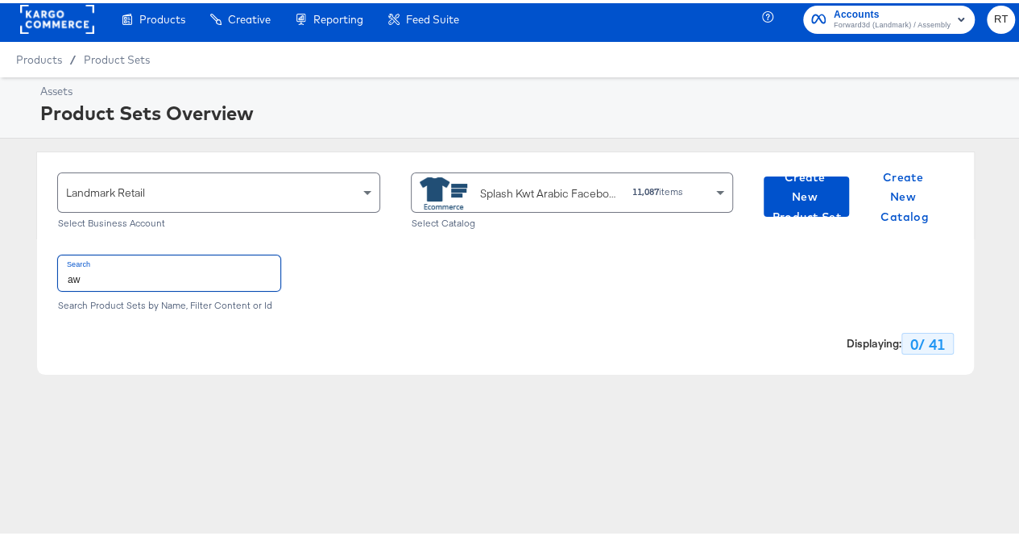
click at [141, 272] on input "aw" at bounding box center [169, 269] width 222 height 35
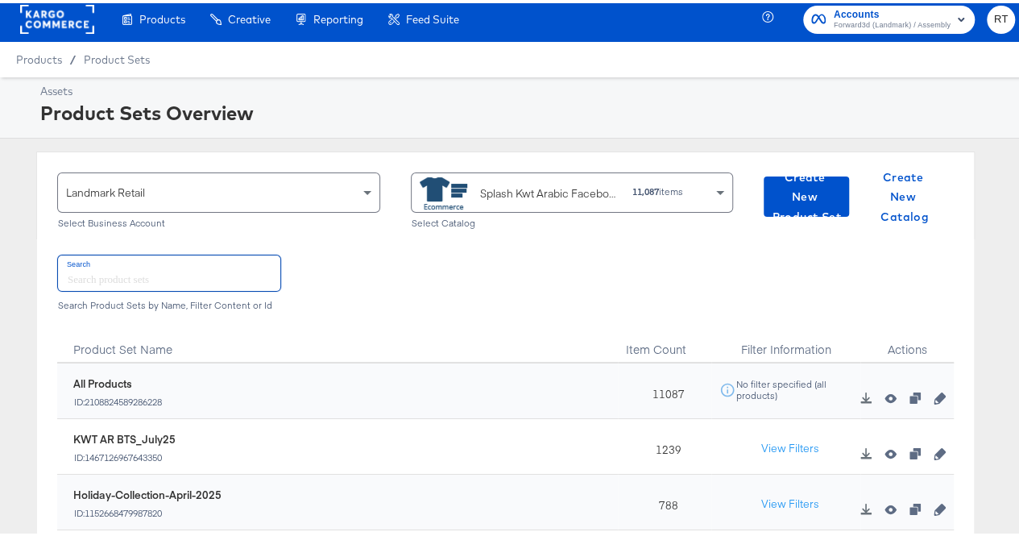
scroll to position [158, 0]
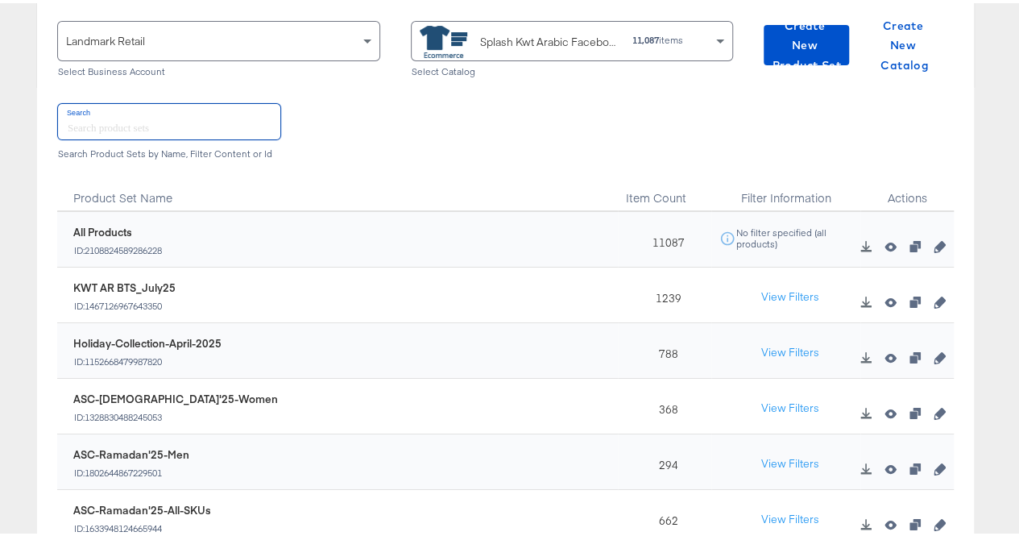
click at [519, 33] on div "Splash Kwt Arabic Facebook #stitcherads #product-catalog #keep" at bounding box center [550, 39] width 140 height 17
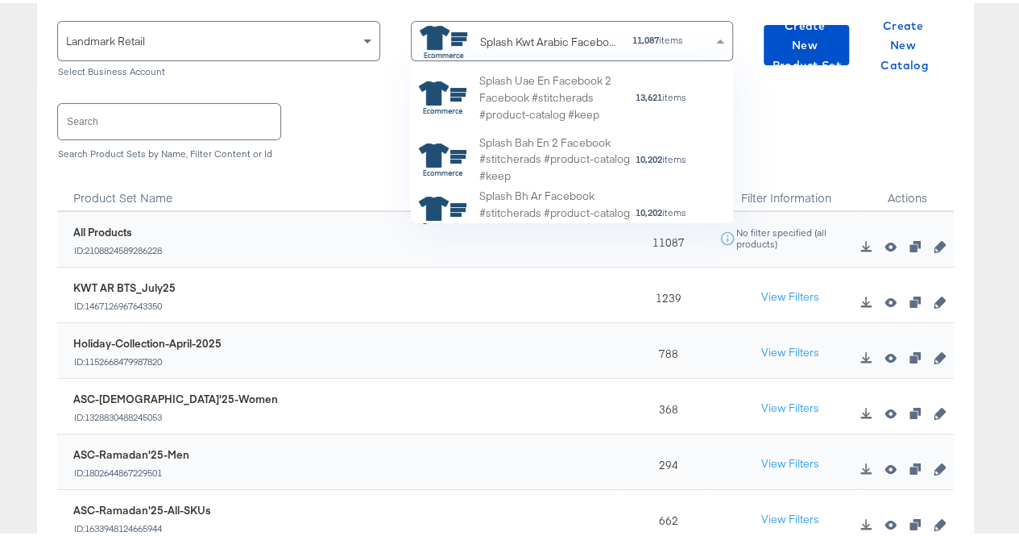
scroll to position [147, 305]
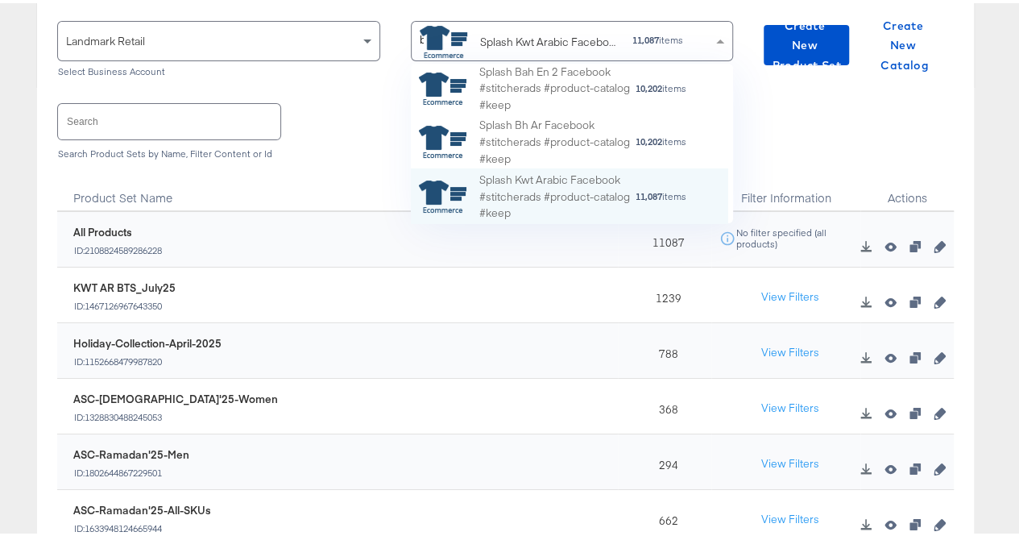
type input "bh"
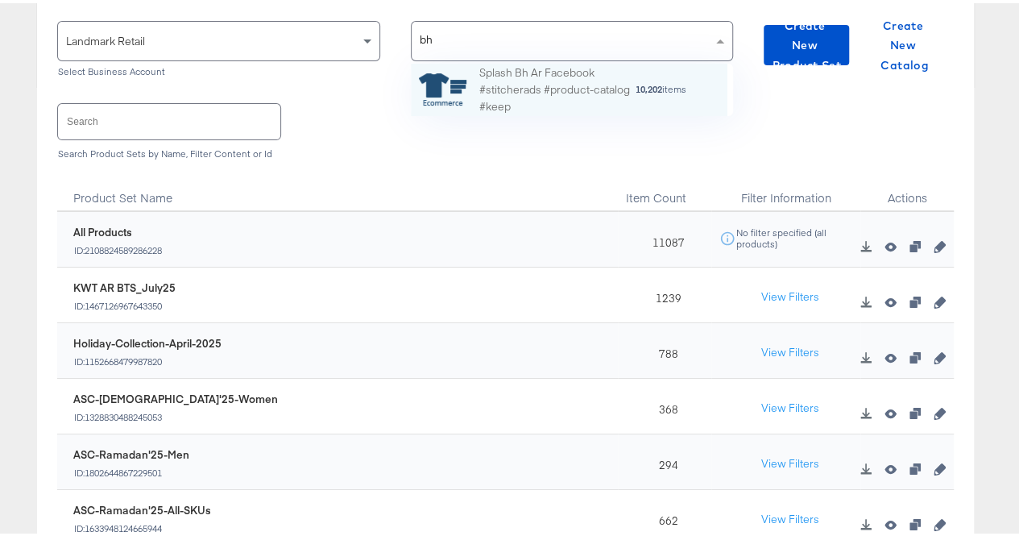
scroll to position [40, 305]
click at [525, 89] on div "Splash Bh Ar Facebook #stitcherads #product-catalog #keep" at bounding box center [558, 87] width 156 height 50
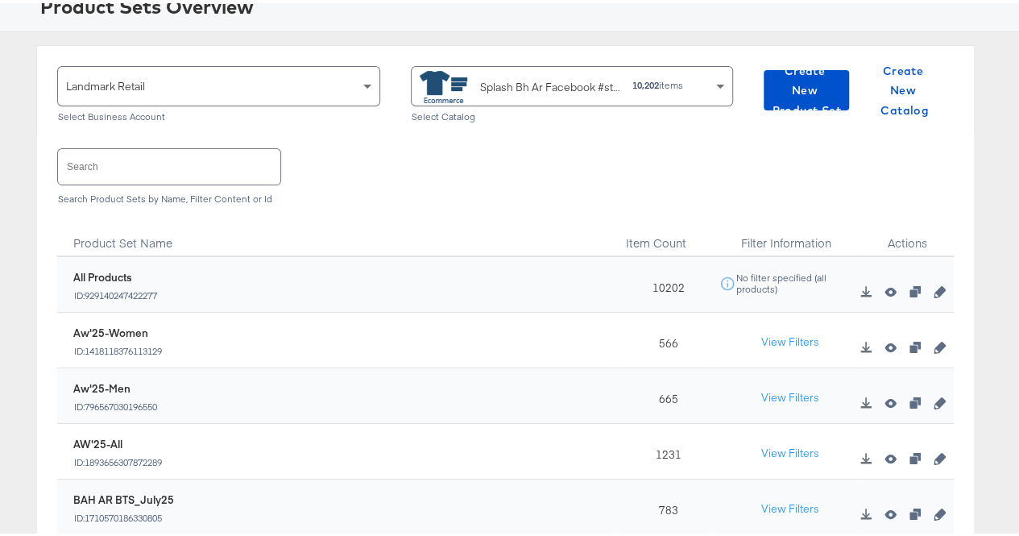
scroll to position [115, 0]
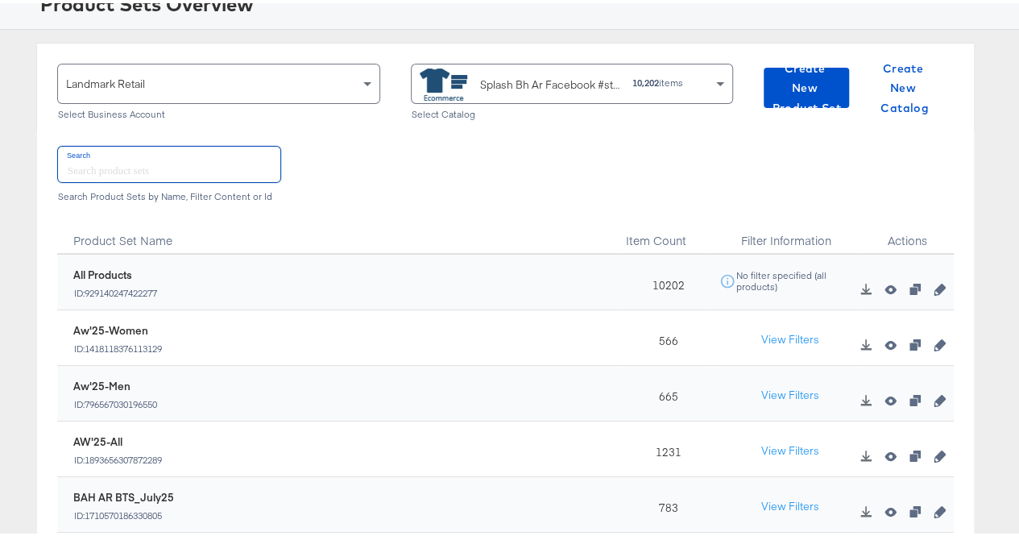
click at [113, 159] on input "text" at bounding box center [169, 160] width 222 height 35
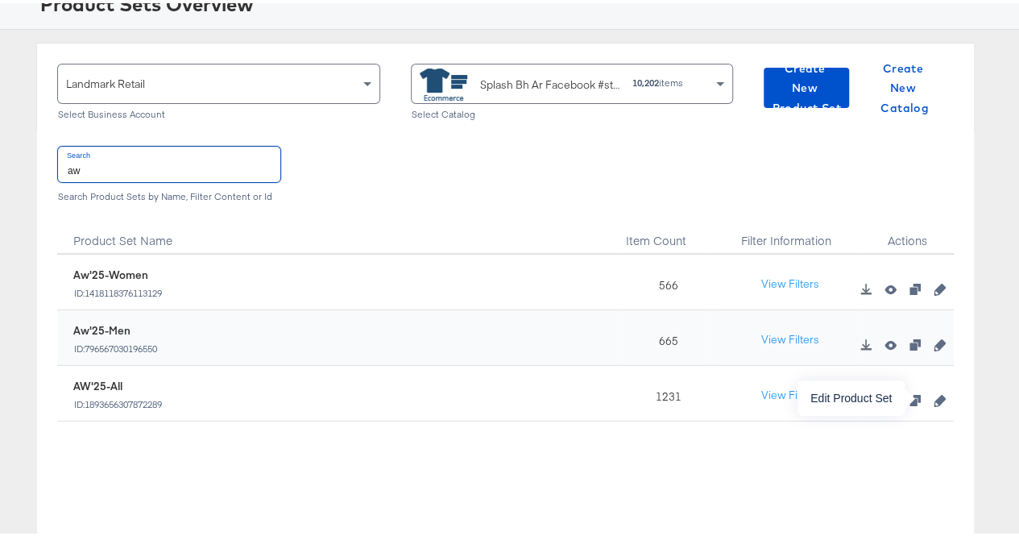
type input "aw"
click at [934, 396] on icon "button" at bounding box center [939, 397] width 11 height 11
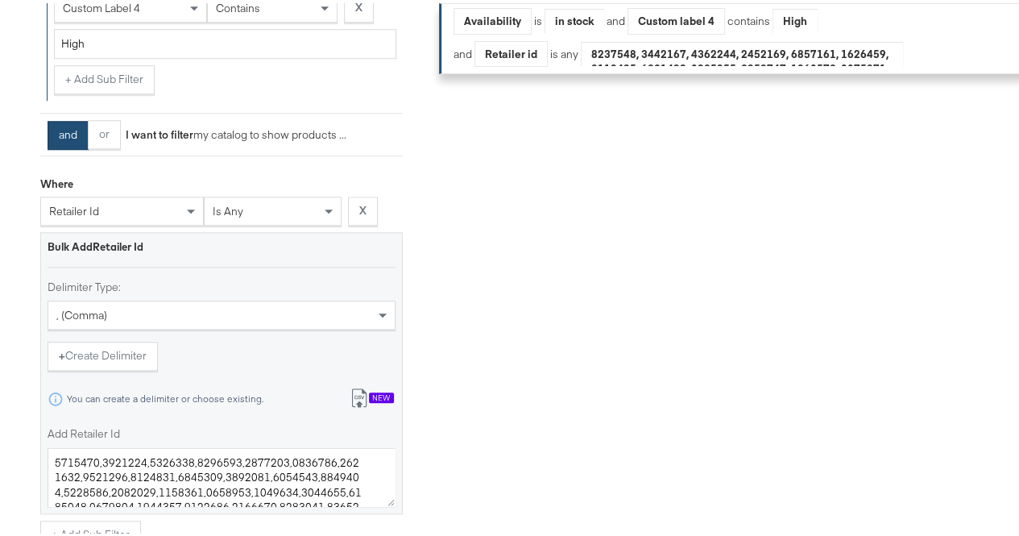
scroll to position [874, 0]
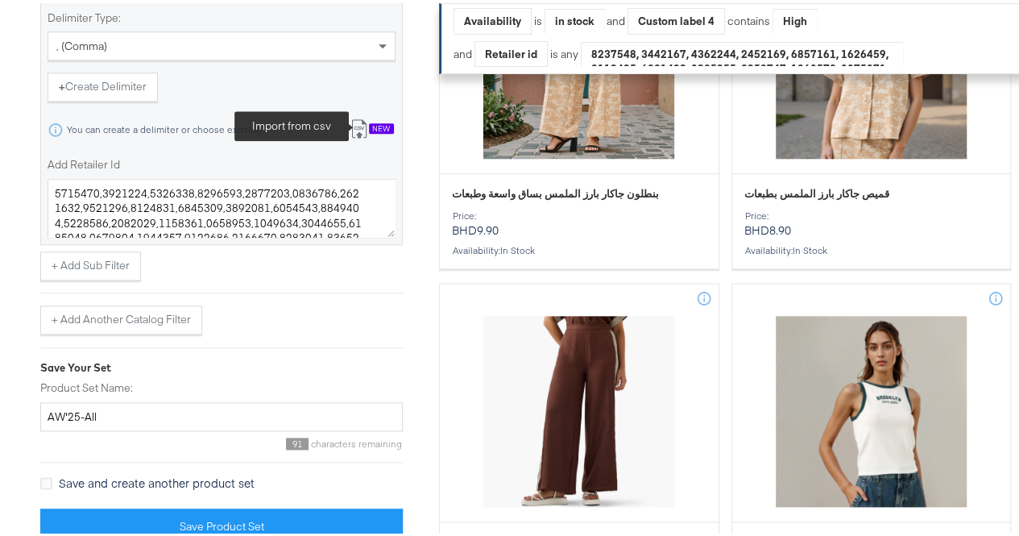
click at [359, 135] on icon at bounding box center [359, 125] width 19 height 19
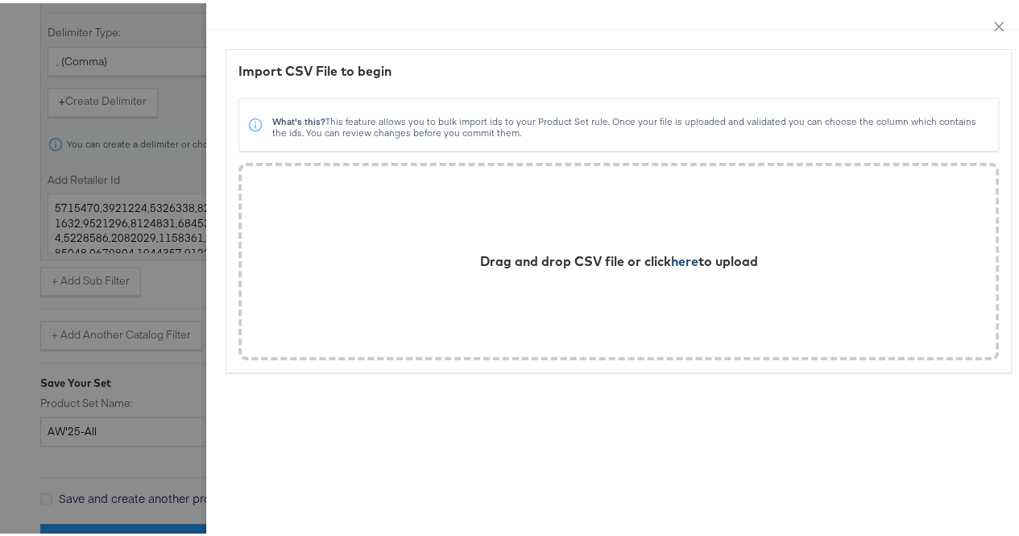
click at [682, 255] on span "here" at bounding box center [684, 258] width 27 height 16
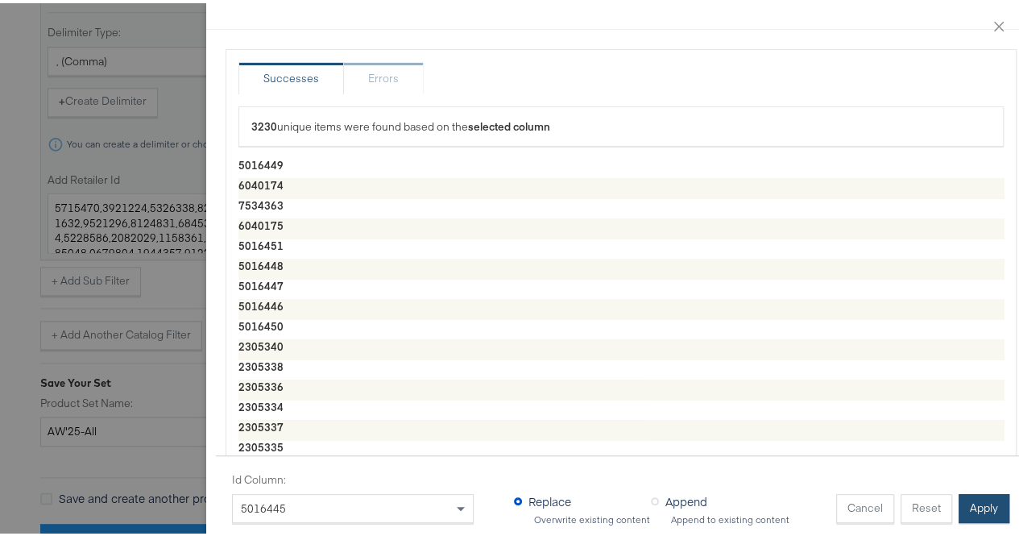
click at [963, 491] on button "Apply" at bounding box center [984, 505] width 51 height 29
type textarea "5016449,6040174,7534363,6040175,5016451,5016448,5016447,5016446,5016450,2305340…"
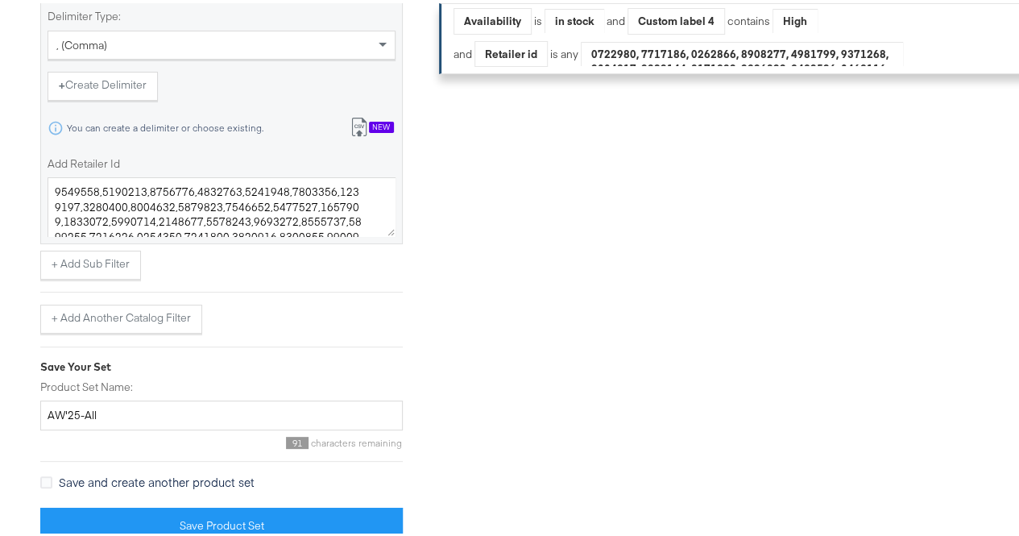
scroll to position [895, 0]
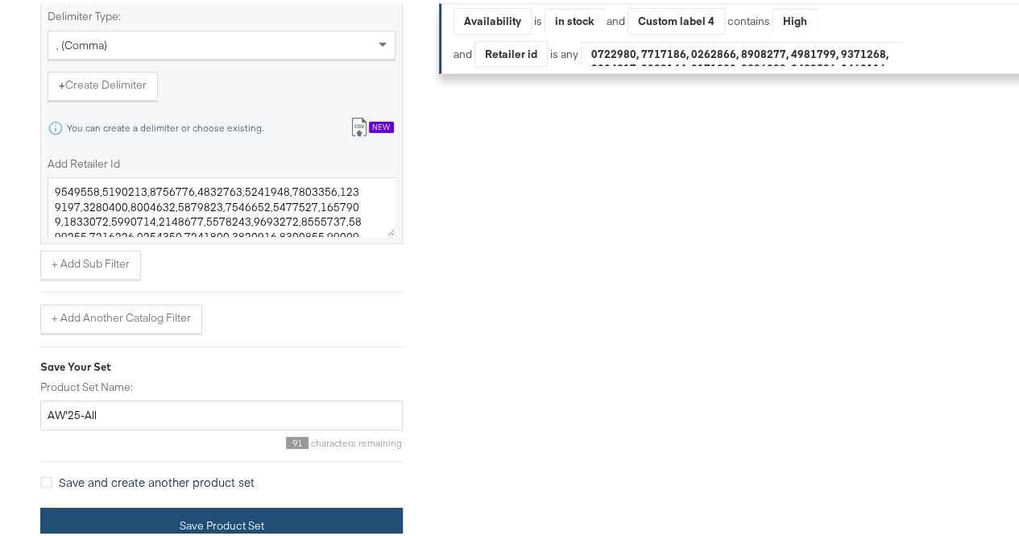
click at [117, 513] on button "Save Product Set" at bounding box center [221, 523] width 363 height 36
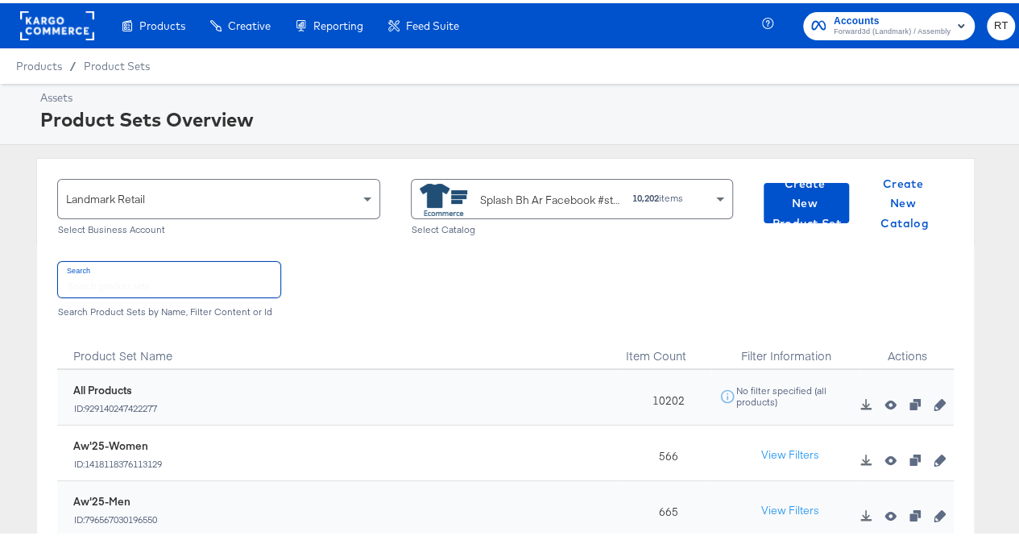
click at [116, 281] on input "text" at bounding box center [169, 276] width 222 height 35
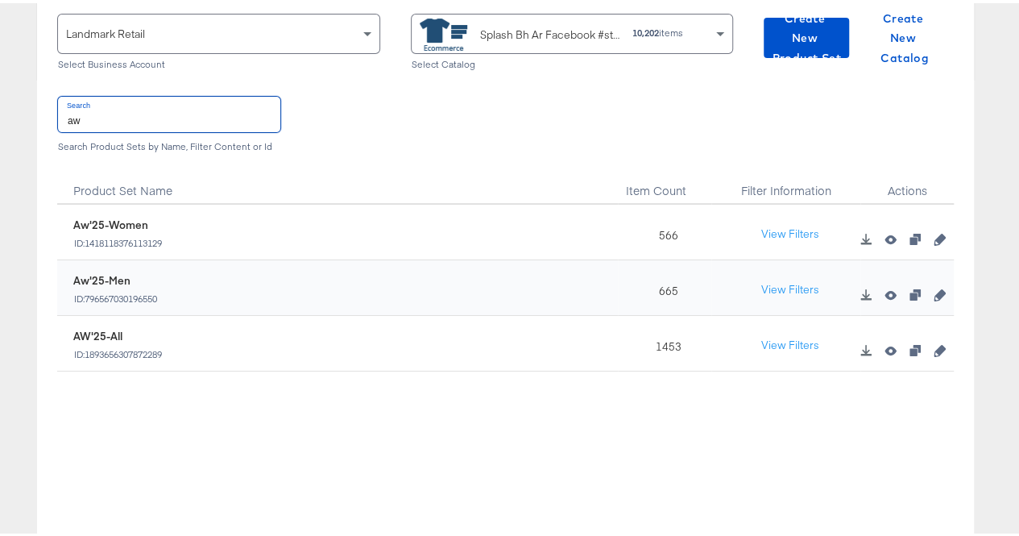
scroll to position [166, 0]
type input "aw"
click at [934, 291] on icon "button" at bounding box center [939, 290] width 11 height 11
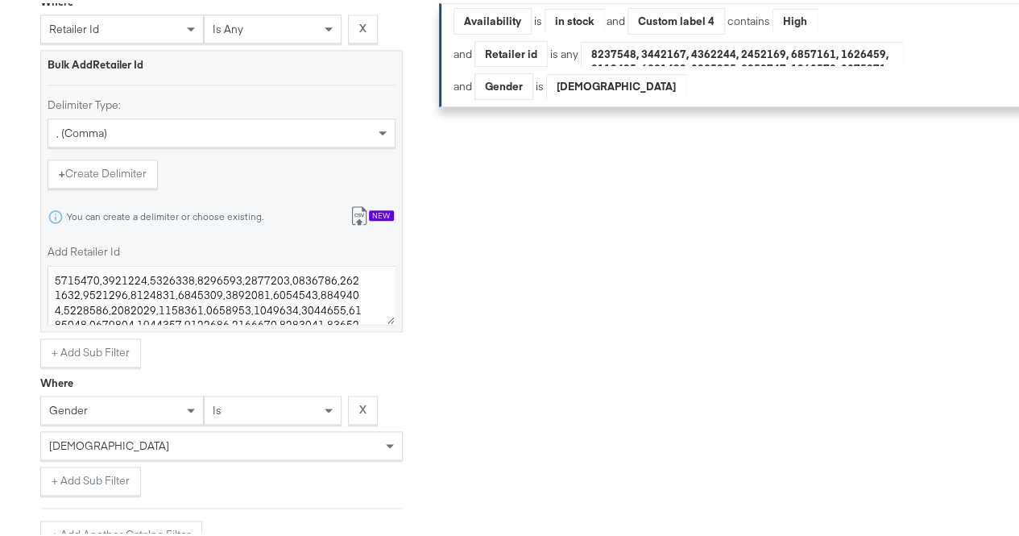
scroll to position [836, 0]
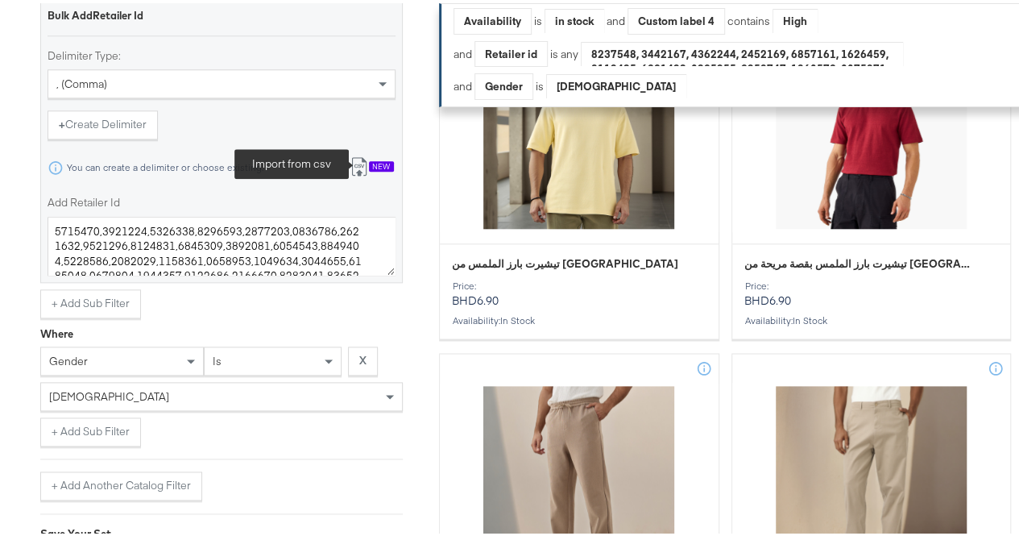
click at [359, 173] on icon at bounding box center [359, 163] width 19 height 19
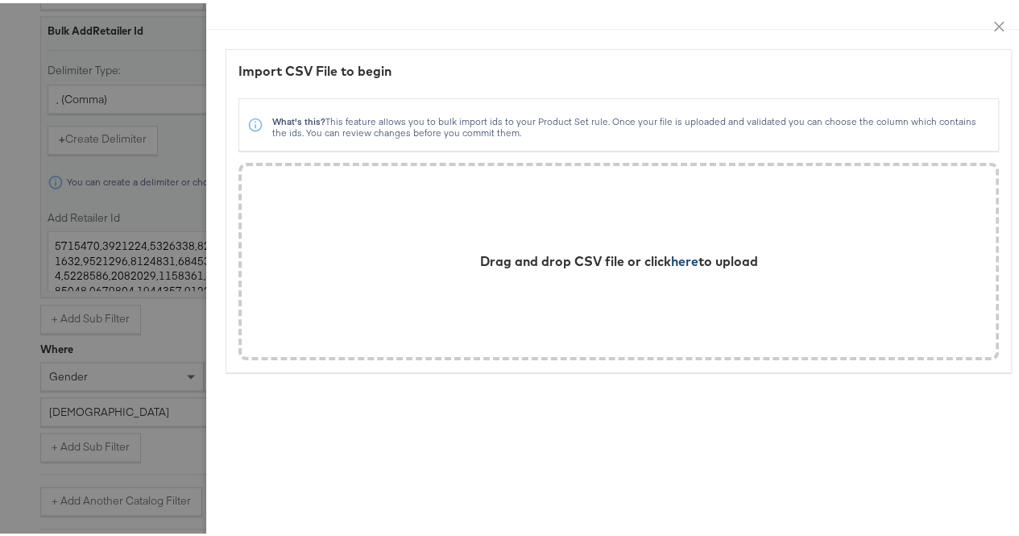
click at [671, 262] on span "here" at bounding box center [684, 258] width 27 height 16
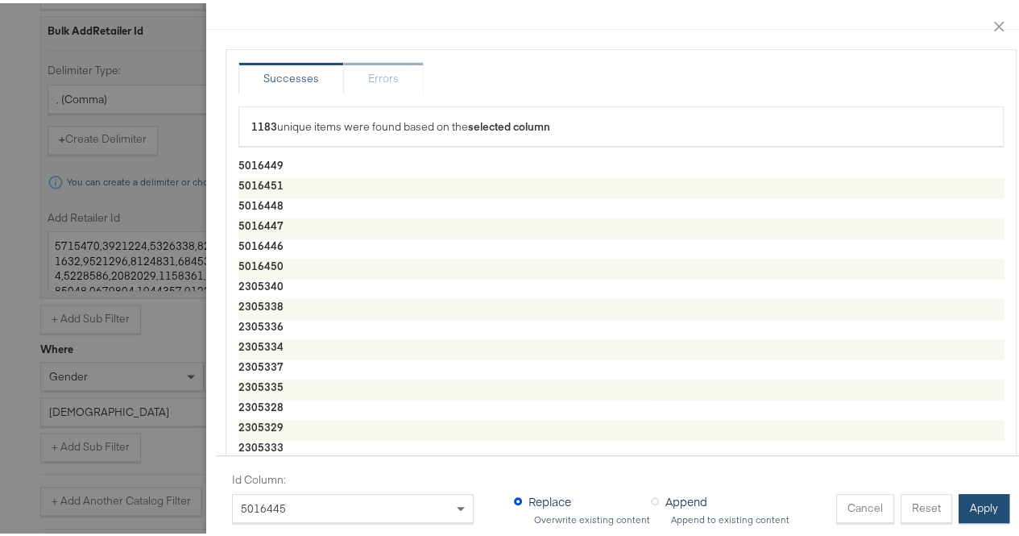
click at [959, 491] on button "Apply" at bounding box center [984, 505] width 51 height 29
type textarea "5016449,5016451,5016448,5016447,5016446,5016450,2305340,2305338,2305336,2305334…"
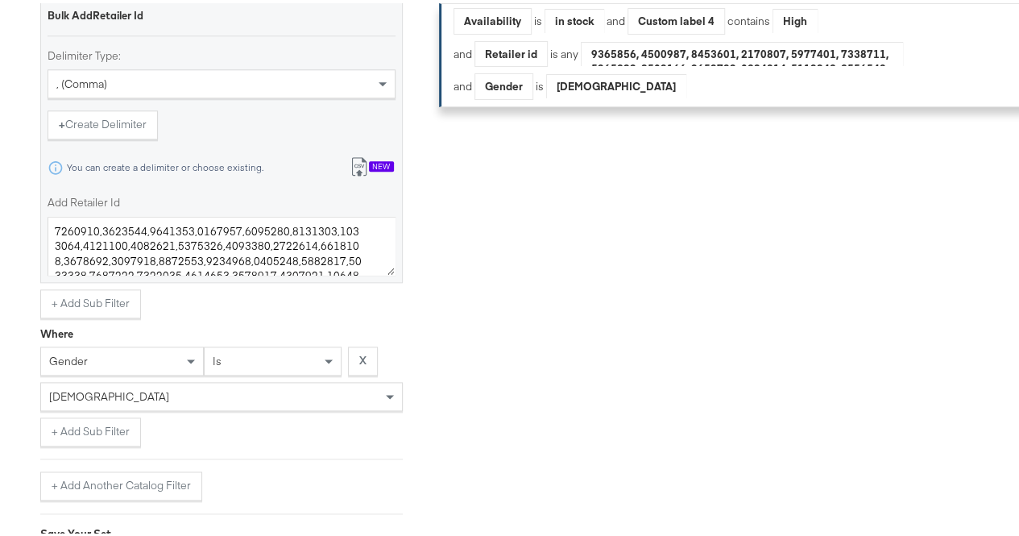
scroll to position [1023, 0]
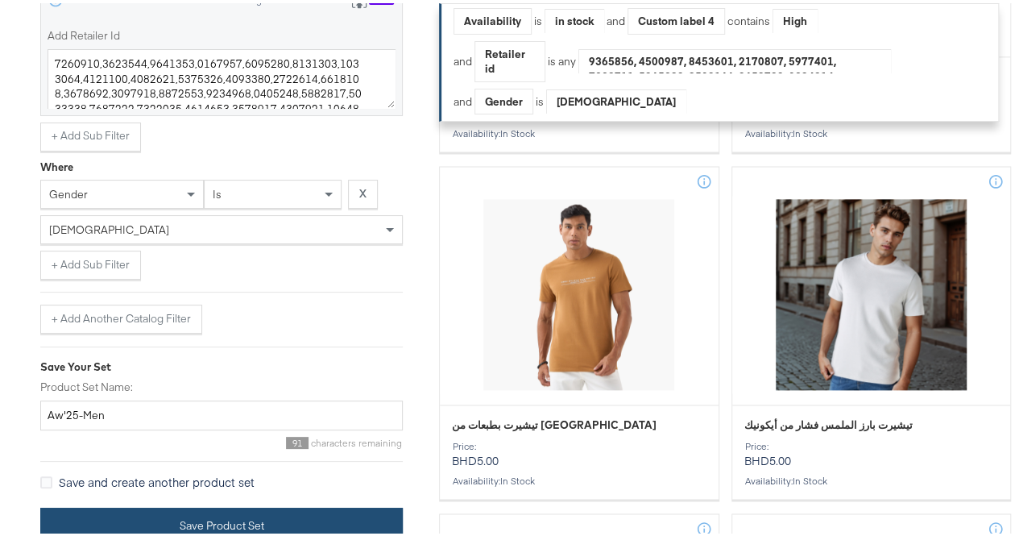
click at [123, 517] on button "Save Product Set" at bounding box center [221, 523] width 363 height 36
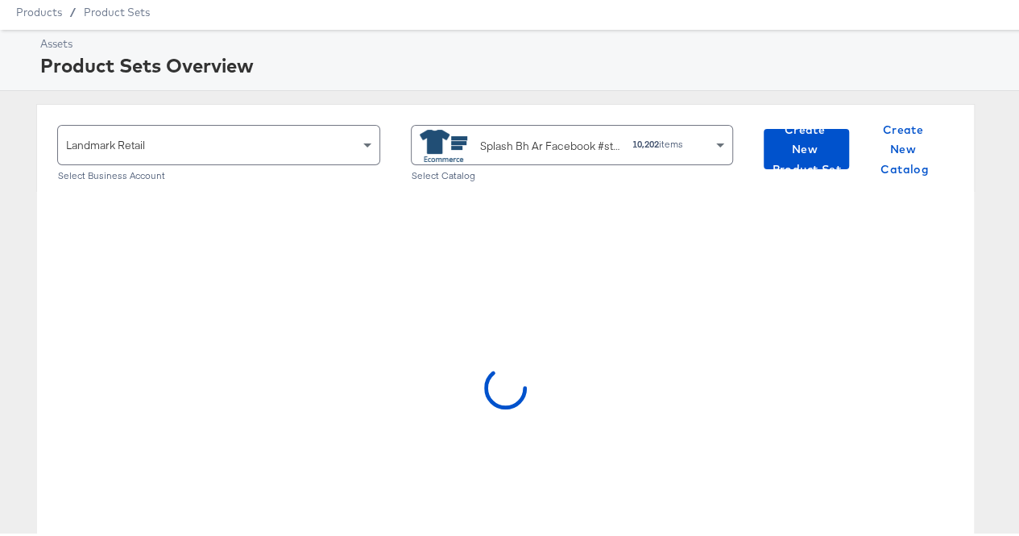
scroll to position [75, 0]
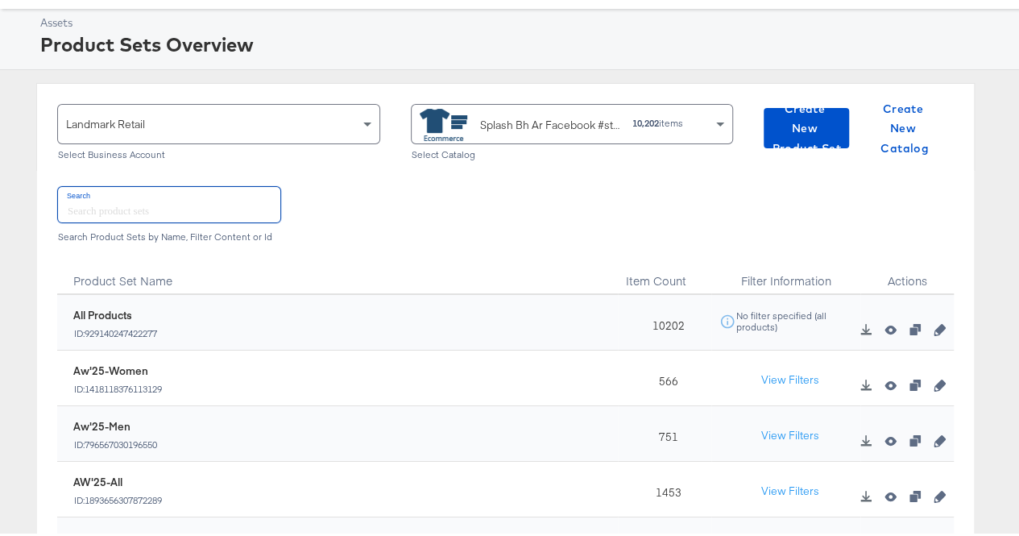
click at [115, 210] on input "text" at bounding box center [169, 201] width 222 height 35
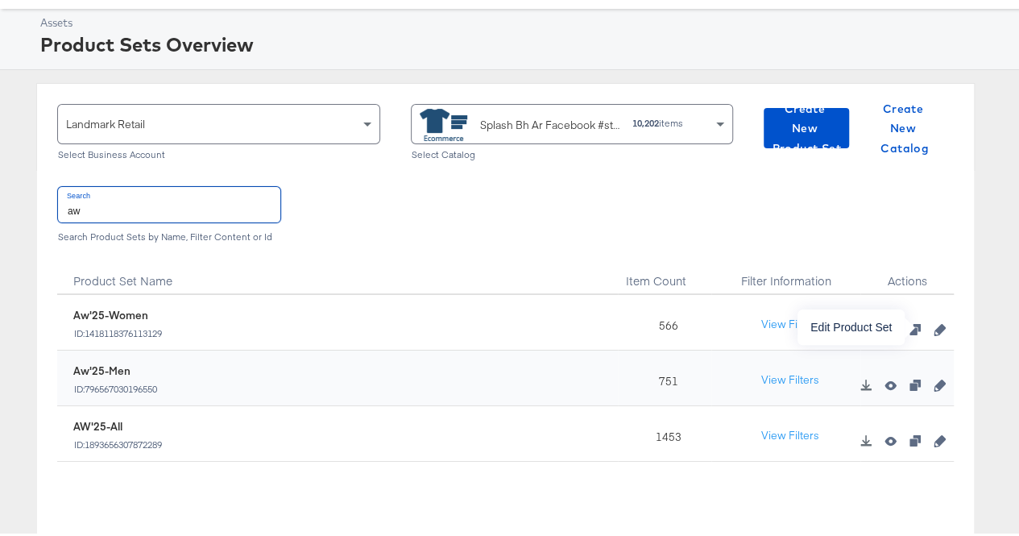
type input "aw"
click at [934, 326] on icon "button" at bounding box center [939, 326] width 11 height 11
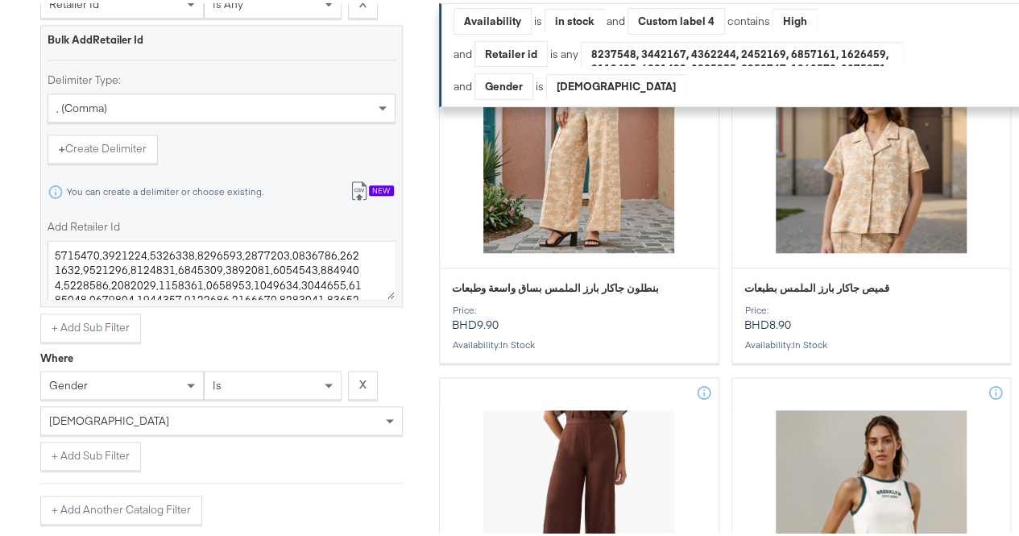
scroll to position [812, 0]
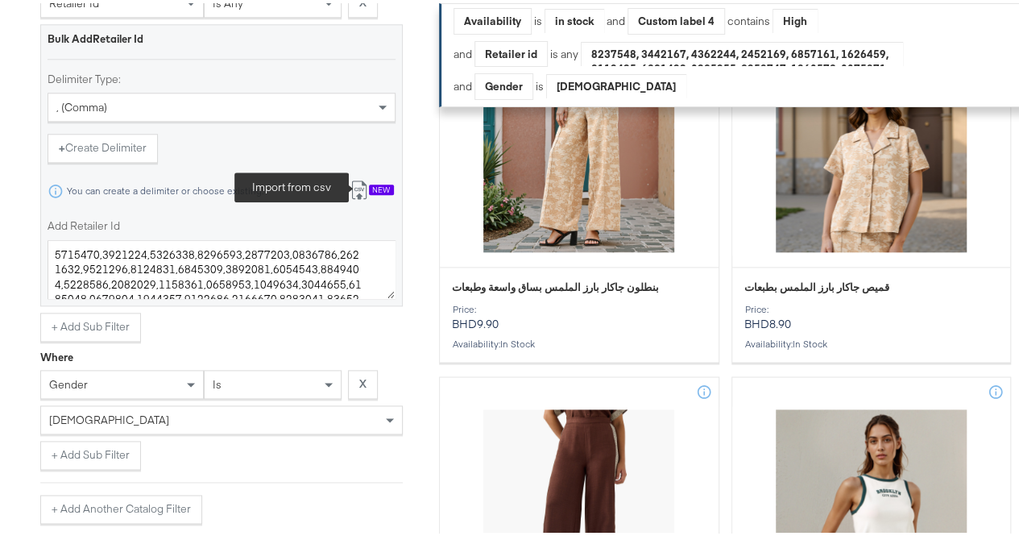
click at [366, 197] on icon at bounding box center [359, 186] width 19 height 19
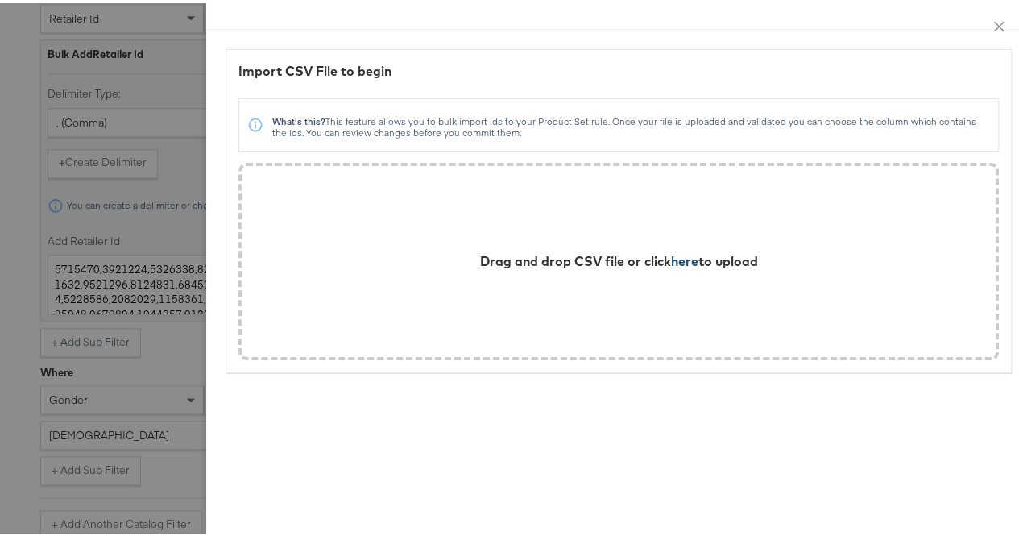
click at [671, 259] on span "here" at bounding box center [684, 258] width 27 height 16
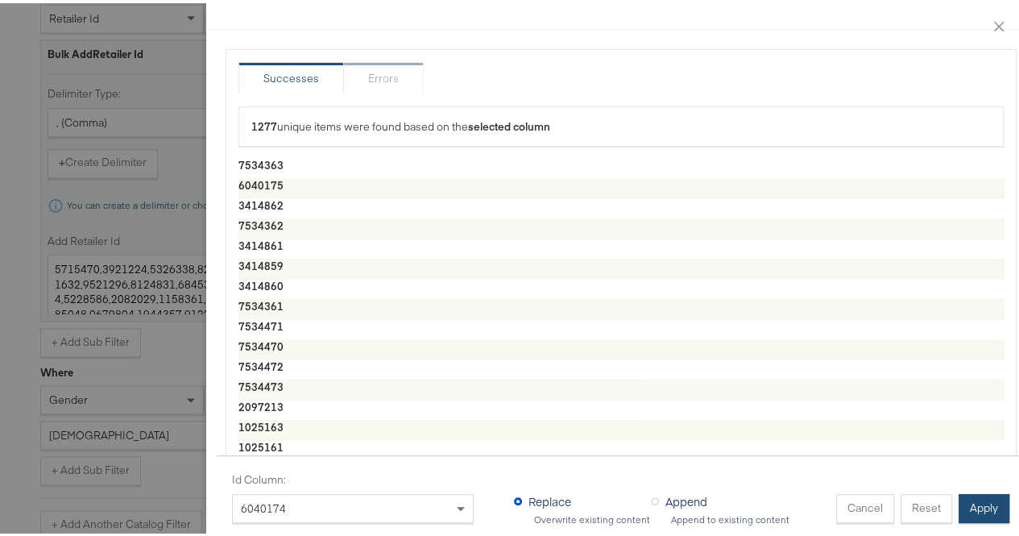
click at [977, 497] on button "Apply" at bounding box center [984, 505] width 51 height 29
type textarea "7534363,6040175,3414862,7534362,3414861,3414859,3414860,7534361,7534471,7534470…"
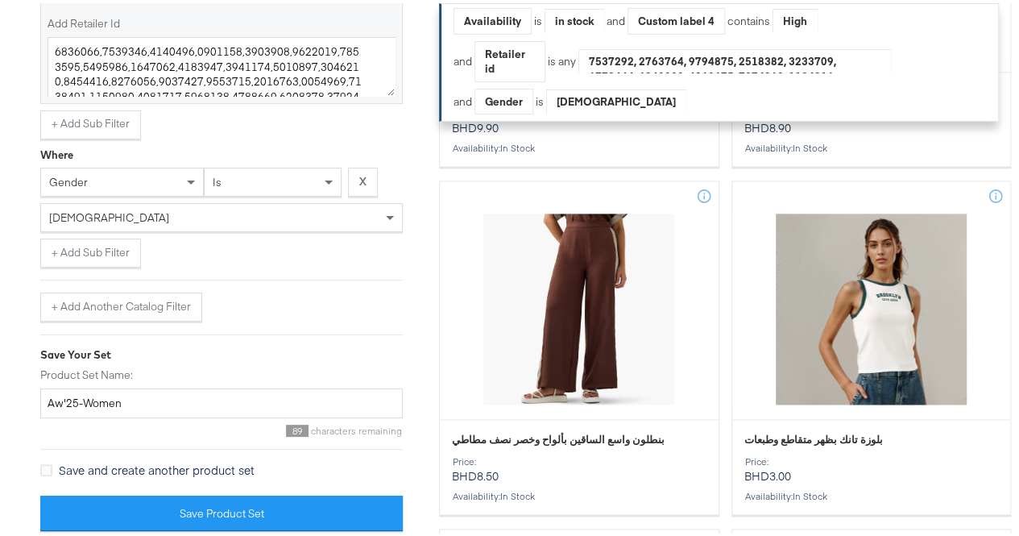
scroll to position [1154, 0]
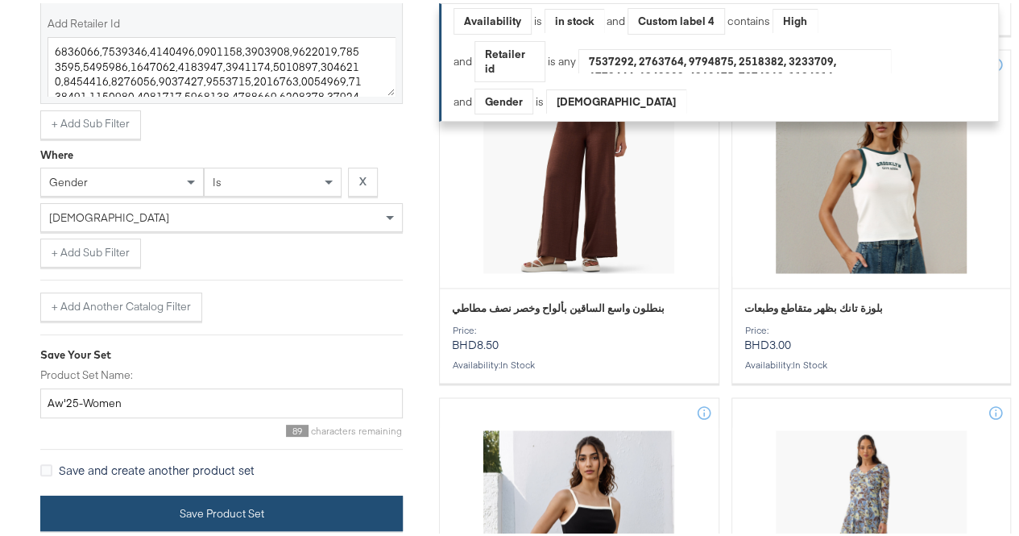
click at [118, 504] on button "Save Product Set" at bounding box center [221, 510] width 363 height 36
